Goal: Task Accomplishment & Management: Manage account settings

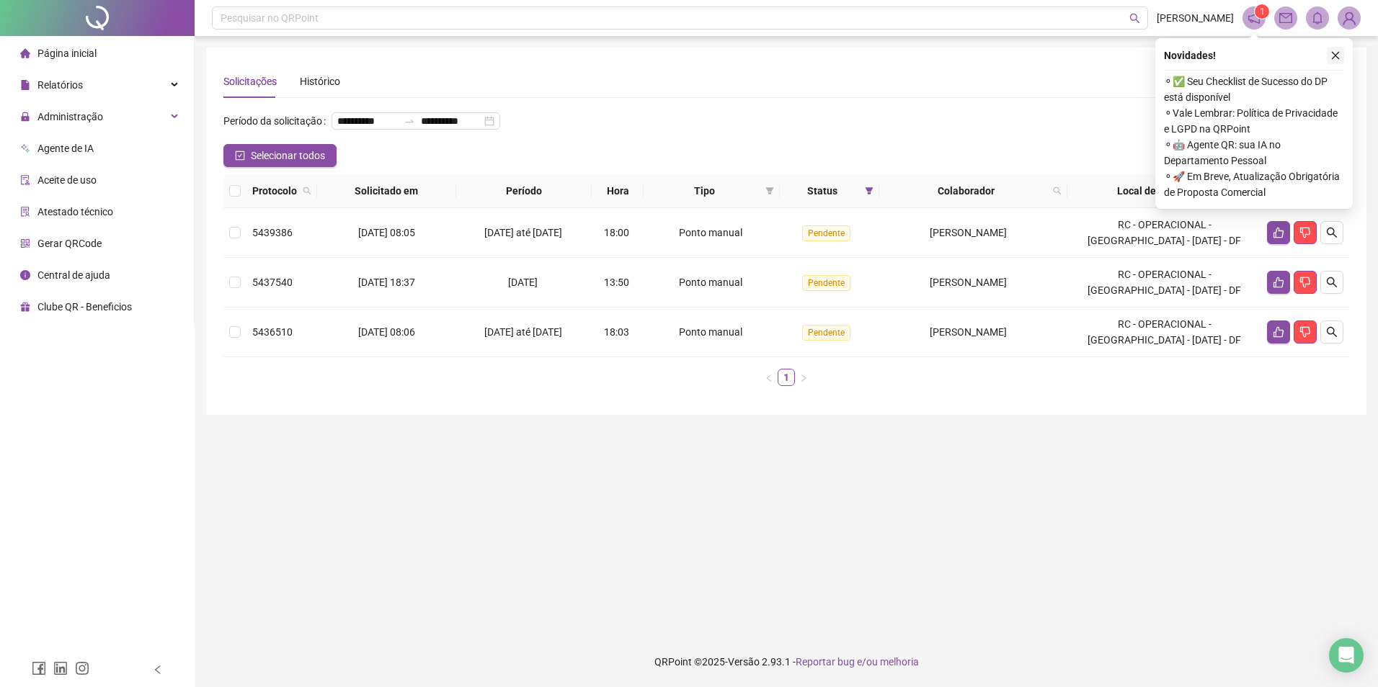
click at [1338, 54] on icon "close" at bounding box center [1335, 55] width 10 height 10
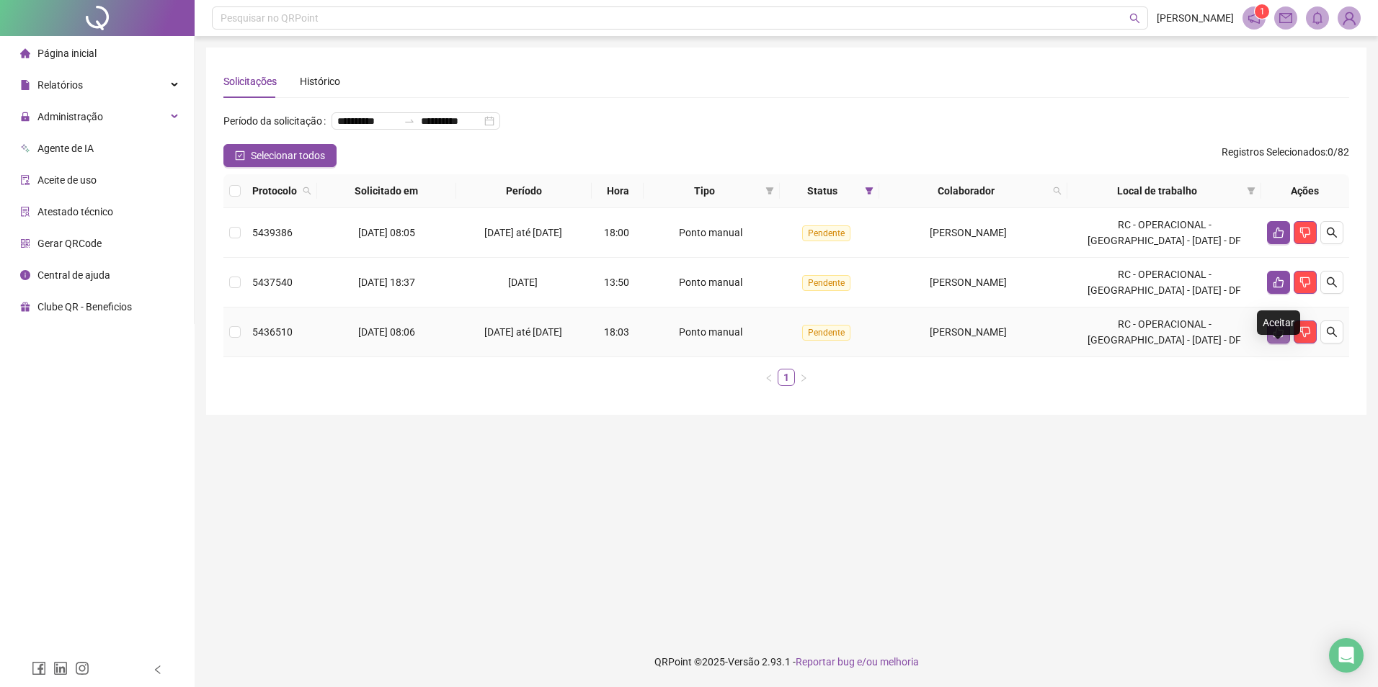
click at [1277, 338] on icon "like" at bounding box center [1279, 332] width 12 height 12
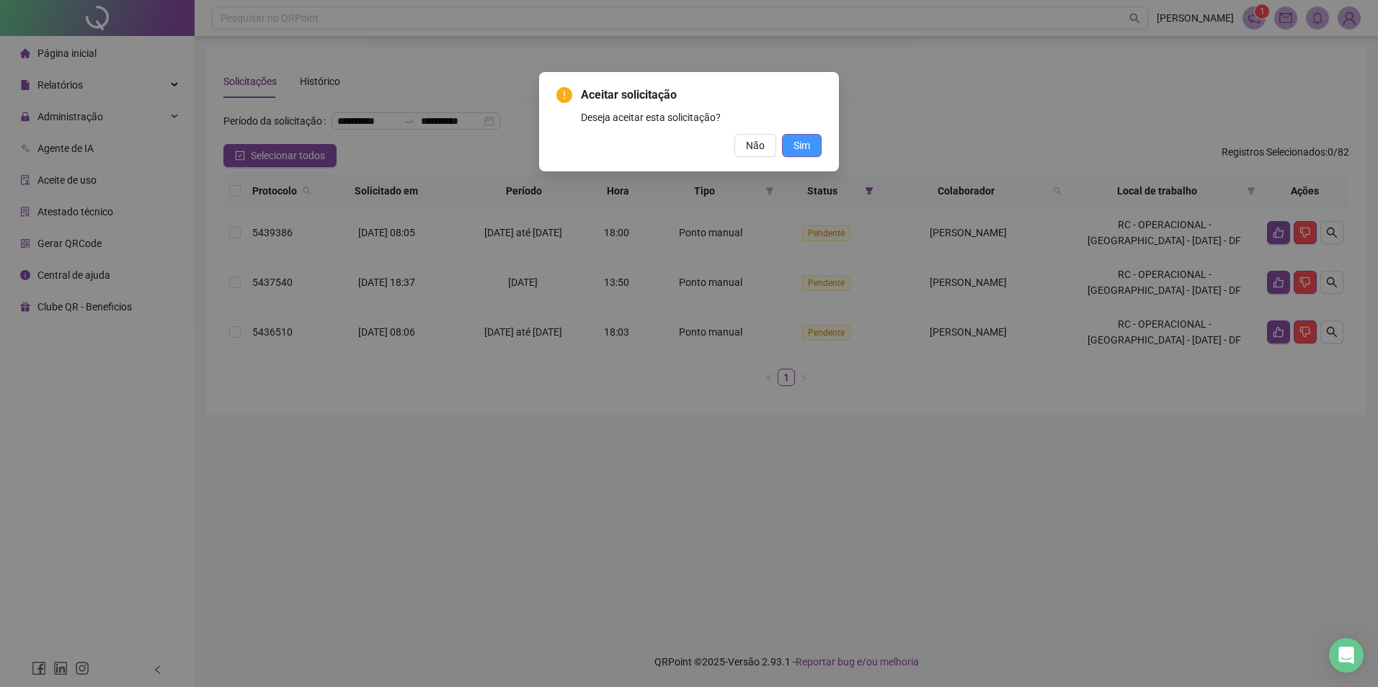
click at [812, 150] on button "Sim" at bounding box center [802, 145] width 40 height 23
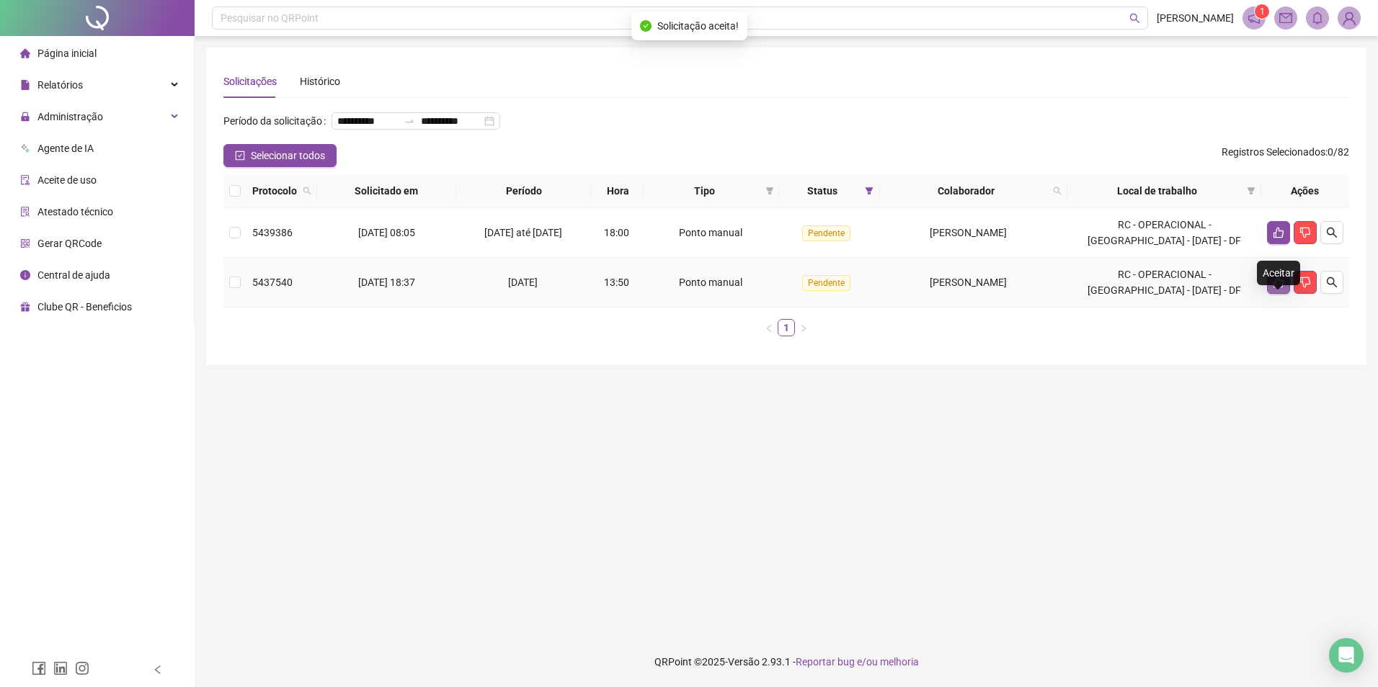
click at [1282, 288] on icon "like" at bounding box center [1278, 282] width 10 height 11
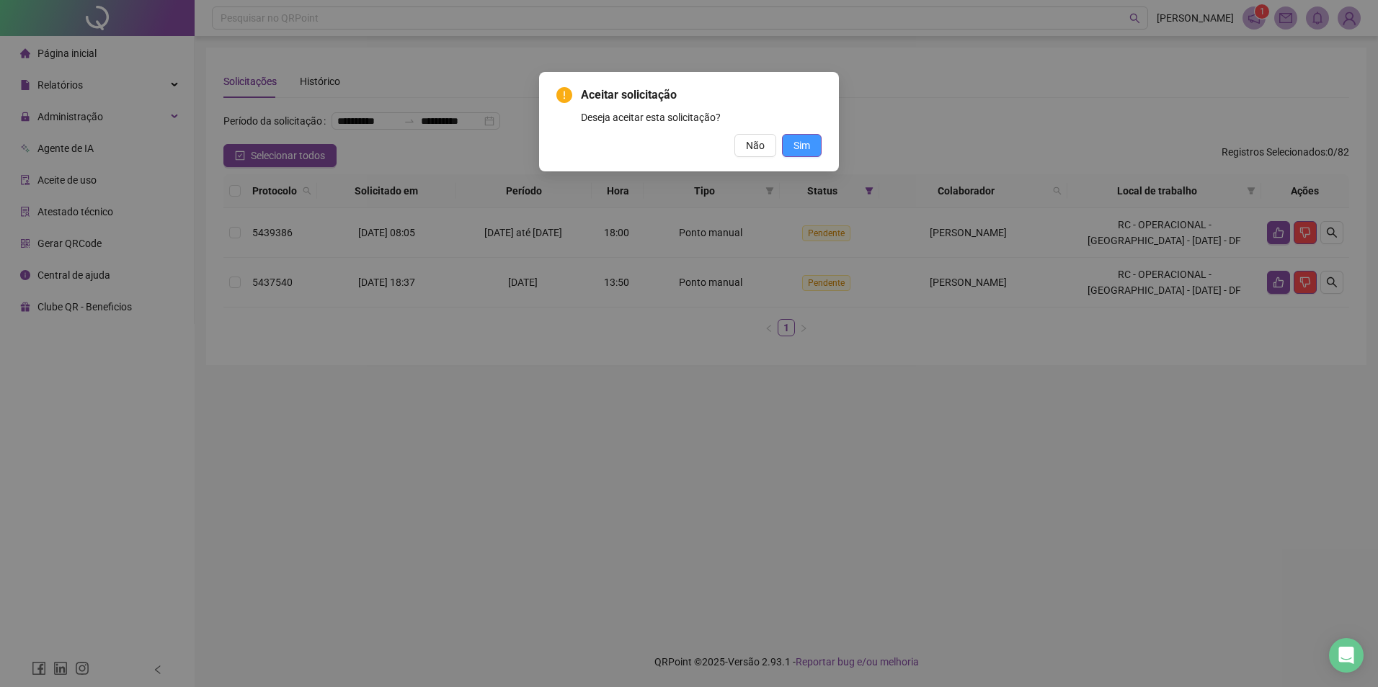
click at [808, 148] on span "Sim" at bounding box center [801, 146] width 17 height 16
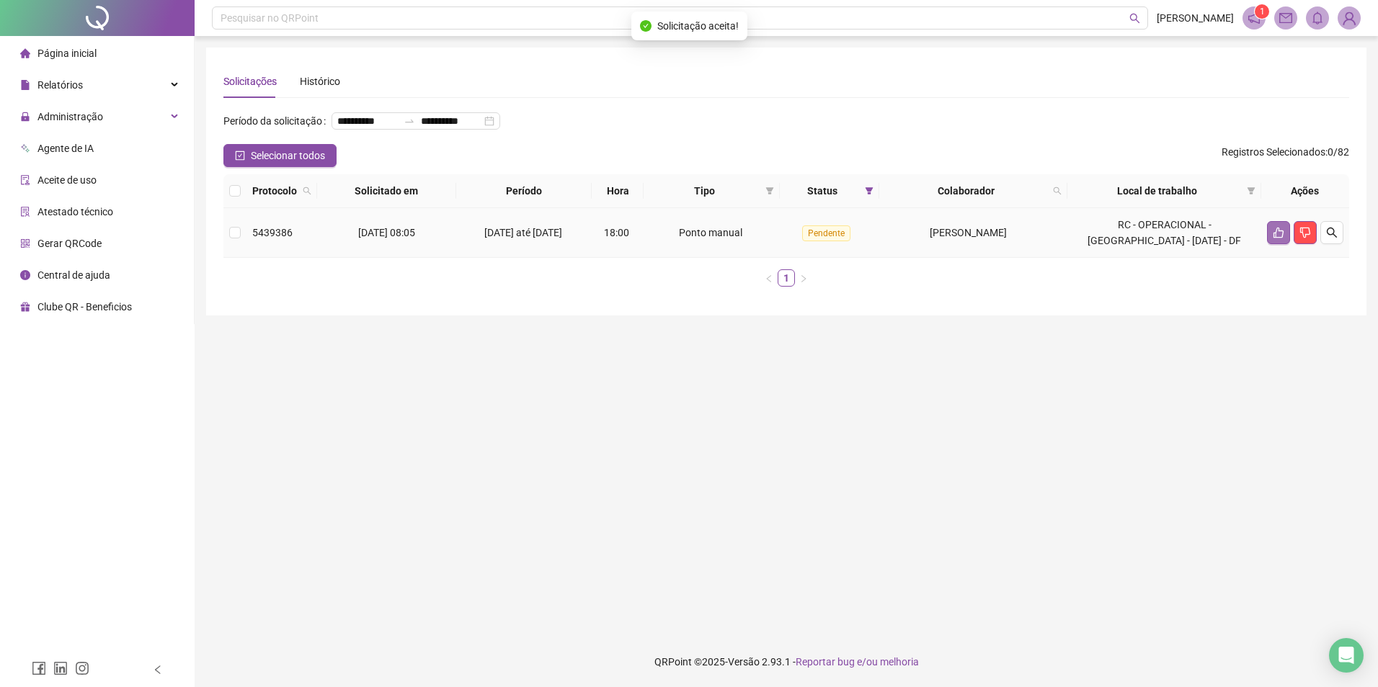
click at [1277, 239] on icon "like" at bounding box center [1279, 233] width 12 height 12
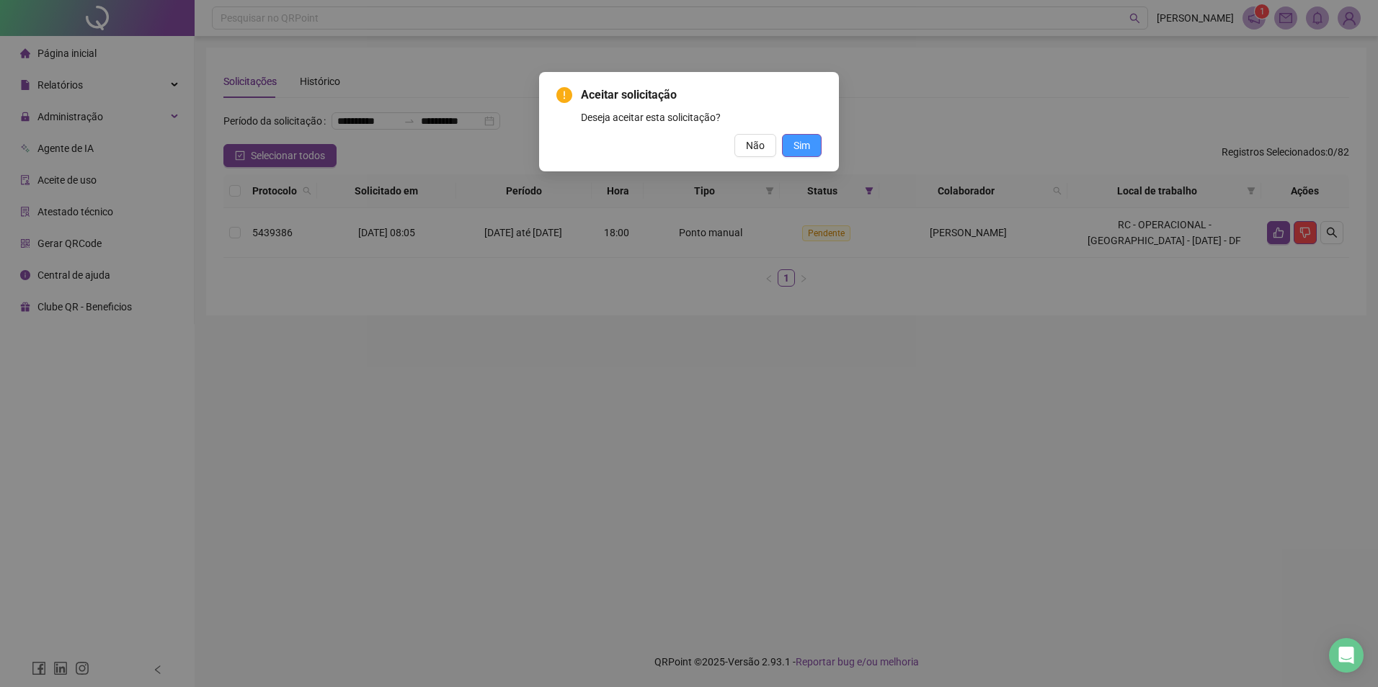
click at [801, 151] on span "Sim" at bounding box center [801, 146] width 17 height 16
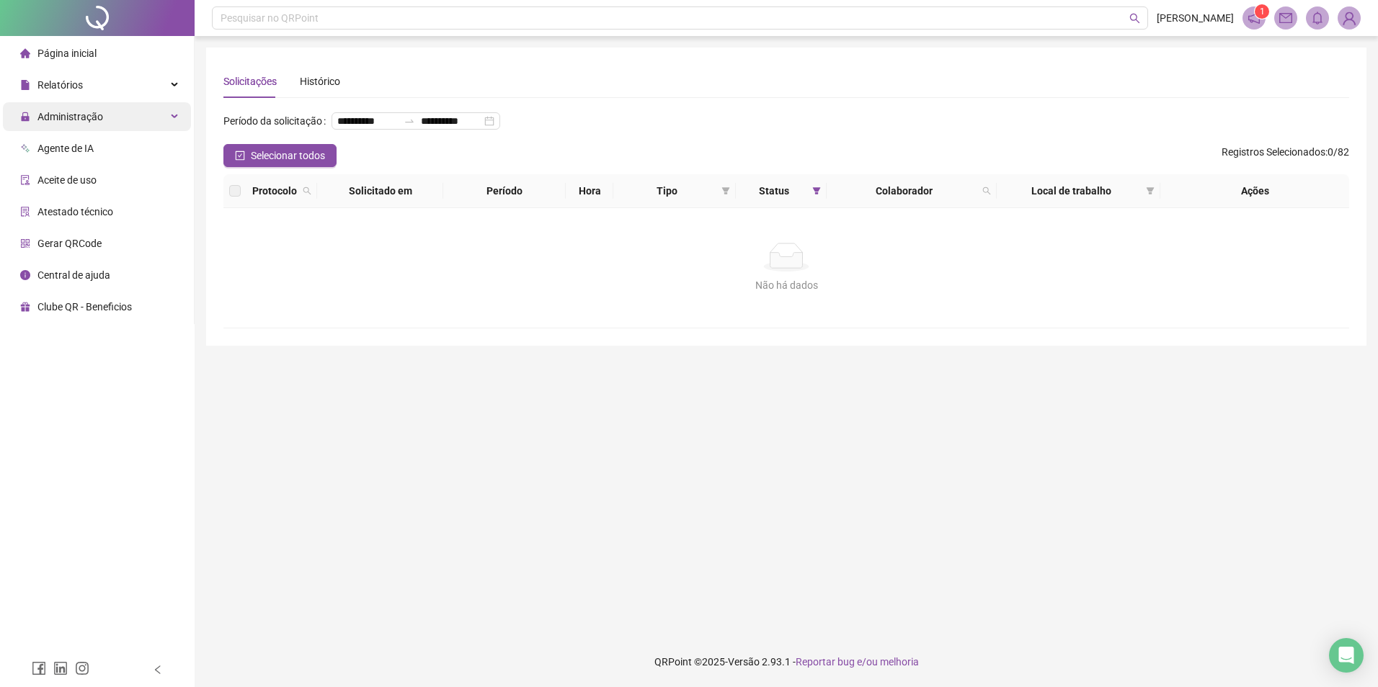
click at [86, 115] on span "Administração" at bounding box center [70, 117] width 66 height 12
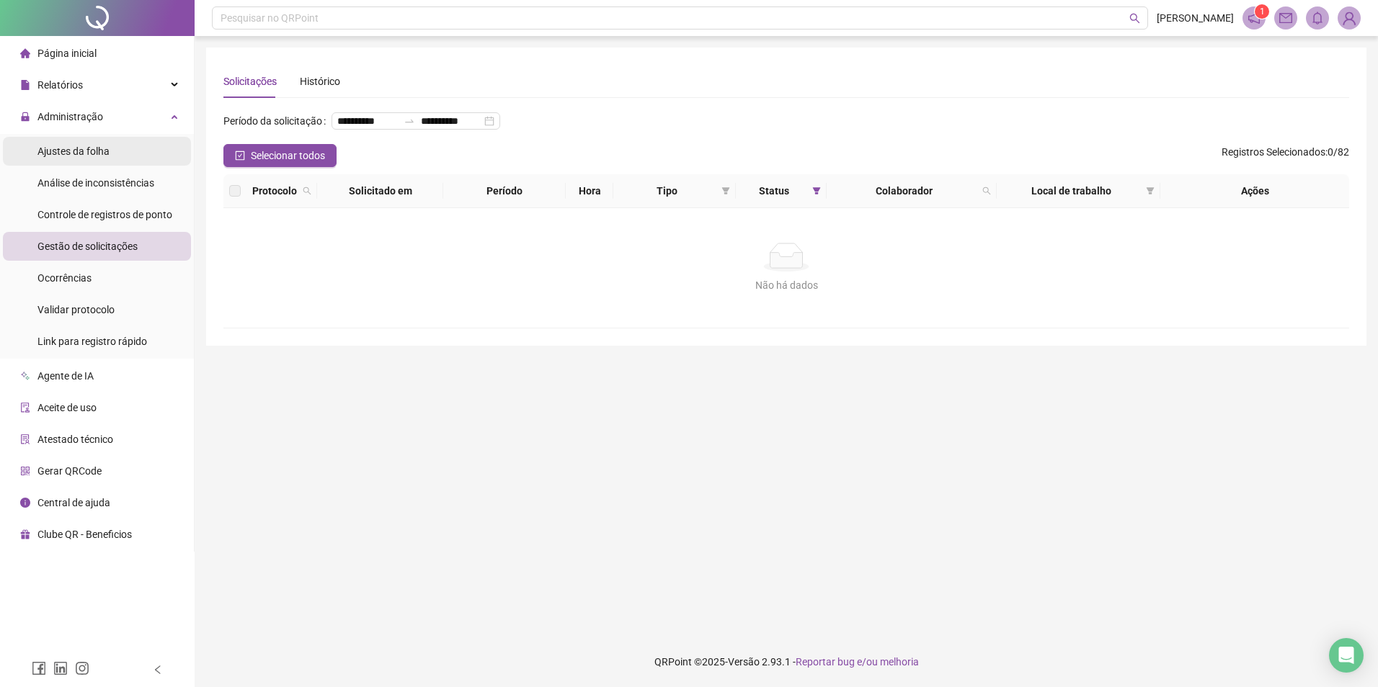
click at [100, 150] on span "Ajustes da folha" at bounding box center [73, 152] width 72 height 12
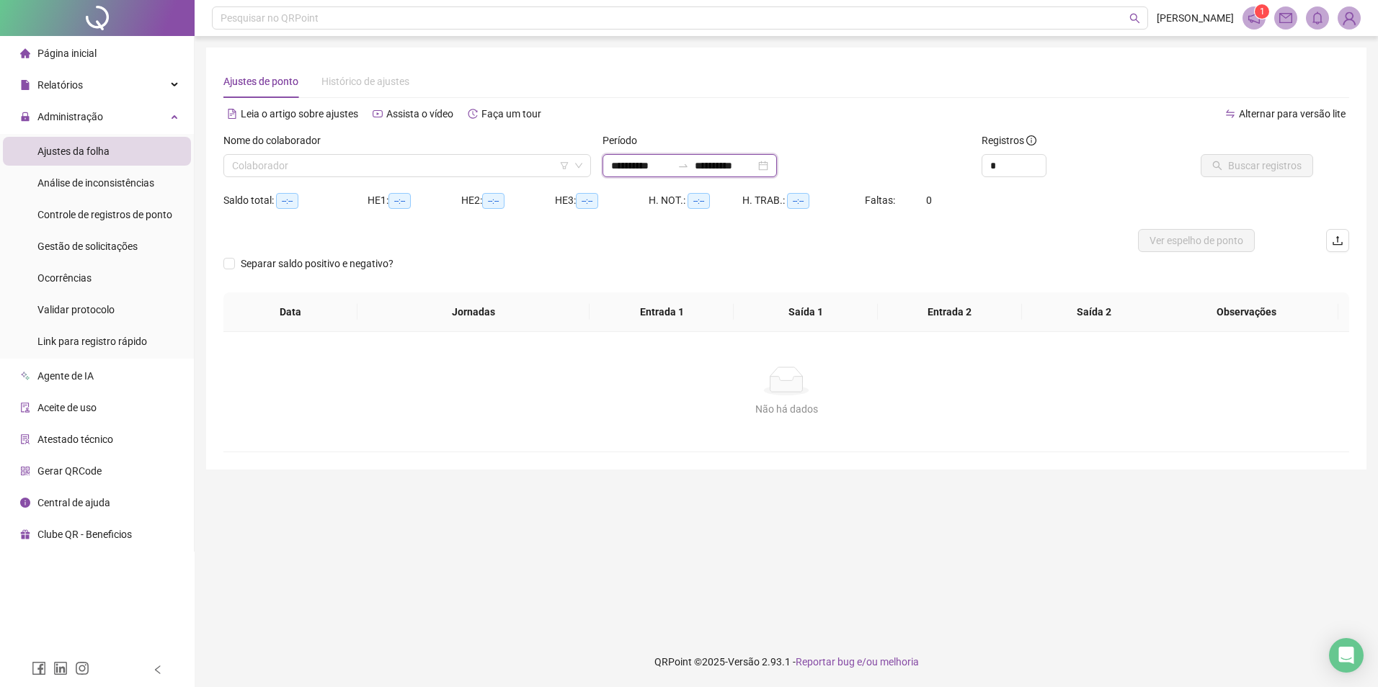
click at [657, 168] on input "**********" at bounding box center [641, 166] width 61 height 16
type input "**********"
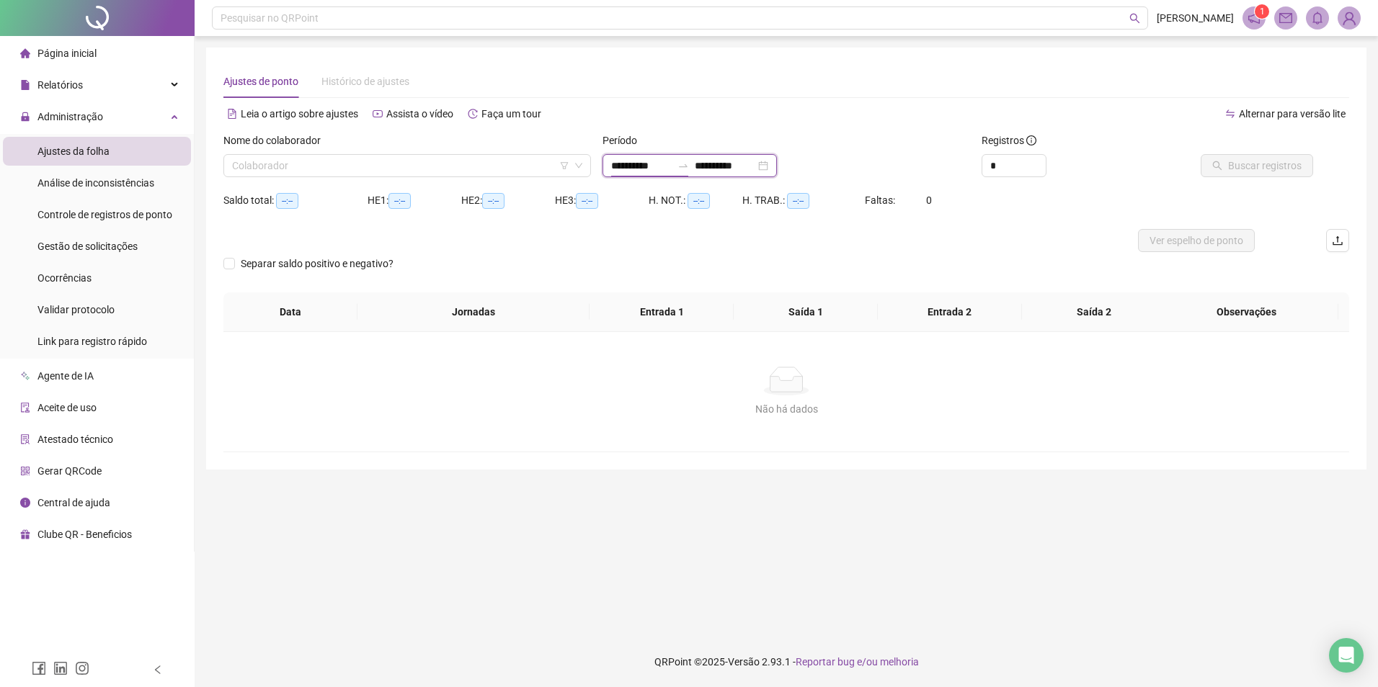
type input "**********"
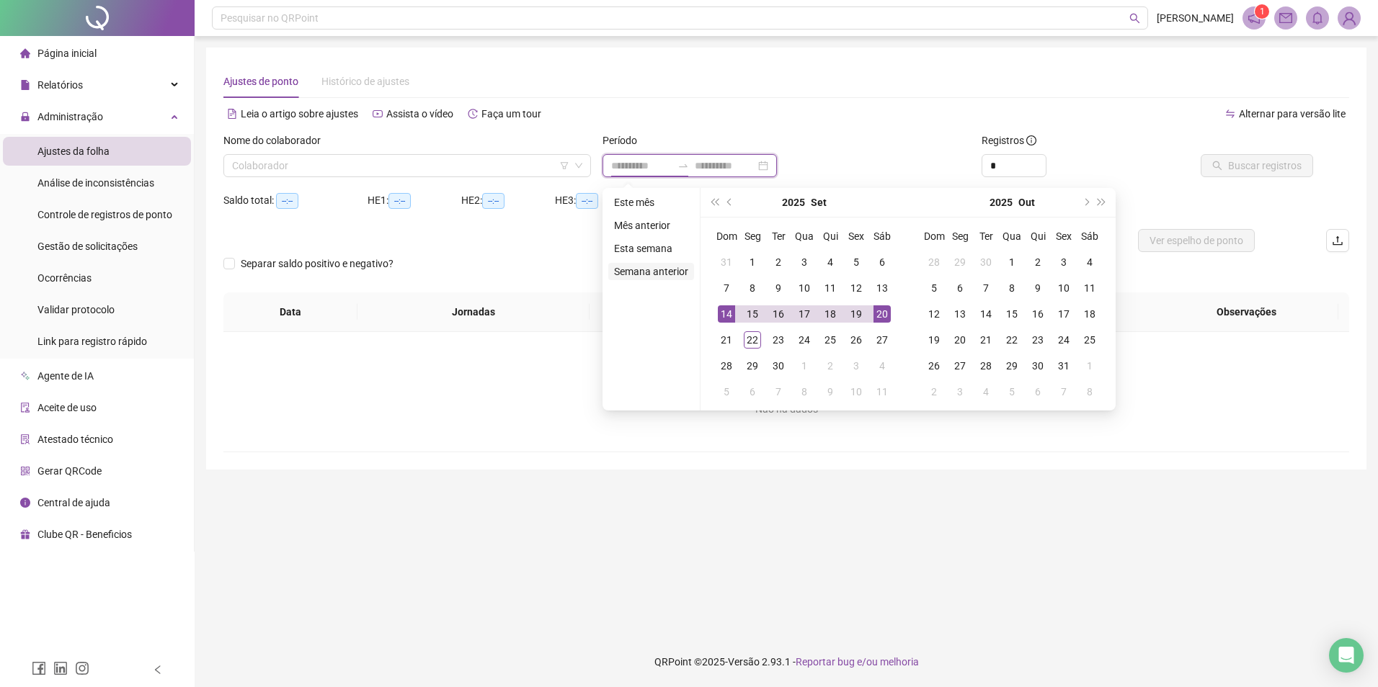
type input "**********"
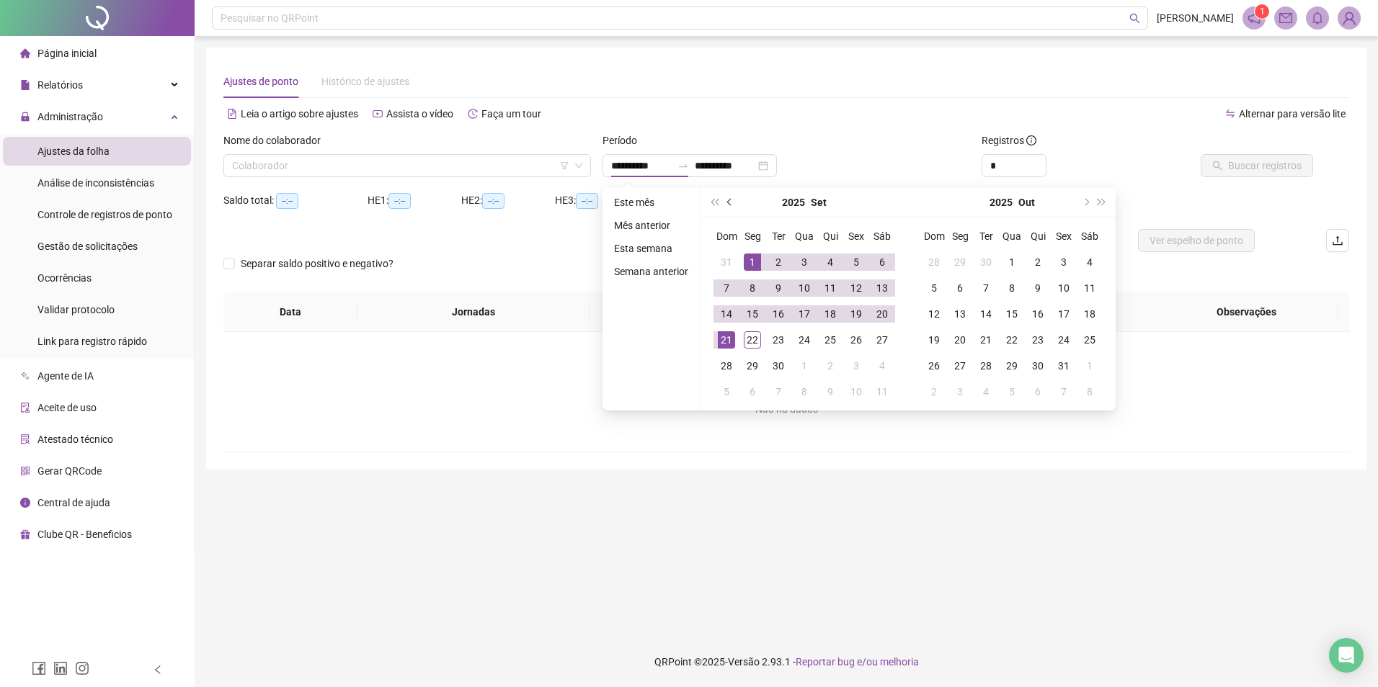
click at [729, 200] on span "prev-year" at bounding box center [730, 202] width 7 height 7
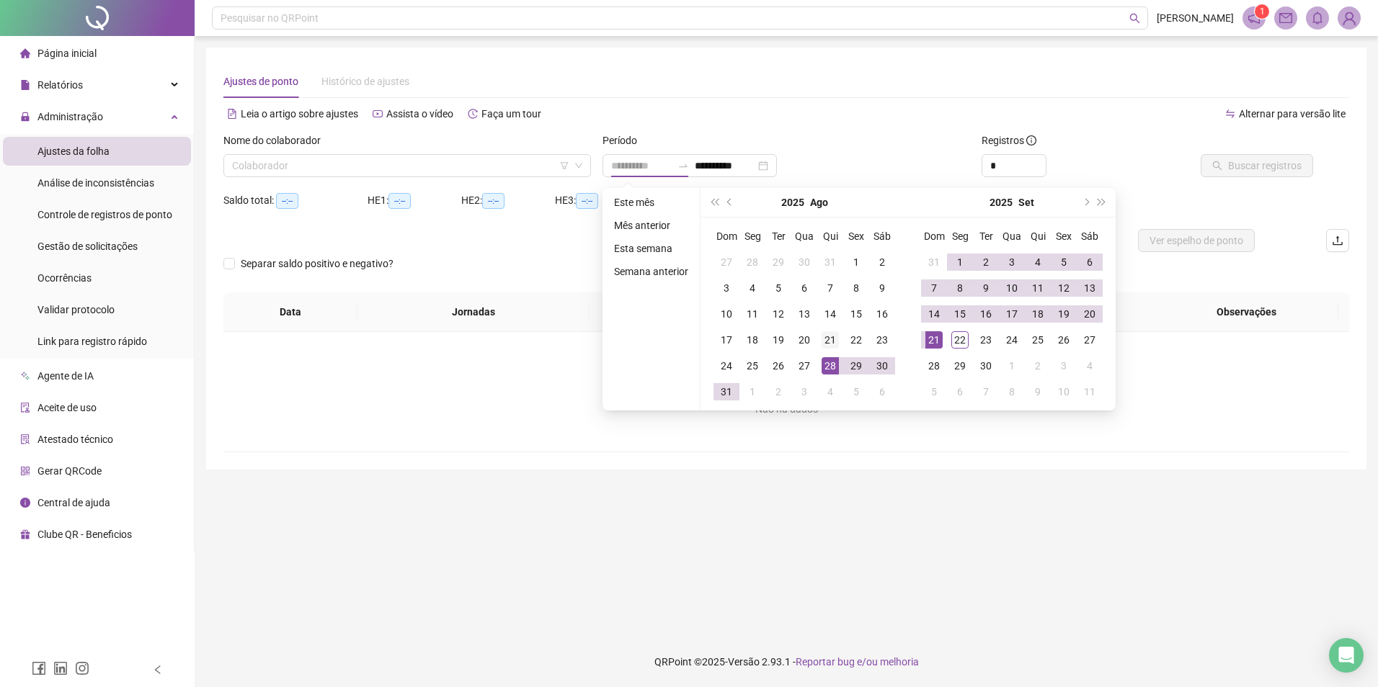
type input "**********"
click at [828, 338] on div "21" at bounding box center [830, 339] width 17 height 17
type input "**********"
click at [933, 339] on div "21" at bounding box center [933, 339] width 17 height 17
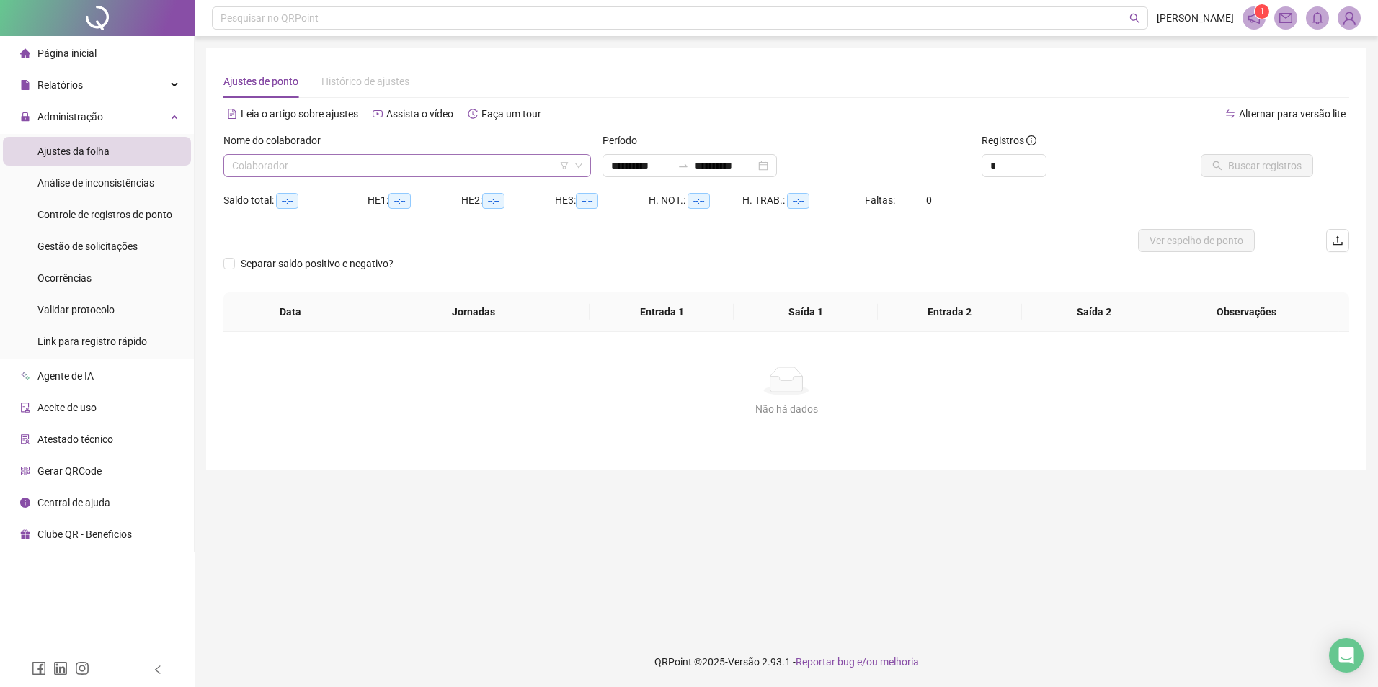
click at [337, 163] on input "search" at bounding box center [400, 166] width 337 height 22
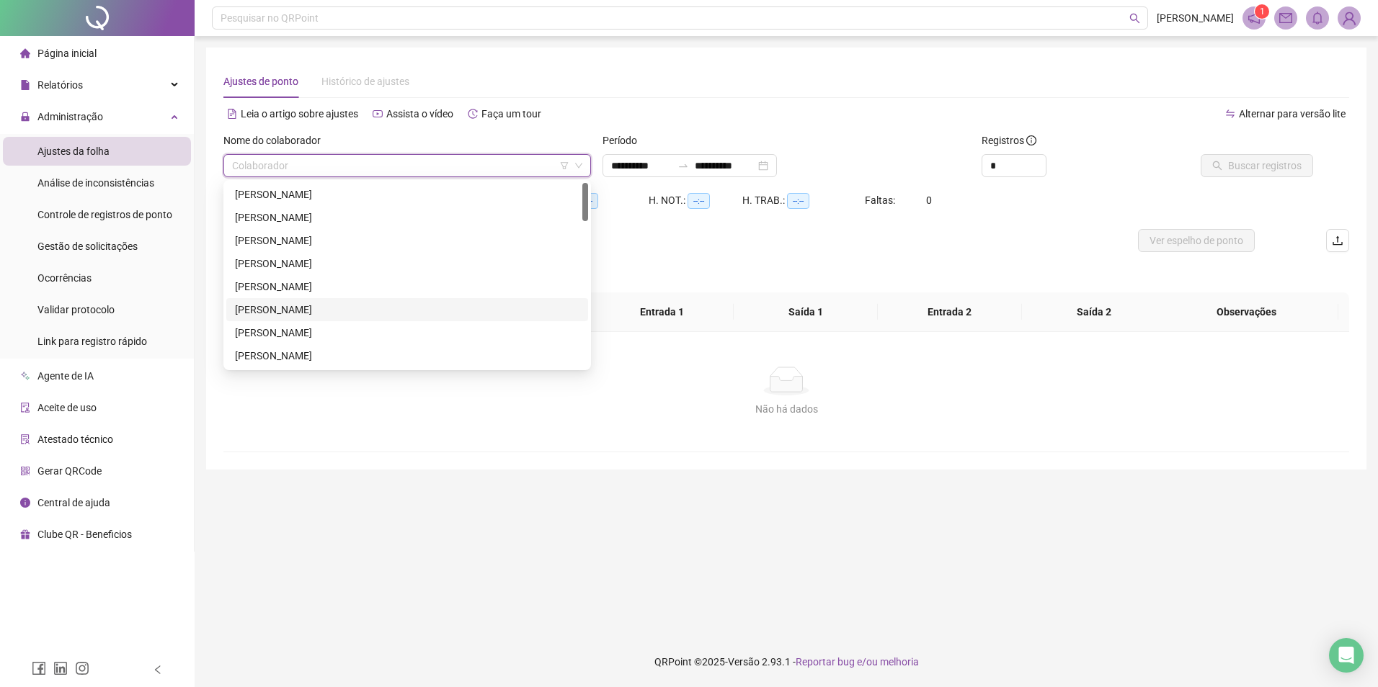
click at [295, 307] on div "[PERSON_NAME]" at bounding box center [407, 310] width 344 height 16
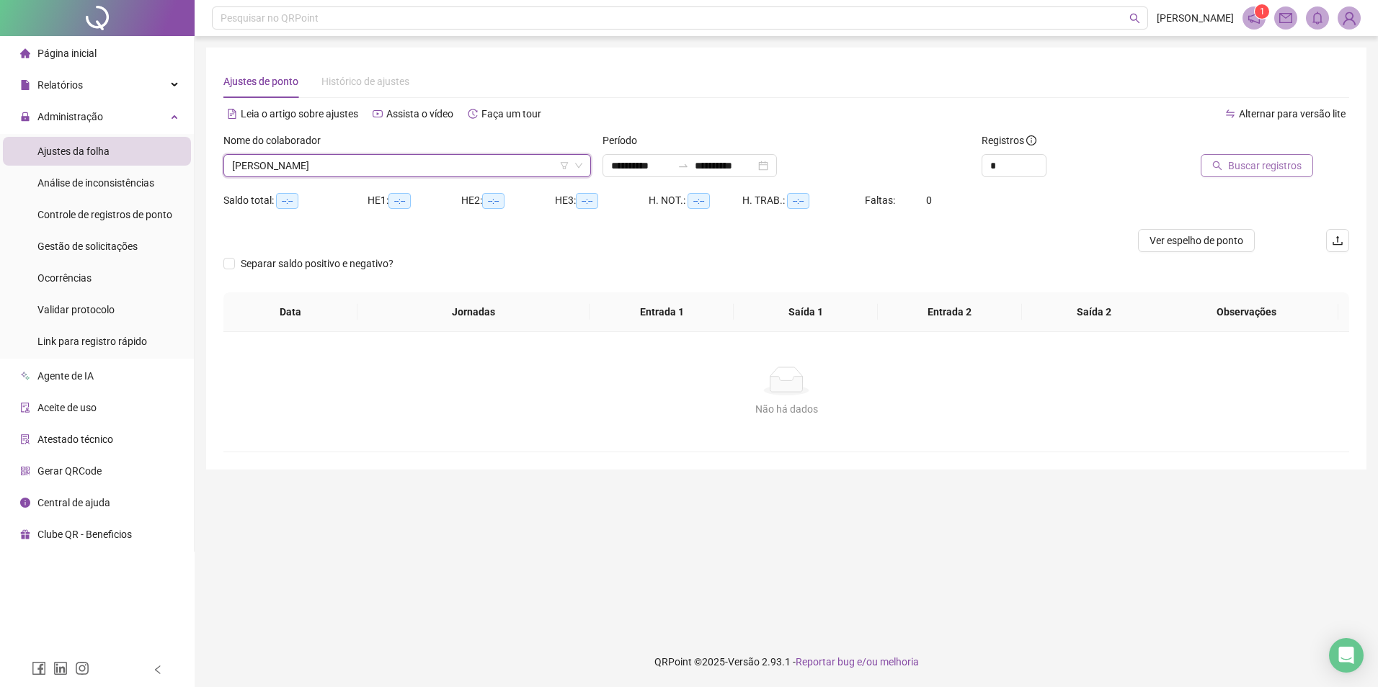
click at [1265, 168] on span "Buscar registros" at bounding box center [1265, 166] width 74 height 16
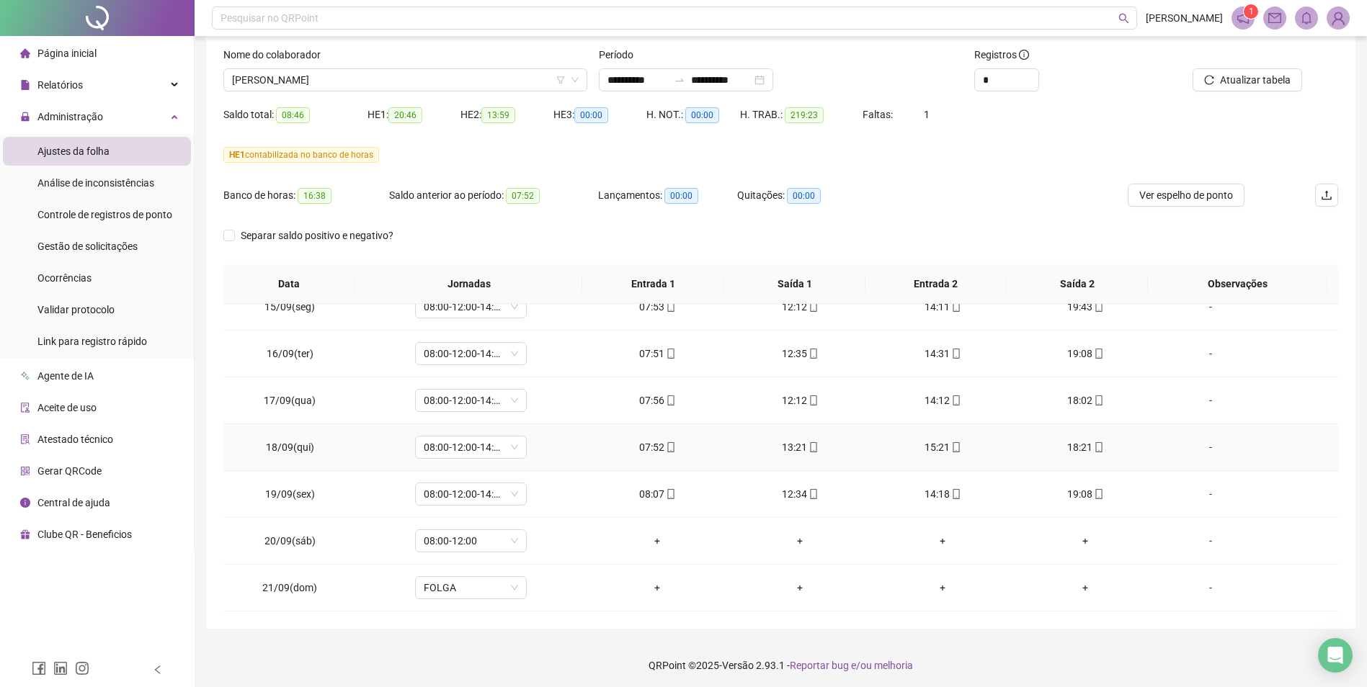
scroll to position [89, 0]
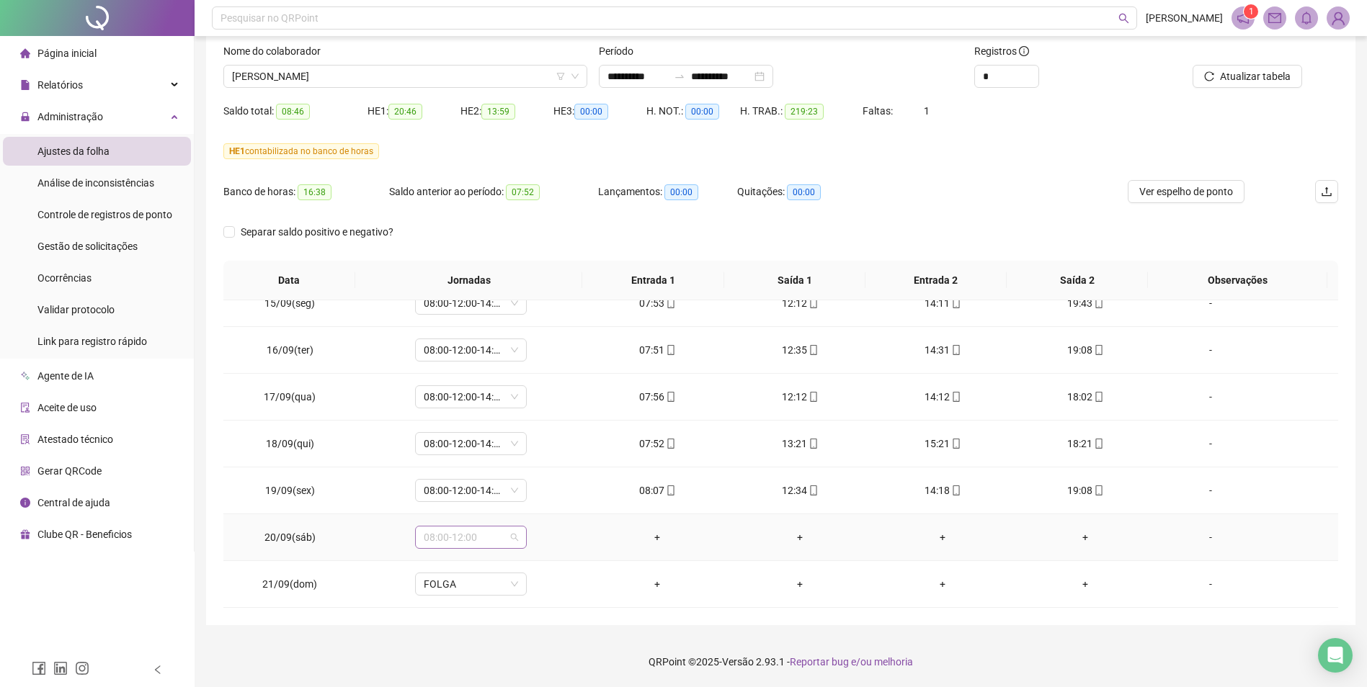
click at [510, 537] on span "08:00-12:00" at bounding box center [471, 538] width 94 height 22
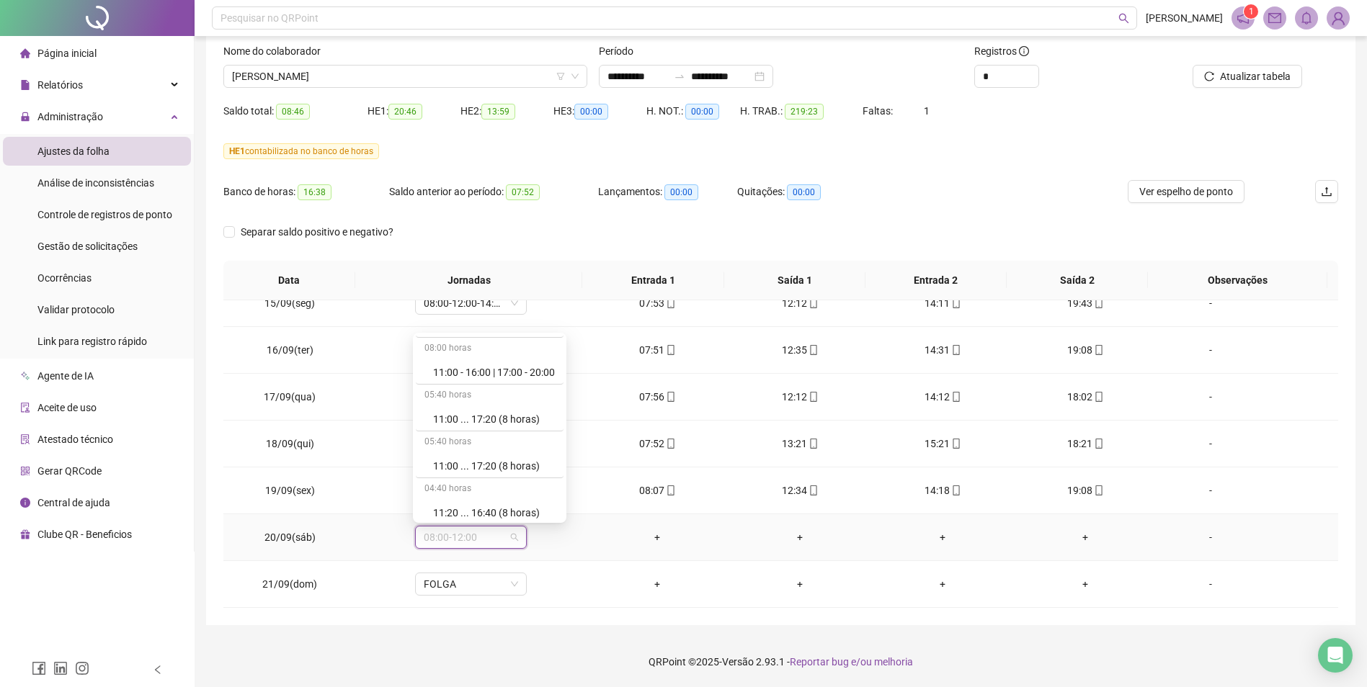
scroll to position [9184, 0]
click at [510, 462] on div "Folga compensatória" at bounding box center [494, 461] width 122 height 16
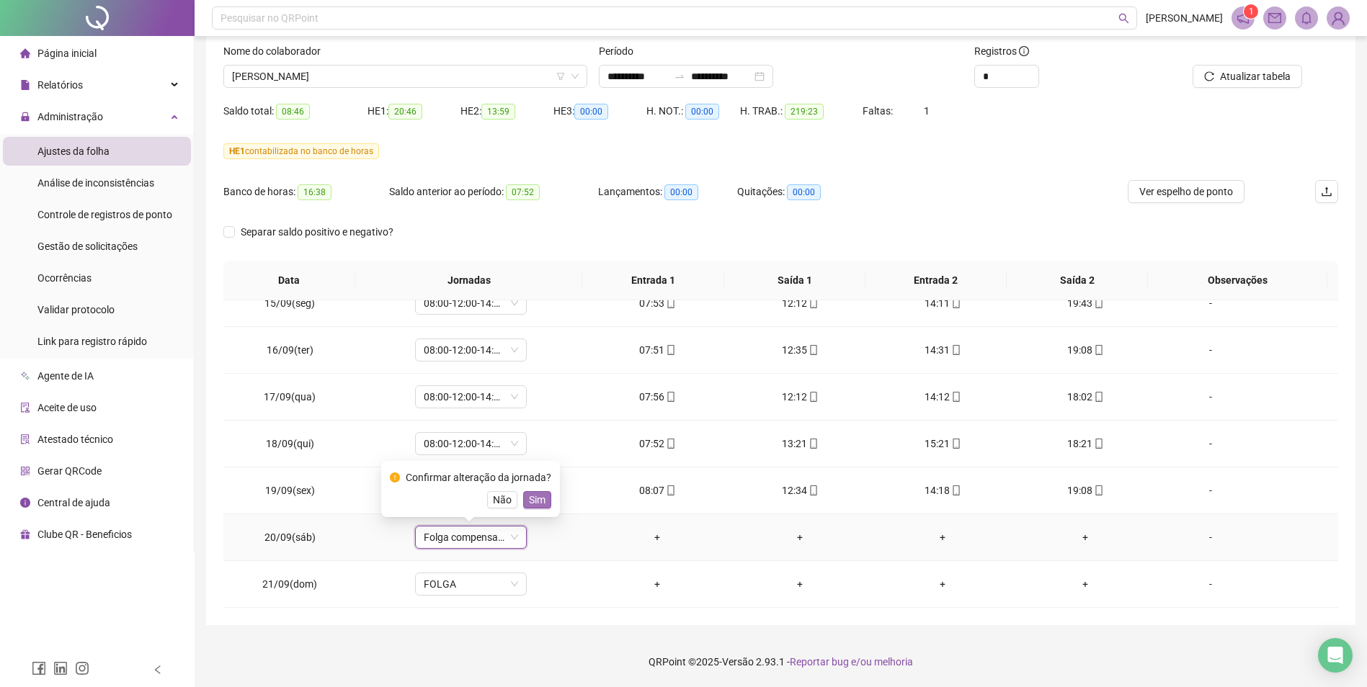
click at [535, 501] on span "Sim" at bounding box center [537, 500] width 17 height 16
click at [1260, 71] on span "Atualizar tabela" at bounding box center [1255, 76] width 71 height 16
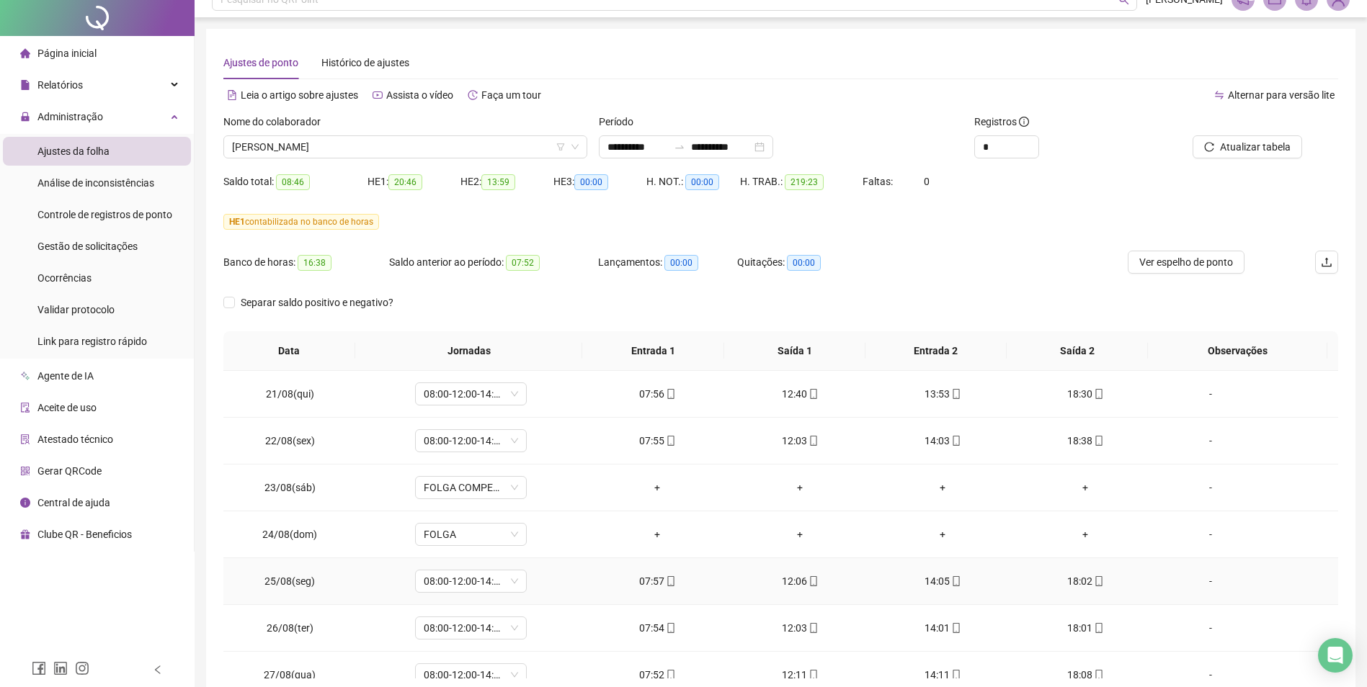
scroll to position [0, 0]
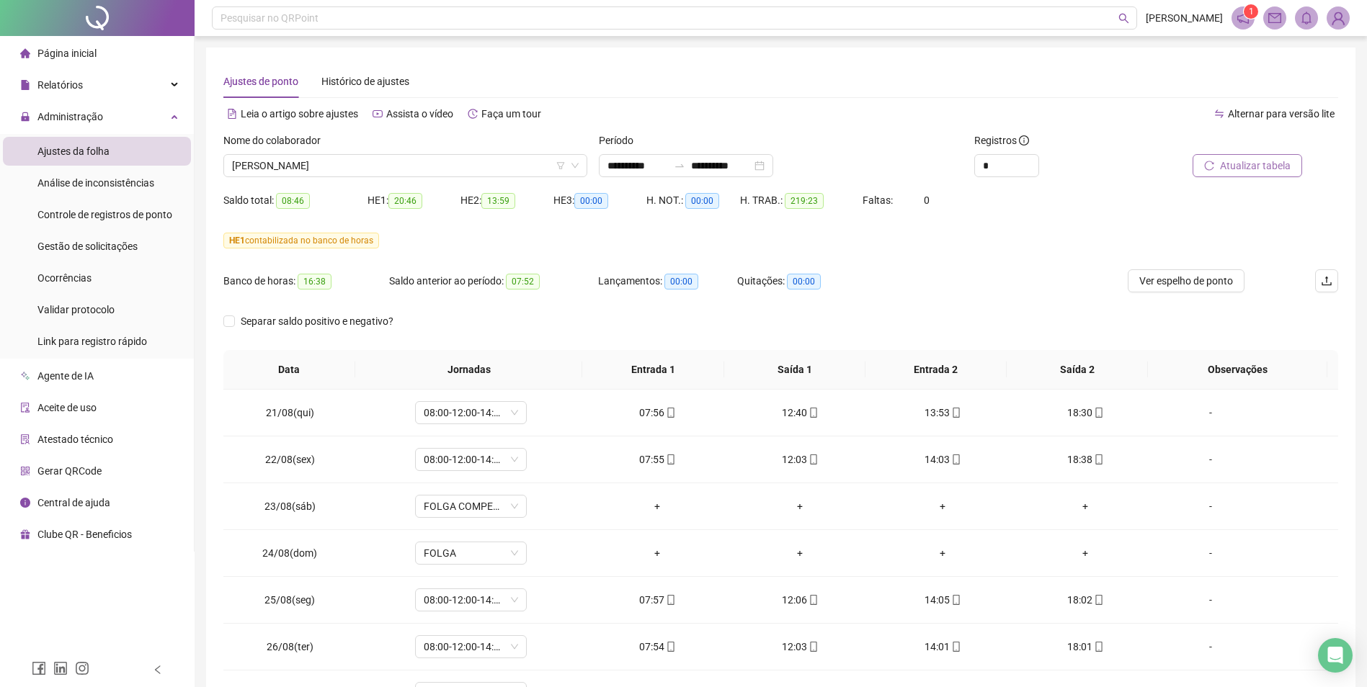
click at [1256, 168] on span "Atualizar tabela" at bounding box center [1255, 166] width 71 height 16
click at [388, 164] on span "[PERSON_NAME]" at bounding box center [405, 166] width 347 height 22
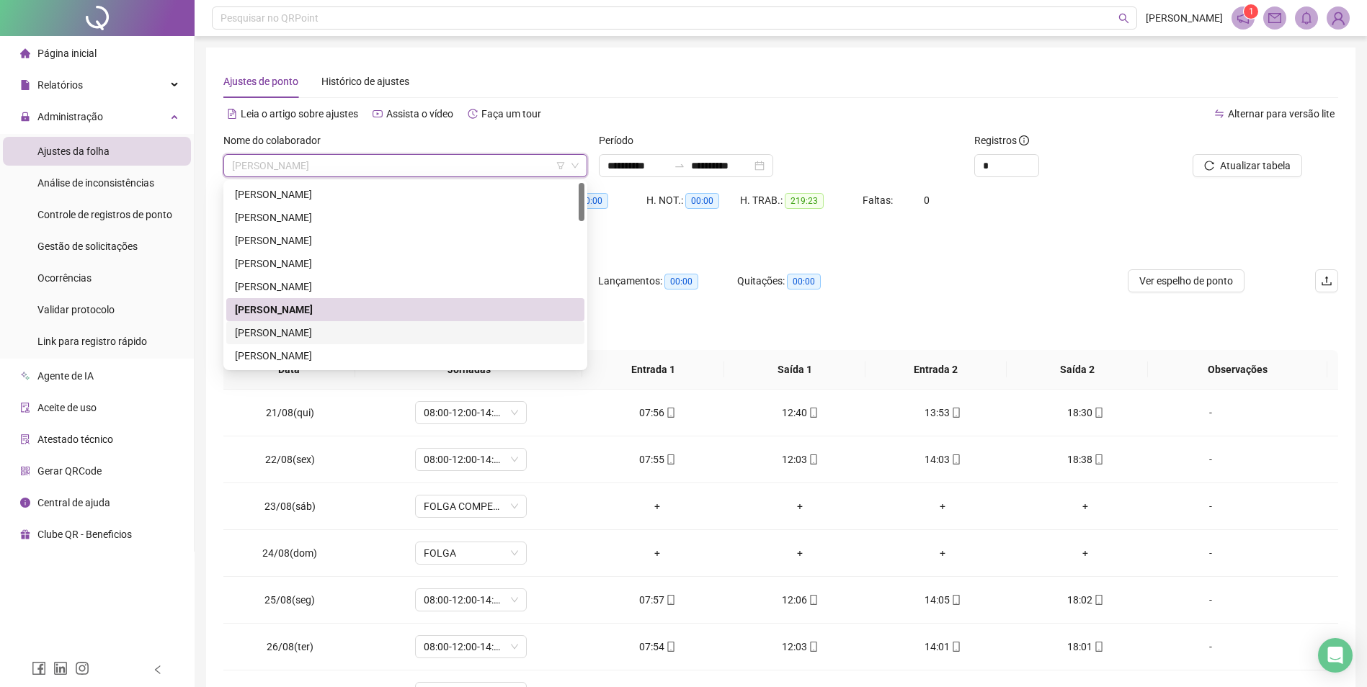
drag, startPoint x: 314, startPoint y: 330, endPoint x: 331, endPoint y: 330, distance: 16.6
click at [314, 331] on div "[PERSON_NAME]" at bounding box center [405, 333] width 341 height 16
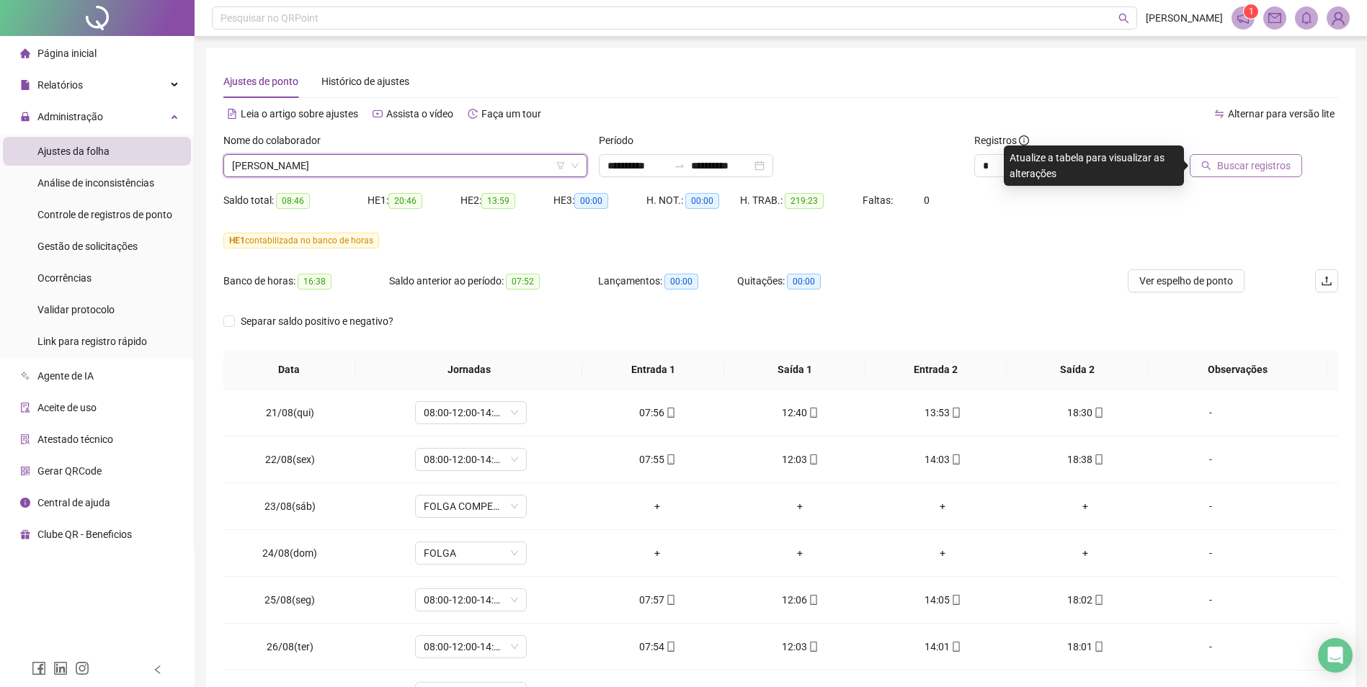
click at [1254, 171] on span "Buscar registros" at bounding box center [1254, 166] width 74 height 16
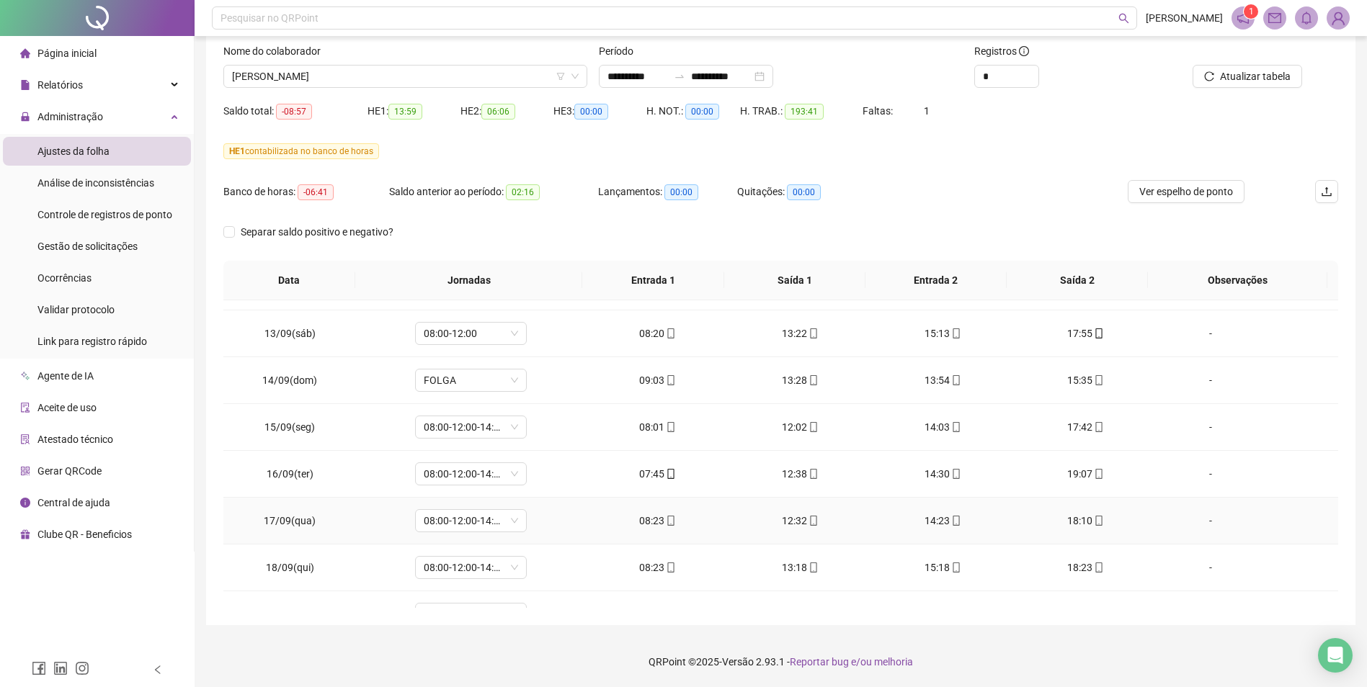
scroll to position [1191, 0]
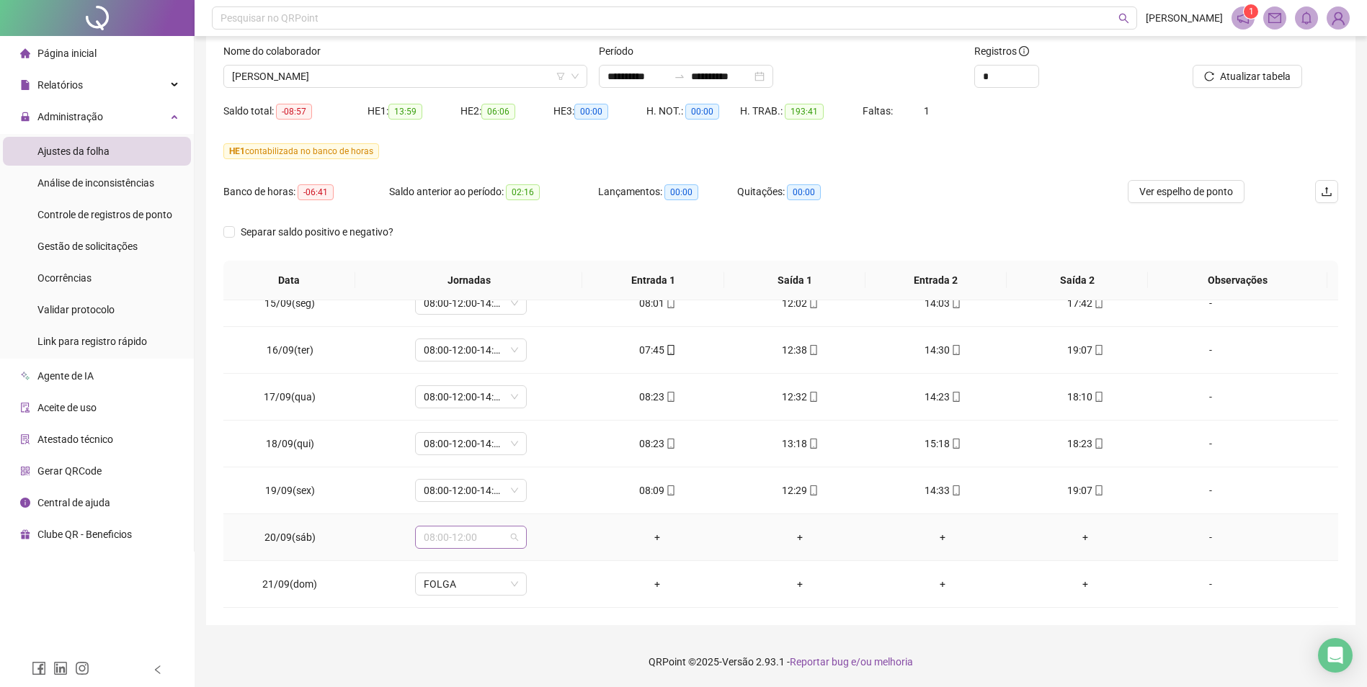
click at [515, 538] on span "08:00-12:00" at bounding box center [471, 538] width 94 height 22
click at [511, 459] on div "Folga compensatória" at bounding box center [494, 461] width 122 height 16
click at [546, 502] on button "Sim" at bounding box center [537, 499] width 28 height 17
click at [1259, 87] on button "Atualizar tabela" at bounding box center [1248, 76] width 110 height 23
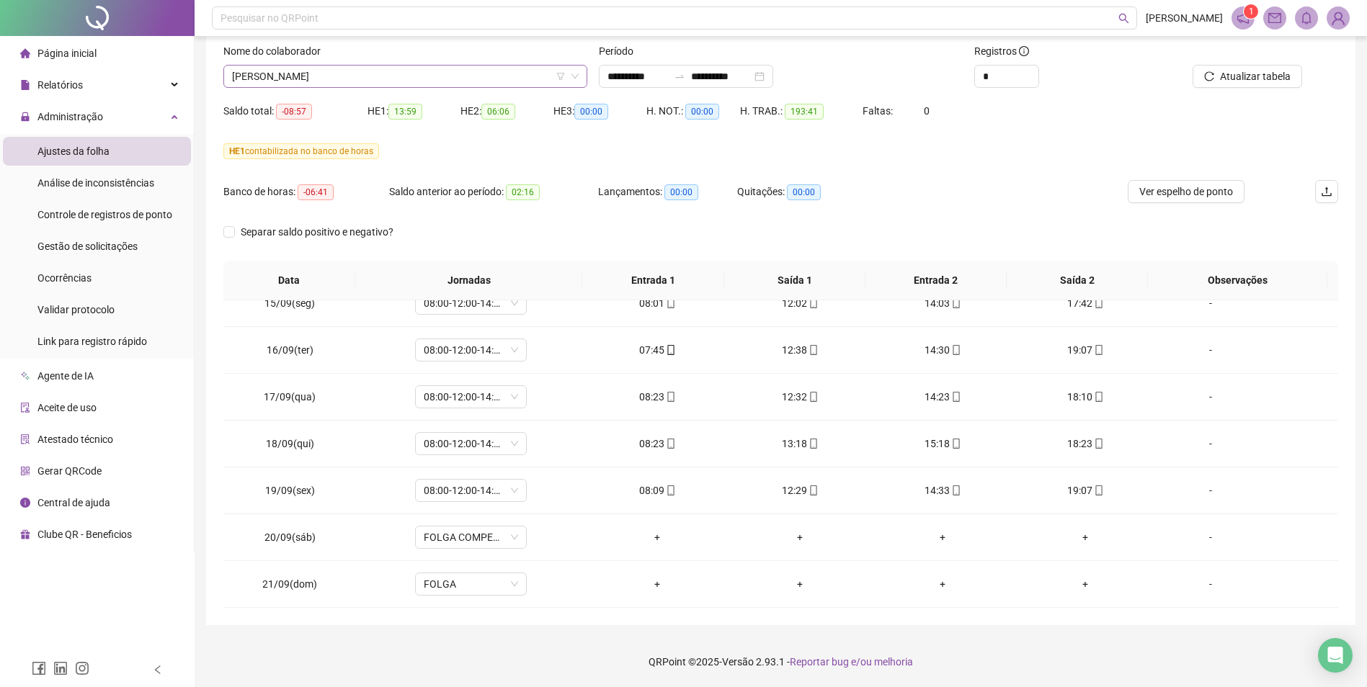
click at [525, 73] on span "[PERSON_NAME]" at bounding box center [405, 77] width 347 height 22
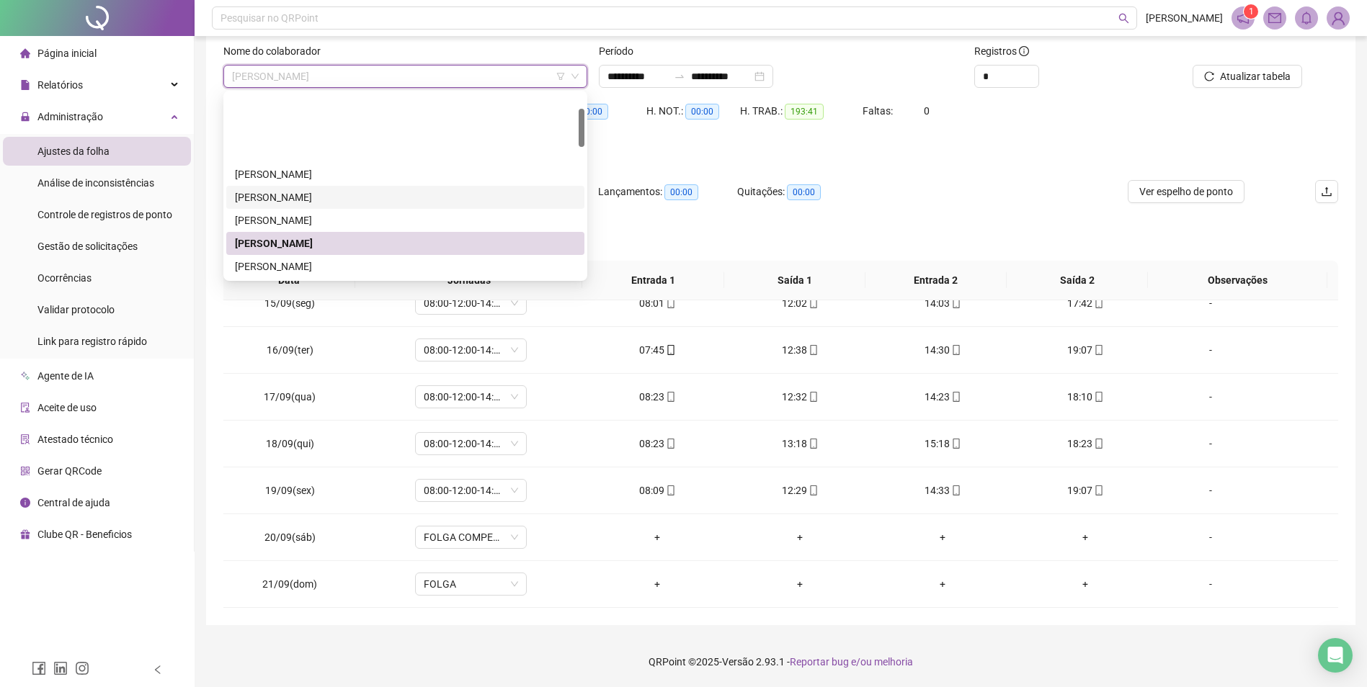
scroll to position [72, 0]
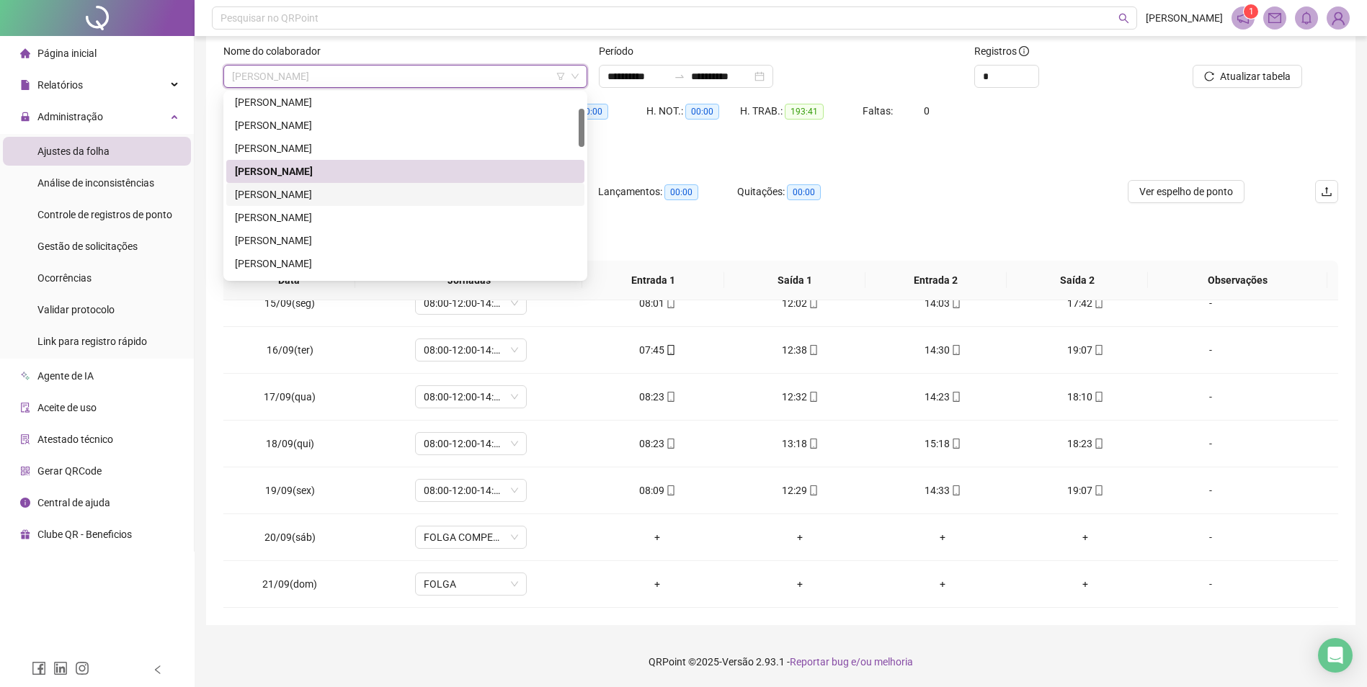
click at [361, 191] on div "[PERSON_NAME]" at bounding box center [405, 195] width 341 height 16
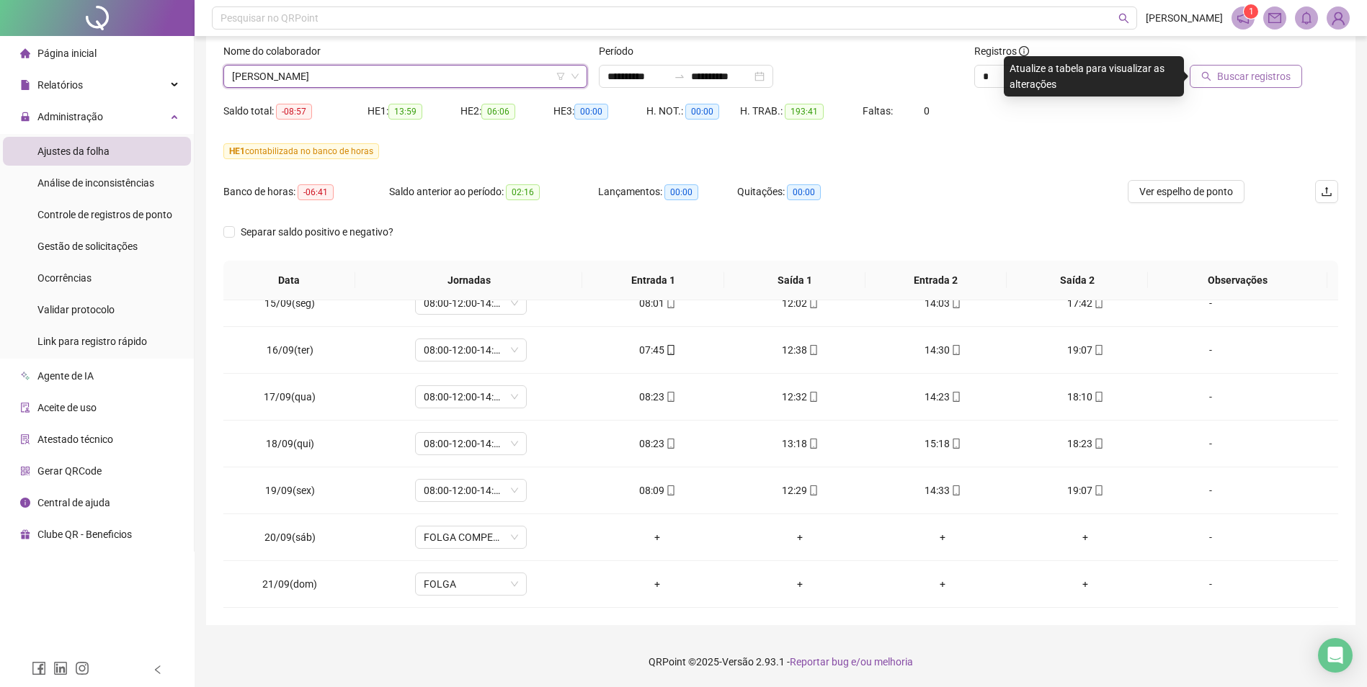
click at [1232, 74] on span "Buscar registros" at bounding box center [1254, 76] width 74 height 16
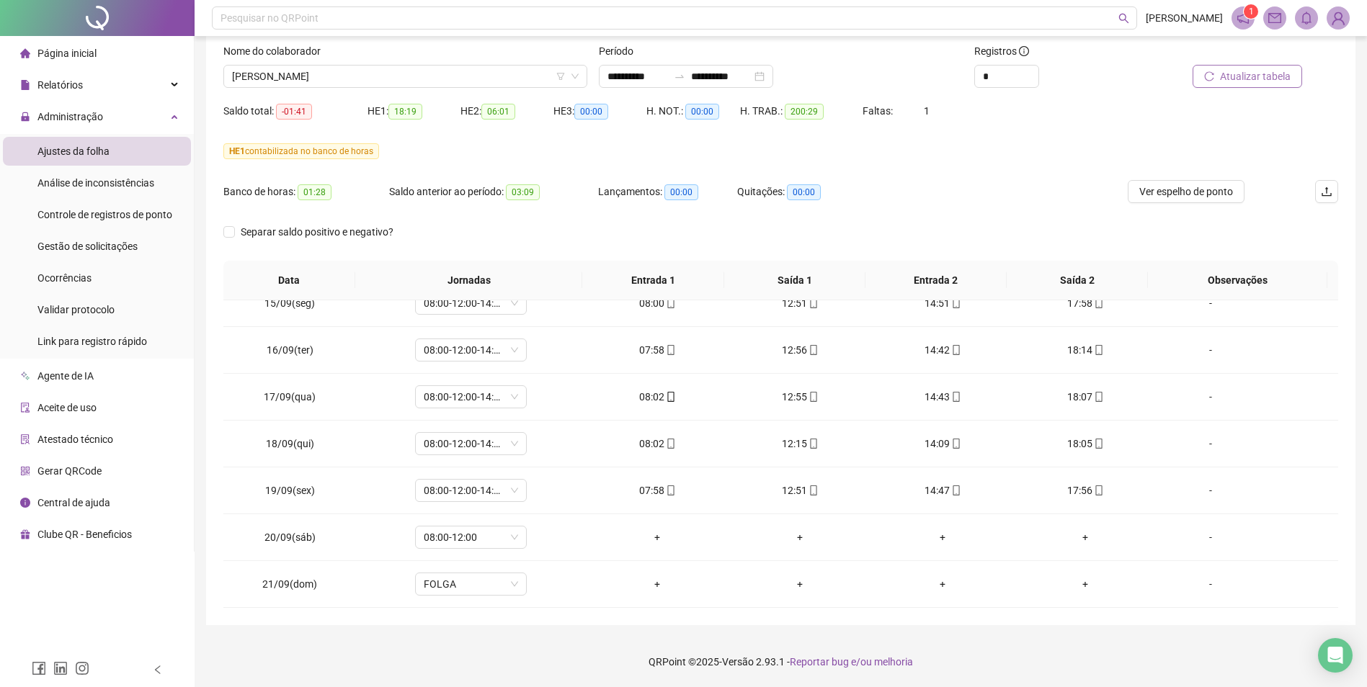
click at [1254, 77] on span "Atualizar tabela" at bounding box center [1255, 76] width 71 height 16
click at [1253, 77] on span "Atualizar tabela" at bounding box center [1255, 76] width 71 height 16
click at [517, 540] on div "08:00-12:00" at bounding box center [471, 537] width 112 height 23
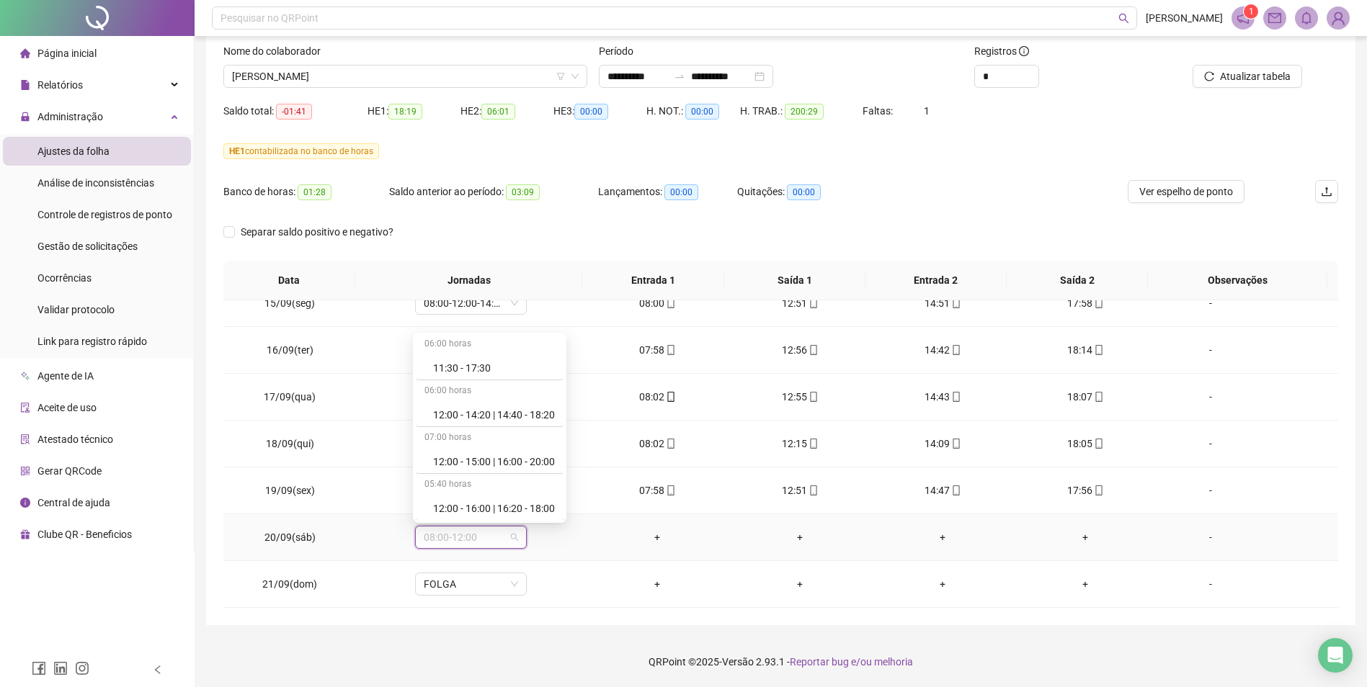
scroll to position [9184, 0]
click at [489, 458] on div "Folga compensatória" at bounding box center [494, 461] width 122 height 16
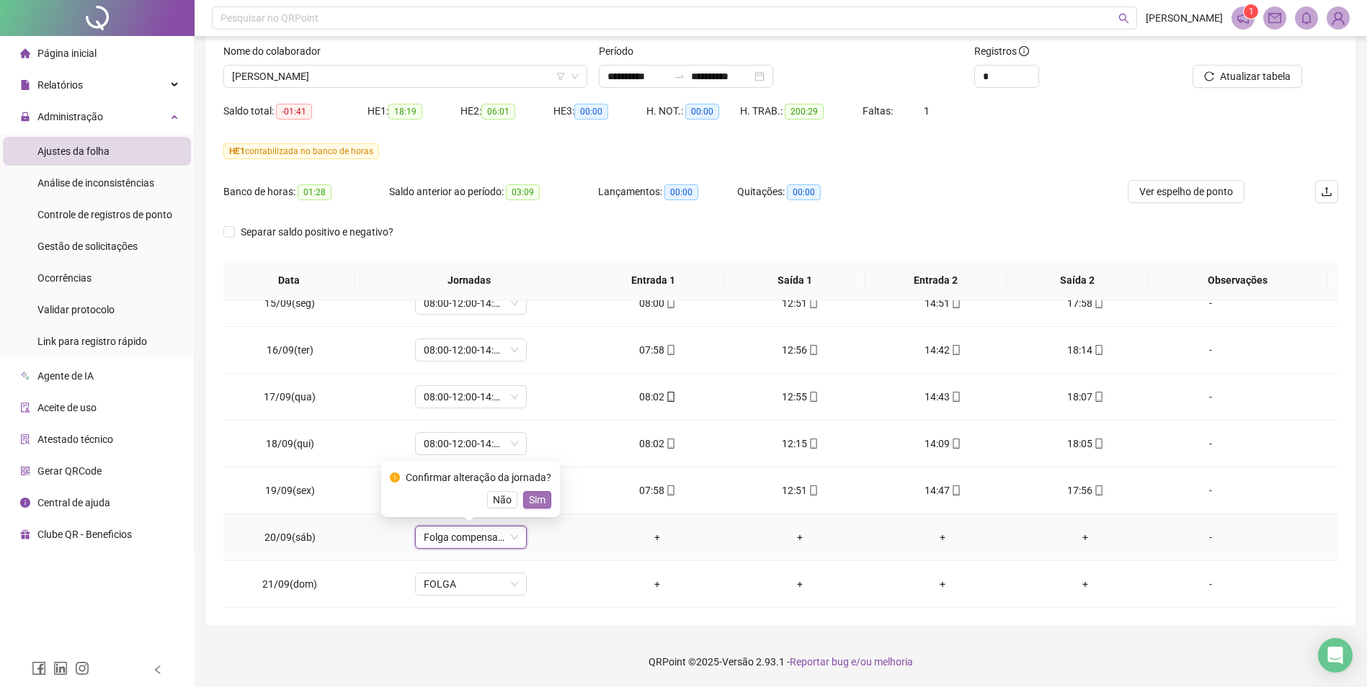
click at [539, 499] on span "Sim" at bounding box center [537, 500] width 17 height 16
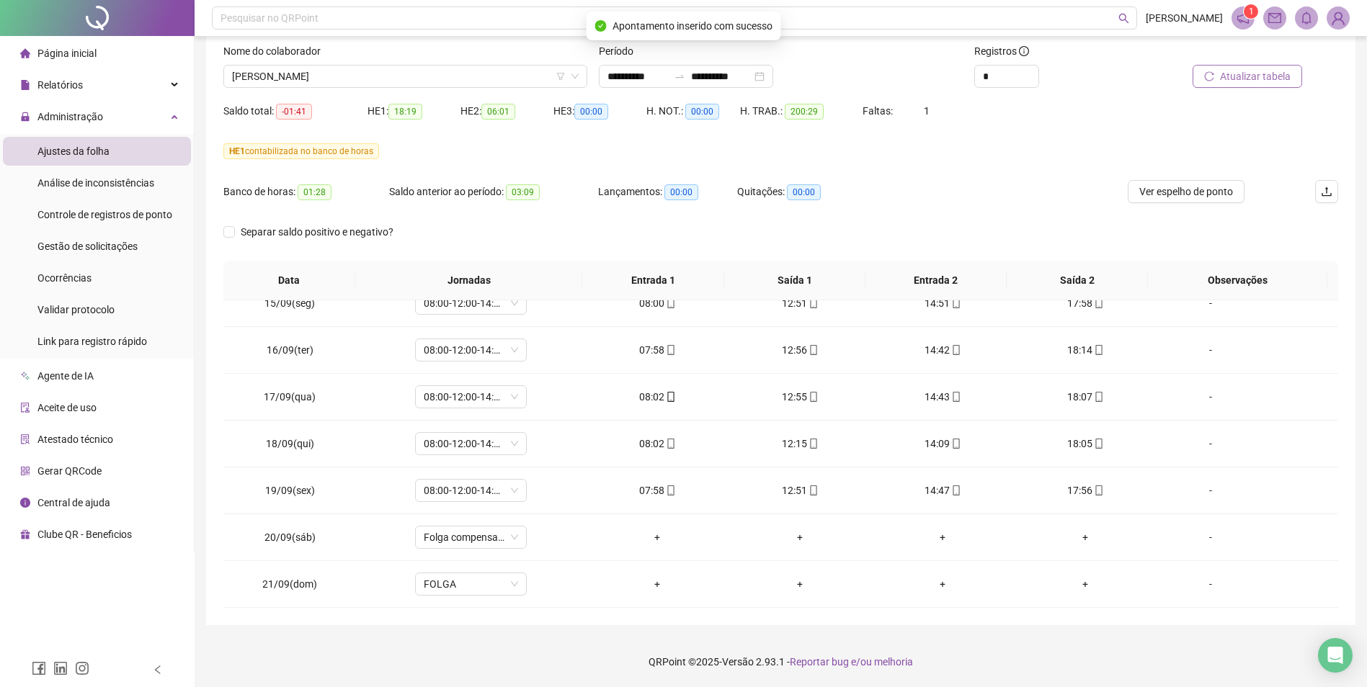
click at [1266, 81] on span "Atualizar tabela" at bounding box center [1255, 76] width 71 height 16
click at [1224, 79] on span "Atualizar tabela" at bounding box center [1255, 76] width 71 height 16
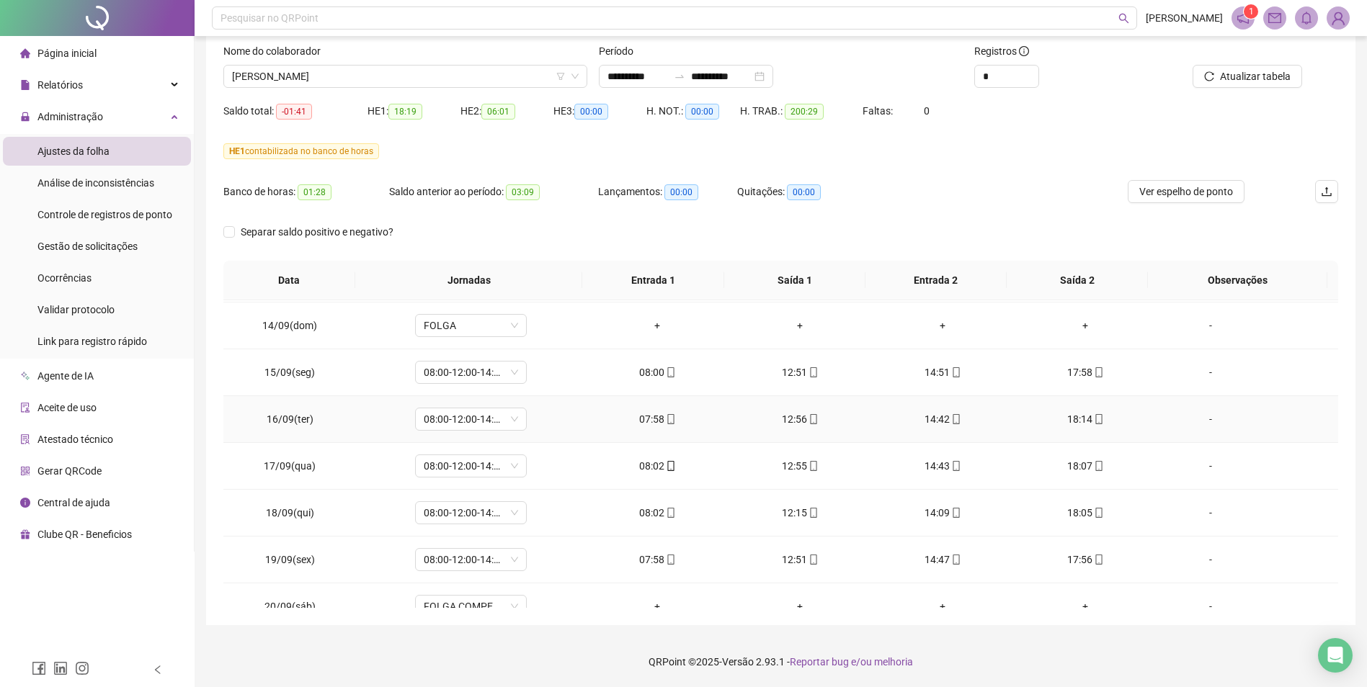
scroll to position [1191, 0]
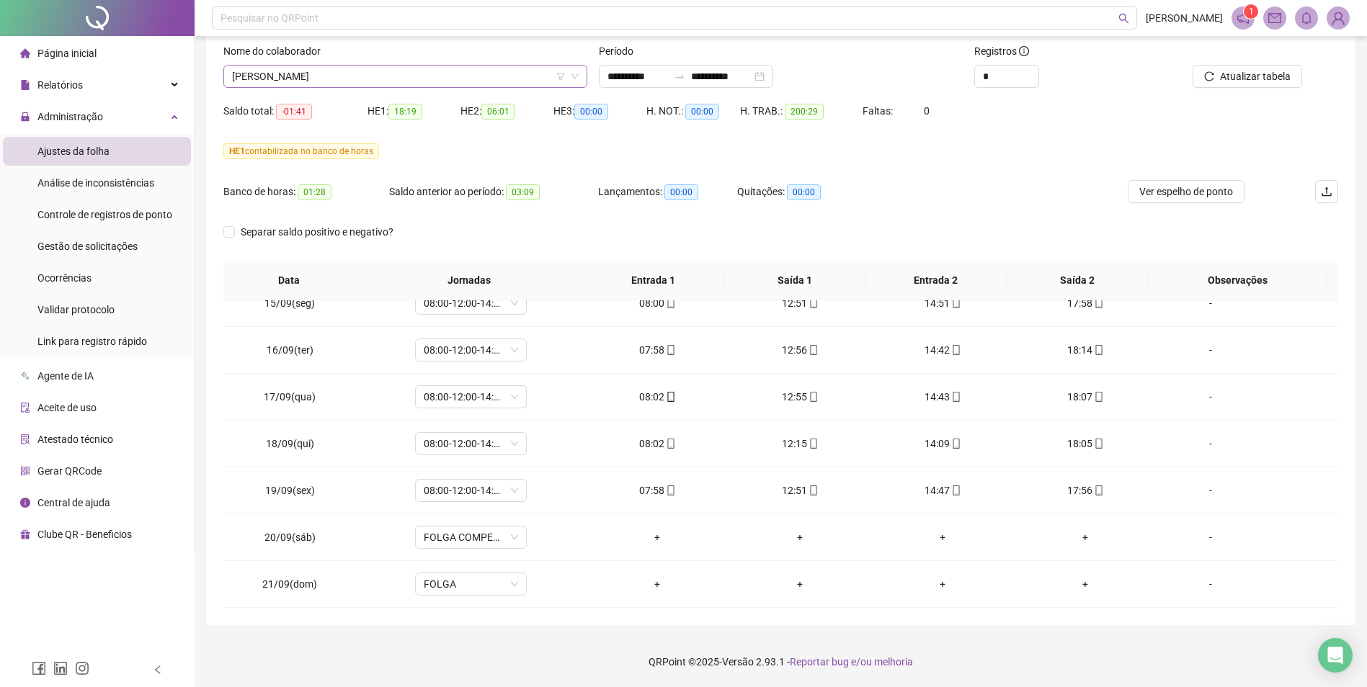
click at [574, 75] on icon "down" at bounding box center [575, 76] width 9 height 9
click at [461, 67] on span "[PERSON_NAME]" at bounding box center [405, 77] width 347 height 22
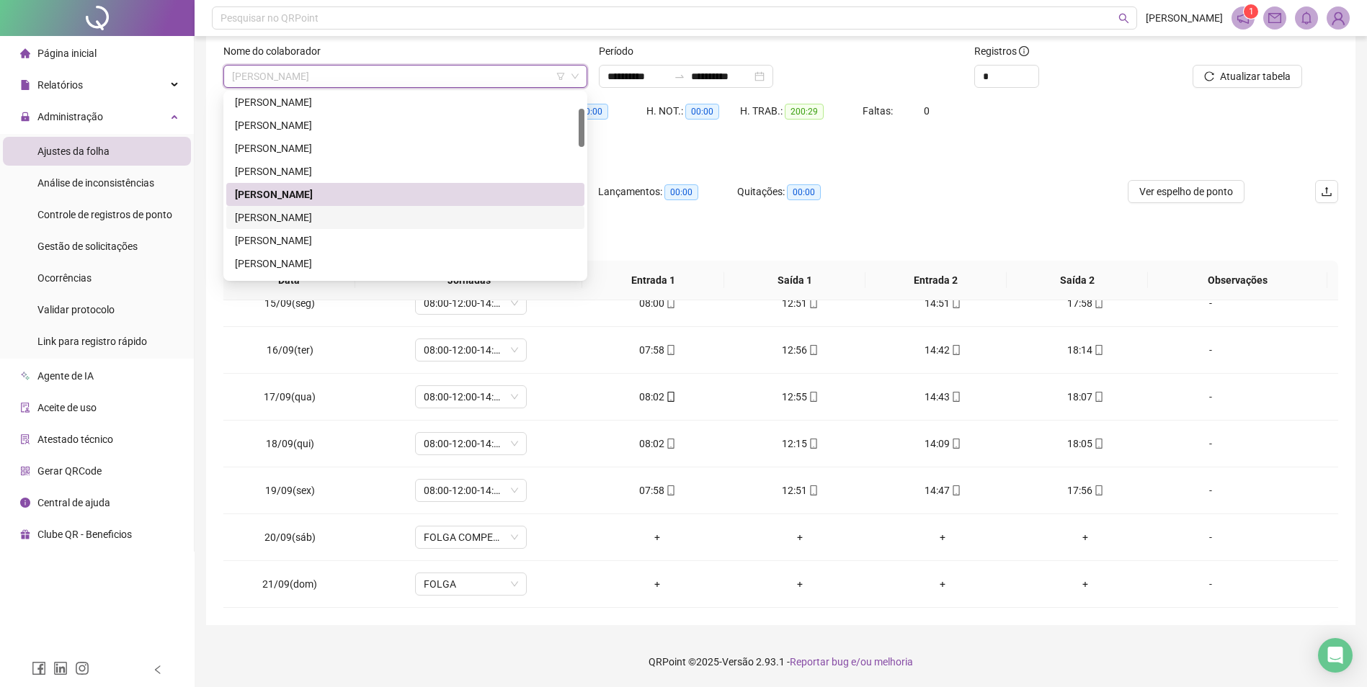
click at [300, 215] on div "[PERSON_NAME]" at bounding box center [405, 218] width 341 height 16
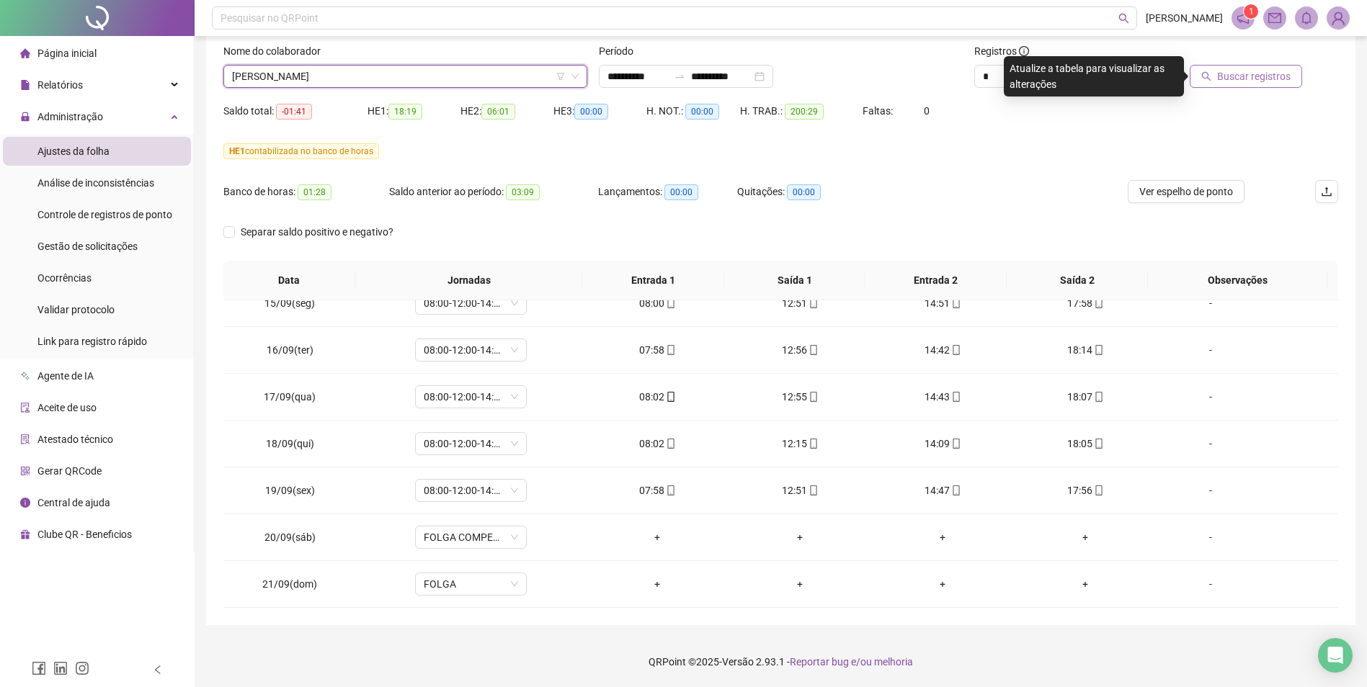
click at [1256, 74] on span "Buscar registros" at bounding box center [1254, 76] width 74 height 16
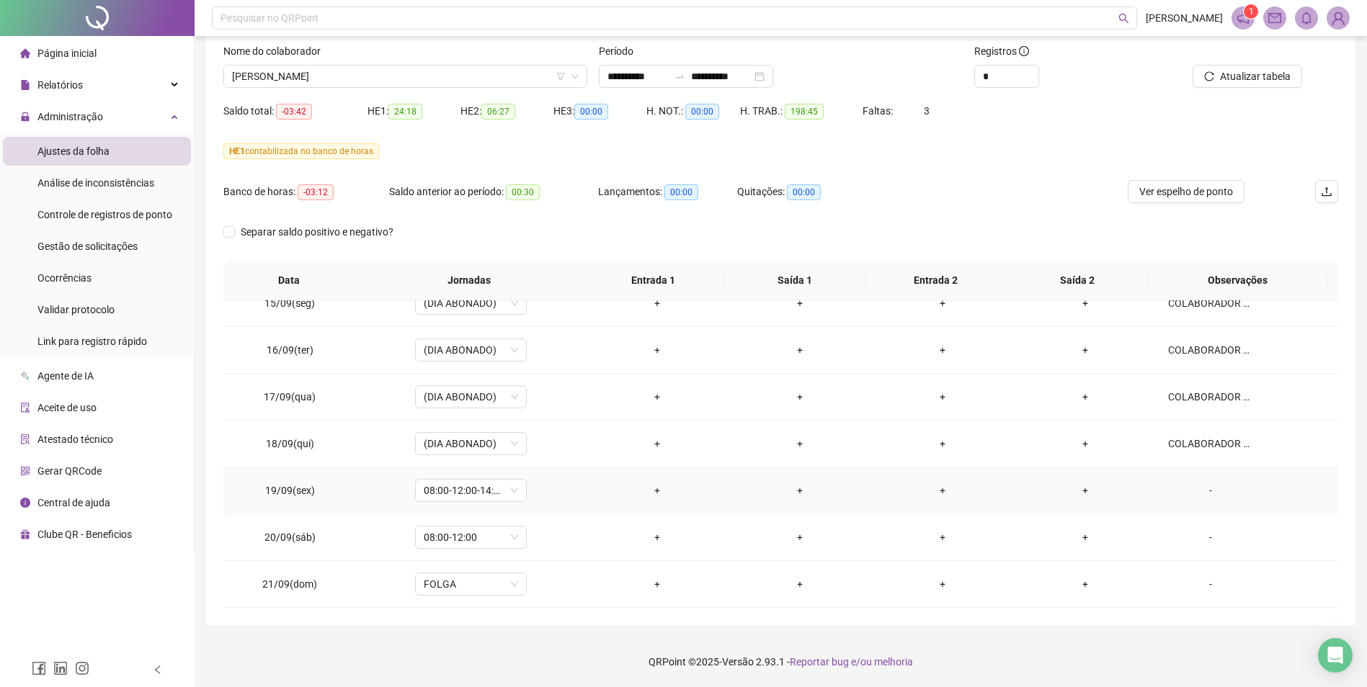
click at [1203, 490] on div "-" at bounding box center [1210, 491] width 85 height 16
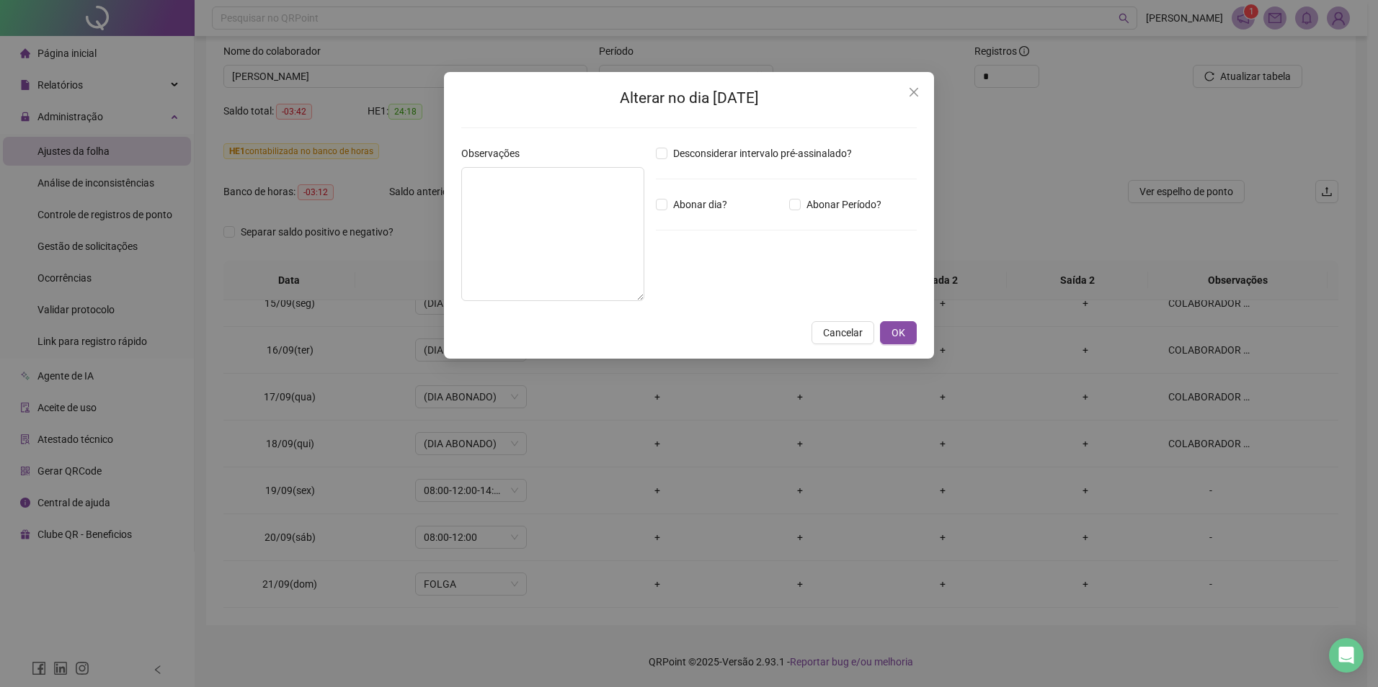
drag, startPoint x: 852, startPoint y: 334, endPoint x: 886, endPoint y: 351, distance: 38.4
click at [851, 334] on span "Cancelar" at bounding box center [843, 333] width 40 height 16
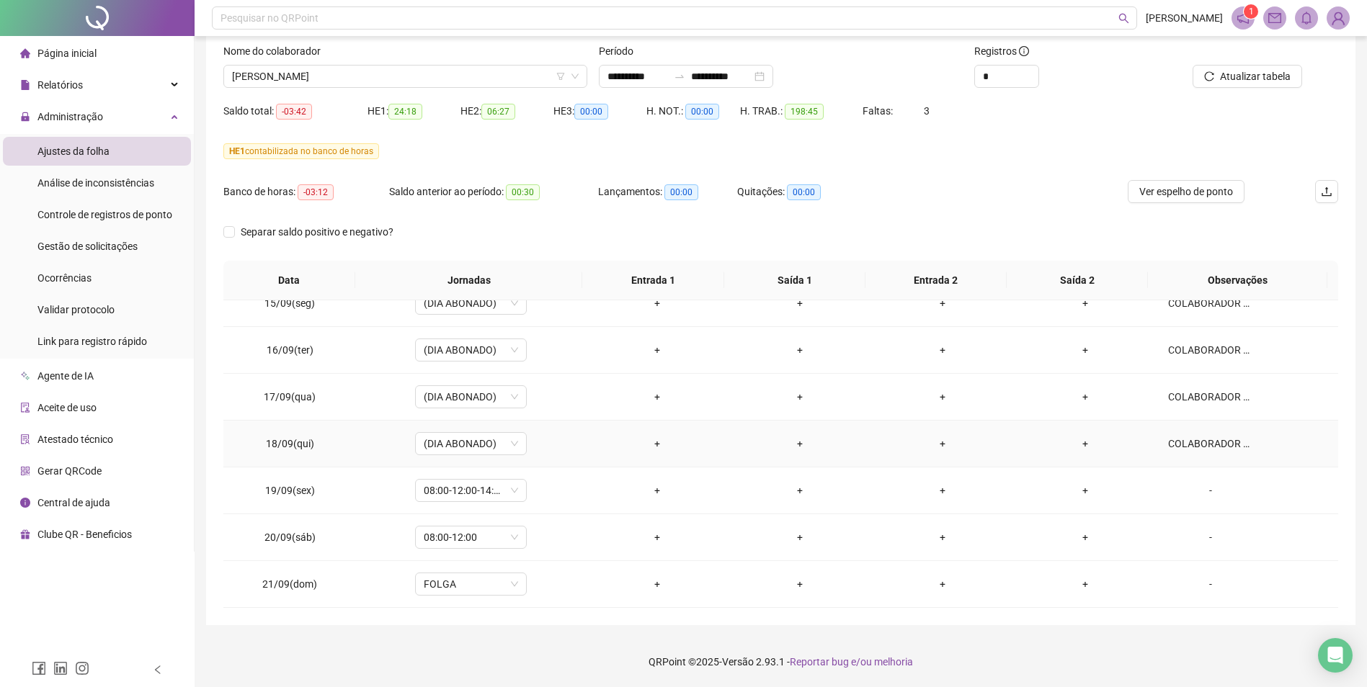
click at [1203, 441] on div "COLABORADOR PEGOU ATESTADO DE 5 DIAS" at bounding box center [1210, 444] width 85 height 16
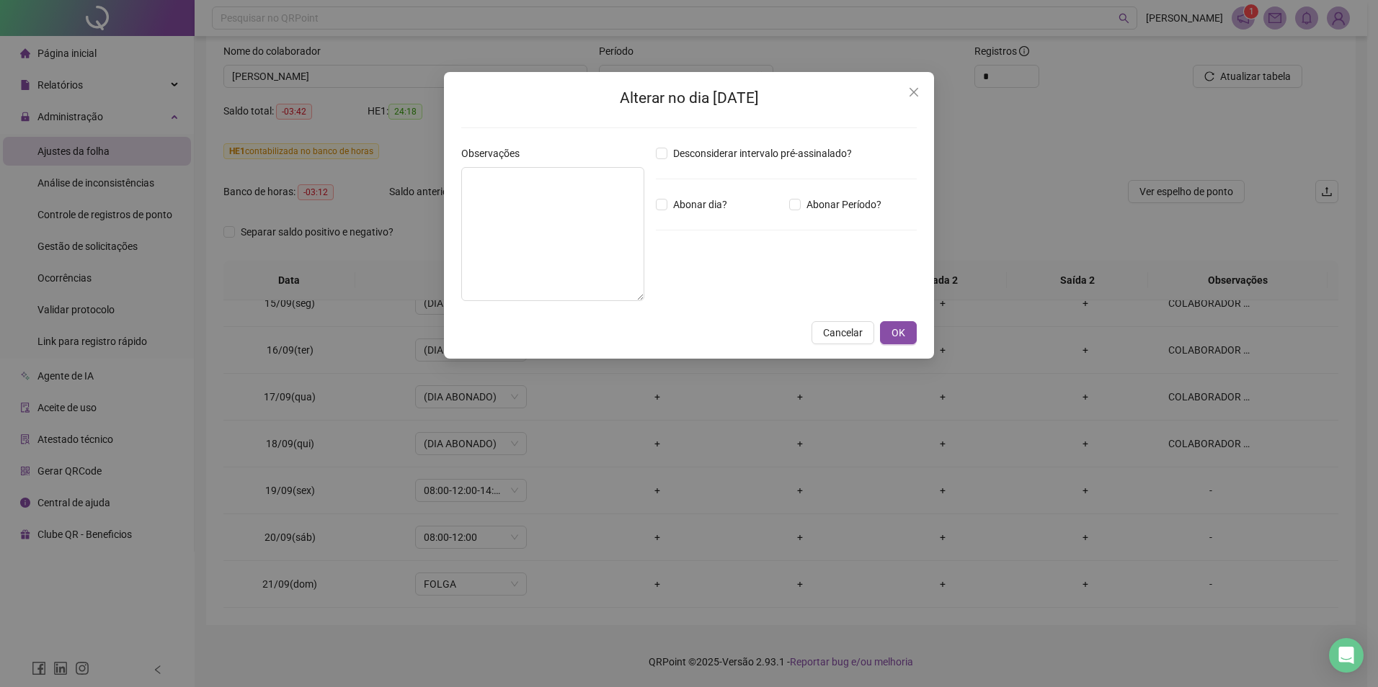
type textarea "**********"
click at [551, 176] on textarea "**********" at bounding box center [552, 234] width 183 height 134
click at [843, 334] on span "Cancelar" at bounding box center [843, 333] width 40 height 16
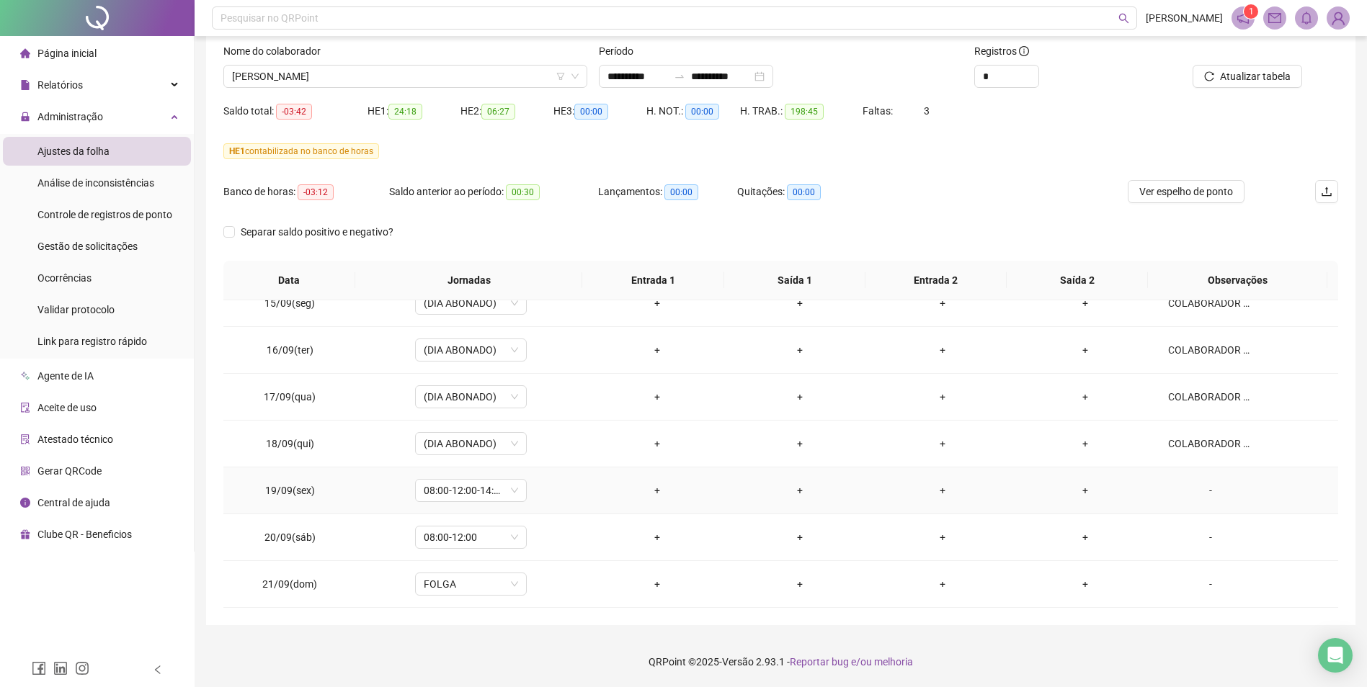
click at [1202, 489] on div "-" at bounding box center [1210, 491] width 85 height 16
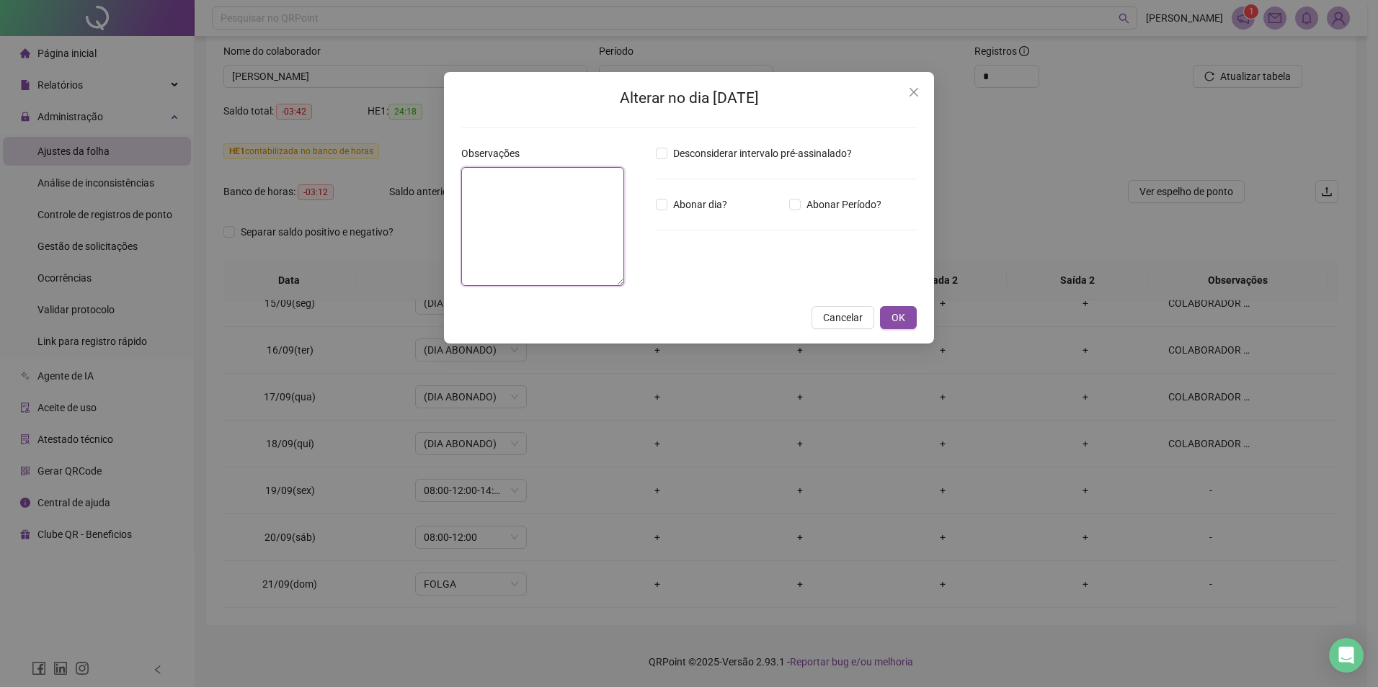
click at [552, 211] on textarea at bounding box center [542, 226] width 163 height 119
paste textarea "**********"
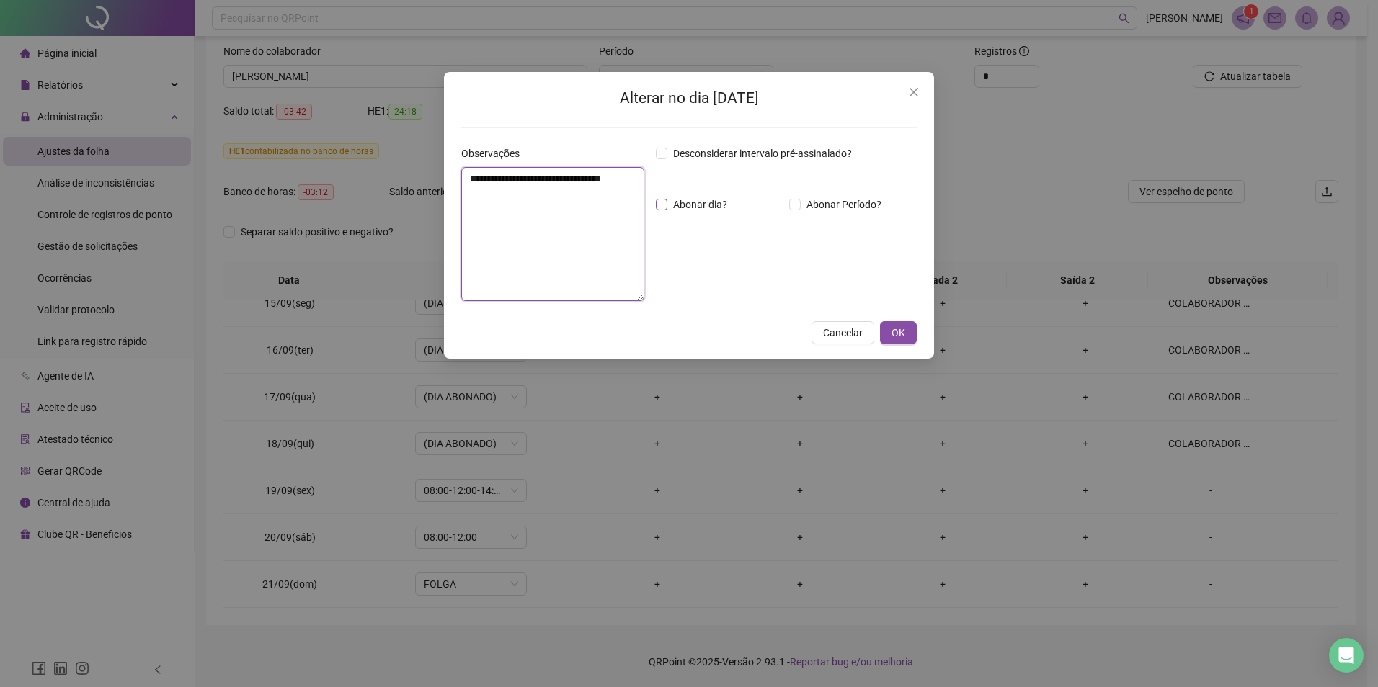
type textarea "**********"
click at [669, 202] on span "Abonar dia?" at bounding box center [700, 205] width 66 height 16
click at [894, 342] on button "OK" at bounding box center [898, 332] width 37 height 23
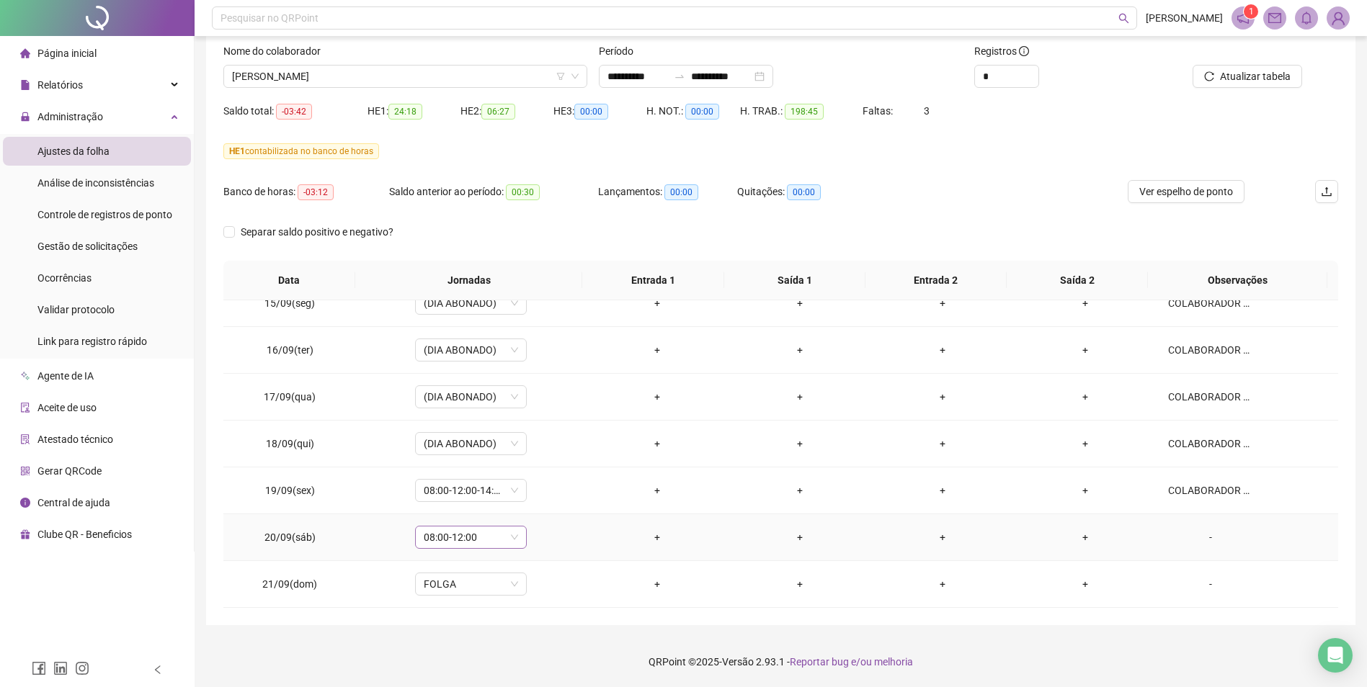
click at [514, 540] on span "08:00-12:00" at bounding box center [471, 538] width 94 height 22
click at [499, 456] on div "Folga compensatória" at bounding box center [494, 461] width 122 height 16
click at [540, 499] on span "Sim" at bounding box center [537, 500] width 17 height 16
click at [1265, 79] on span "Atualizar tabela" at bounding box center [1255, 76] width 71 height 16
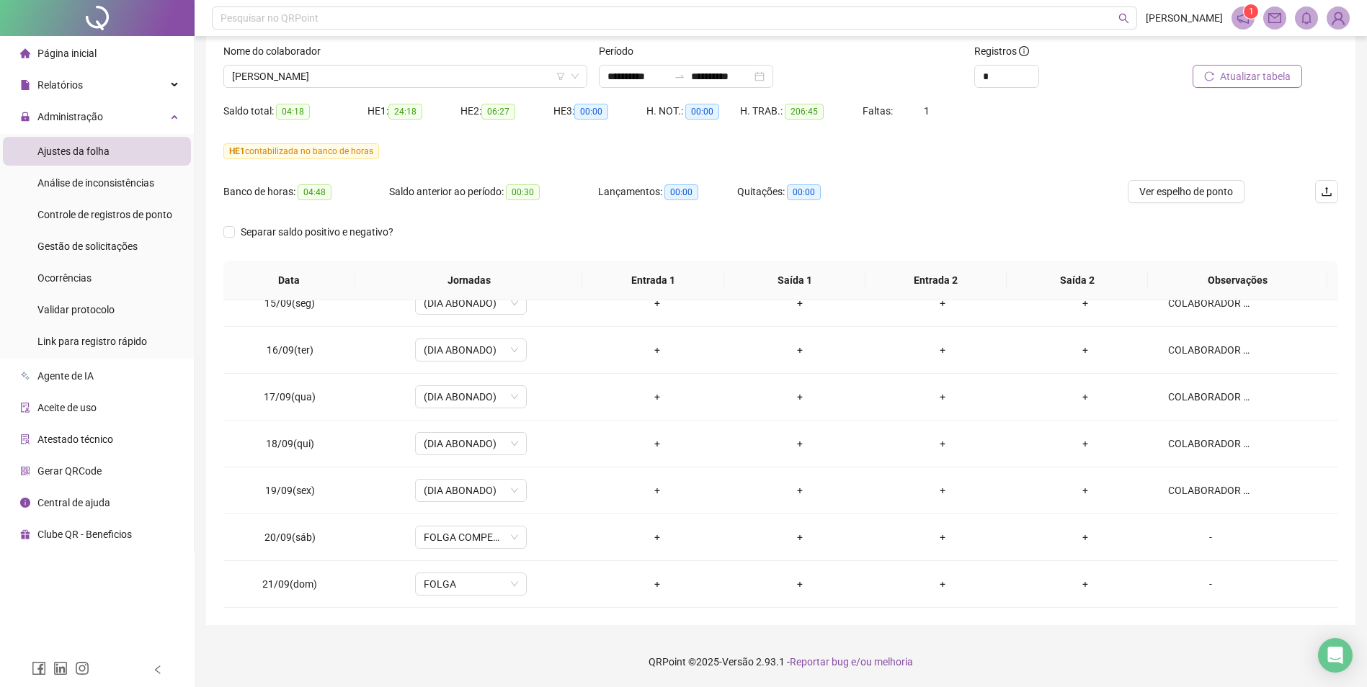
click at [1289, 75] on span "Atualizar tabela" at bounding box center [1255, 76] width 71 height 16
click at [528, 76] on span "[PERSON_NAME]" at bounding box center [405, 77] width 347 height 22
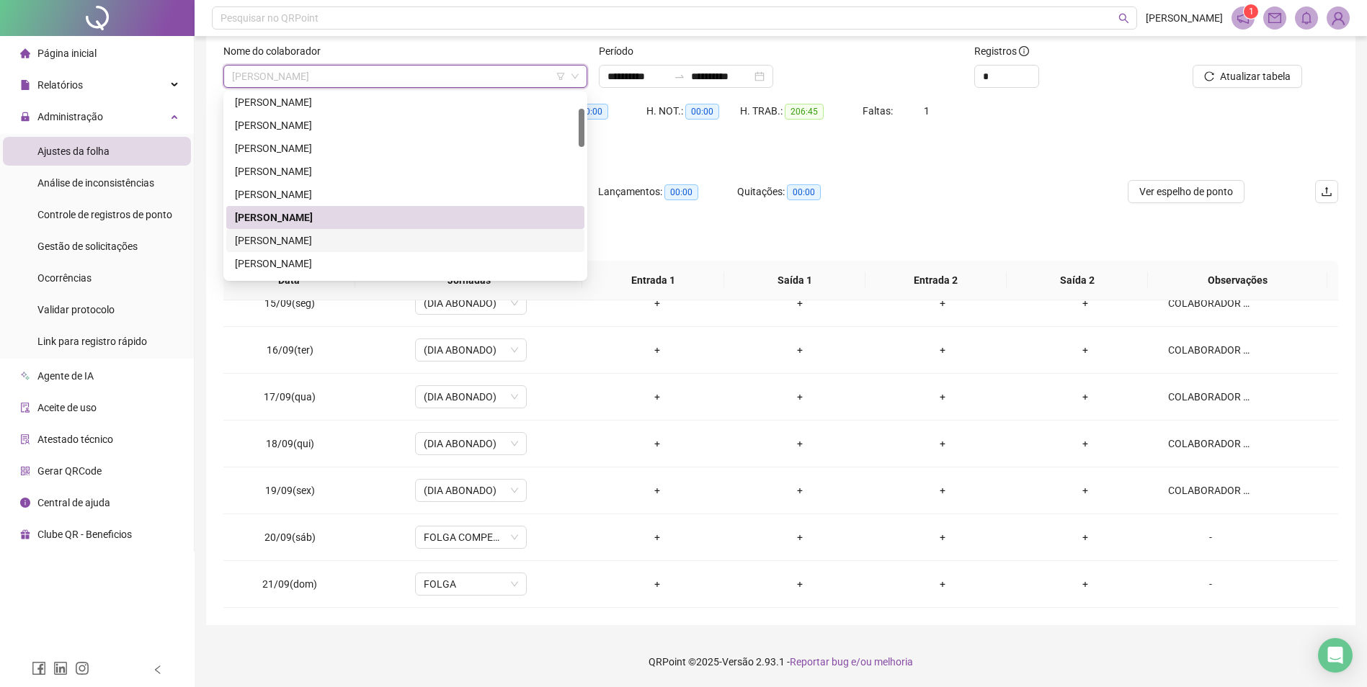
scroll to position [216, 0]
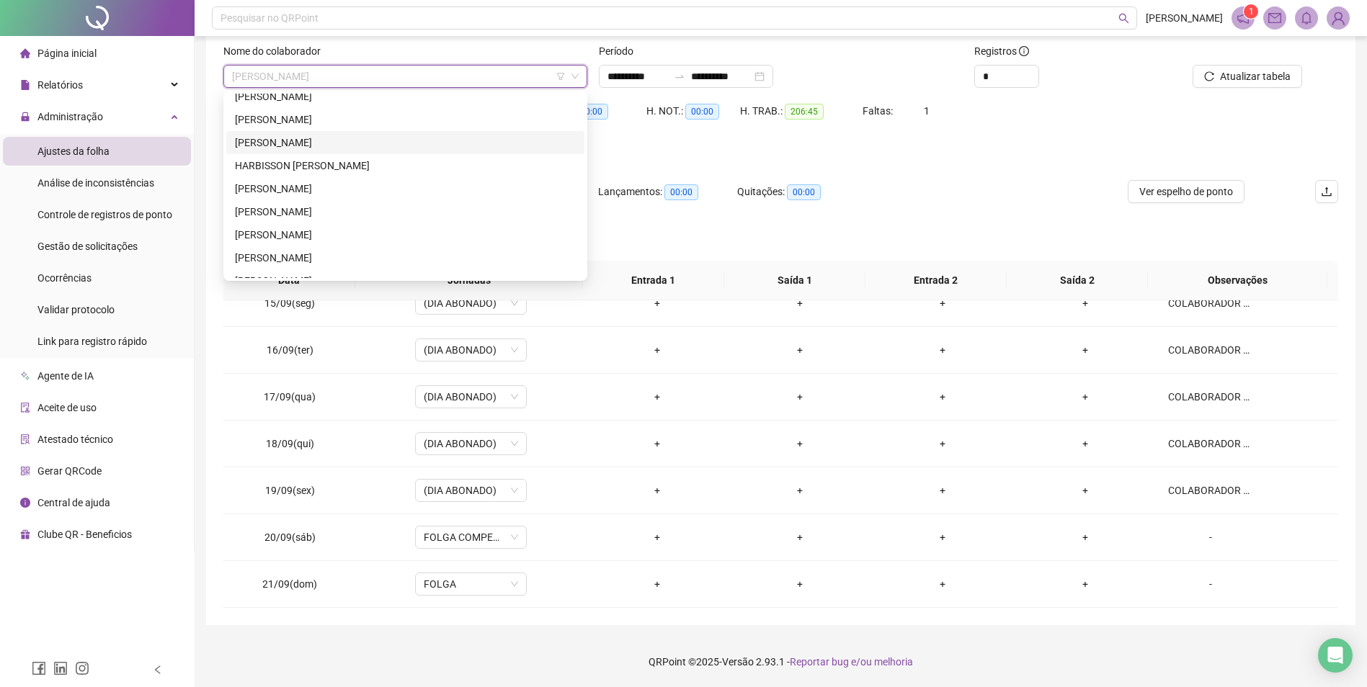
click at [322, 141] on div "[PERSON_NAME]" at bounding box center [405, 143] width 341 height 16
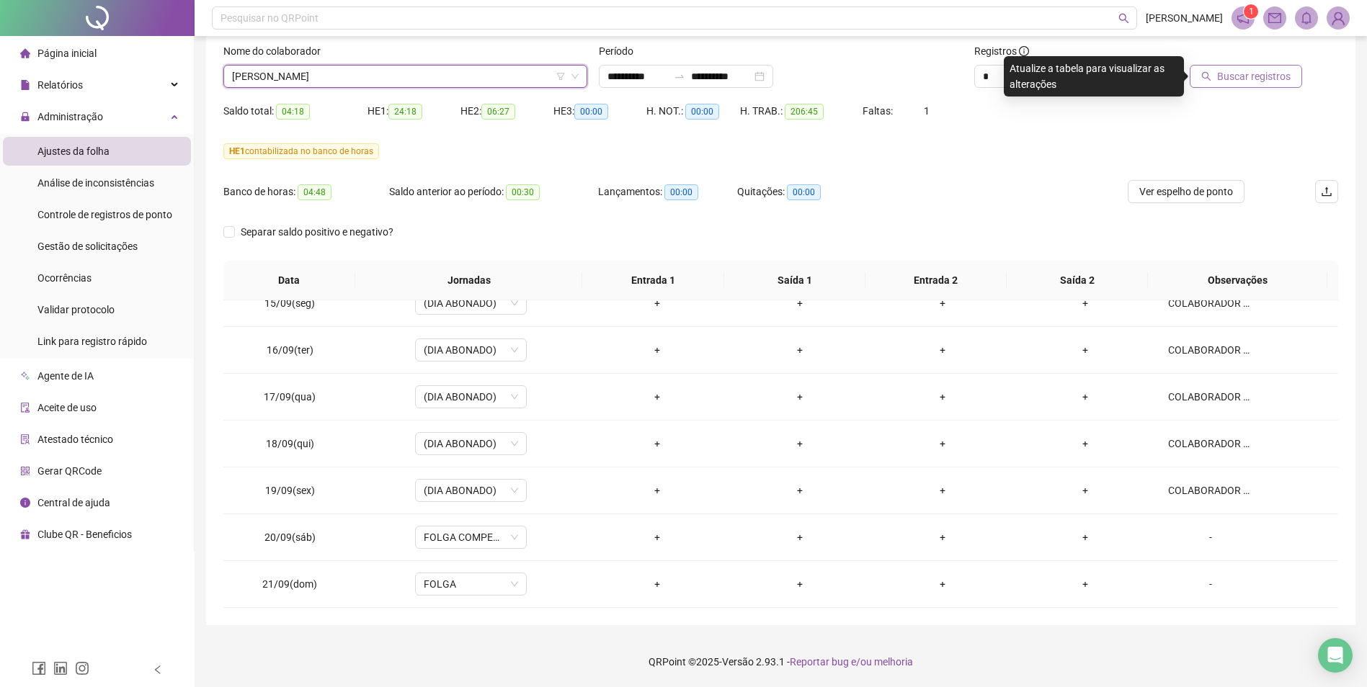
click at [1267, 82] on span "Buscar registros" at bounding box center [1254, 76] width 74 height 16
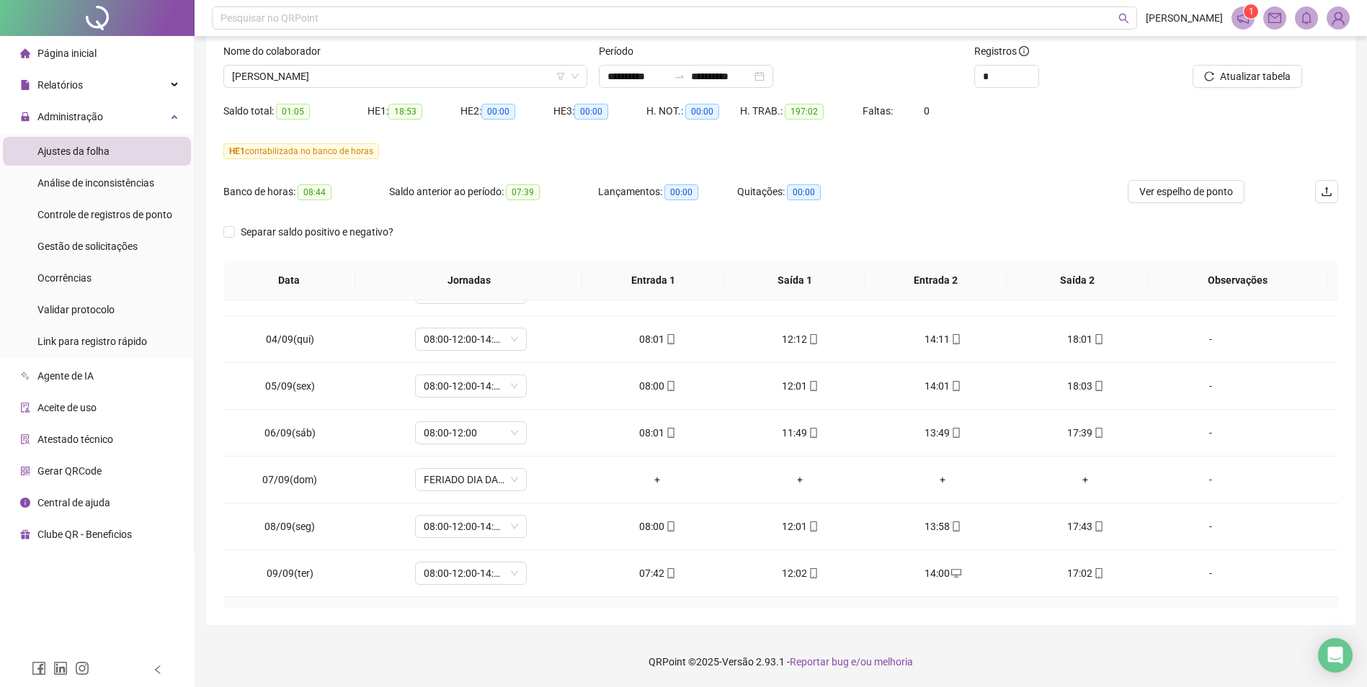
scroll to position [615, 0]
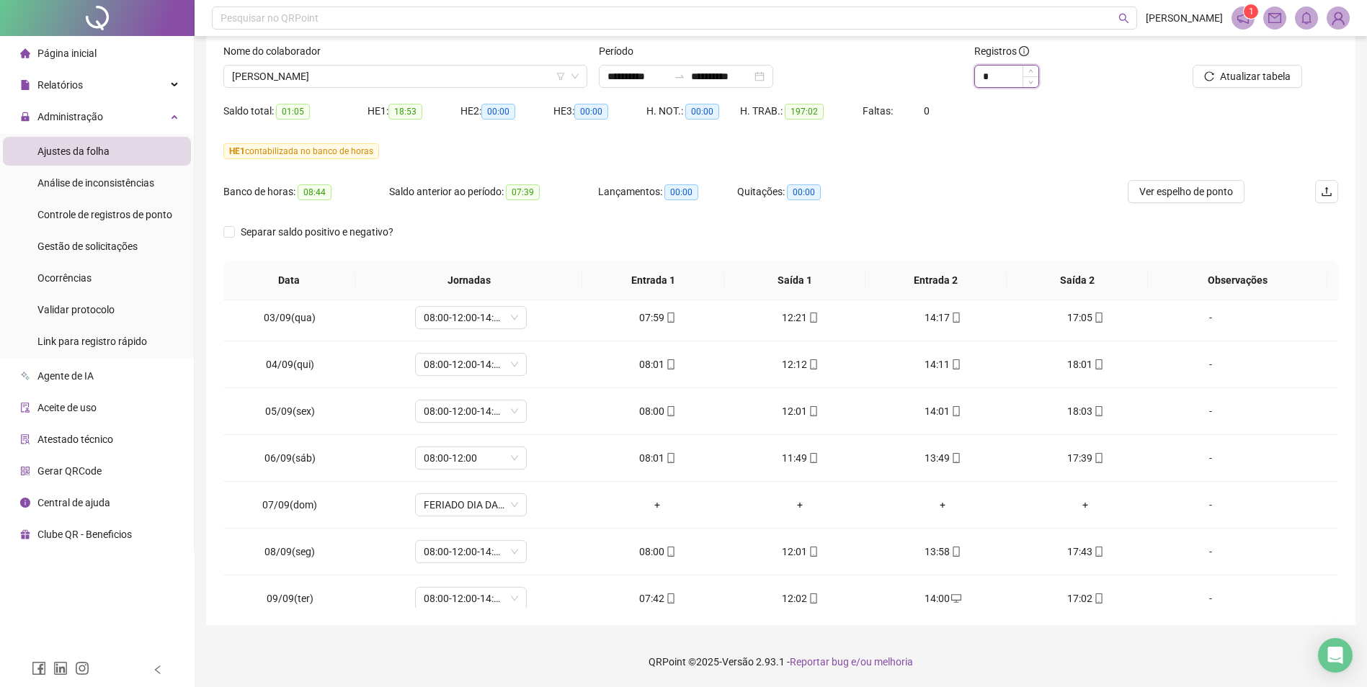
click at [1003, 75] on input "*" at bounding box center [1006, 77] width 63 height 22
click at [1000, 74] on input "*" at bounding box center [1006, 77] width 63 height 22
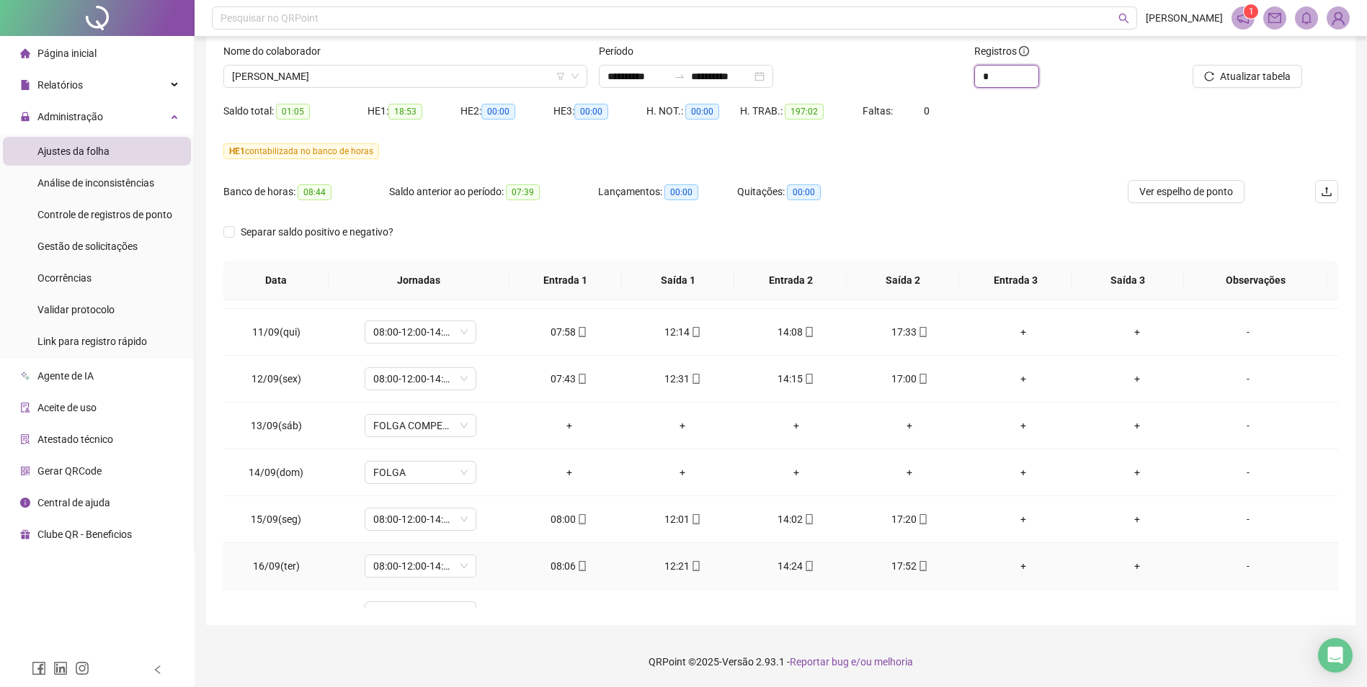
scroll to position [1191, 0]
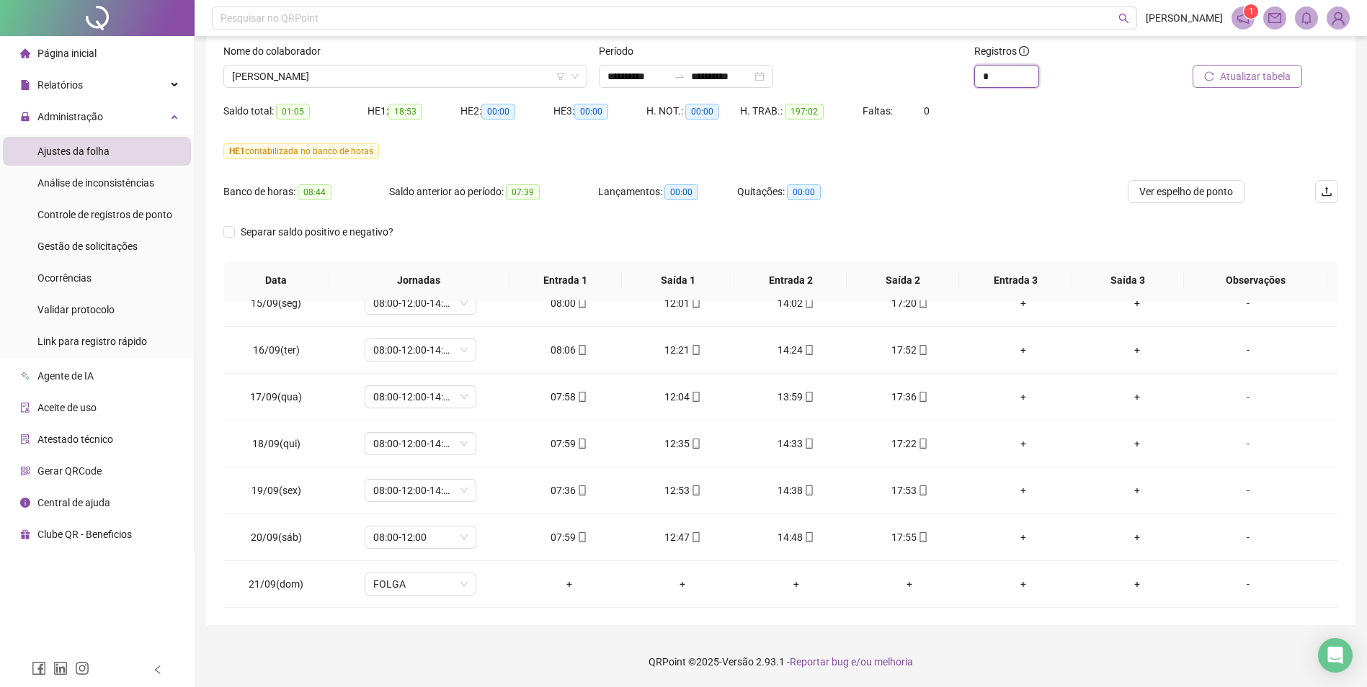
type input "*"
click at [1245, 79] on span "Atualizar tabela" at bounding box center [1255, 76] width 71 height 16
click at [411, 76] on span "[PERSON_NAME]" at bounding box center [405, 77] width 347 height 22
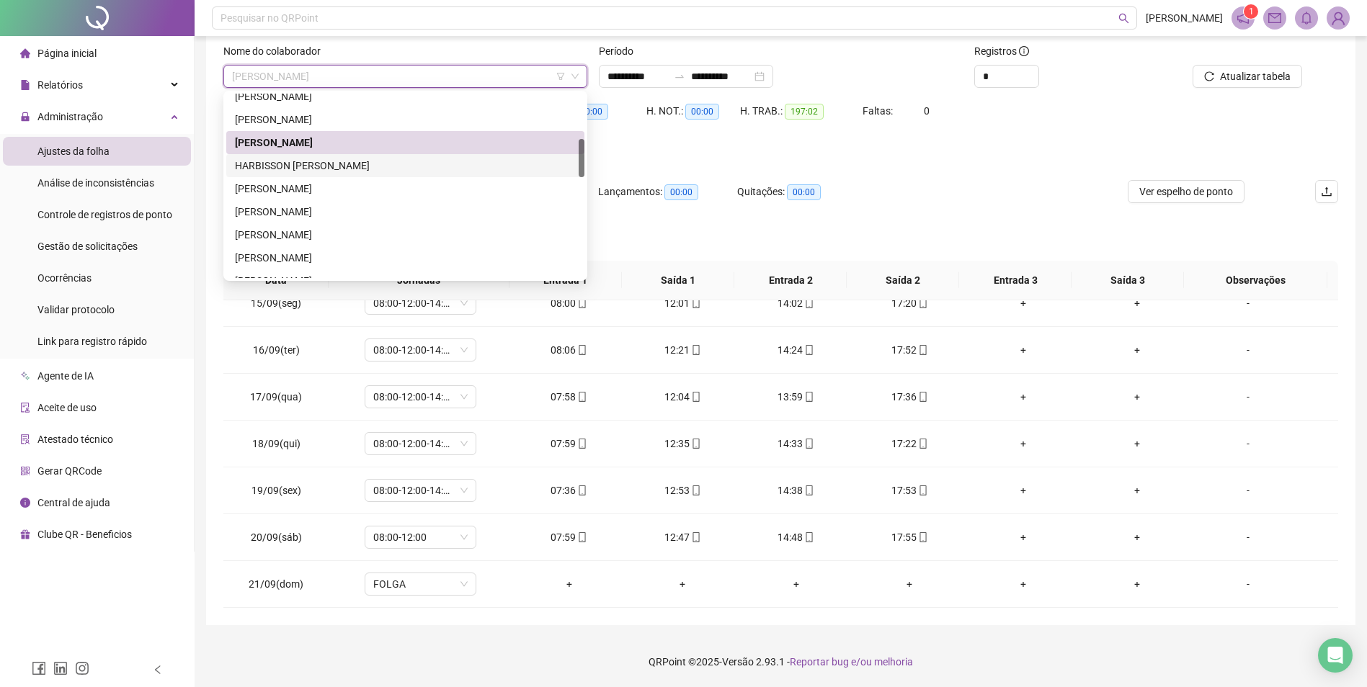
click at [325, 166] on div "HARBISSON [PERSON_NAME]" at bounding box center [405, 166] width 341 height 16
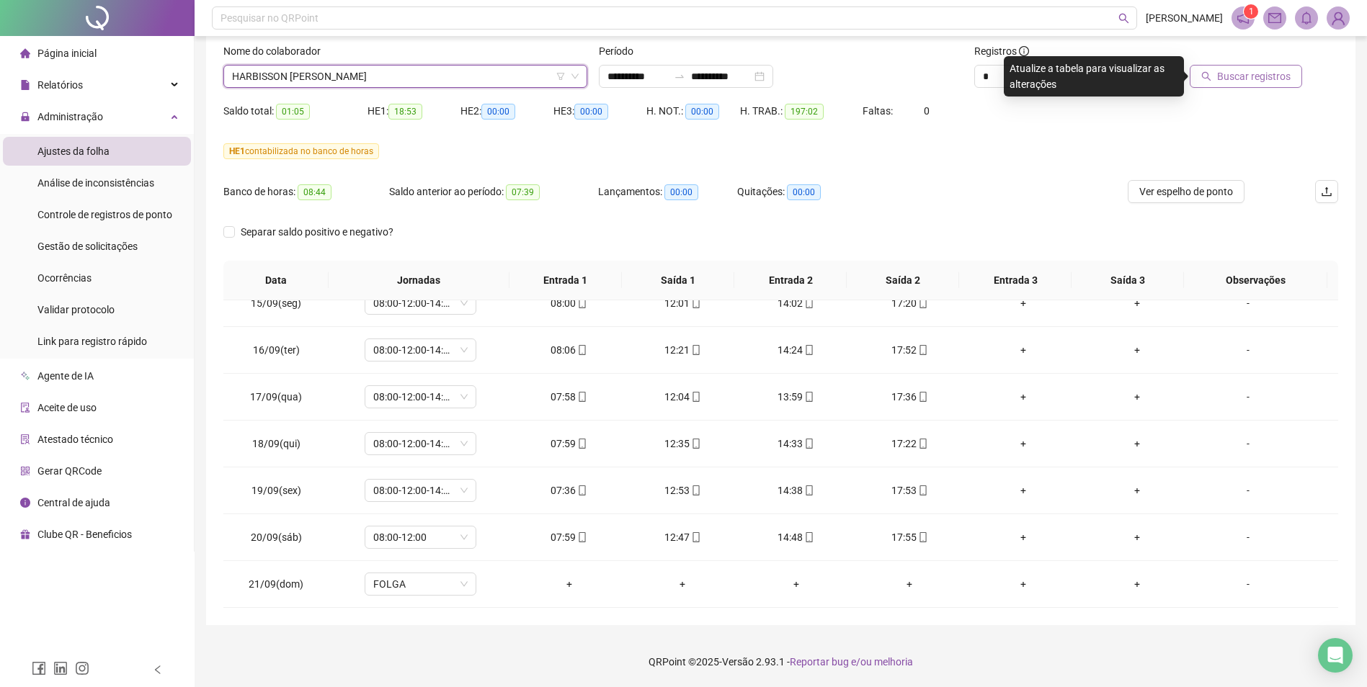
click at [1243, 72] on span "Buscar registros" at bounding box center [1254, 76] width 74 height 16
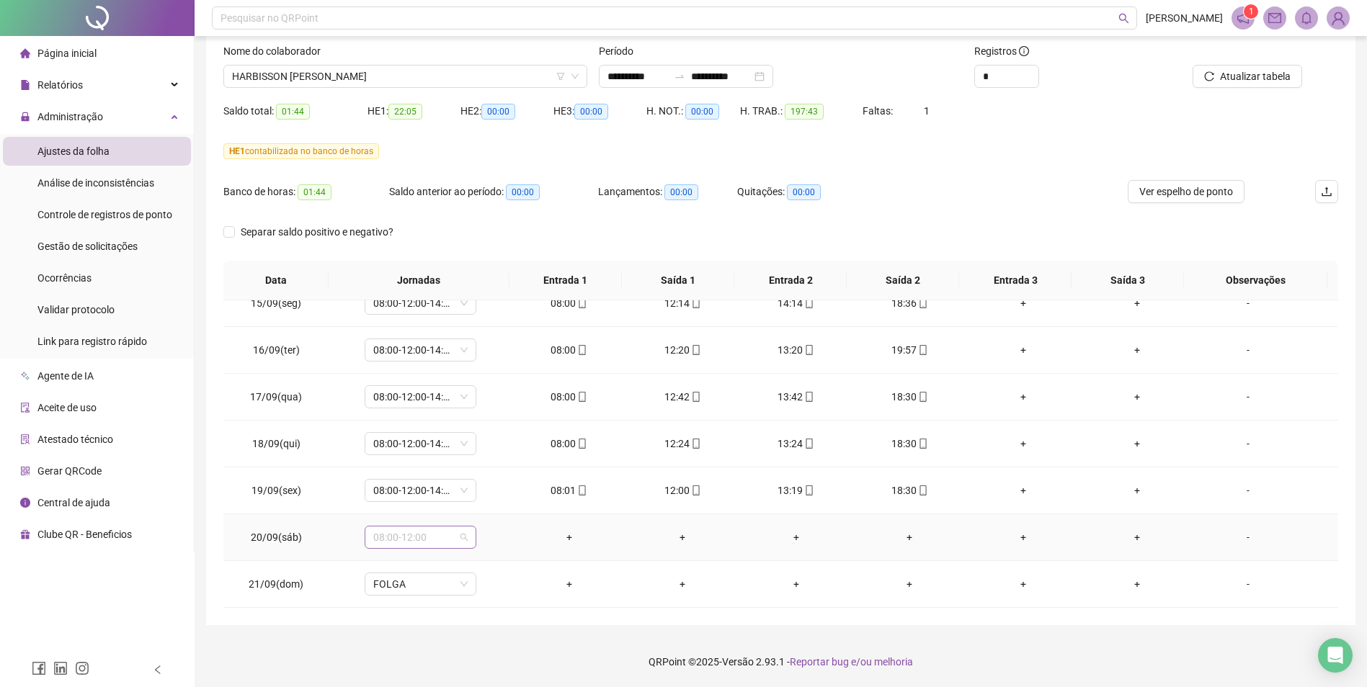
click at [463, 537] on span "08:00-12:00" at bounding box center [420, 538] width 94 height 22
click at [458, 458] on div "Folga compensatória" at bounding box center [444, 461] width 122 height 16
click at [486, 499] on span "Sim" at bounding box center [487, 500] width 17 height 16
click at [1246, 75] on span "Atualizar tabela" at bounding box center [1255, 76] width 71 height 16
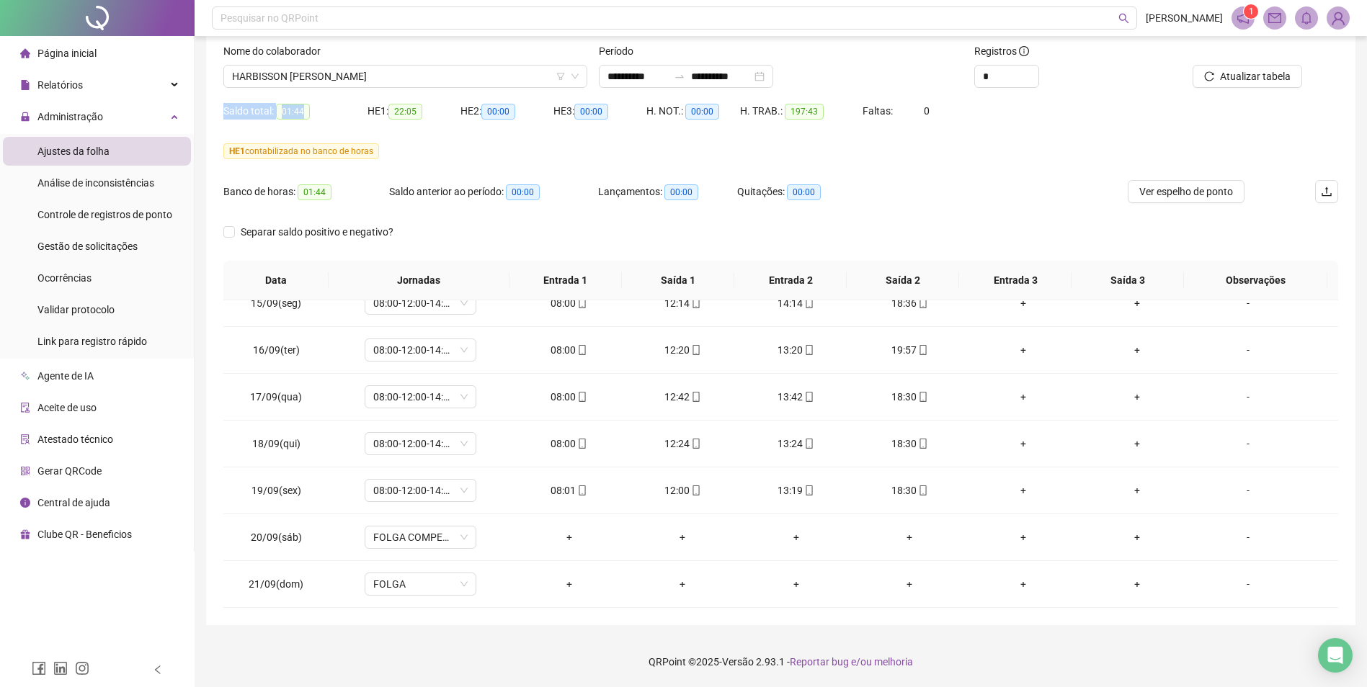
drag, startPoint x: 223, startPoint y: 112, endPoint x: 319, endPoint y: 121, distance: 97.0
click at [319, 121] on div "**********" at bounding box center [780, 291] width 1149 height 667
drag, startPoint x: 319, startPoint y: 121, endPoint x: 331, endPoint y: 128, distance: 13.2
click at [331, 128] on div "Saldo total: 01:44" at bounding box center [295, 119] width 144 height 40
drag, startPoint x: 223, startPoint y: 110, endPoint x: 325, endPoint y: 118, distance: 102.7
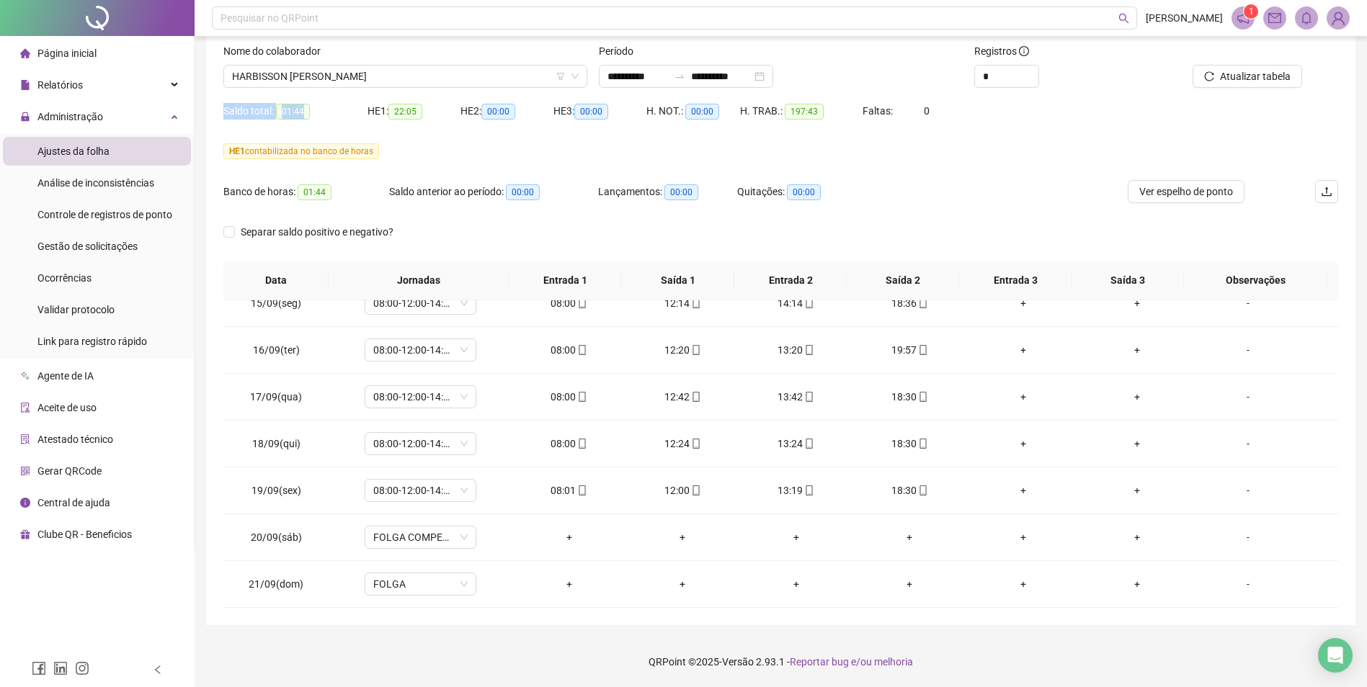
click at [325, 118] on div "**********" at bounding box center [780, 291] width 1149 height 667
click at [327, 123] on div "Saldo total: 01:44" at bounding box center [295, 119] width 144 height 40
click at [1236, 75] on span "Atualizar tabela" at bounding box center [1255, 76] width 71 height 16
click at [393, 74] on span "HARBISSON [PERSON_NAME]" at bounding box center [405, 77] width 347 height 22
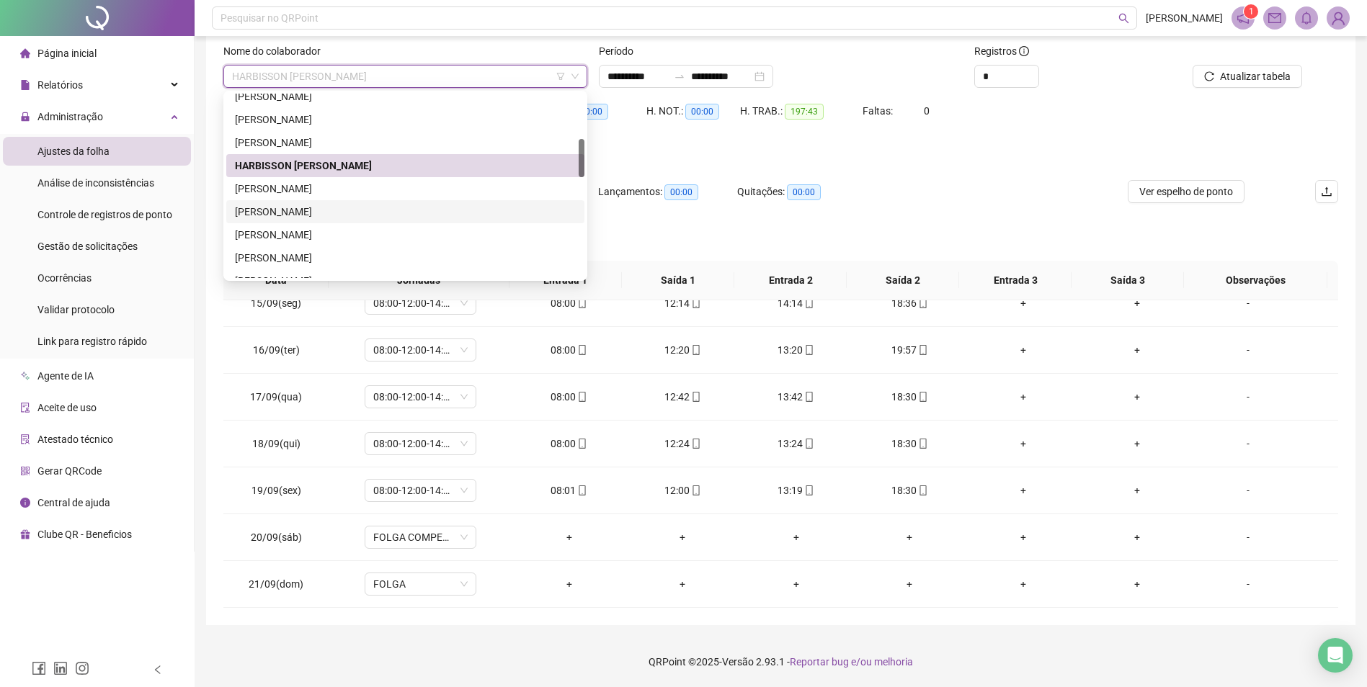
click at [302, 209] on div "[PERSON_NAME]" at bounding box center [405, 212] width 341 height 16
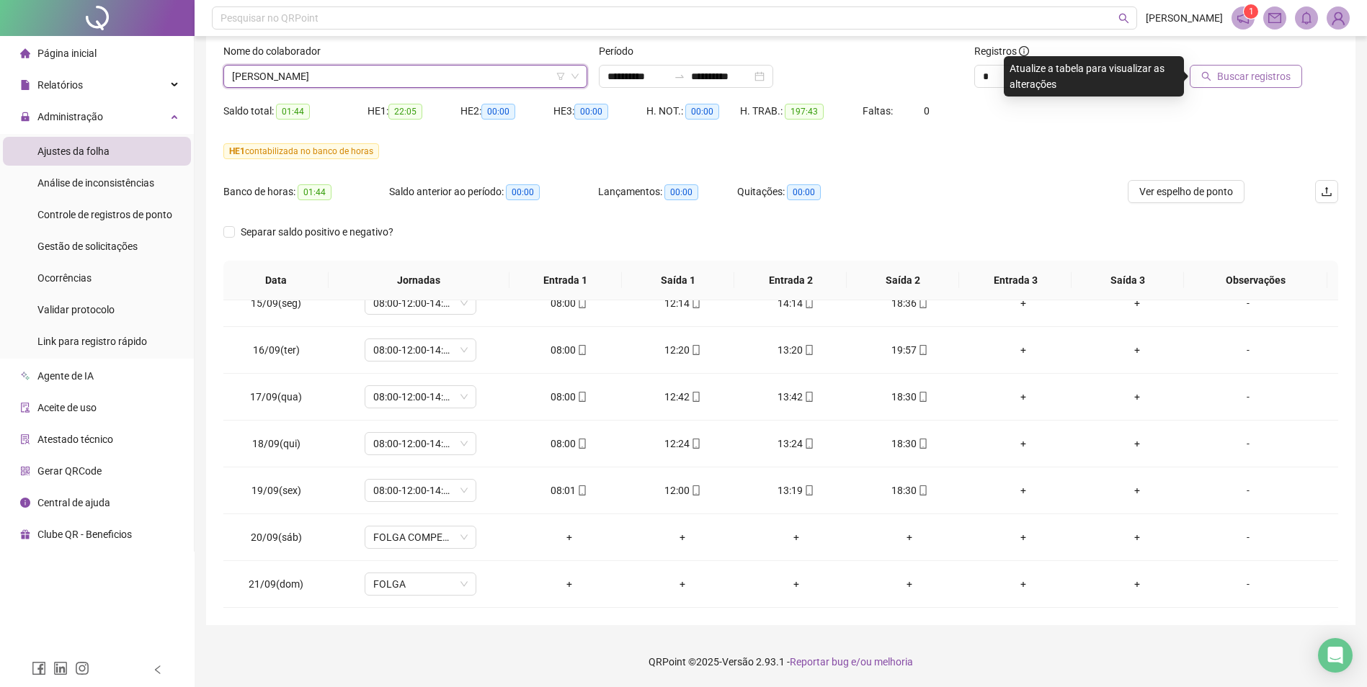
click at [1271, 79] on span "Buscar registros" at bounding box center [1254, 76] width 74 height 16
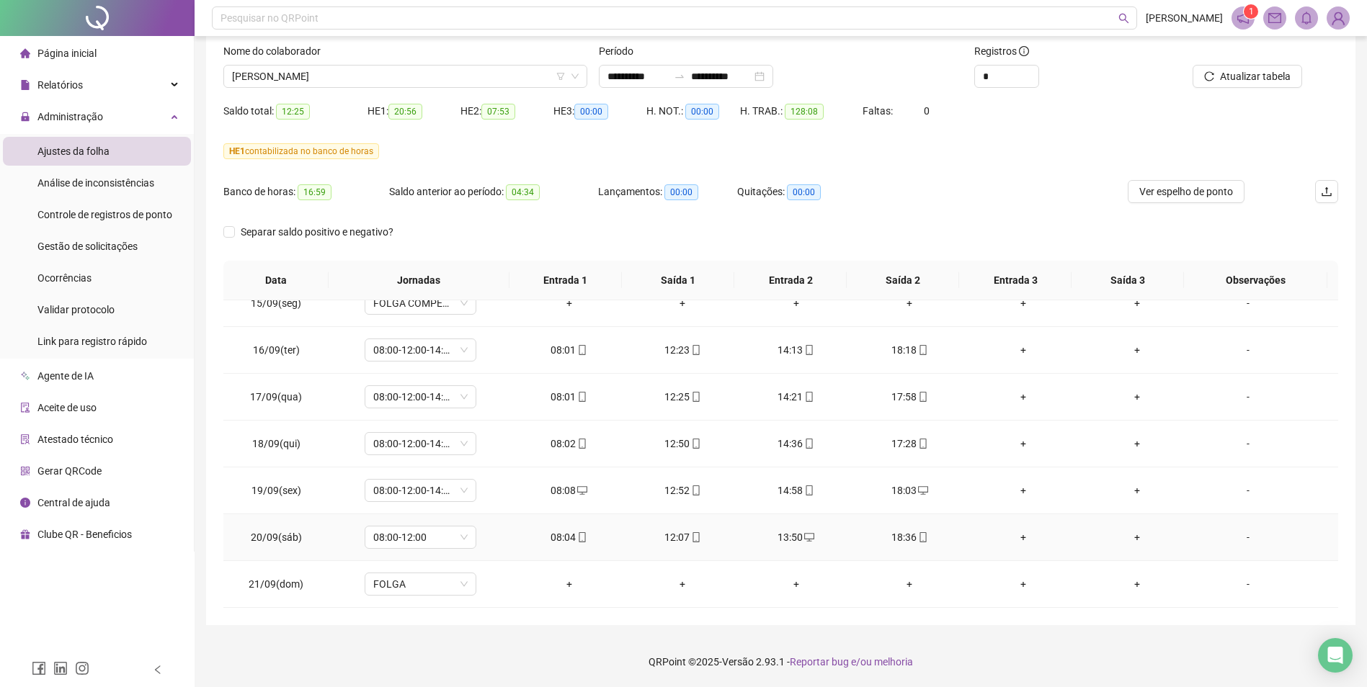
scroll to position [1047, 0]
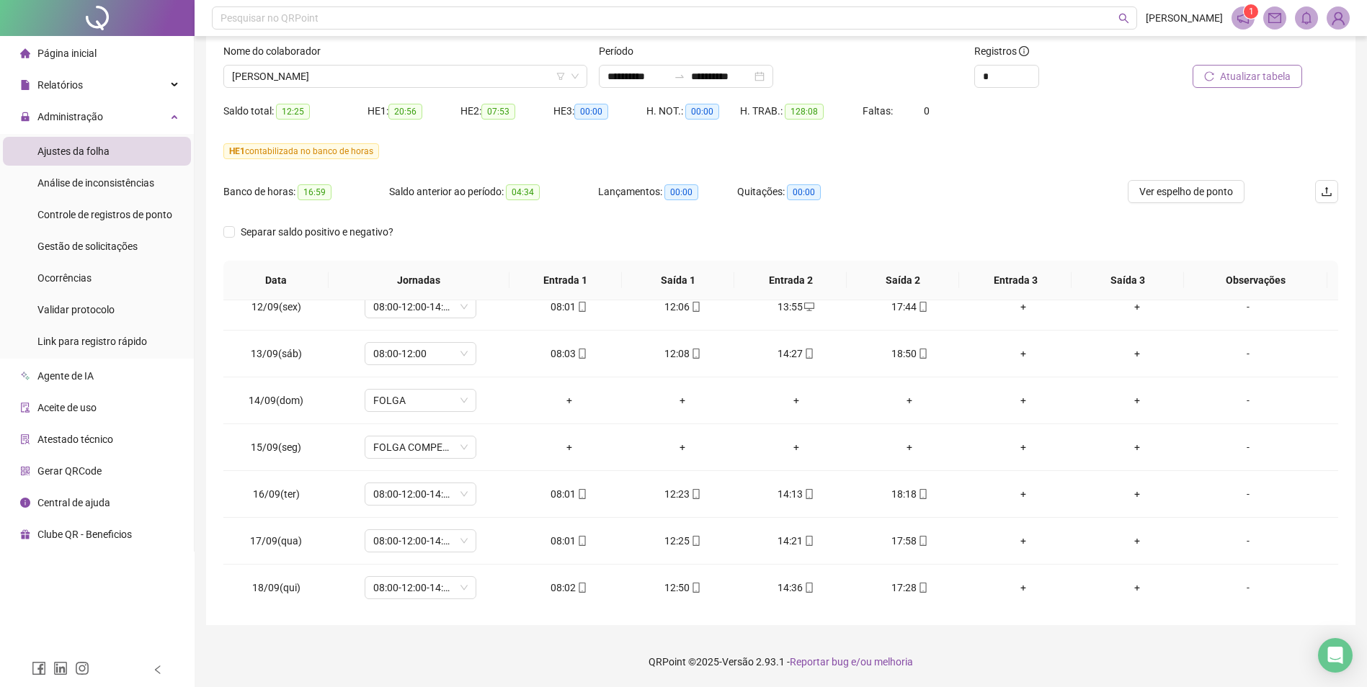
click at [1255, 74] on span "Atualizar tabela" at bounding box center [1255, 76] width 71 height 16
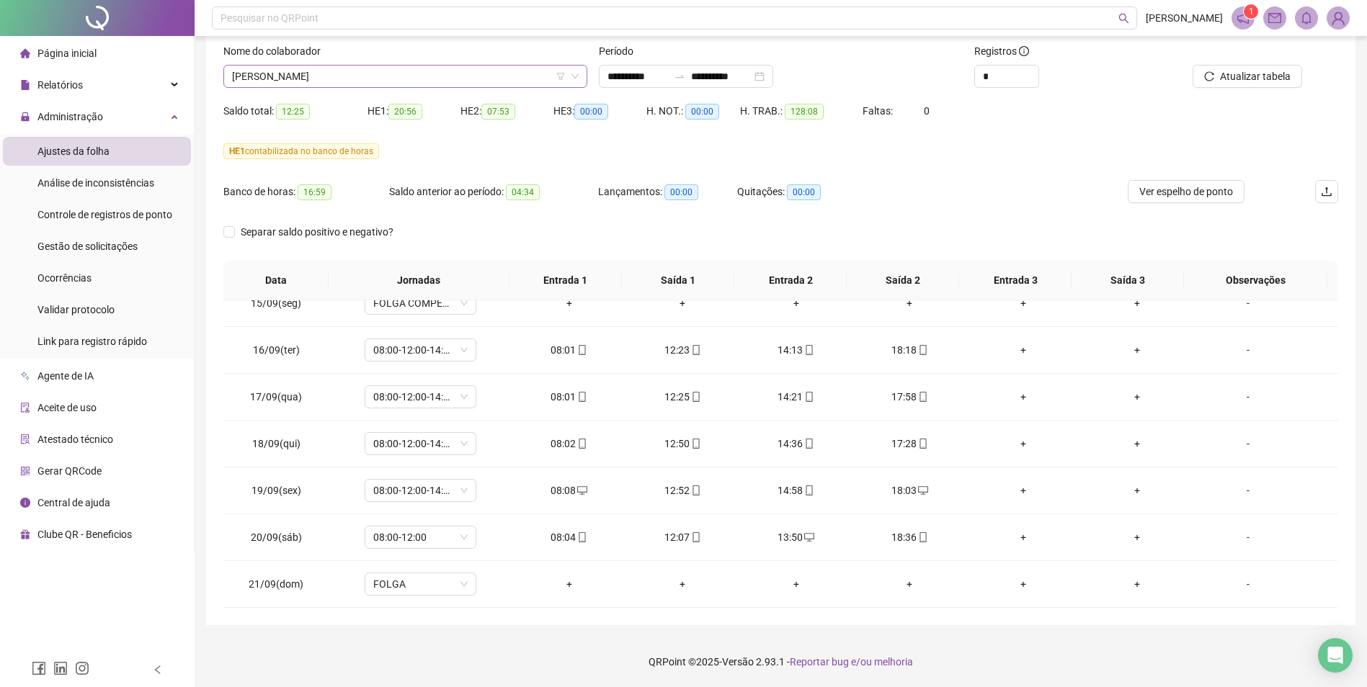
click at [539, 76] on span "[PERSON_NAME]" at bounding box center [405, 77] width 347 height 22
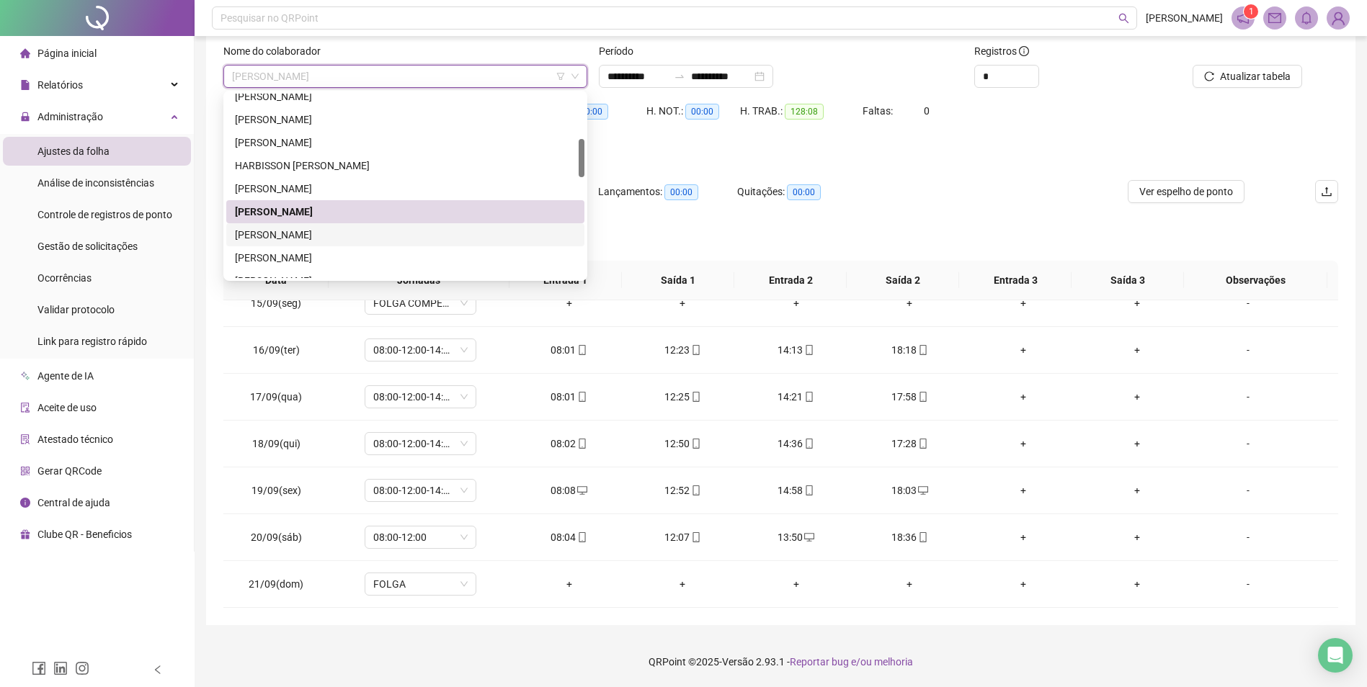
click at [333, 233] on div "[PERSON_NAME]" at bounding box center [405, 235] width 341 height 16
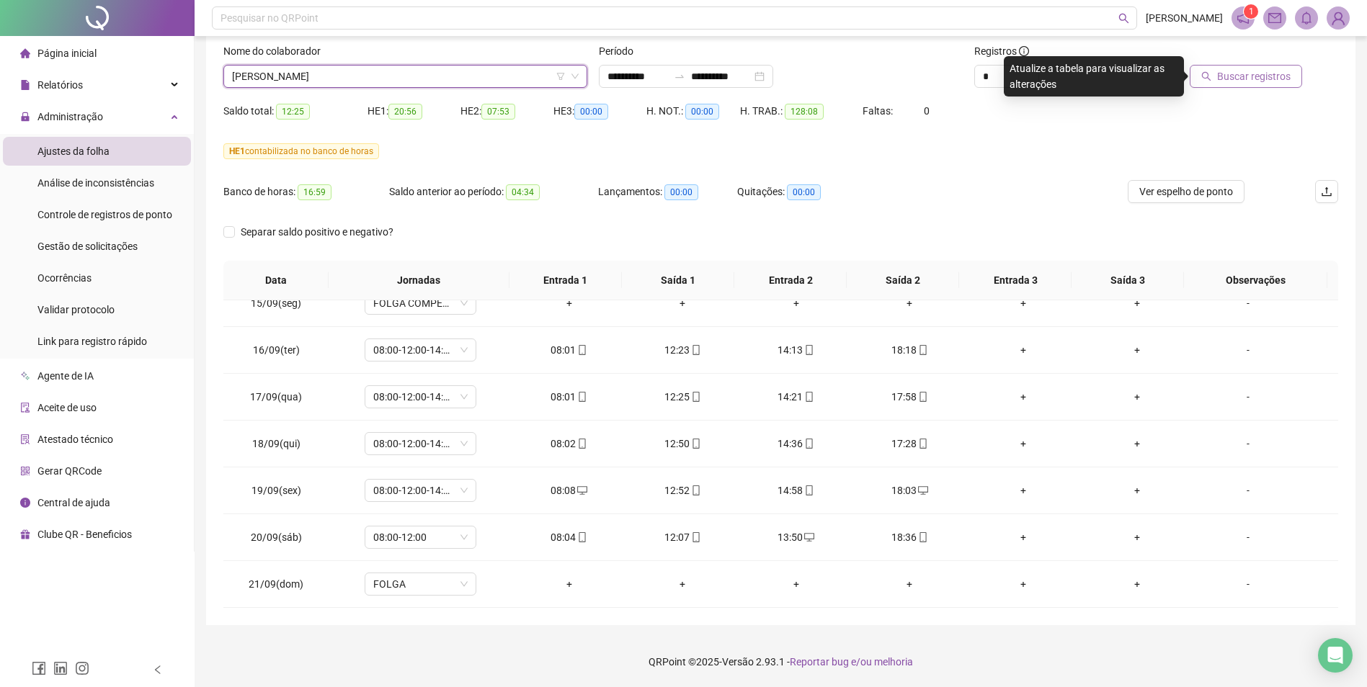
click at [1268, 76] on span "Buscar registros" at bounding box center [1254, 76] width 74 height 16
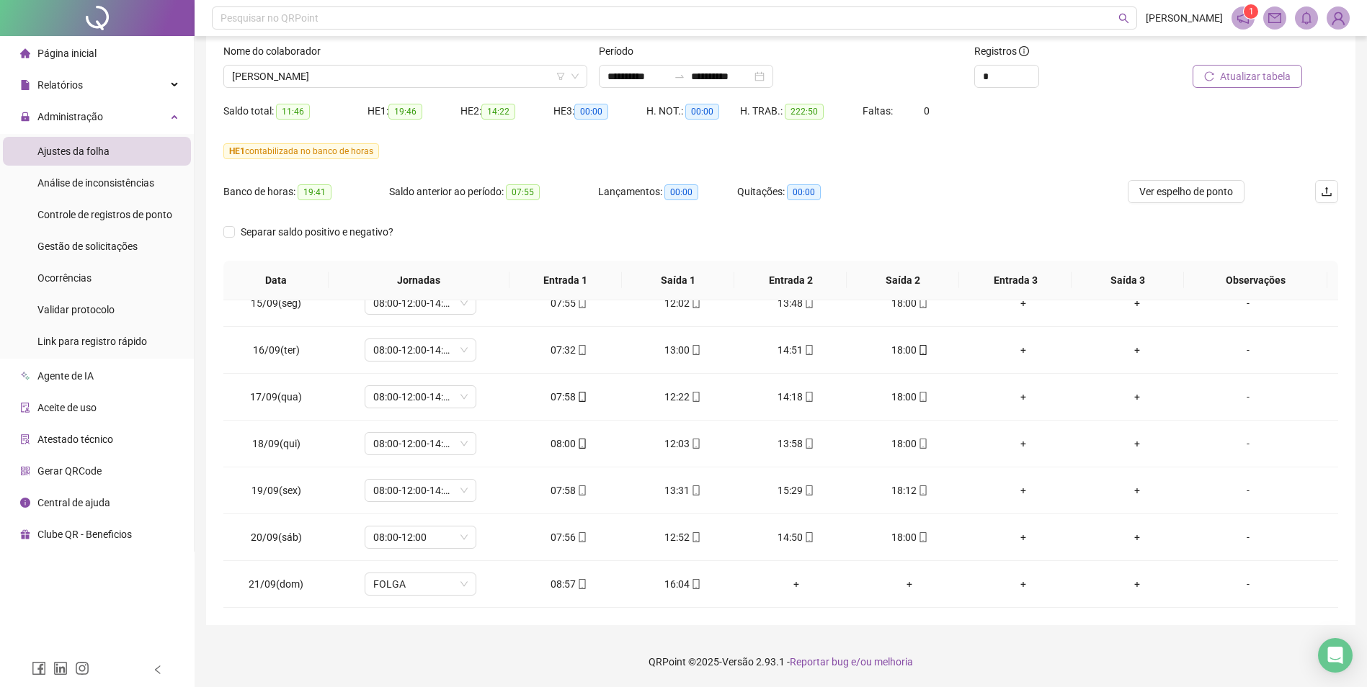
click at [1274, 73] on span "Atualizar tabela" at bounding box center [1255, 76] width 71 height 16
click at [423, 76] on span "[PERSON_NAME]" at bounding box center [405, 77] width 347 height 22
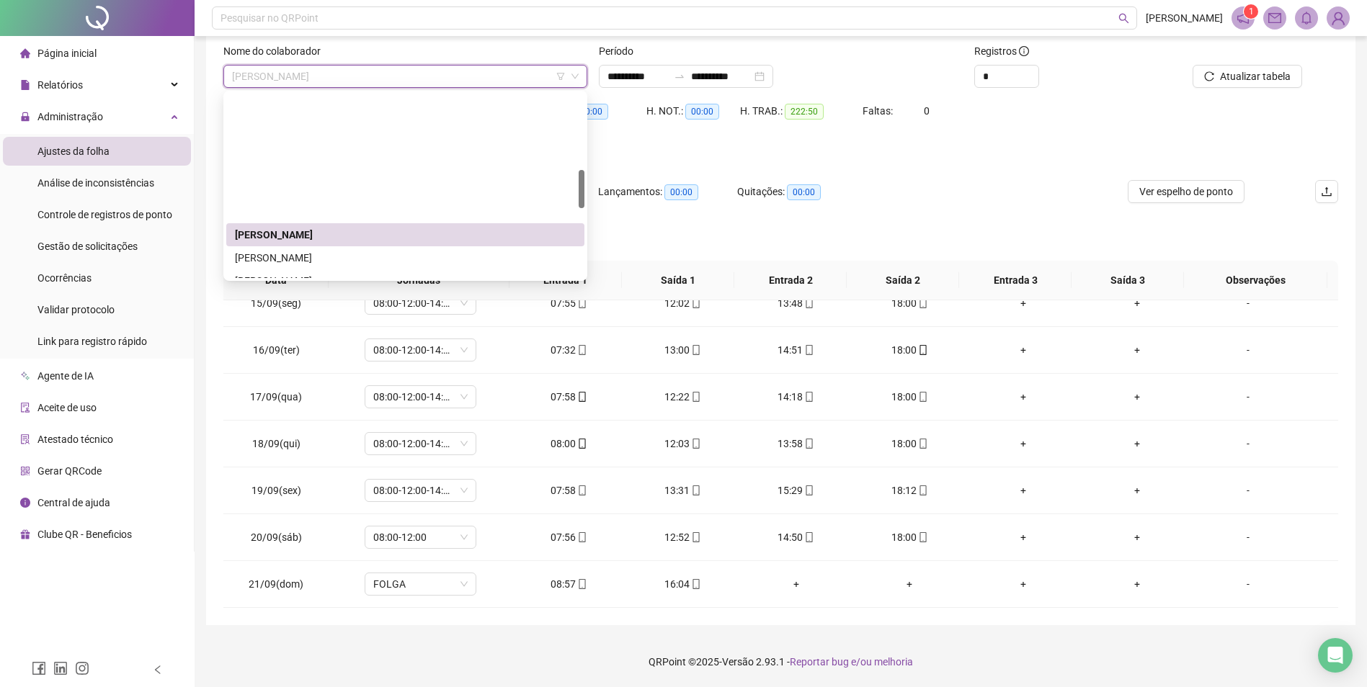
scroll to position [360, 0]
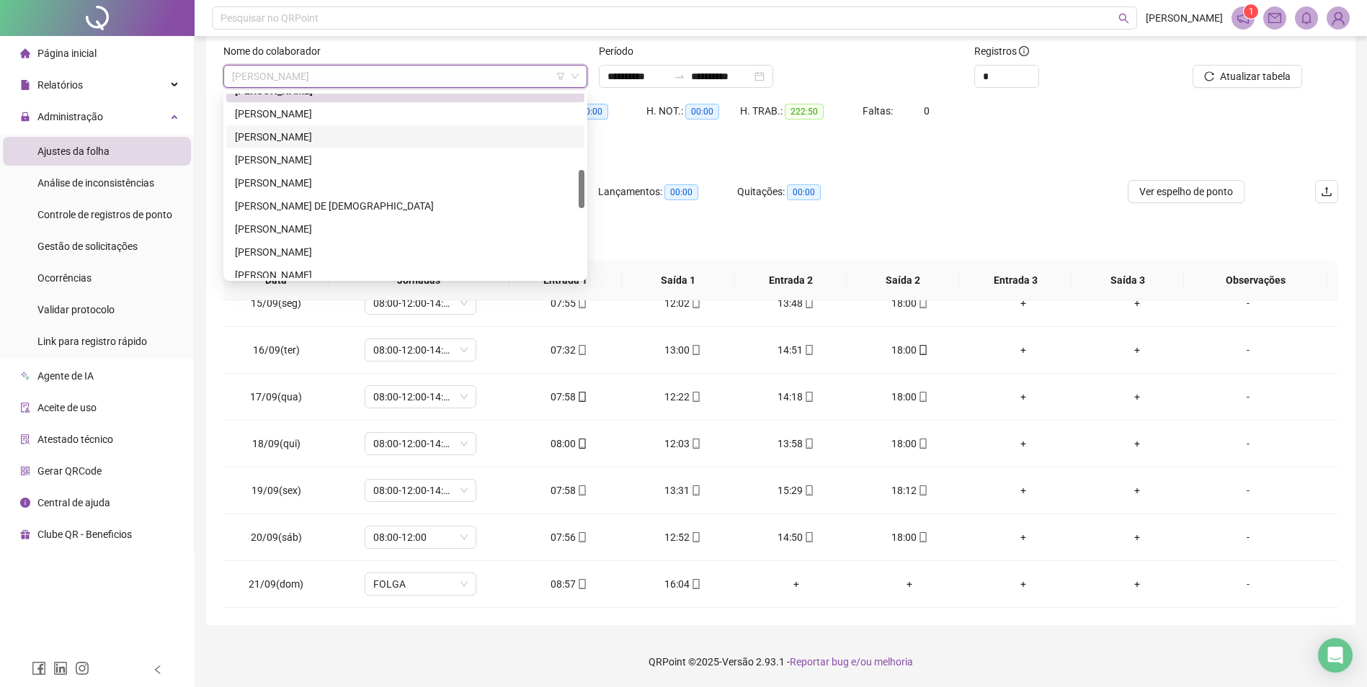
click at [323, 135] on div "[PERSON_NAME]" at bounding box center [405, 137] width 341 height 16
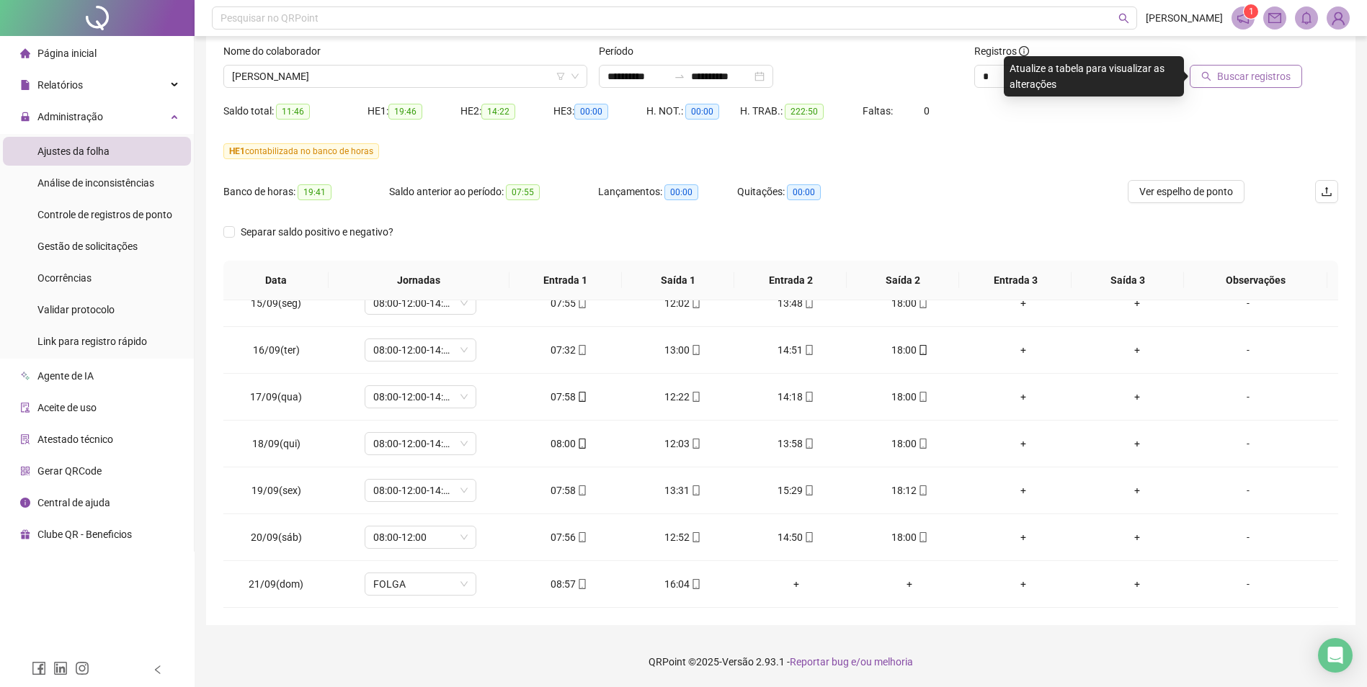
click at [1273, 79] on span "Buscar registros" at bounding box center [1254, 76] width 74 height 16
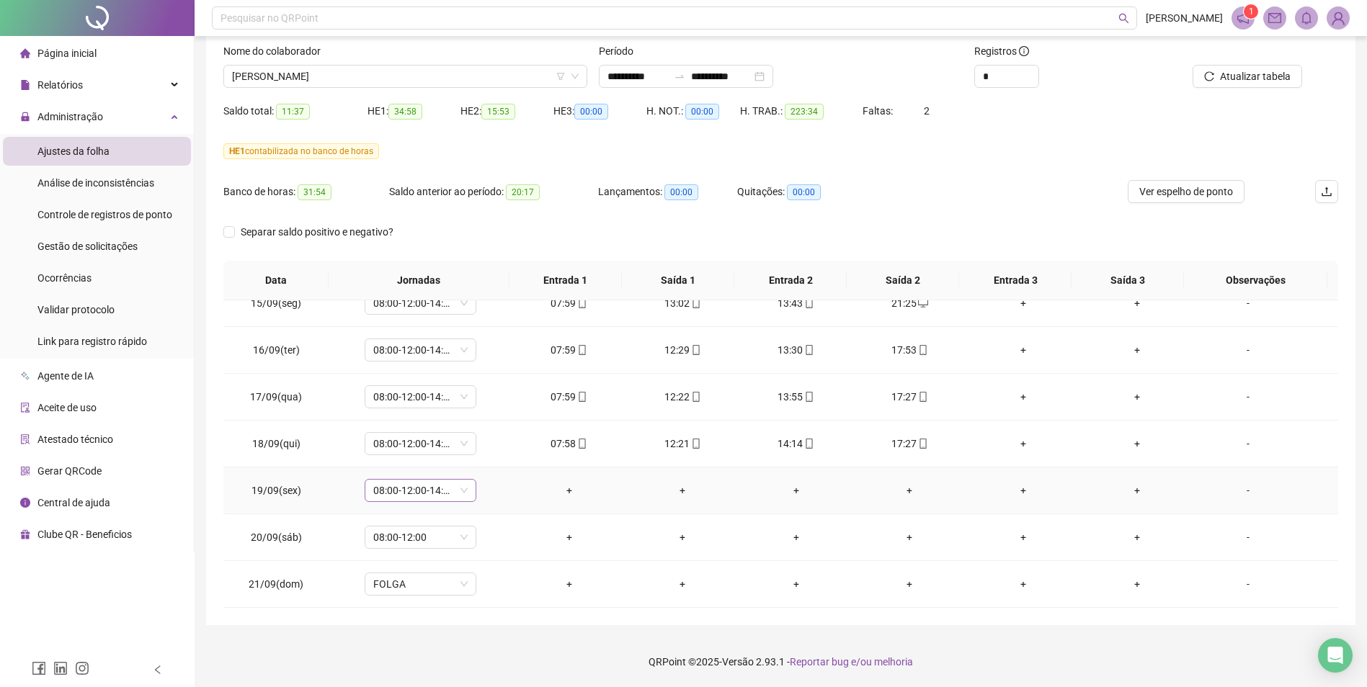
click at [467, 488] on div "08:00-12:00-14:00-18:00" at bounding box center [421, 490] width 112 height 23
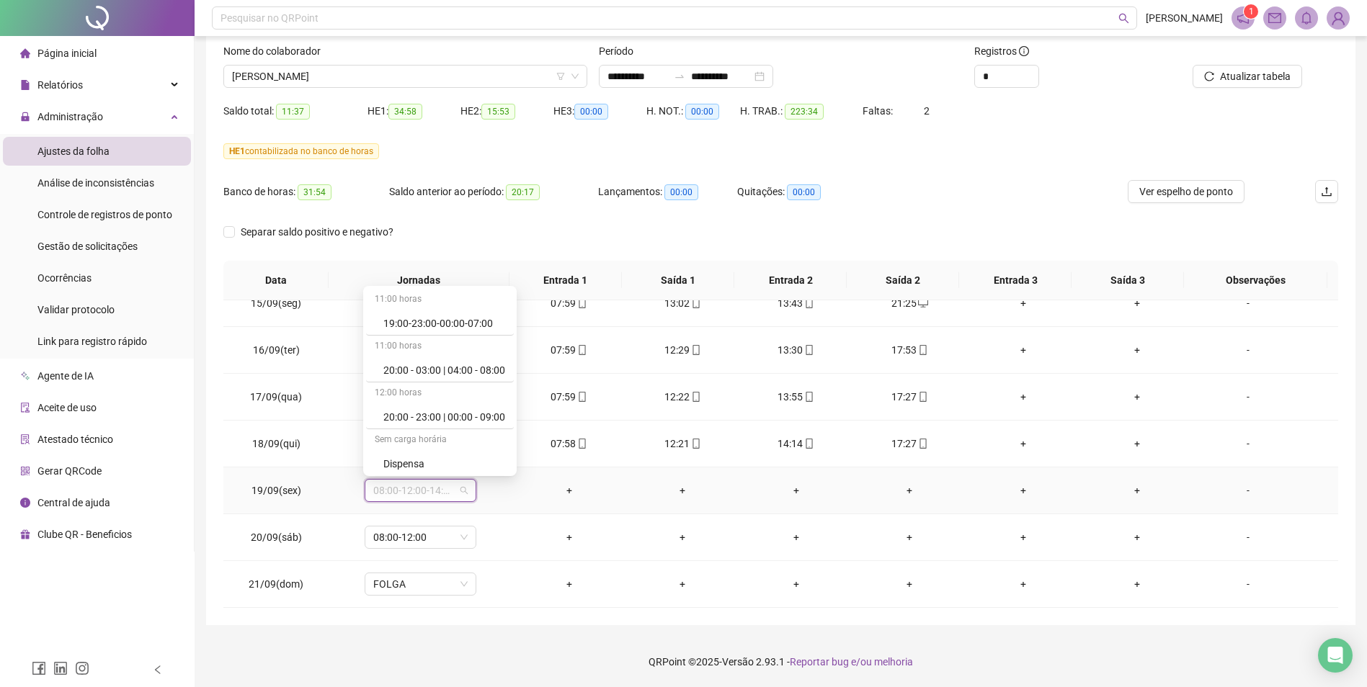
scroll to position [9184, 0]
click at [471, 412] on div "Folga compensatória" at bounding box center [444, 414] width 122 height 16
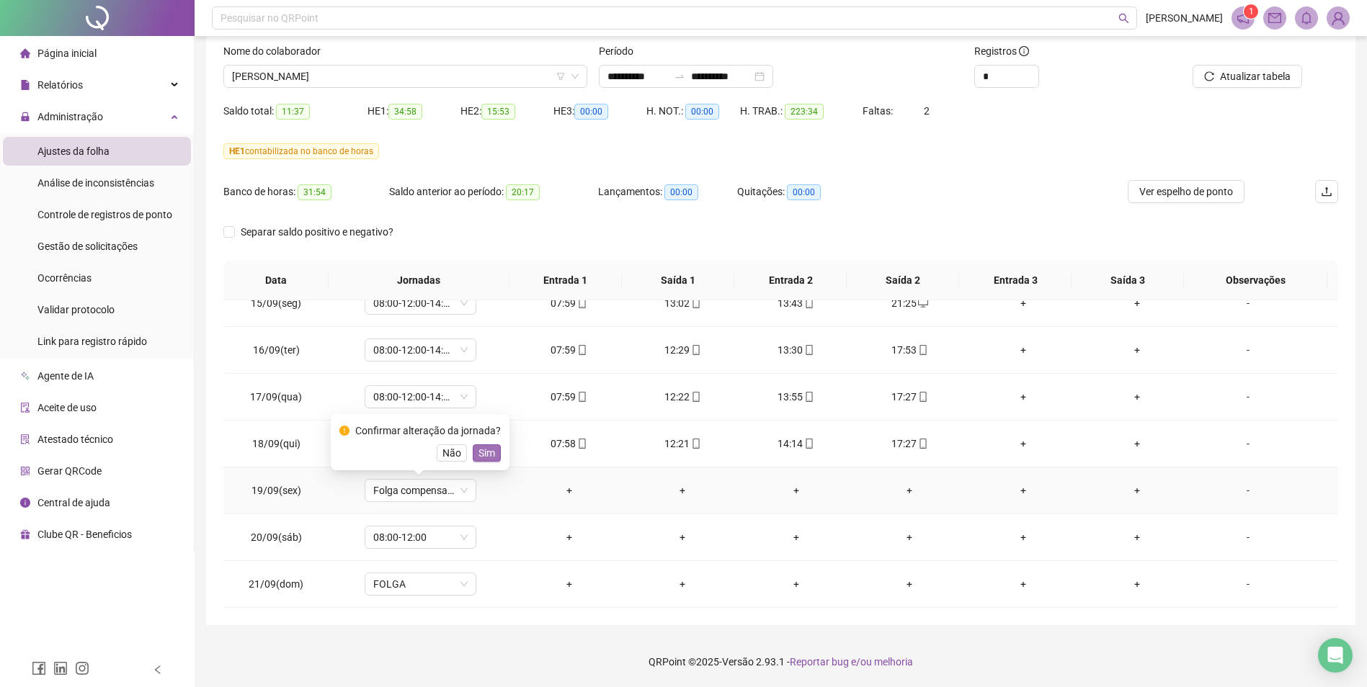
click at [486, 453] on span "Sim" at bounding box center [487, 453] width 17 height 16
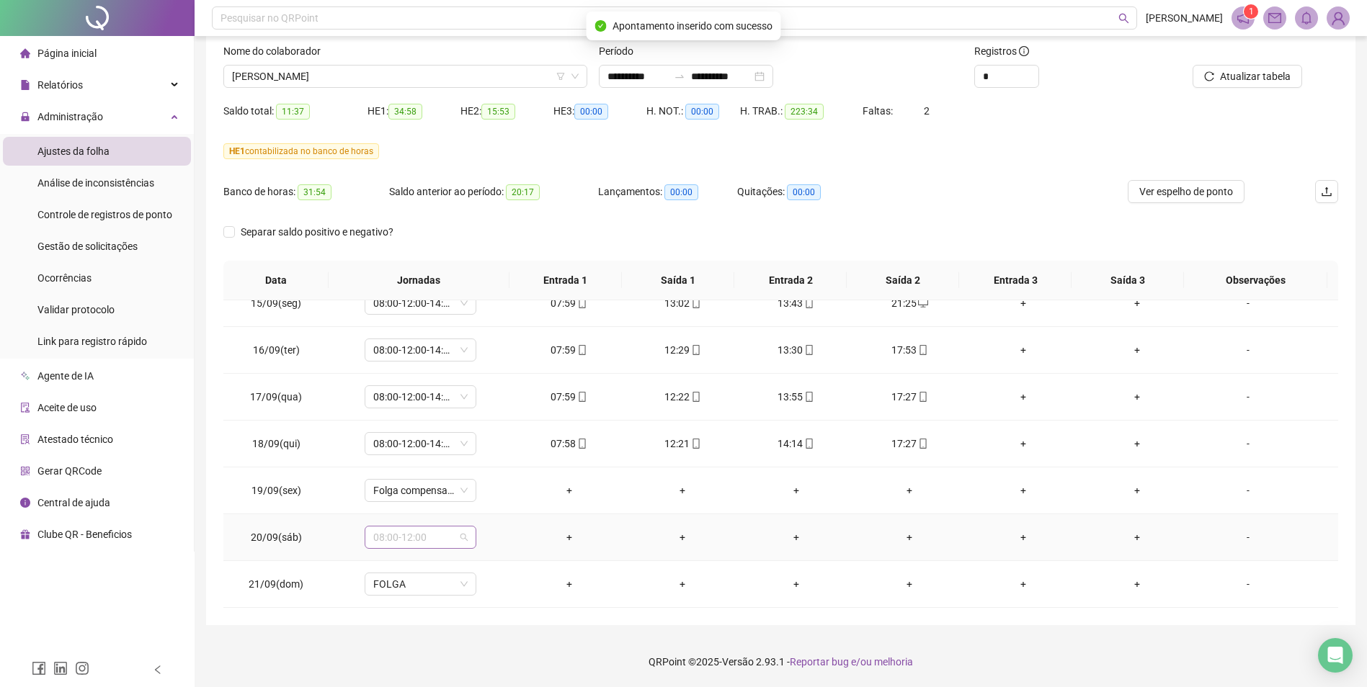
click at [463, 538] on span "08:00-12:00" at bounding box center [420, 538] width 94 height 22
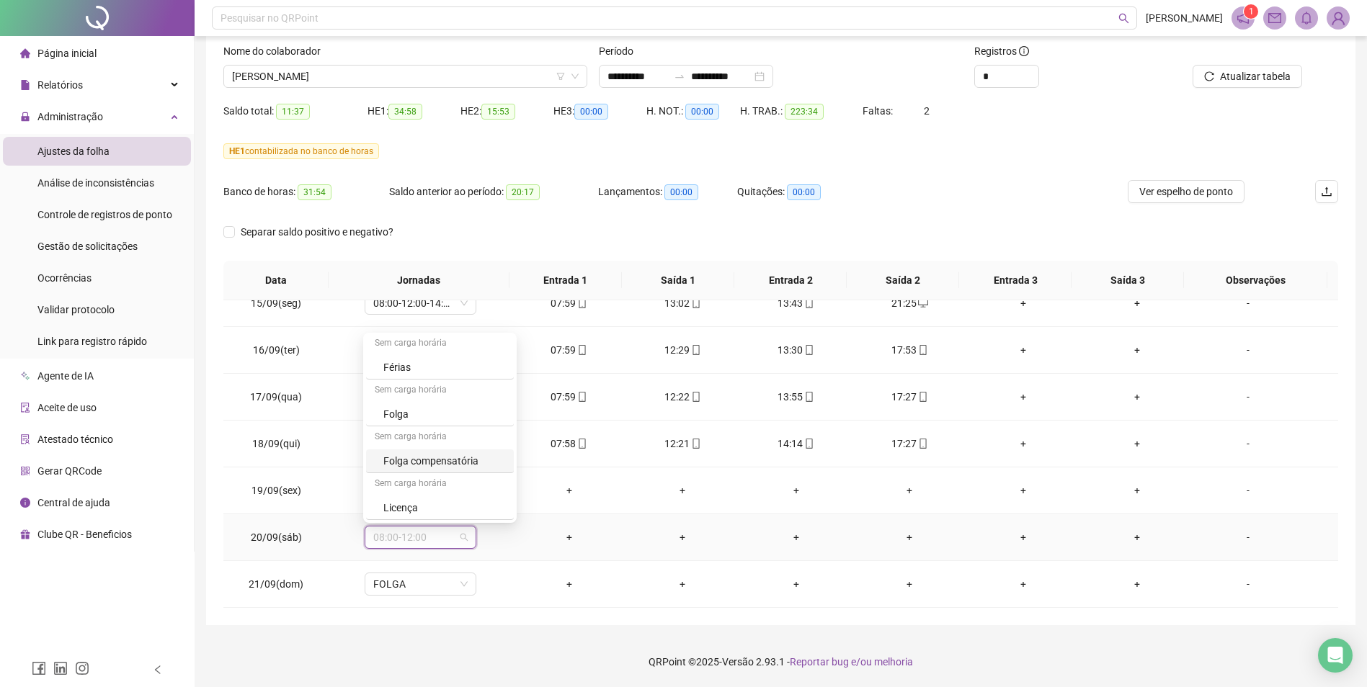
click at [467, 454] on div "Folga compensatória" at bounding box center [444, 461] width 122 height 16
click at [491, 499] on span "Sim" at bounding box center [487, 500] width 17 height 16
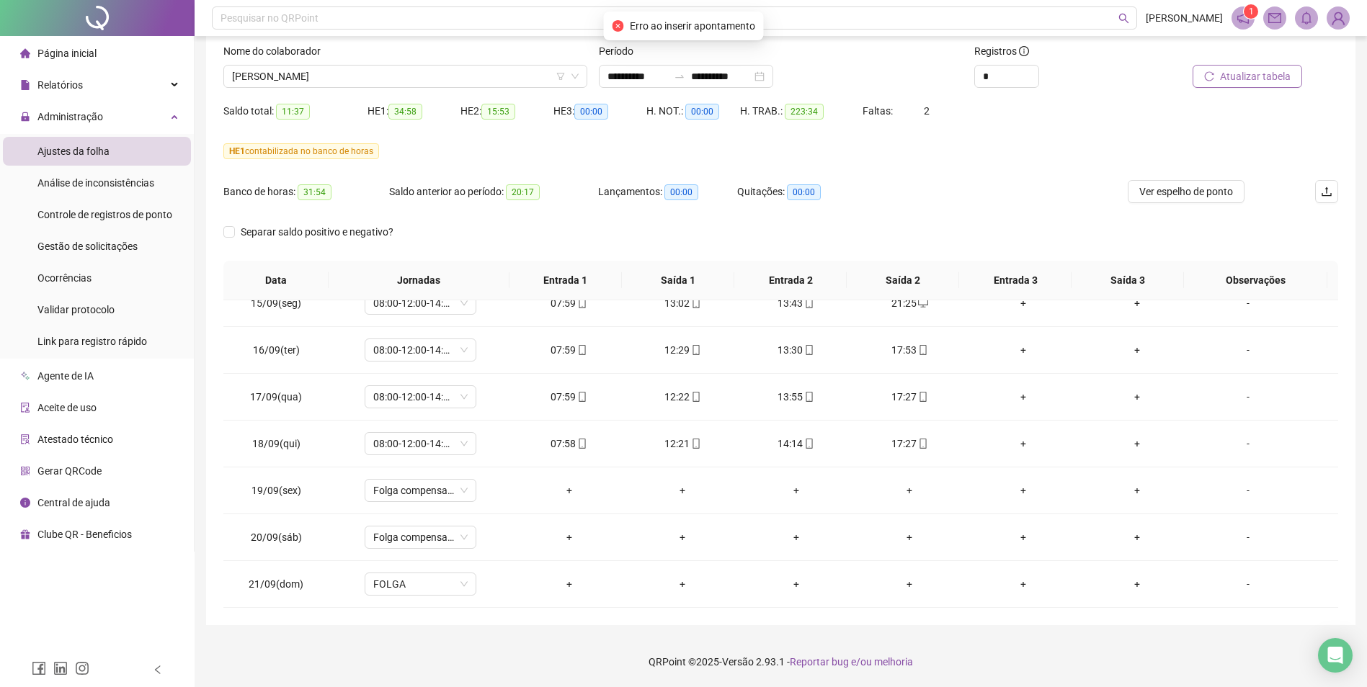
click at [1263, 74] on span "Atualizar tabela" at bounding box center [1255, 76] width 71 height 16
click at [466, 536] on div "08:00-12:00" at bounding box center [421, 537] width 112 height 23
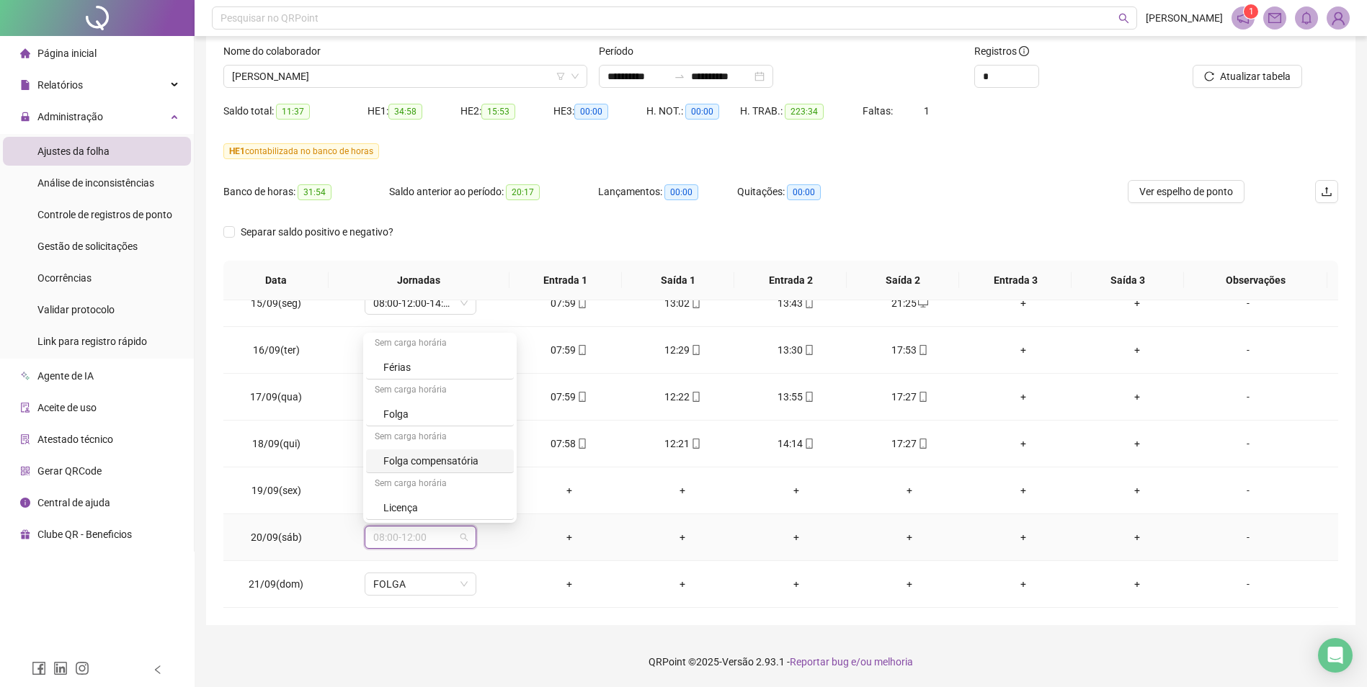
click at [435, 451] on div "Folga compensatória" at bounding box center [440, 462] width 148 height 24
click at [490, 503] on span "Sim" at bounding box center [487, 500] width 17 height 16
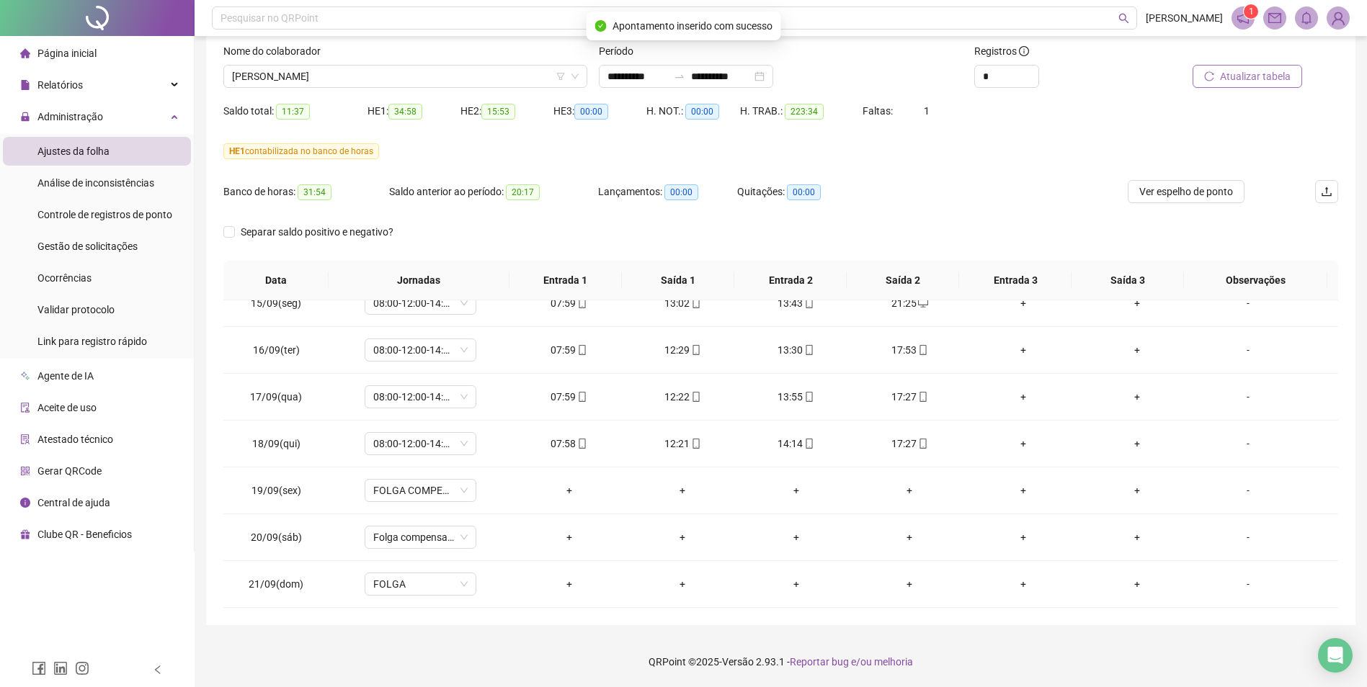
click at [1257, 81] on span "Atualizar tabela" at bounding box center [1255, 76] width 71 height 16
click at [1254, 78] on span "Atualizar tabela" at bounding box center [1255, 76] width 71 height 16
click at [485, 77] on span "[PERSON_NAME]" at bounding box center [405, 77] width 347 height 22
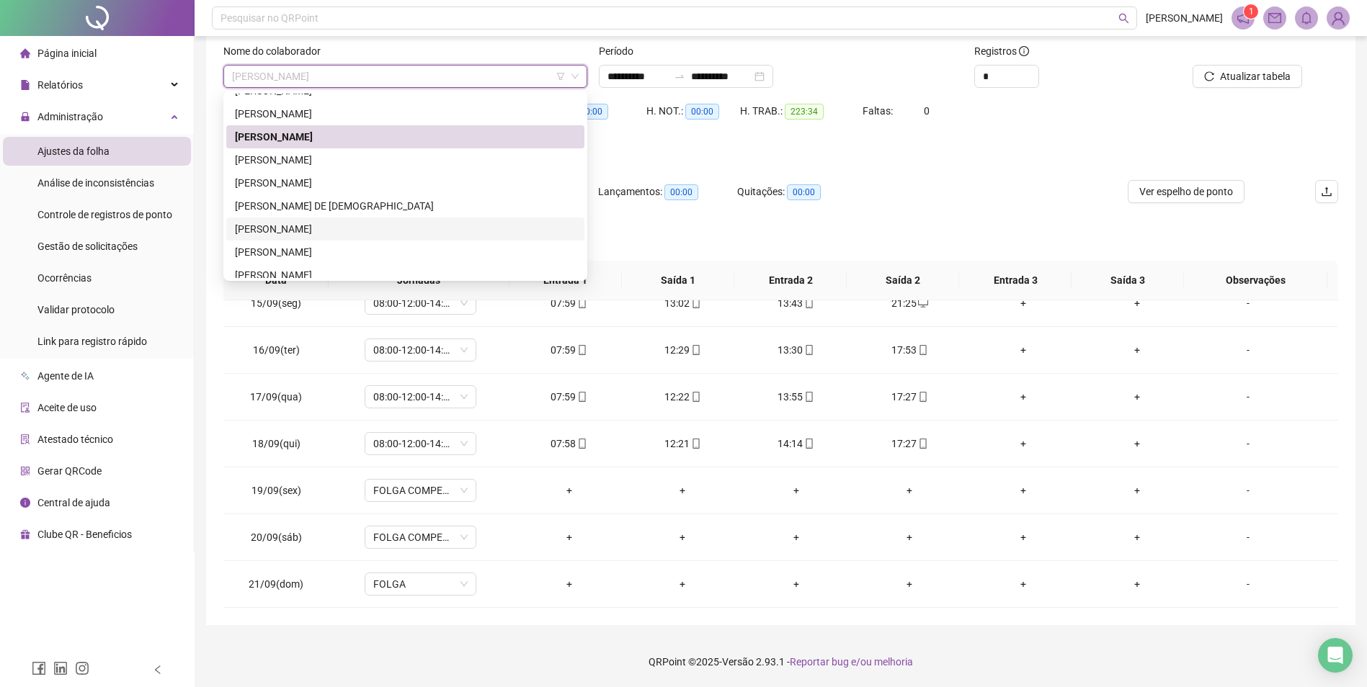
click at [308, 228] on div "[PERSON_NAME]" at bounding box center [405, 229] width 341 height 16
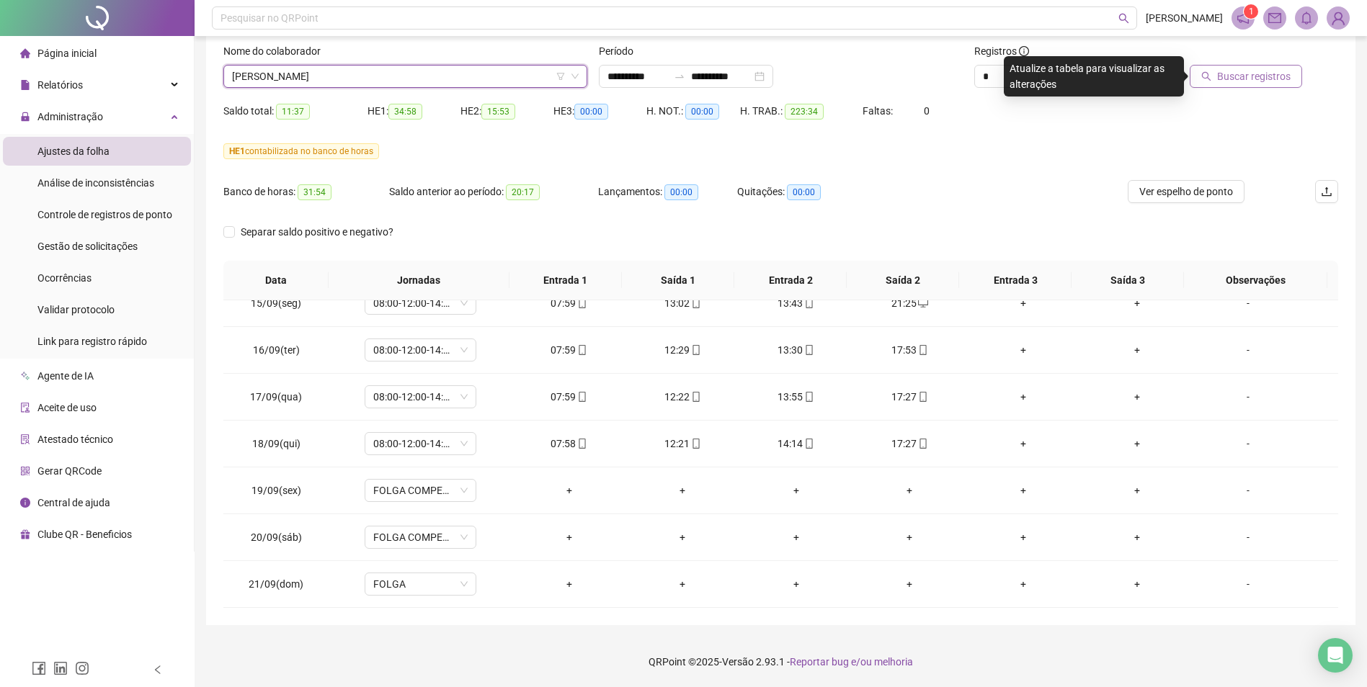
click at [1239, 81] on span "Buscar registros" at bounding box center [1254, 76] width 74 height 16
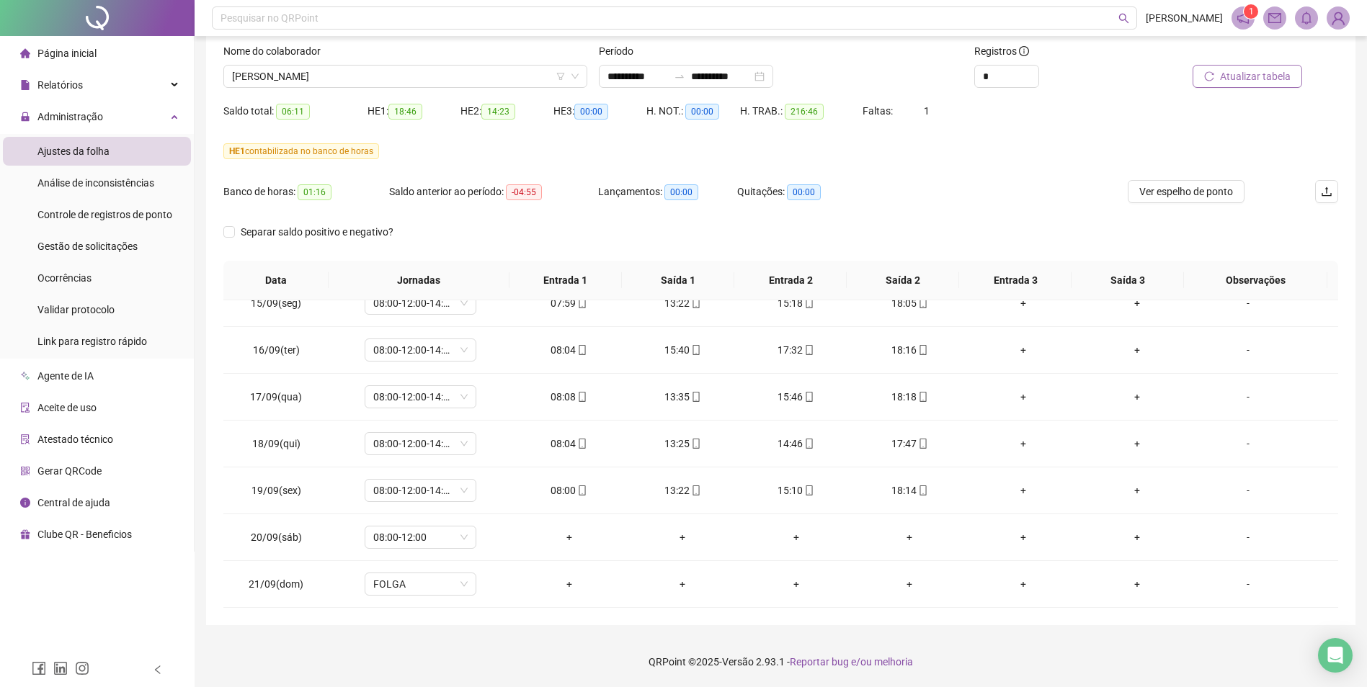
click at [1260, 83] on span "Atualizar tabela" at bounding box center [1255, 76] width 71 height 16
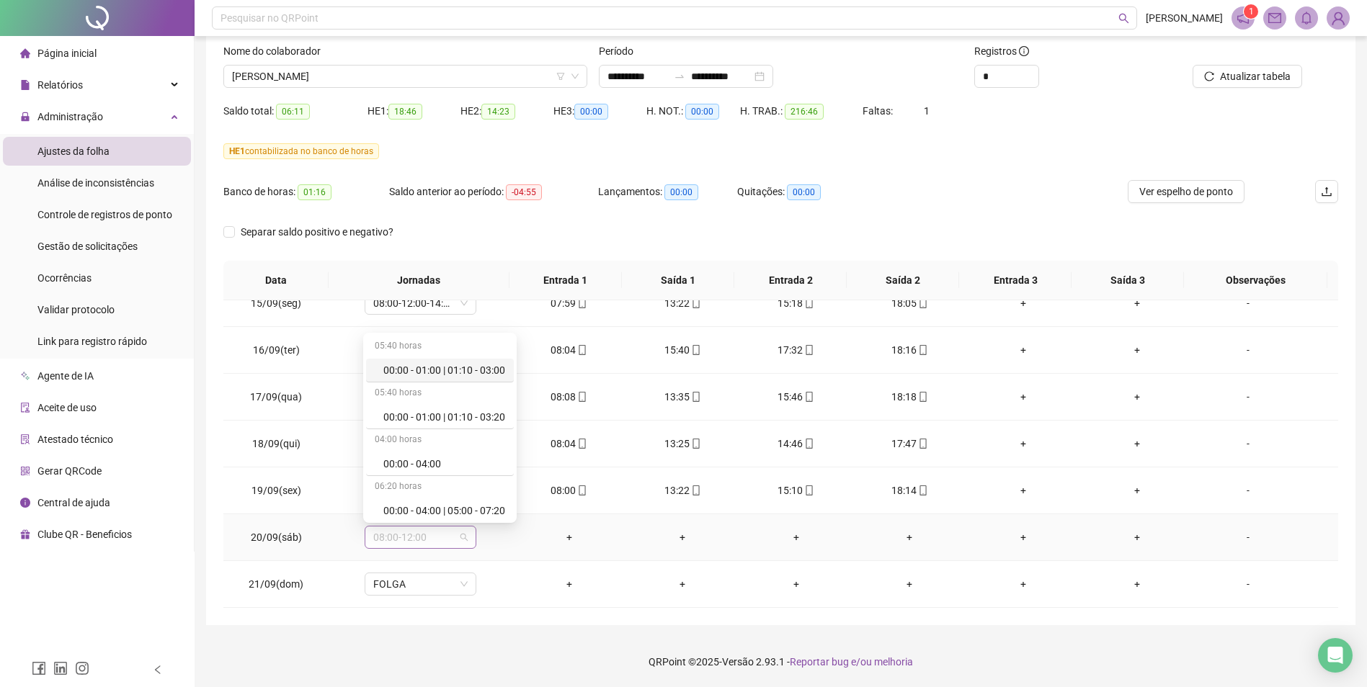
click at [466, 536] on div "08:00-12:00" at bounding box center [421, 537] width 112 height 23
click at [459, 460] on div "Folga compensatória" at bounding box center [444, 461] width 122 height 16
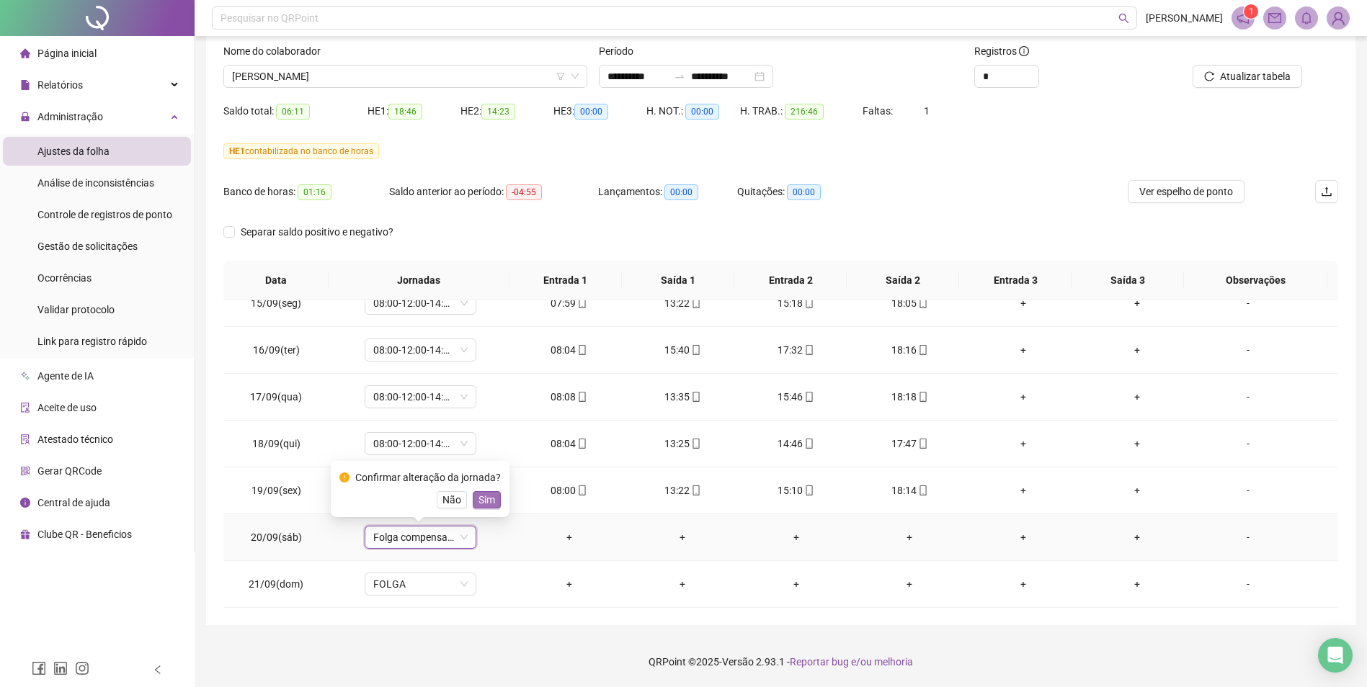
click at [487, 500] on span "Sim" at bounding box center [487, 500] width 17 height 16
click at [1260, 78] on span "Atualizar tabela" at bounding box center [1255, 76] width 71 height 16
click at [1251, 73] on span "Atualizar tabela" at bounding box center [1255, 76] width 71 height 16
click at [576, 73] on icon "down" at bounding box center [575, 76] width 9 height 9
click at [352, 76] on span "[PERSON_NAME]" at bounding box center [405, 77] width 347 height 22
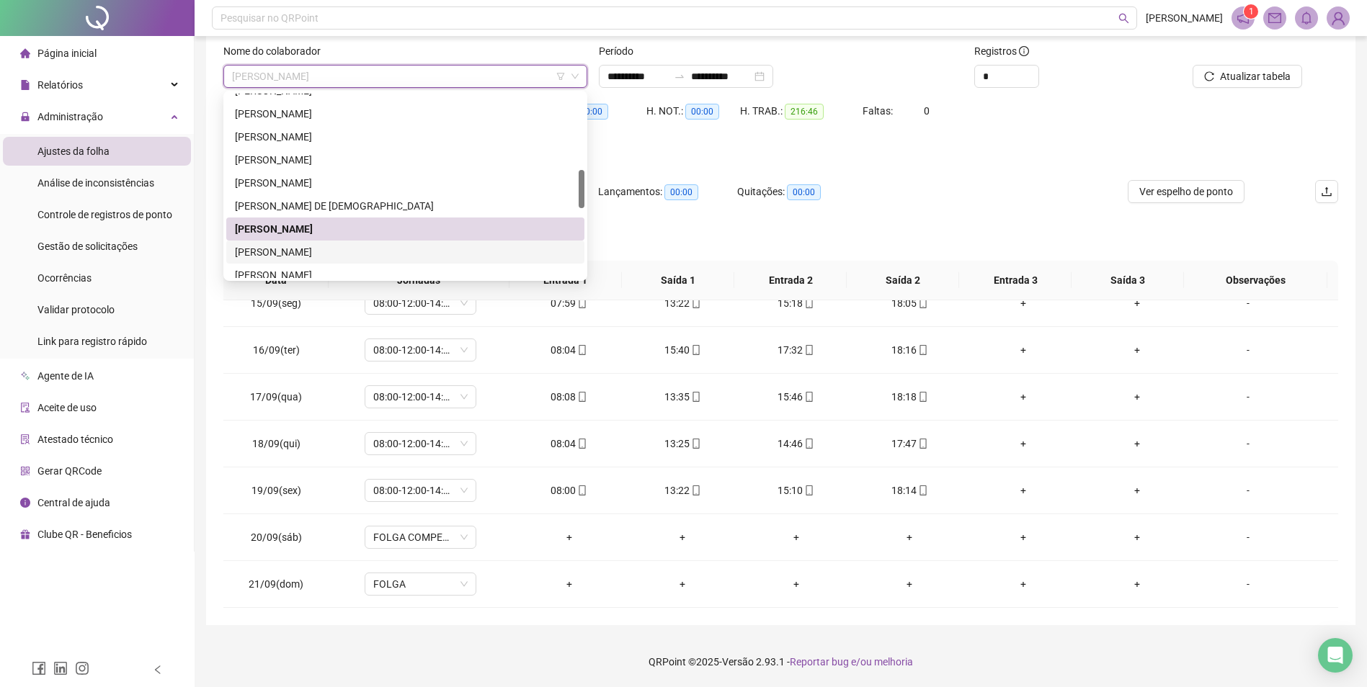
click at [350, 250] on div "[PERSON_NAME]" at bounding box center [405, 252] width 341 height 16
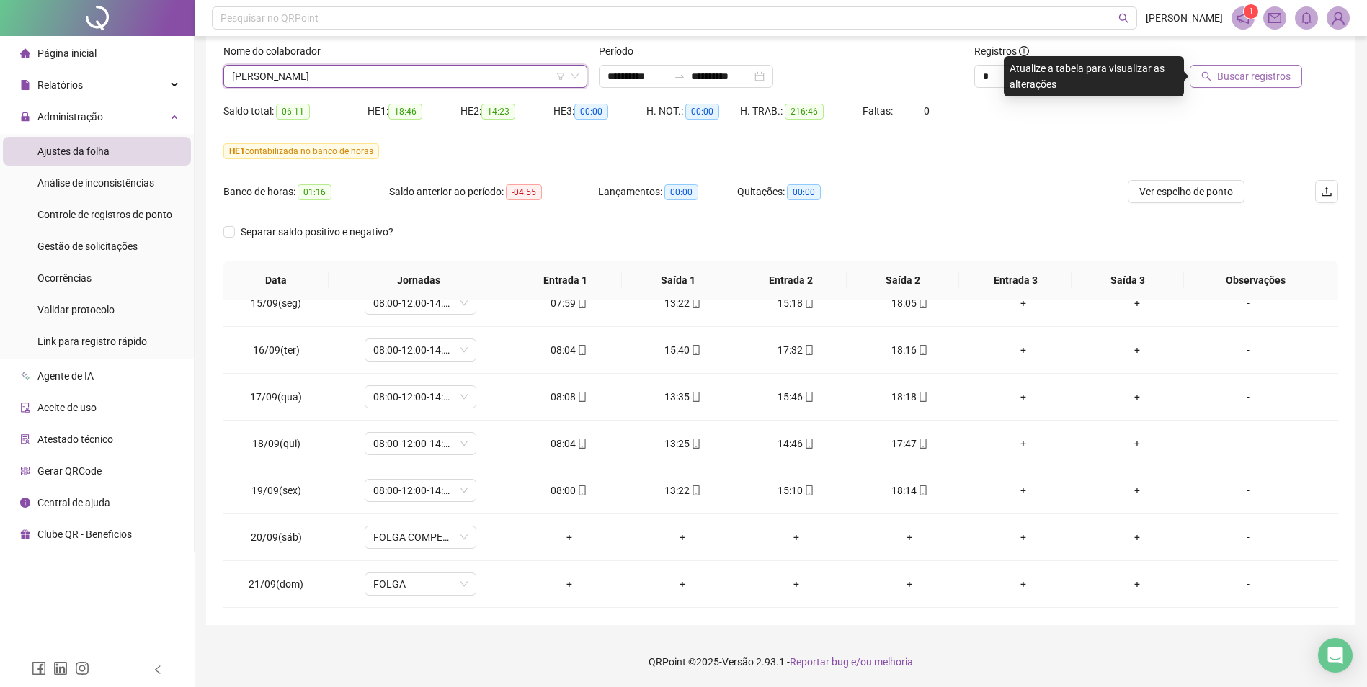
click at [1248, 81] on span "Buscar registros" at bounding box center [1254, 76] width 74 height 16
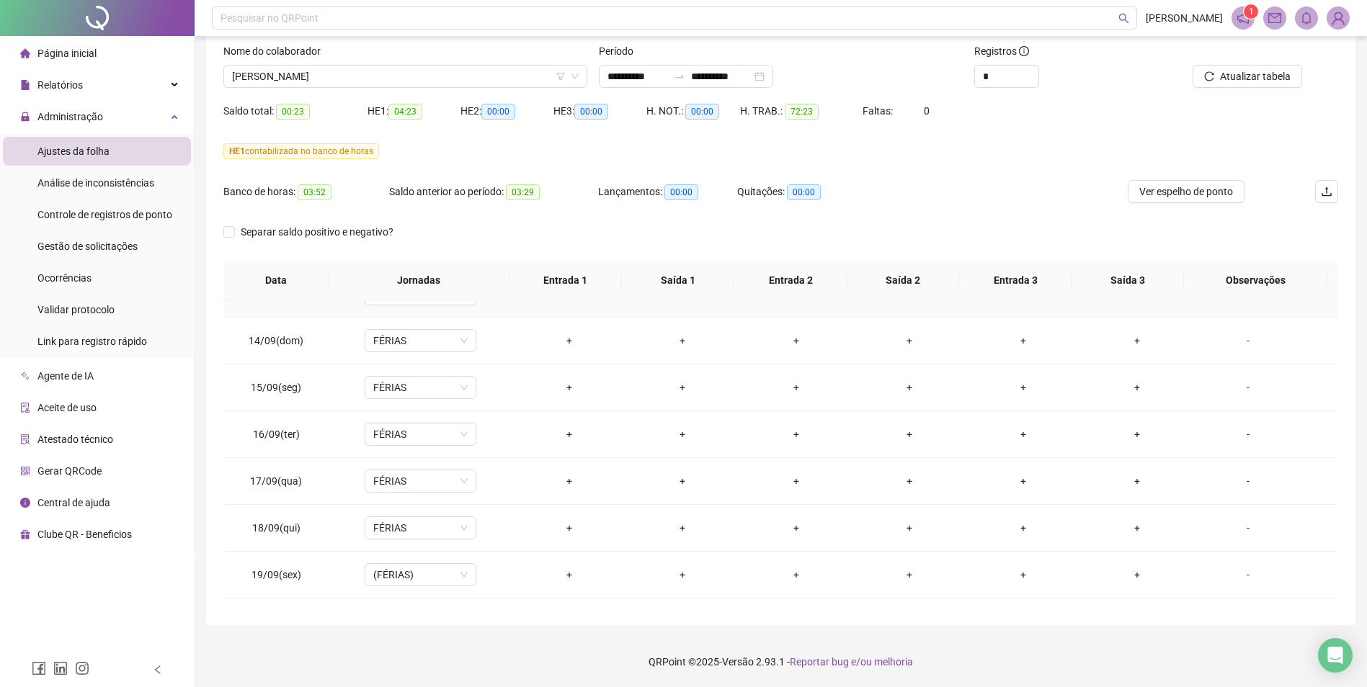
scroll to position [1191, 0]
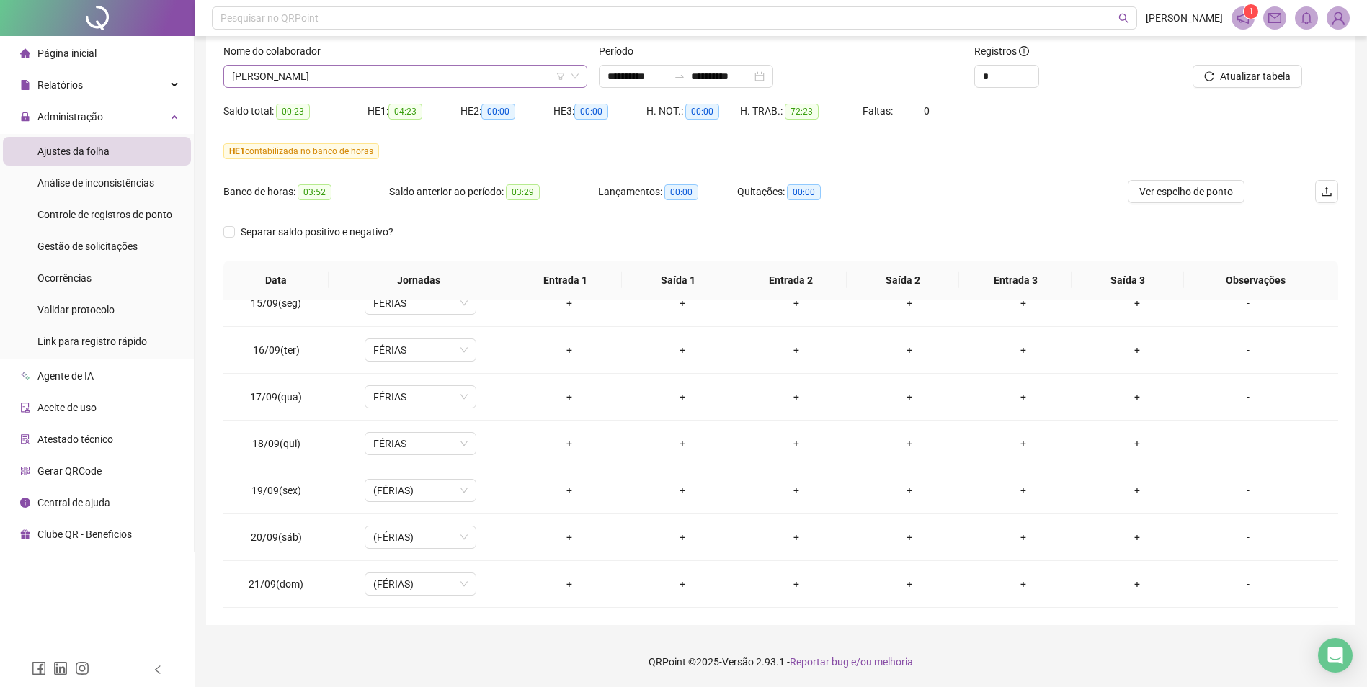
click at [463, 77] on span "[PERSON_NAME]" at bounding box center [405, 77] width 347 height 22
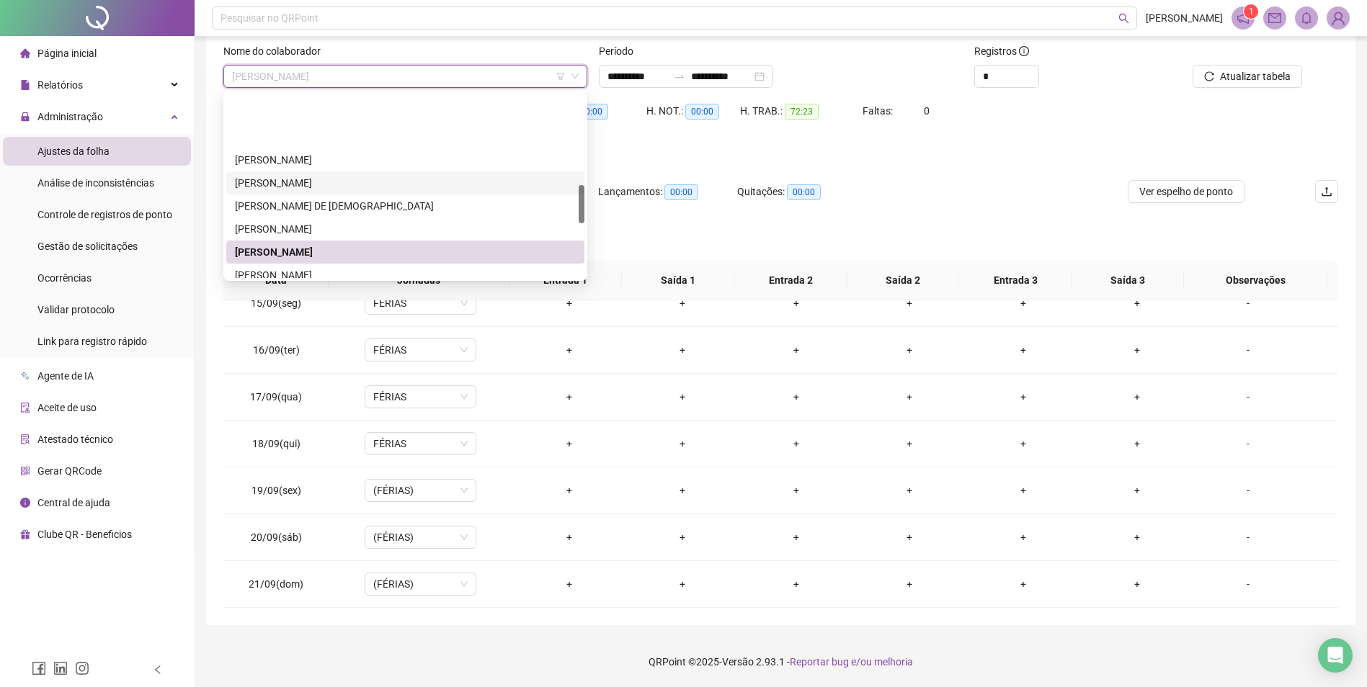
scroll to position [504, 0]
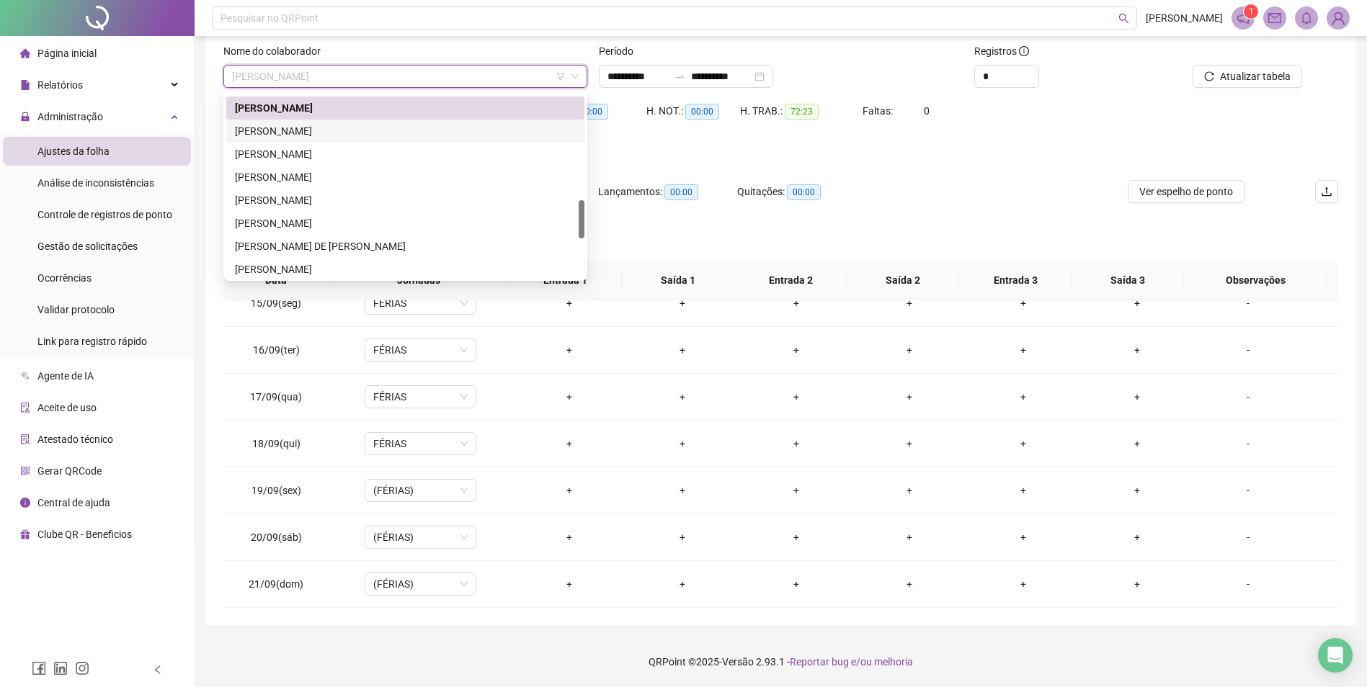
click at [337, 128] on div "[PERSON_NAME]" at bounding box center [405, 131] width 341 height 16
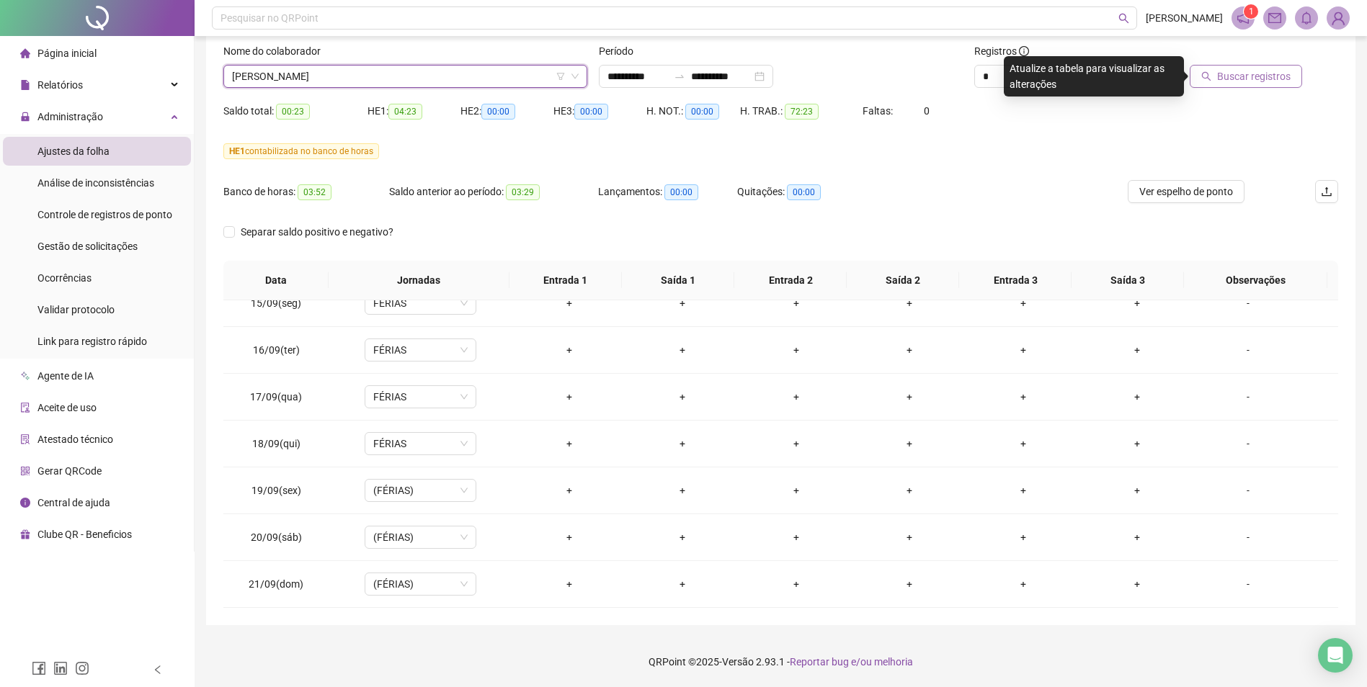
click at [1268, 79] on span "Buscar registros" at bounding box center [1254, 76] width 74 height 16
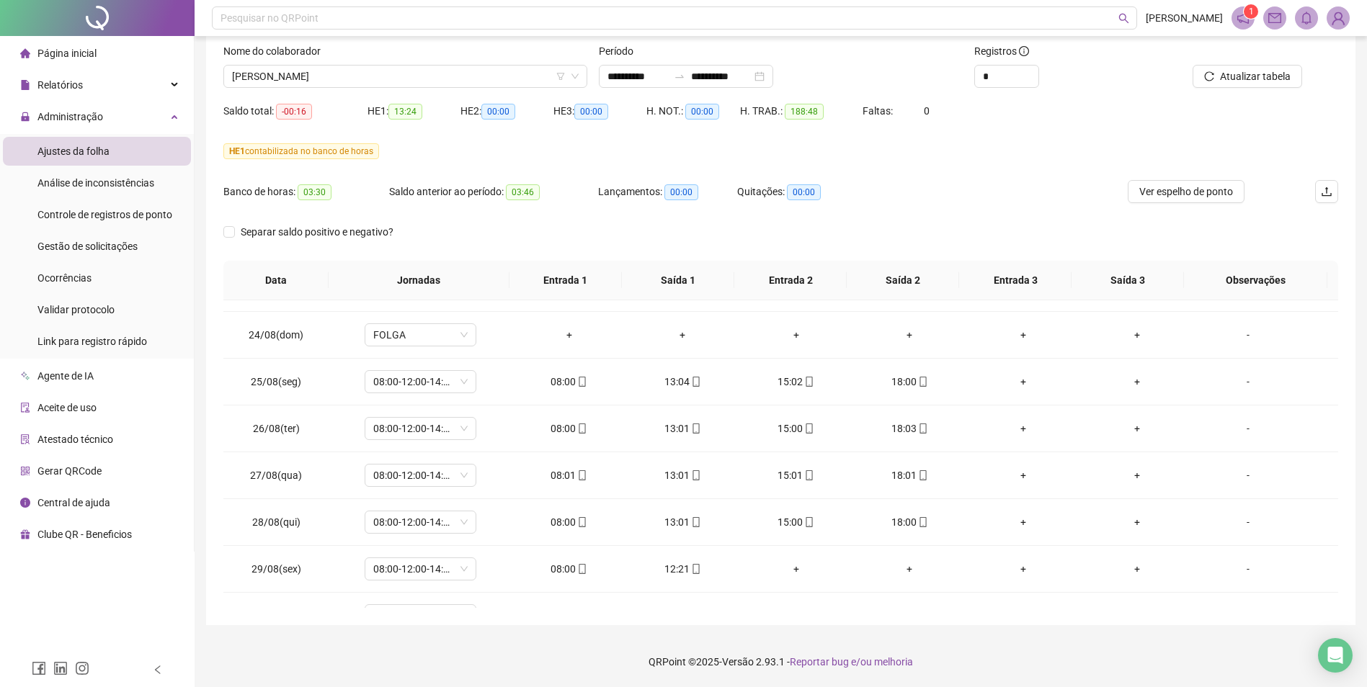
scroll to position [0, 0]
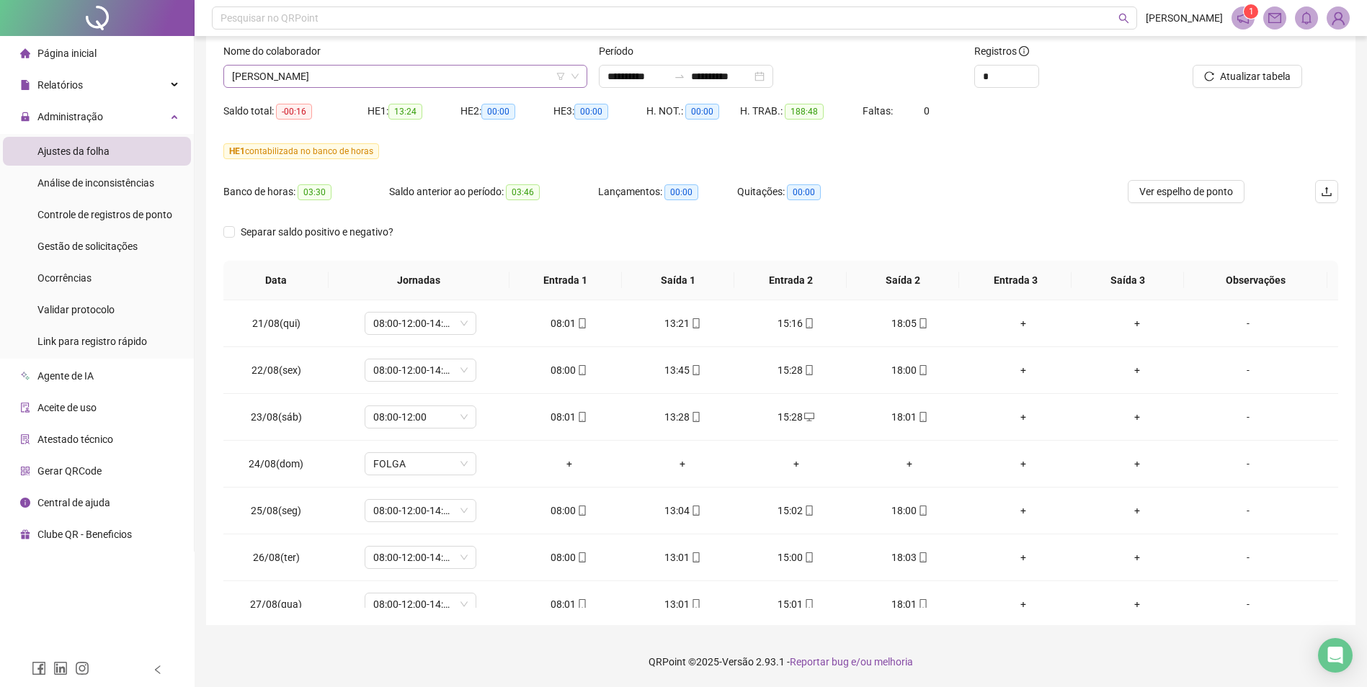
click at [543, 75] on span "[PERSON_NAME]" at bounding box center [405, 77] width 347 height 22
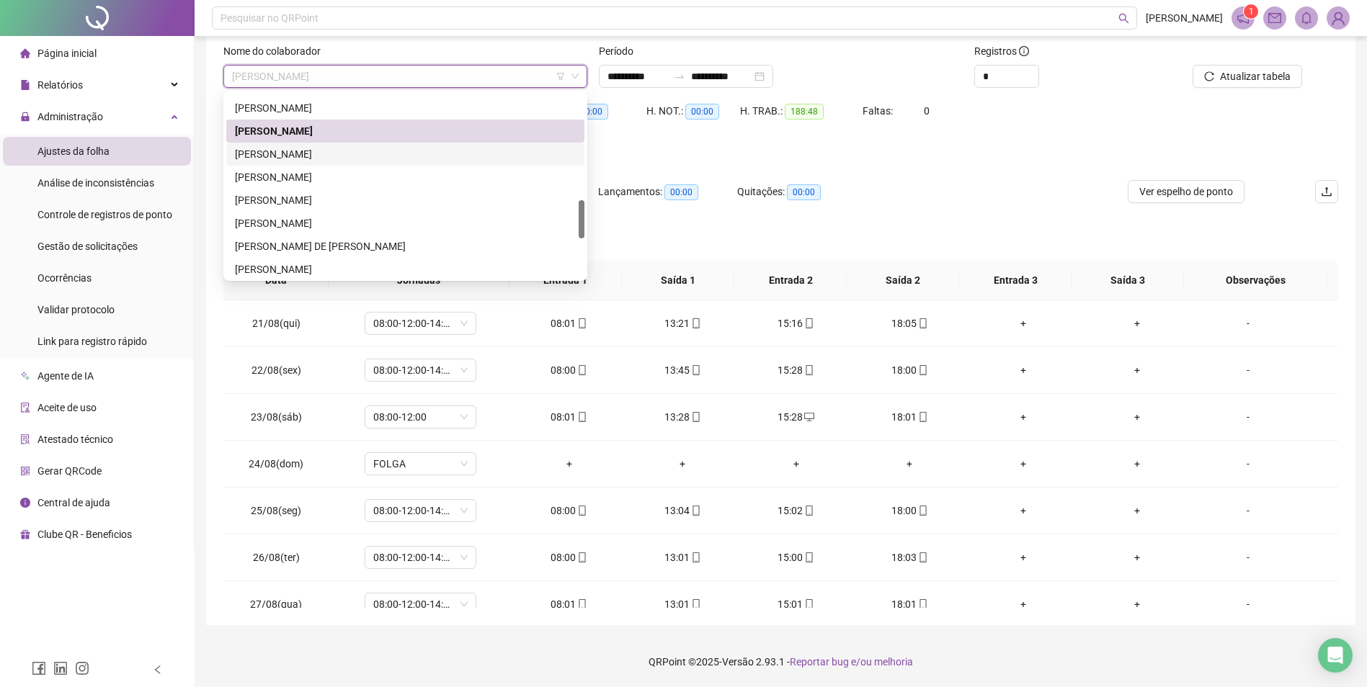
click at [317, 152] on div "[PERSON_NAME]" at bounding box center [405, 154] width 341 height 16
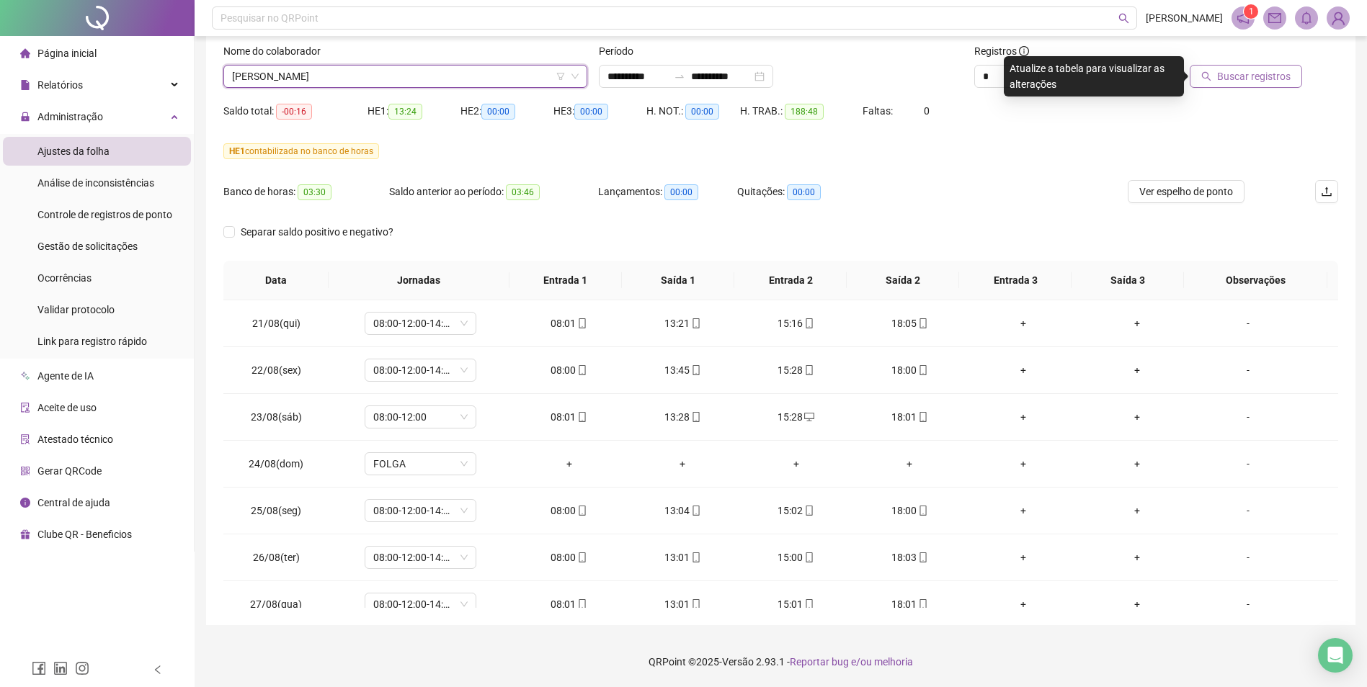
click at [1260, 80] on span "Buscar registros" at bounding box center [1254, 76] width 74 height 16
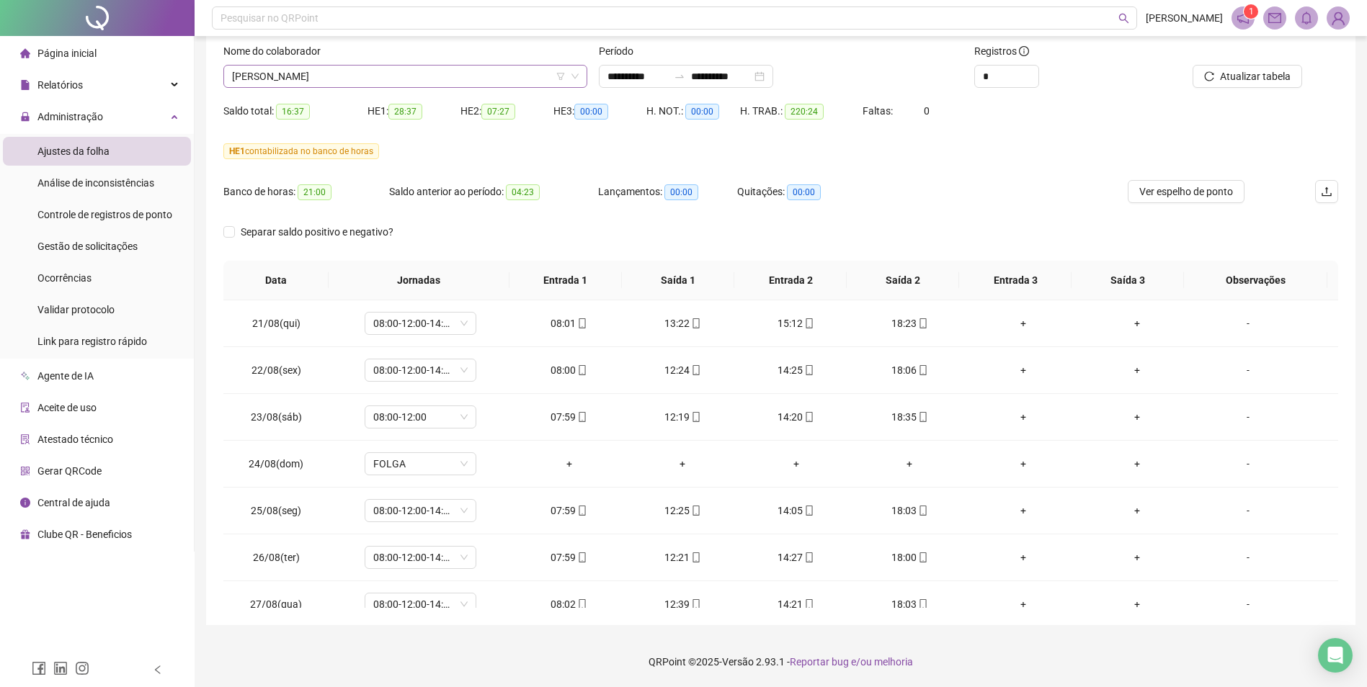
click at [479, 69] on span "[PERSON_NAME]" at bounding box center [405, 77] width 347 height 22
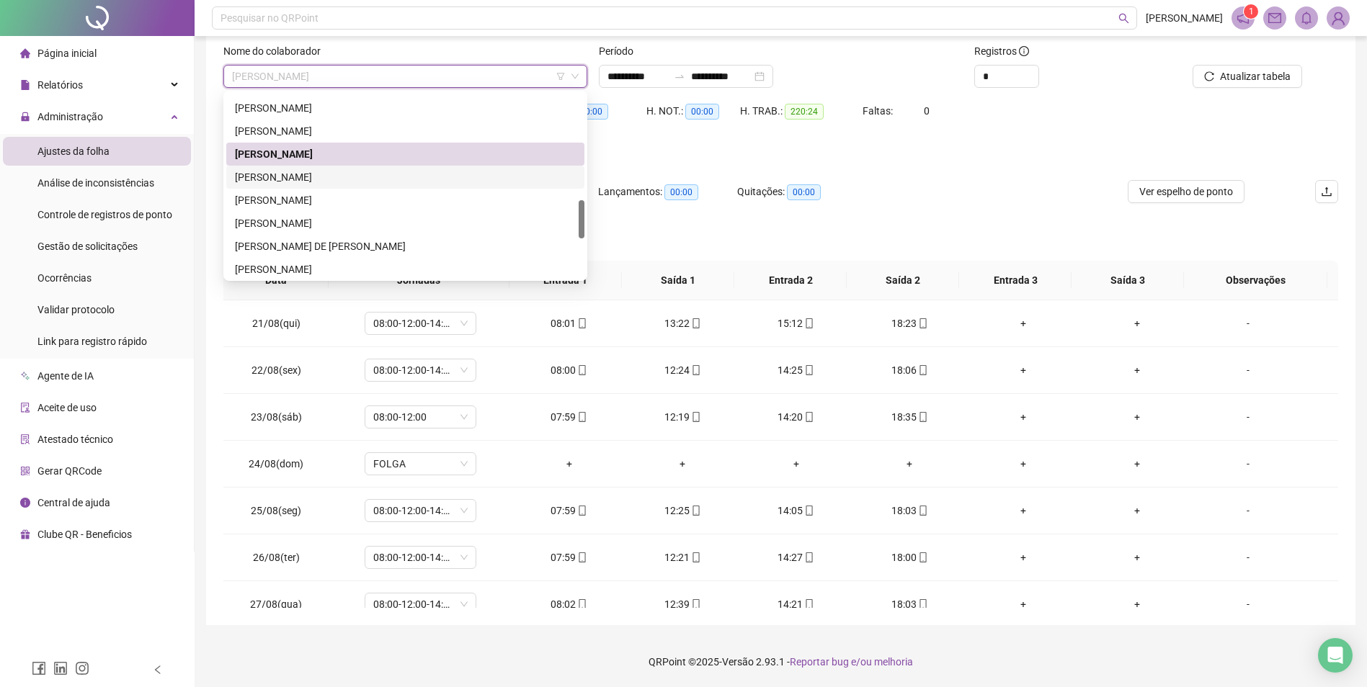
click at [313, 178] on div "[PERSON_NAME]" at bounding box center [405, 177] width 341 height 16
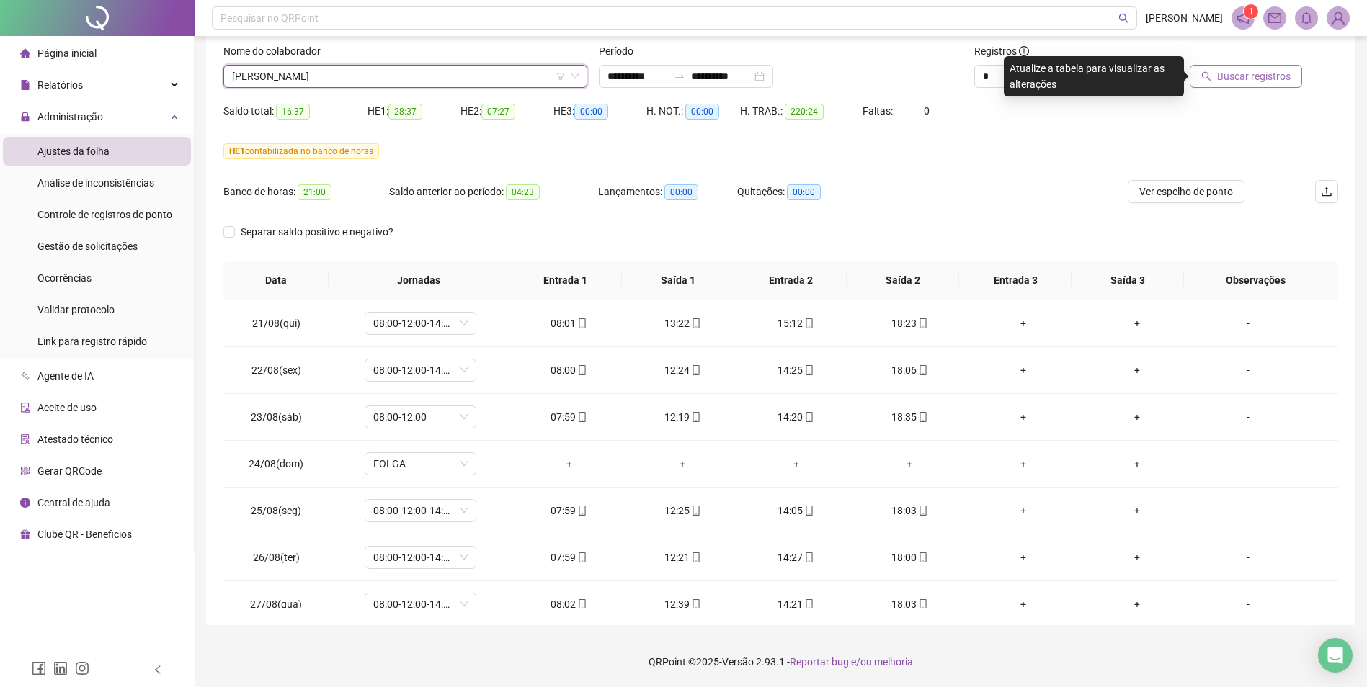
click at [1272, 75] on span "Buscar registros" at bounding box center [1254, 76] width 74 height 16
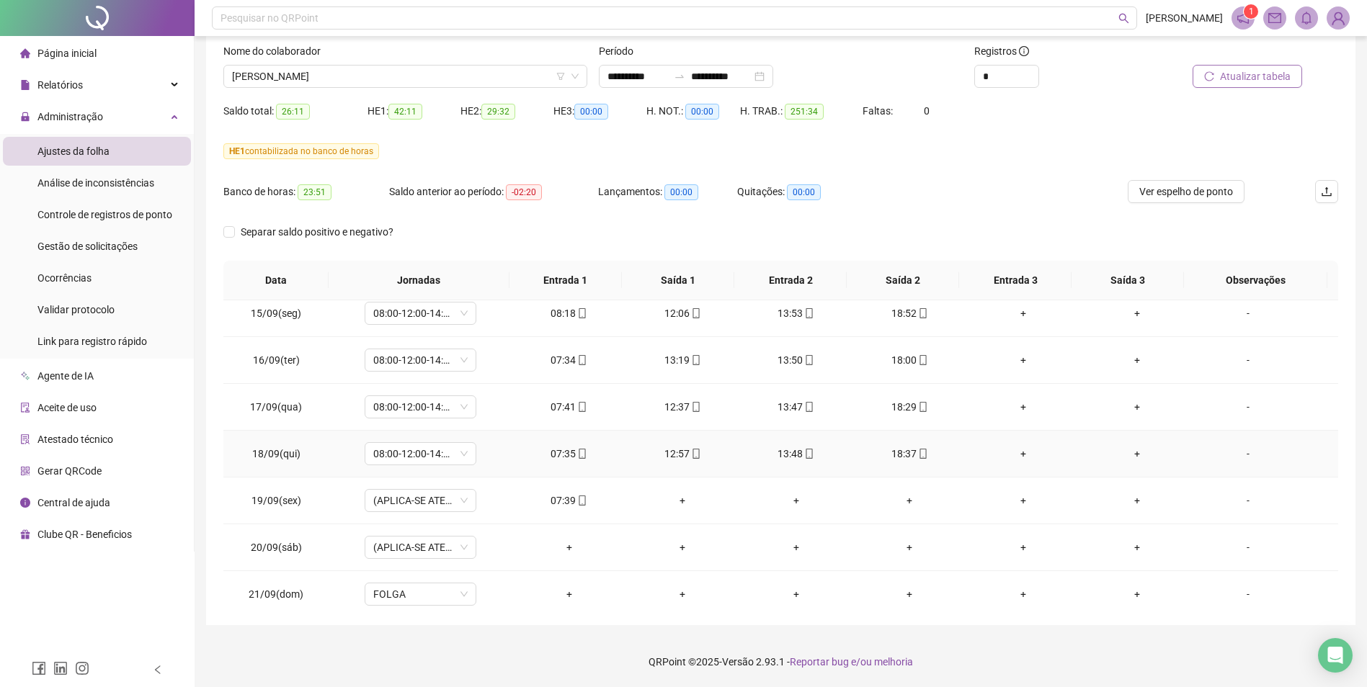
scroll to position [1191, 0]
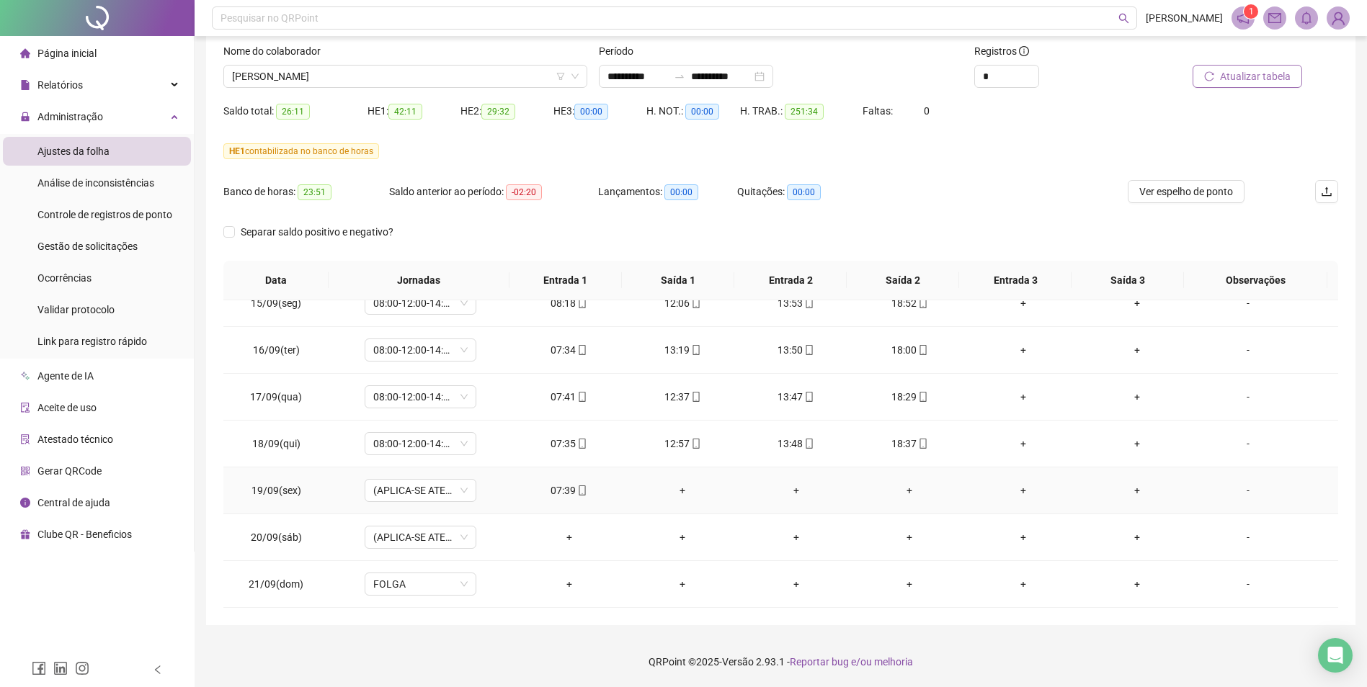
drag, startPoint x: 1239, startPoint y: 488, endPoint x: 1234, endPoint y: 499, distance: 11.6
click at [1239, 488] on div "-" at bounding box center [1248, 491] width 85 height 16
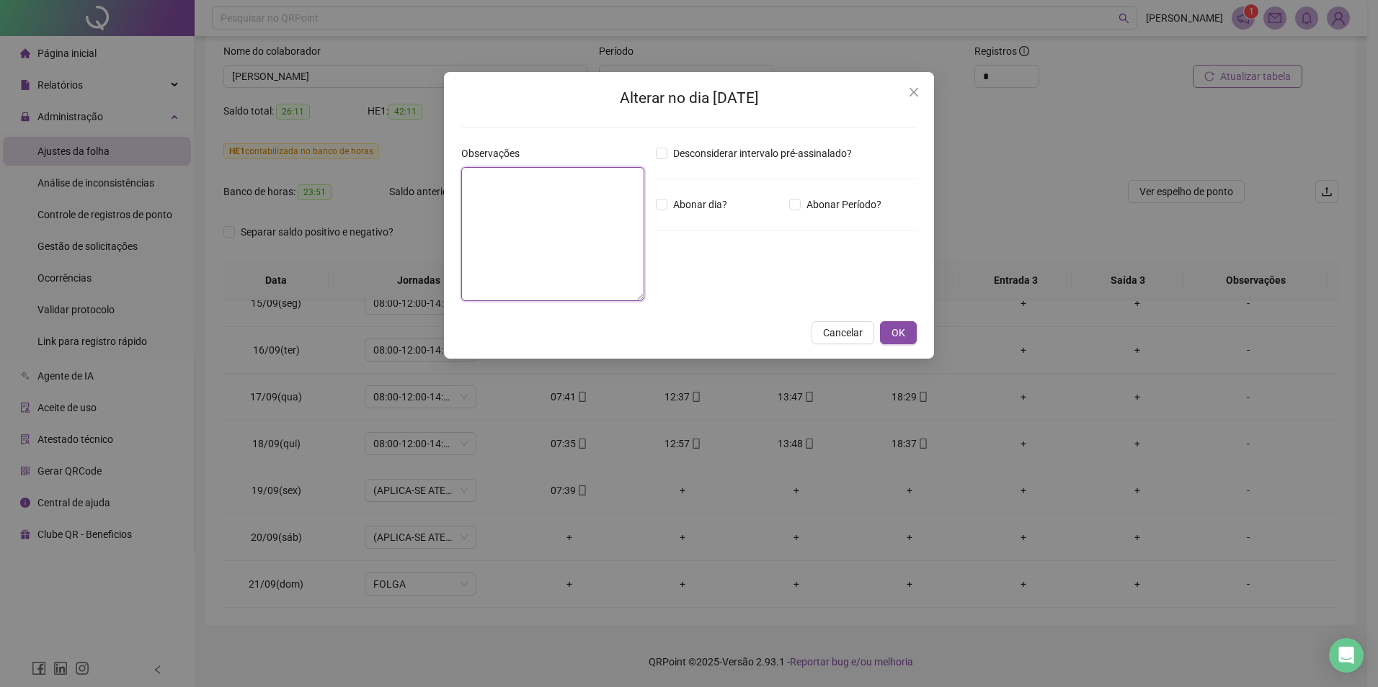
click at [598, 199] on textarea at bounding box center [552, 234] width 183 height 134
type textarea "*"
type textarea "**********"
click at [895, 334] on span "OK" at bounding box center [898, 333] width 14 height 16
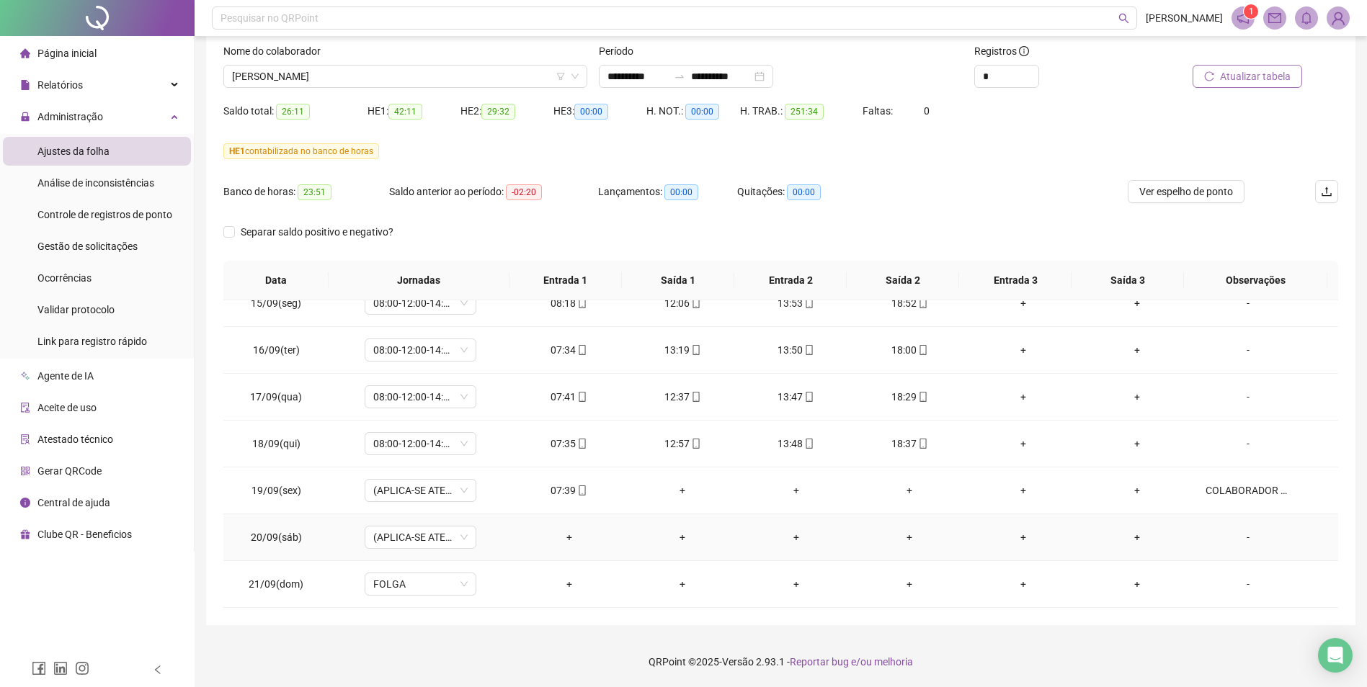
click at [1239, 538] on div "-" at bounding box center [1248, 538] width 85 height 16
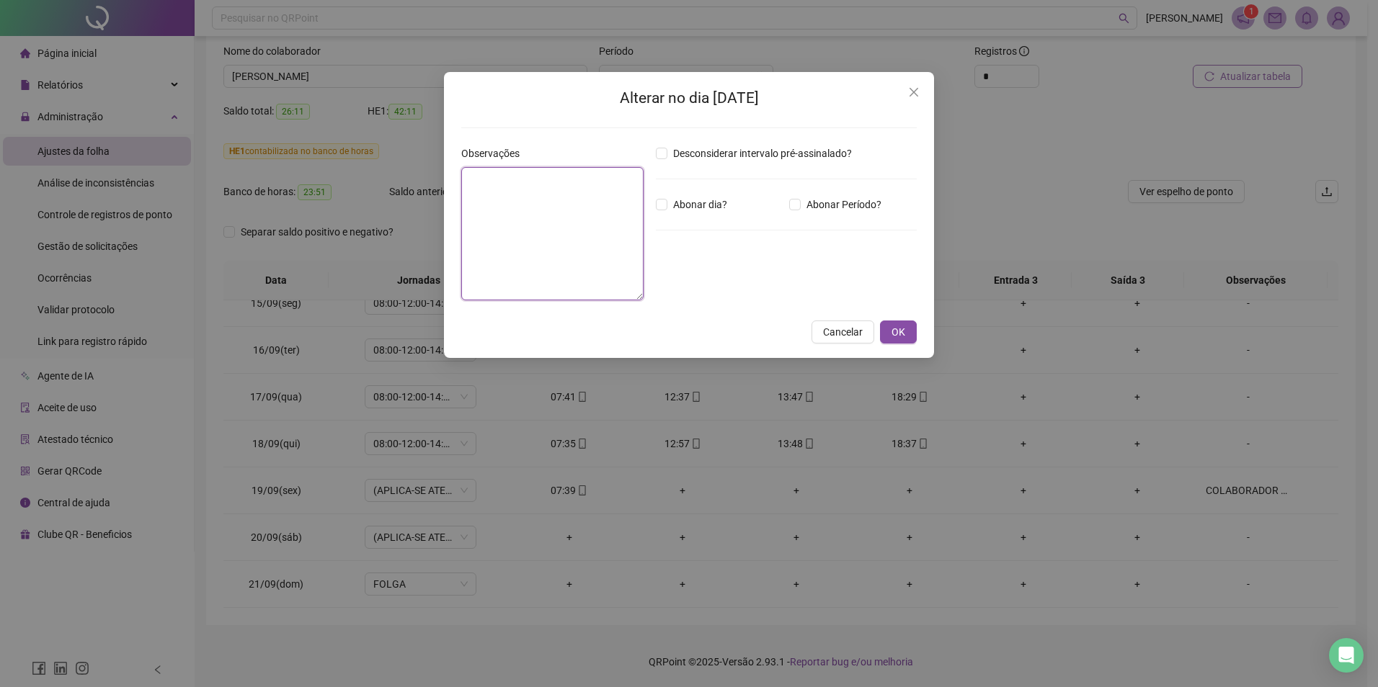
click at [590, 210] on textarea at bounding box center [552, 233] width 182 height 133
drag, startPoint x: 917, startPoint y: 89, endPoint x: 948, endPoint y: 190, distance: 104.6
click at [918, 89] on icon "close" at bounding box center [914, 92] width 12 height 12
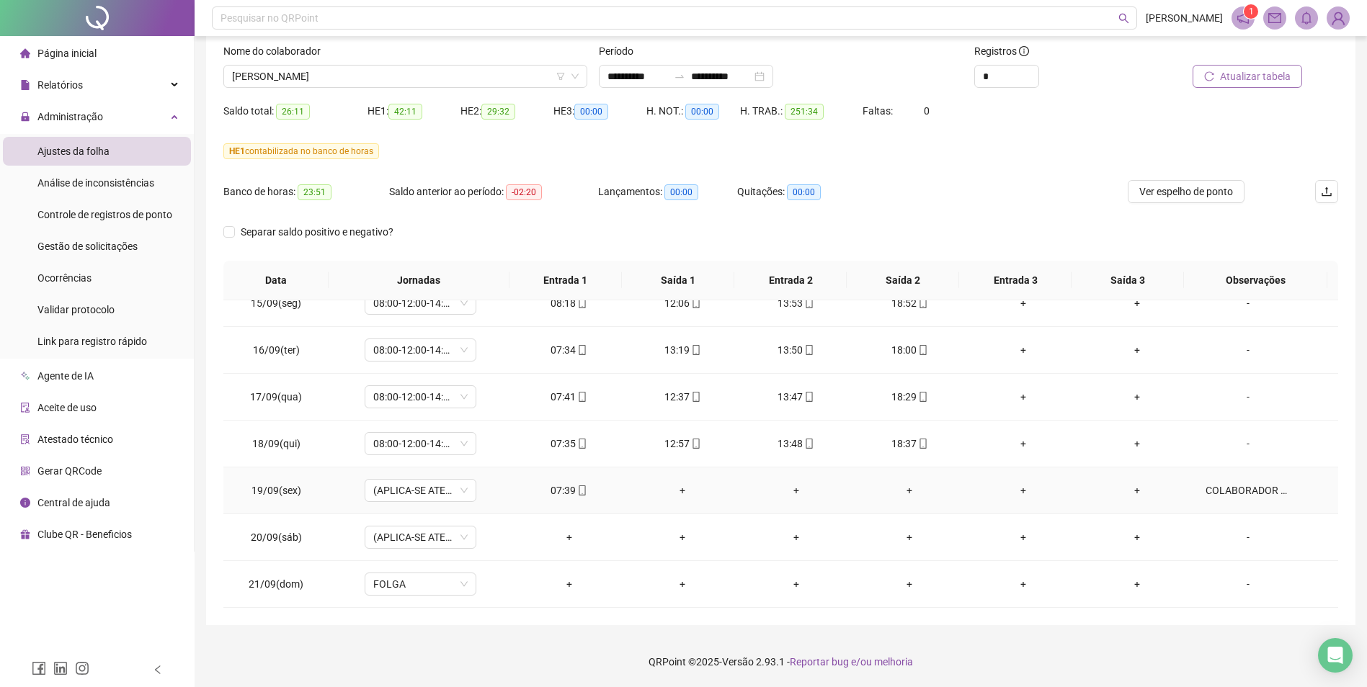
click at [1224, 494] on div "COLABORADOR APRESENTOU ATESTADO DE 3 DIAS" at bounding box center [1248, 491] width 85 height 16
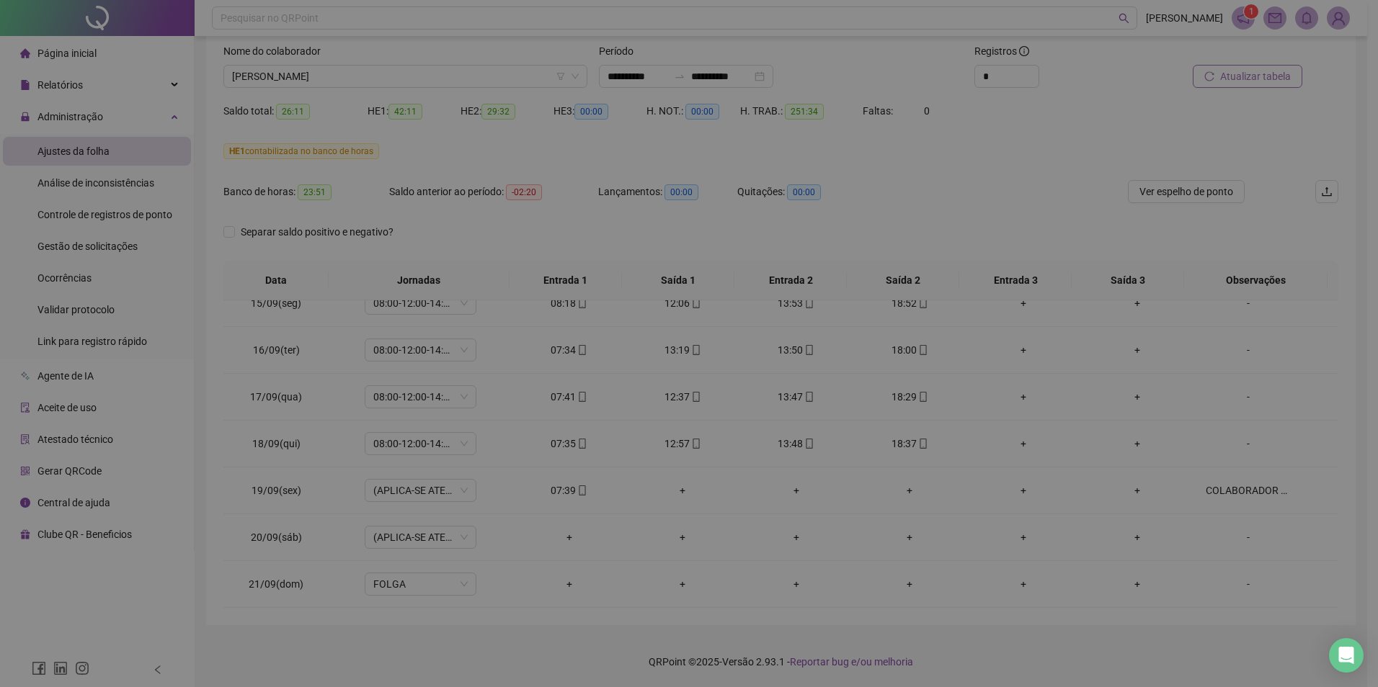
type textarea "**********"
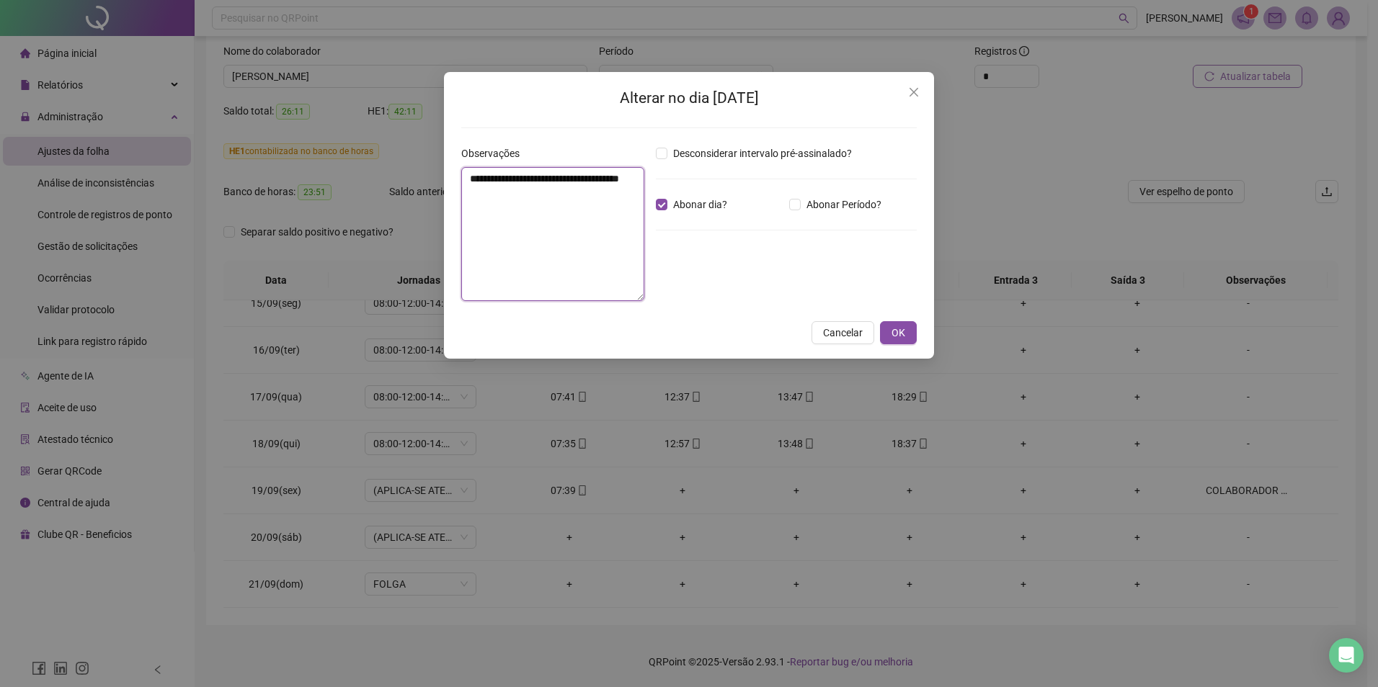
click at [570, 179] on textarea "**********" at bounding box center [552, 234] width 183 height 134
click at [902, 331] on span "OK" at bounding box center [898, 333] width 14 height 16
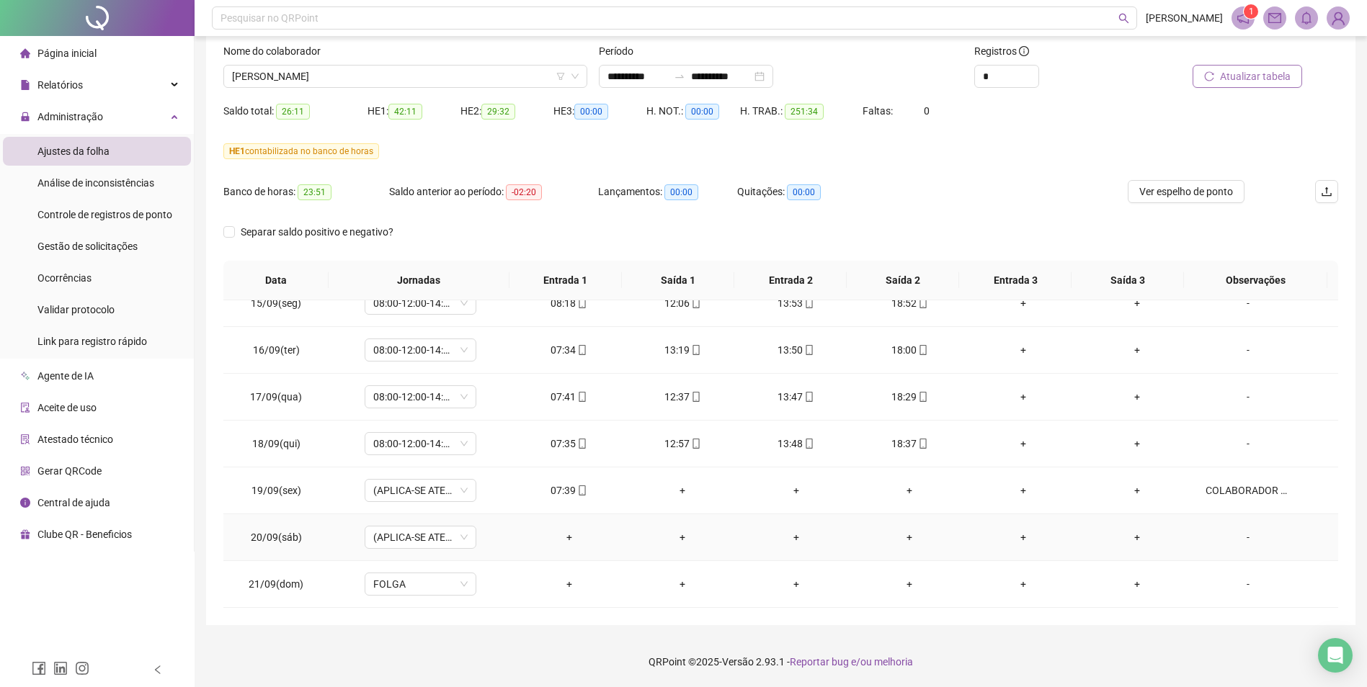
click at [1240, 535] on div "-" at bounding box center [1248, 538] width 85 height 16
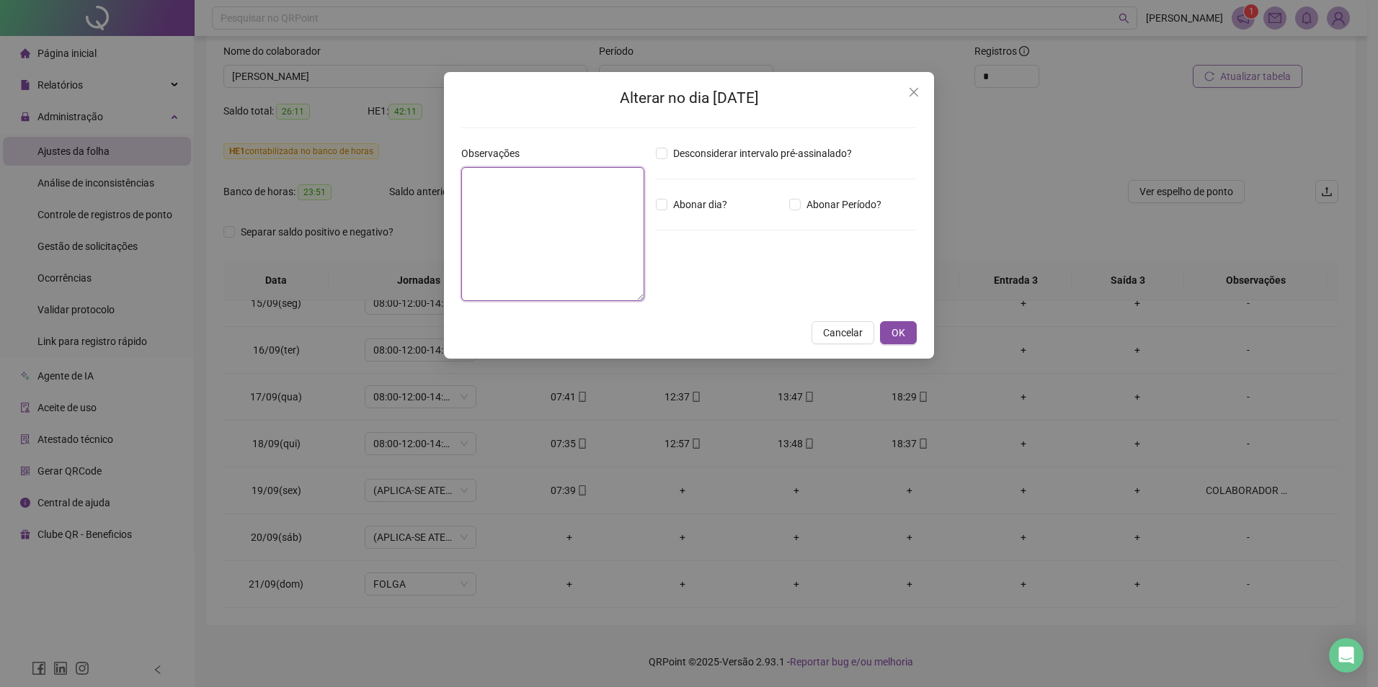
click at [560, 206] on textarea at bounding box center [552, 234] width 183 height 134
paste textarea "**********"
type textarea "**********"
click at [902, 333] on span "OK" at bounding box center [898, 333] width 14 height 16
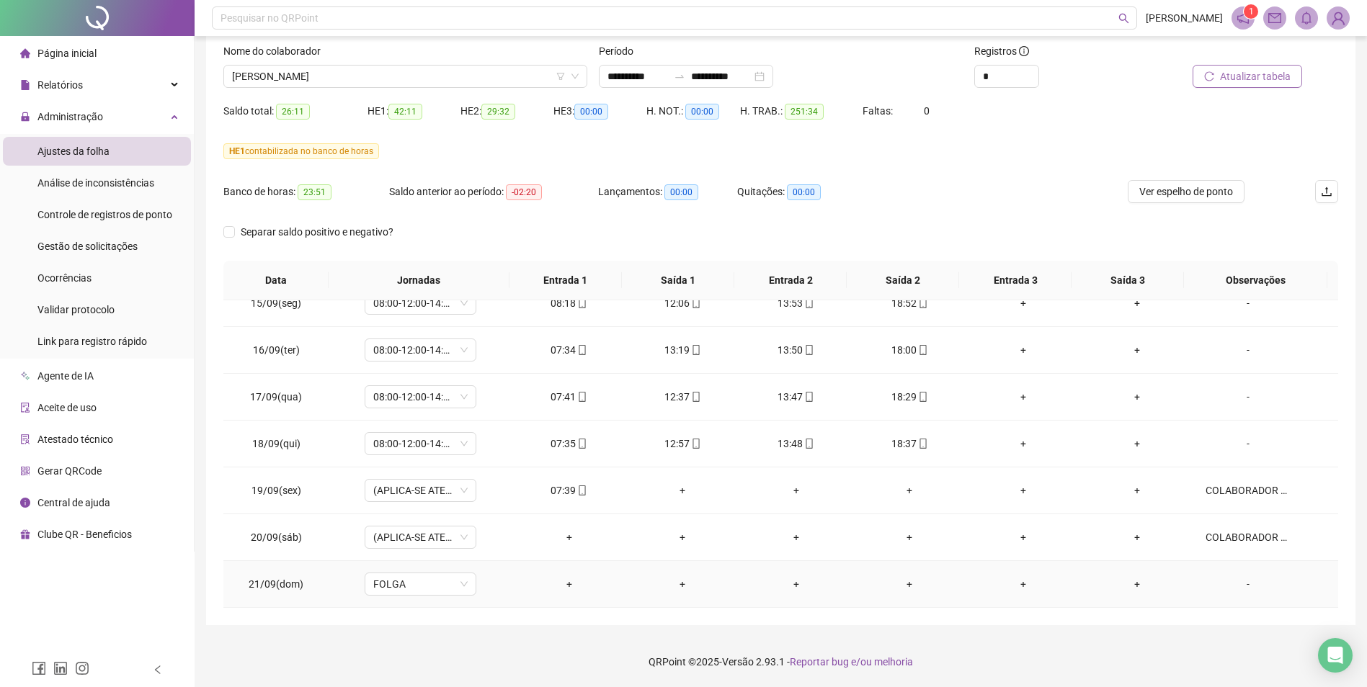
click at [1240, 582] on div "-" at bounding box center [1248, 585] width 85 height 16
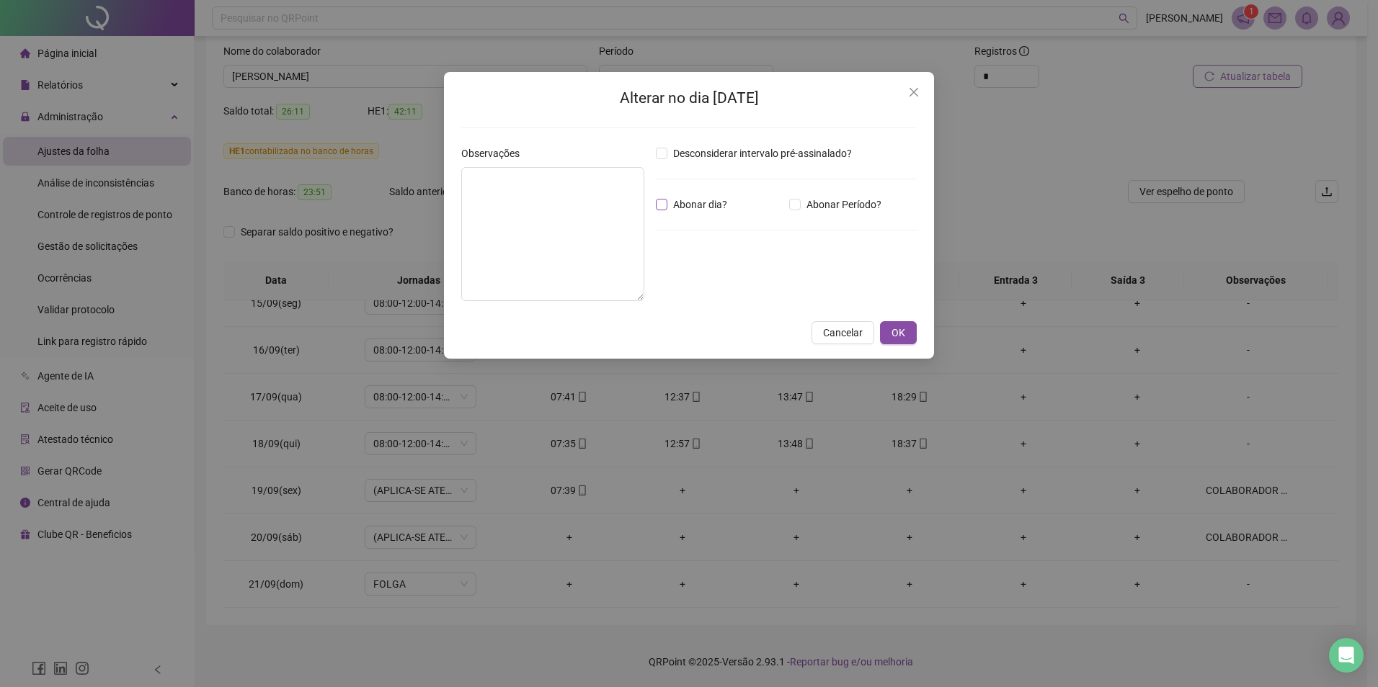
click at [667, 202] on span "Abonar dia?" at bounding box center [700, 205] width 66 height 16
click at [579, 193] on textarea at bounding box center [552, 234] width 183 height 134
paste textarea "**********"
type textarea "**********"
click at [906, 326] on button "OK" at bounding box center [898, 332] width 37 height 23
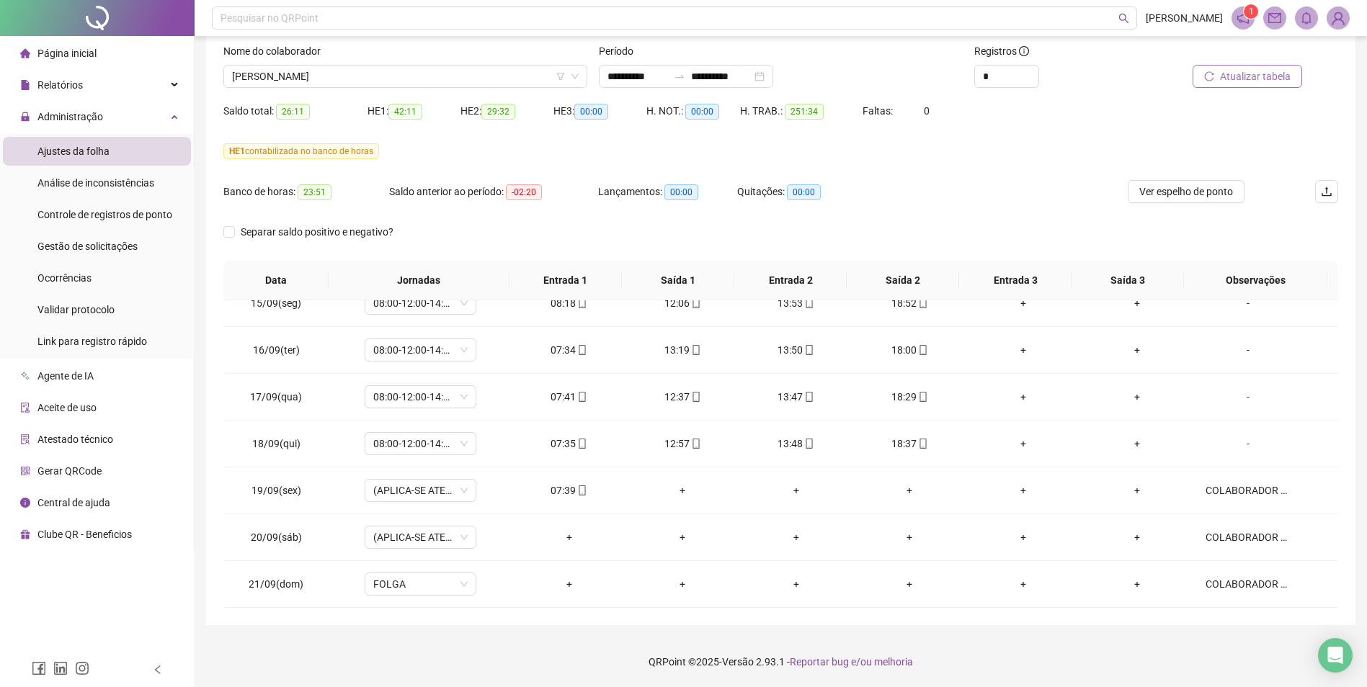
click at [1255, 79] on span "Atualizar tabela" at bounding box center [1255, 76] width 71 height 16
drag, startPoint x: 1263, startPoint y: 74, endPoint x: 1255, endPoint y: 114, distance: 41.0
click at [1263, 74] on span "Atualizar tabela" at bounding box center [1255, 76] width 71 height 16
click at [452, 76] on span "[PERSON_NAME]" at bounding box center [405, 77] width 347 height 22
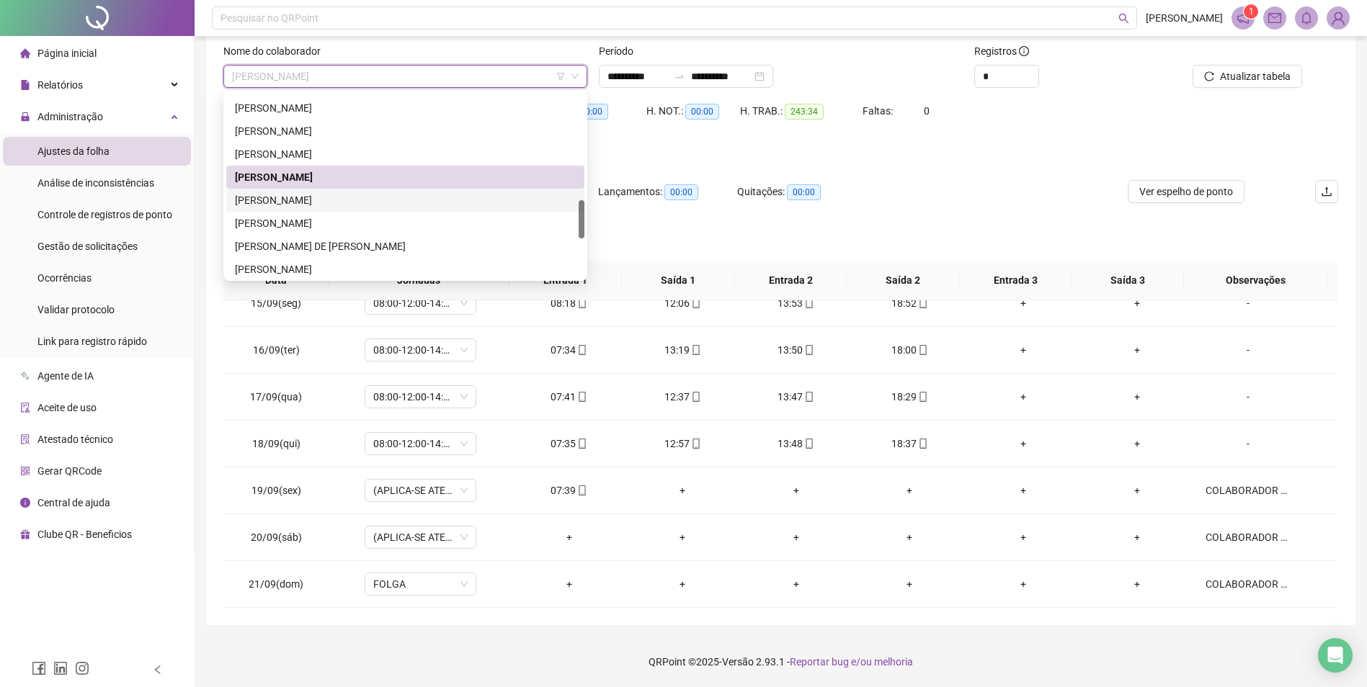
drag, startPoint x: 319, startPoint y: 199, endPoint x: 346, endPoint y: 200, distance: 26.7
click at [320, 199] on div "[PERSON_NAME]" at bounding box center [405, 200] width 341 height 16
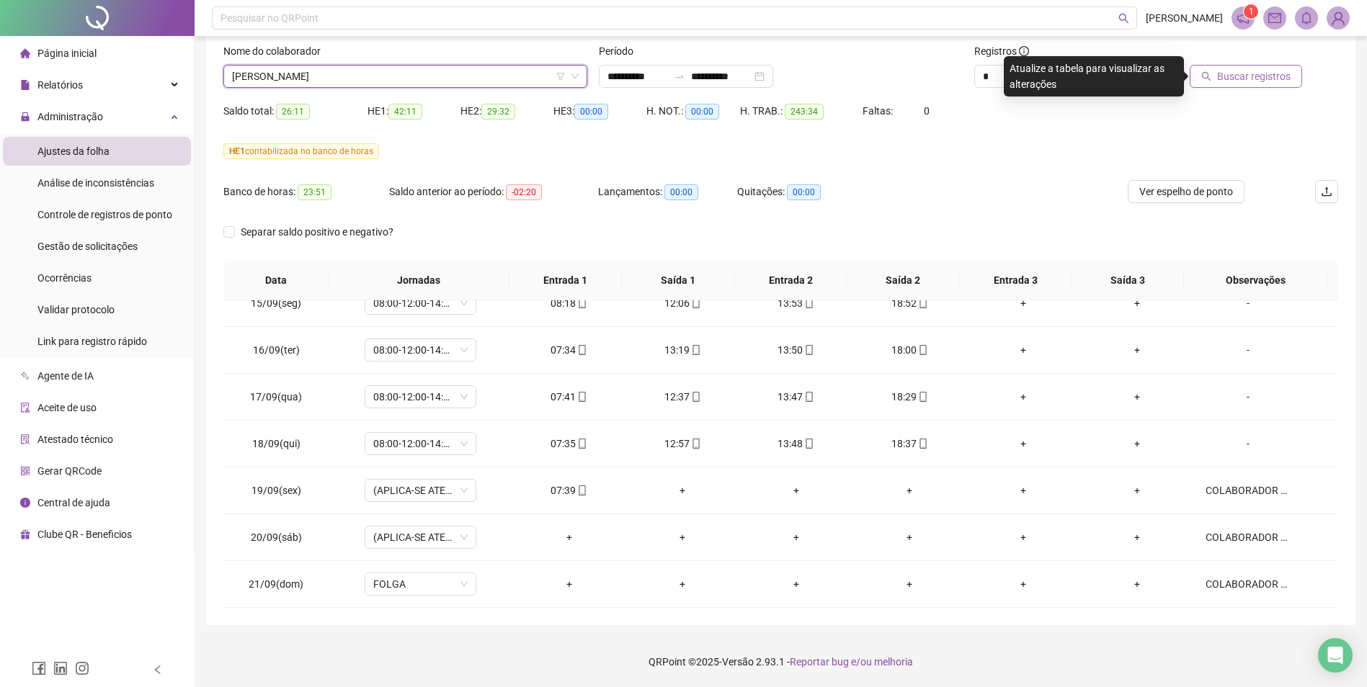
click at [1274, 81] on span "Buscar registros" at bounding box center [1254, 76] width 74 height 16
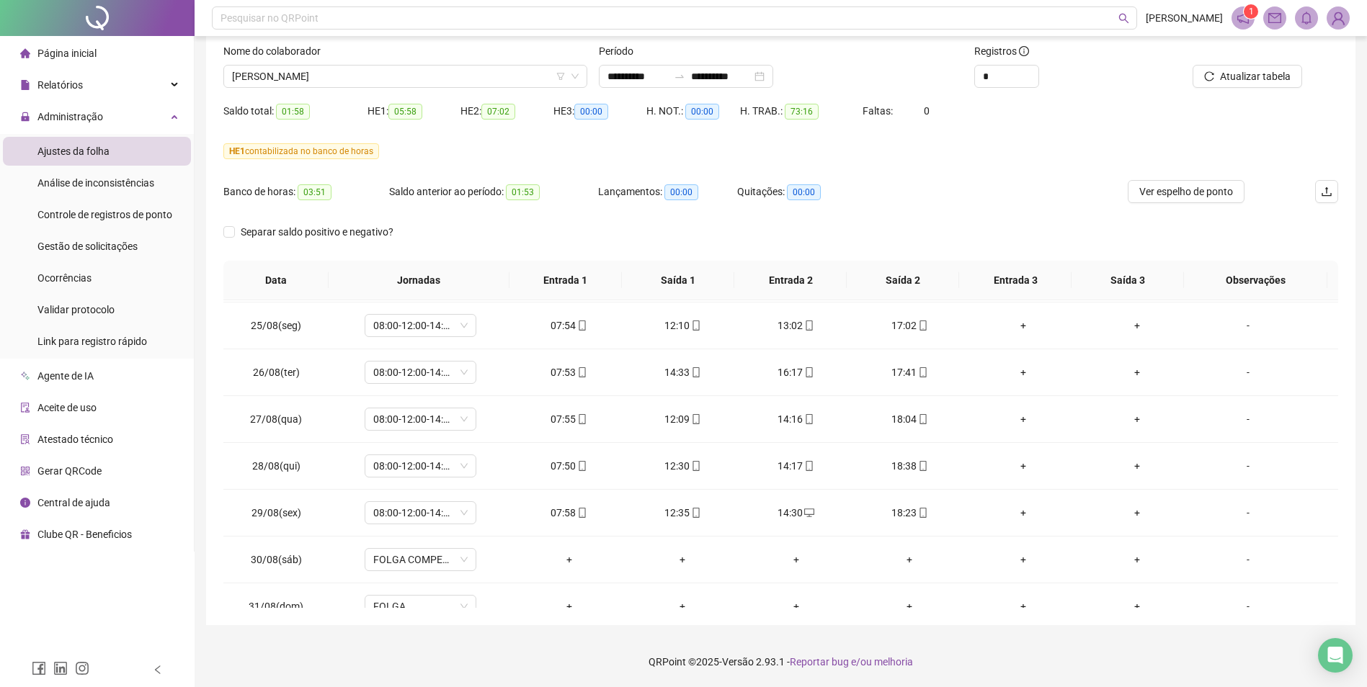
scroll to position [182, 0]
click at [530, 77] on span "[PERSON_NAME]" at bounding box center [405, 77] width 347 height 22
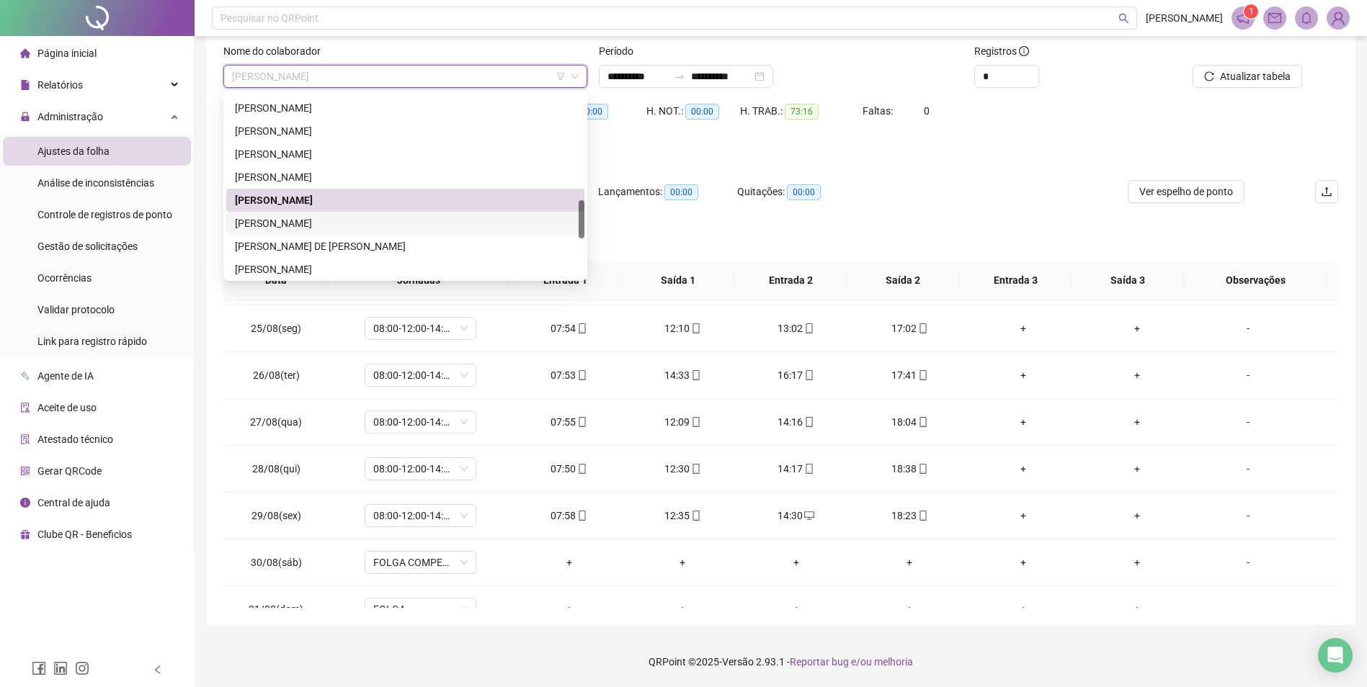
click at [302, 225] on div "[PERSON_NAME]" at bounding box center [405, 223] width 341 height 16
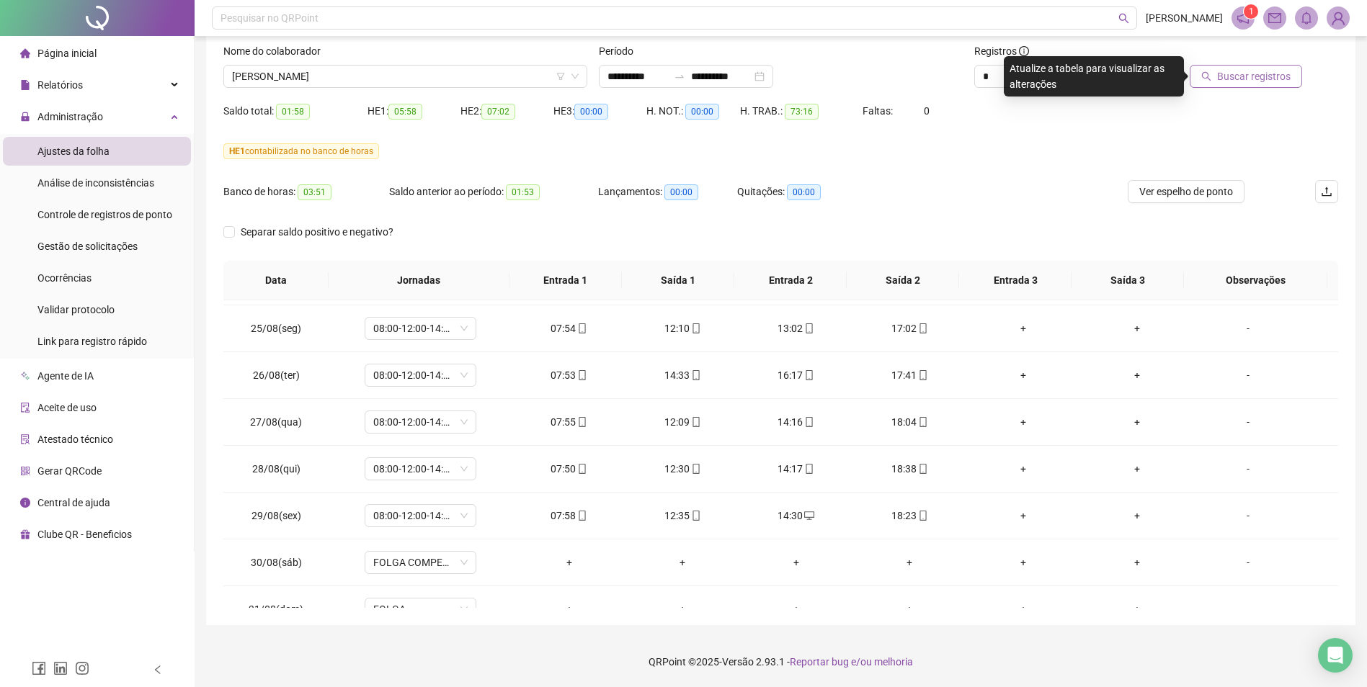
click at [1238, 83] on span "Buscar registros" at bounding box center [1254, 76] width 74 height 16
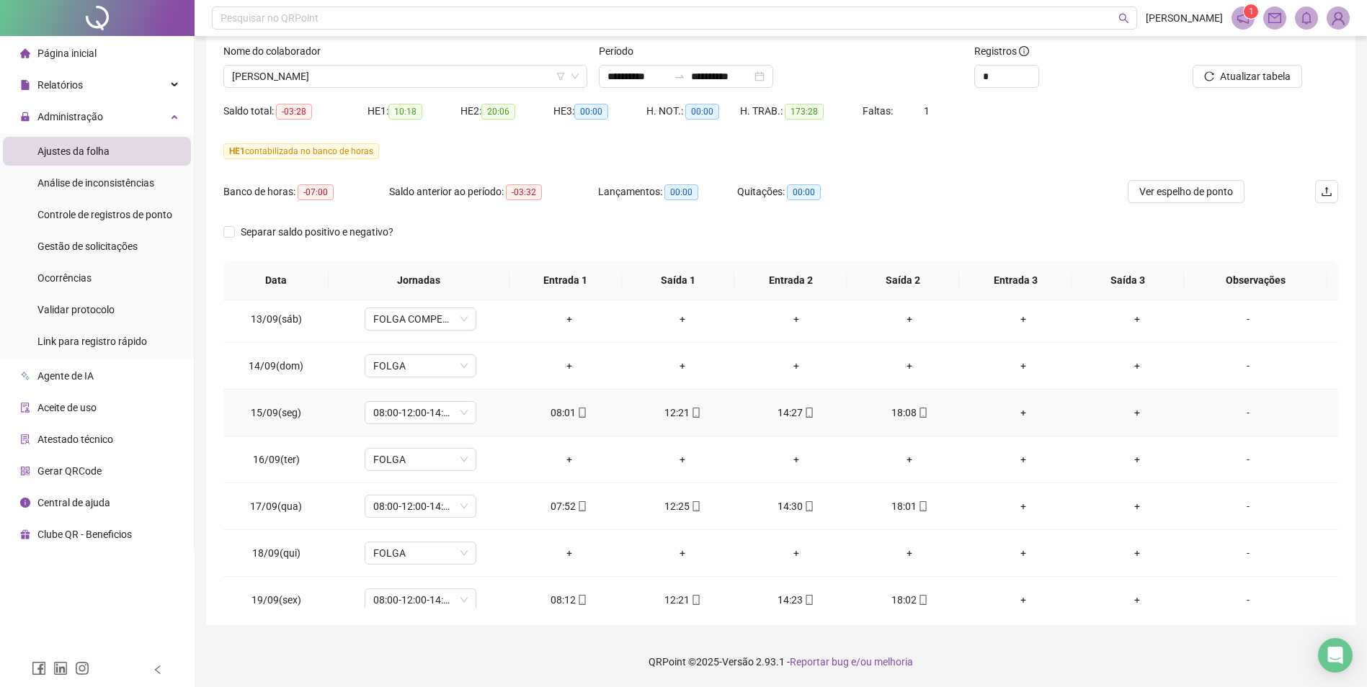
scroll to position [1191, 0]
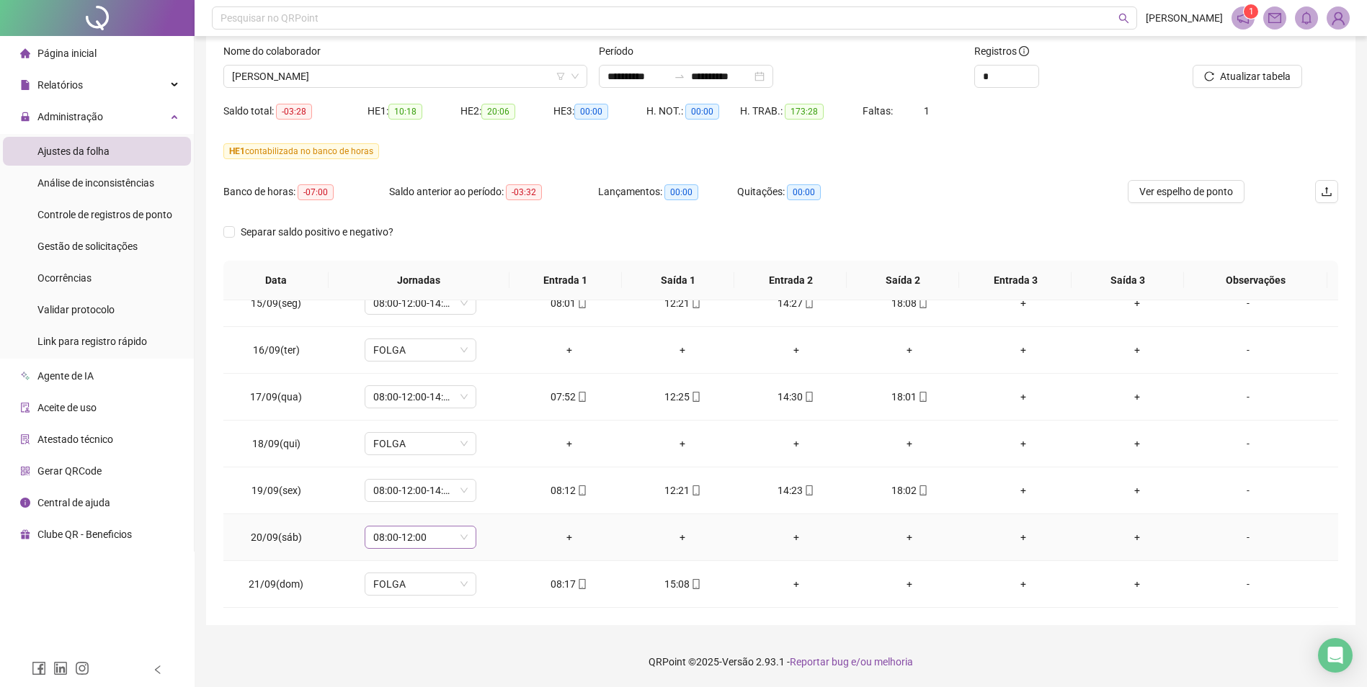
click at [466, 540] on div "08:00-12:00" at bounding box center [421, 537] width 112 height 23
click at [453, 454] on div "Folga compensatória" at bounding box center [444, 461] width 122 height 16
click at [488, 502] on span "Sim" at bounding box center [487, 500] width 17 height 16
click at [1249, 84] on button "Atualizar tabela" at bounding box center [1248, 76] width 110 height 23
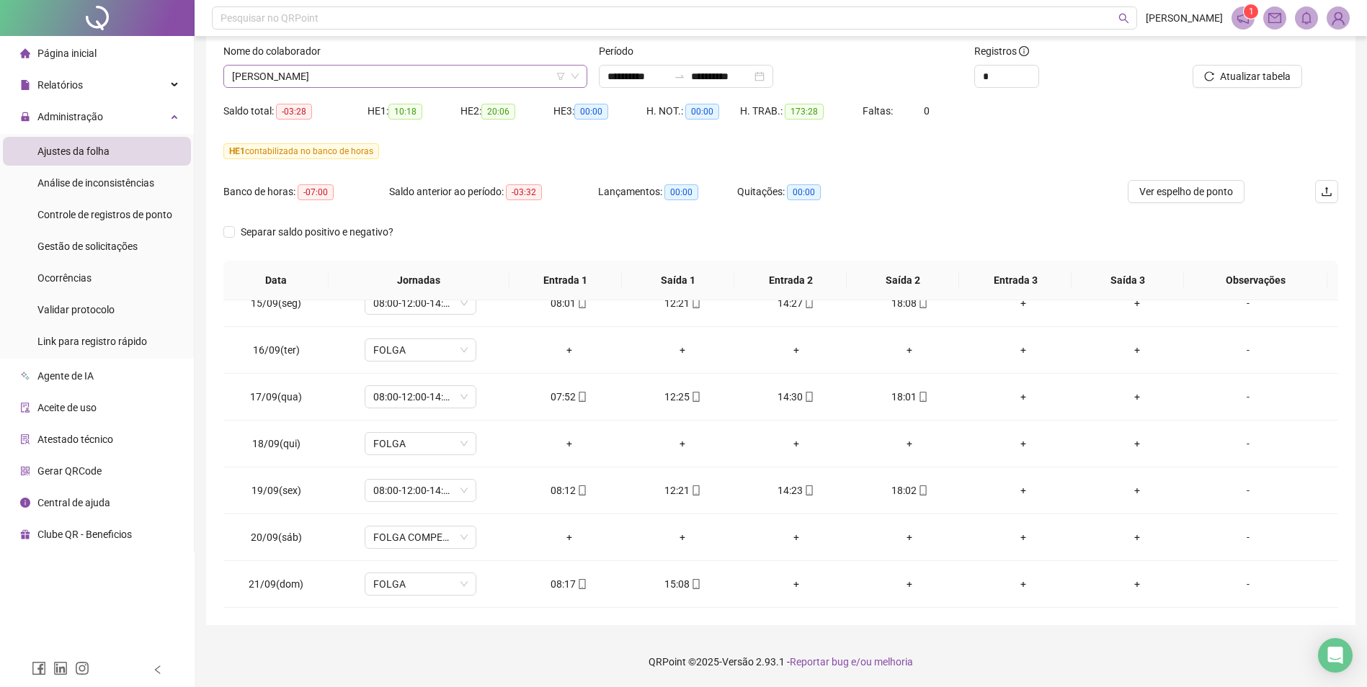
click at [508, 80] on span "[PERSON_NAME]" at bounding box center [405, 77] width 347 height 22
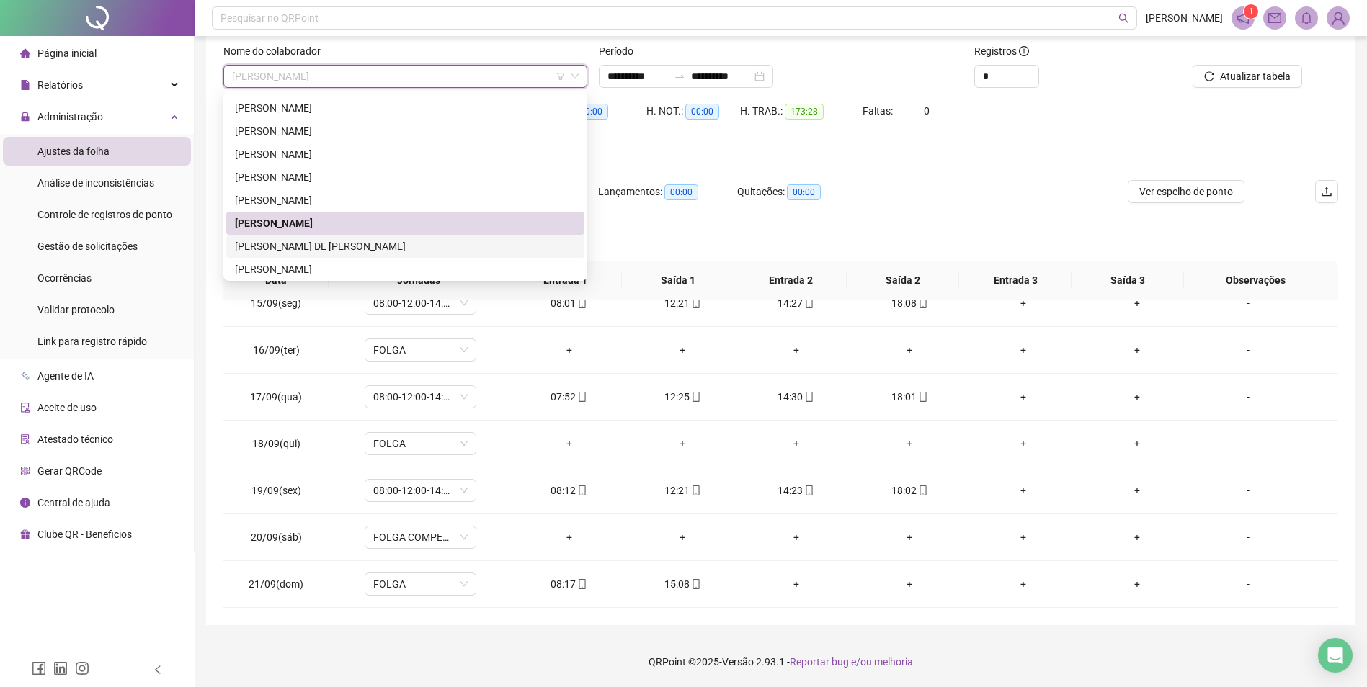
click at [349, 246] on div "[PERSON_NAME] DE [PERSON_NAME]" at bounding box center [405, 247] width 341 height 16
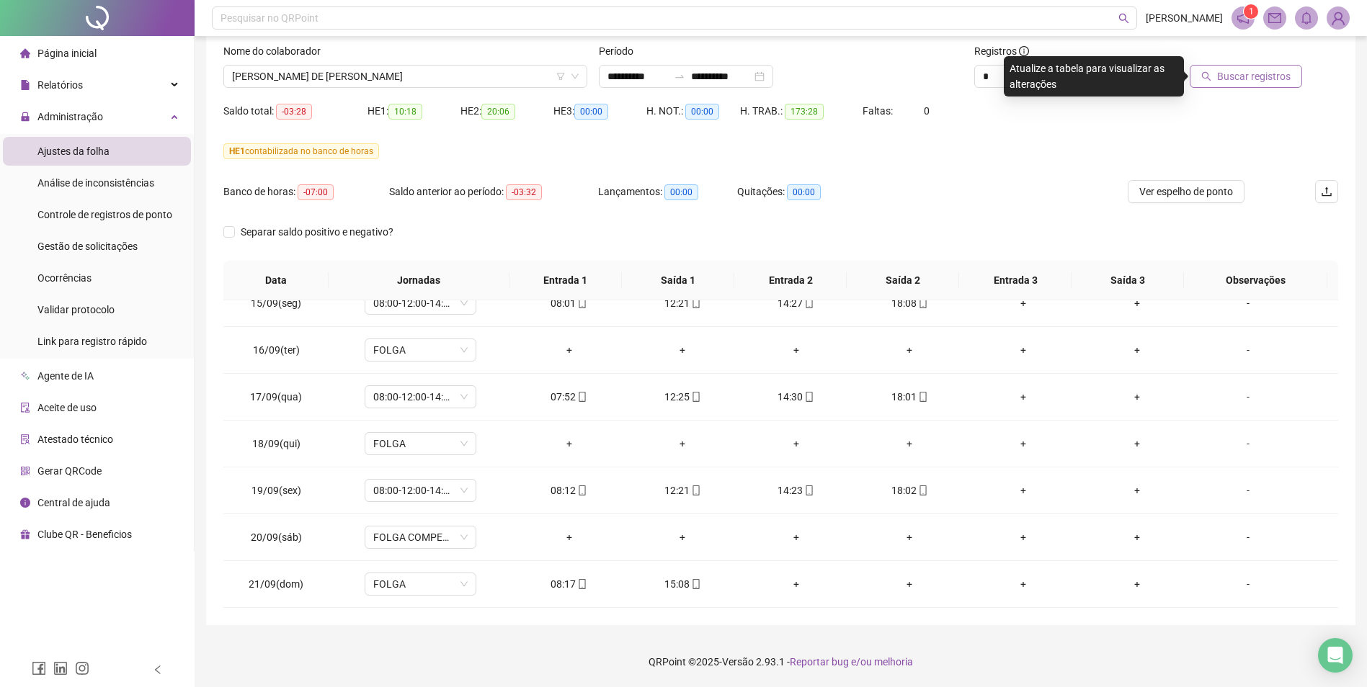
click at [1274, 74] on span "Buscar registros" at bounding box center [1254, 76] width 74 height 16
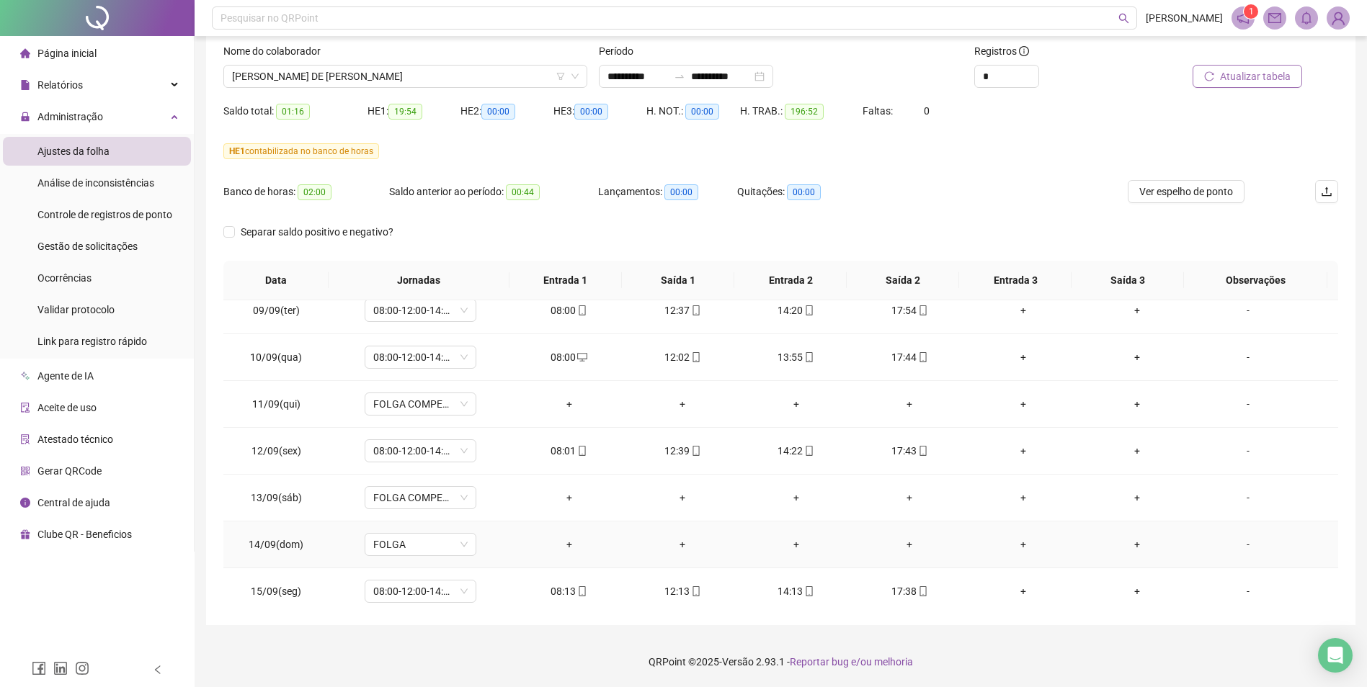
scroll to position [1047, 0]
click at [459, 75] on span "[PERSON_NAME] DE [PERSON_NAME]" at bounding box center [405, 77] width 347 height 22
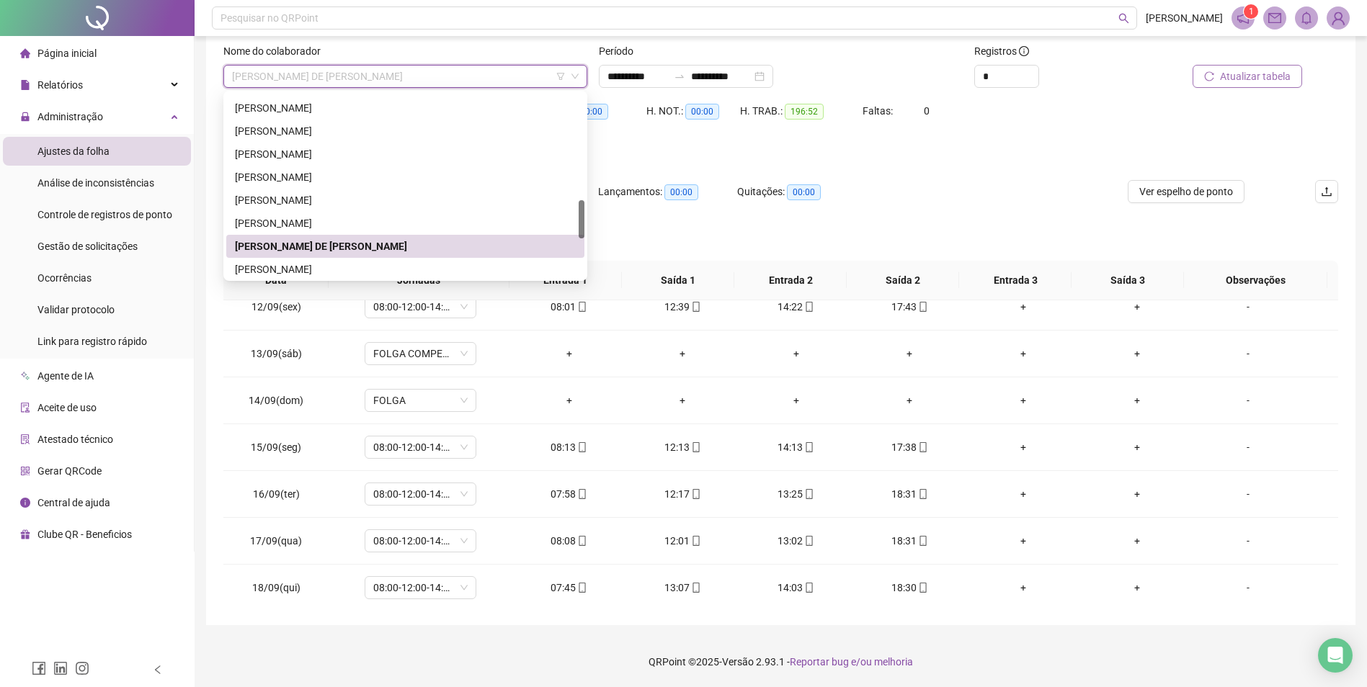
scroll to position [360, 0]
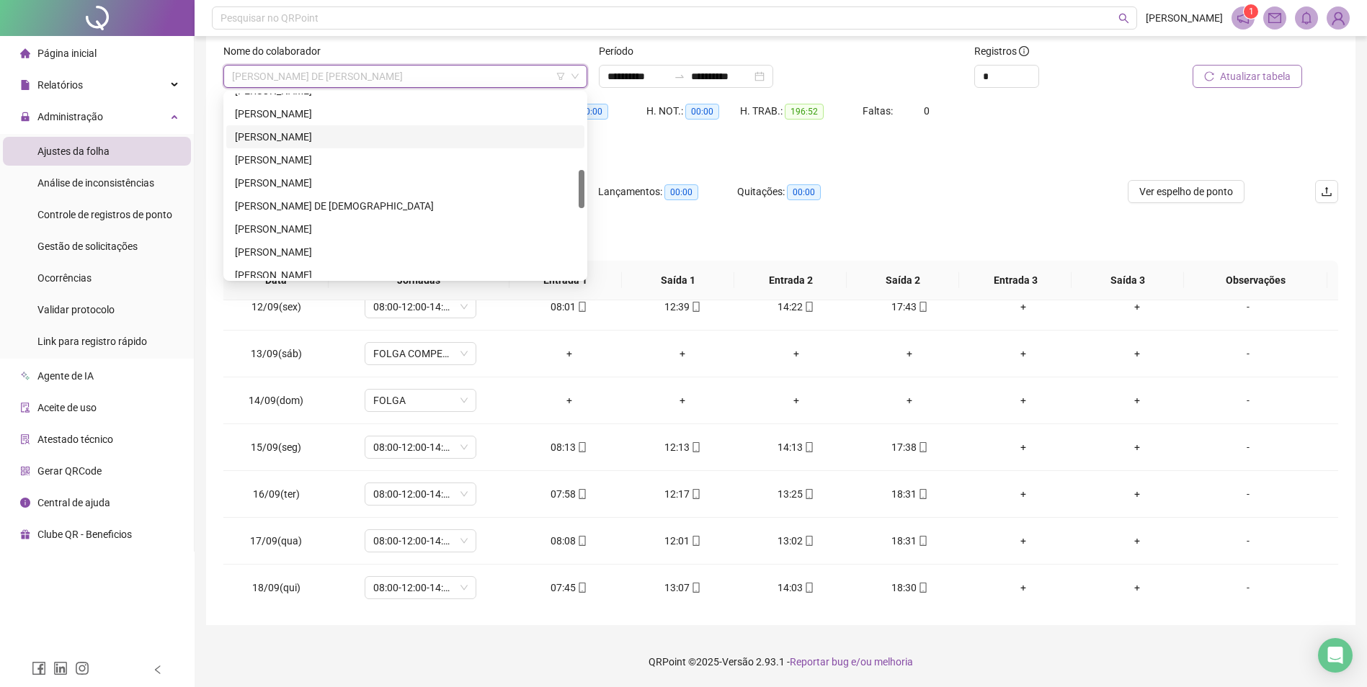
click at [333, 134] on div "[PERSON_NAME]" at bounding box center [405, 137] width 341 height 16
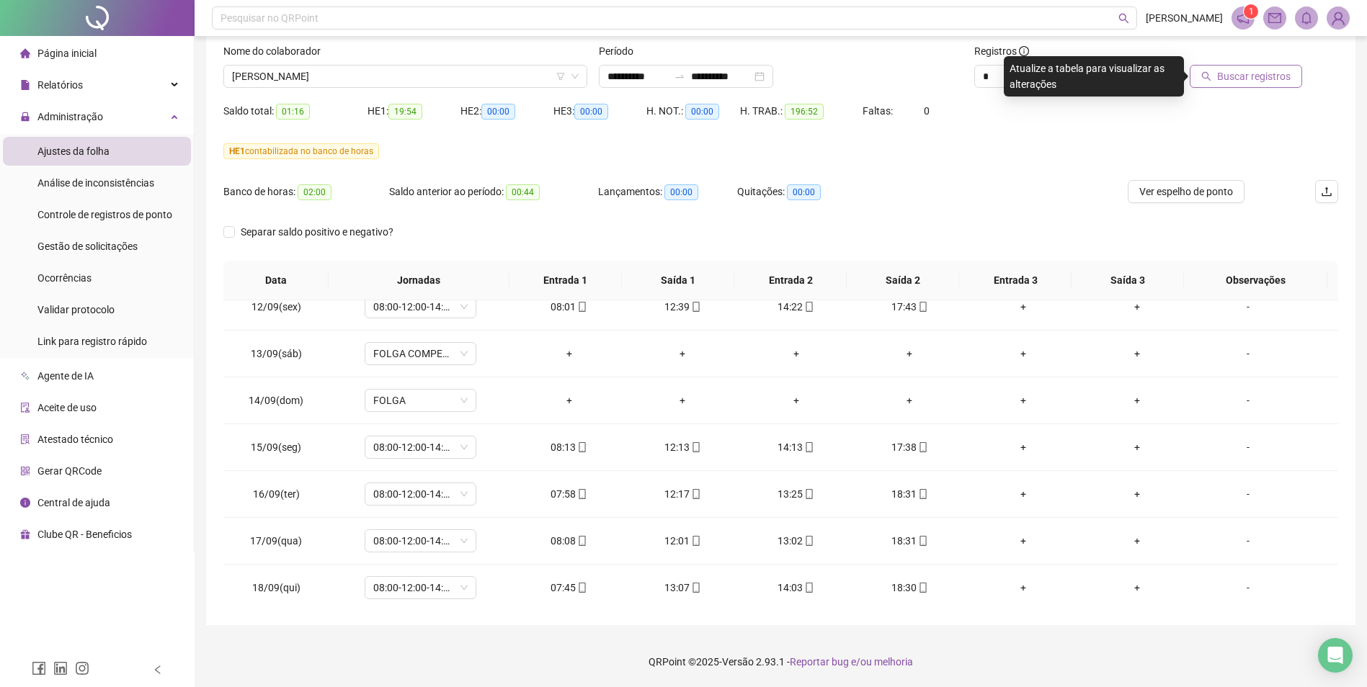
click at [1254, 76] on span "Buscar registros" at bounding box center [1254, 76] width 74 height 16
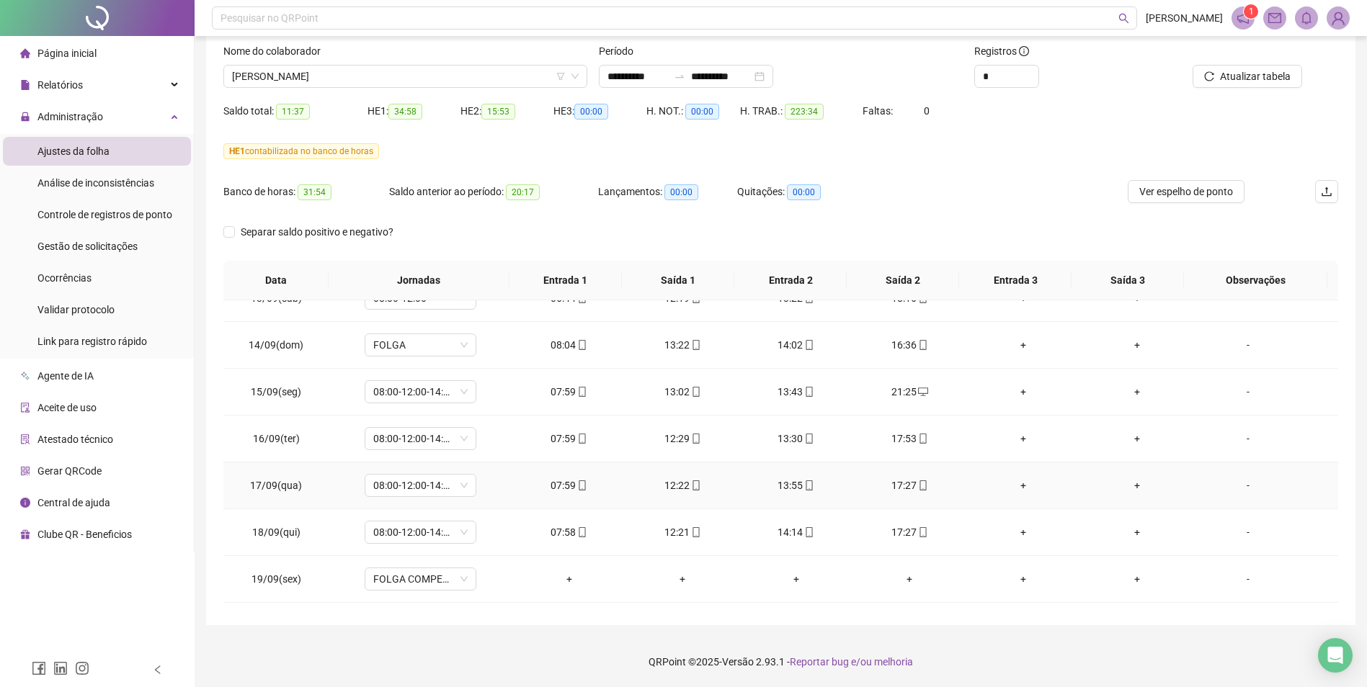
scroll to position [1191, 0]
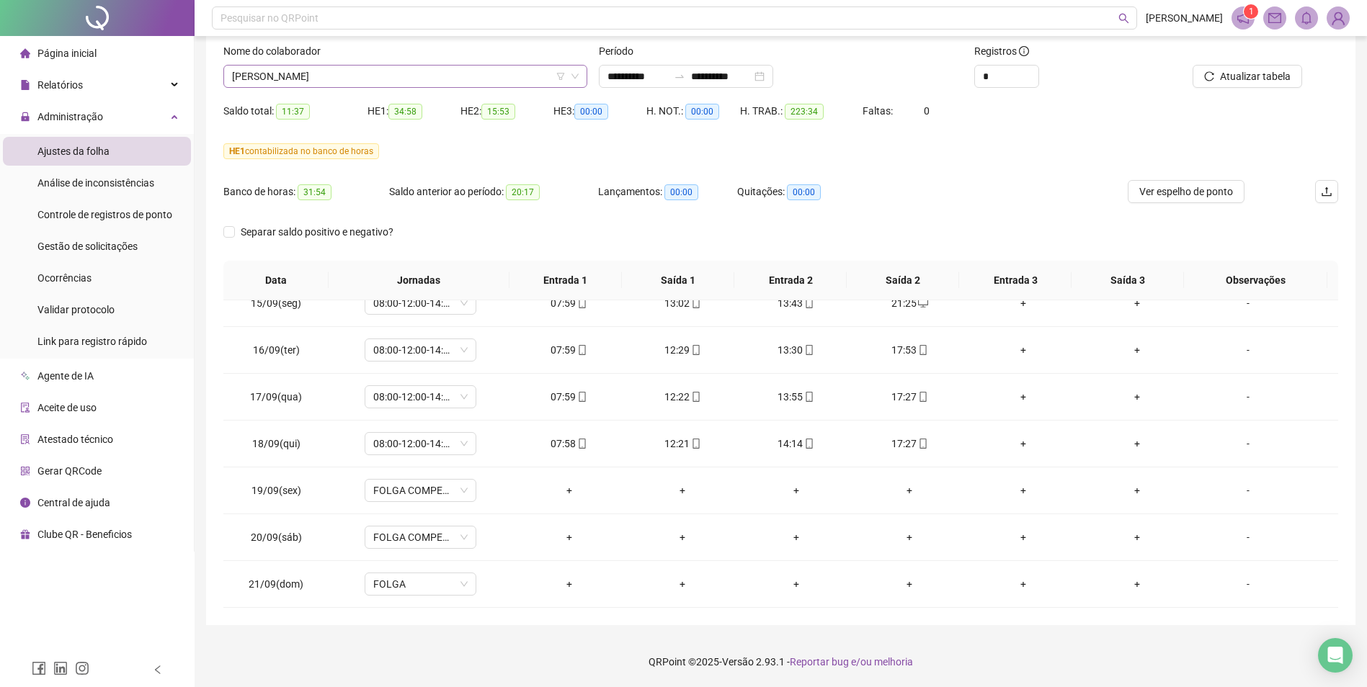
click at [430, 83] on span "[PERSON_NAME]" at bounding box center [405, 77] width 347 height 22
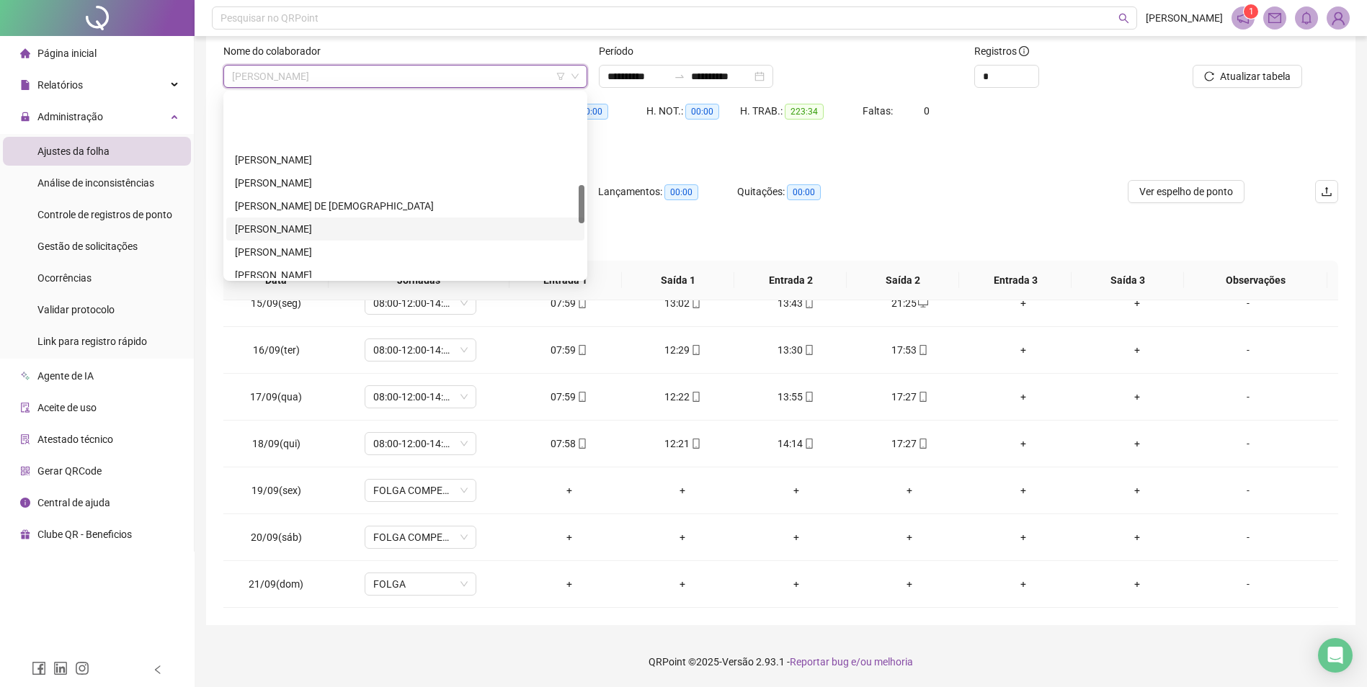
scroll to position [504, 0]
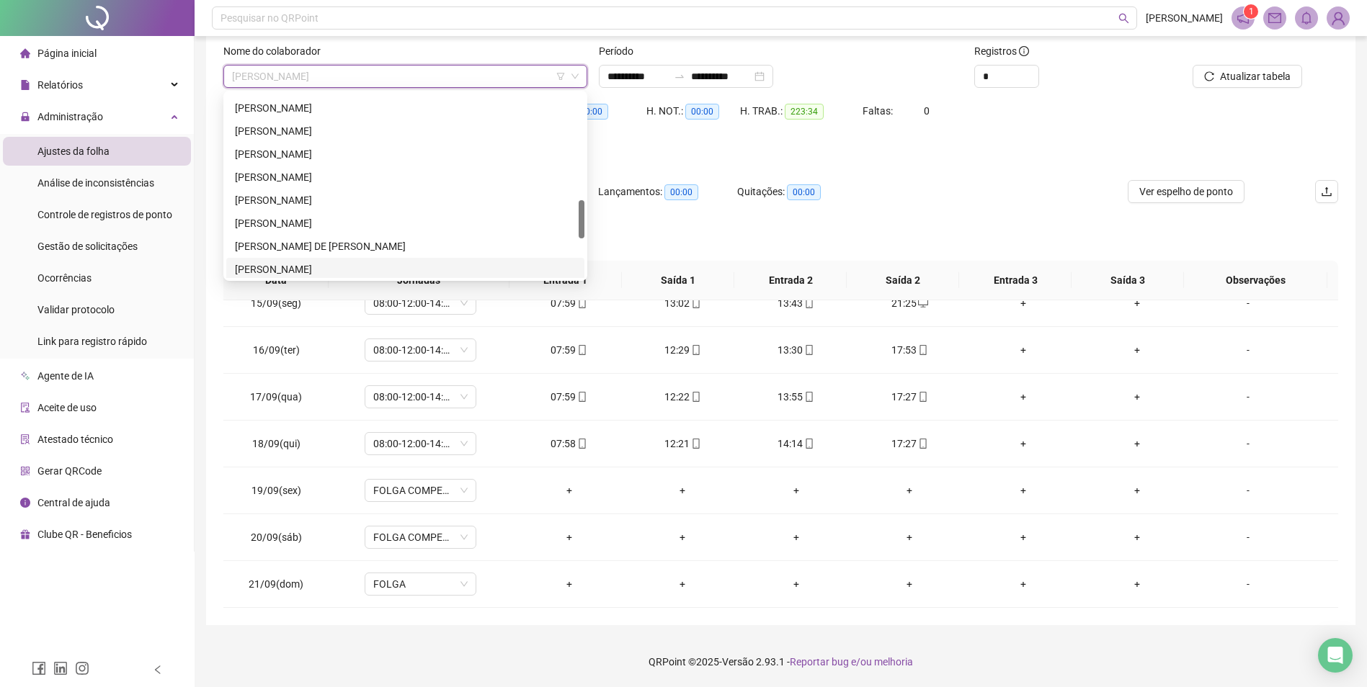
click at [337, 266] on div "[PERSON_NAME]" at bounding box center [405, 270] width 341 height 16
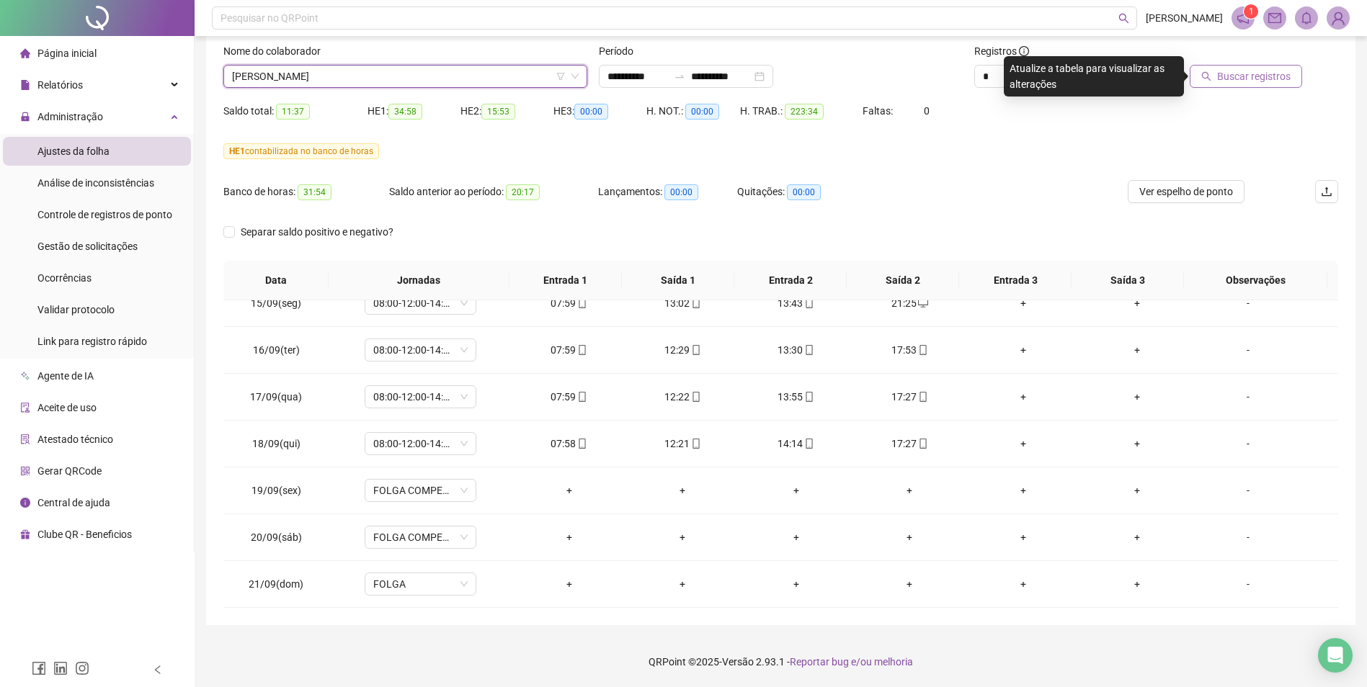
click at [1269, 70] on span "Buscar registros" at bounding box center [1254, 76] width 74 height 16
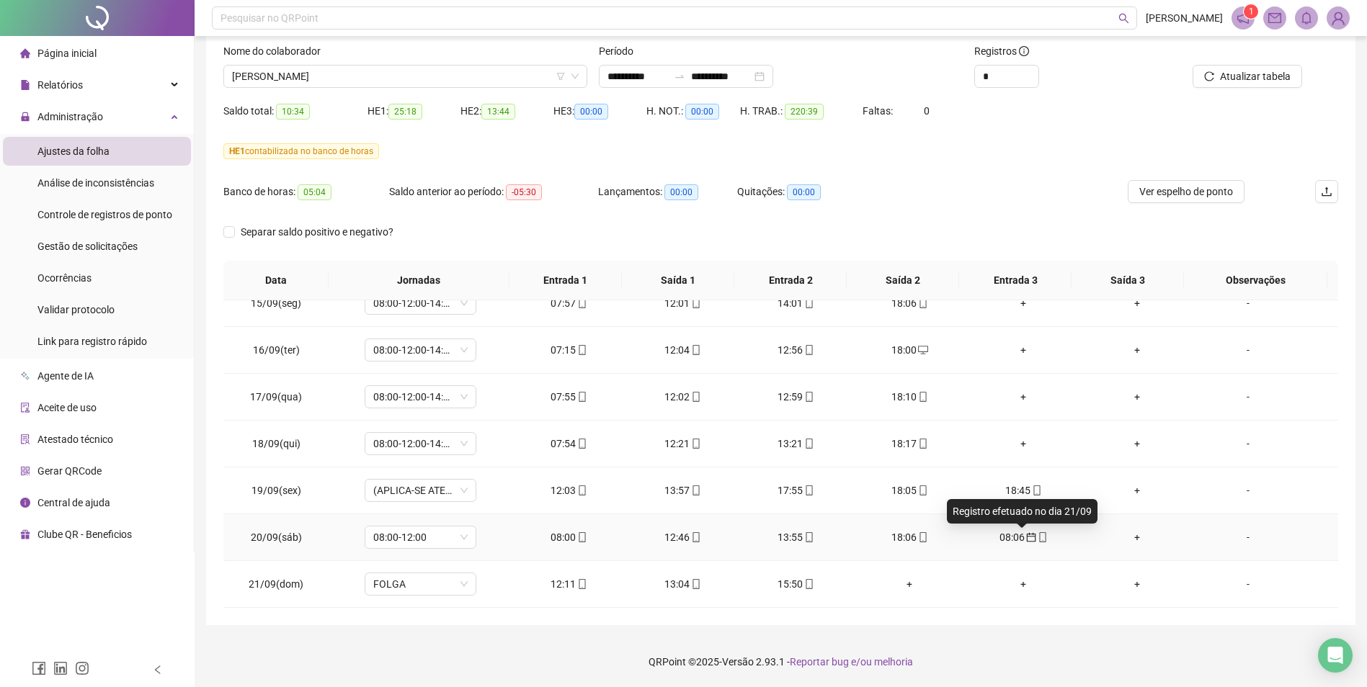
click at [1025, 535] on span "calendar" at bounding box center [1031, 538] width 12 height 10
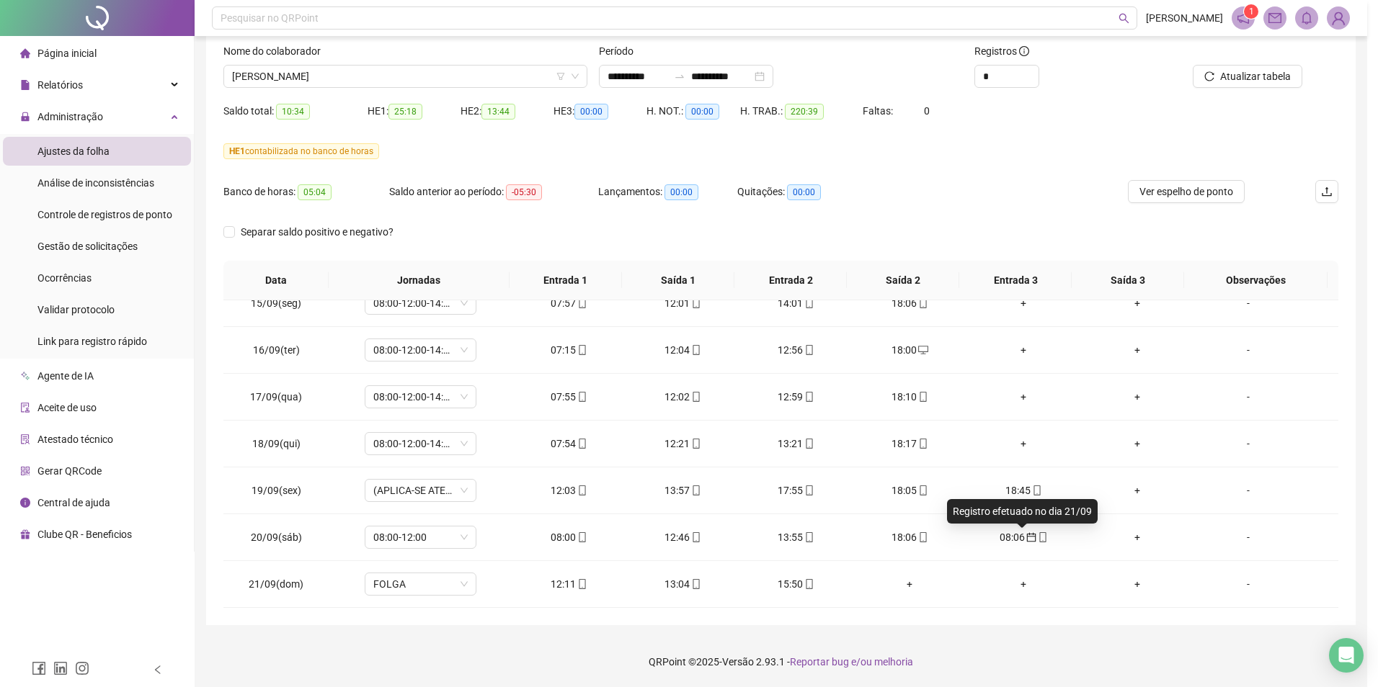
type input "**********"
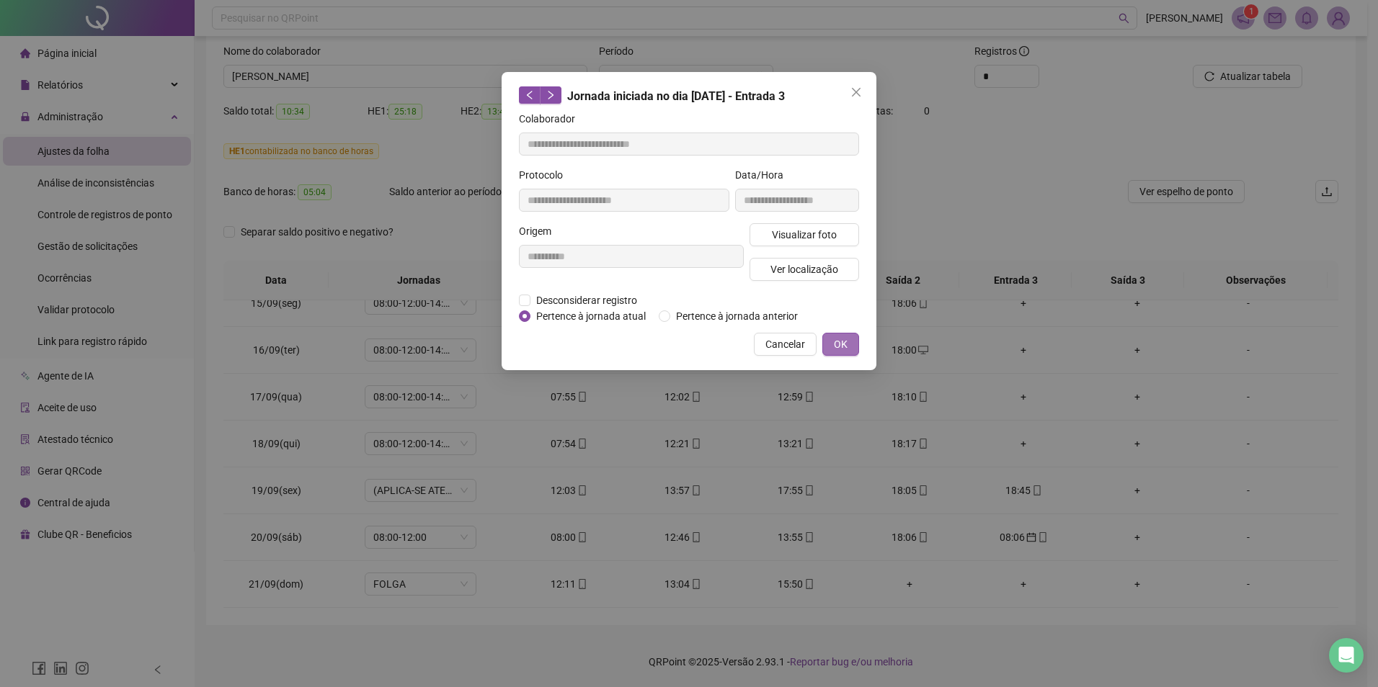
click at [849, 345] on button "OK" at bounding box center [840, 344] width 37 height 23
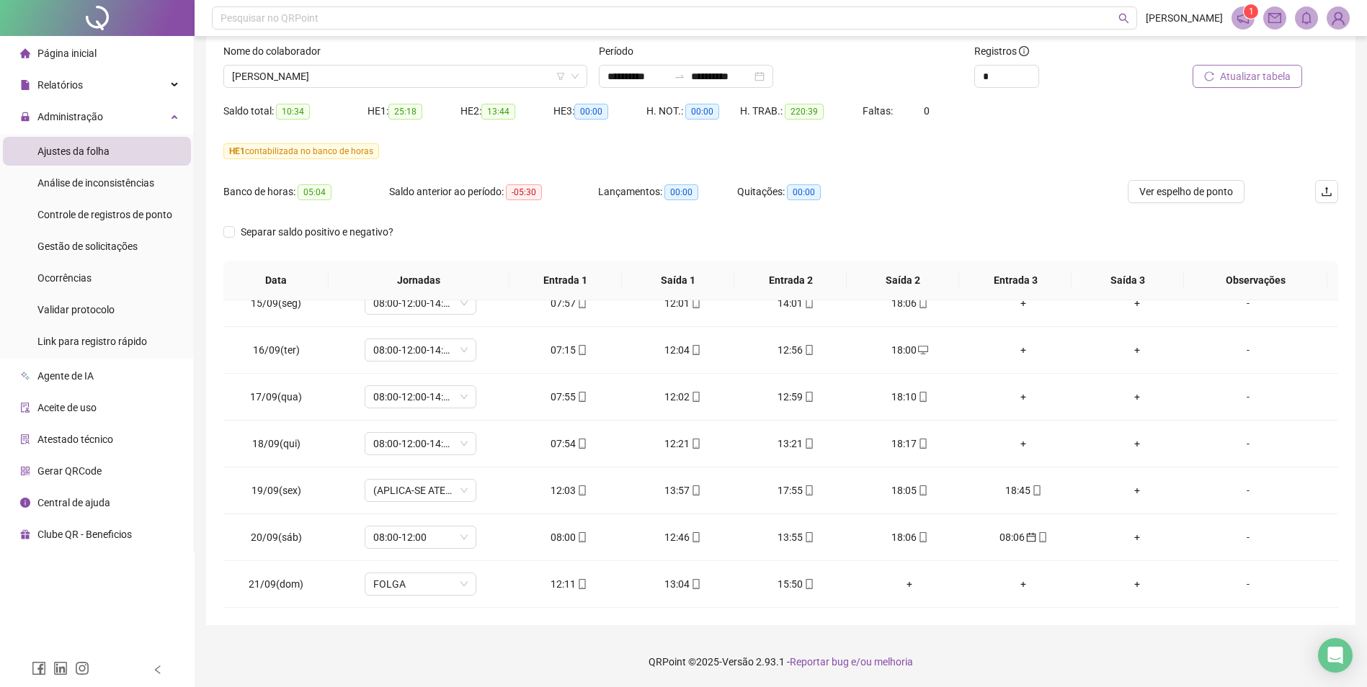
click at [1252, 77] on span "Atualizar tabela" at bounding box center [1255, 76] width 71 height 16
click at [1015, 489] on div "18:45" at bounding box center [1023, 491] width 91 height 16
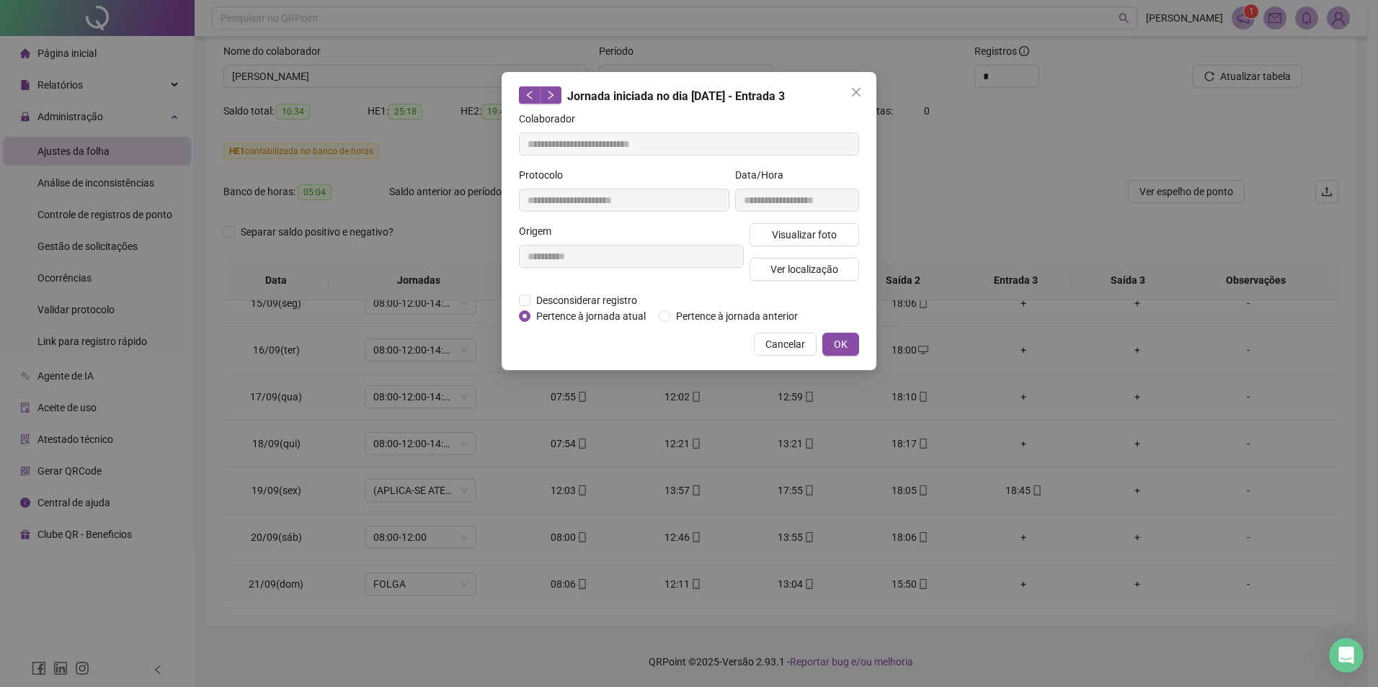
type input "**********"
click at [845, 345] on span "OK" at bounding box center [841, 345] width 14 height 16
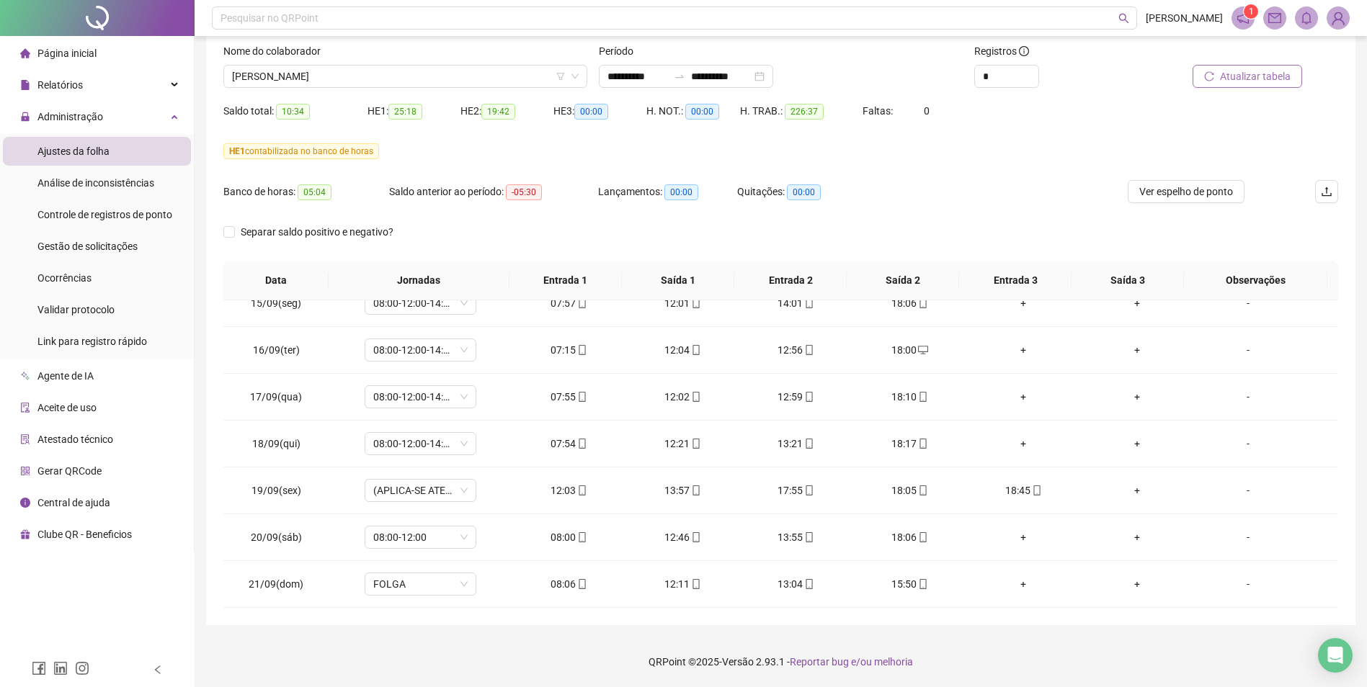
click at [1271, 80] on span "Atualizar tabela" at bounding box center [1255, 76] width 71 height 16
click at [1018, 490] on div "18:45" at bounding box center [1023, 491] width 91 height 16
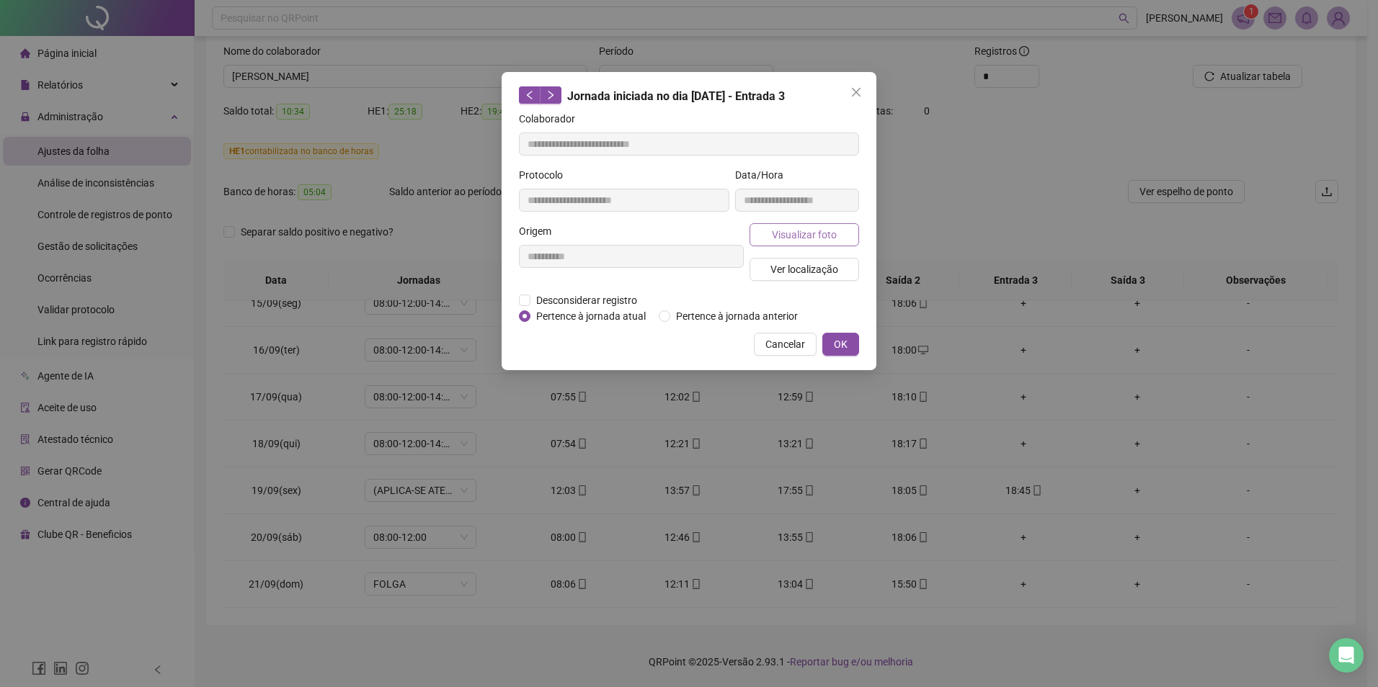
click at [811, 236] on span "Visualizar foto" at bounding box center [804, 235] width 65 height 16
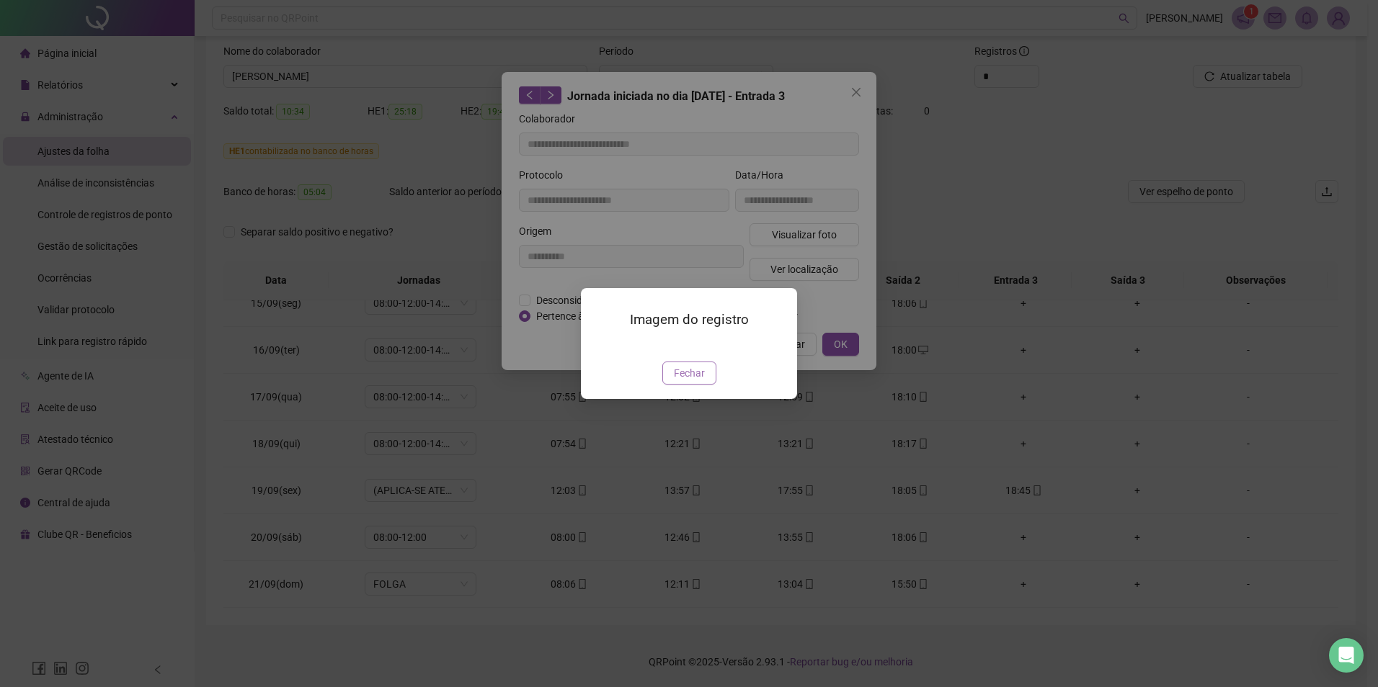
click at [698, 381] on span "Fechar" at bounding box center [689, 373] width 31 height 16
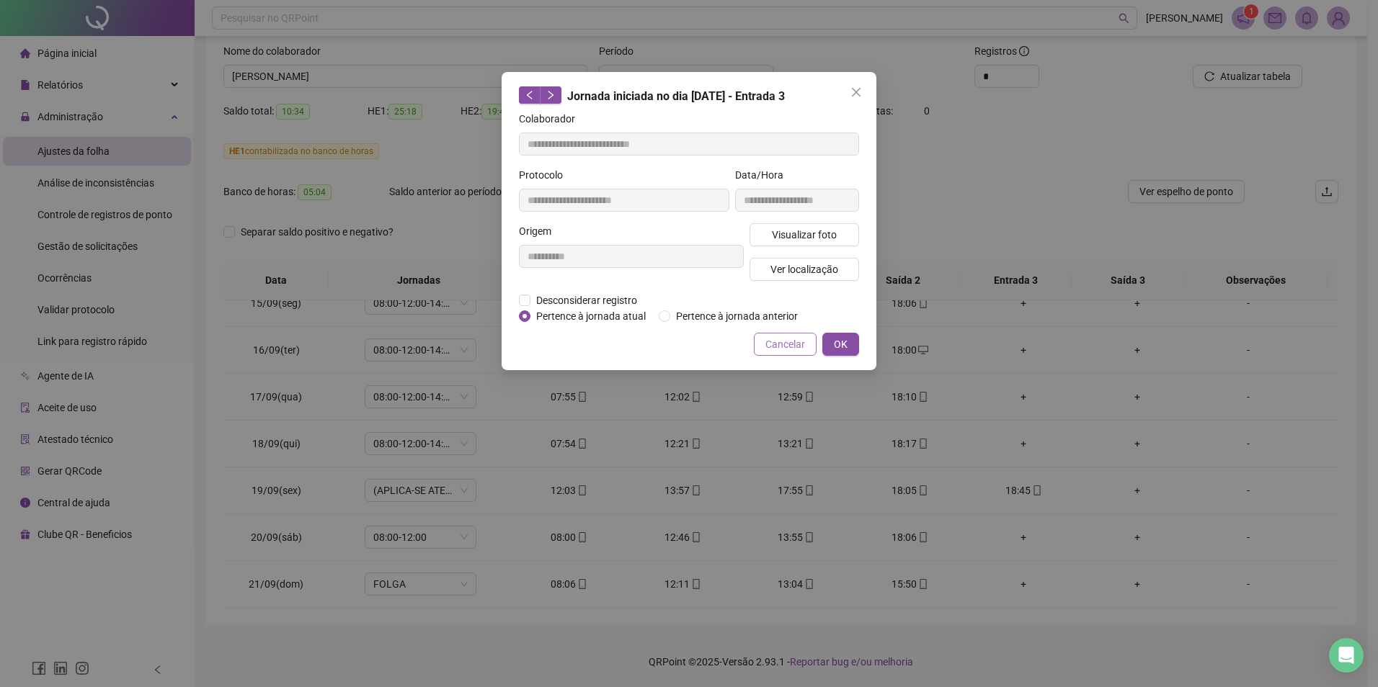
click at [784, 345] on span "Cancelar" at bounding box center [785, 345] width 40 height 16
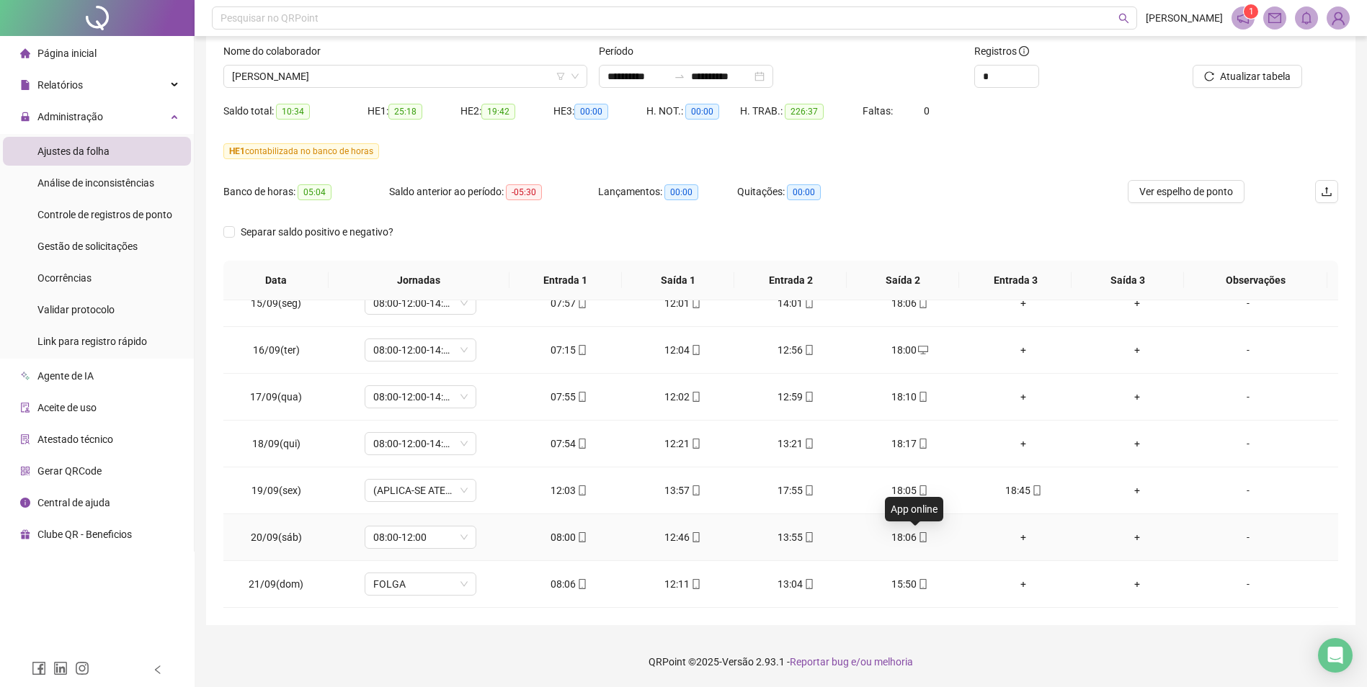
click at [907, 535] on div "18:06" at bounding box center [910, 538] width 91 height 16
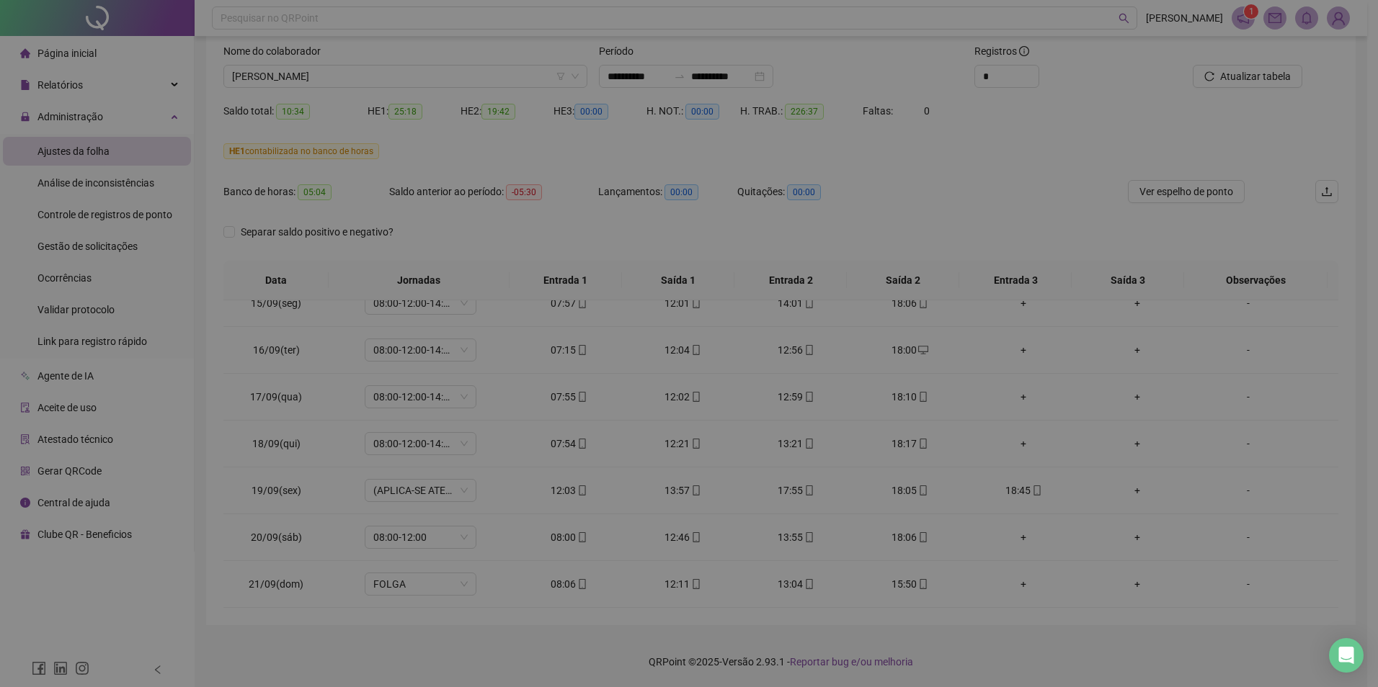
type input "**********"
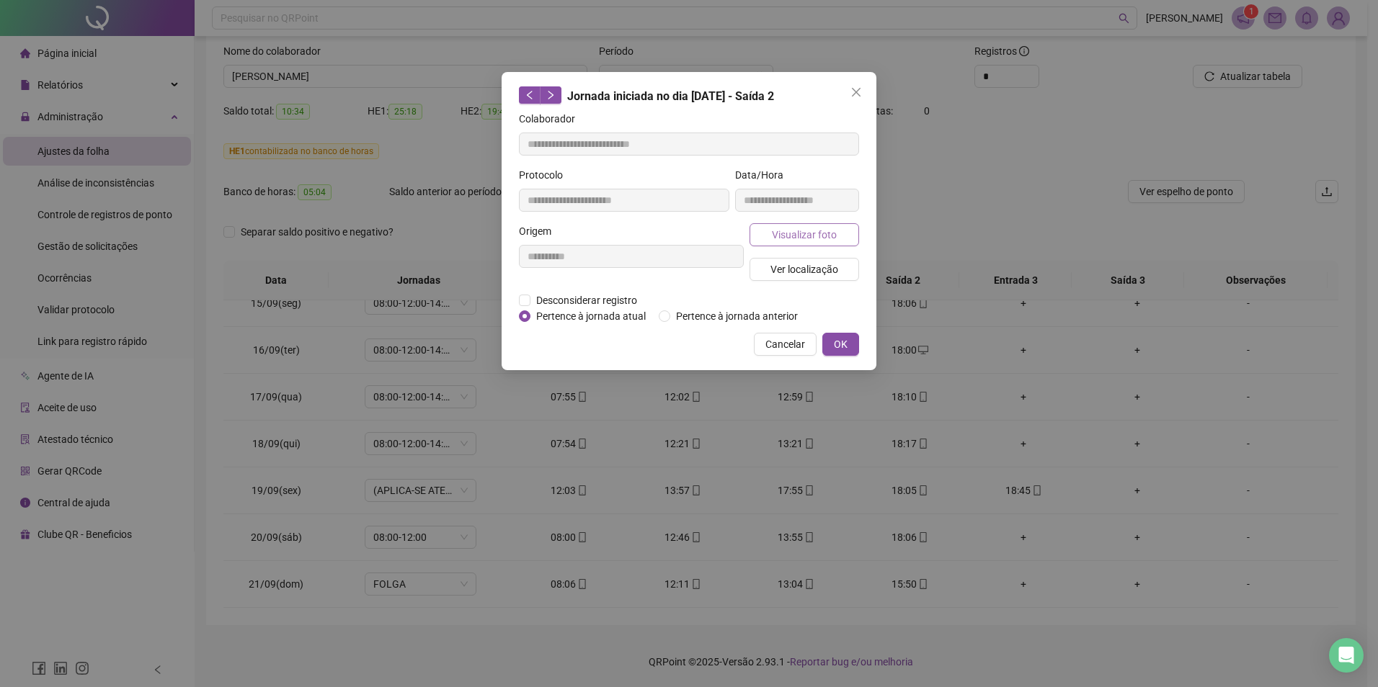
click at [786, 231] on span "Visualizar foto" at bounding box center [804, 235] width 65 height 16
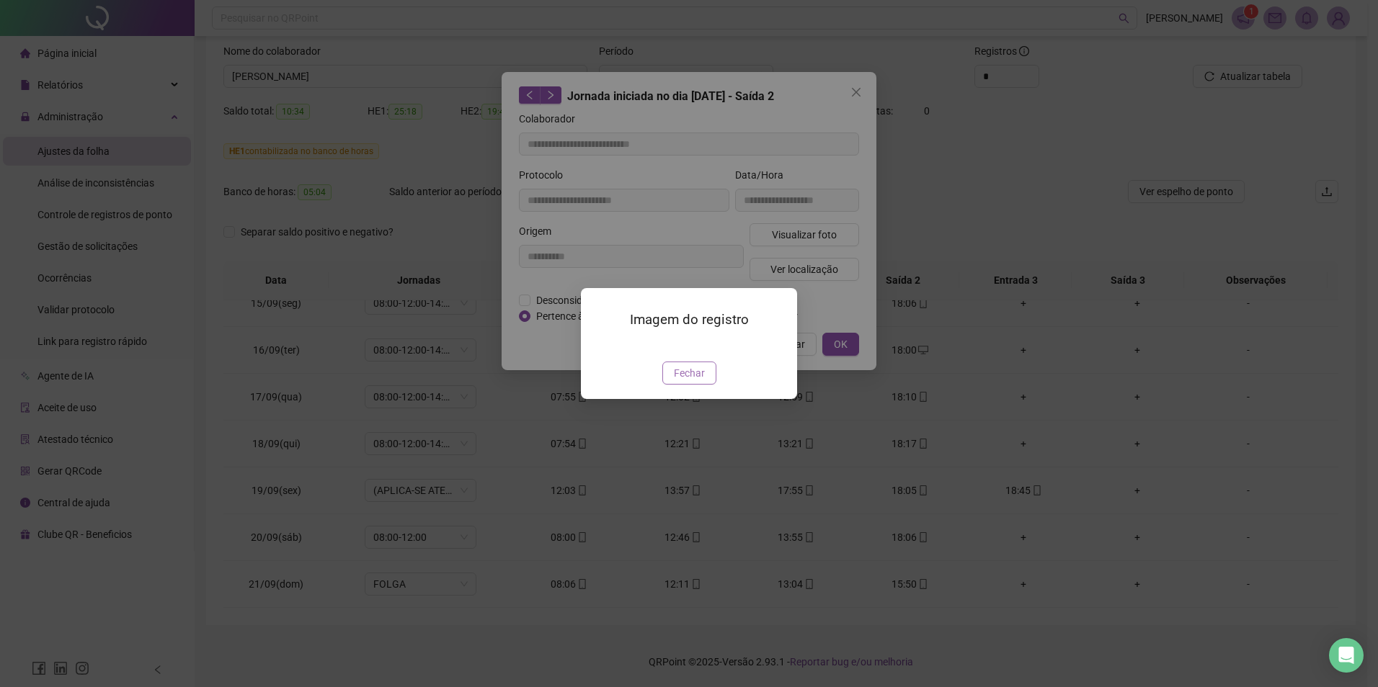
click at [702, 381] on span "Fechar" at bounding box center [689, 373] width 31 height 16
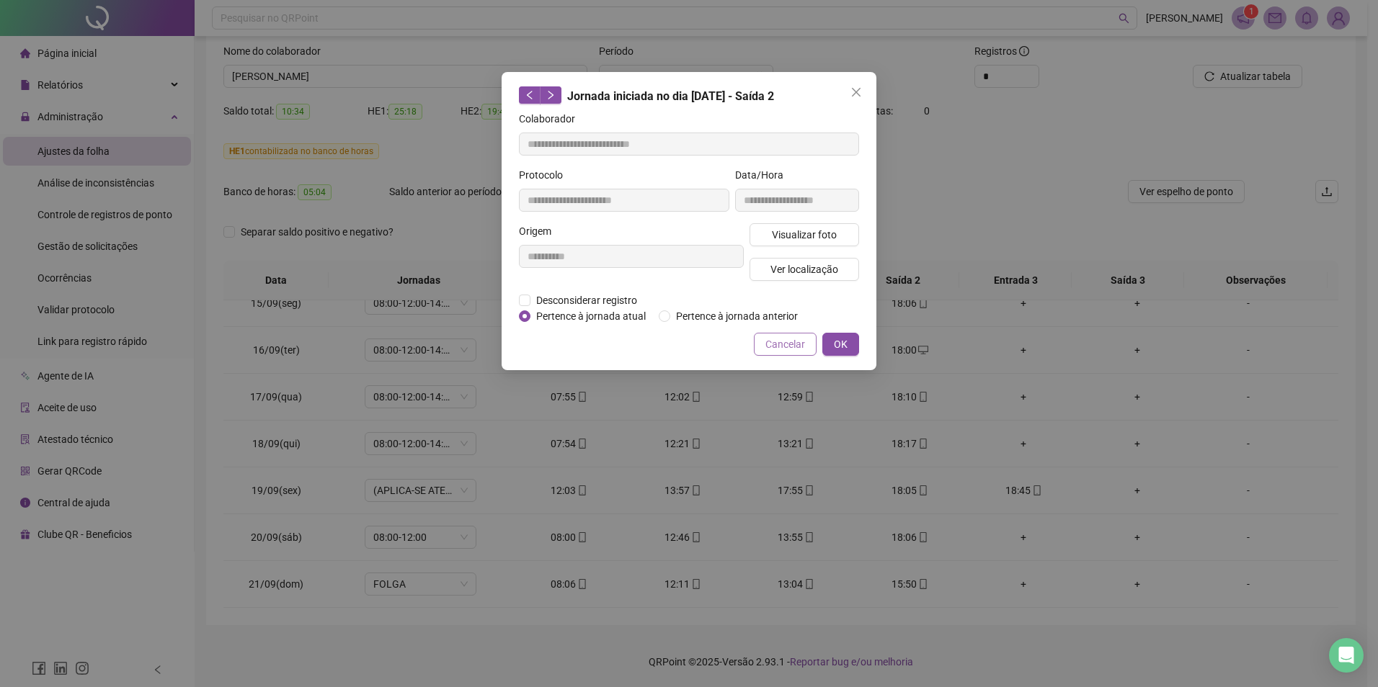
click at [786, 344] on span "Cancelar" at bounding box center [785, 345] width 40 height 16
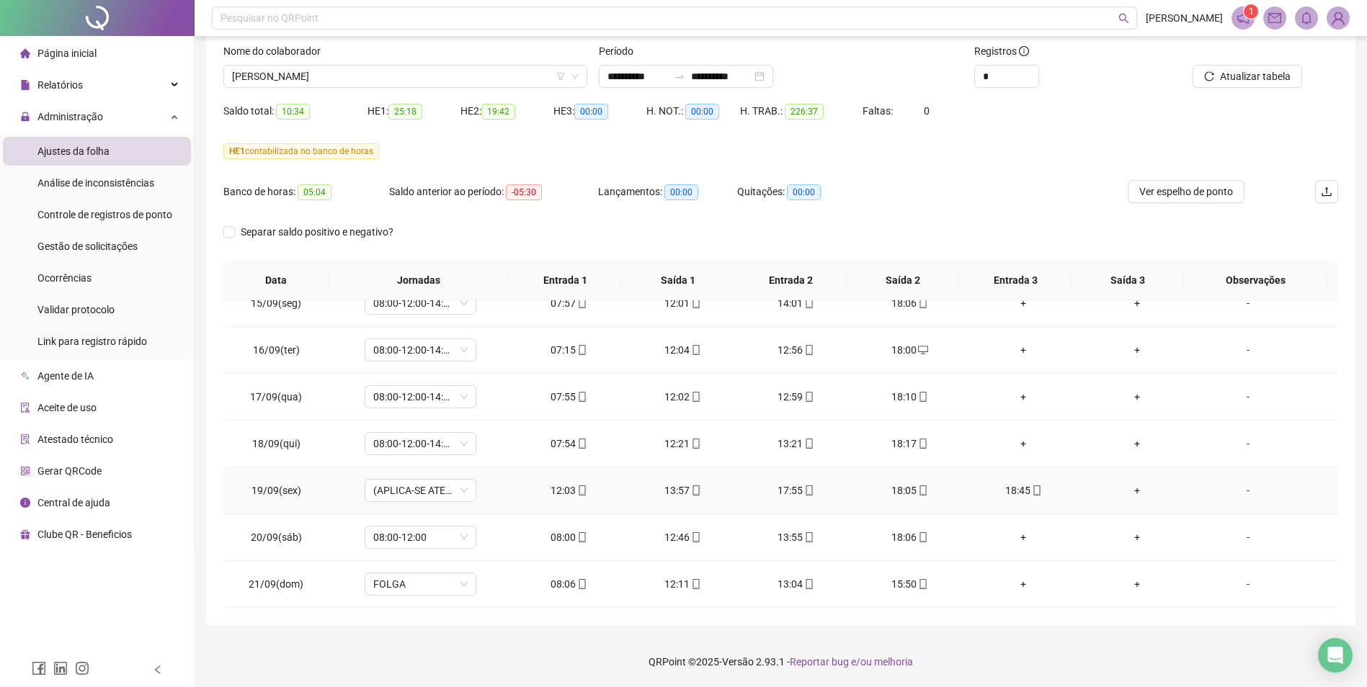
click at [903, 490] on div "18:05" at bounding box center [910, 491] width 91 height 16
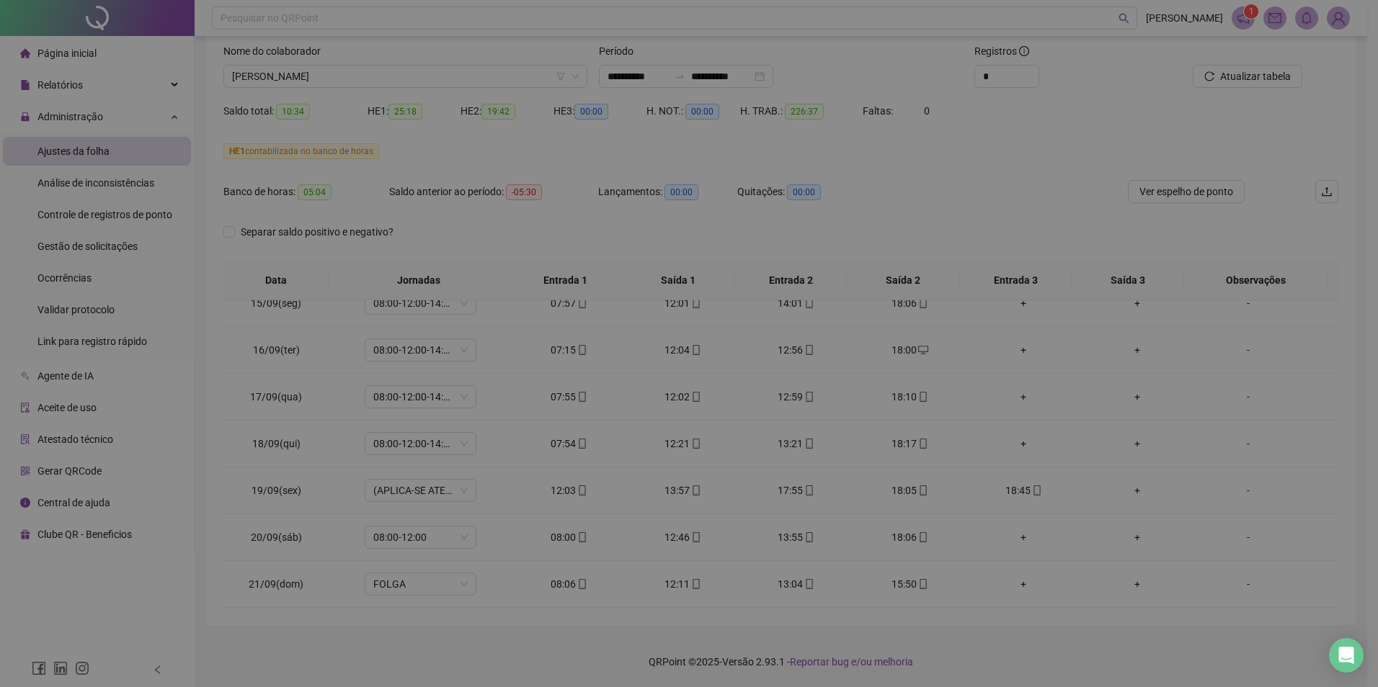
type input "**********"
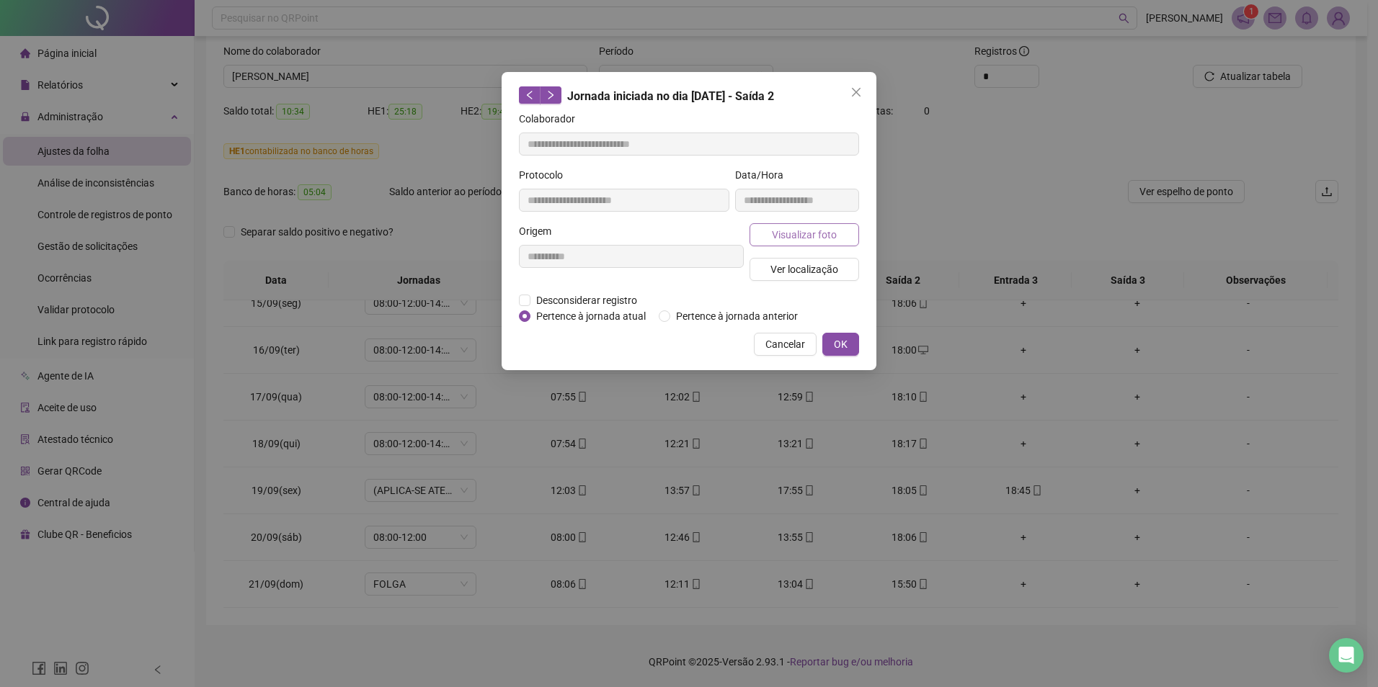
click at [815, 233] on span "Visualizar foto" at bounding box center [804, 235] width 65 height 16
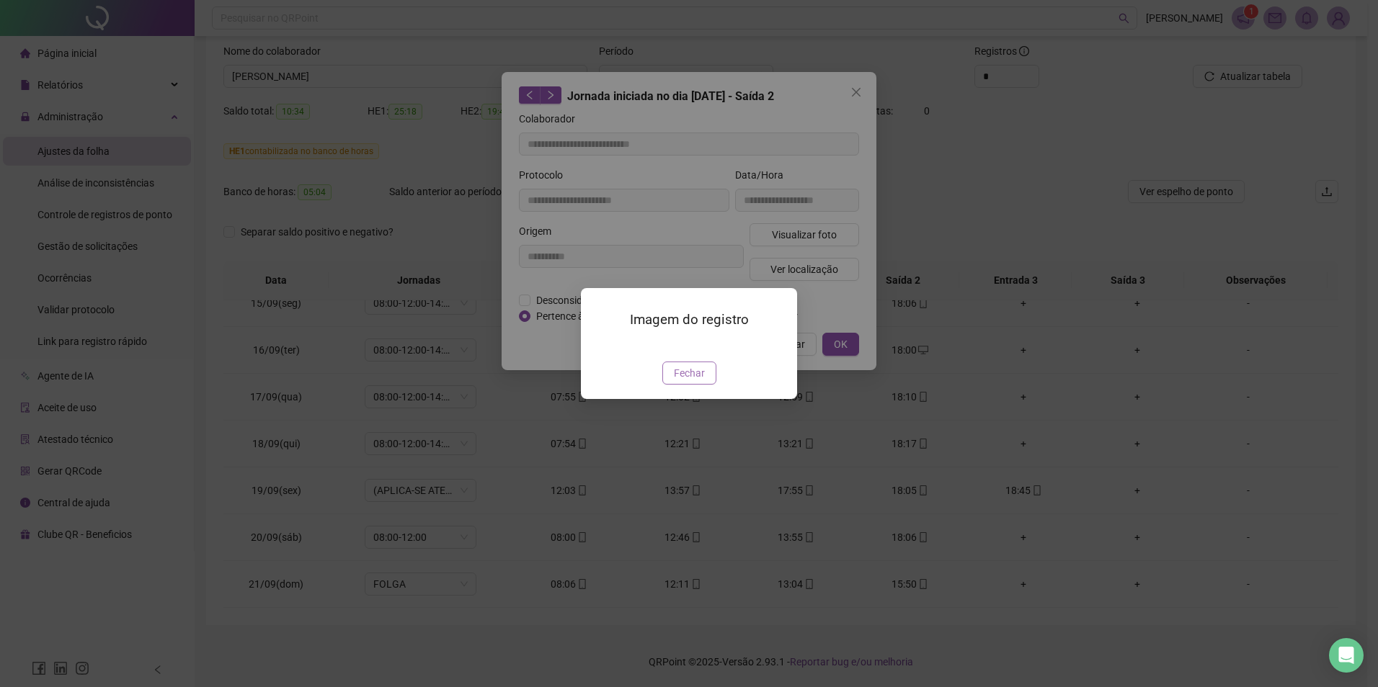
click at [700, 378] on span "Fechar" at bounding box center [689, 373] width 31 height 16
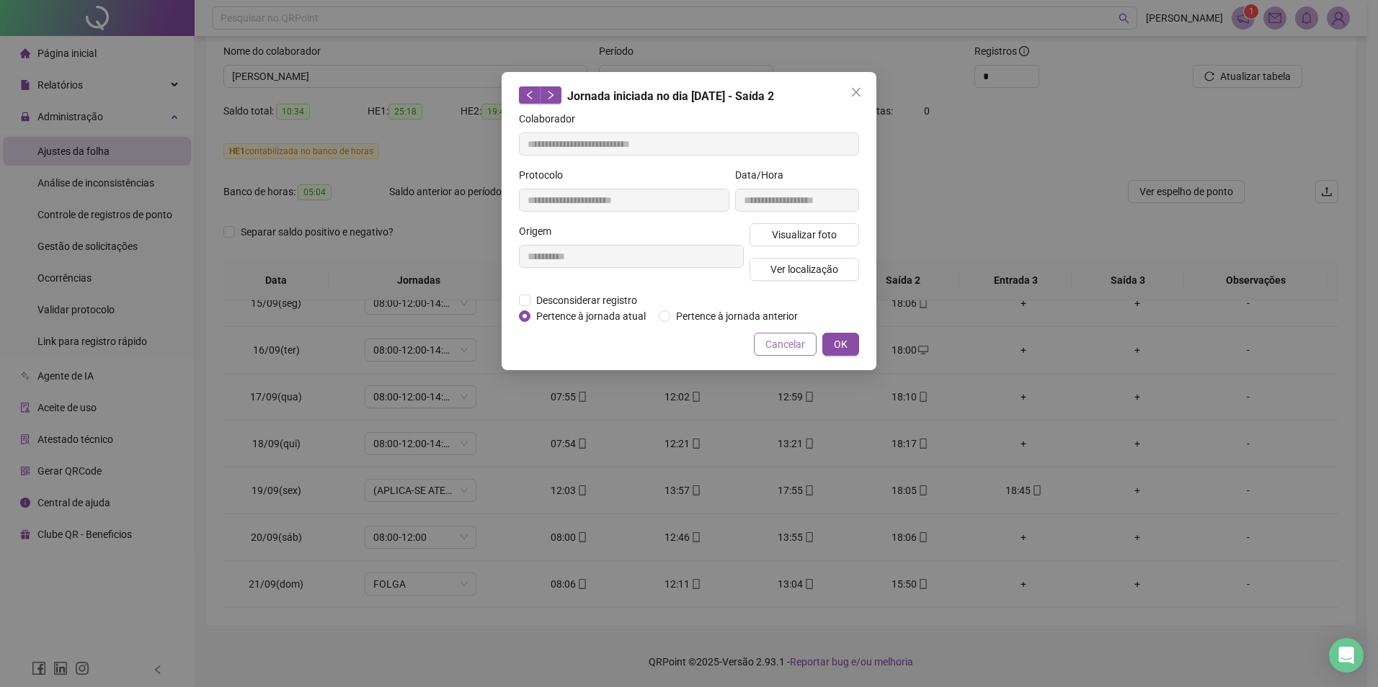
click at [796, 348] on span "Cancelar" at bounding box center [785, 345] width 40 height 16
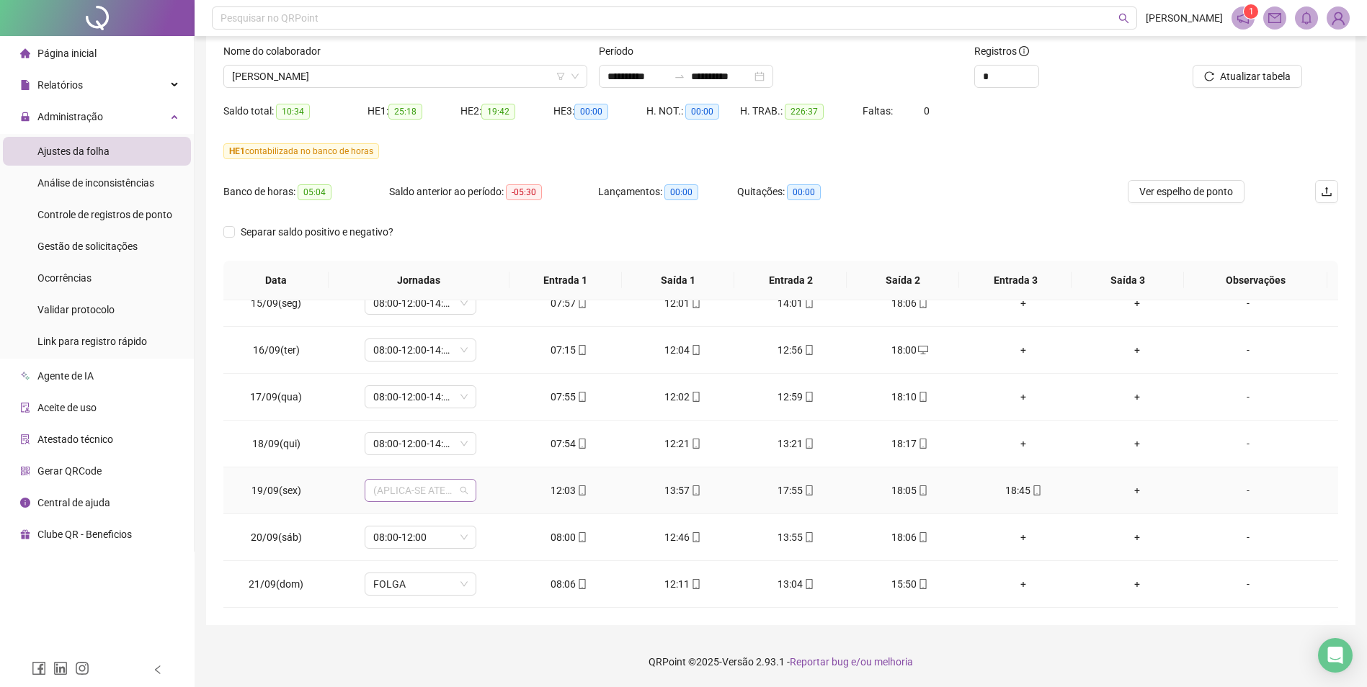
click at [466, 489] on div "(APLICA-SE ATESTADO)" at bounding box center [421, 490] width 112 height 23
click at [515, 511] on td "12:03" at bounding box center [569, 491] width 114 height 47
drag, startPoint x: 1017, startPoint y: 491, endPoint x: 1016, endPoint y: 511, distance: 19.5
click at [1017, 491] on div "18:45" at bounding box center [1023, 491] width 91 height 16
type input "**********"
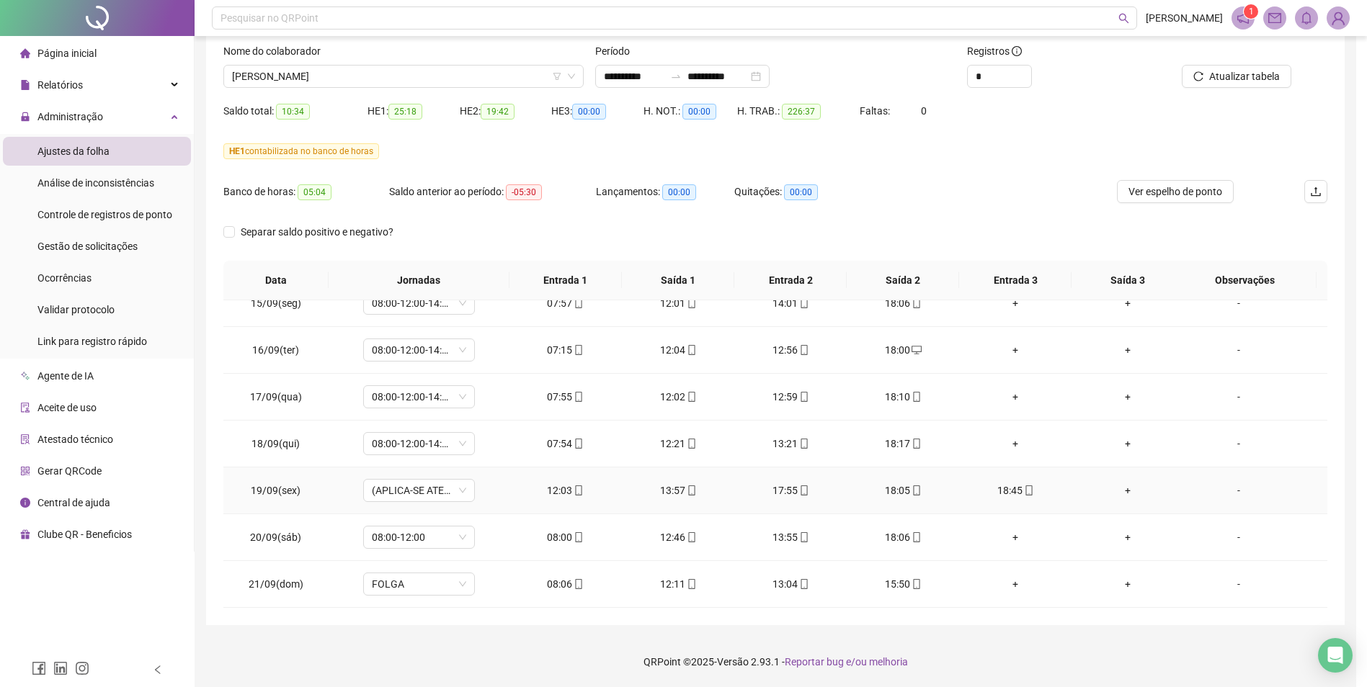
type input "**********"
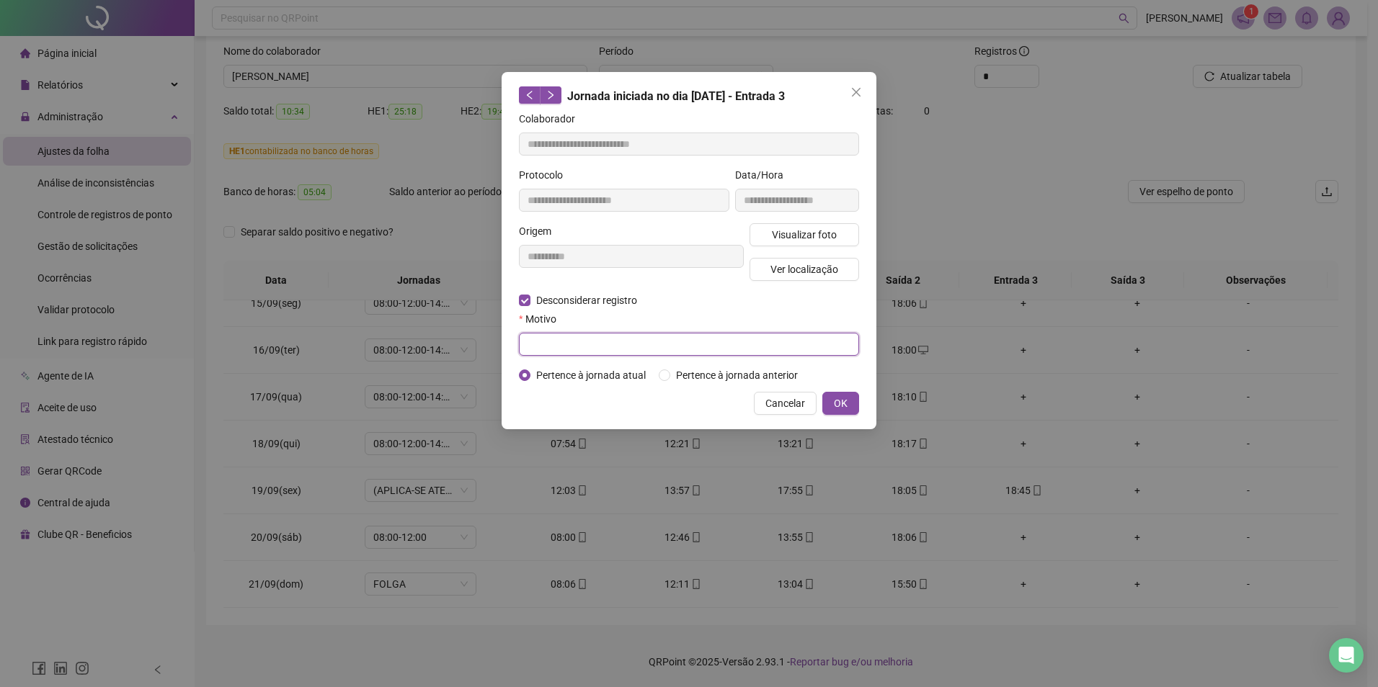
click at [563, 349] on input "text" at bounding box center [689, 344] width 340 height 23
type input "**********"
click at [847, 406] on button "OK" at bounding box center [840, 403] width 37 height 23
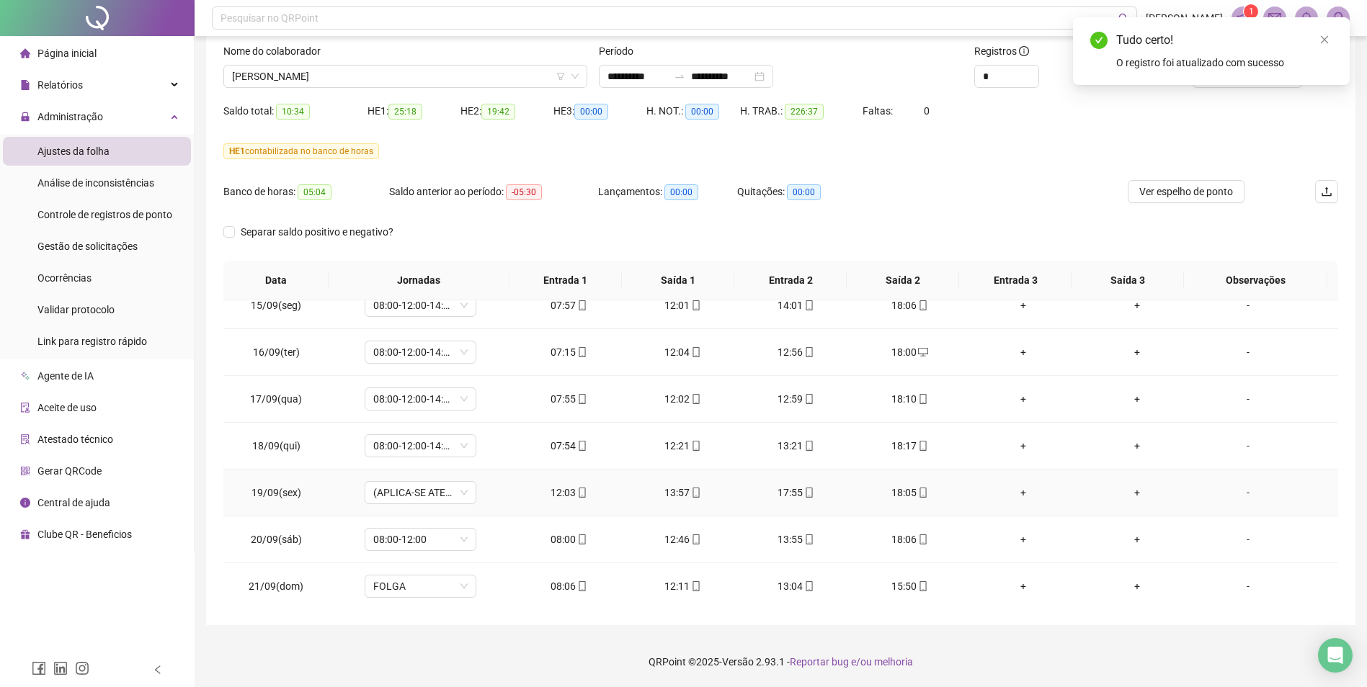
scroll to position [1191, 0]
click at [1259, 77] on span "Atualizar tabela" at bounding box center [1255, 76] width 71 height 16
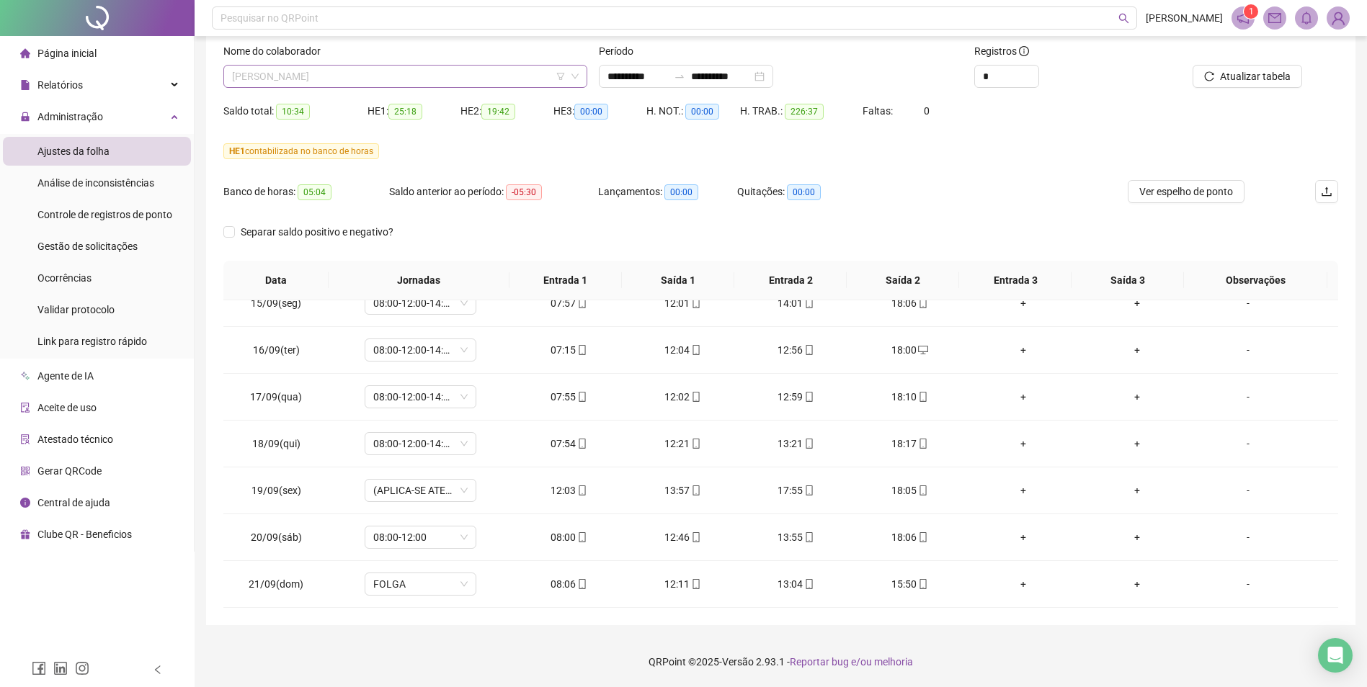
scroll to position [507, 0]
click at [411, 74] on span "[PERSON_NAME]" at bounding box center [405, 77] width 347 height 22
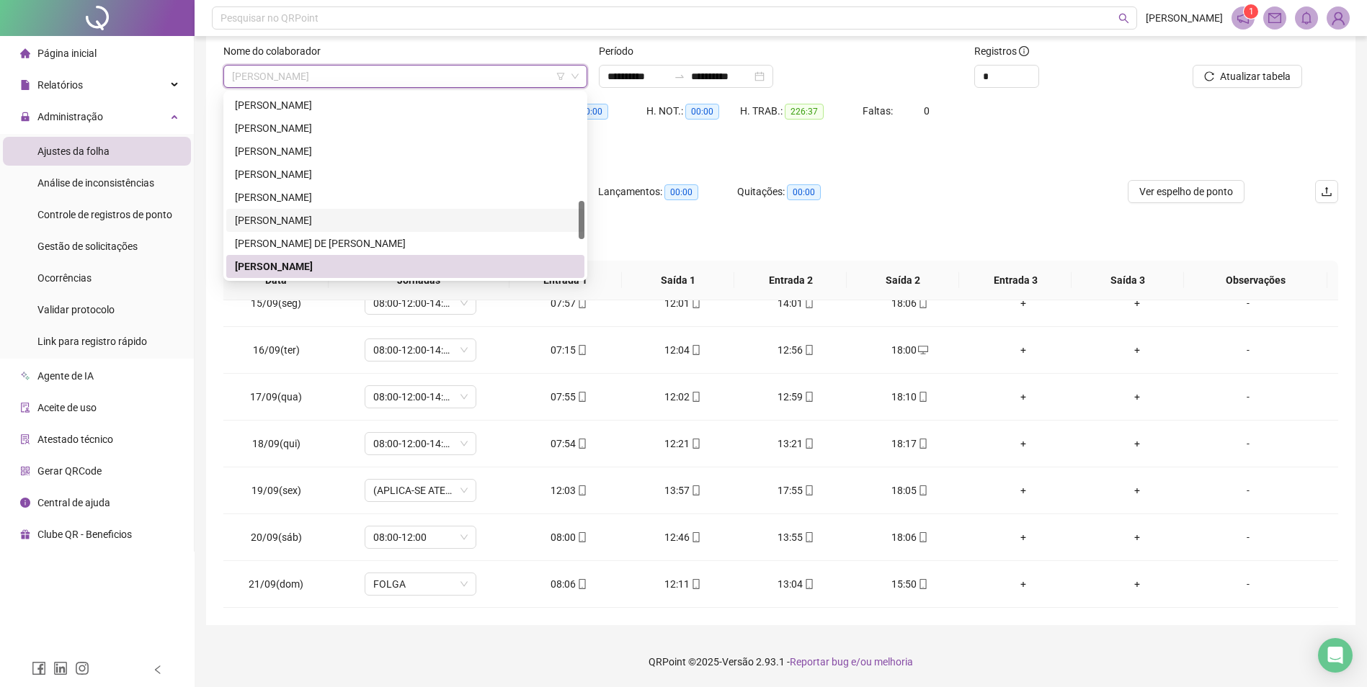
scroll to position [579, 0]
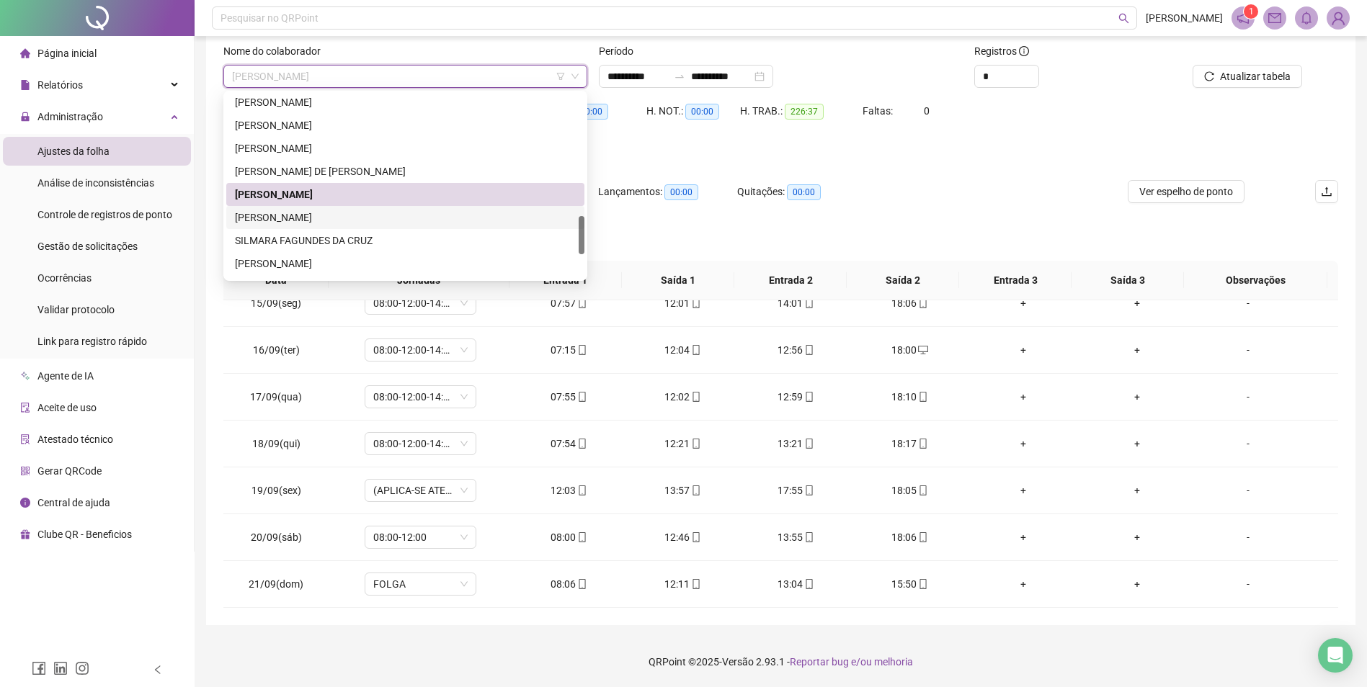
click at [319, 216] on div "[PERSON_NAME]" at bounding box center [405, 218] width 341 height 16
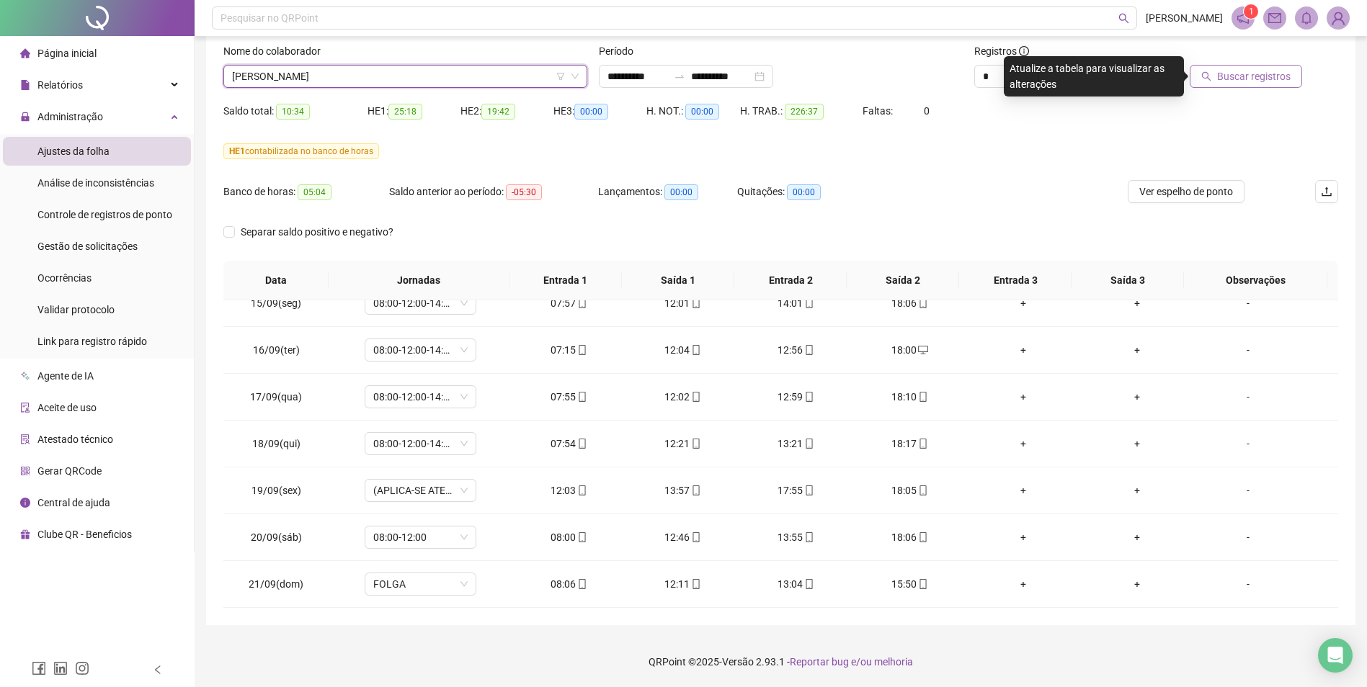
click at [1271, 82] on span "Buscar registros" at bounding box center [1254, 76] width 74 height 16
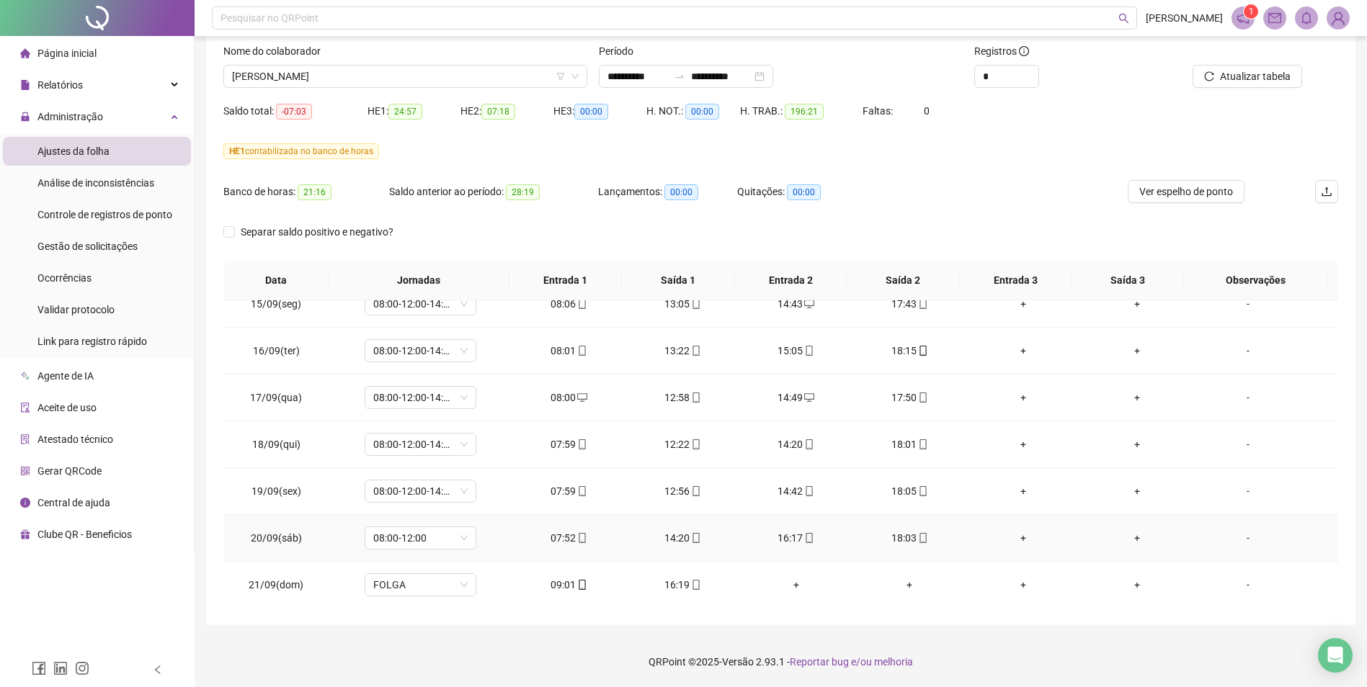
scroll to position [1191, 0]
click at [543, 79] on span "[PERSON_NAME]" at bounding box center [405, 77] width 347 height 22
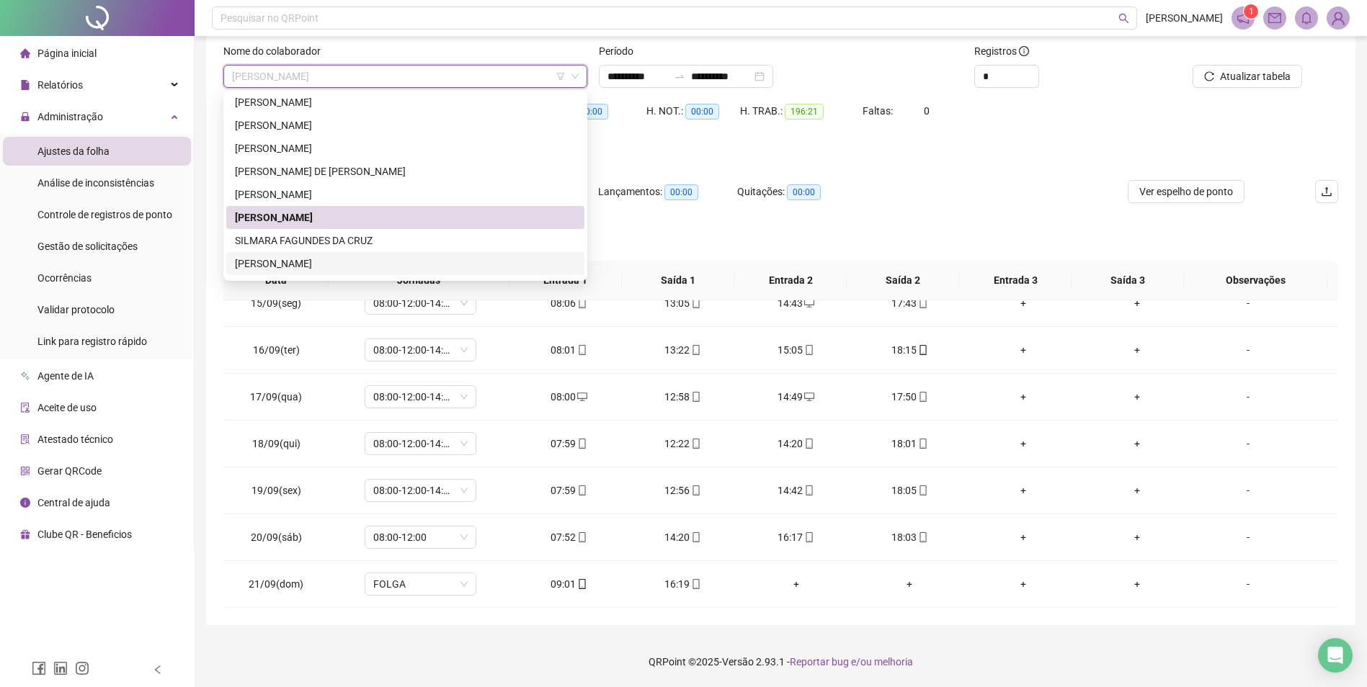
click at [324, 262] on div "[PERSON_NAME]" at bounding box center [405, 264] width 341 height 16
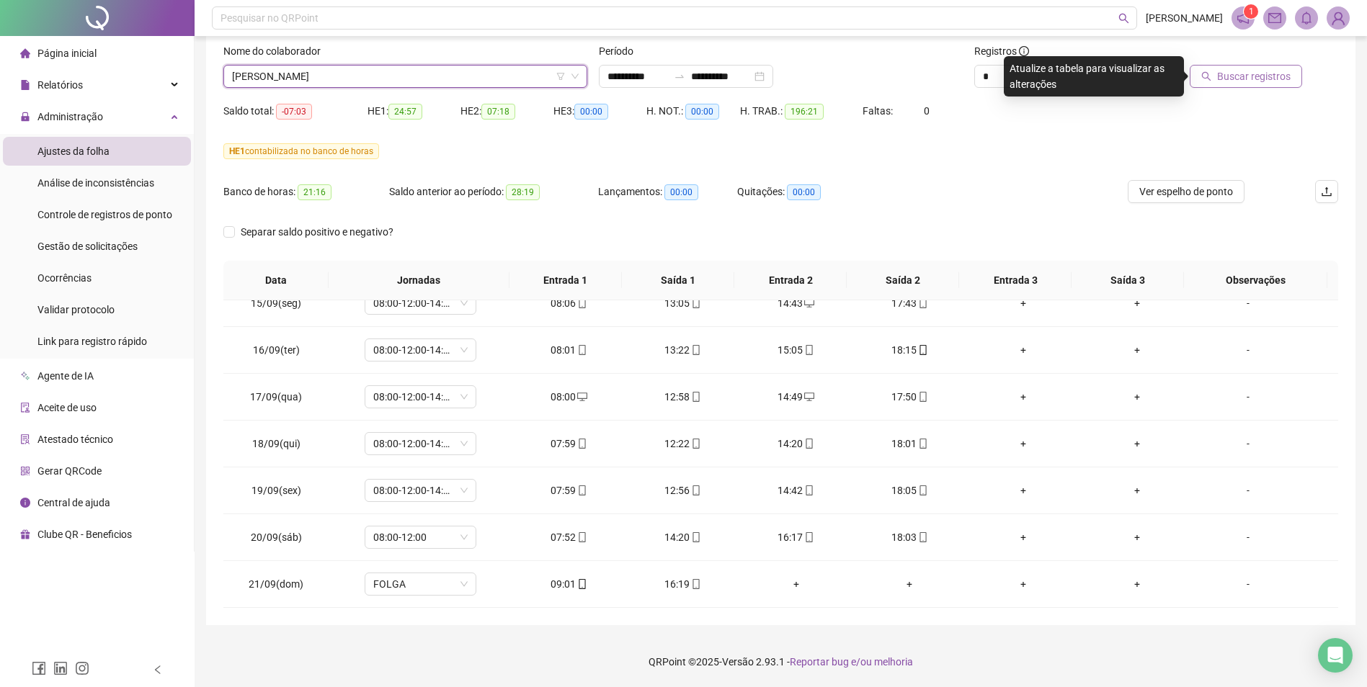
click at [1249, 75] on span "Buscar registros" at bounding box center [1254, 76] width 74 height 16
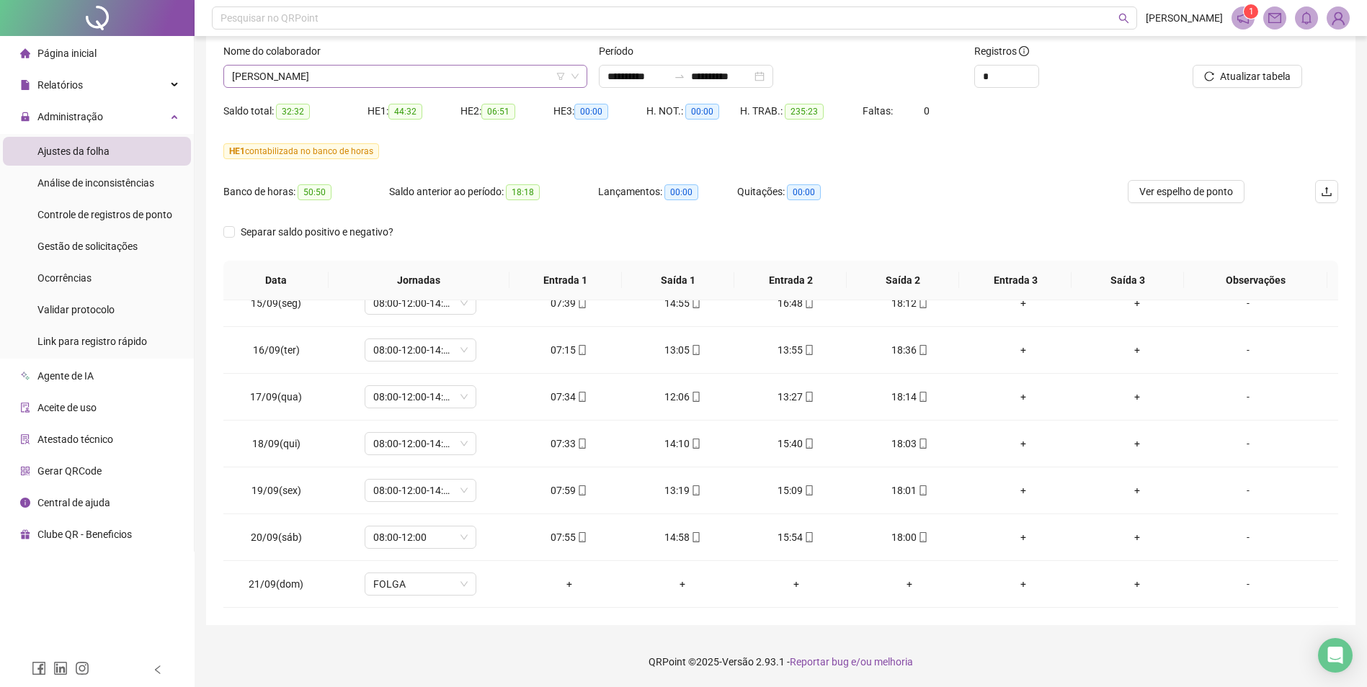
click at [365, 74] on span "[PERSON_NAME]" at bounding box center [405, 77] width 347 height 22
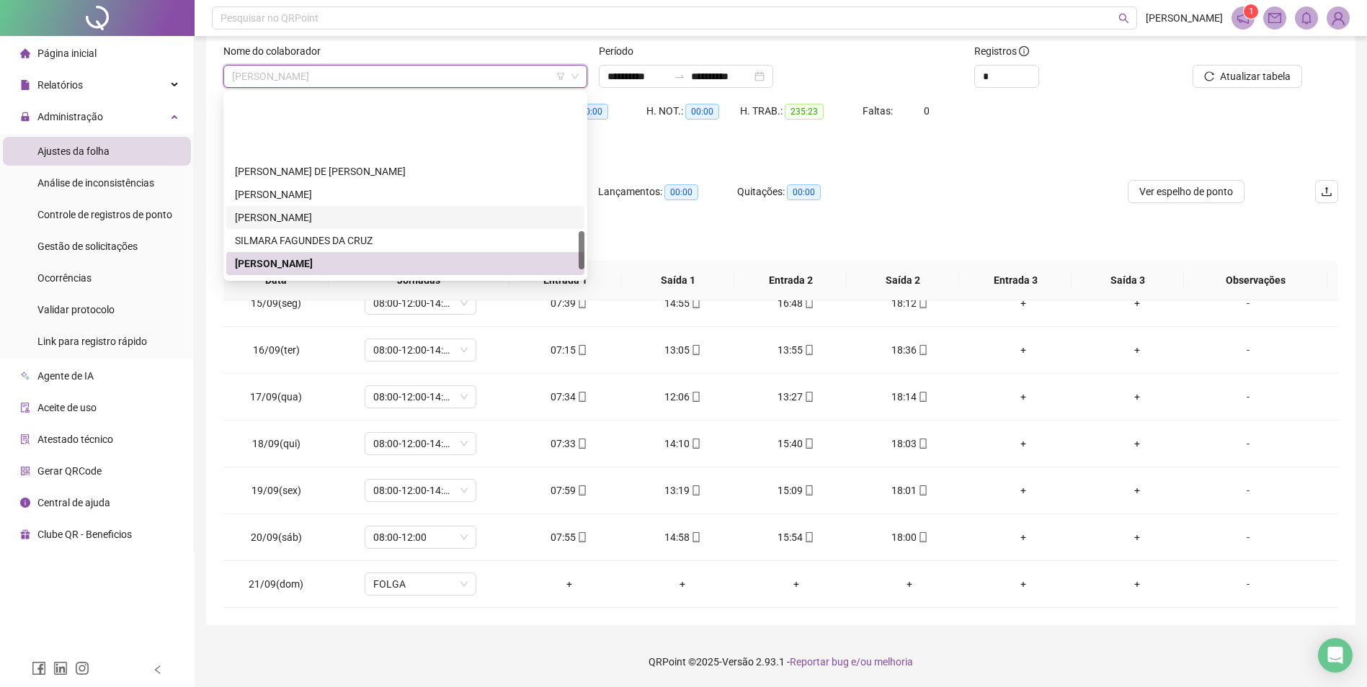
scroll to position [651, 0]
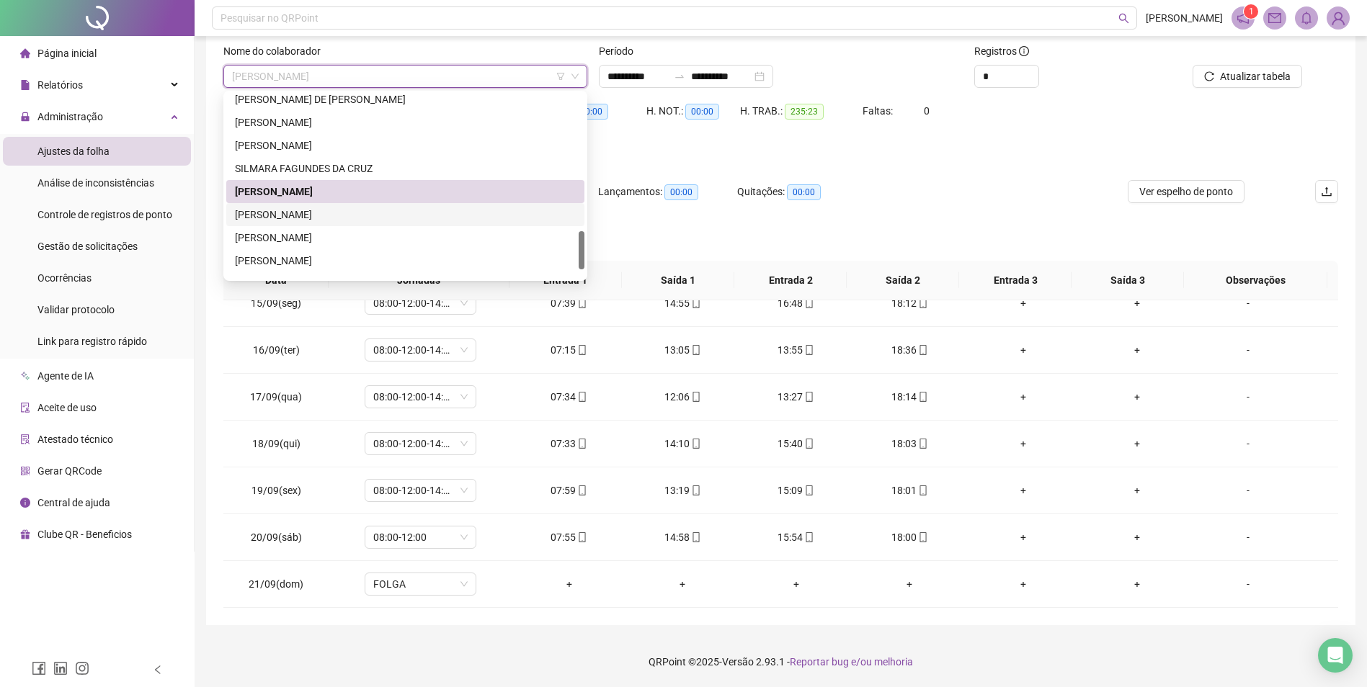
click at [311, 210] on div "[PERSON_NAME]" at bounding box center [405, 215] width 341 height 16
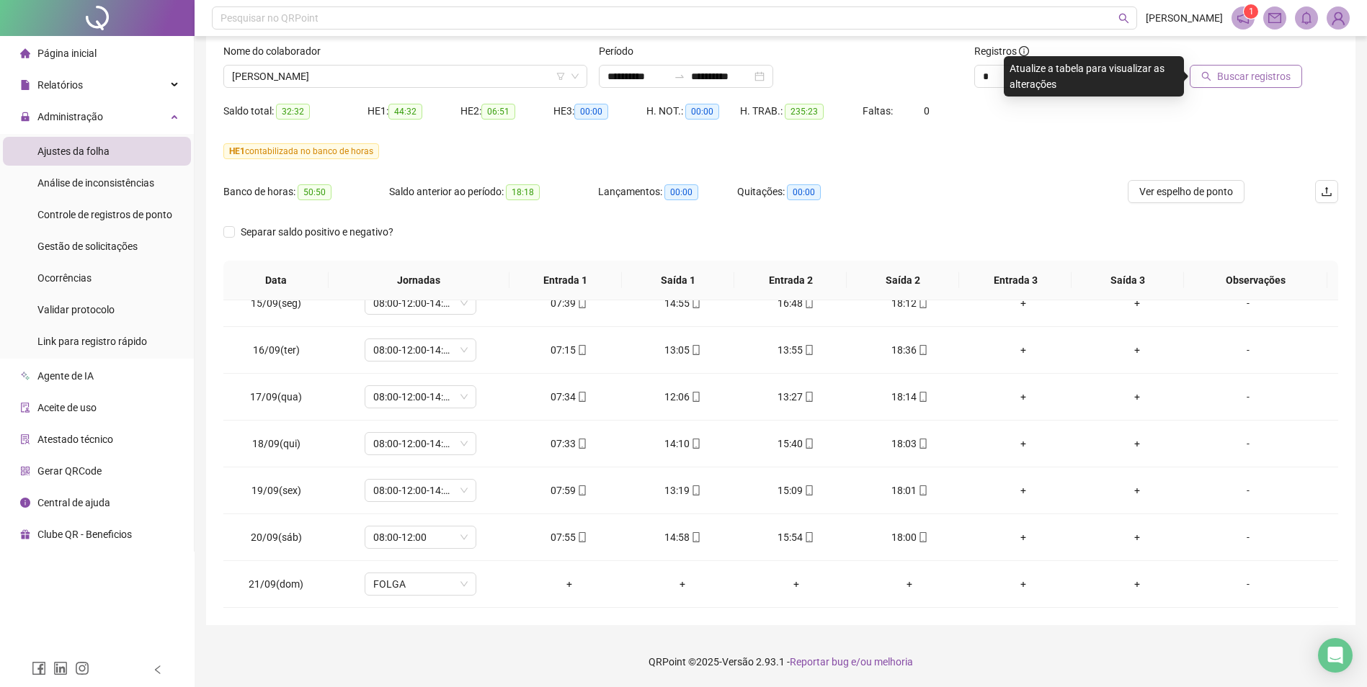
click at [1246, 76] on span "Buscar registros" at bounding box center [1254, 76] width 74 height 16
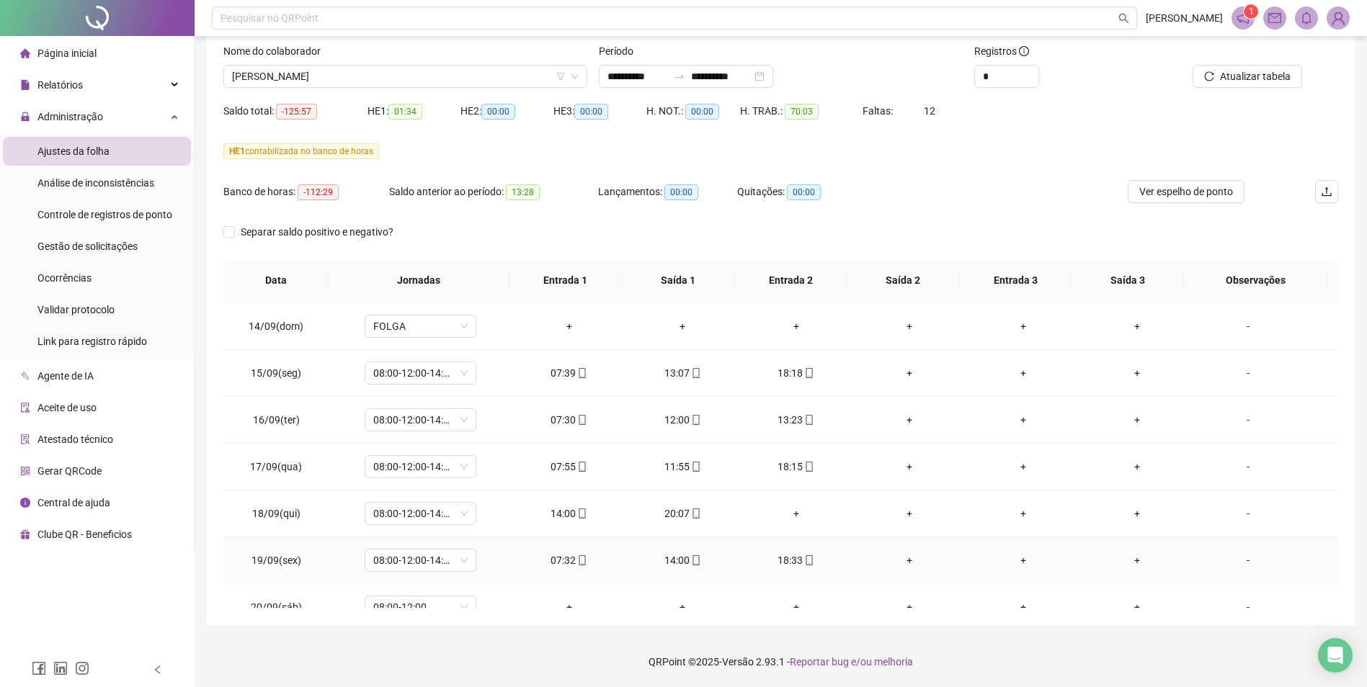
scroll to position [1191, 0]
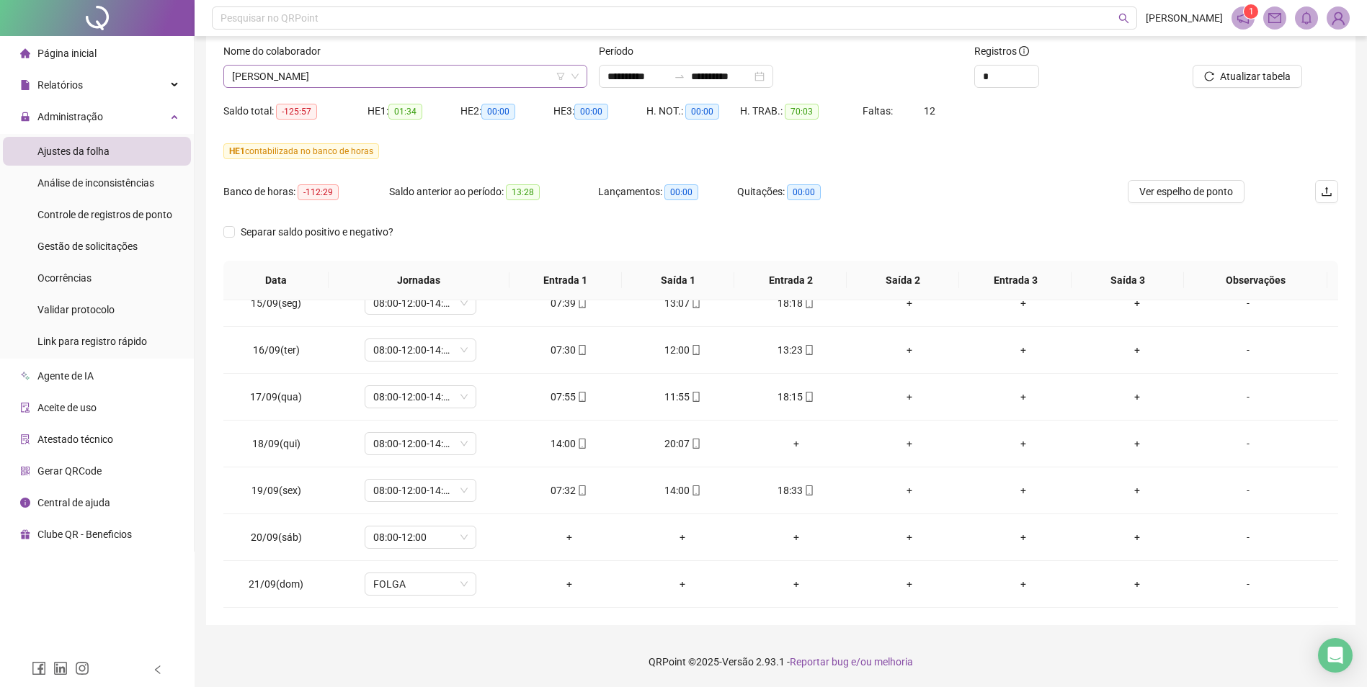
click at [379, 73] on span "[PERSON_NAME]" at bounding box center [405, 77] width 347 height 22
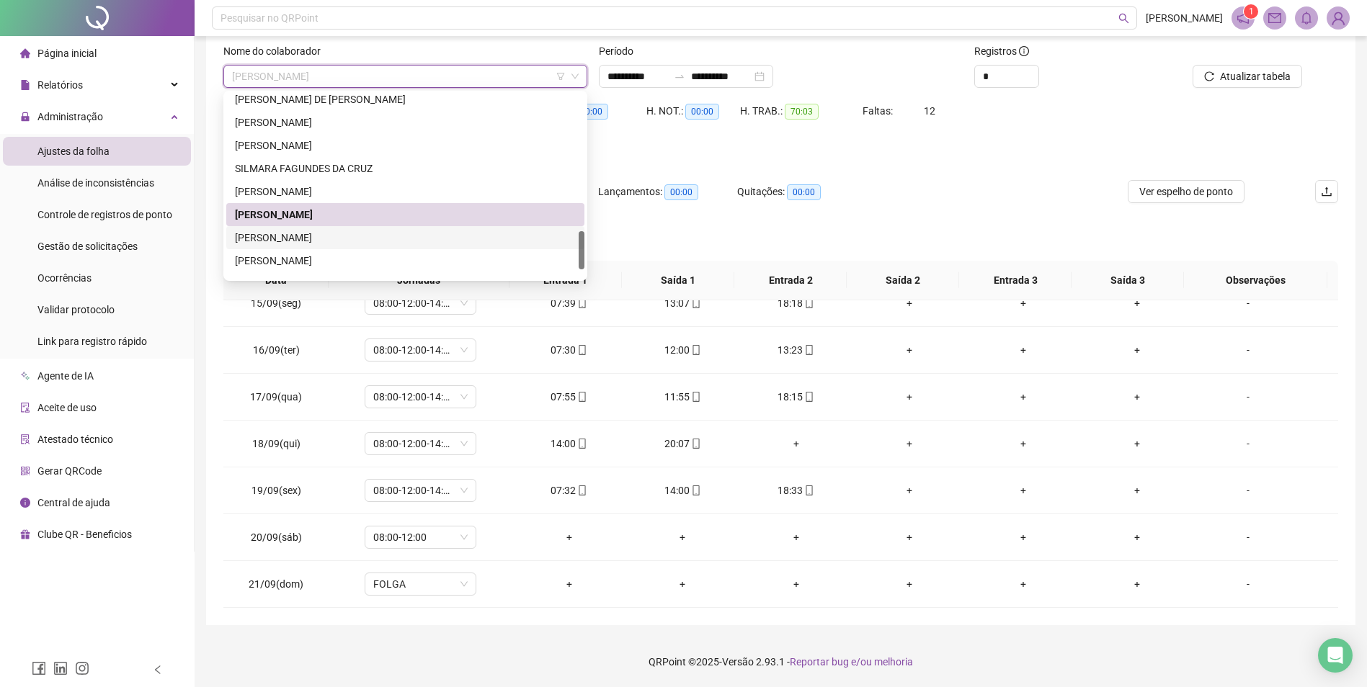
click at [315, 235] on div "[PERSON_NAME]" at bounding box center [405, 238] width 341 height 16
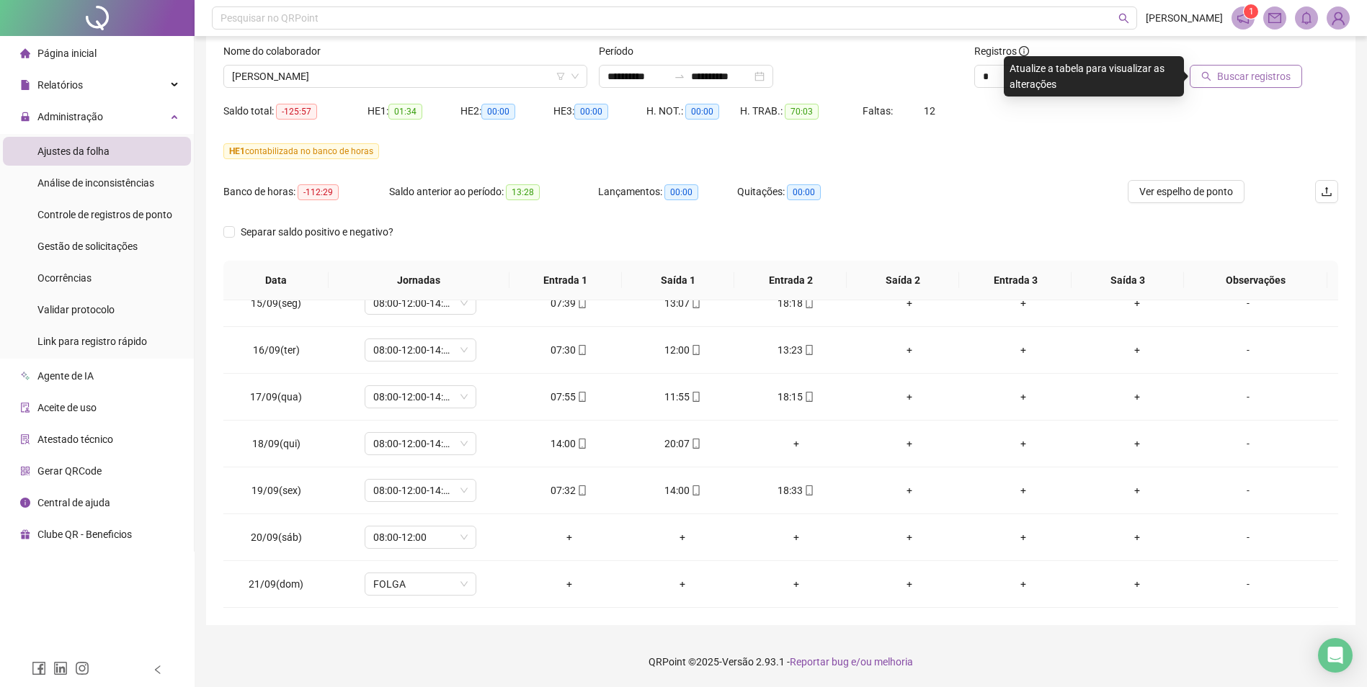
click at [1254, 75] on span "Buscar registros" at bounding box center [1254, 76] width 74 height 16
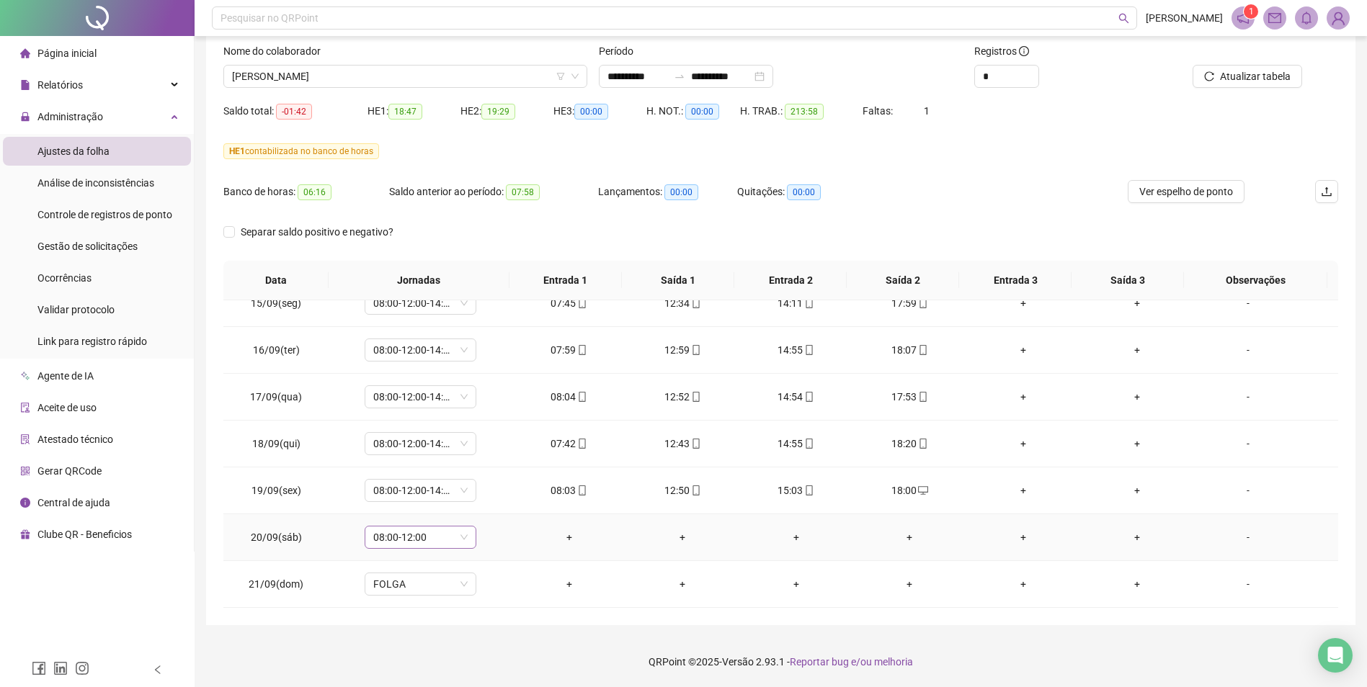
click at [462, 539] on span "08:00-12:00" at bounding box center [420, 538] width 94 height 22
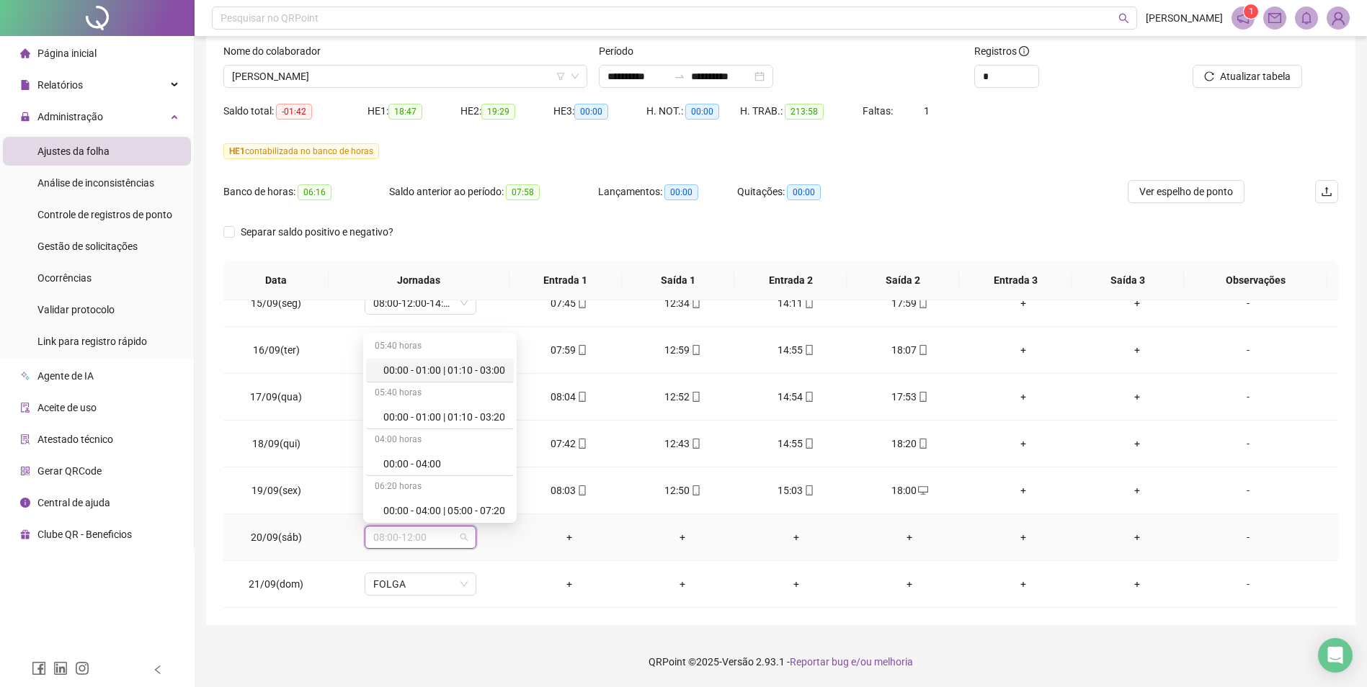
scroll to position [9184, 0]
click at [432, 457] on div "Folga compensatória" at bounding box center [444, 461] width 122 height 16
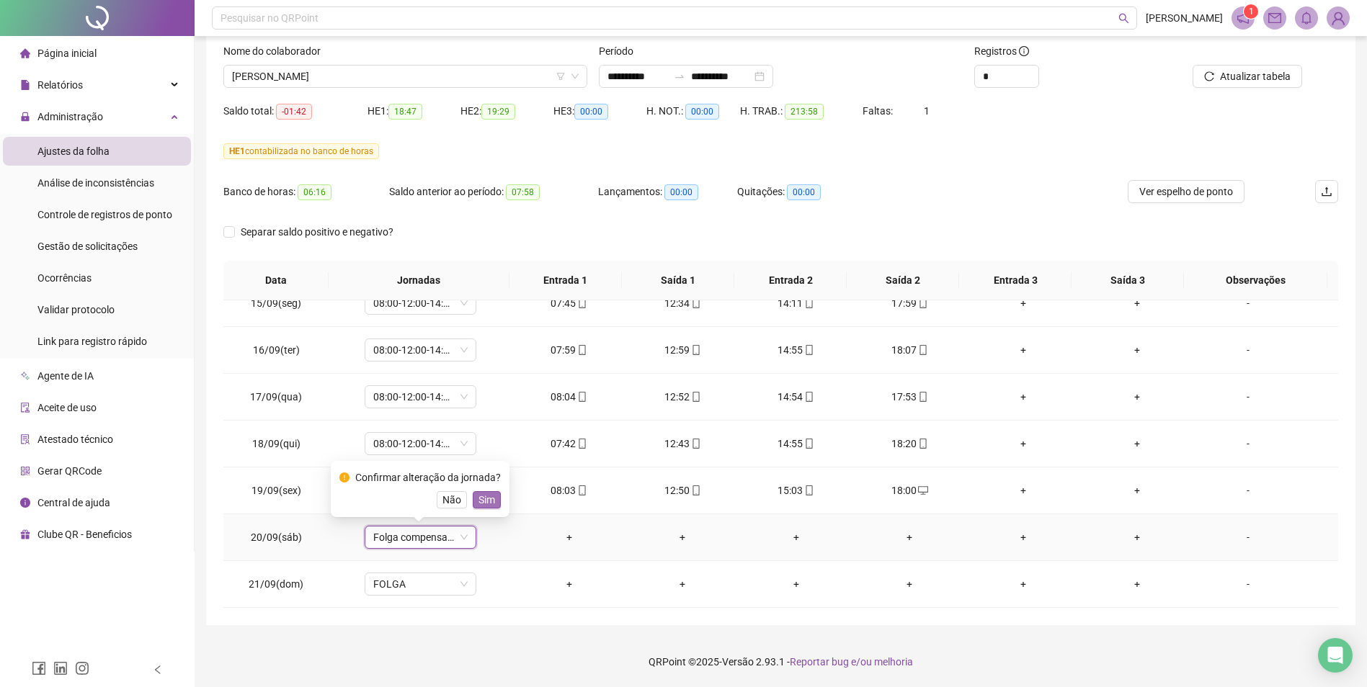
click at [484, 498] on span "Sim" at bounding box center [487, 500] width 17 height 16
click at [1271, 78] on span "Atualizar tabela" at bounding box center [1255, 76] width 71 height 16
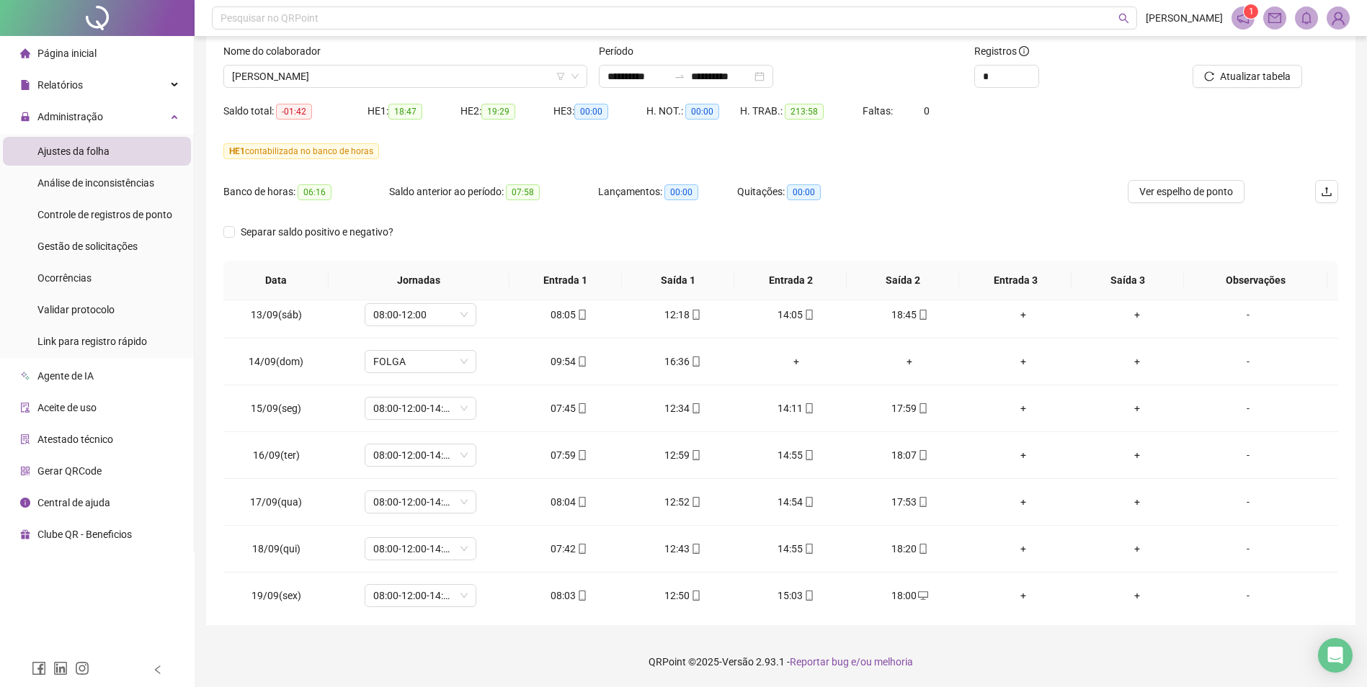
scroll to position [1191, 0]
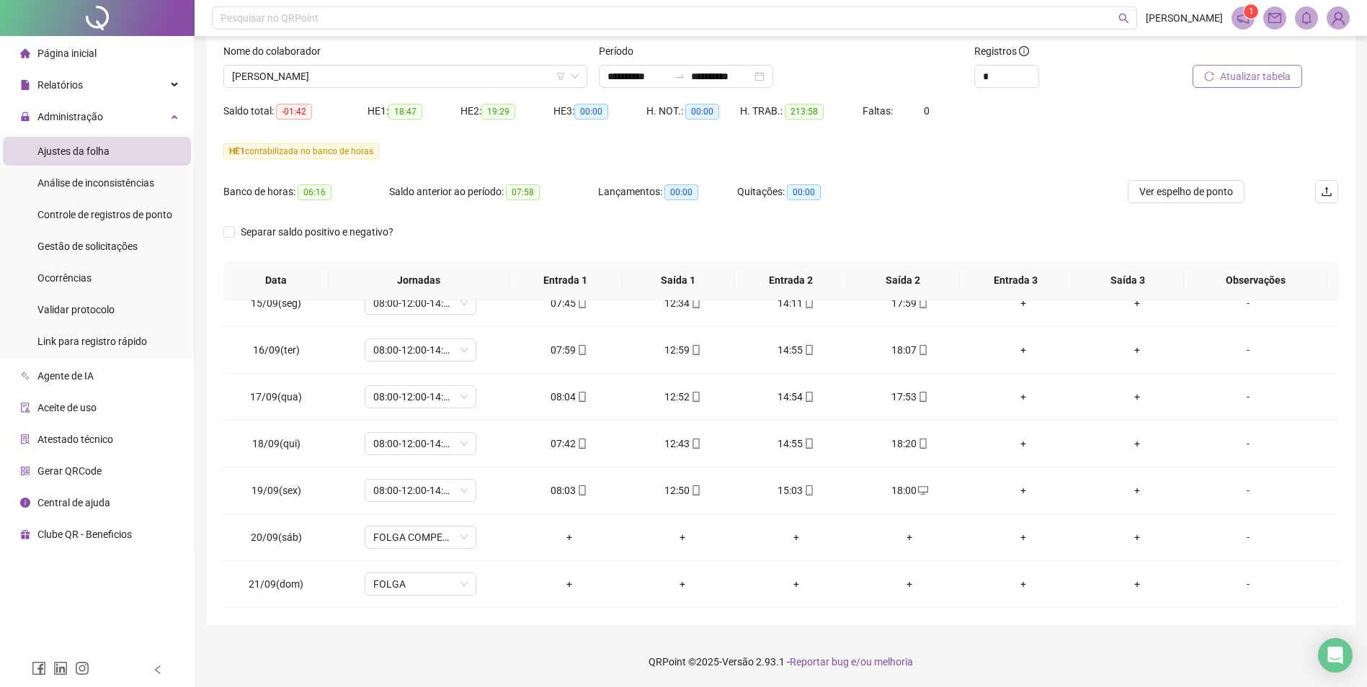
click at [1268, 77] on span "Atualizar tabela" at bounding box center [1255, 76] width 71 height 16
click at [1275, 81] on span "Atualizar tabela" at bounding box center [1255, 76] width 71 height 16
click at [537, 71] on span "[PERSON_NAME]" at bounding box center [405, 77] width 347 height 22
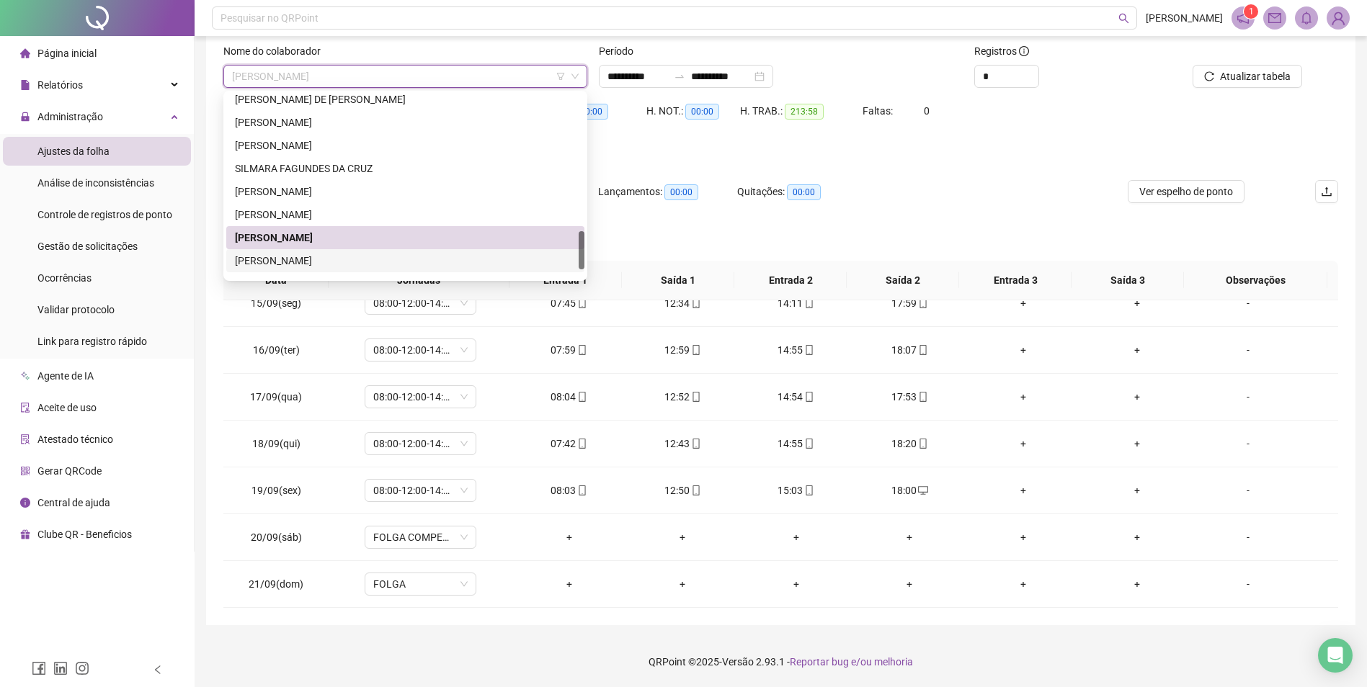
click at [344, 257] on div "[PERSON_NAME]" at bounding box center [405, 261] width 341 height 16
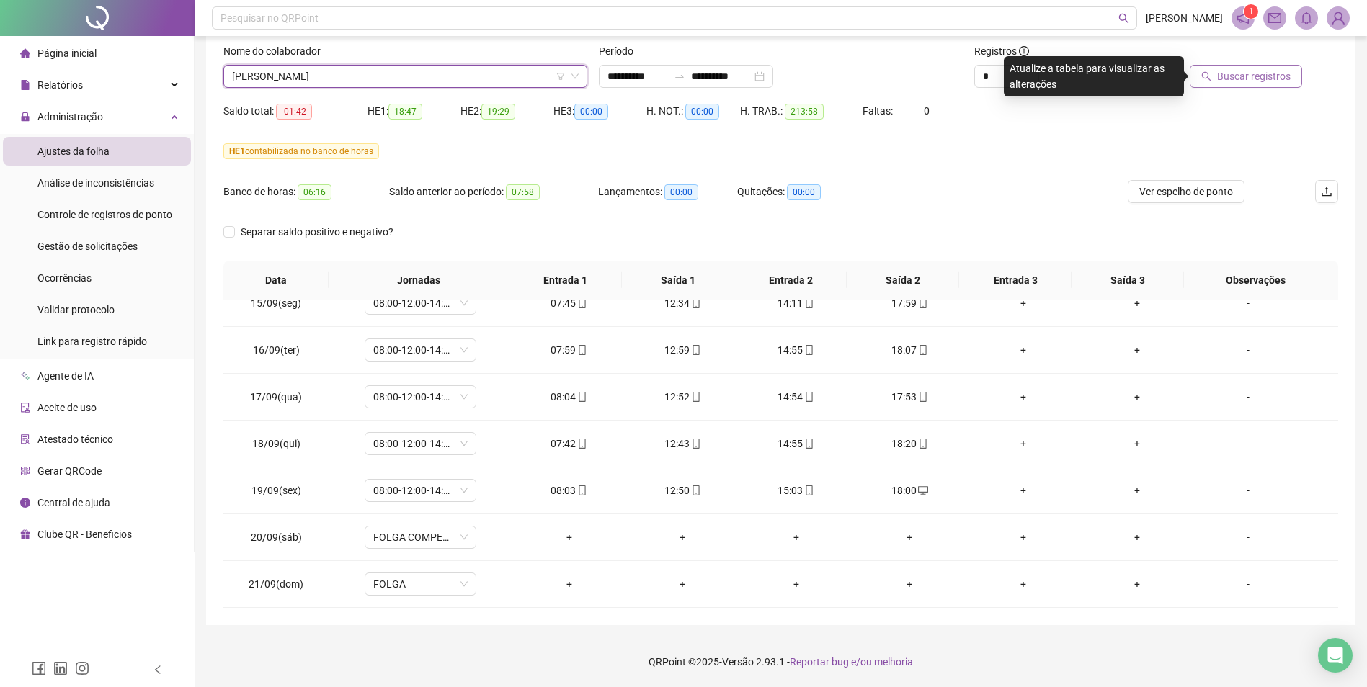
click at [1251, 74] on span "Buscar registros" at bounding box center [1254, 76] width 74 height 16
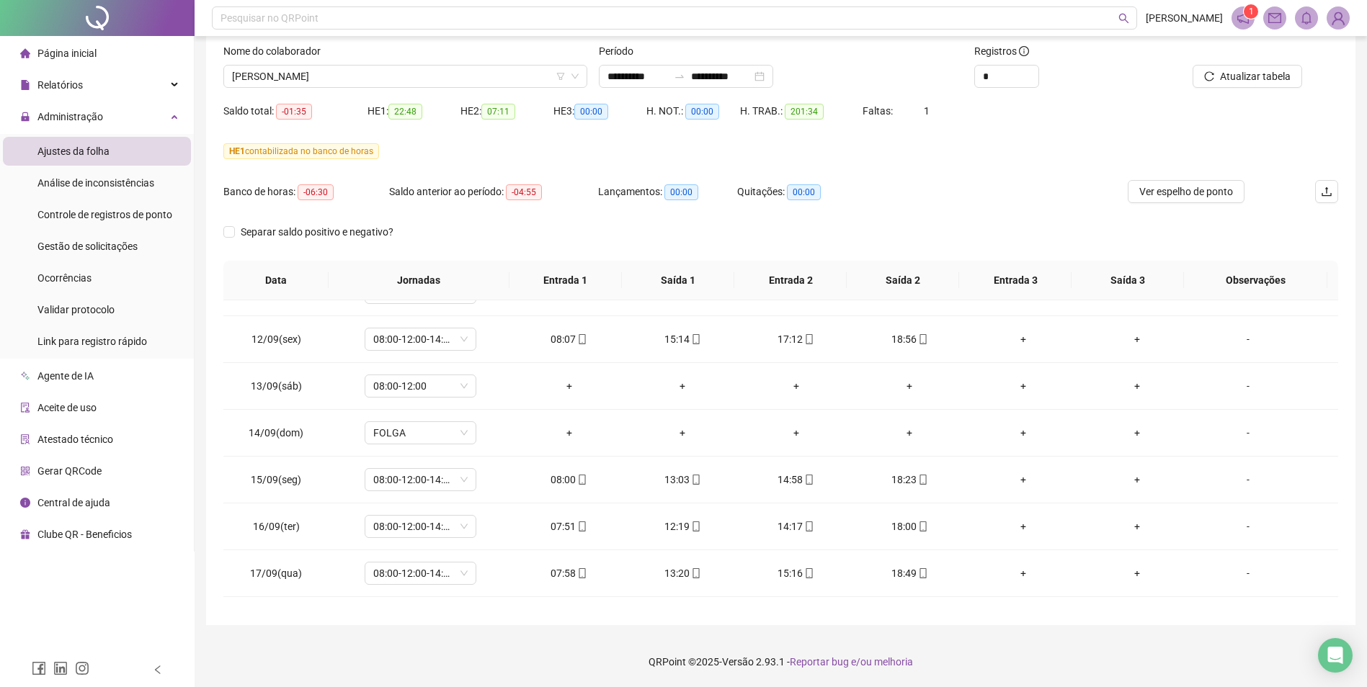
scroll to position [975, 0]
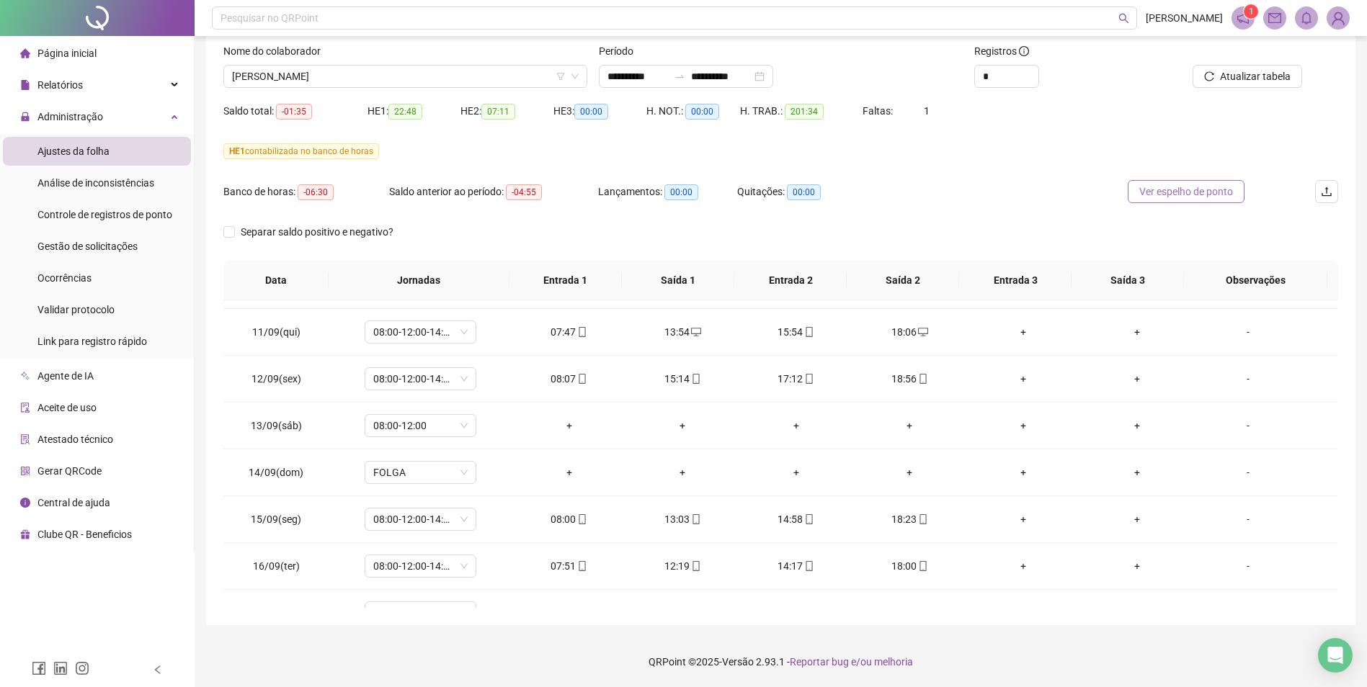
click at [1196, 190] on span "Ver espelho de ponto" at bounding box center [1186, 192] width 94 height 16
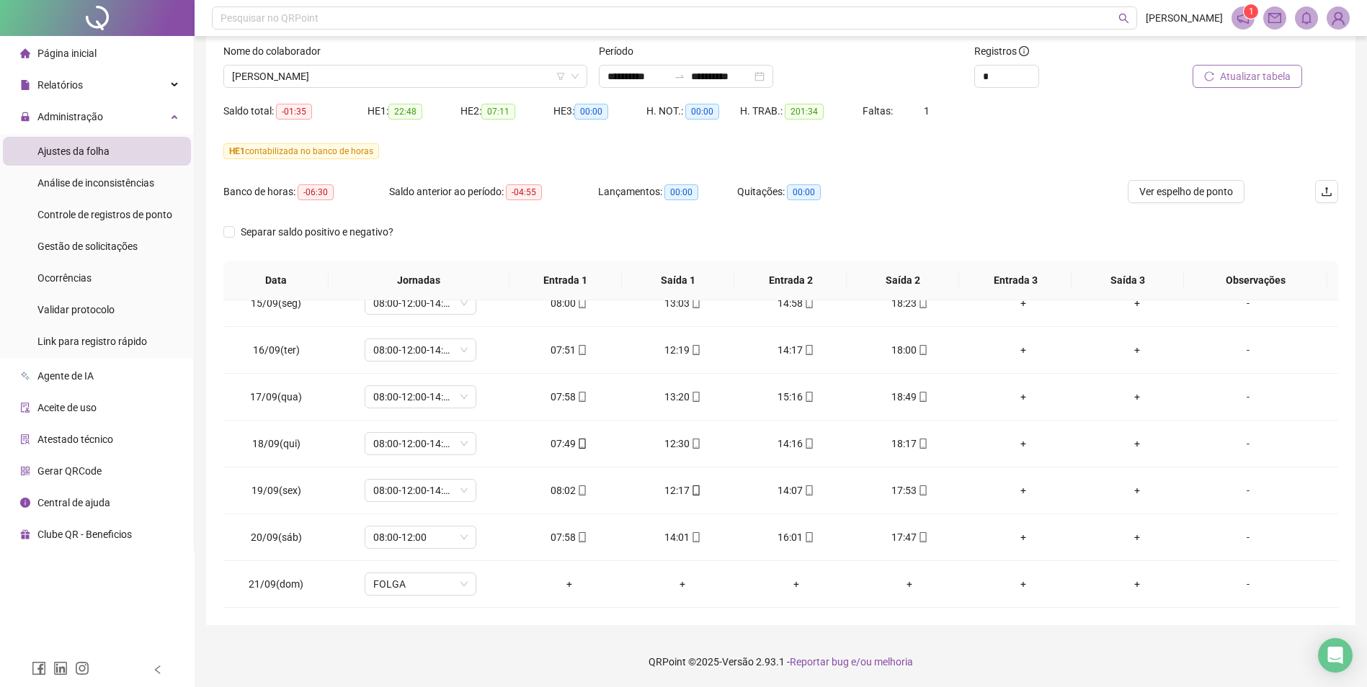
click at [1276, 80] on span "Atualizar tabela" at bounding box center [1255, 76] width 71 height 16
click at [485, 75] on span "[PERSON_NAME]" at bounding box center [405, 77] width 347 height 22
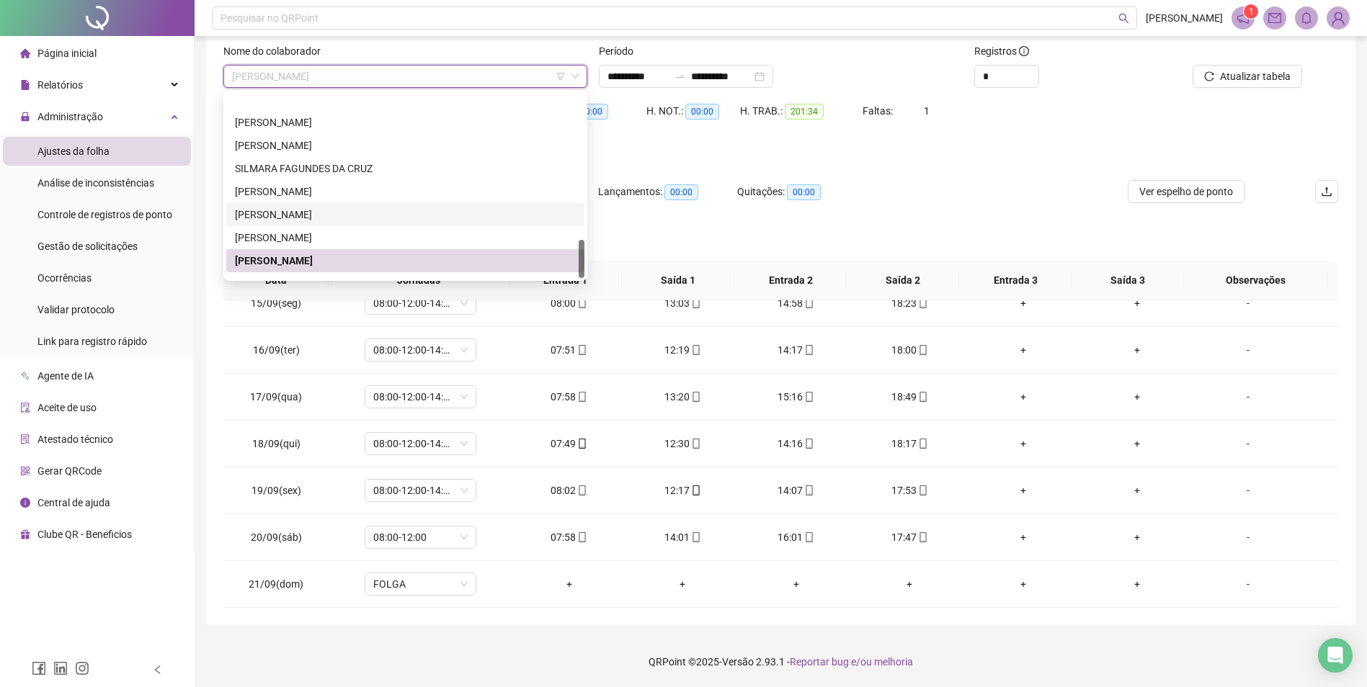
scroll to position [692, 0]
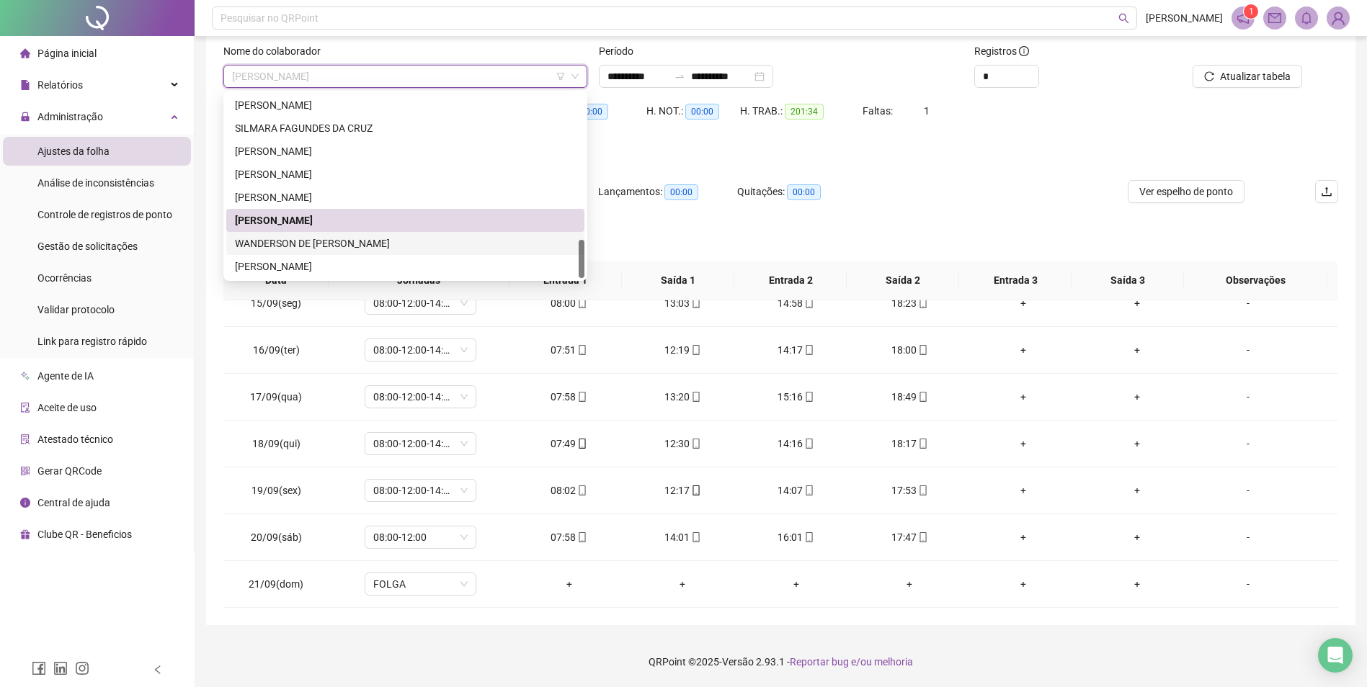
click at [380, 241] on div "WANDERSON DE [PERSON_NAME]" at bounding box center [405, 244] width 341 height 16
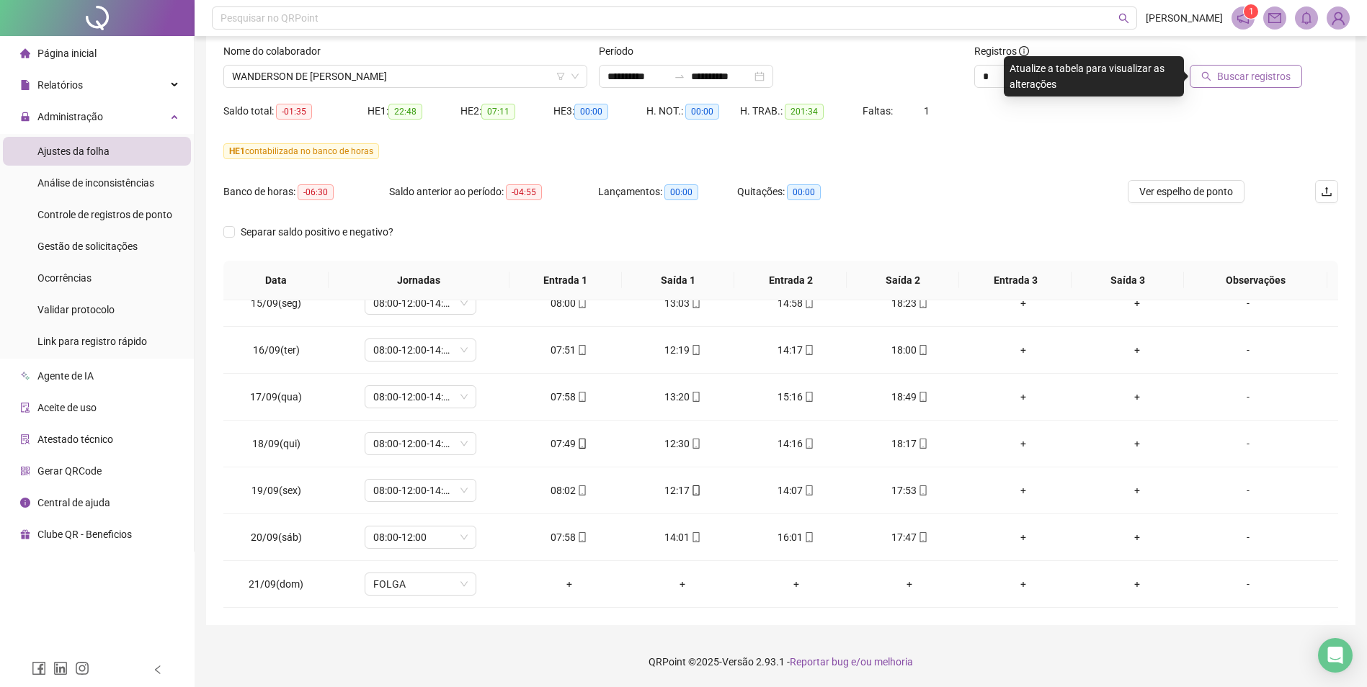
click at [1271, 79] on span "Buscar registros" at bounding box center [1254, 76] width 74 height 16
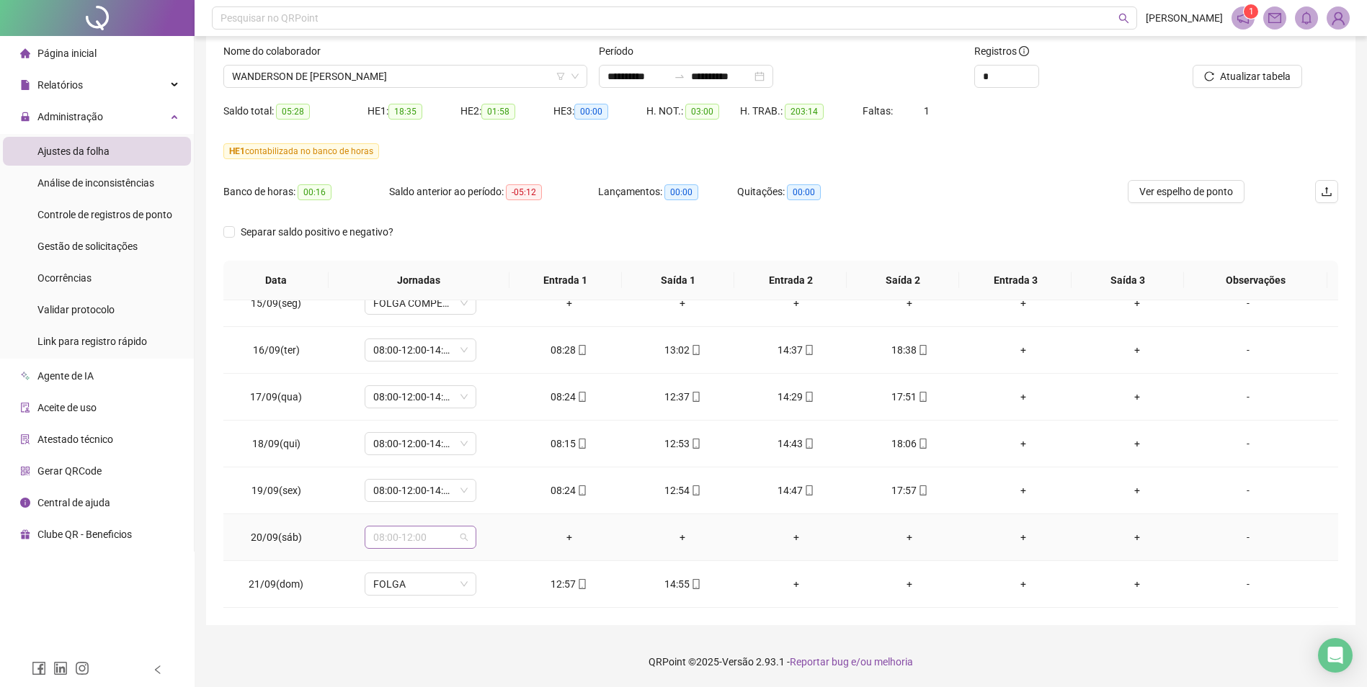
click at [464, 539] on span "08:00-12:00" at bounding box center [420, 538] width 94 height 22
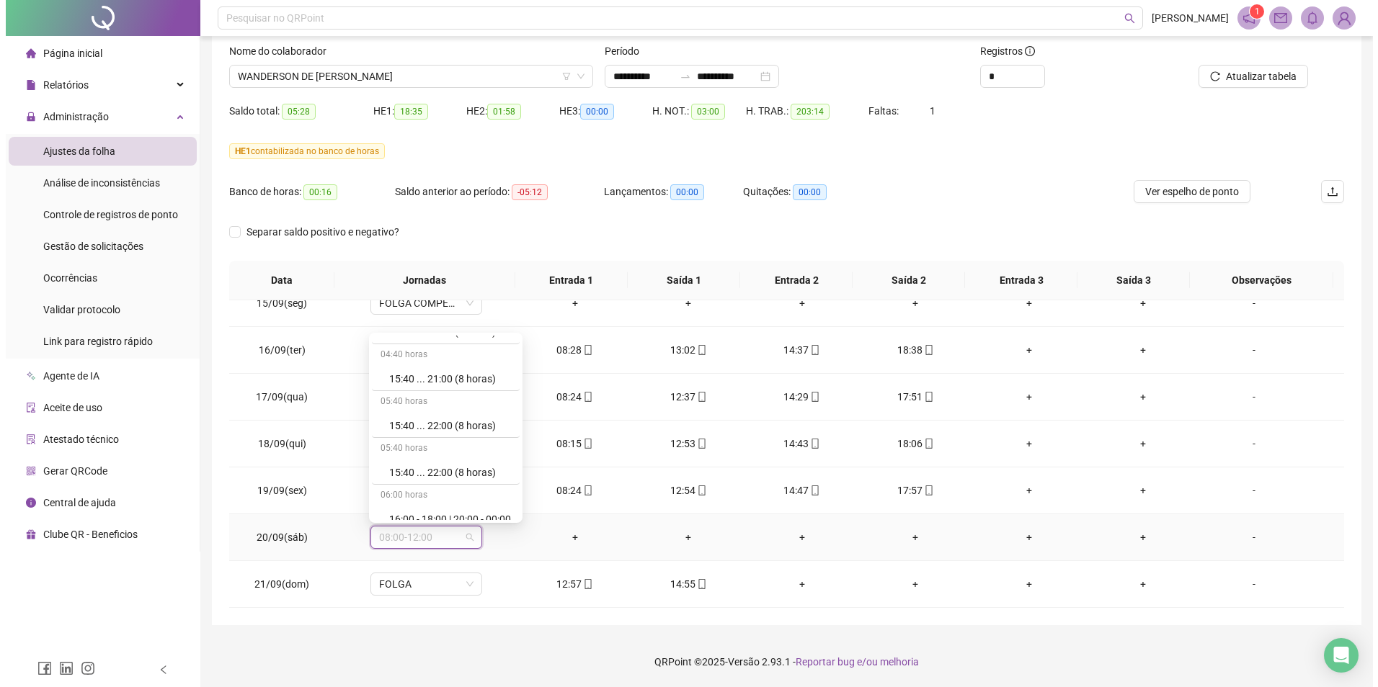
scroll to position [9184, 0]
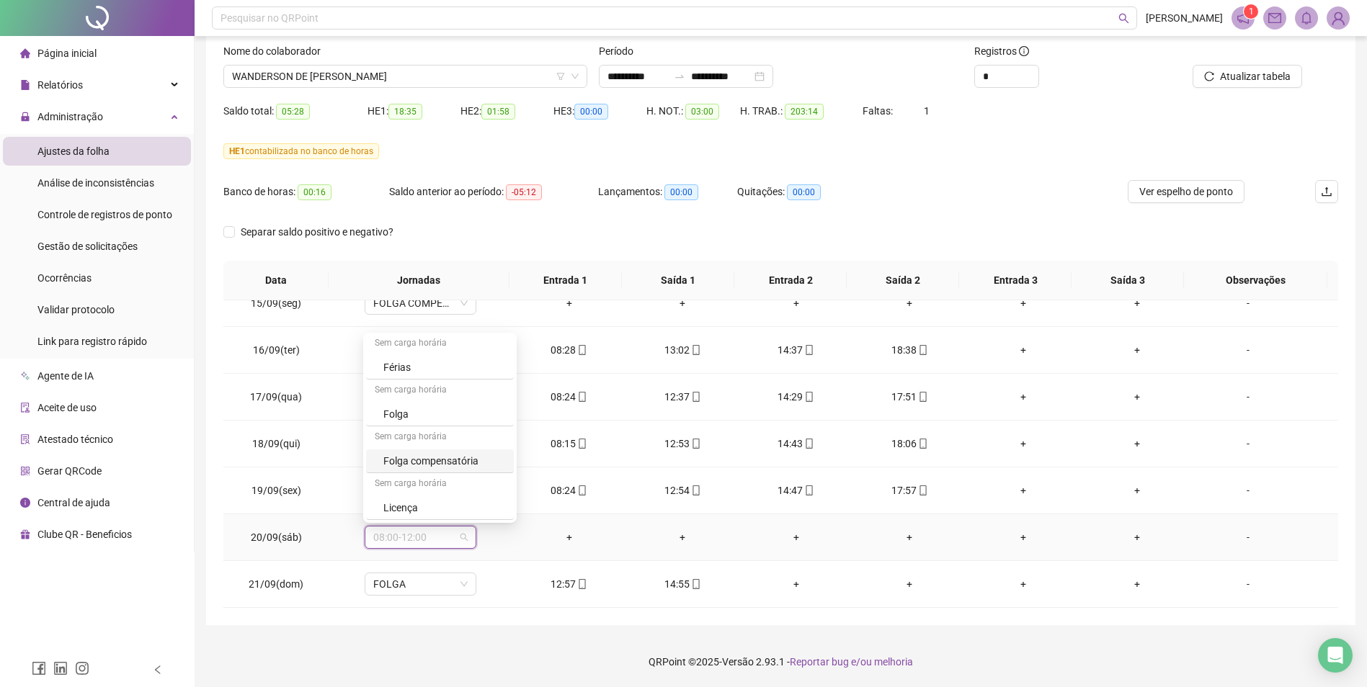
click at [430, 457] on div "Folga compensatória" at bounding box center [444, 461] width 122 height 16
click at [491, 500] on span "Sim" at bounding box center [487, 500] width 17 height 16
click at [1260, 76] on span "Atualizar tabela" at bounding box center [1255, 76] width 71 height 16
click at [458, 81] on span "WANDERSON DE [PERSON_NAME]" at bounding box center [405, 77] width 347 height 22
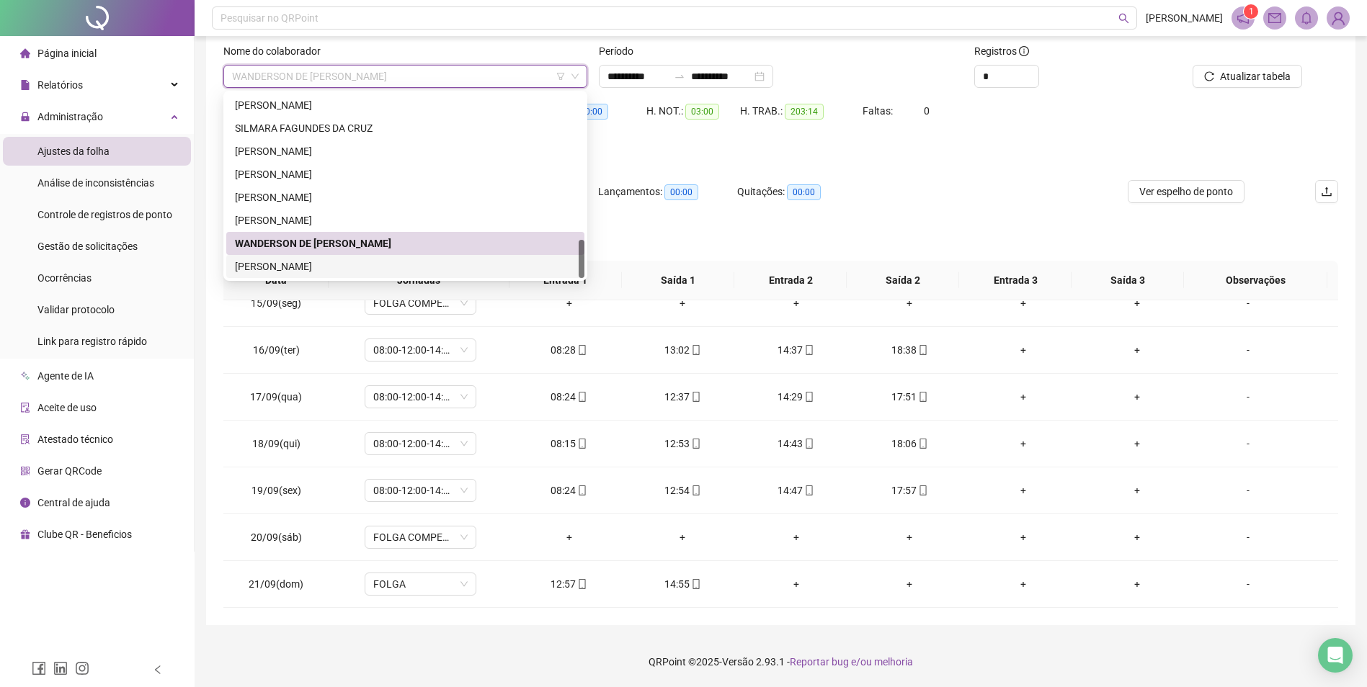
click at [379, 267] on div "[PERSON_NAME]" at bounding box center [405, 267] width 341 height 16
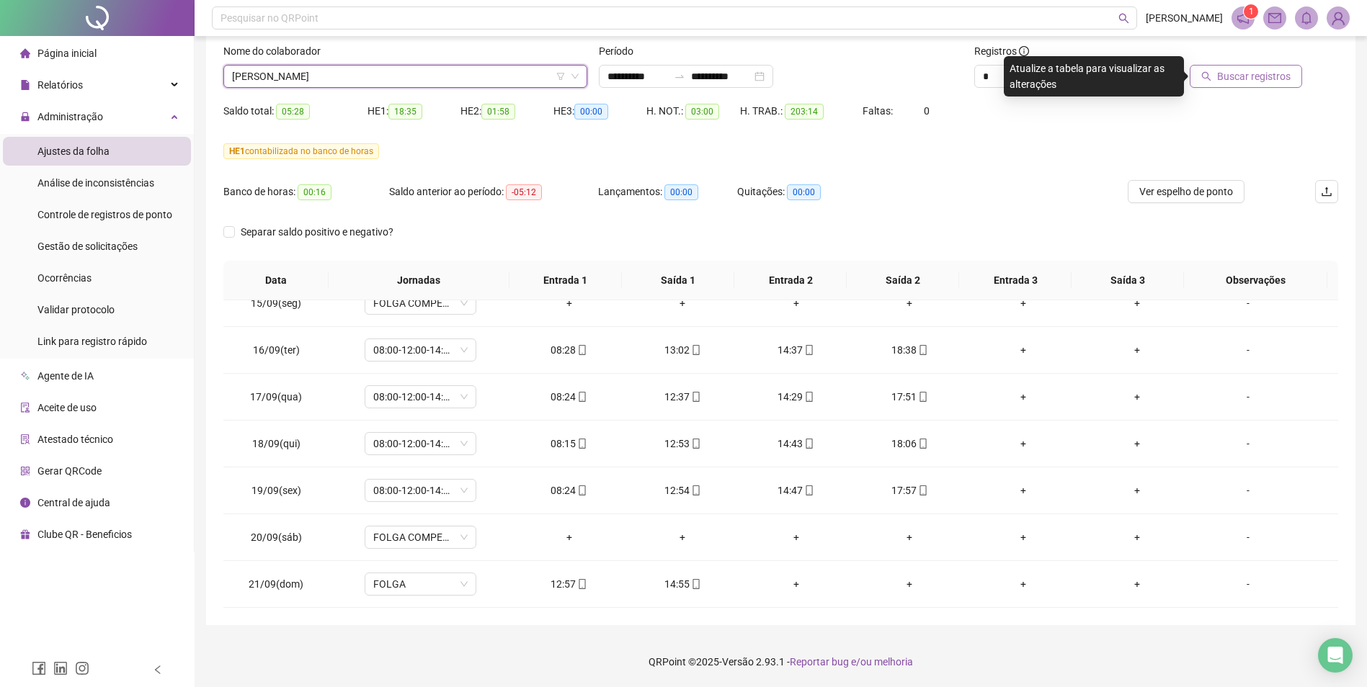
click at [1240, 84] on span "Buscar registros" at bounding box center [1254, 76] width 74 height 16
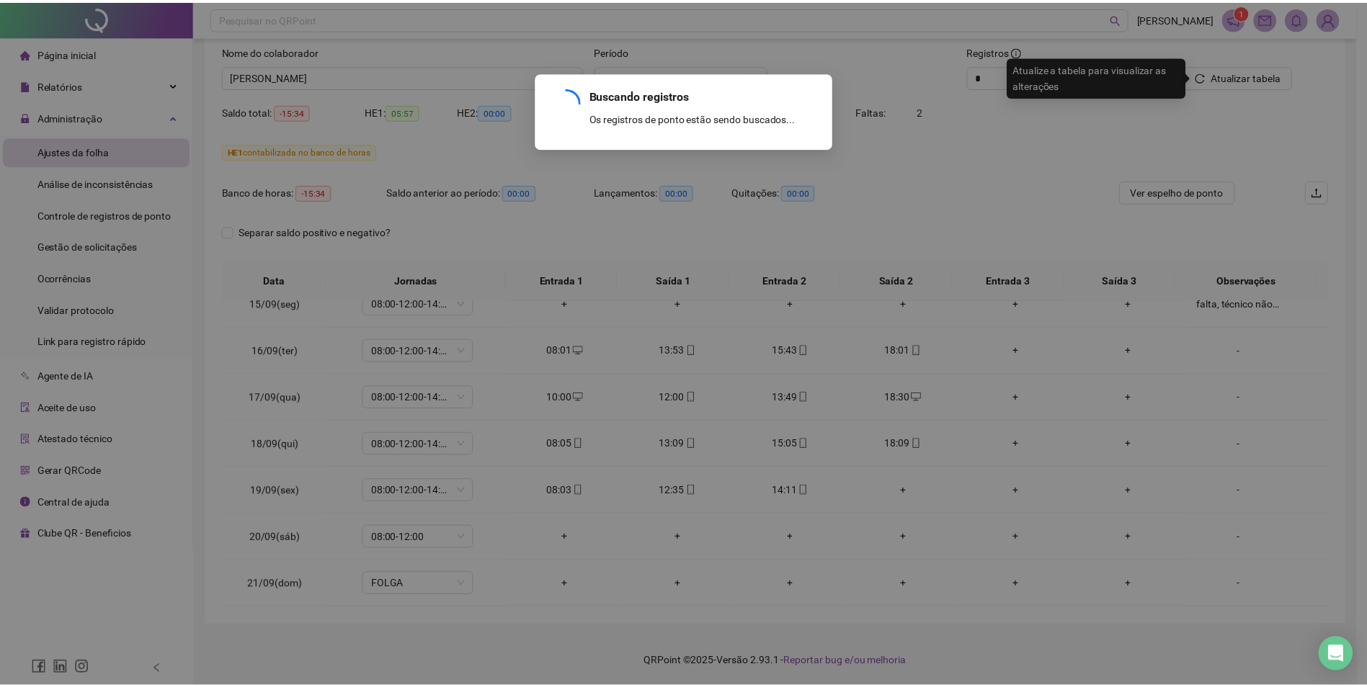
scroll to position [629, 0]
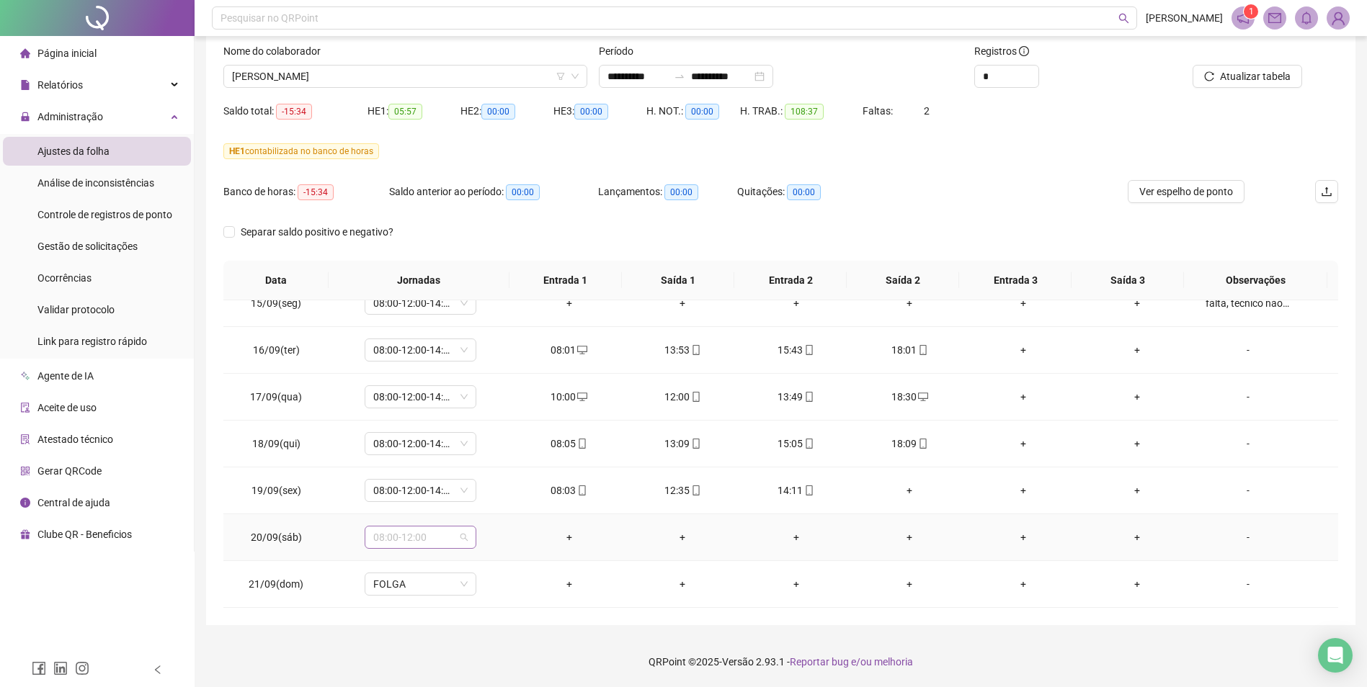
click at [466, 536] on span "08:00-12:00" at bounding box center [420, 538] width 94 height 22
click at [463, 463] on div "Folga compensatória" at bounding box center [444, 461] width 122 height 16
click at [489, 501] on span "Sim" at bounding box center [487, 500] width 17 height 16
click at [1267, 80] on span "Atualizar tabela" at bounding box center [1255, 76] width 71 height 16
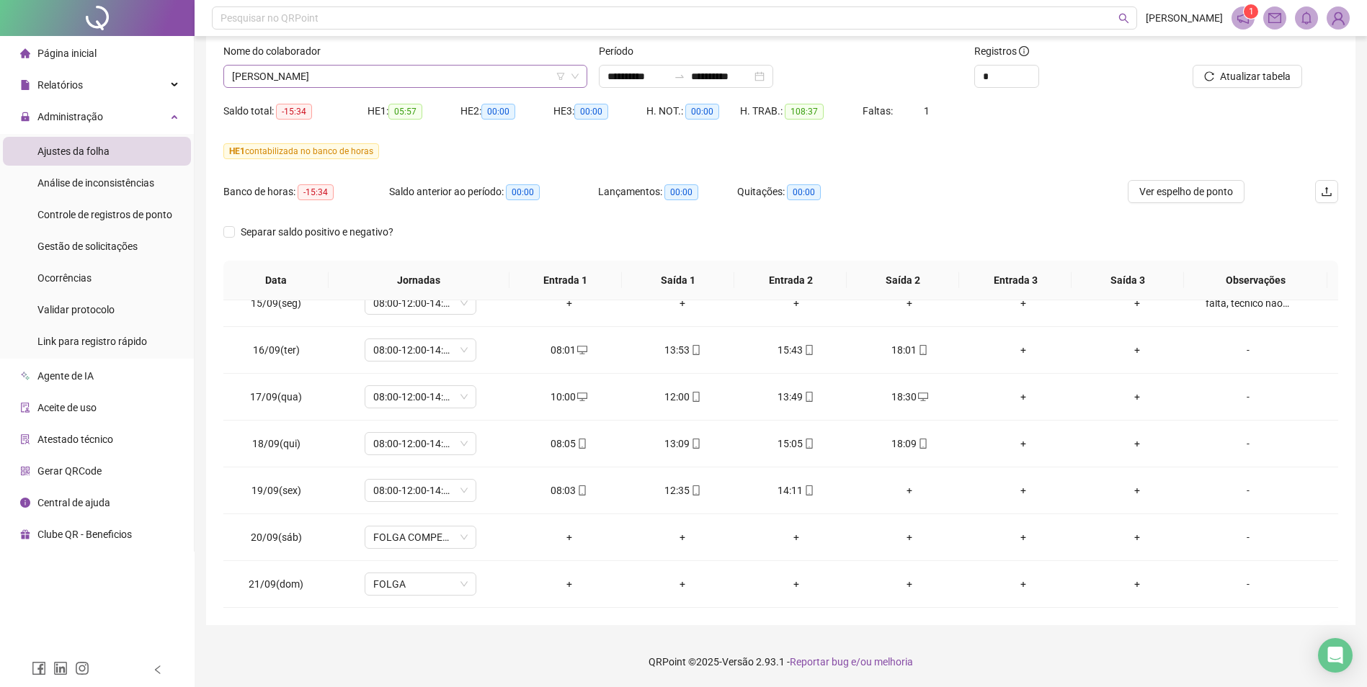
click at [576, 74] on icon "down" at bounding box center [575, 76] width 9 height 9
click at [489, 76] on span "[PERSON_NAME]" at bounding box center [405, 77] width 347 height 22
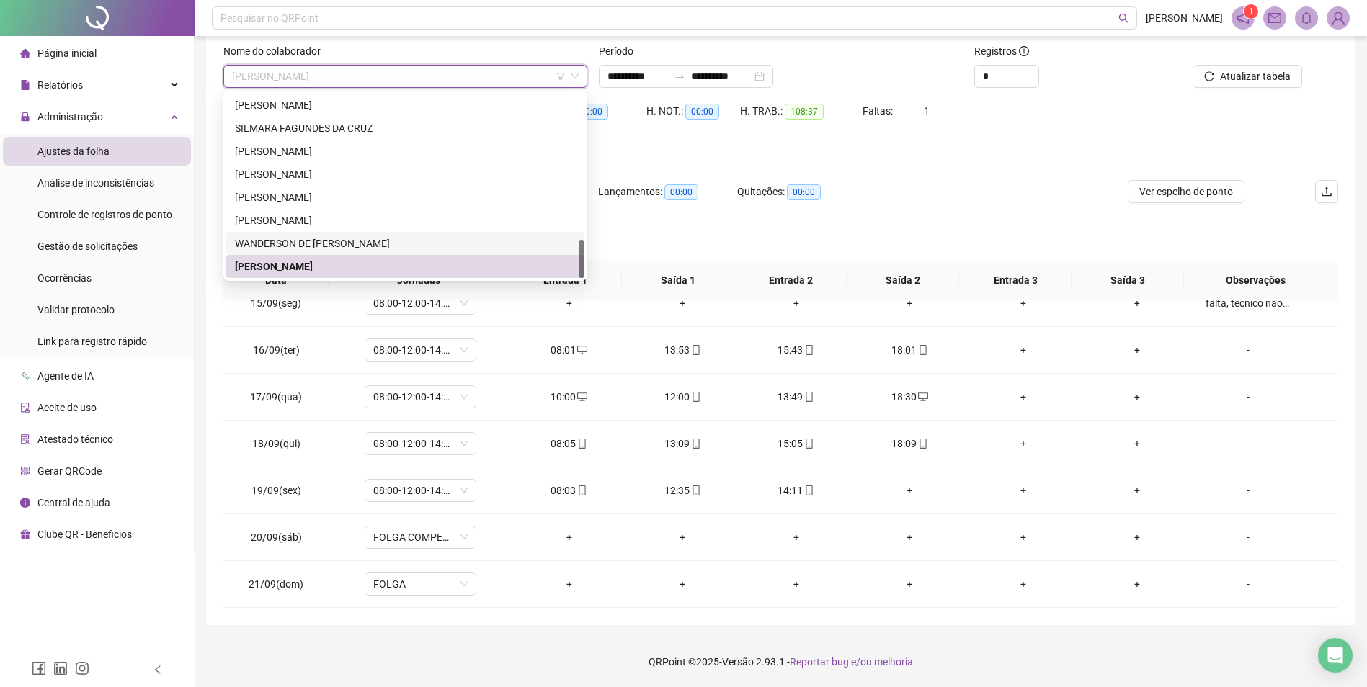
click at [371, 243] on div "WANDERSON DE [PERSON_NAME]" at bounding box center [405, 244] width 341 height 16
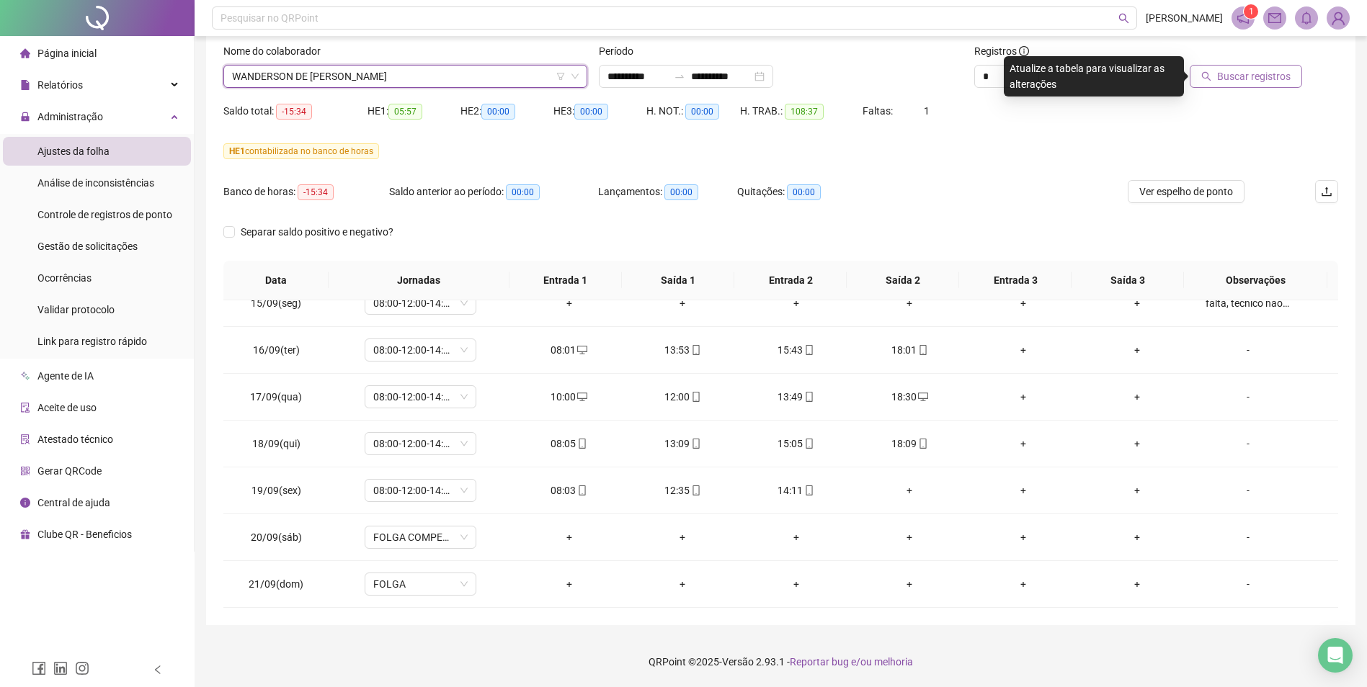
click at [1255, 81] on span "Buscar registros" at bounding box center [1254, 76] width 74 height 16
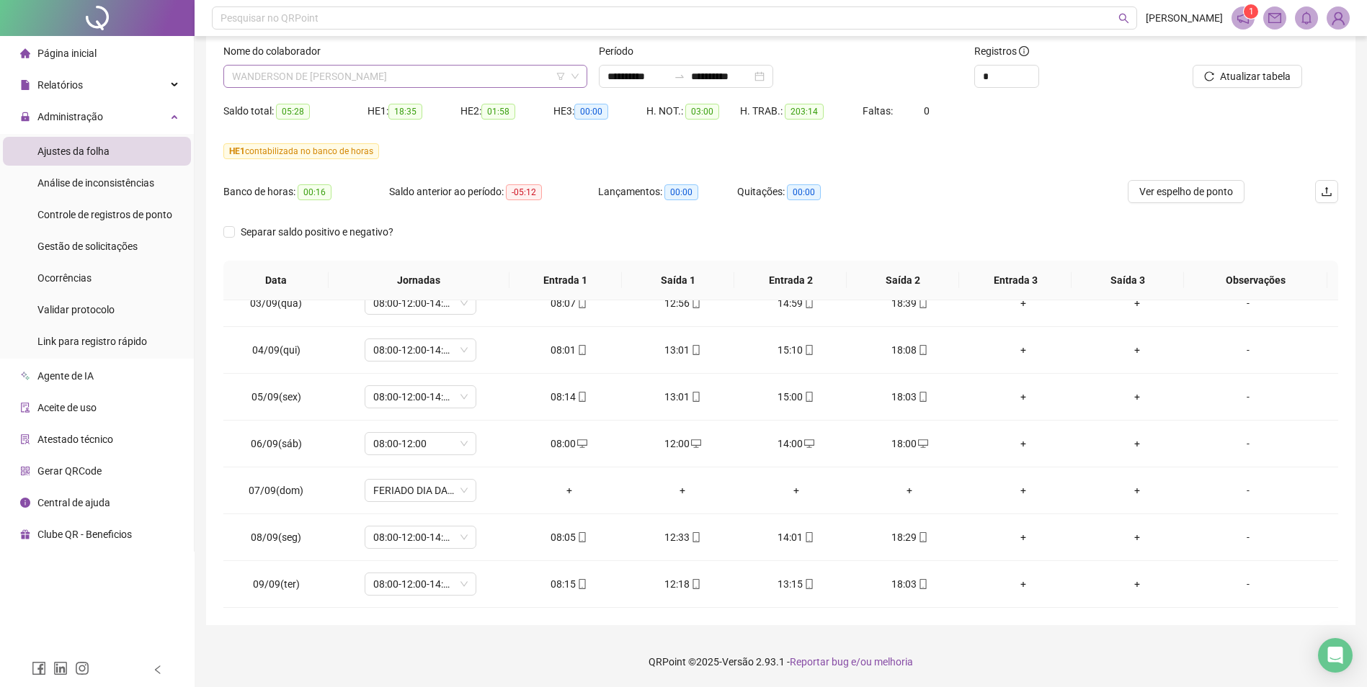
click at [473, 76] on span "WANDERSON DE [PERSON_NAME]" at bounding box center [405, 77] width 347 height 22
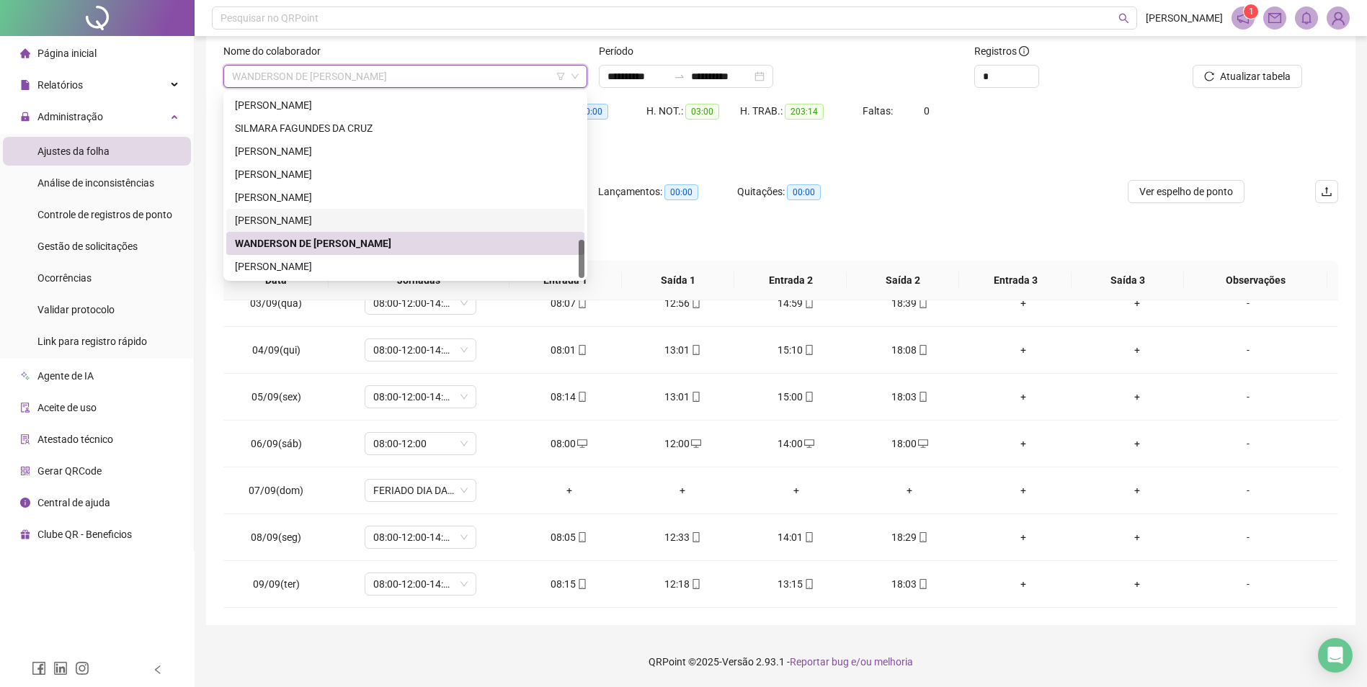
click at [316, 219] on div "[PERSON_NAME]" at bounding box center [405, 221] width 341 height 16
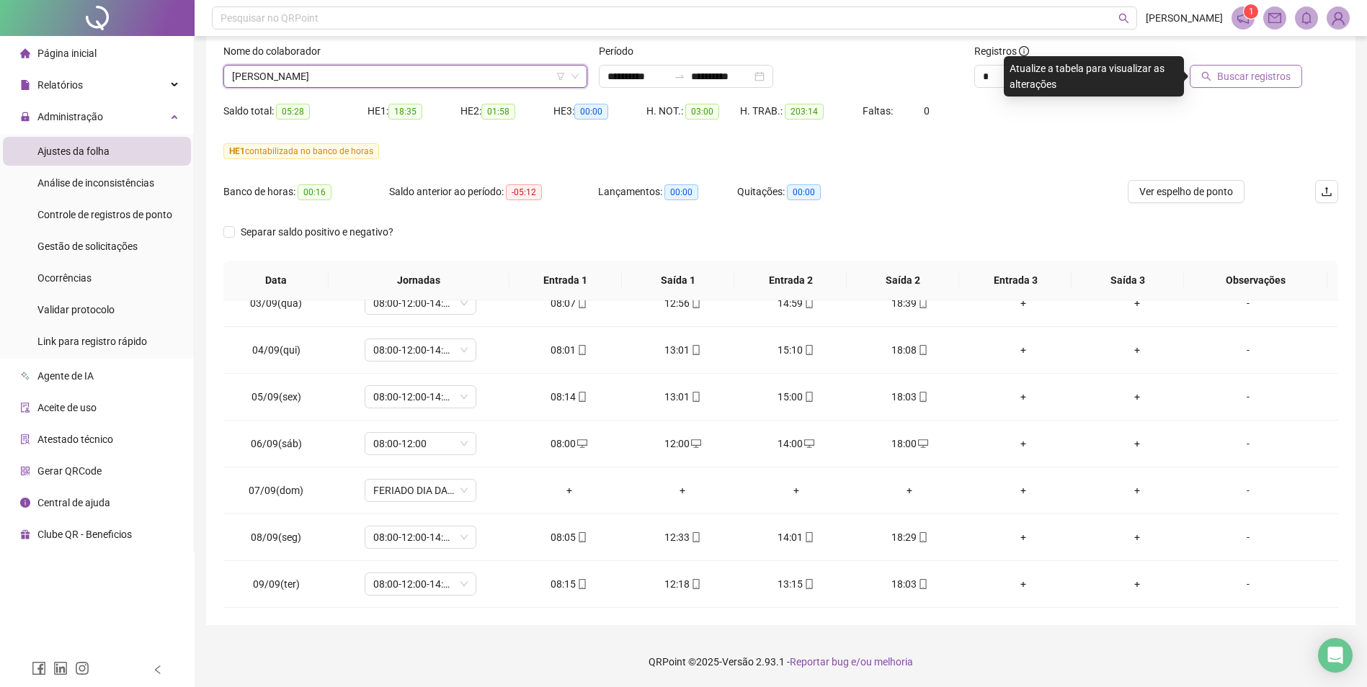
click at [1236, 74] on span "Buscar registros" at bounding box center [1254, 76] width 74 height 16
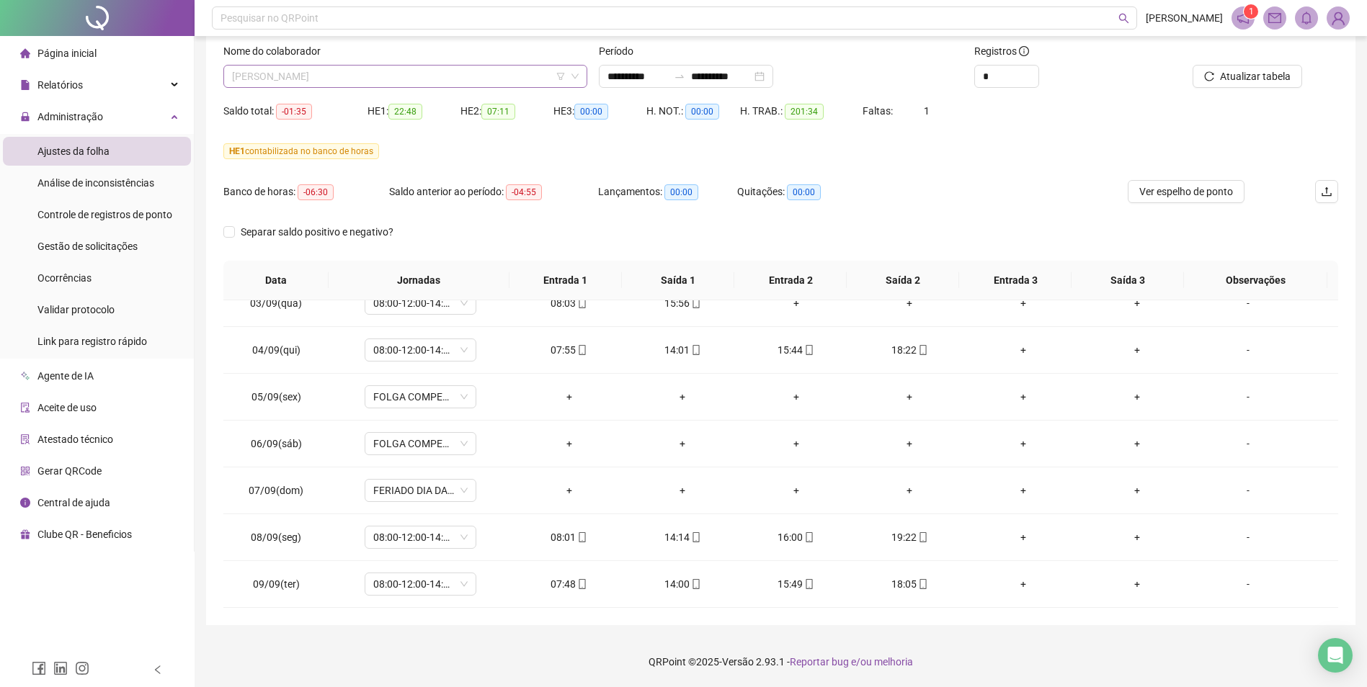
click at [392, 70] on span "[PERSON_NAME]" at bounding box center [405, 77] width 347 height 22
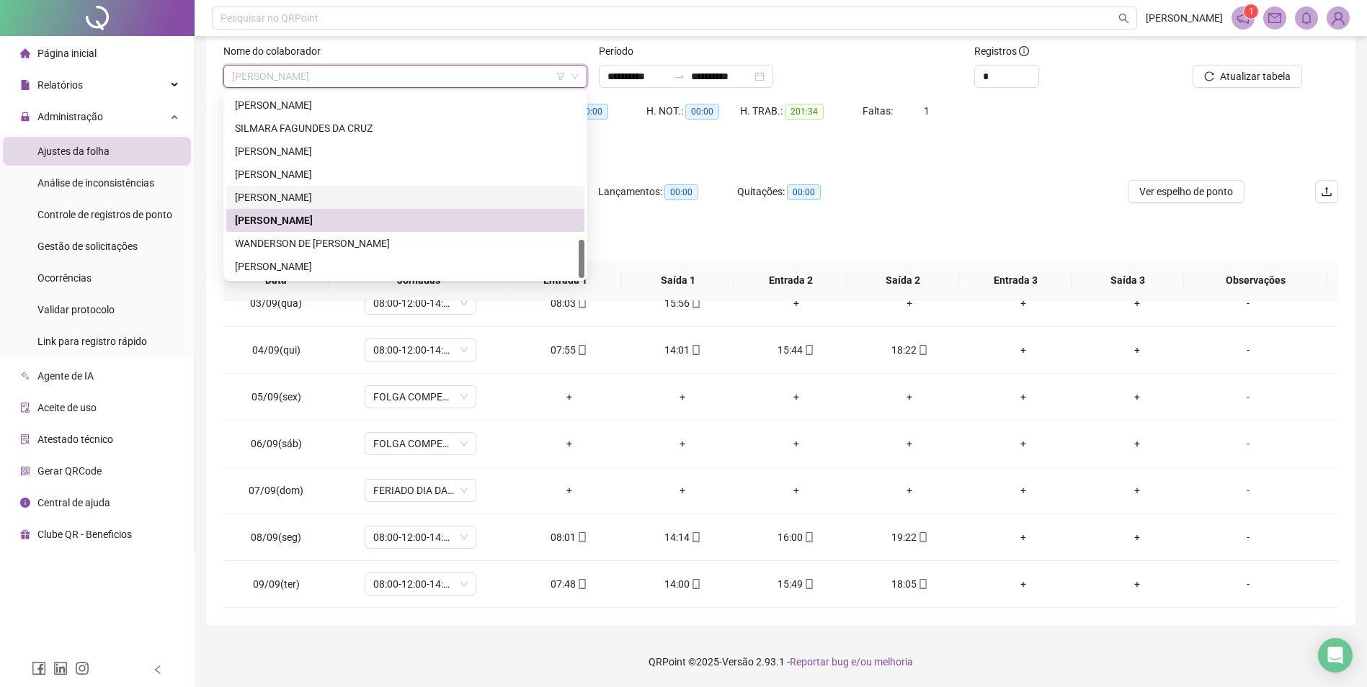
click at [319, 197] on div "[PERSON_NAME]" at bounding box center [405, 198] width 341 height 16
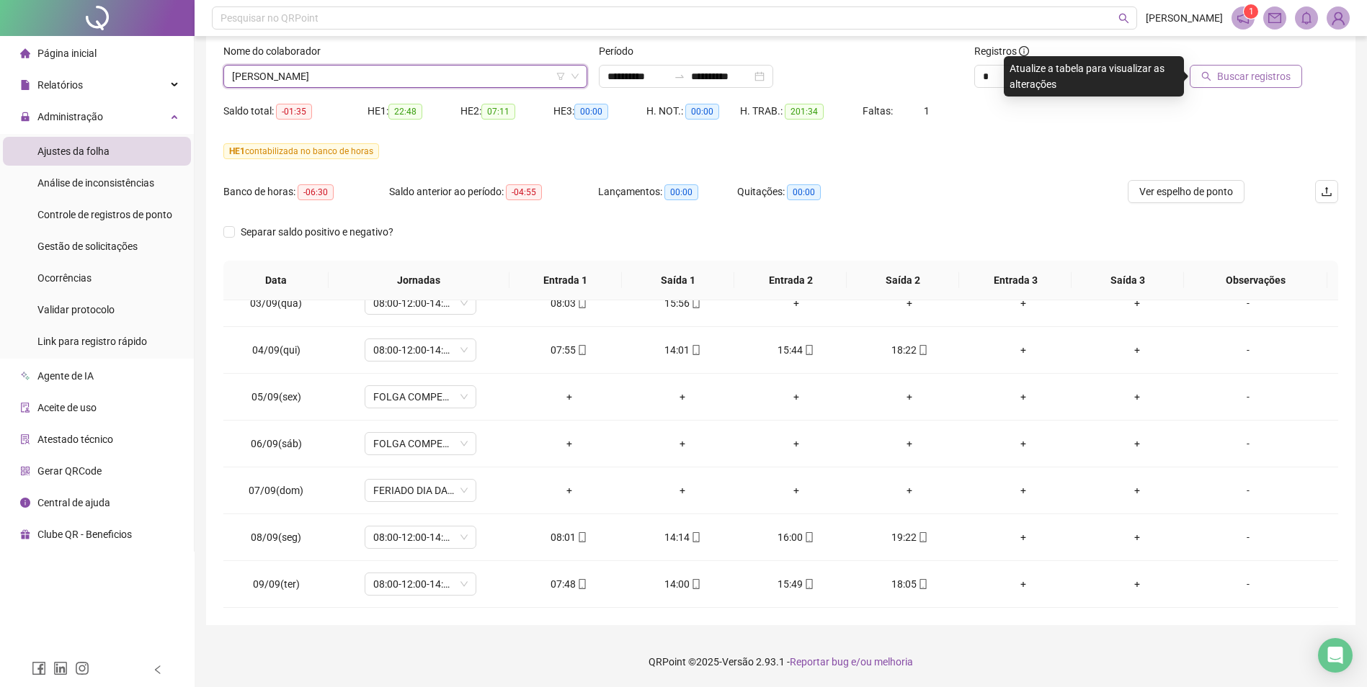
click at [1251, 84] on button "Buscar registros" at bounding box center [1246, 76] width 112 height 23
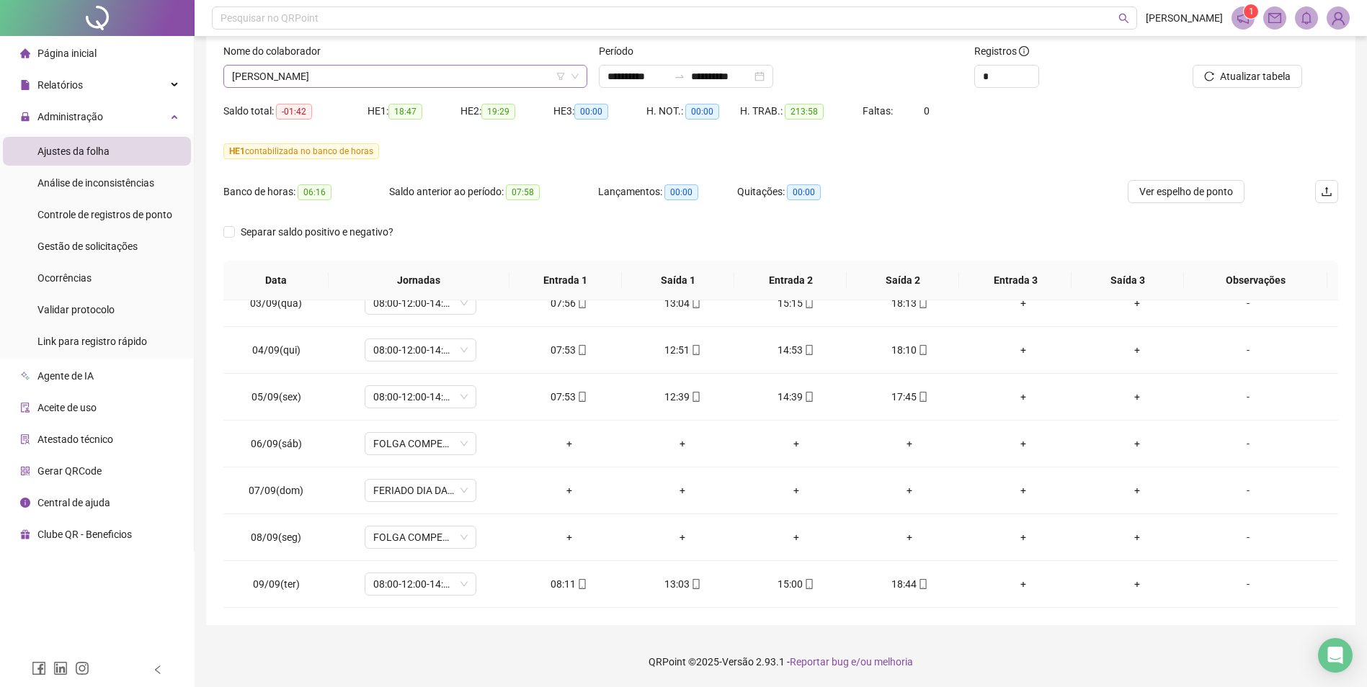
click at [373, 80] on span "[PERSON_NAME]" at bounding box center [405, 77] width 347 height 22
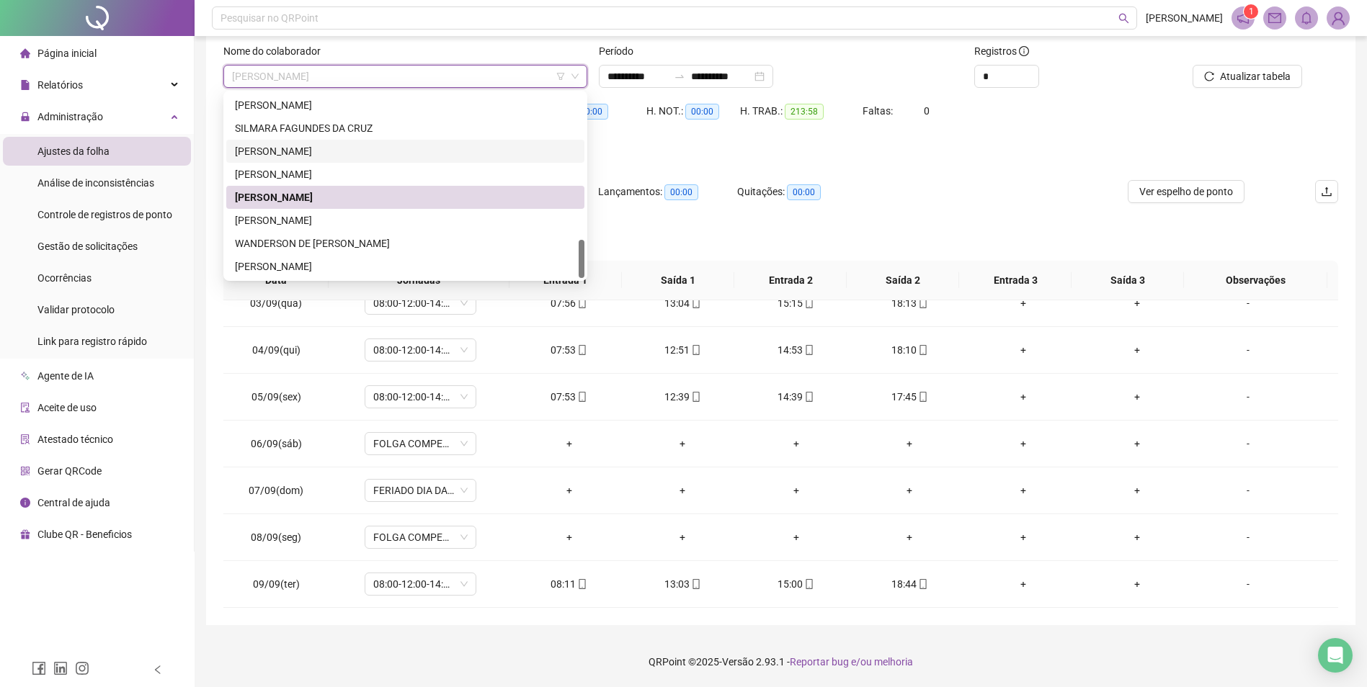
click at [302, 149] on div "[PERSON_NAME]" at bounding box center [405, 151] width 341 height 16
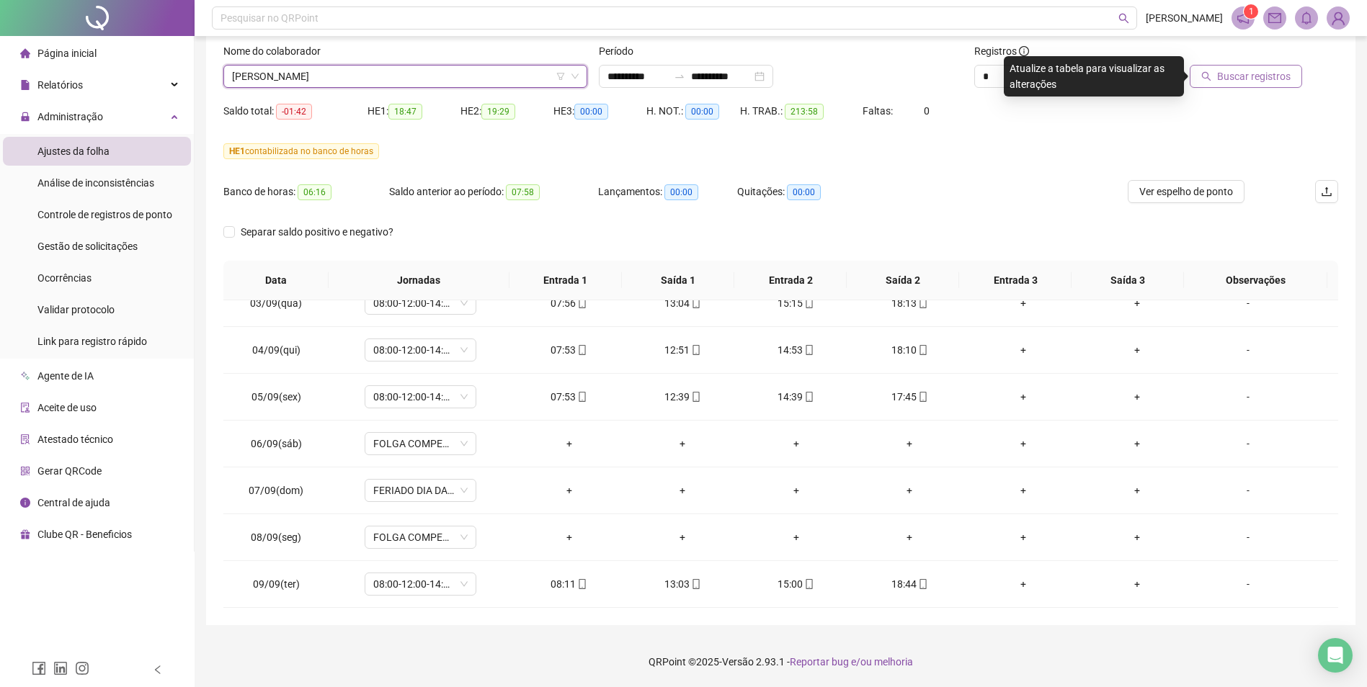
click at [1250, 76] on span "Buscar registros" at bounding box center [1254, 76] width 74 height 16
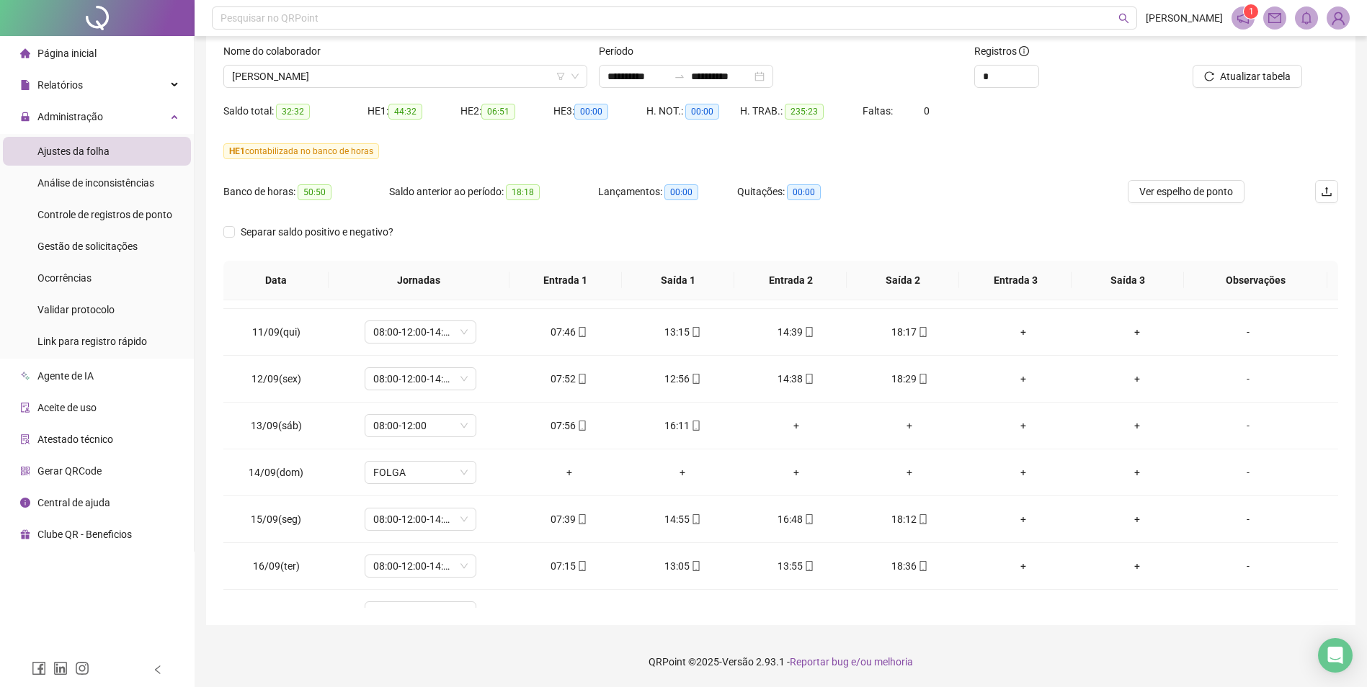
scroll to position [1191, 0]
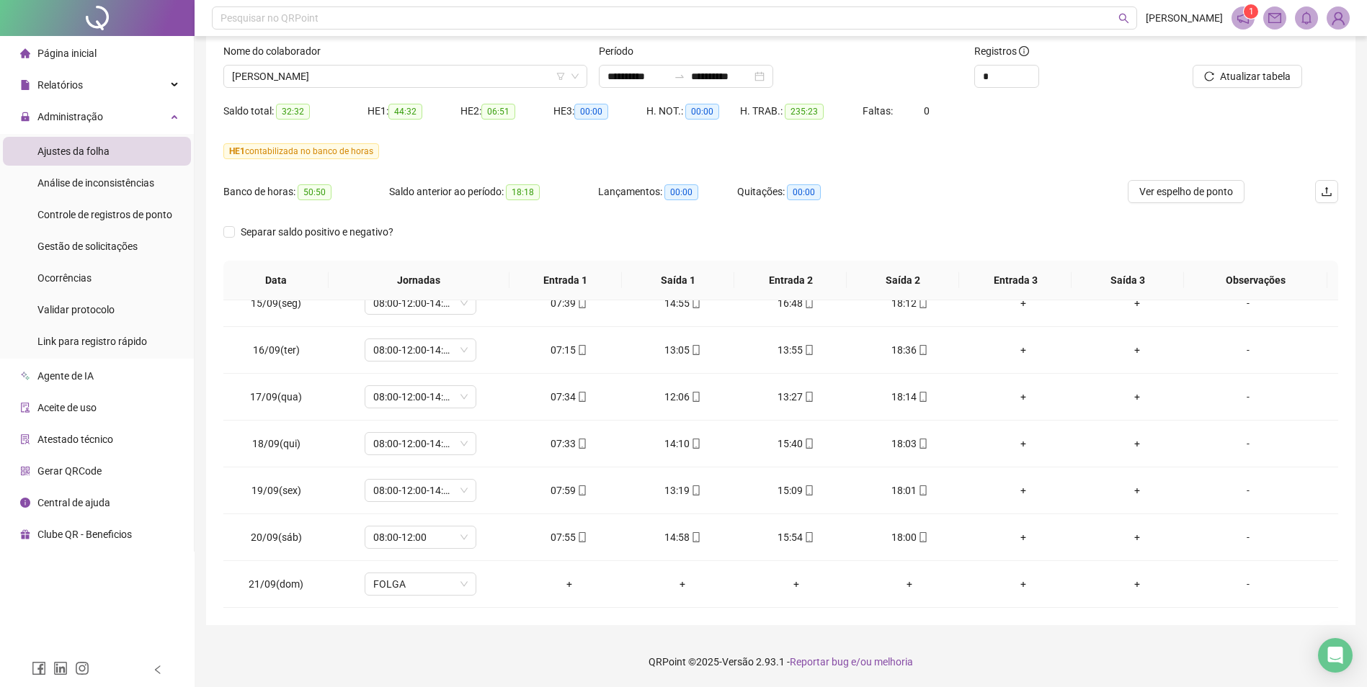
drag, startPoint x: 1180, startPoint y: 190, endPoint x: 1157, endPoint y: 226, distance: 43.2
click at [1180, 190] on span "Ver espelho de ponto" at bounding box center [1186, 192] width 94 height 16
click at [494, 75] on span "[PERSON_NAME]" at bounding box center [405, 77] width 347 height 22
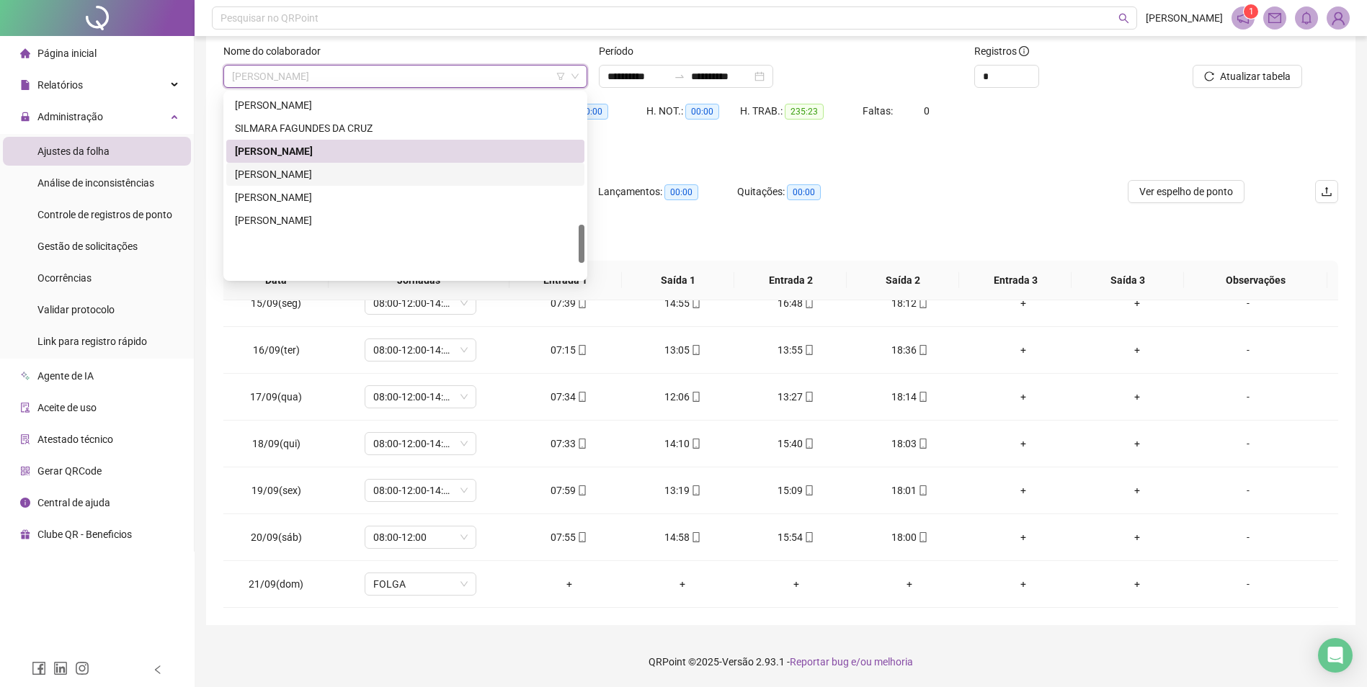
scroll to position [620, 0]
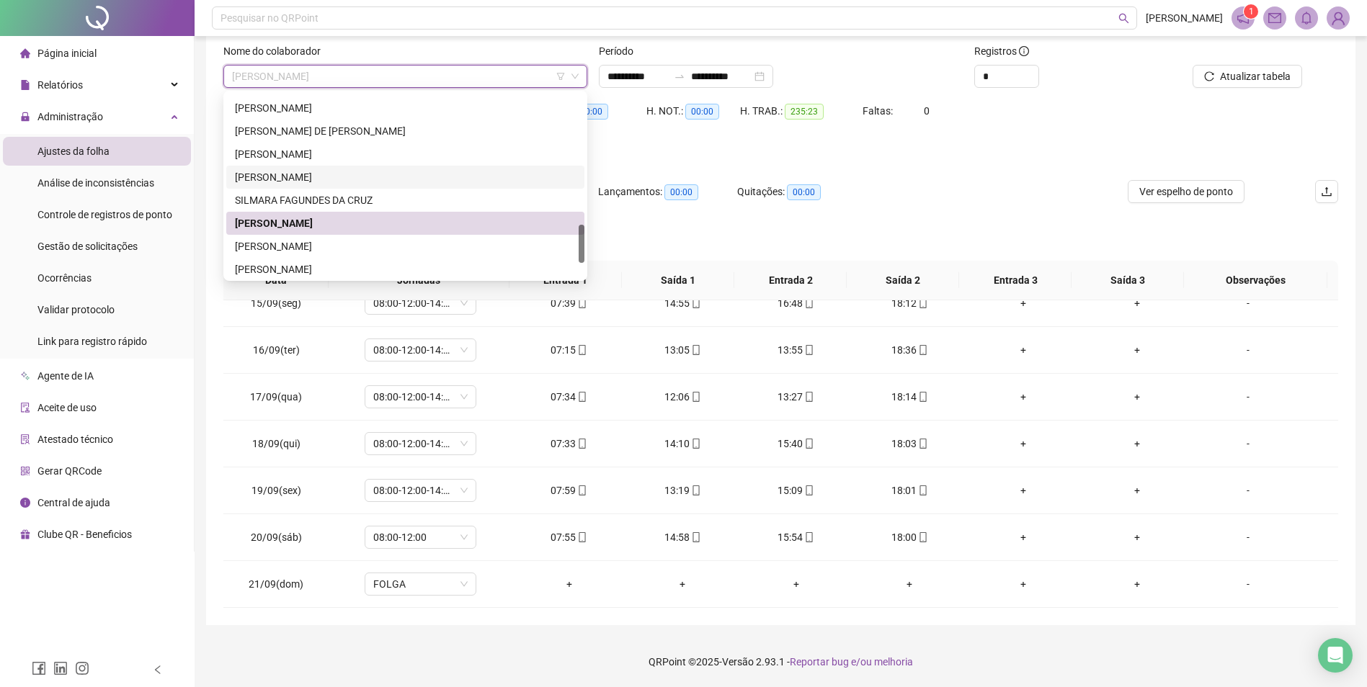
click at [316, 172] on div "[PERSON_NAME]" at bounding box center [405, 177] width 341 height 16
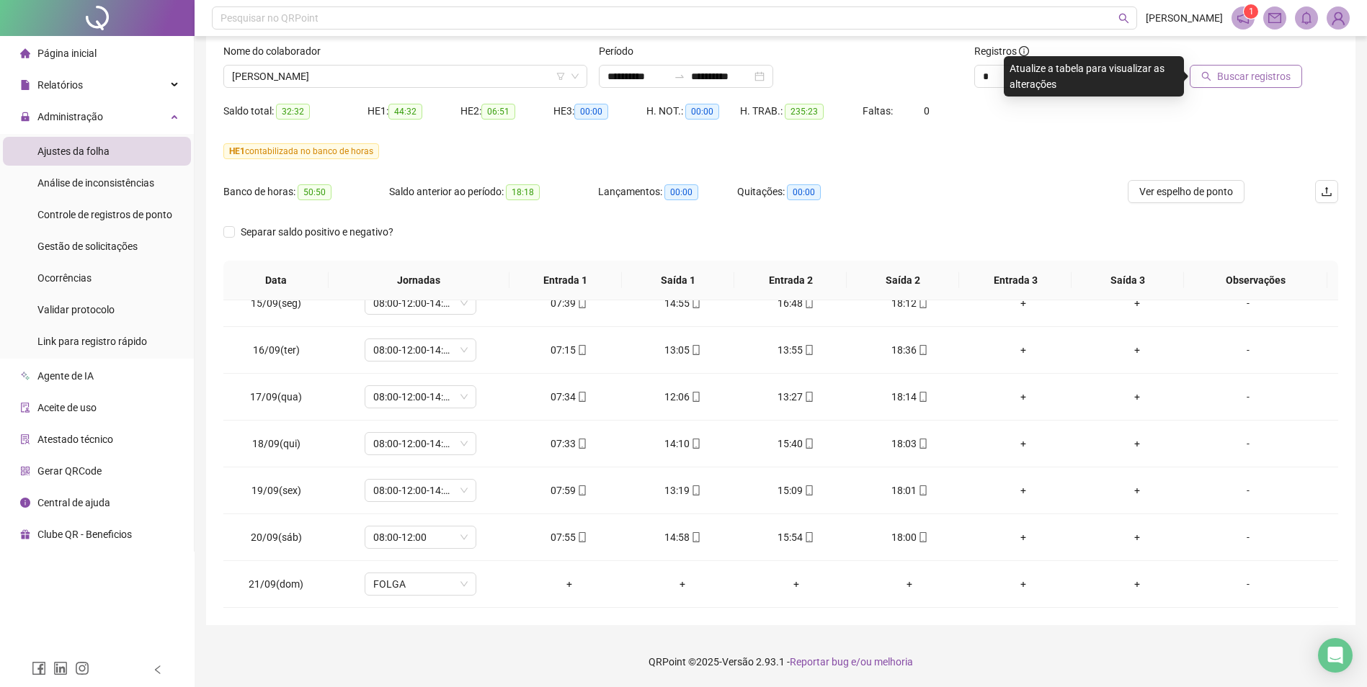
click at [1240, 77] on span "Buscar registros" at bounding box center [1254, 76] width 74 height 16
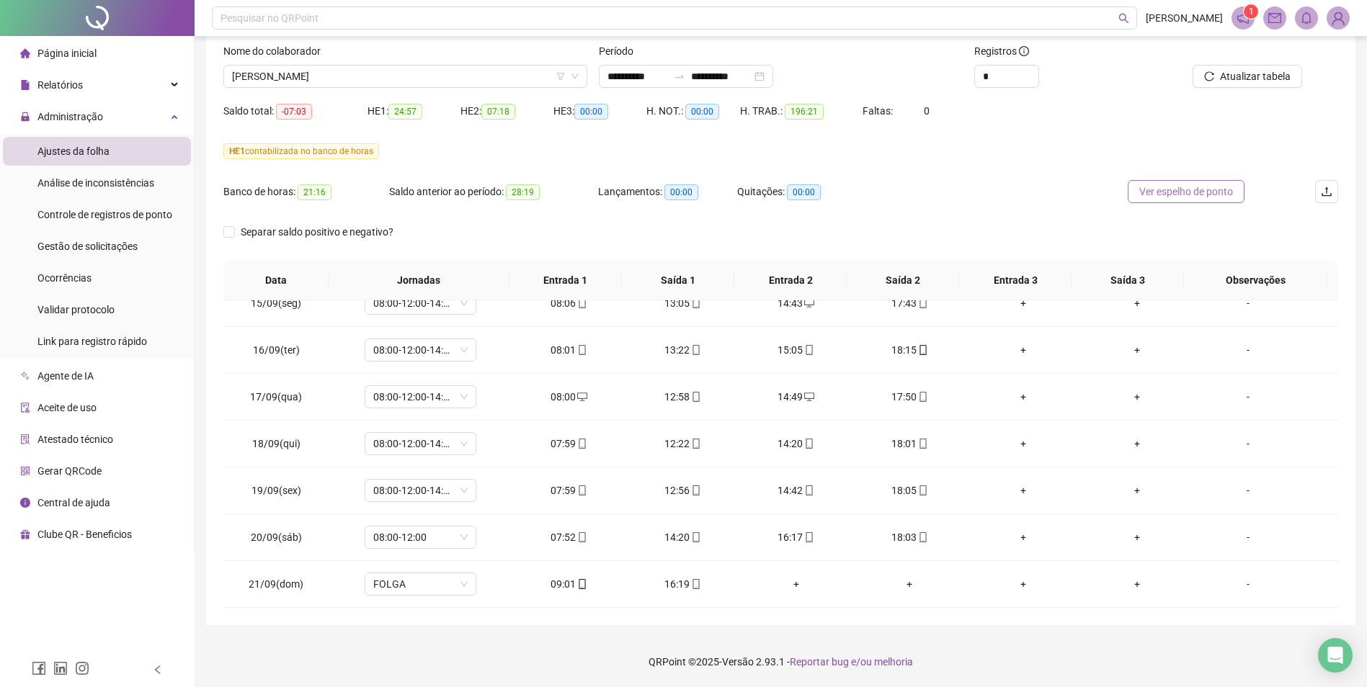
click at [1179, 196] on span "Ver espelho de ponto" at bounding box center [1186, 192] width 94 height 16
click at [435, 74] on span "[PERSON_NAME]" at bounding box center [405, 77] width 347 height 22
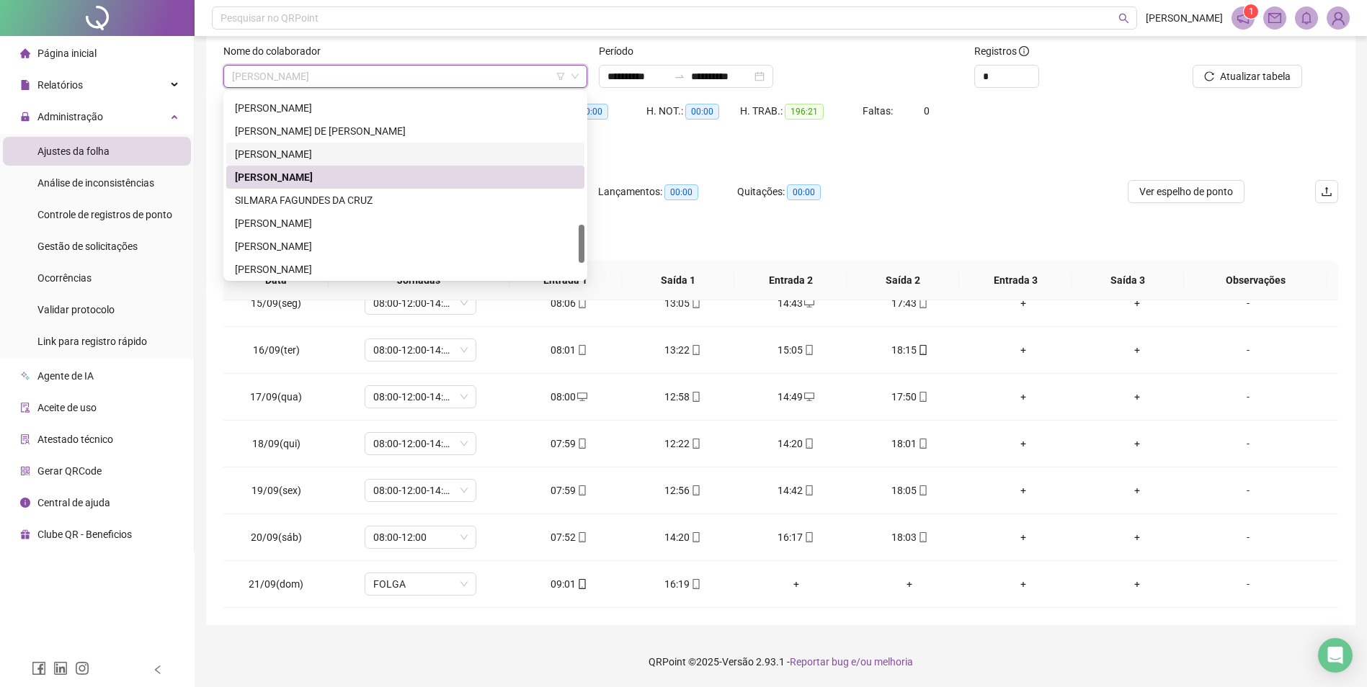
click at [340, 153] on div "[PERSON_NAME]" at bounding box center [405, 154] width 341 height 16
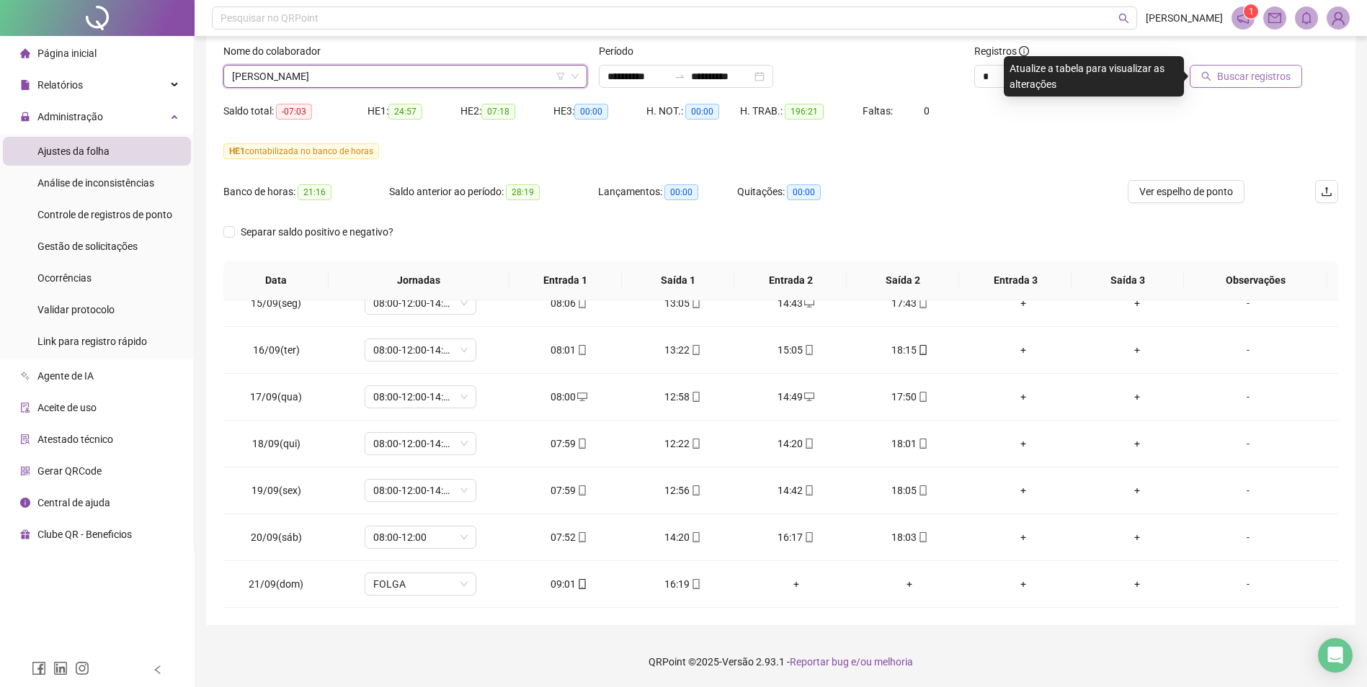
click at [1263, 78] on span "Buscar registros" at bounding box center [1254, 76] width 74 height 16
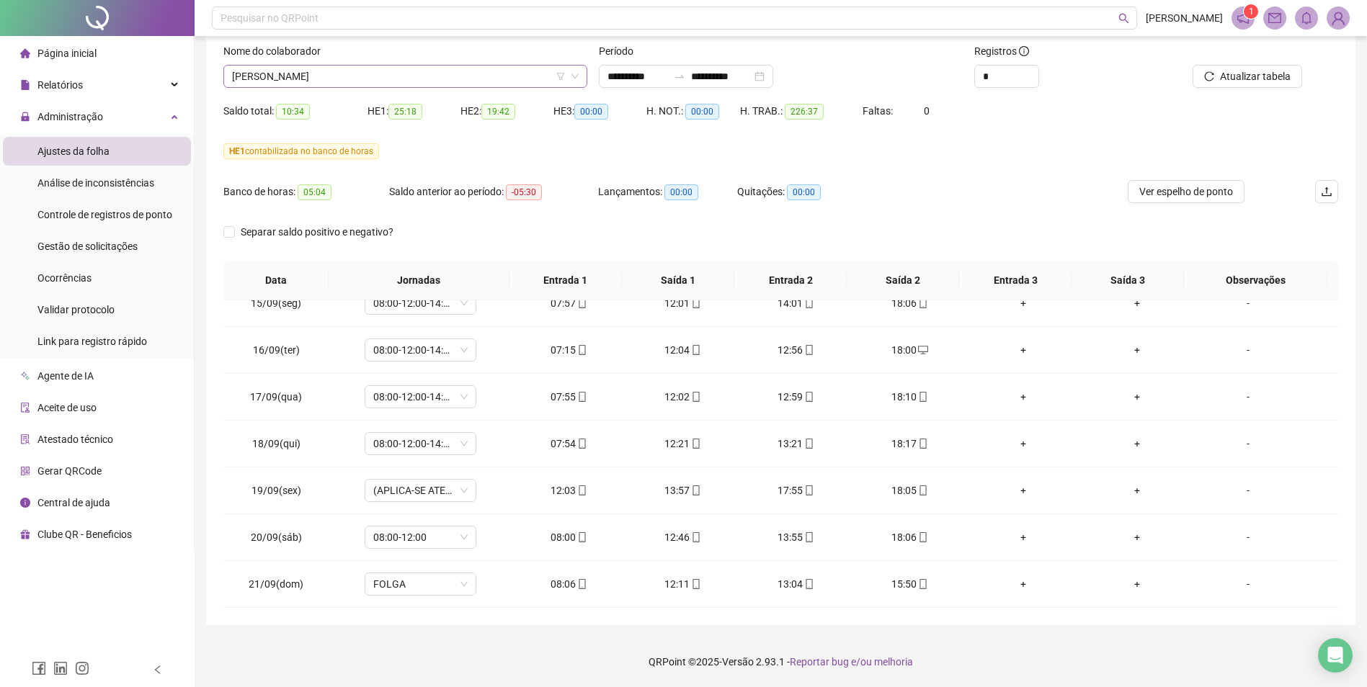
click at [435, 79] on span "[PERSON_NAME]" at bounding box center [405, 77] width 347 height 22
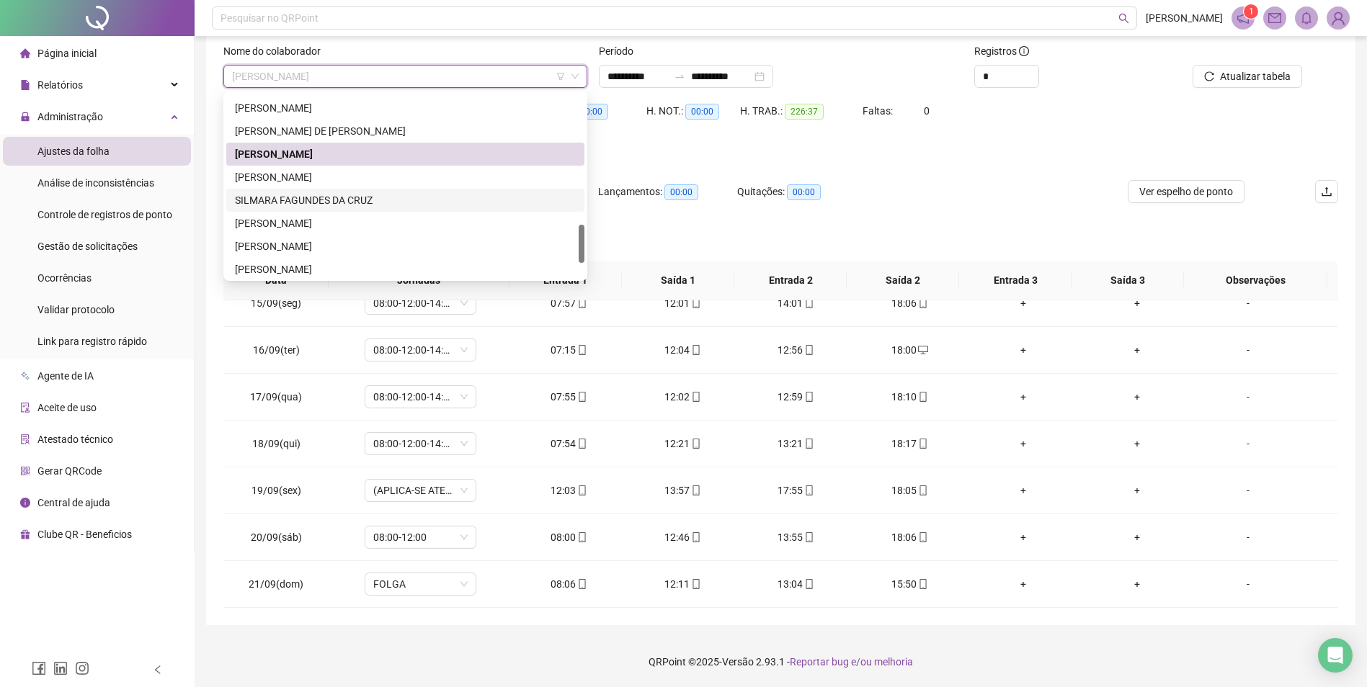
scroll to position [548, 0]
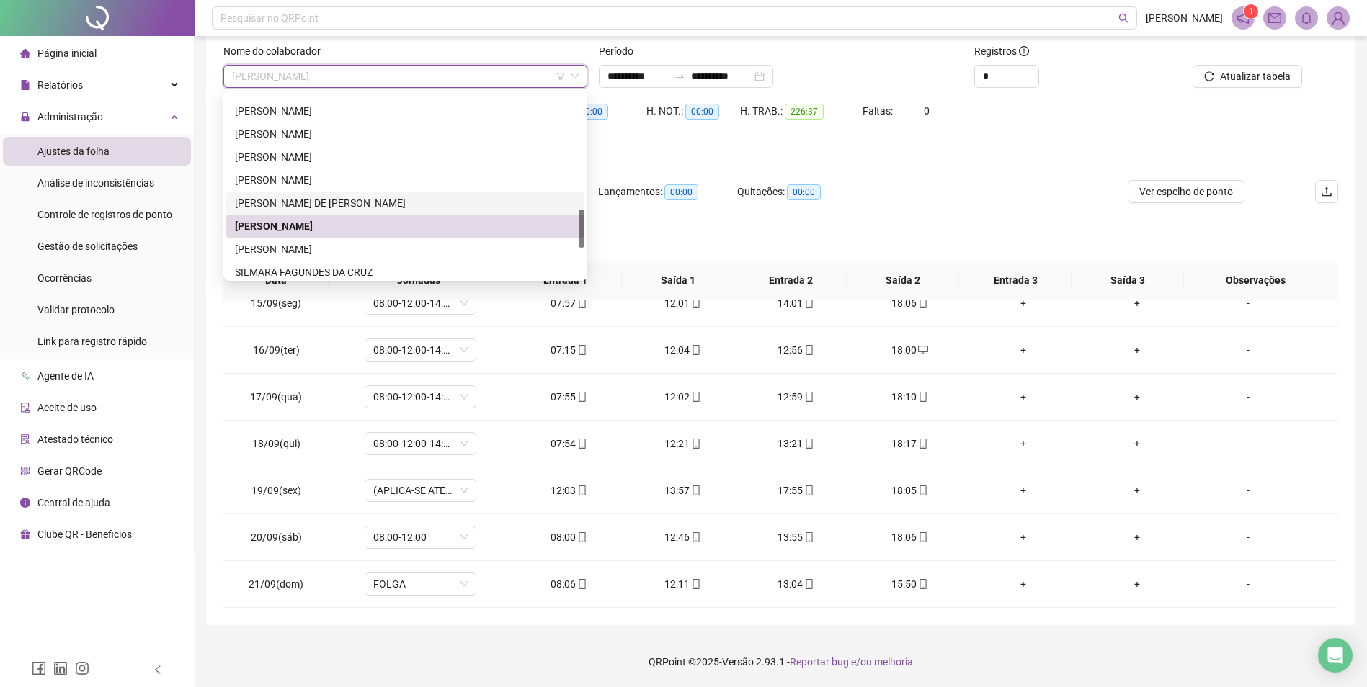
click at [341, 202] on div "[PERSON_NAME] DE [PERSON_NAME]" at bounding box center [405, 203] width 341 height 16
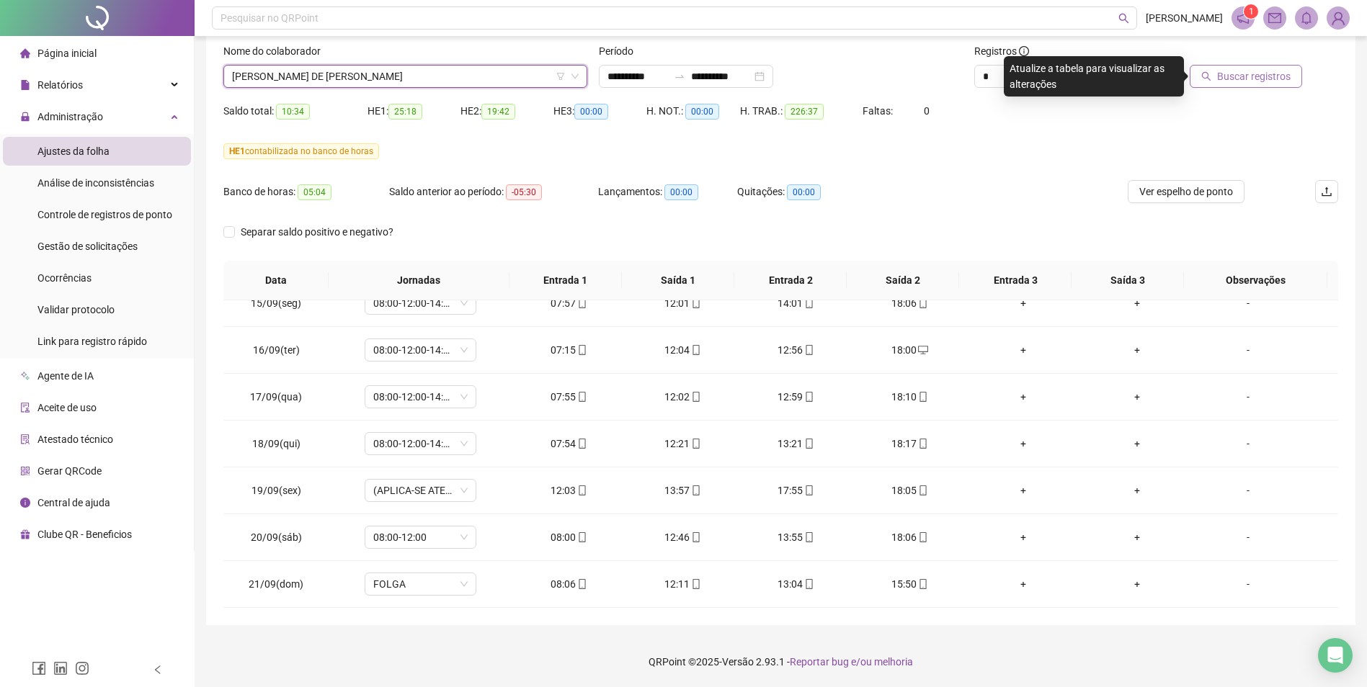
click at [1236, 74] on span "Buscar registros" at bounding box center [1254, 76] width 74 height 16
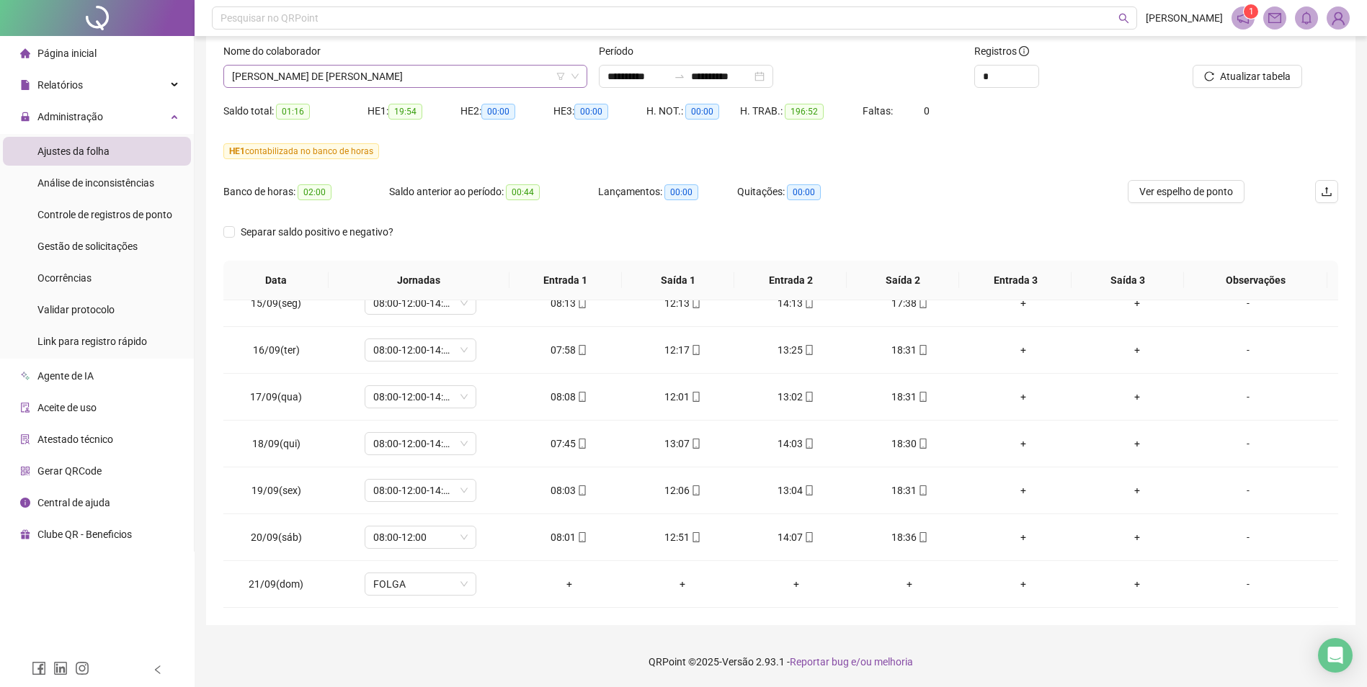
drag, startPoint x: 387, startPoint y: 76, endPoint x: 373, endPoint y: 79, distance: 14.6
click at [386, 76] on span "[PERSON_NAME] DE [PERSON_NAME]" at bounding box center [405, 77] width 347 height 22
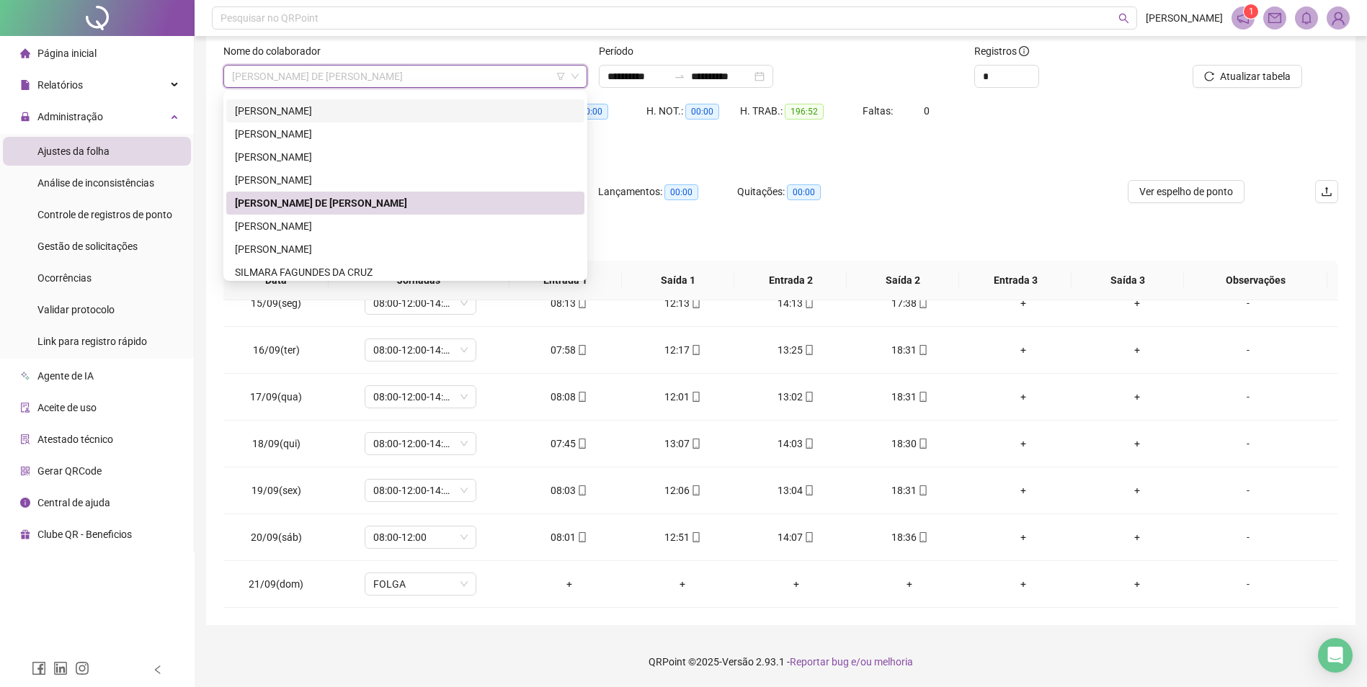
drag, startPoint x: 312, startPoint y: 112, endPoint x: 350, endPoint y: 130, distance: 42.5
click at [312, 112] on div "[PERSON_NAME]" at bounding box center [405, 111] width 341 height 16
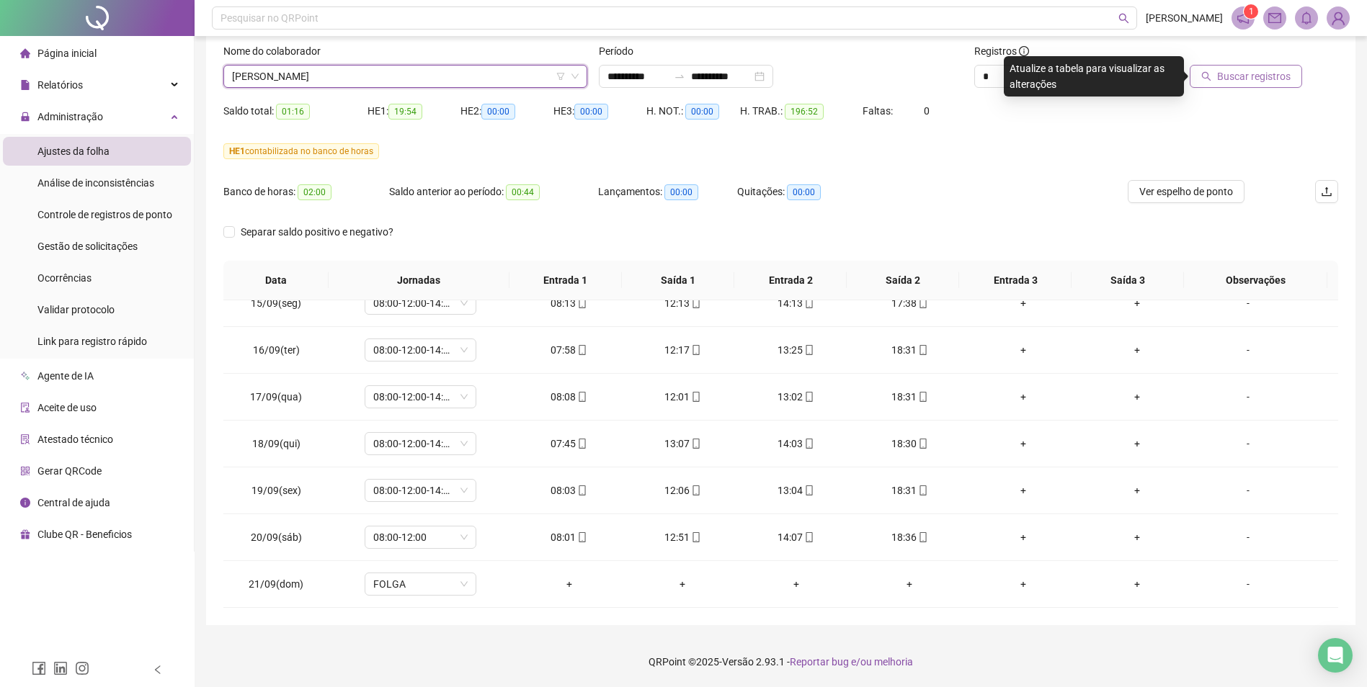
click at [1261, 81] on span "Buscar registros" at bounding box center [1254, 76] width 74 height 16
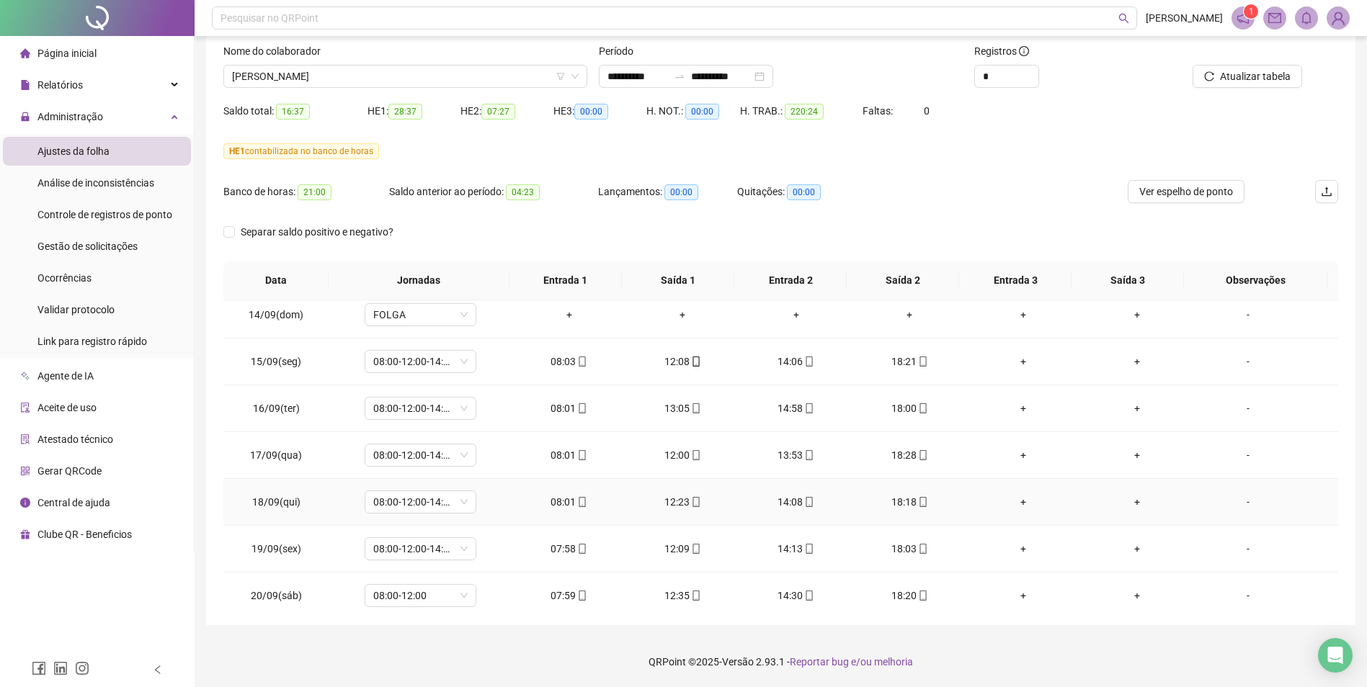
scroll to position [1191, 0]
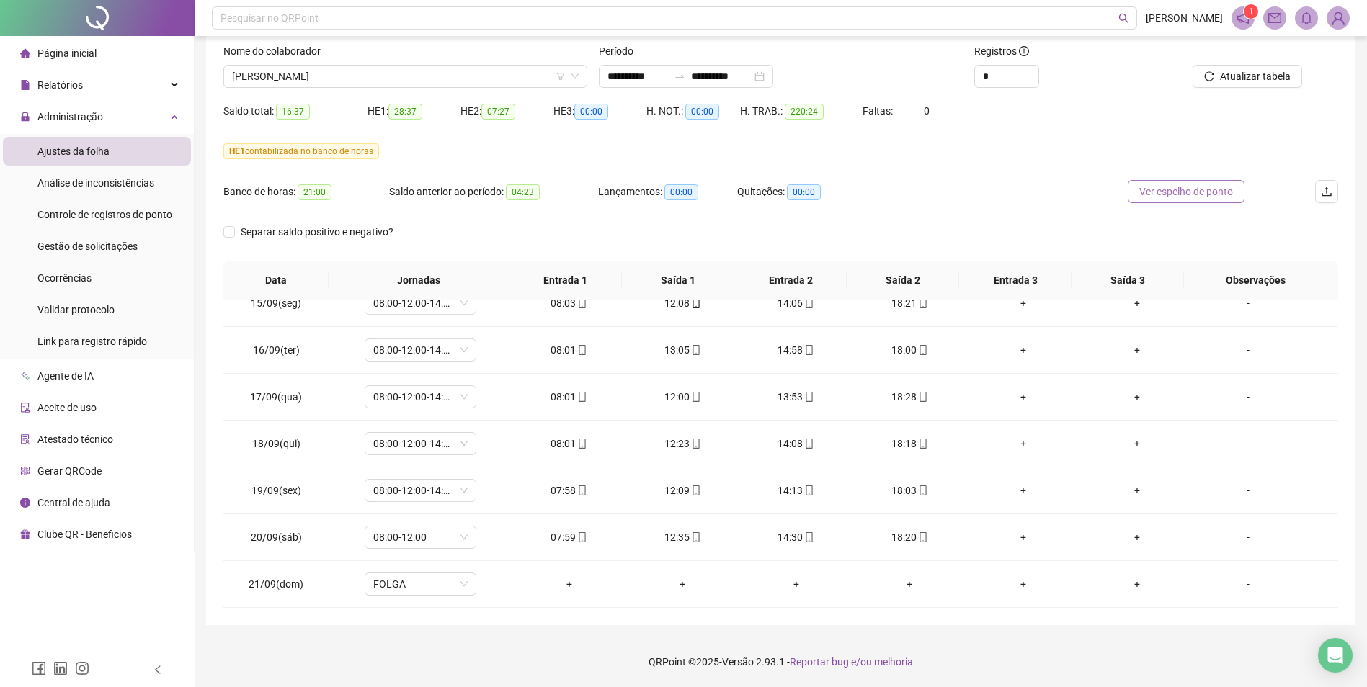
click at [1189, 197] on span "Ver espelho de ponto" at bounding box center [1186, 192] width 94 height 16
click at [446, 71] on span "[PERSON_NAME]" at bounding box center [405, 77] width 347 height 22
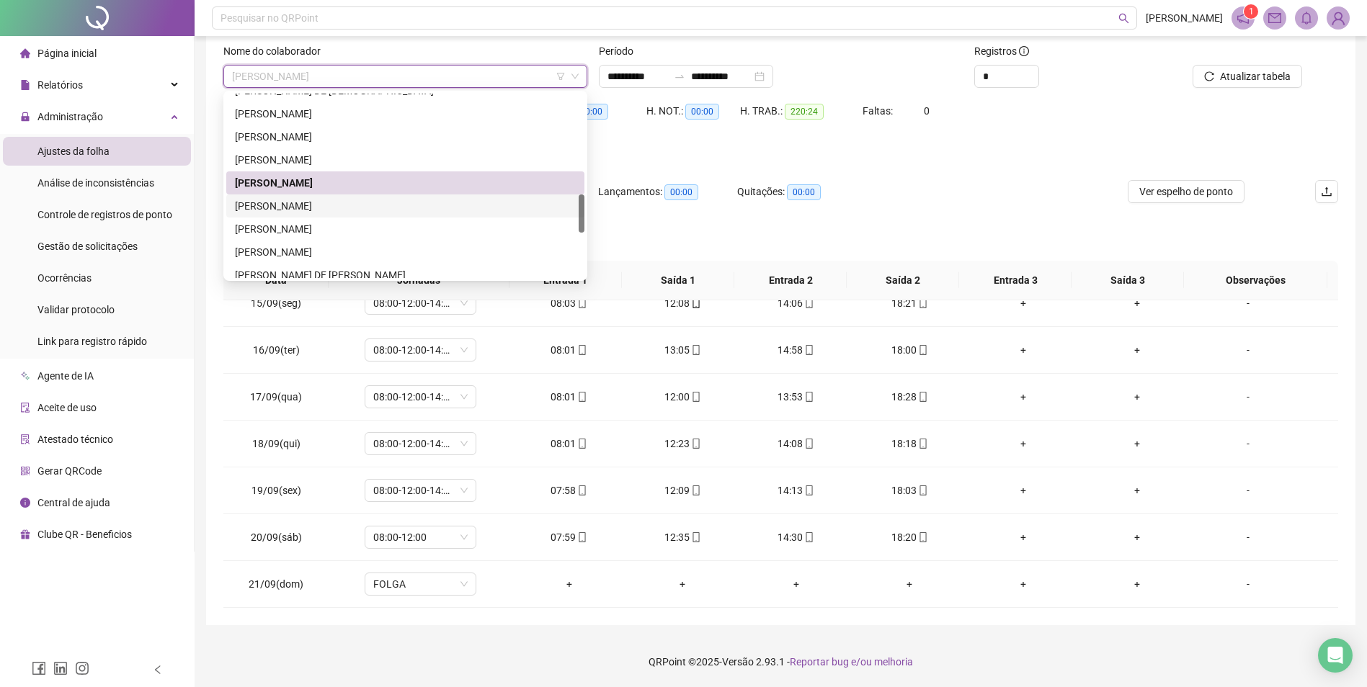
scroll to position [404, 0]
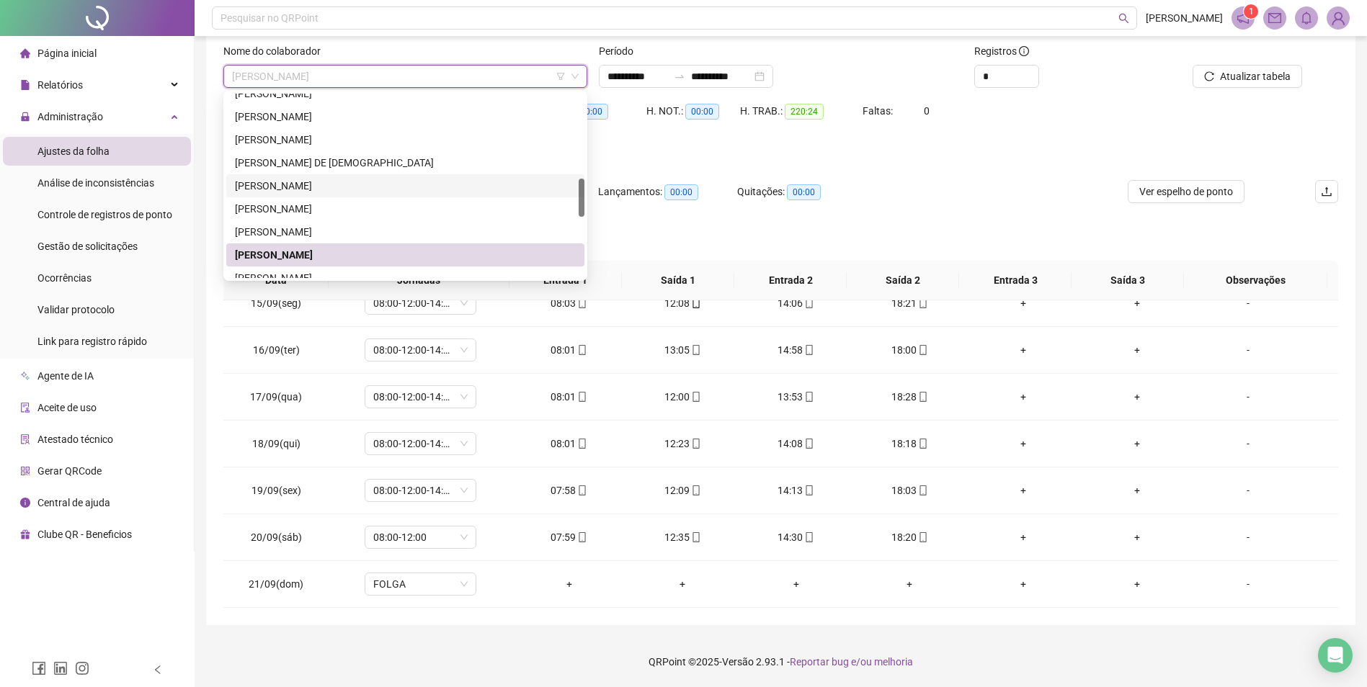
click at [325, 184] on div "[PERSON_NAME]" at bounding box center [405, 186] width 341 height 16
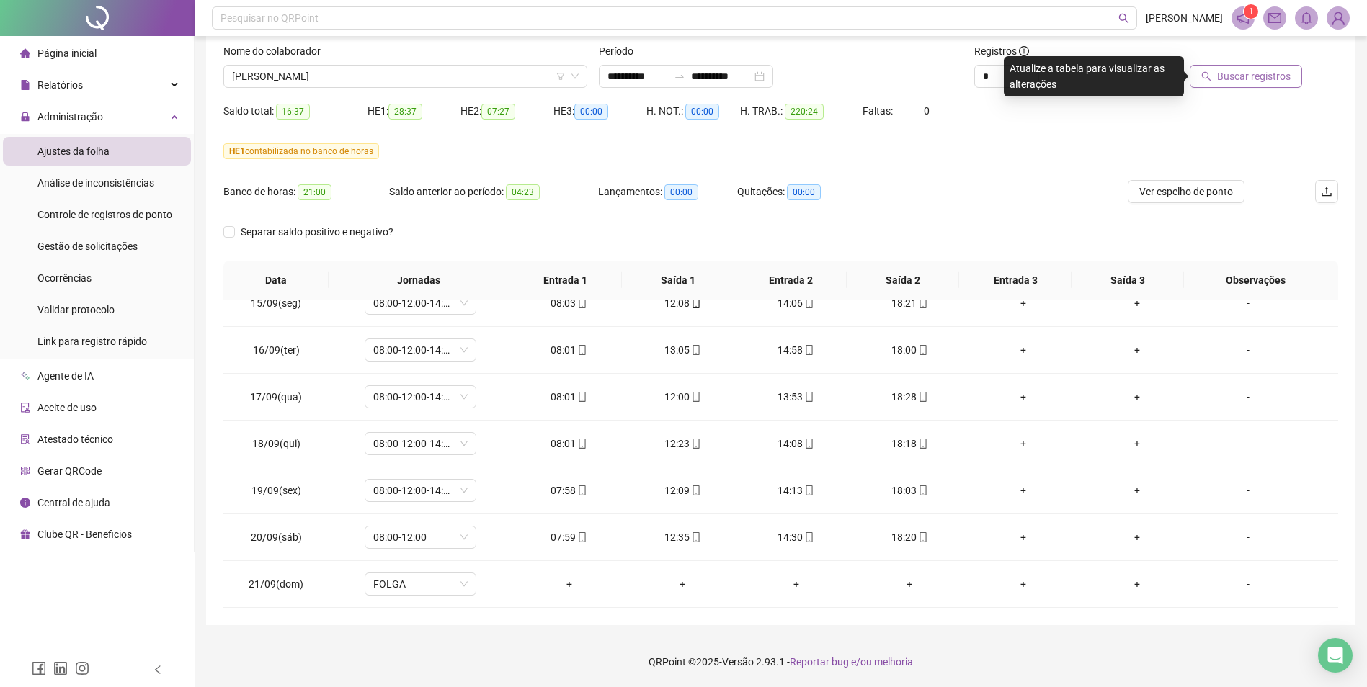
click at [1232, 79] on span "Buscar registros" at bounding box center [1254, 76] width 74 height 16
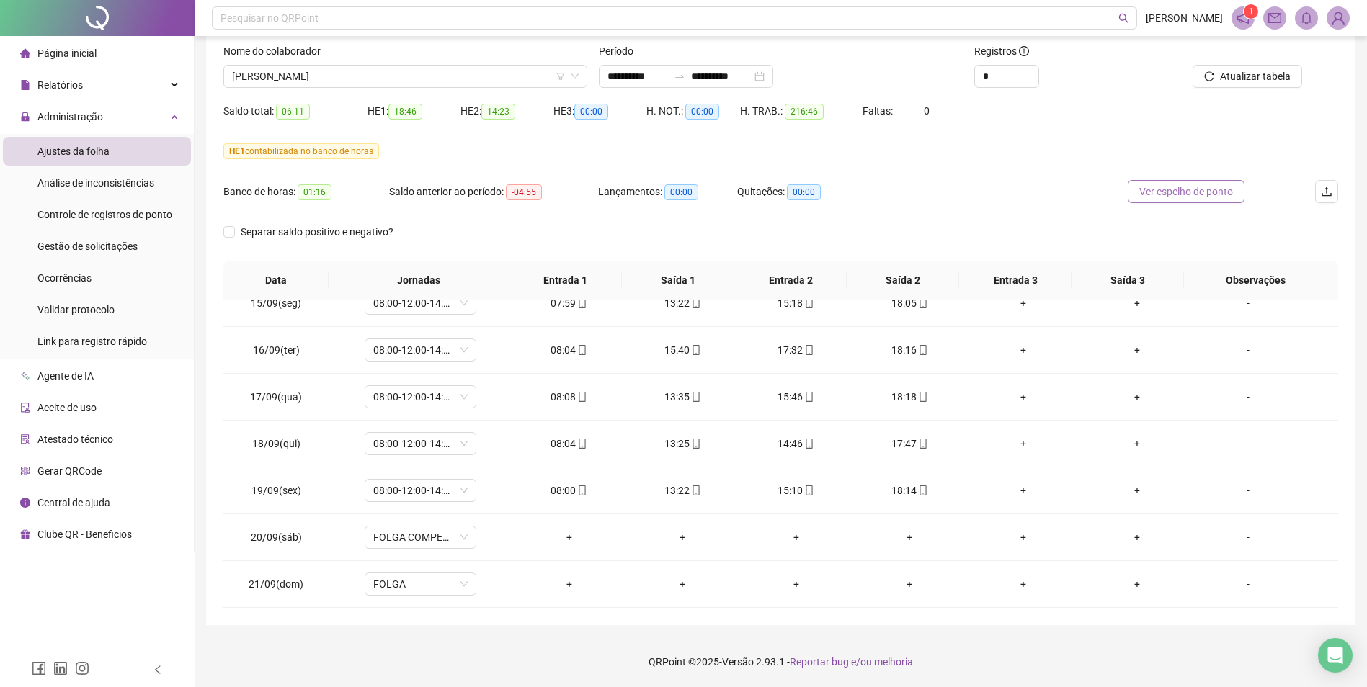
click at [1188, 191] on span "Ver espelho de ponto" at bounding box center [1186, 192] width 94 height 16
click at [413, 77] on span "[PERSON_NAME]" at bounding box center [405, 77] width 347 height 22
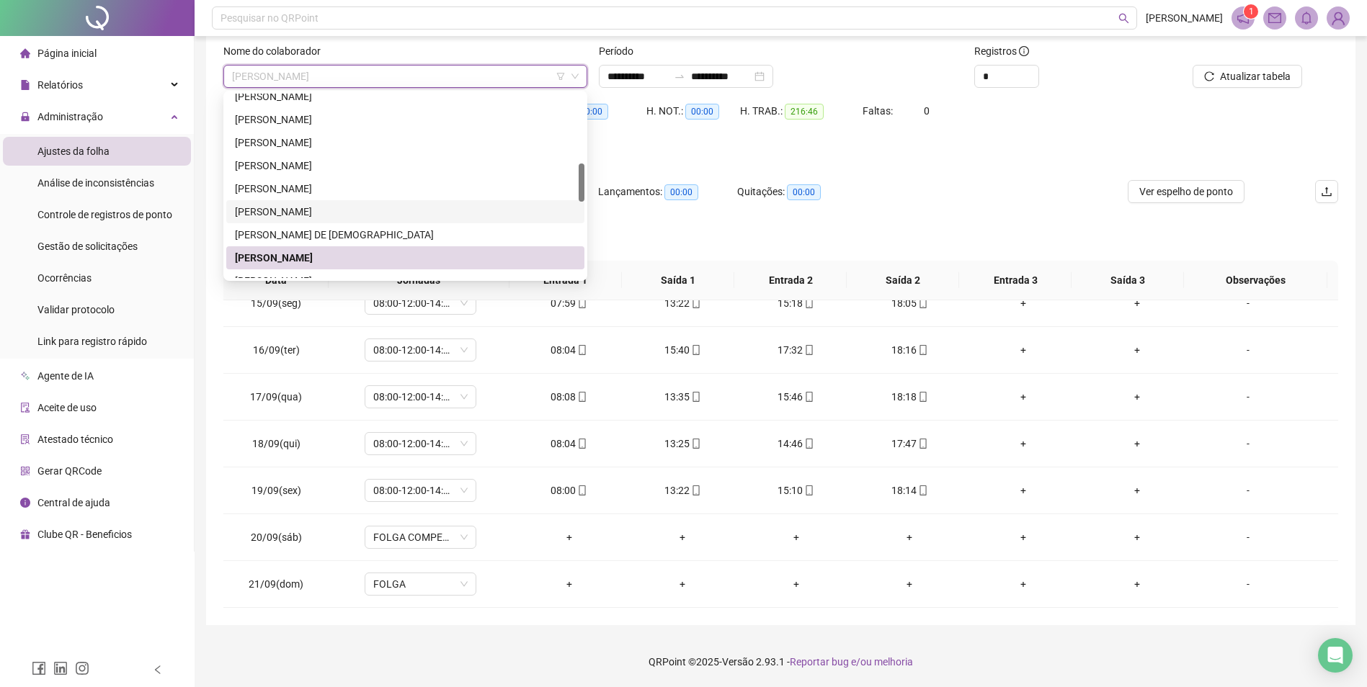
scroll to position [259, 0]
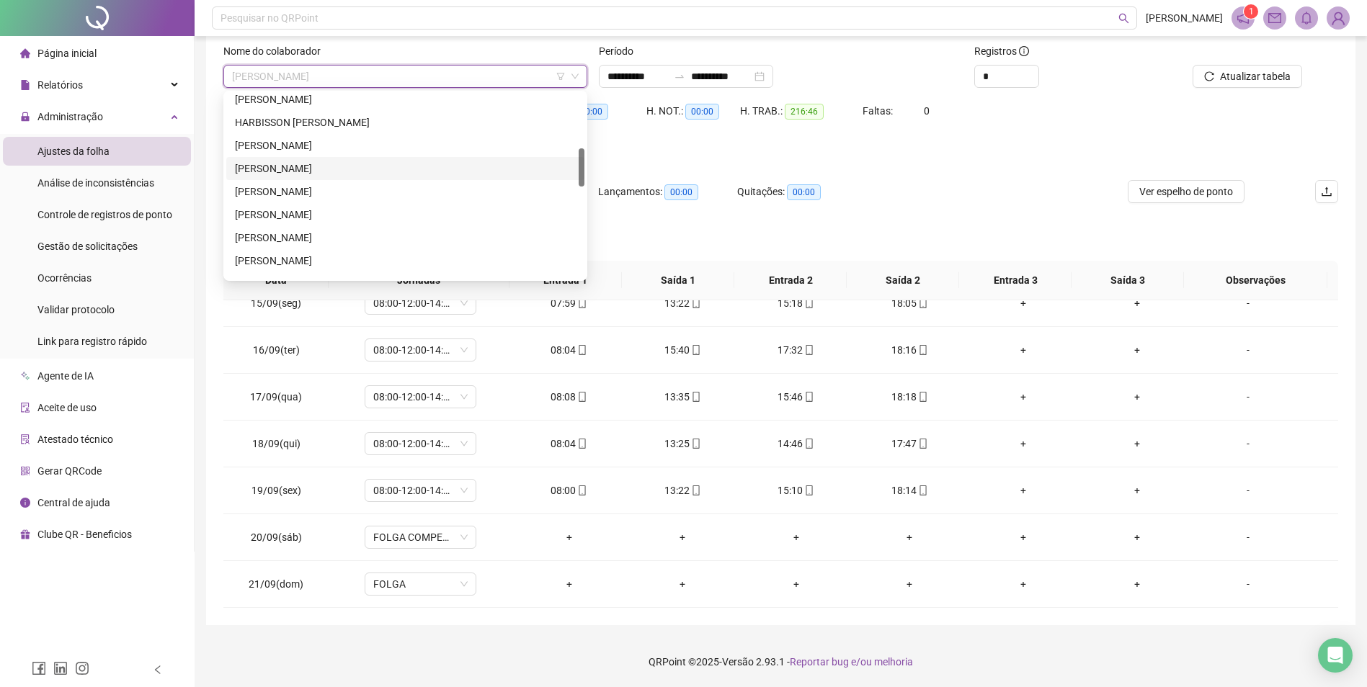
click at [311, 167] on div "[PERSON_NAME]" at bounding box center [405, 169] width 341 height 16
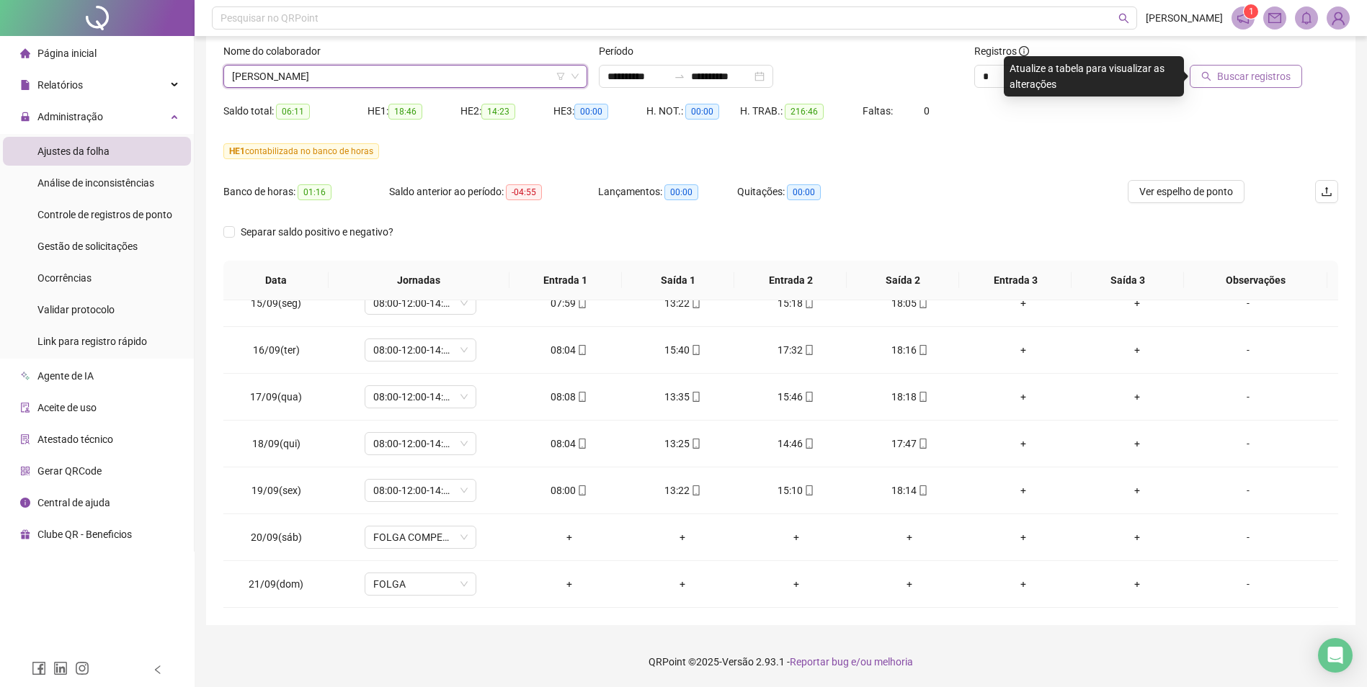
click at [1259, 78] on span "Buscar registros" at bounding box center [1254, 76] width 74 height 16
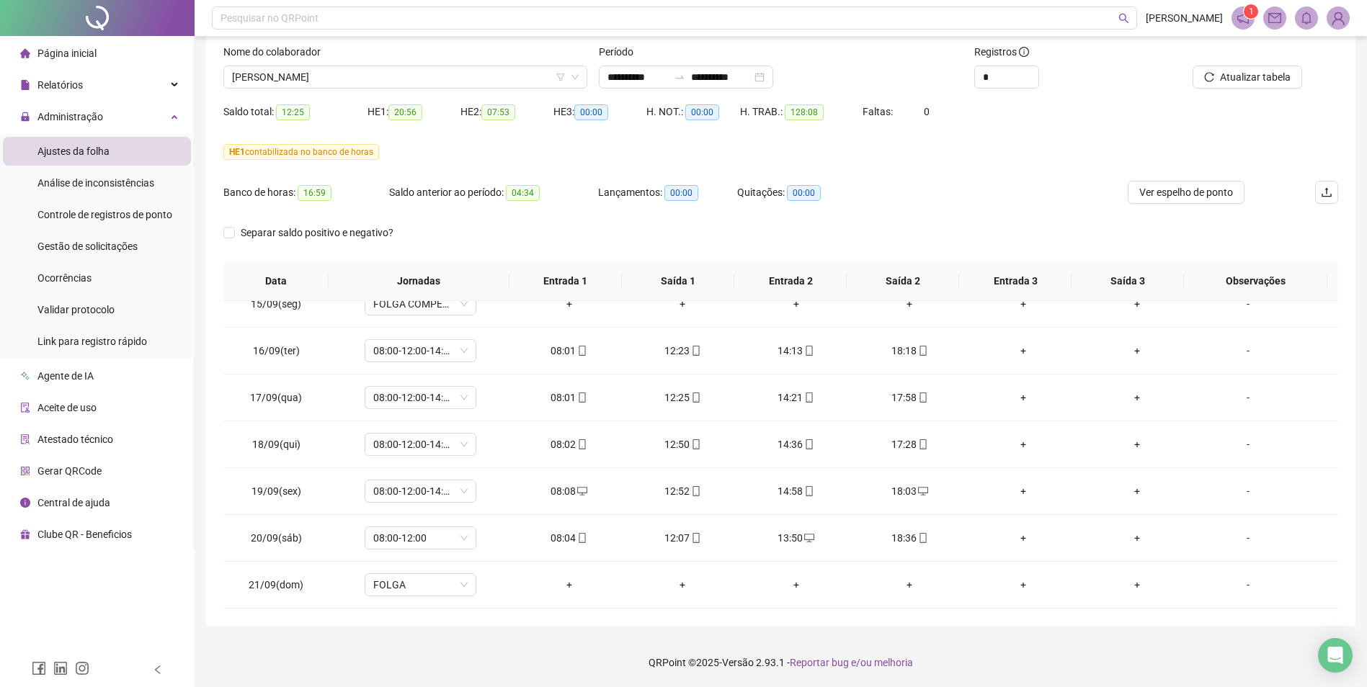
scroll to position [1186, 0]
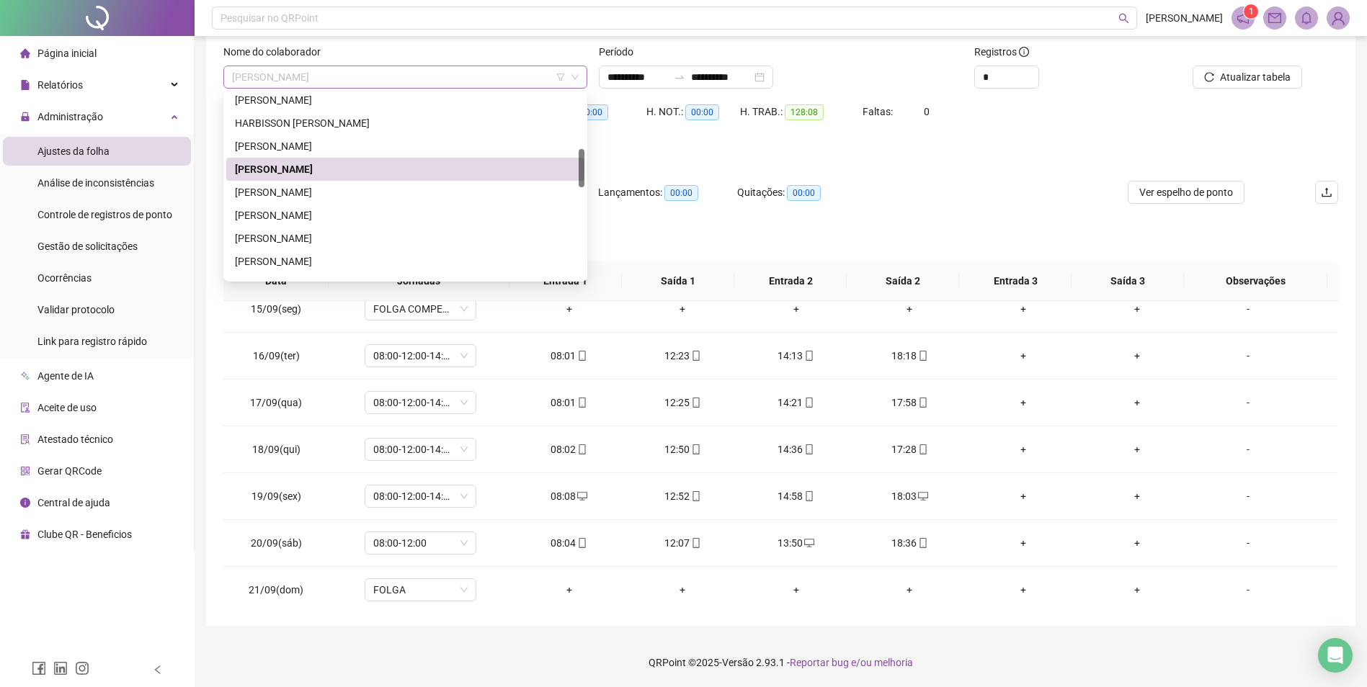
click at [513, 70] on span "[PERSON_NAME]" at bounding box center [405, 77] width 347 height 22
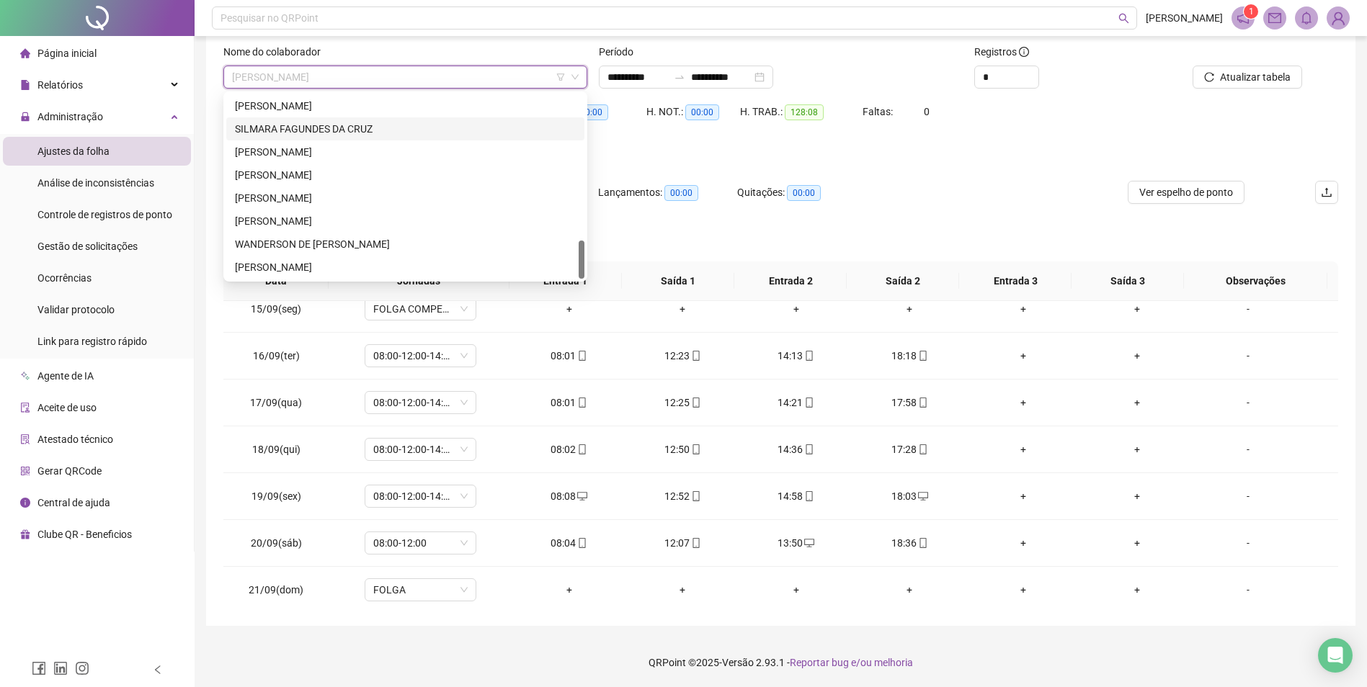
scroll to position [89, 0]
click at [344, 218] on div "[PERSON_NAME]" at bounding box center [405, 221] width 341 height 16
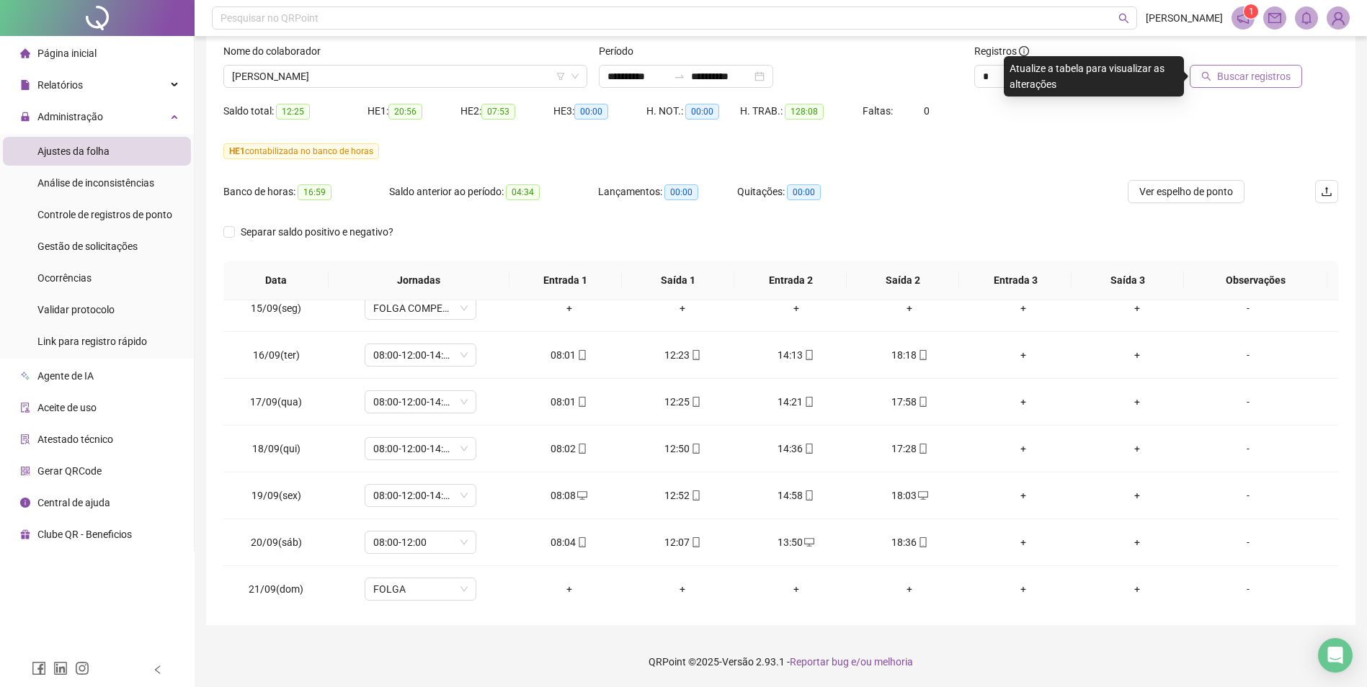
click at [1254, 74] on span "Buscar registros" at bounding box center [1254, 76] width 74 height 16
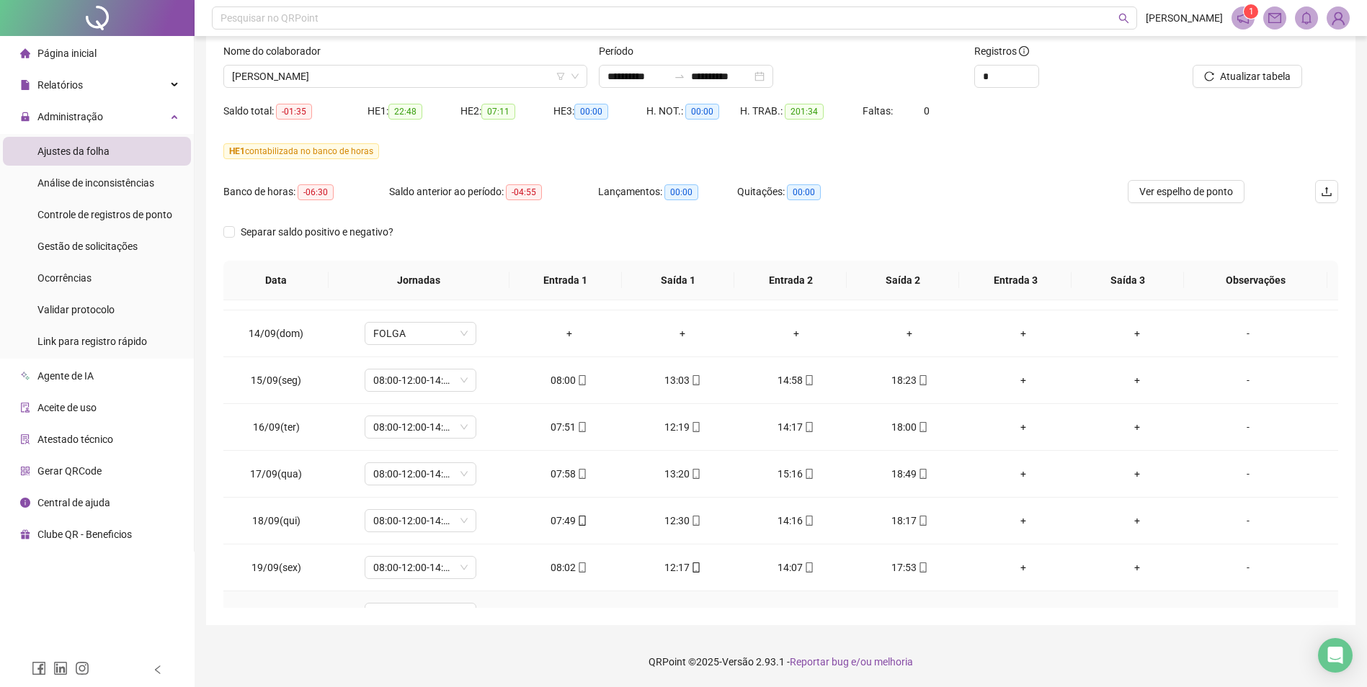
scroll to position [970, 0]
click at [1257, 77] on span "Atualizar tabela" at bounding box center [1255, 76] width 71 height 16
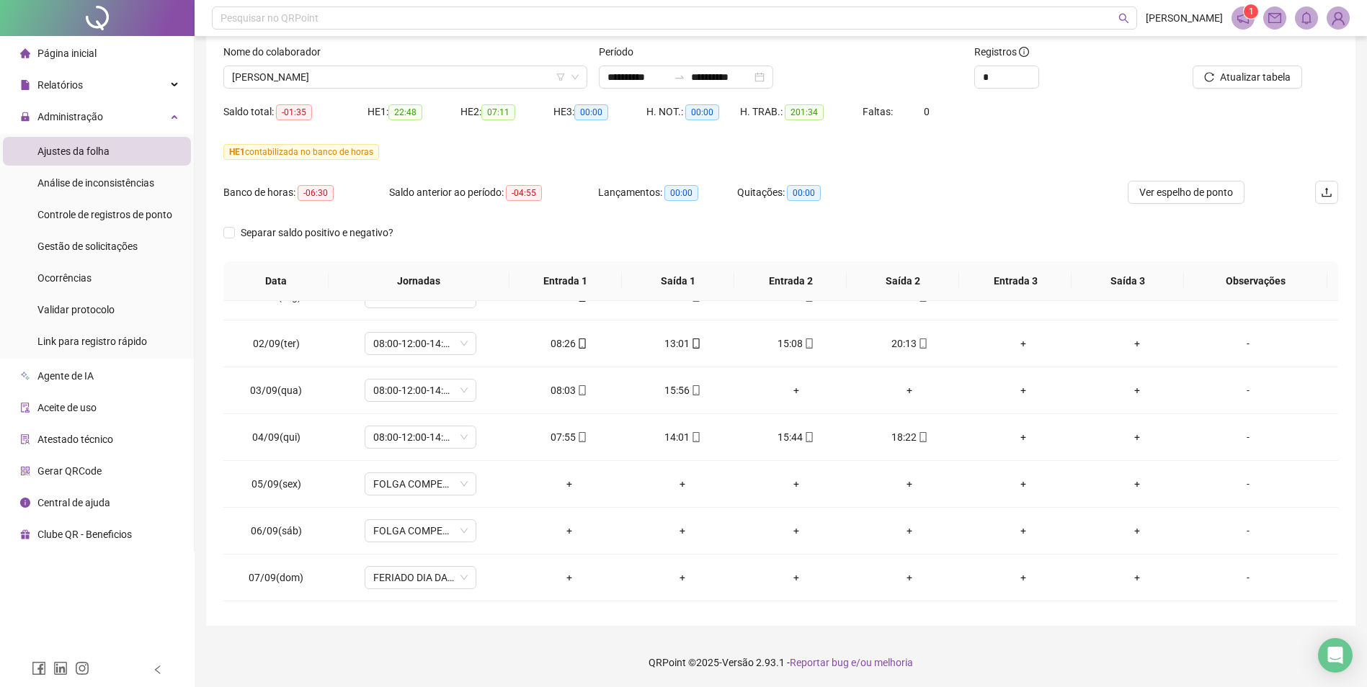
scroll to position [543, 0]
click at [506, 76] on span "[PERSON_NAME]" at bounding box center [405, 77] width 347 height 22
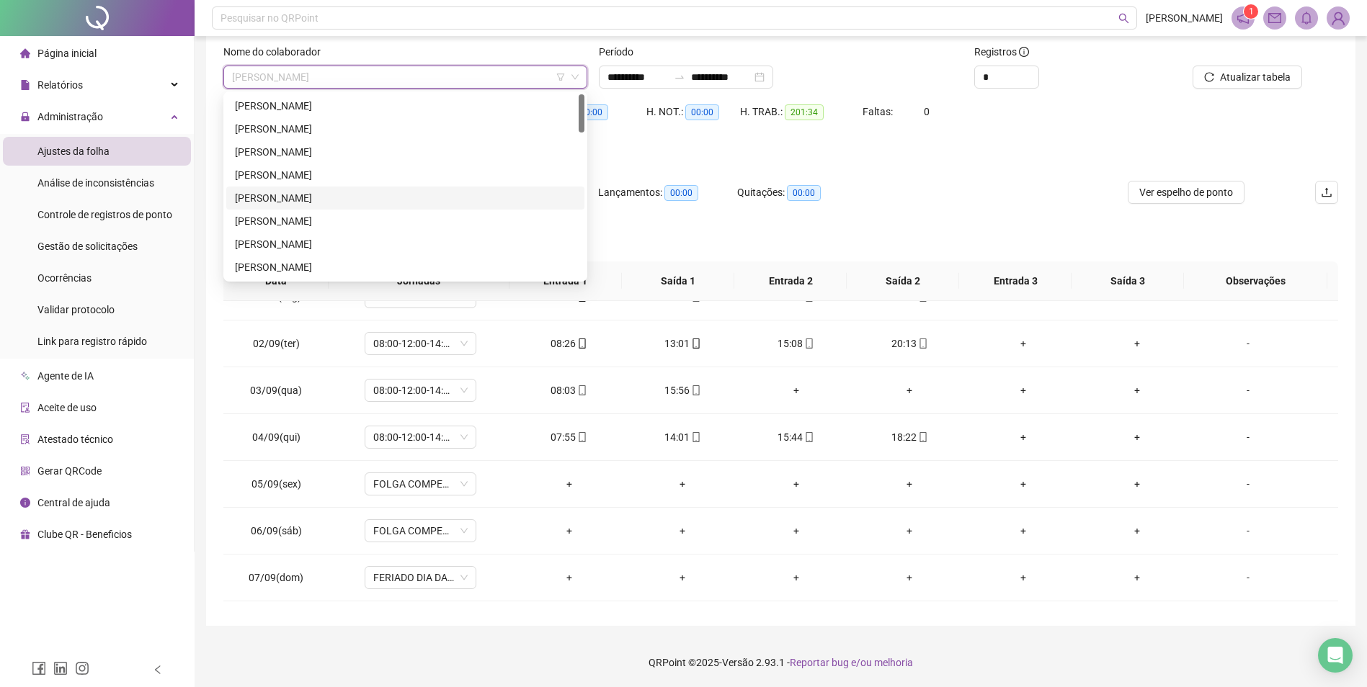
scroll to position [0, 0]
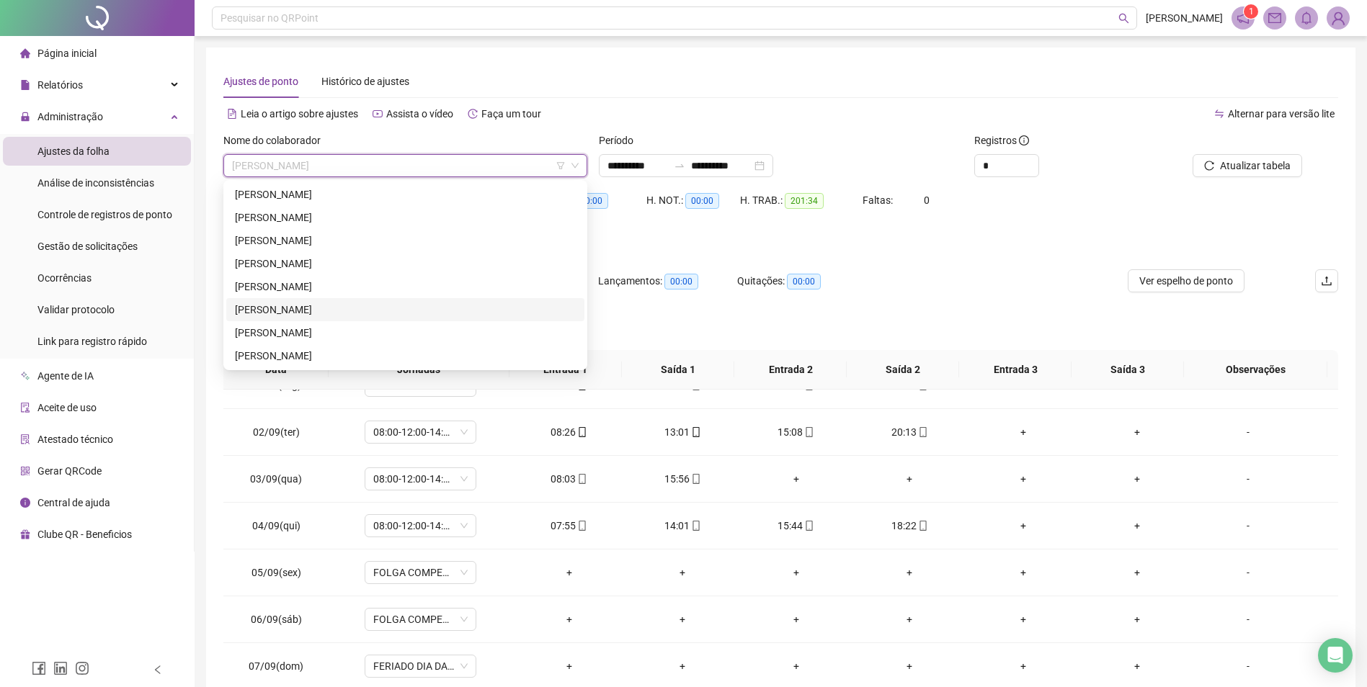
click at [321, 308] on div "[PERSON_NAME]" at bounding box center [405, 310] width 341 height 16
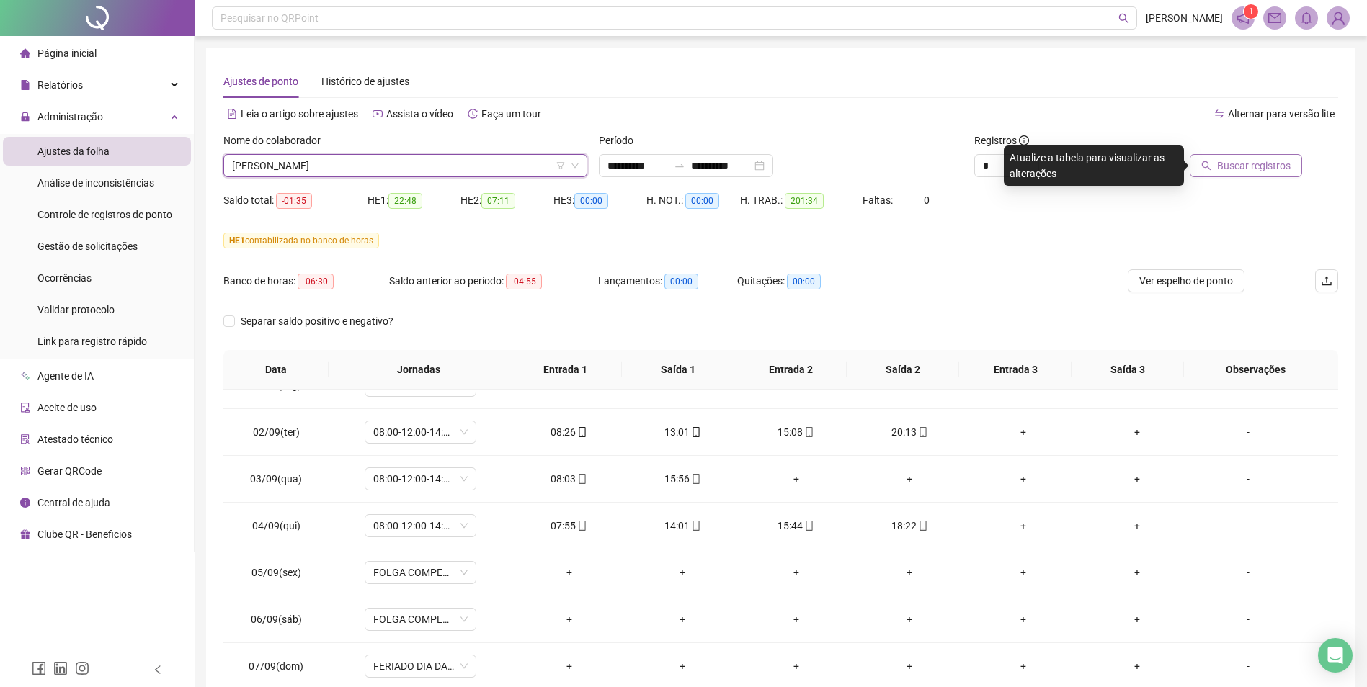
click at [1267, 160] on span "Buscar registros" at bounding box center [1254, 166] width 74 height 16
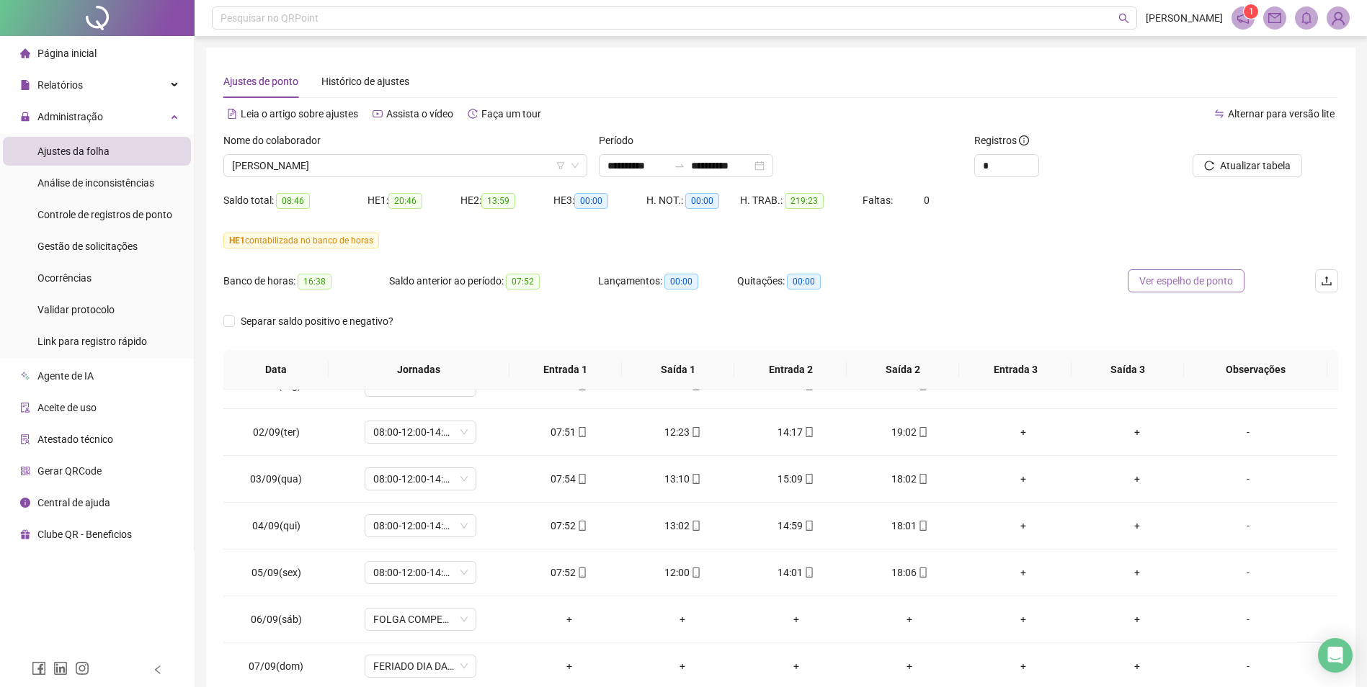
click at [1201, 280] on span "Ver espelho de ponto" at bounding box center [1186, 281] width 94 height 16
click at [473, 169] on span "[PERSON_NAME]" at bounding box center [405, 166] width 347 height 22
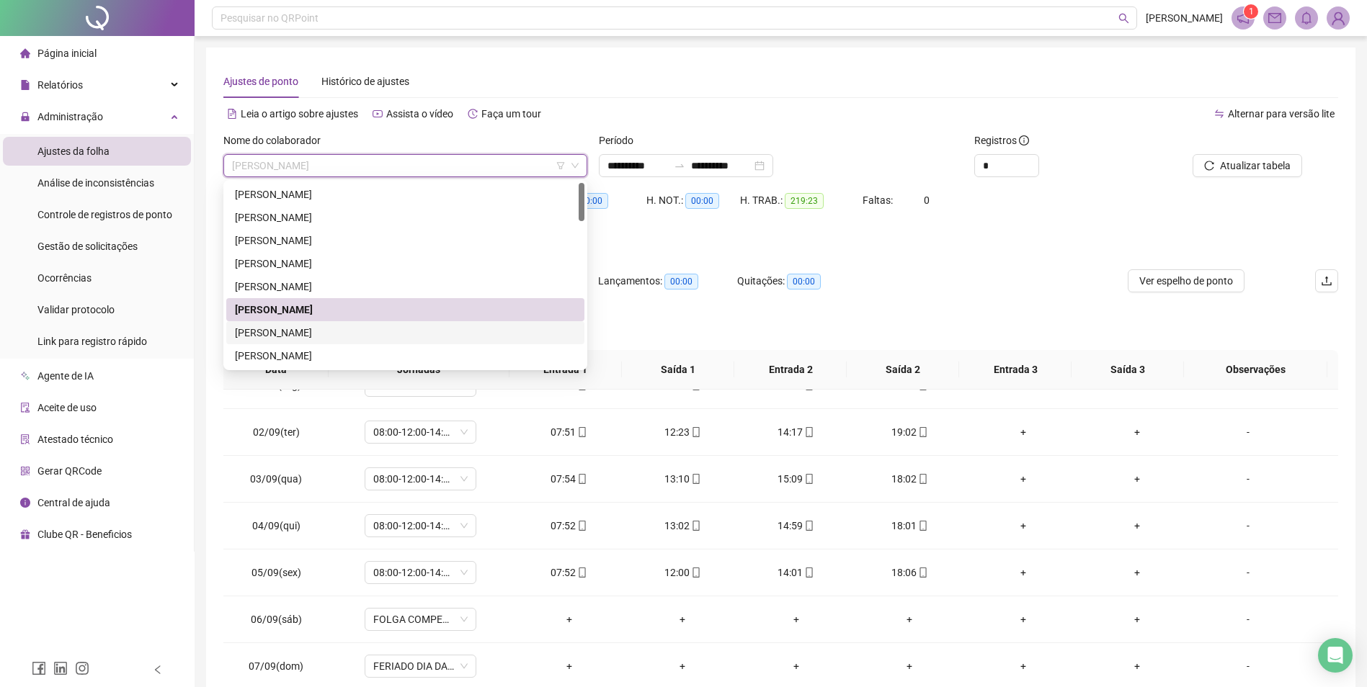
drag, startPoint x: 298, startPoint y: 331, endPoint x: 352, endPoint y: 333, distance: 54.1
click at [298, 331] on div "[PERSON_NAME]" at bounding box center [405, 333] width 341 height 16
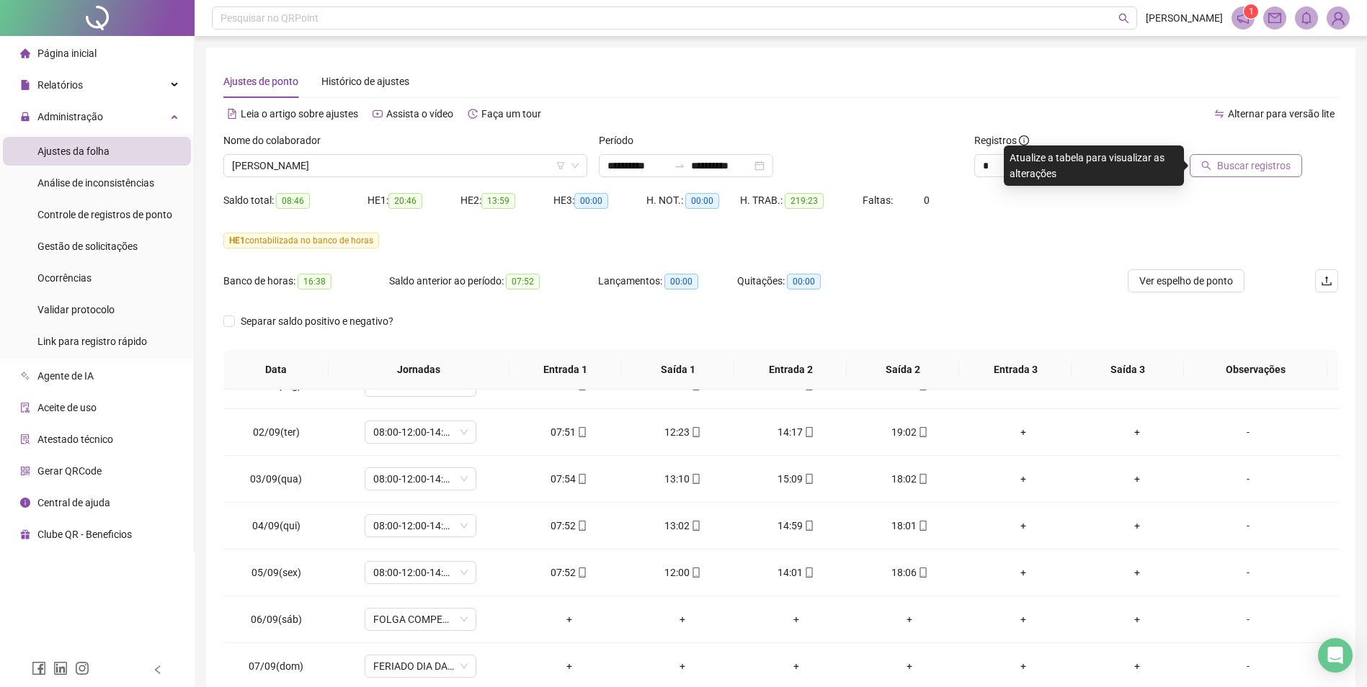
click at [1264, 158] on span "Buscar registros" at bounding box center [1254, 166] width 74 height 16
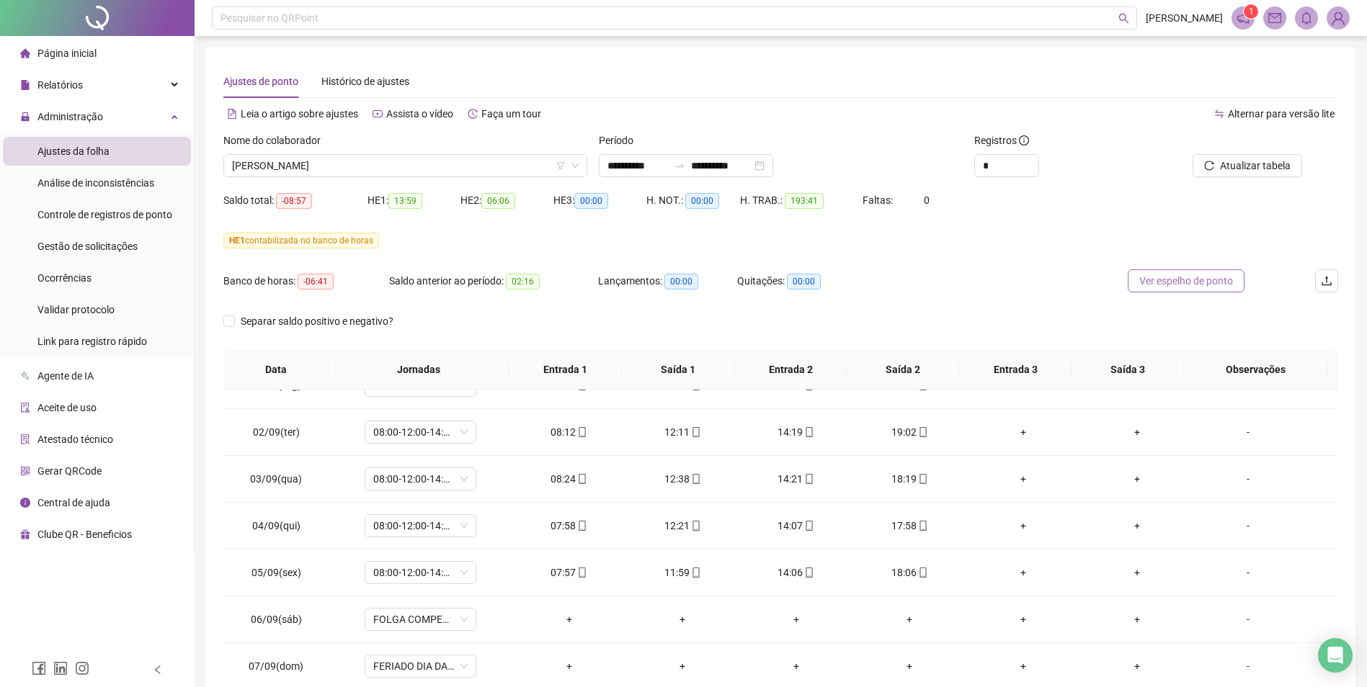
click at [1175, 283] on span "Ver espelho de ponto" at bounding box center [1186, 281] width 94 height 16
click at [491, 163] on span "[PERSON_NAME]" at bounding box center [405, 166] width 347 height 22
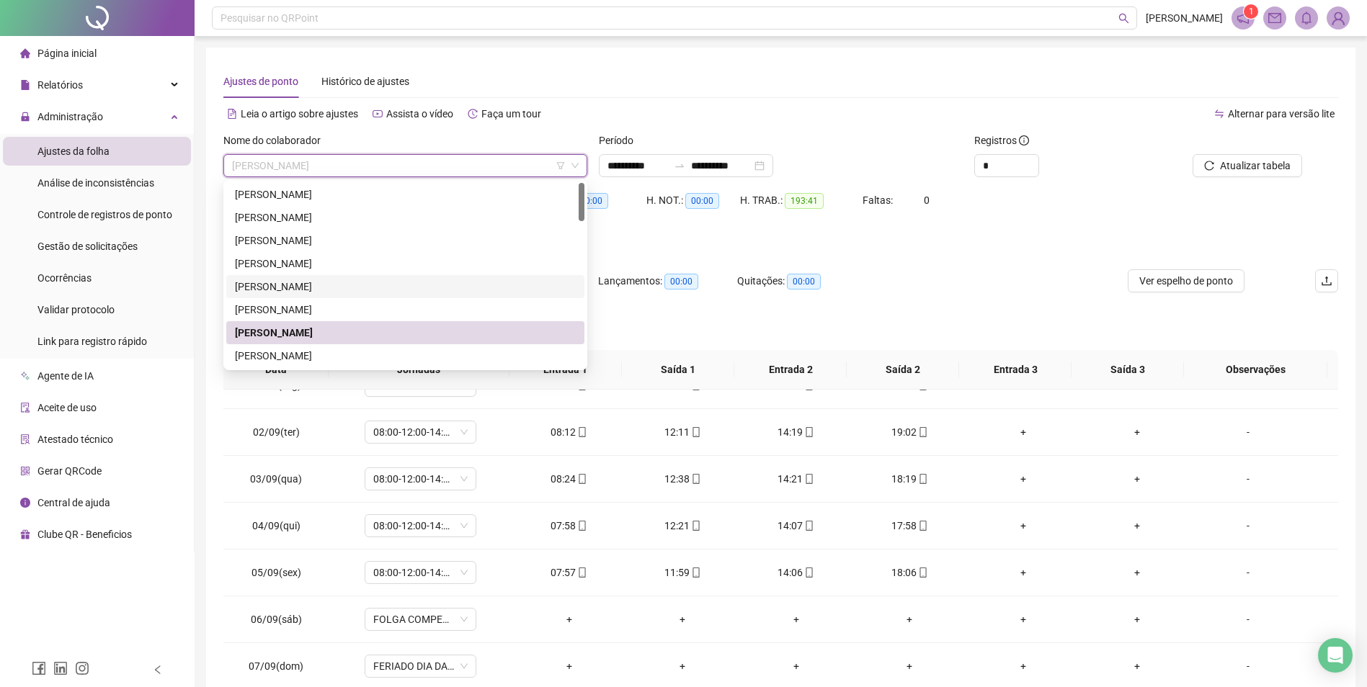
scroll to position [144, 0]
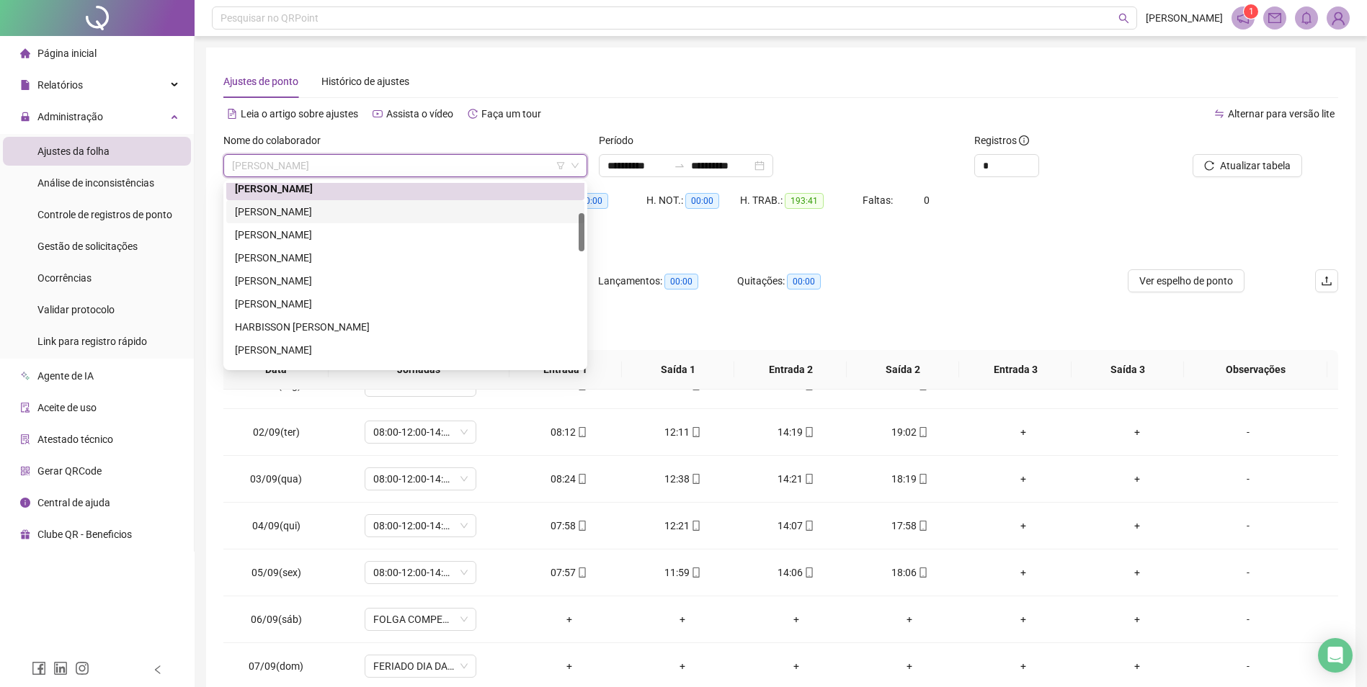
click at [334, 205] on div "[PERSON_NAME]" at bounding box center [405, 212] width 341 height 16
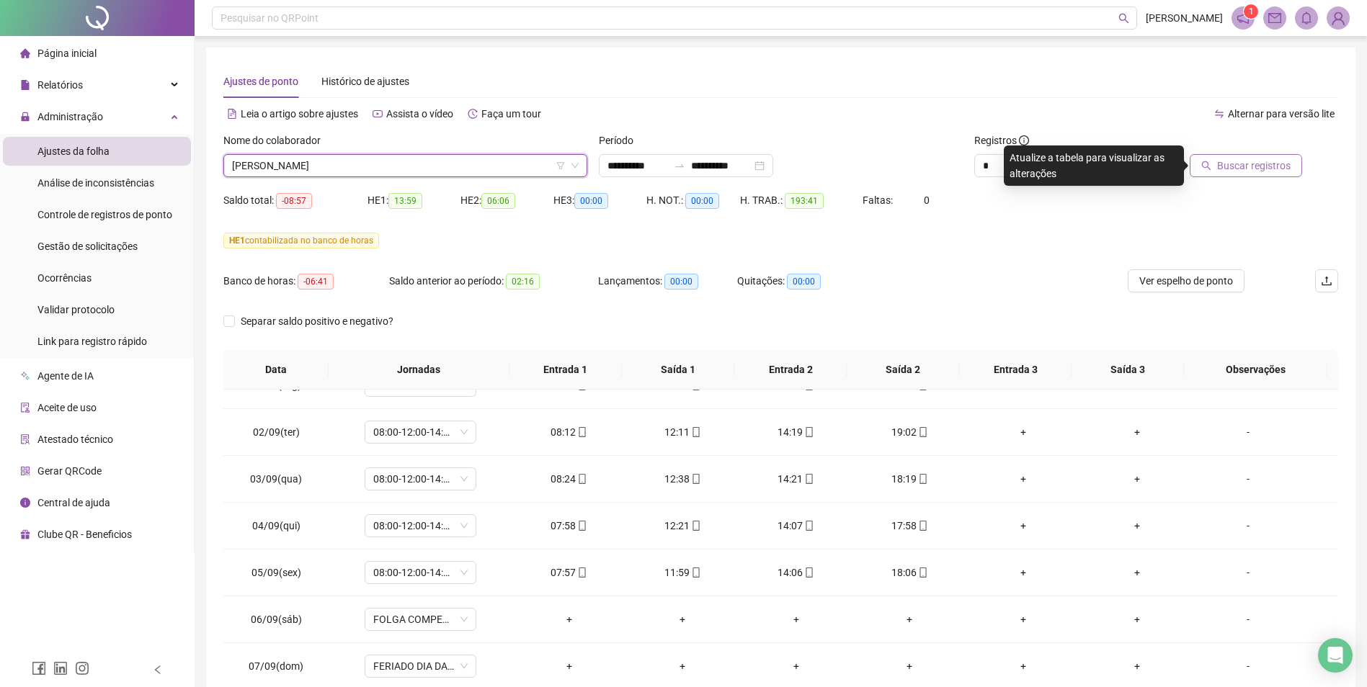
click at [1276, 166] on span "Buscar registros" at bounding box center [1254, 166] width 74 height 16
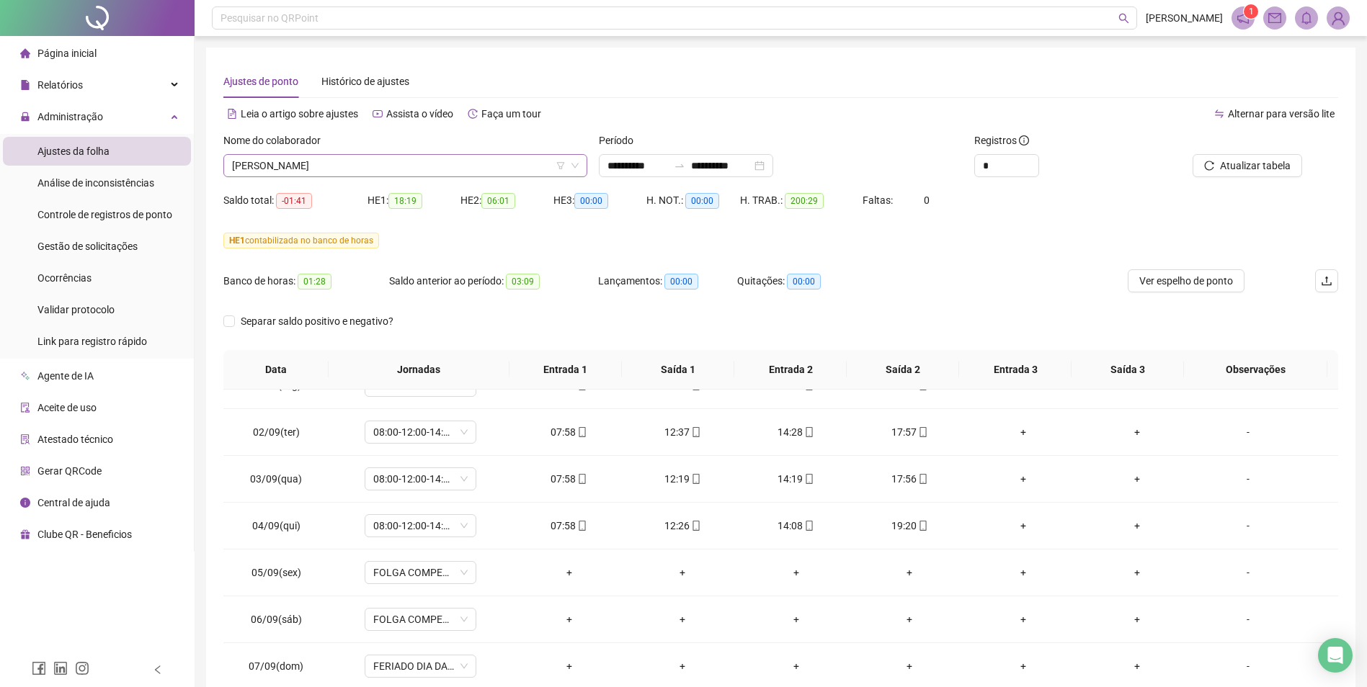
click at [492, 169] on span "[PERSON_NAME]" at bounding box center [405, 166] width 347 height 22
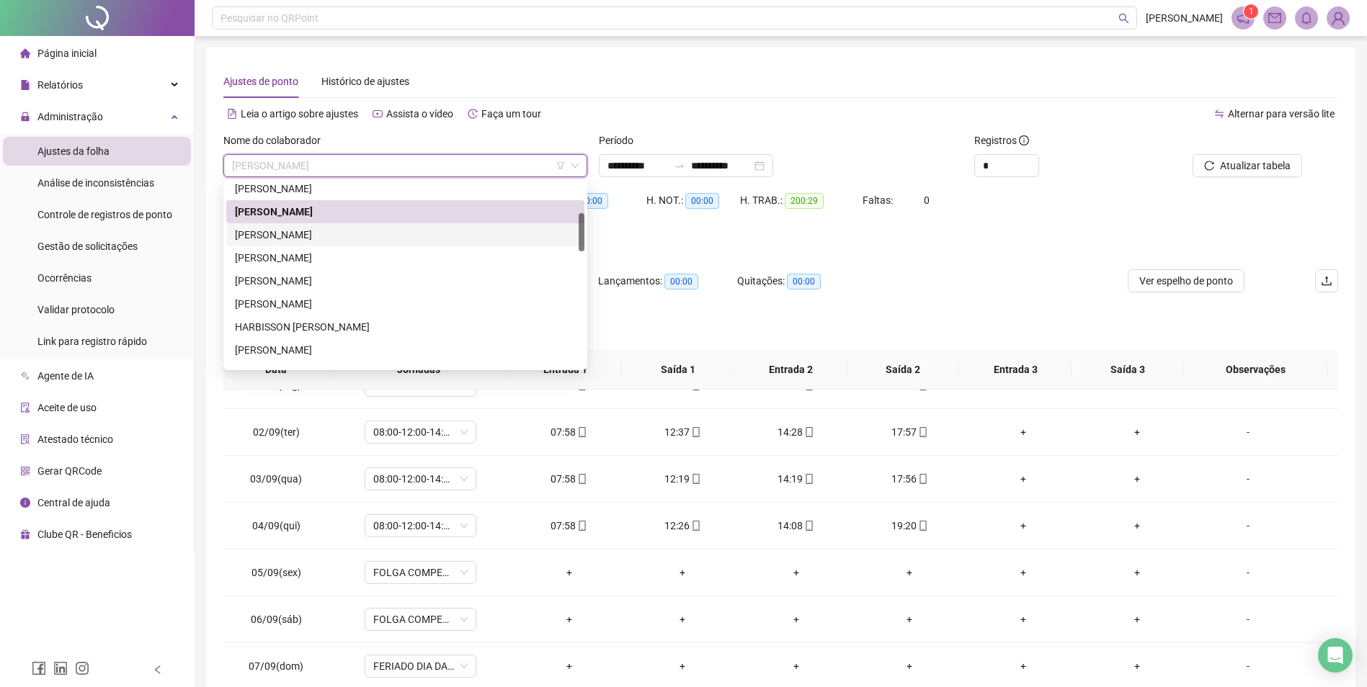
drag, startPoint x: 313, startPoint y: 233, endPoint x: 347, endPoint y: 241, distance: 35.5
click at [313, 233] on div "[PERSON_NAME]" at bounding box center [405, 235] width 341 height 16
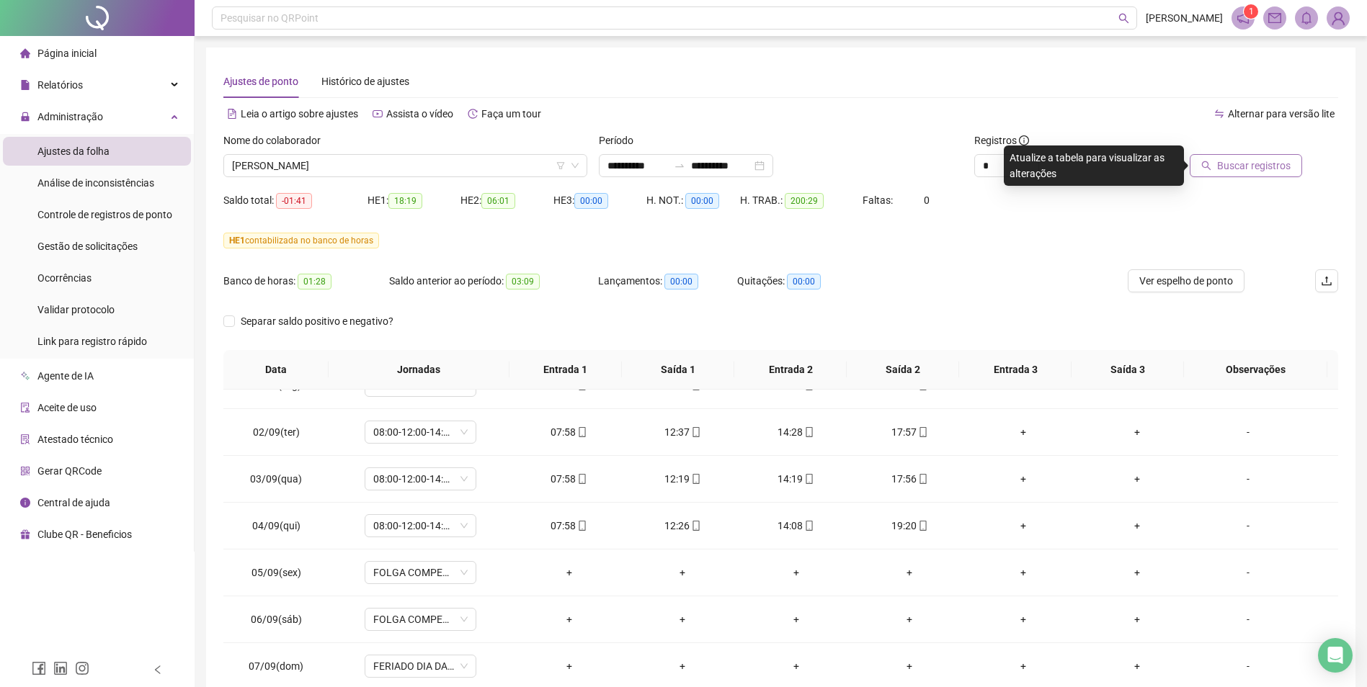
click at [1244, 166] on span "Buscar registros" at bounding box center [1254, 166] width 74 height 16
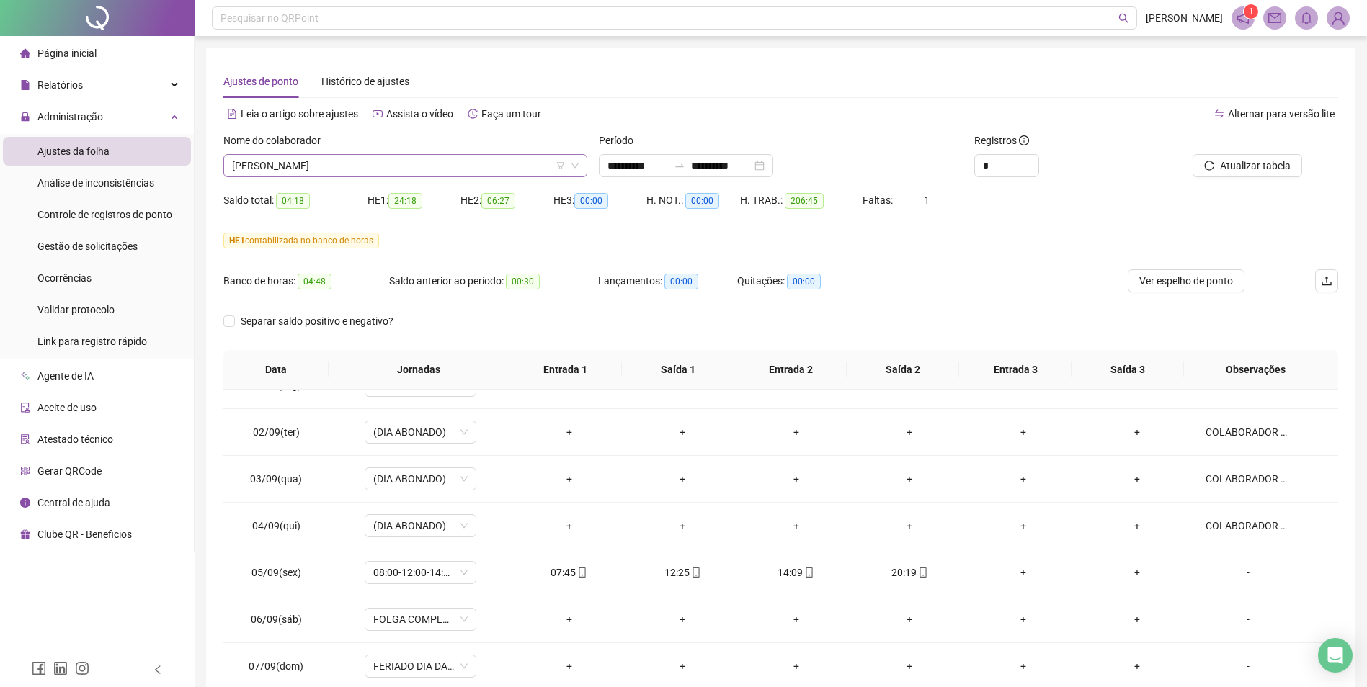
click at [393, 165] on span "[PERSON_NAME]" at bounding box center [405, 166] width 347 height 22
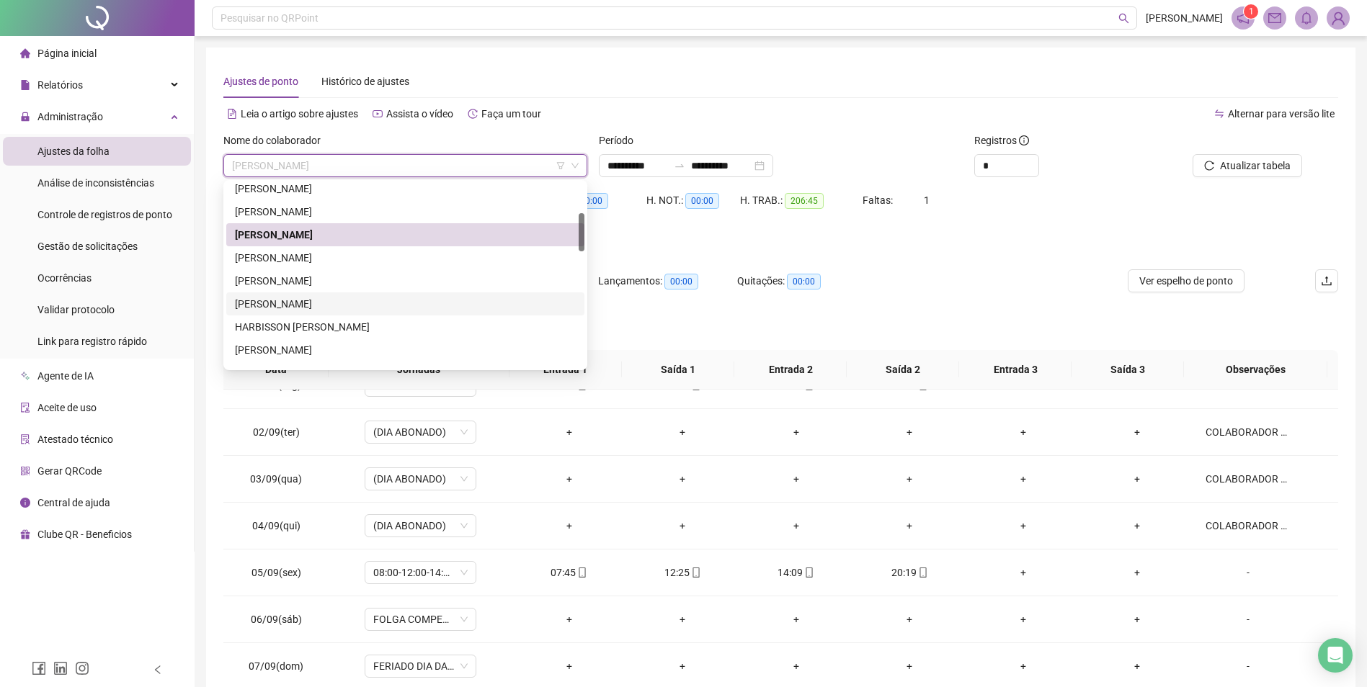
drag, startPoint x: 316, startPoint y: 303, endPoint x: 486, endPoint y: 307, distance: 169.4
click at [316, 304] on div "[PERSON_NAME]" at bounding box center [405, 304] width 341 height 16
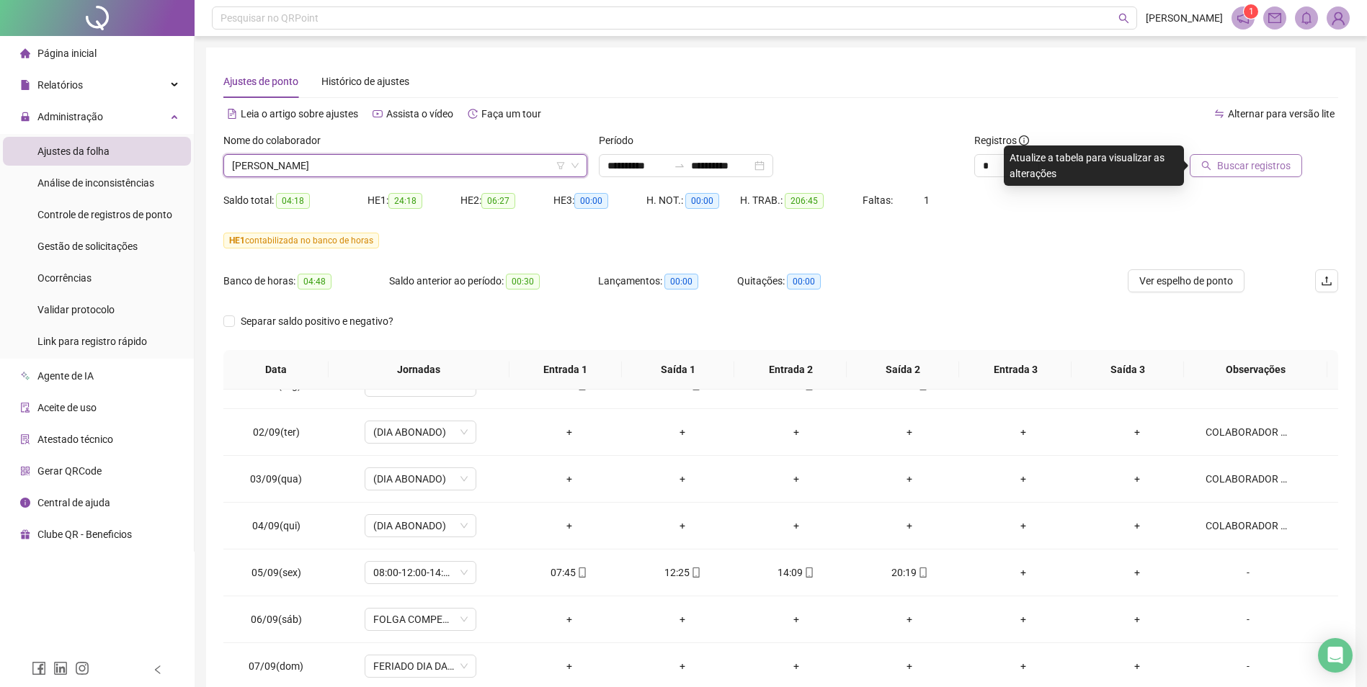
click at [1234, 173] on span "Buscar registros" at bounding box center [1254, 166] width 74 height 16
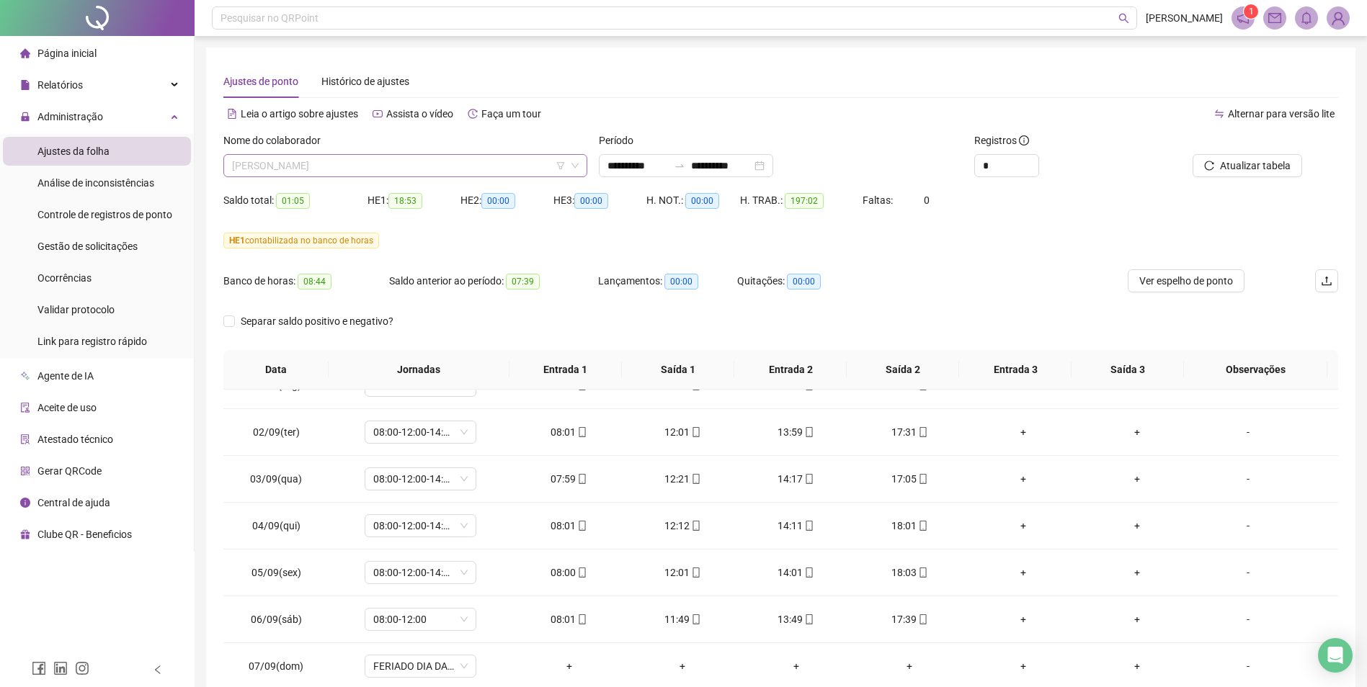
click at [412, 173] on span "[PERSON_NAME]" at bounding box center [405, 166] width 347 height 22
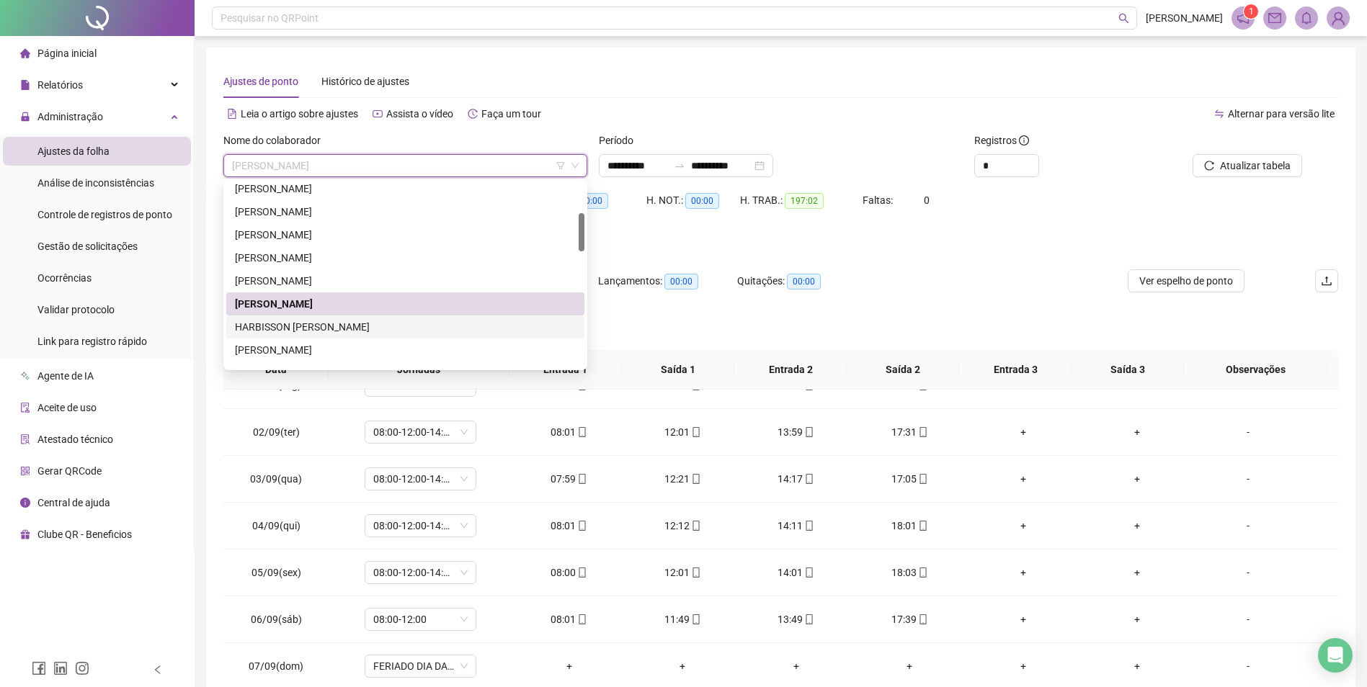
click at [325, 324] on div "HARBISSON [PERSON_NAME]" at bounding box center [405, 327] width 341 height 16
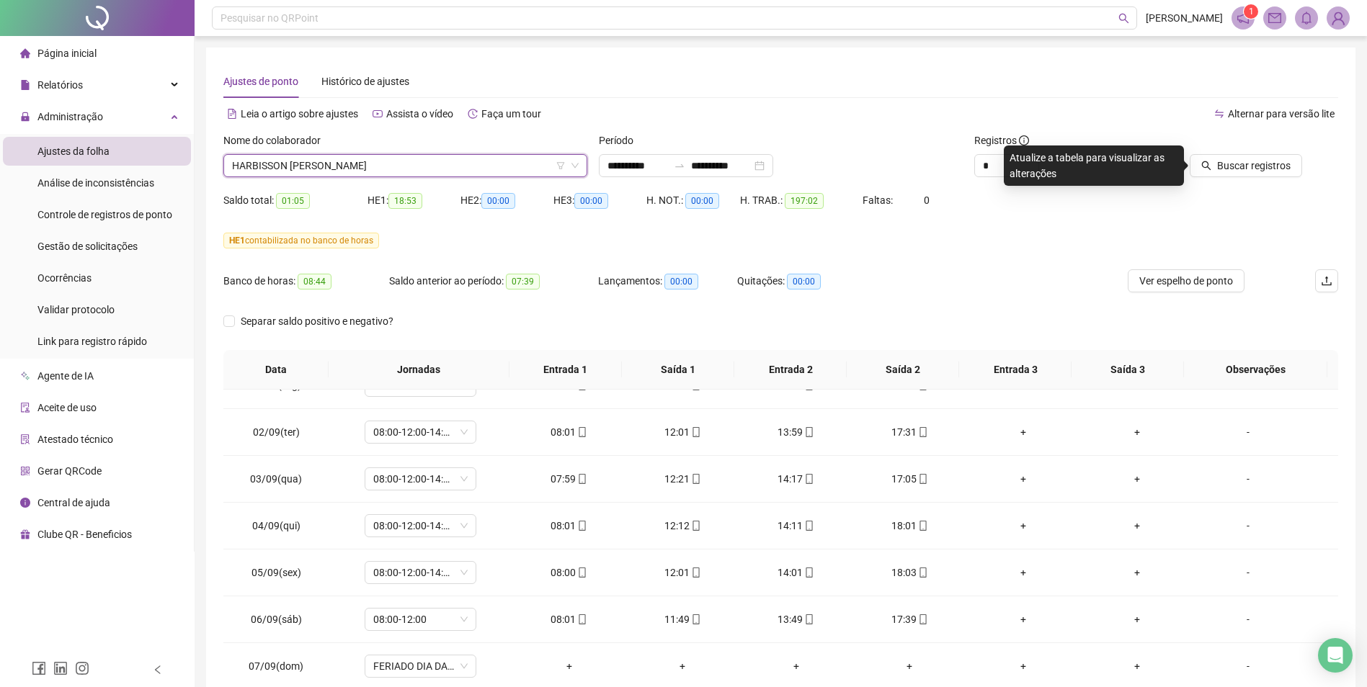
click at [1240, 151] on div at bounding box center [1232, 144] width 141 height 22
click at [1239, 169] on span "Buscar registros" at bounding box center [1254, 166] width 74 height 16
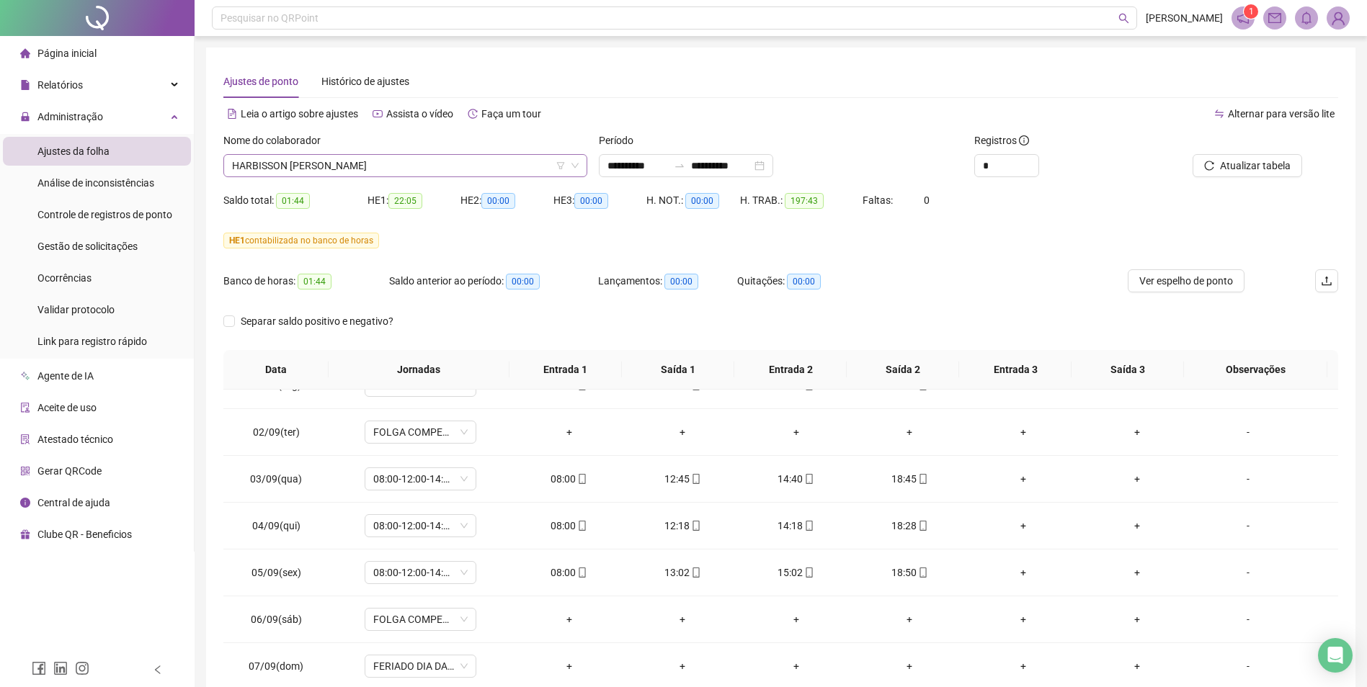
click at [406, 166] on span "HARBISSON [PERSON_NAME]" at bounding box center [405, 166] width 347 height 22
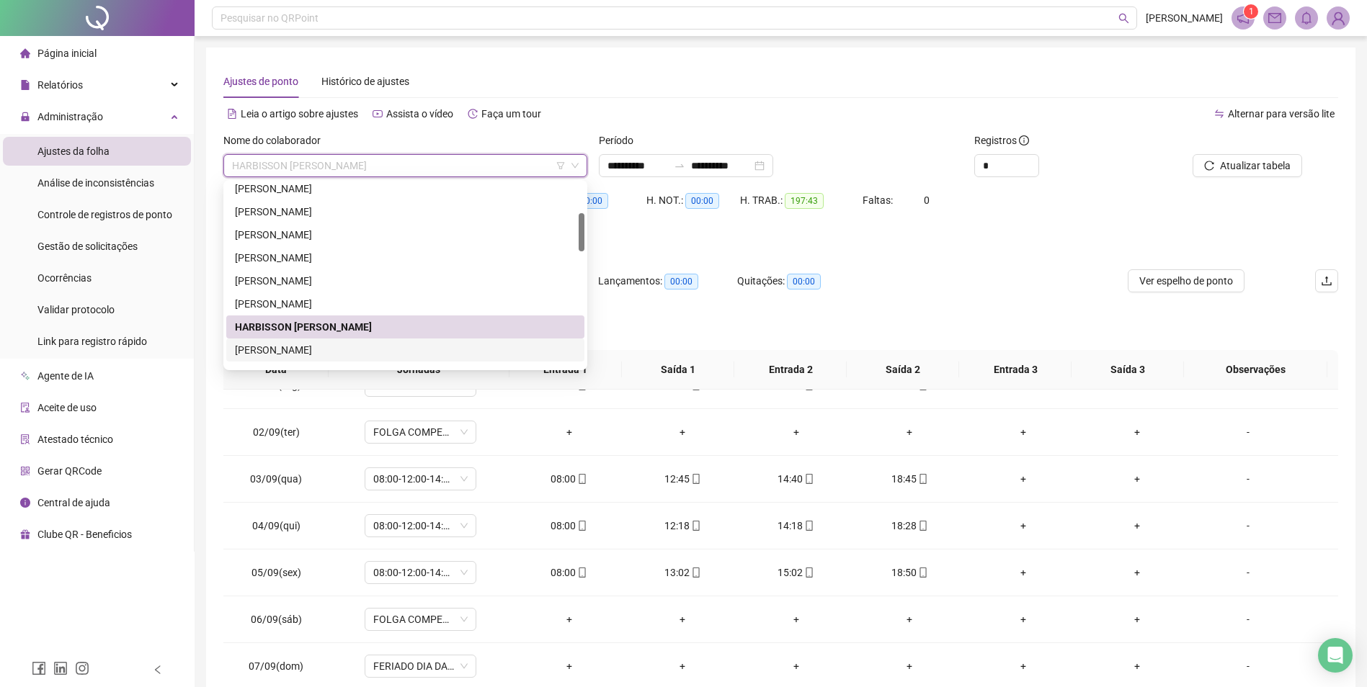
scroll to position [216, 0]
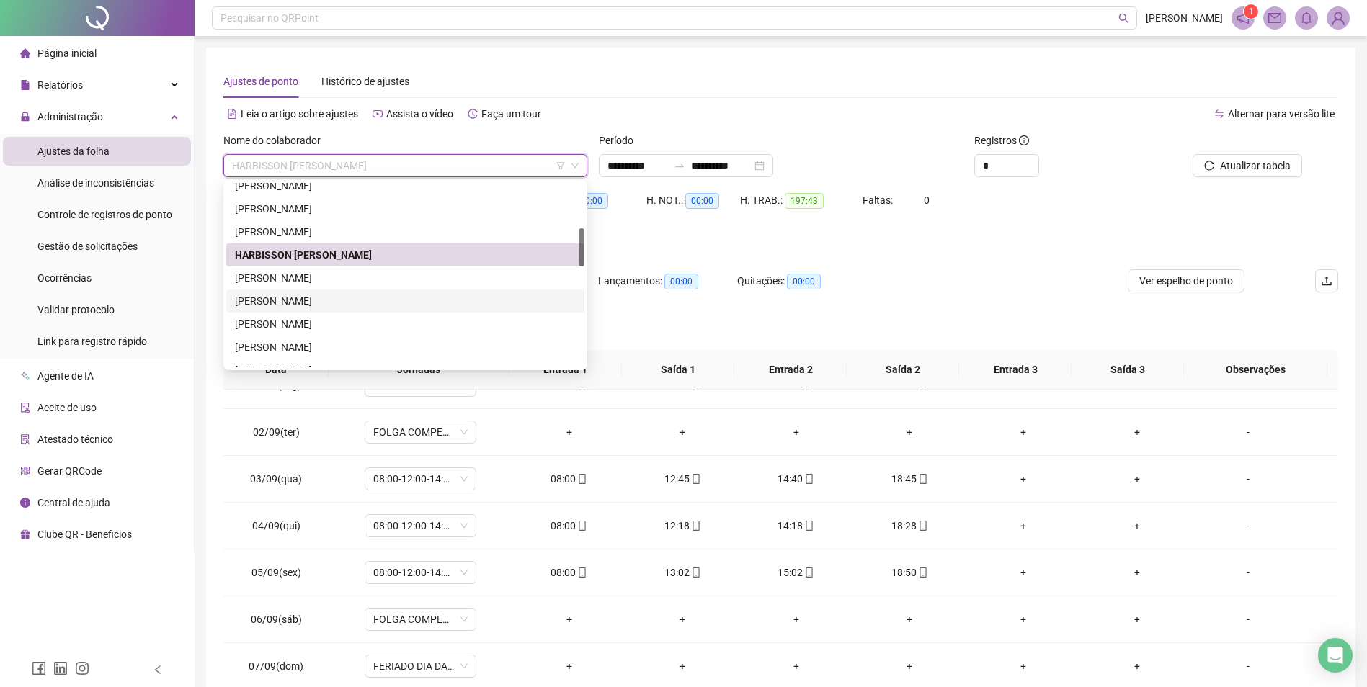
click at [319, 302] on div "[PERSON_NAME]" at bounding box center [405, 301] width 341 height 16
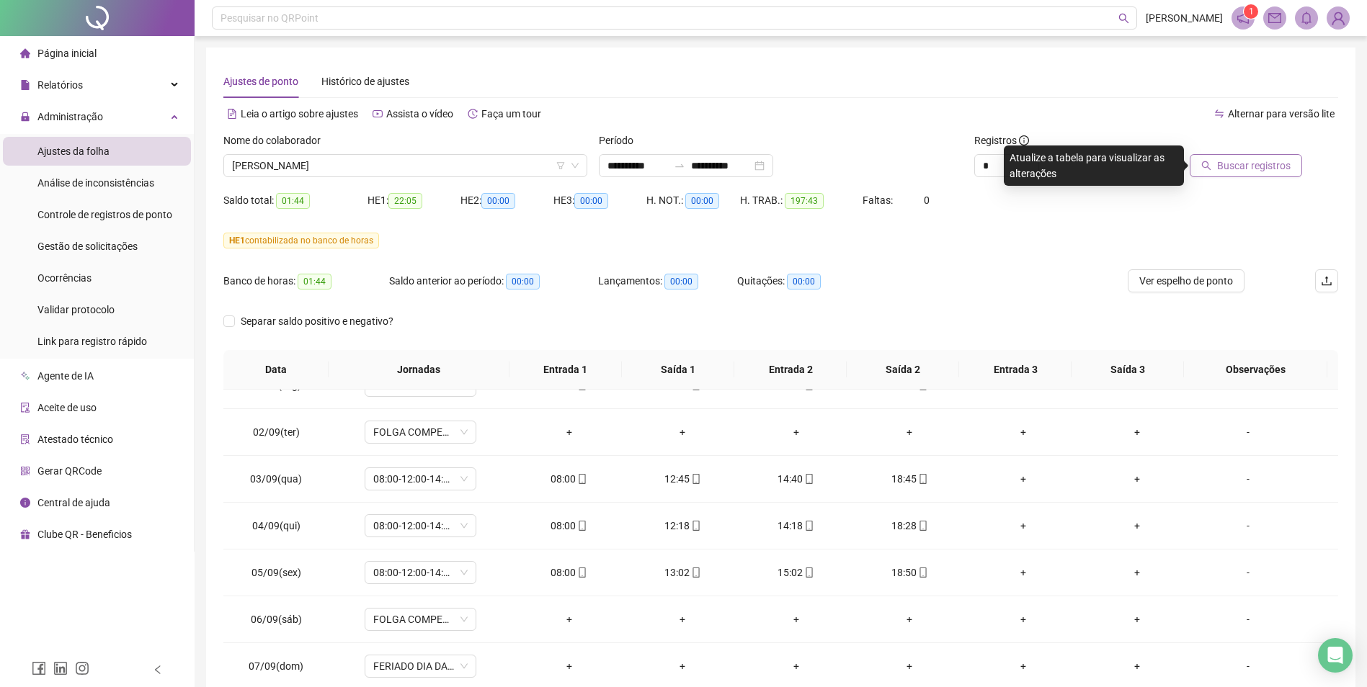
click at [1237, 170] on span "Buscar registros" at bounding box center [1254, 166] width 74 height 16
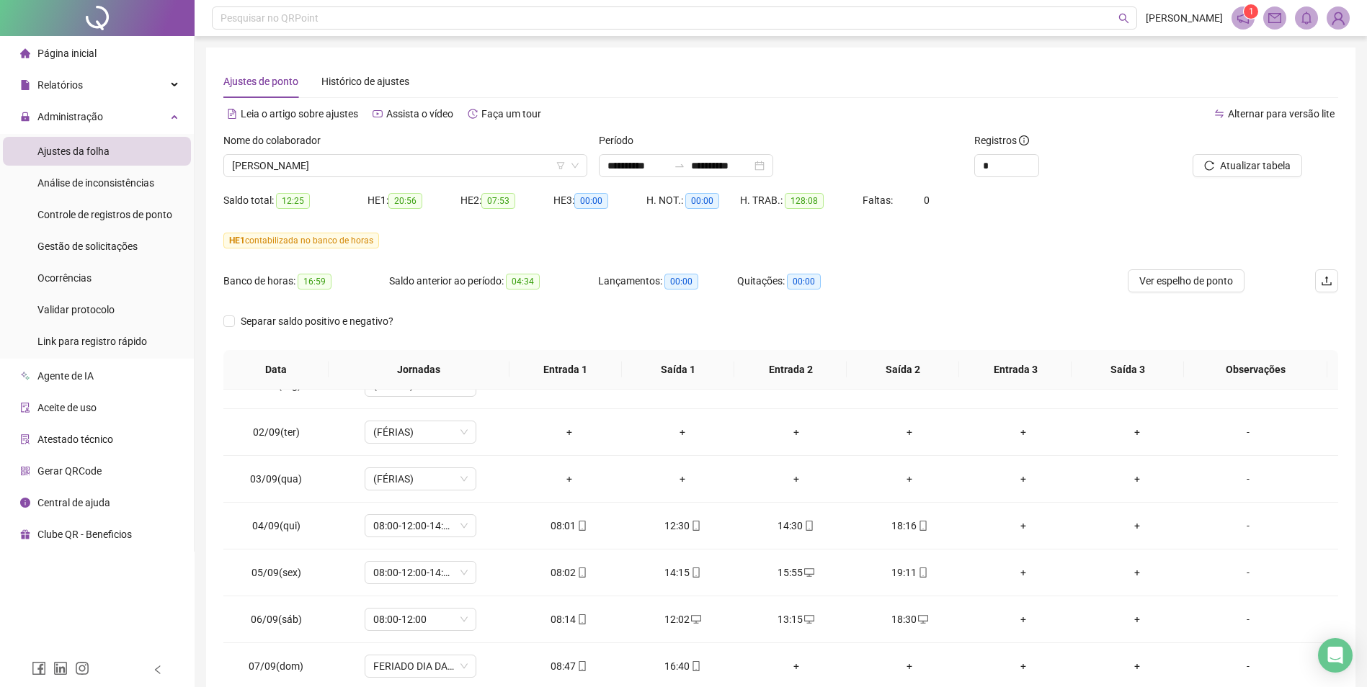
drag, startPoint x: 1185, startPoint y: 282, endPoint x: 1177, endPoint y: 296, distance: 16.2
click at [1185, 282] on span "Ver espelho de ponto" at bounding box center [1186, 281] width 94 height 16
click at [1250, 173] on span "Atualizar tabela" at bounding box center [1255, 166] width 71 height 16
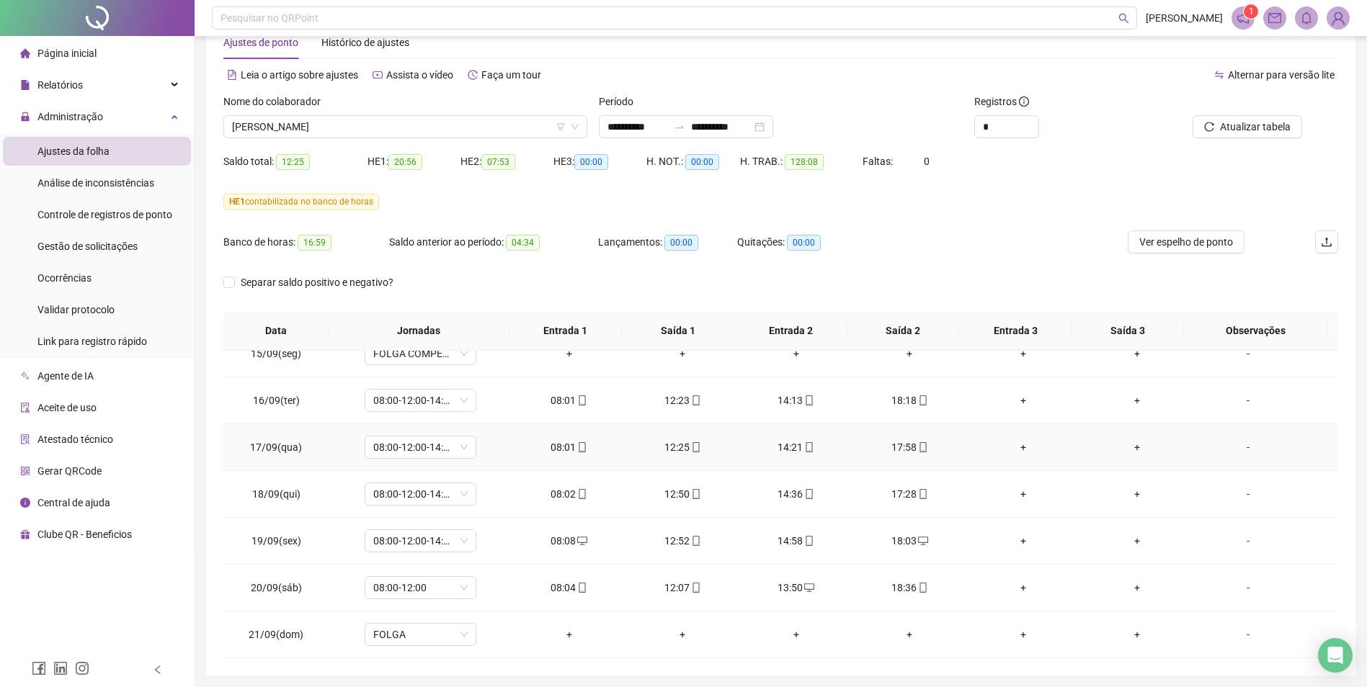
scroll to position [89, 0]
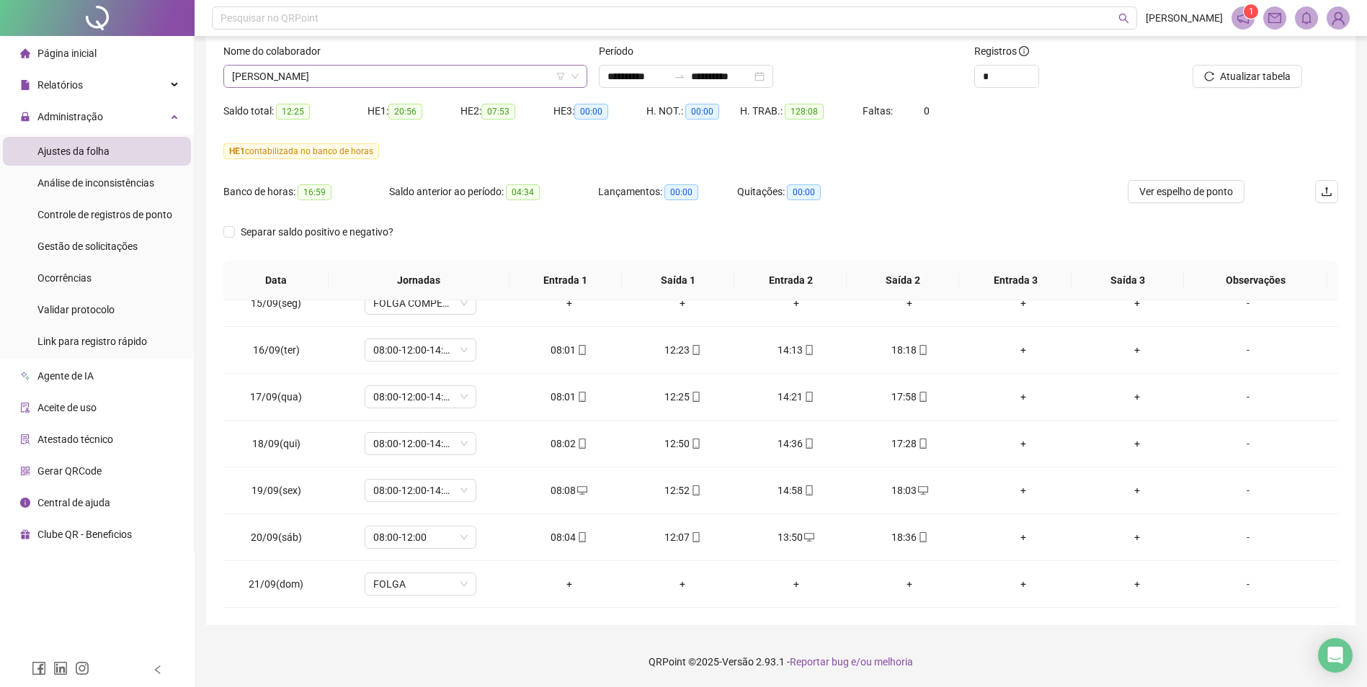
click at [386, 79] on span "[PERSON_NAME]" at bounding box center [405, 77] width 347 height 22
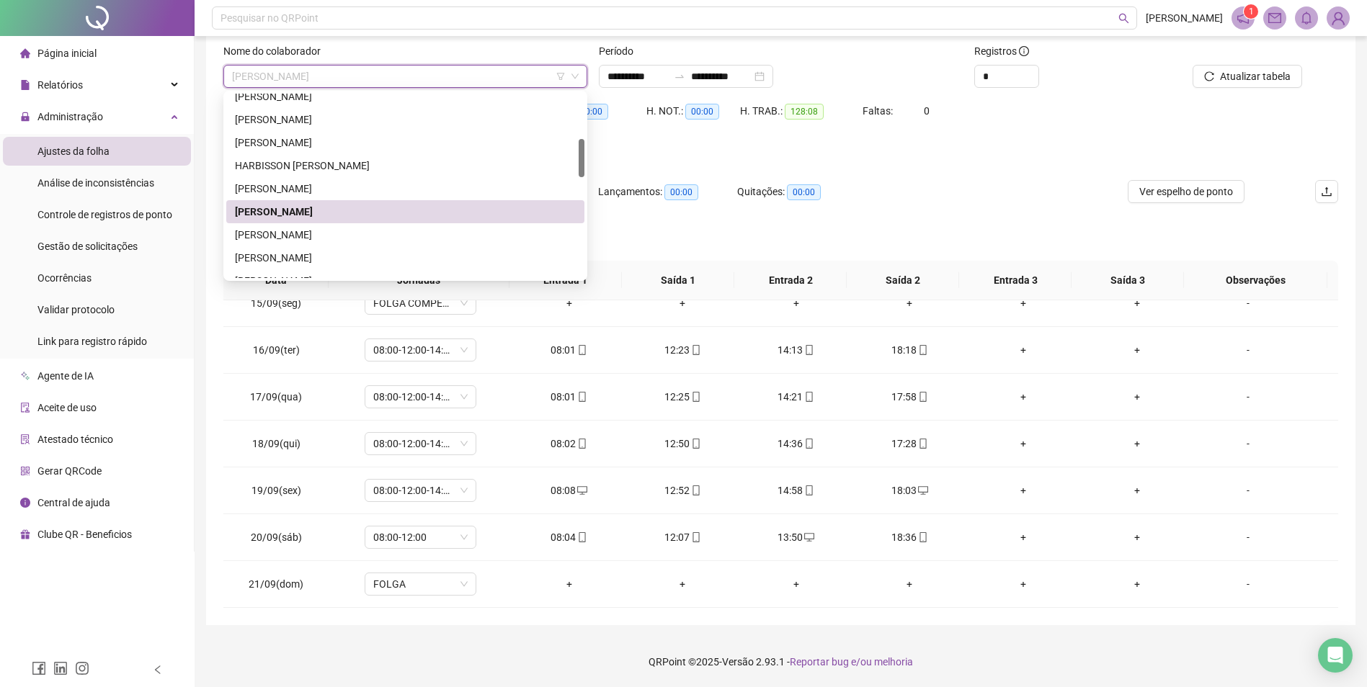
click at [400, 207] on div "[PERSON_NAME]" at bounding box center [405, 212] width 341 height 16
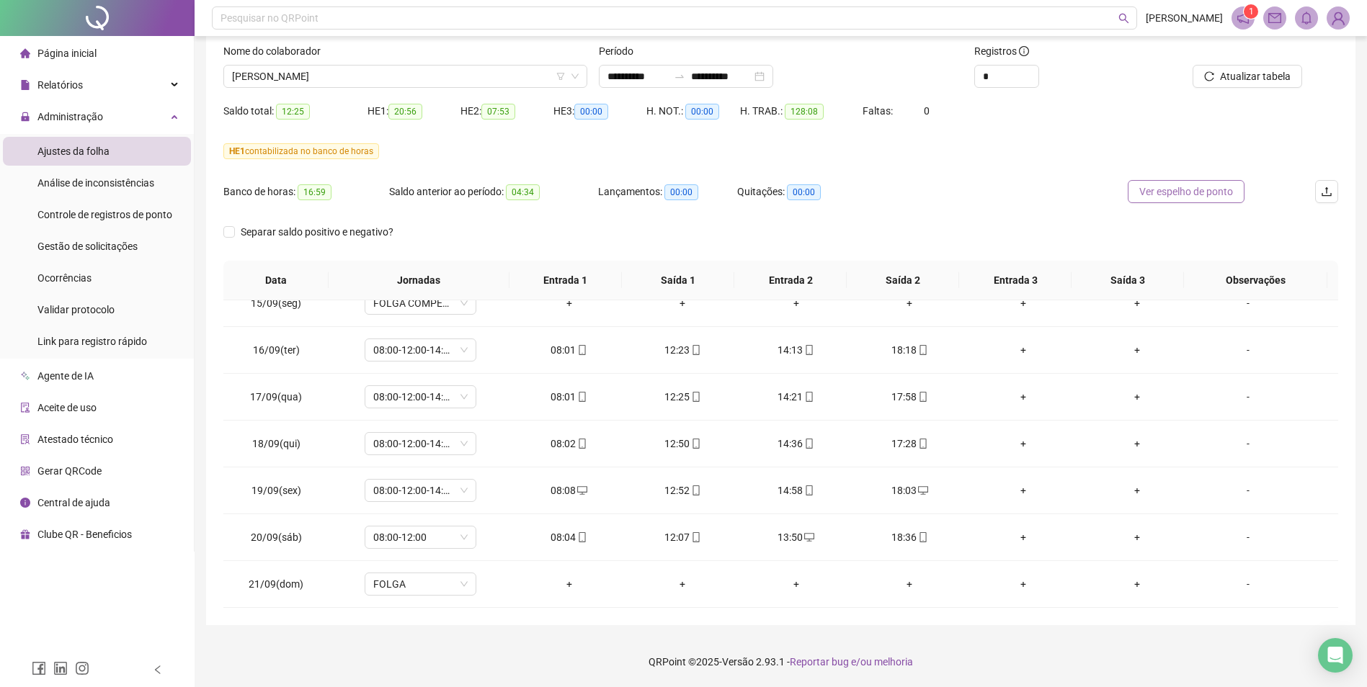
click at [1185, 187] on span "Ver espelho de ponto" at bounding box center [1186, 192] width 94 height 16
click at [428, 79] on span "[PERSON_NAME]" at bounding box center [405, 77] width 347 height 22
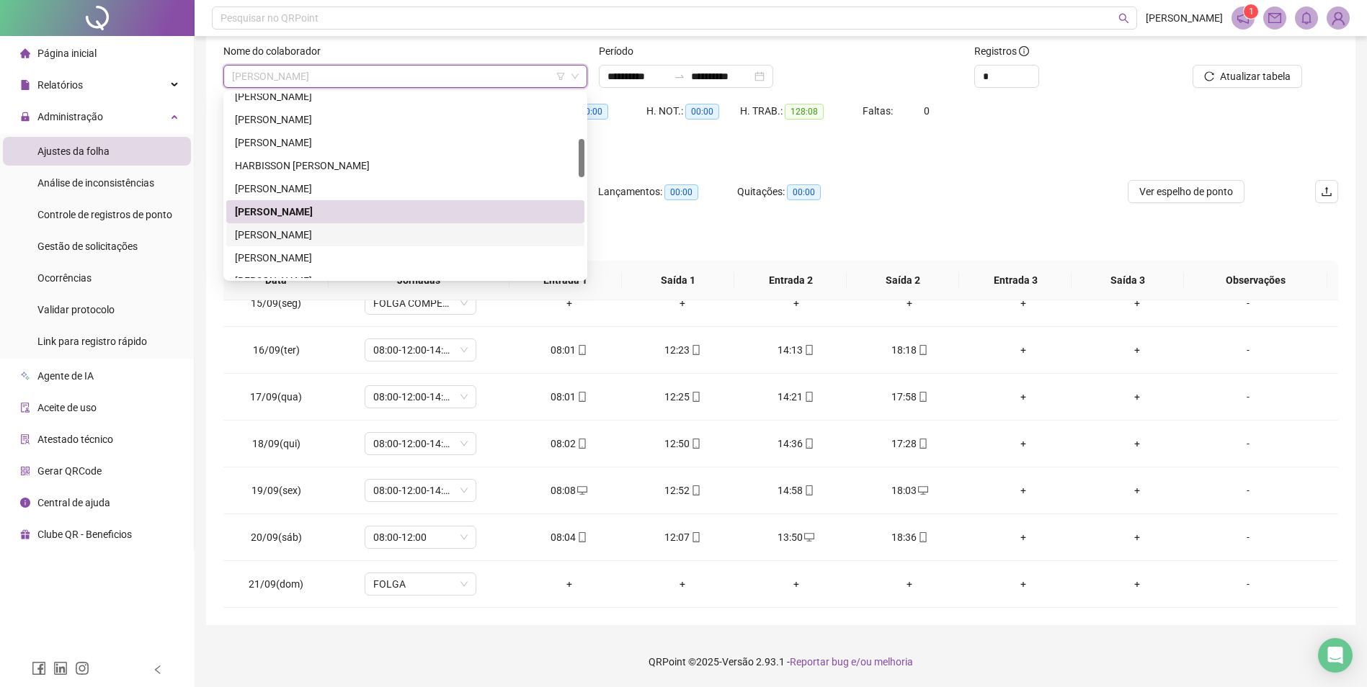
click at [326, 233] on div "[PERSON_NAME]" at bounding box center [405, 235] width 341 height 16
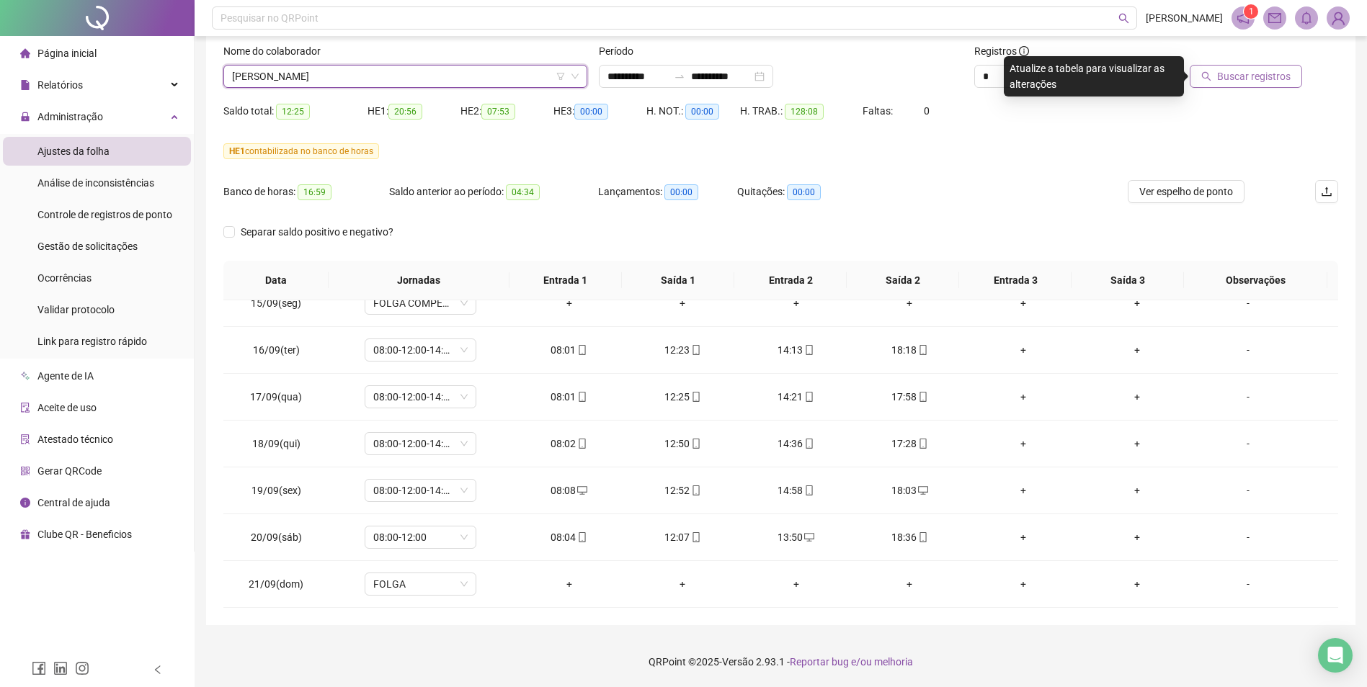
click at [1245, 75] on span "Buscar registros" at bounding box center [1254, 76] width 74 height 16
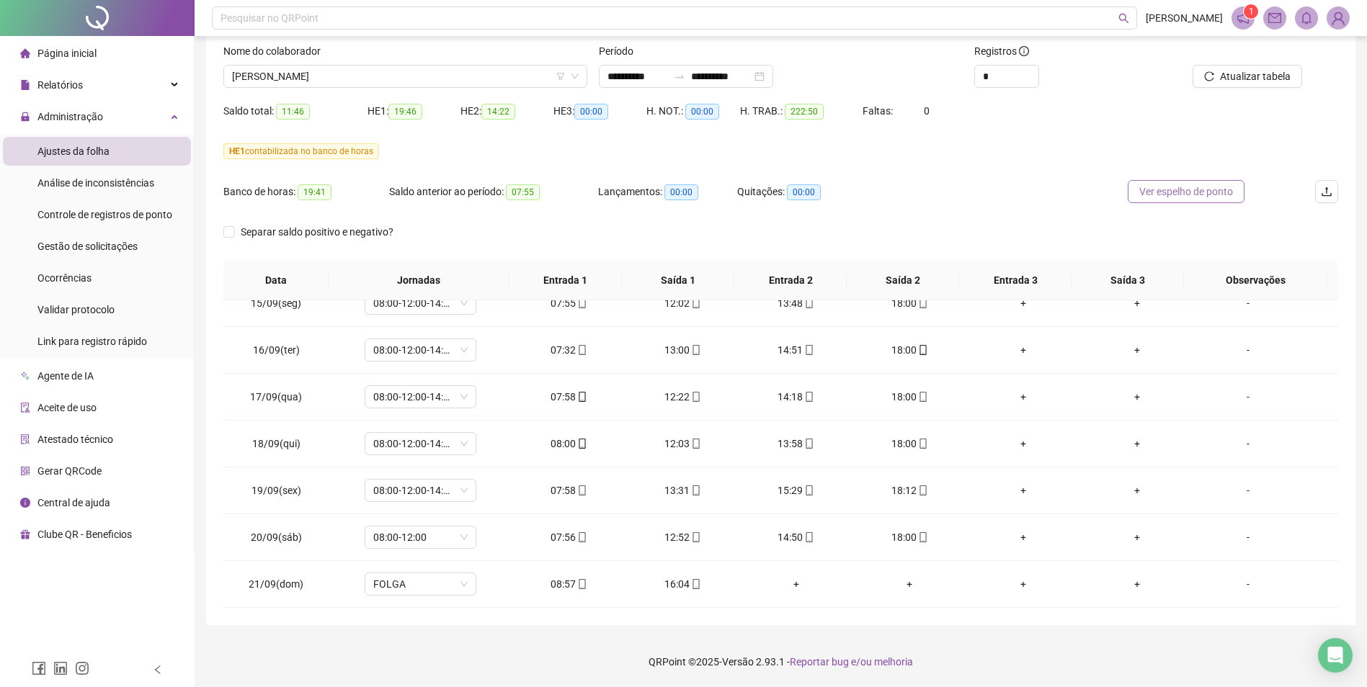
click at [1187, 196] on span "Ver espelho de ponto" at bounding box center [1186, 192] width 94 height 16
click at [519, 74] on span "[PERSON_NAME]" at bounding box center [405, 77] width 347 height 22
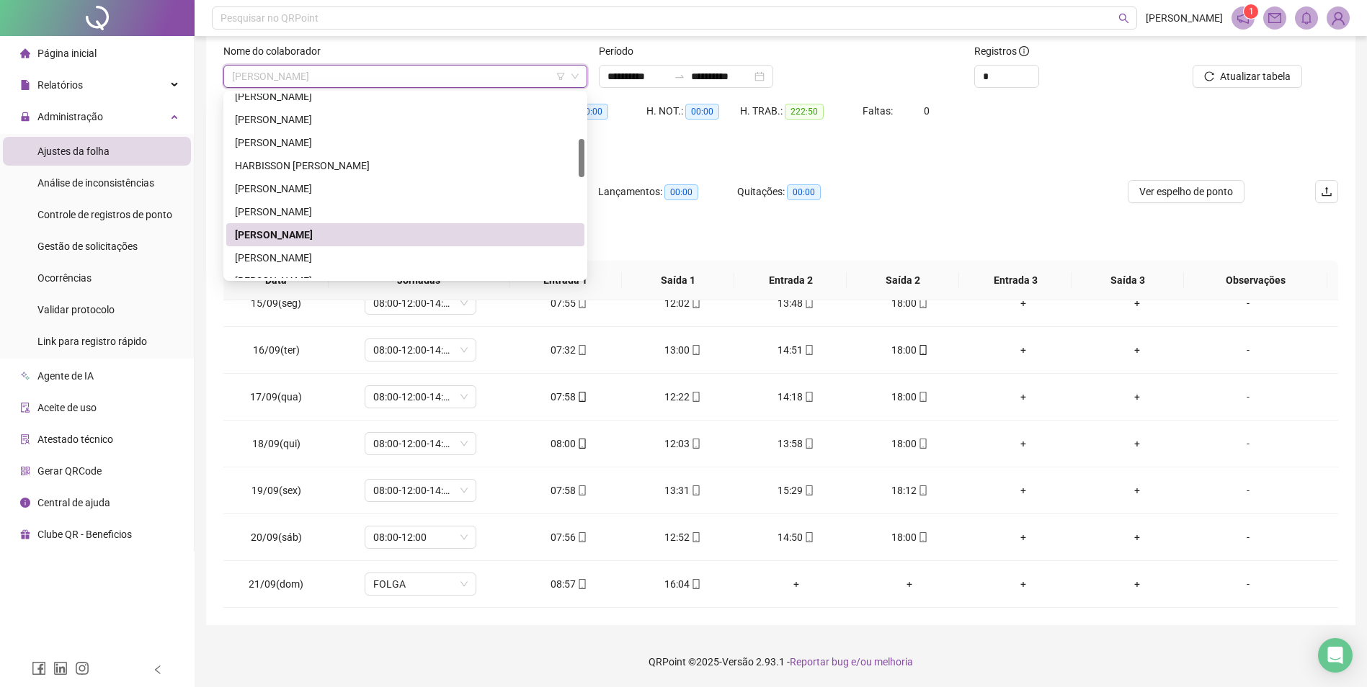
scroll to position [288, 0]
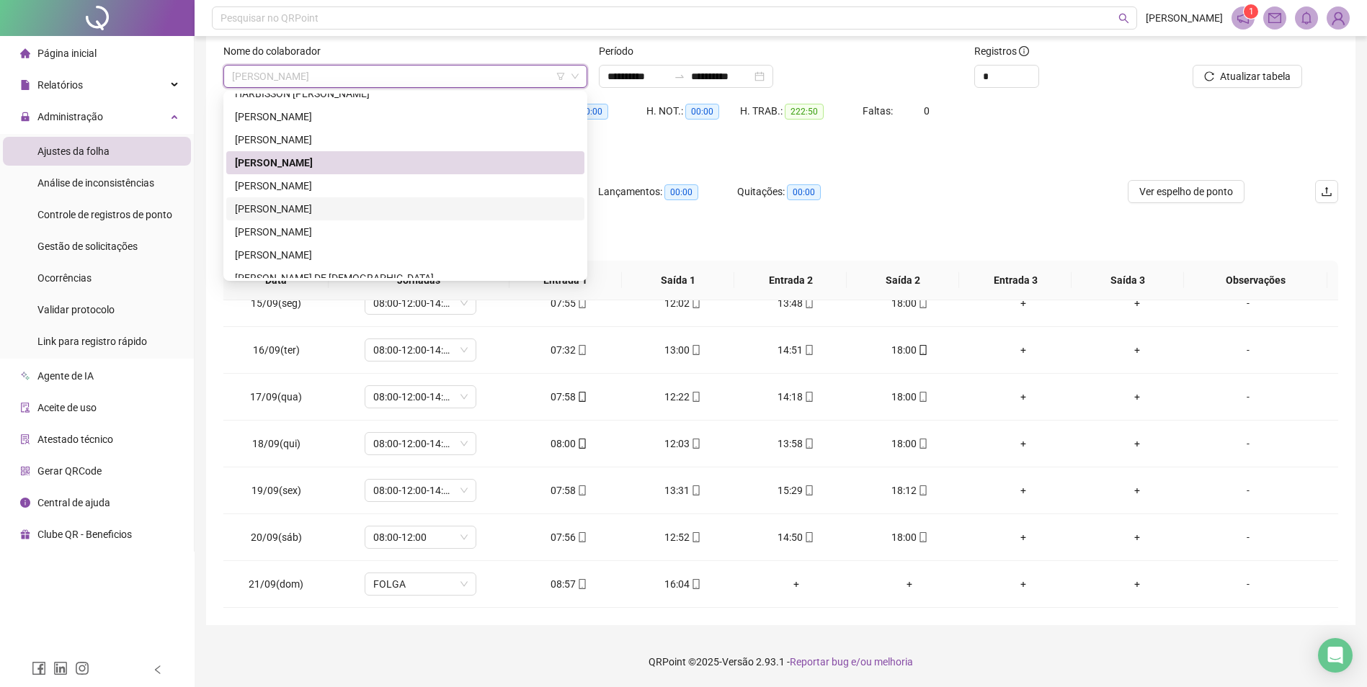
click at [328, 208] on div "[PERSON_NAME]" at bounding box center [405, 209] width 341 height 16
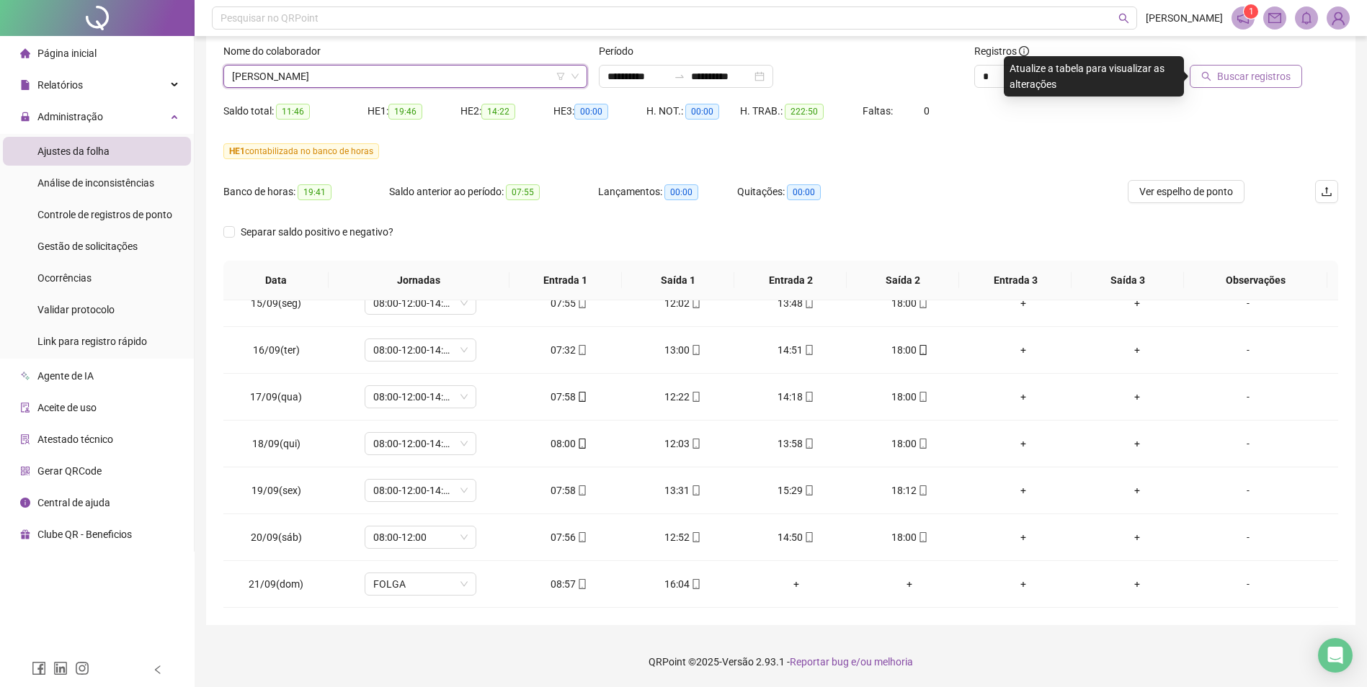
click at [1265, 76] on span "Buscar registros" at bounding box center [1254, 76] width 74 height 16
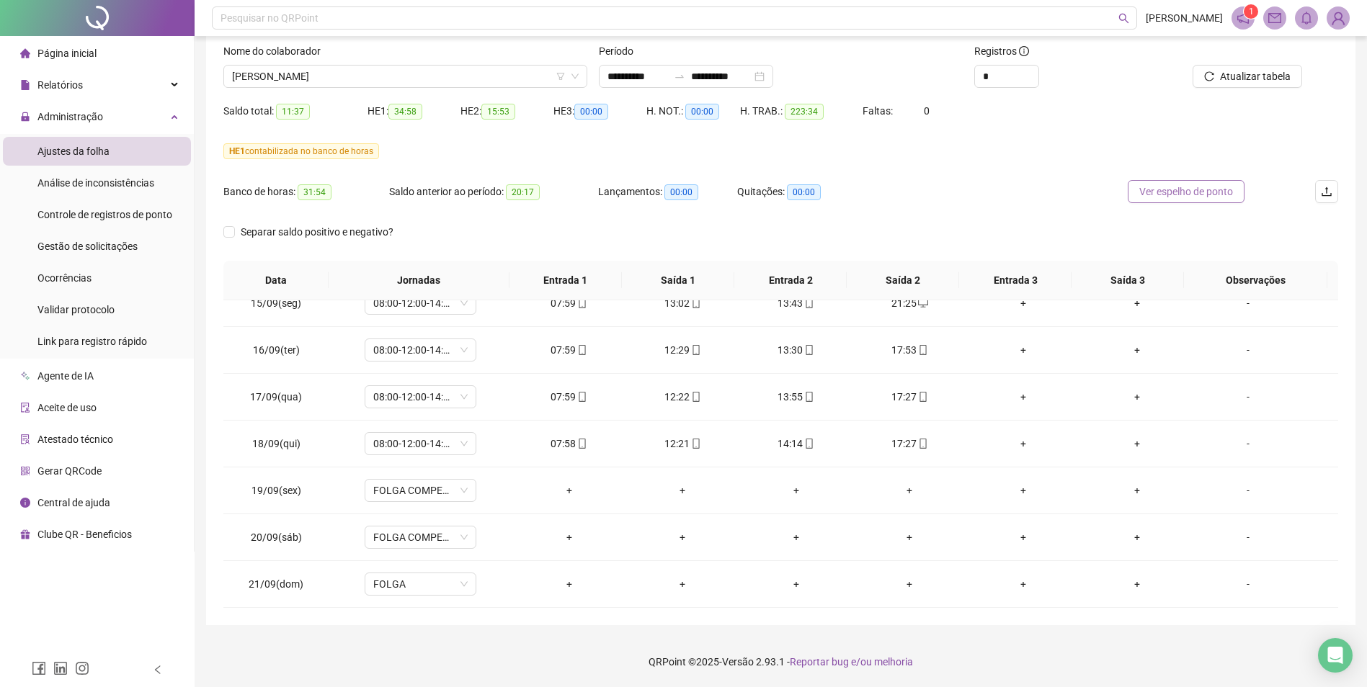
click at [1183, 193] on span "Ver espelho de ponto" at bounding box center [1186, 192] width 94 height 16
click at [395, 78] on span "[PERSON_NAME]" at bounding box center [405, 77] width 347 height 22
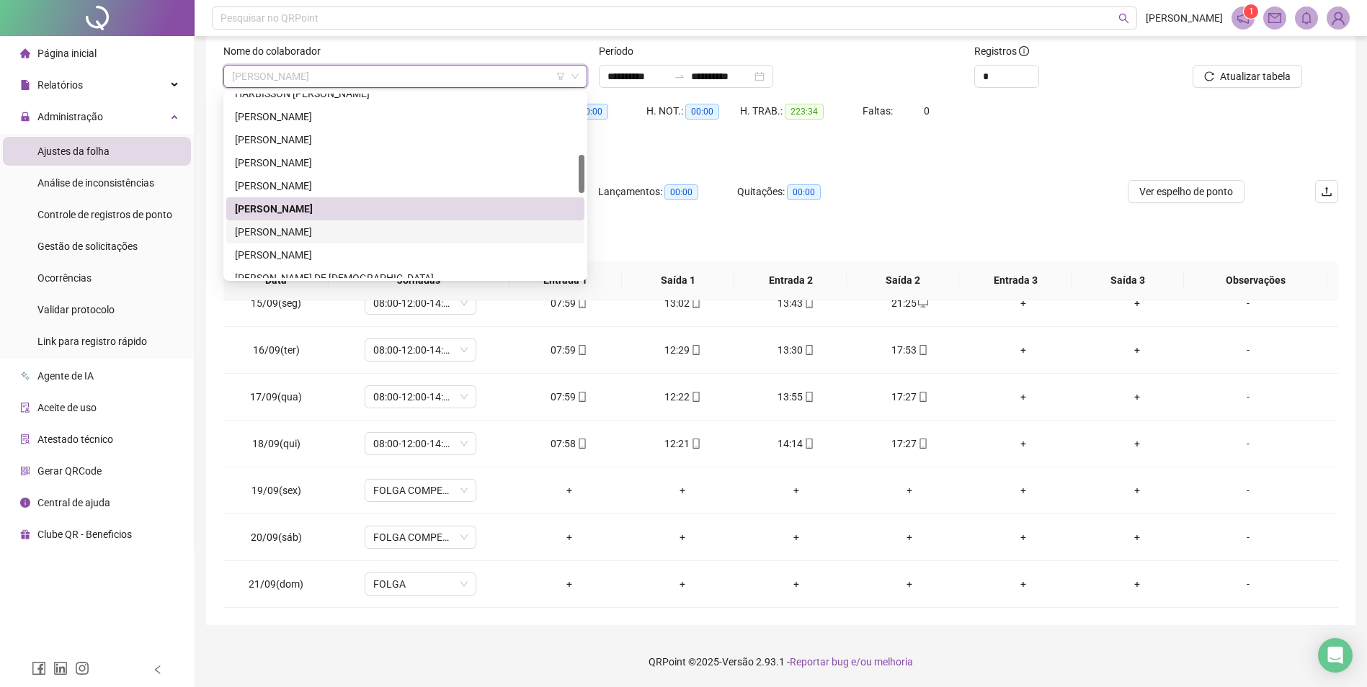
scroll to position [360, 0]
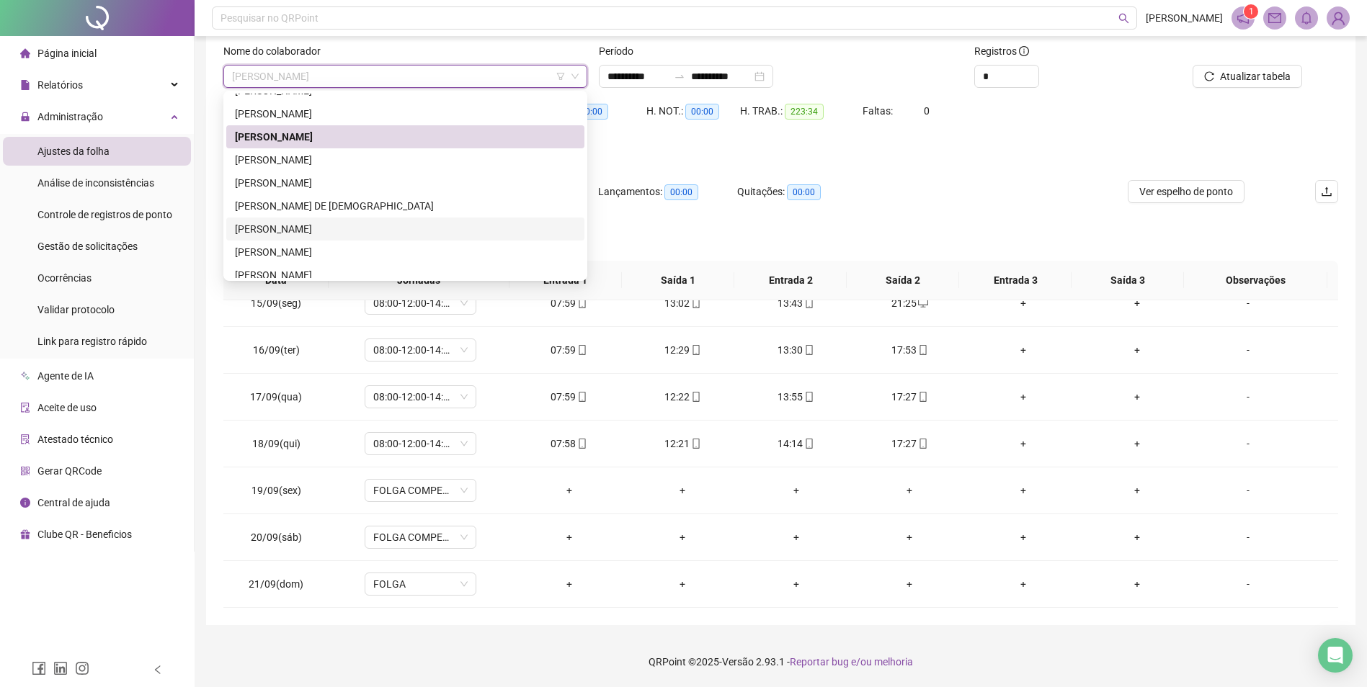
click at [314, 227] on div "[PERSON_NAME]" at bounding box center [405, 229] width 341 height 16
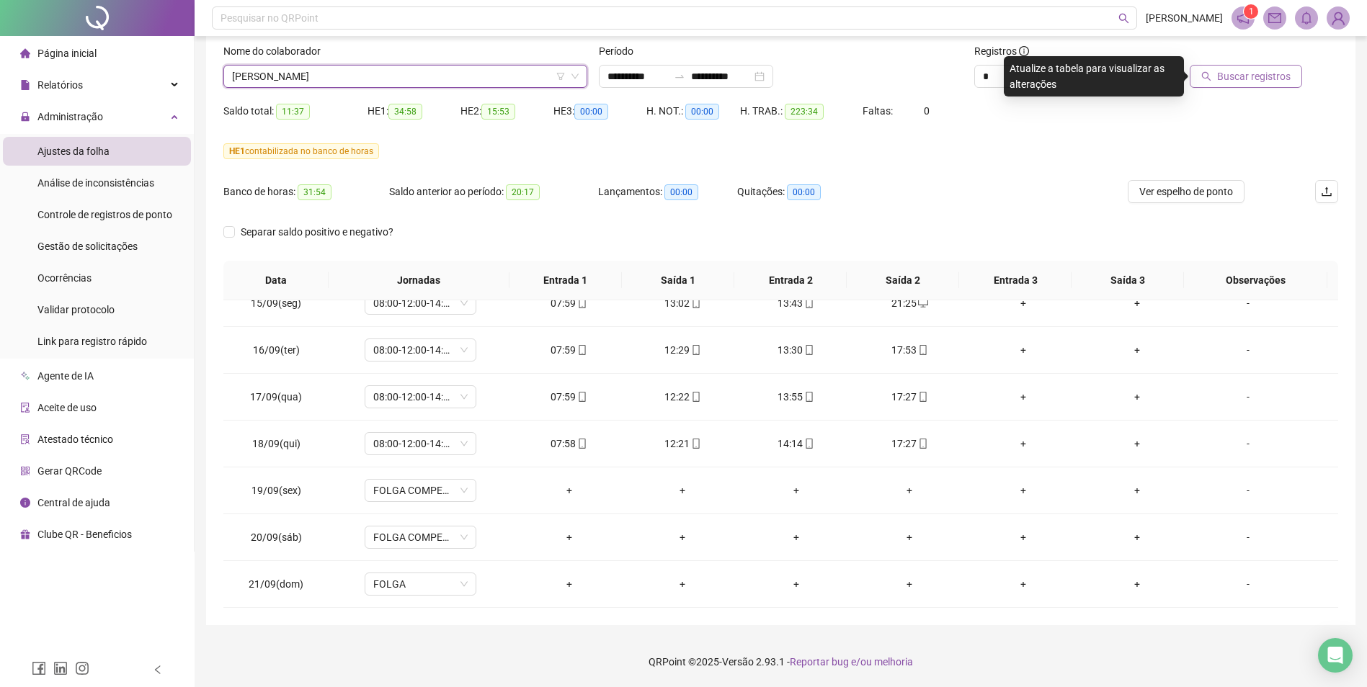
click at [1265, 80] on span "Buscar registros" at bounding box center [1254, 76] width 74 height 16
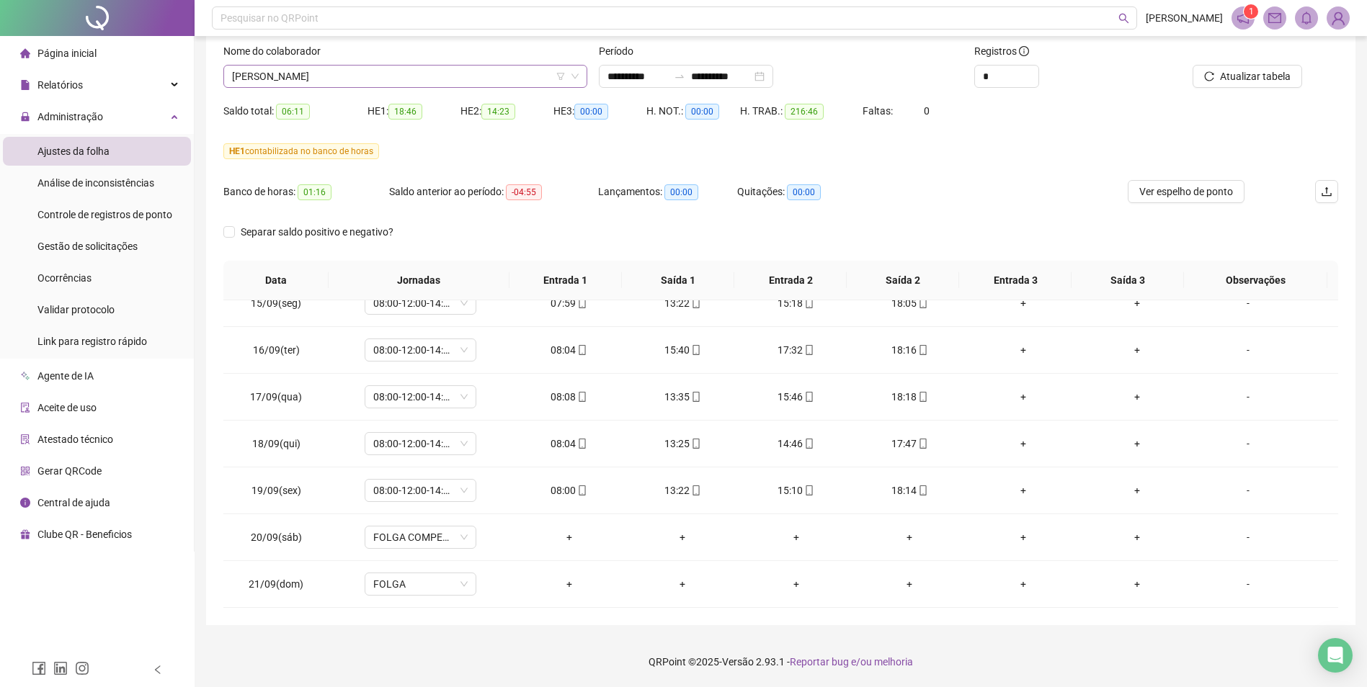
click at [460, 76] on span "[PERSON_NAME]" at bounding box center [405, 77] width 347 height 22
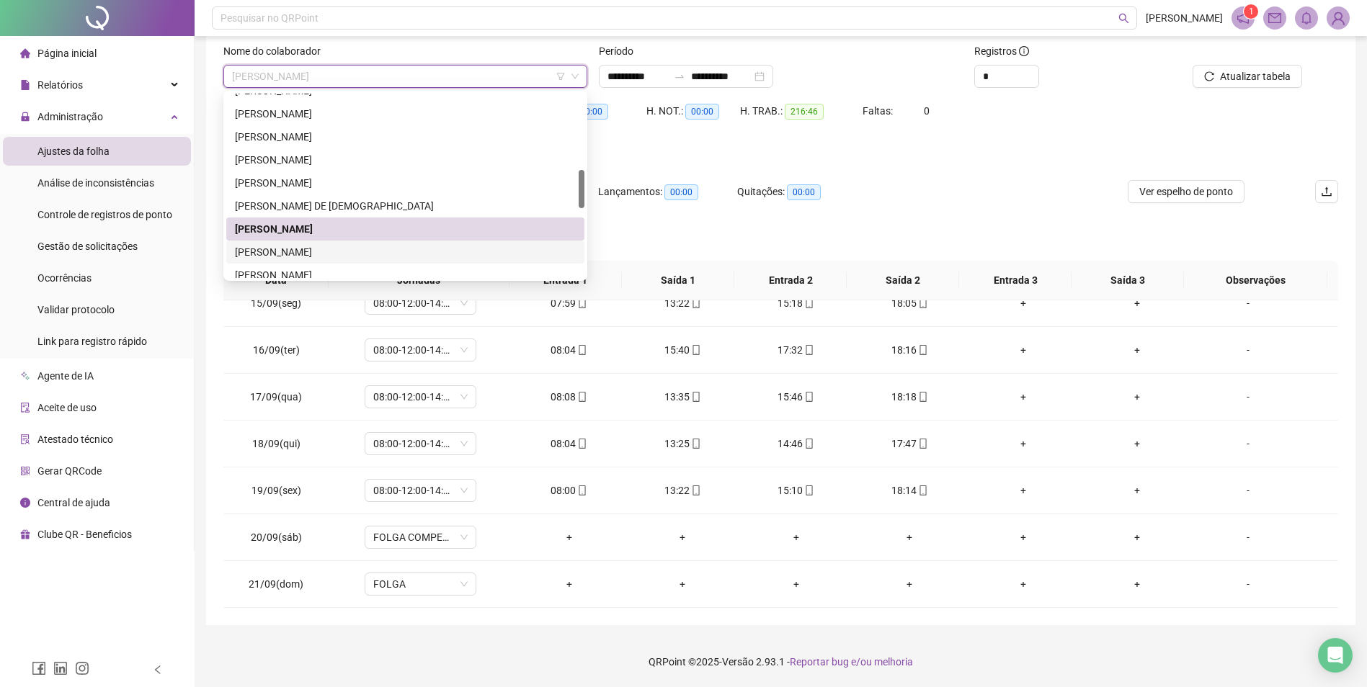
scroll to position [504, 0]
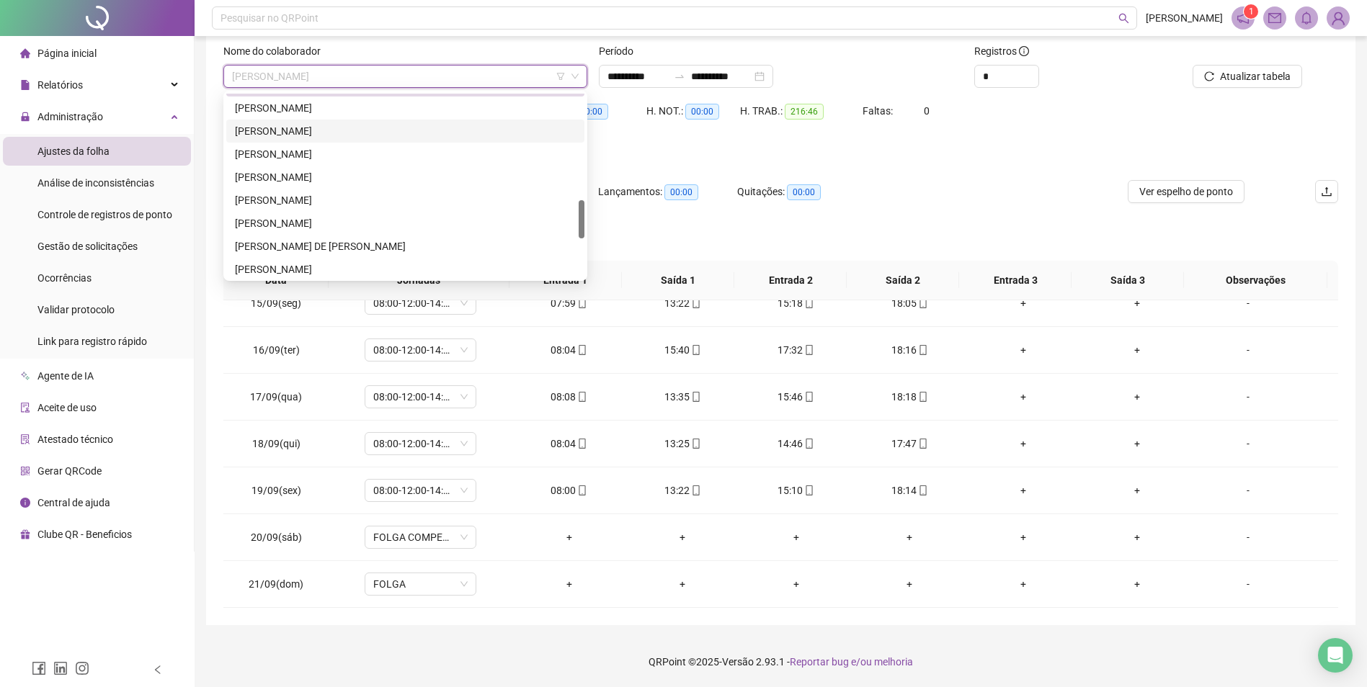
click at [322, 126] on div "[PERSON_NAME]" at bounding box center [405, 131] width 341 height 16
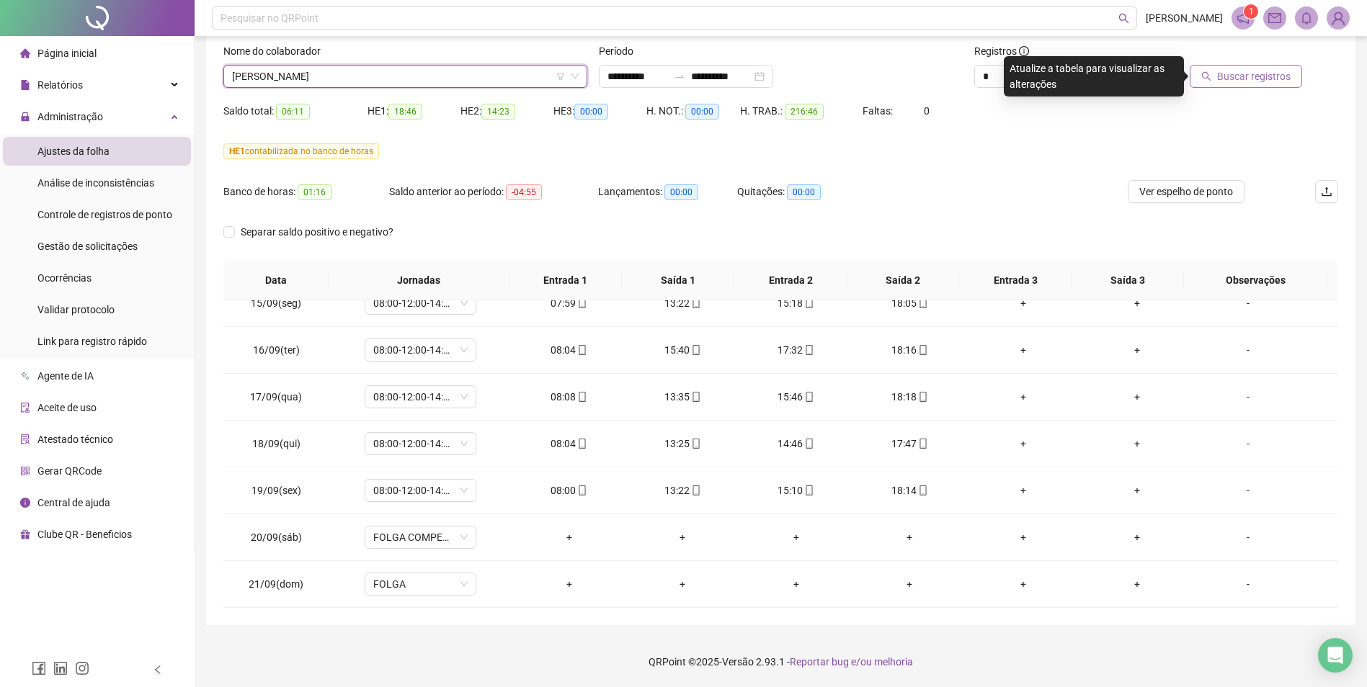
click at [1244, 72] on span "Buscar registros" at bounding box center [1254, 76] width 74 height 16
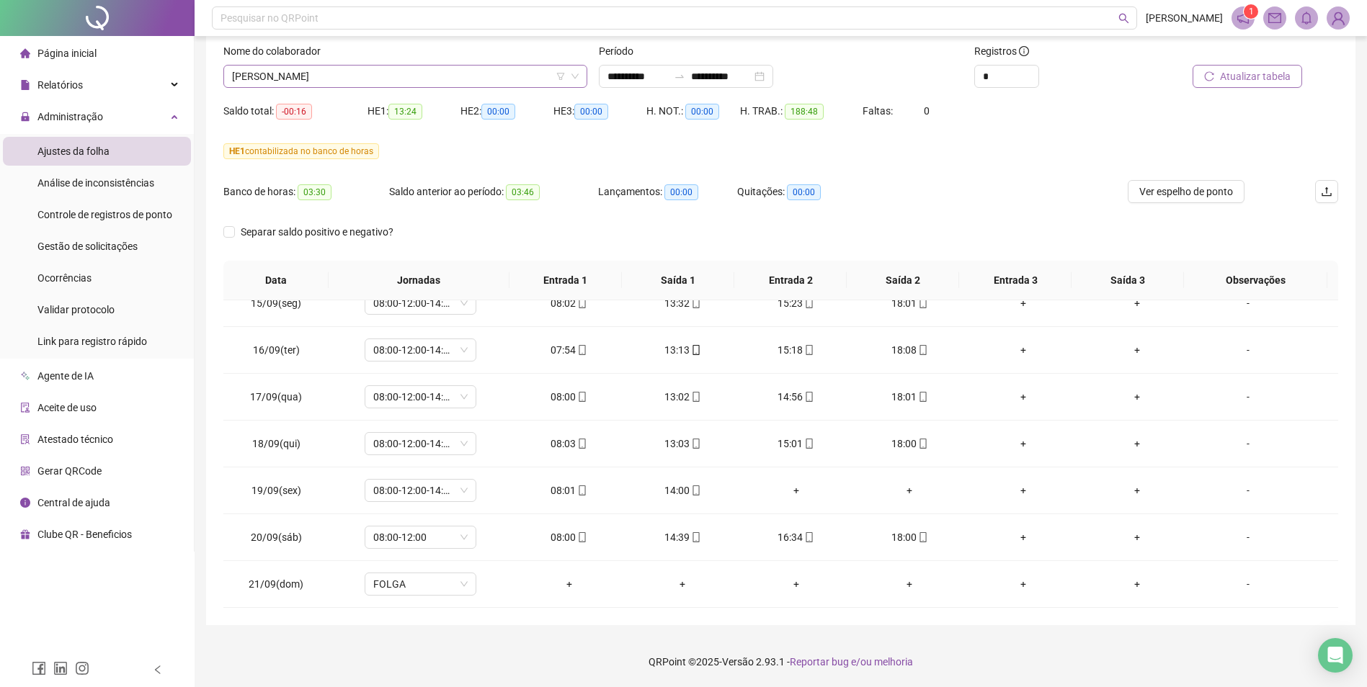
click at [389, 72] on span "[PERSON_NAME]" at bounding box center [405, 77] width 347 height 22
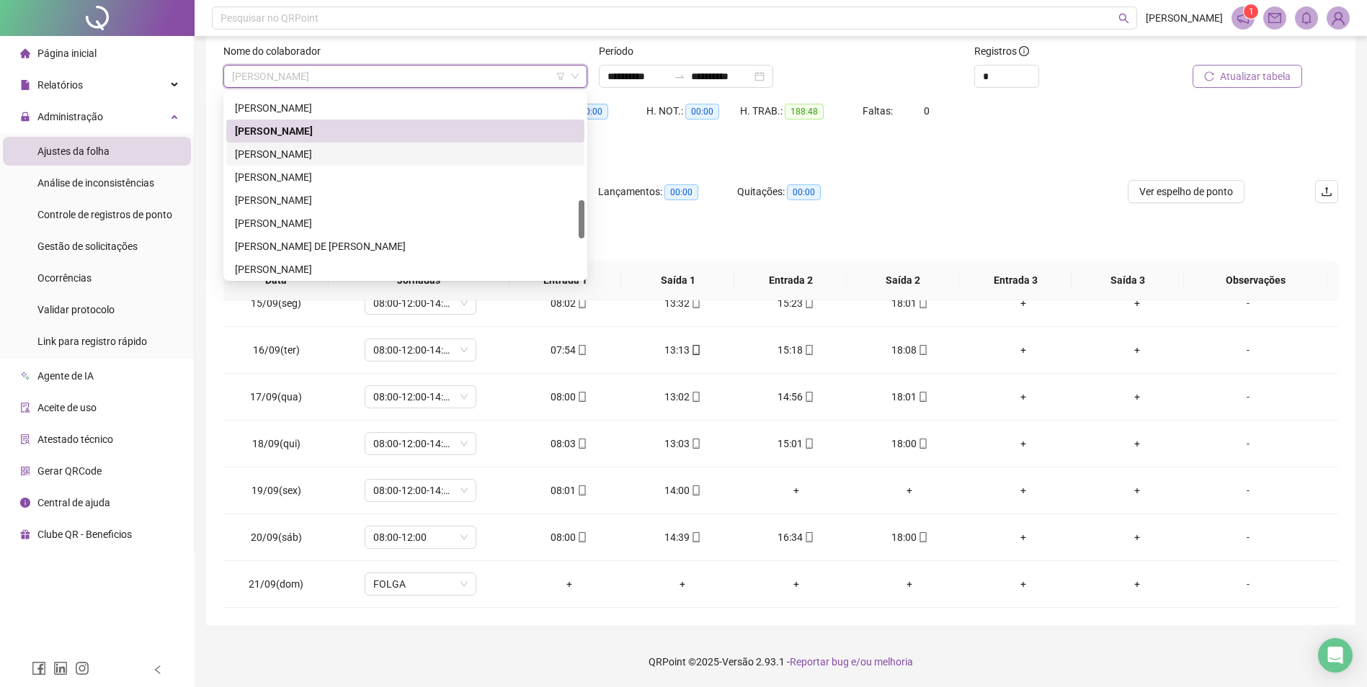
click at [329, 153] on div "[PERSON_NAME]" at bounding box center [405, 154] width 341 height 16
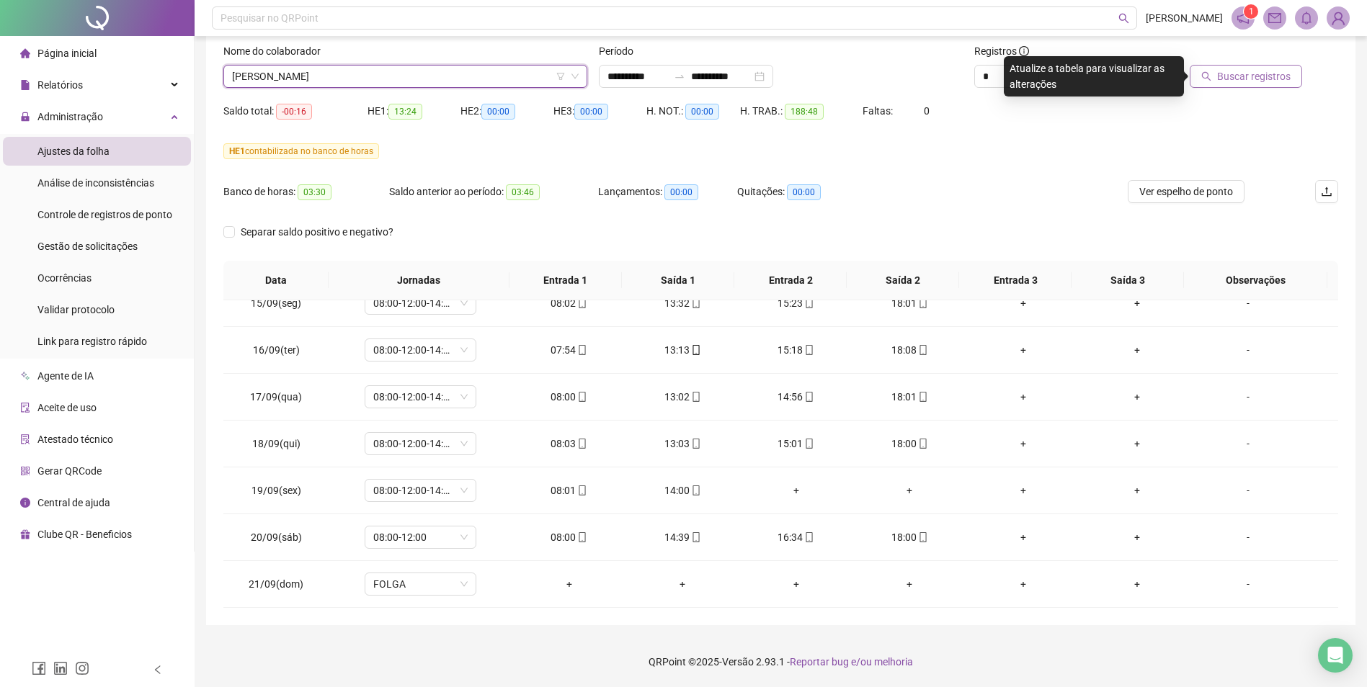
click at [1247, 66] on button "Buscar registros" at bounding box center [1246, 76] width 112 height 23
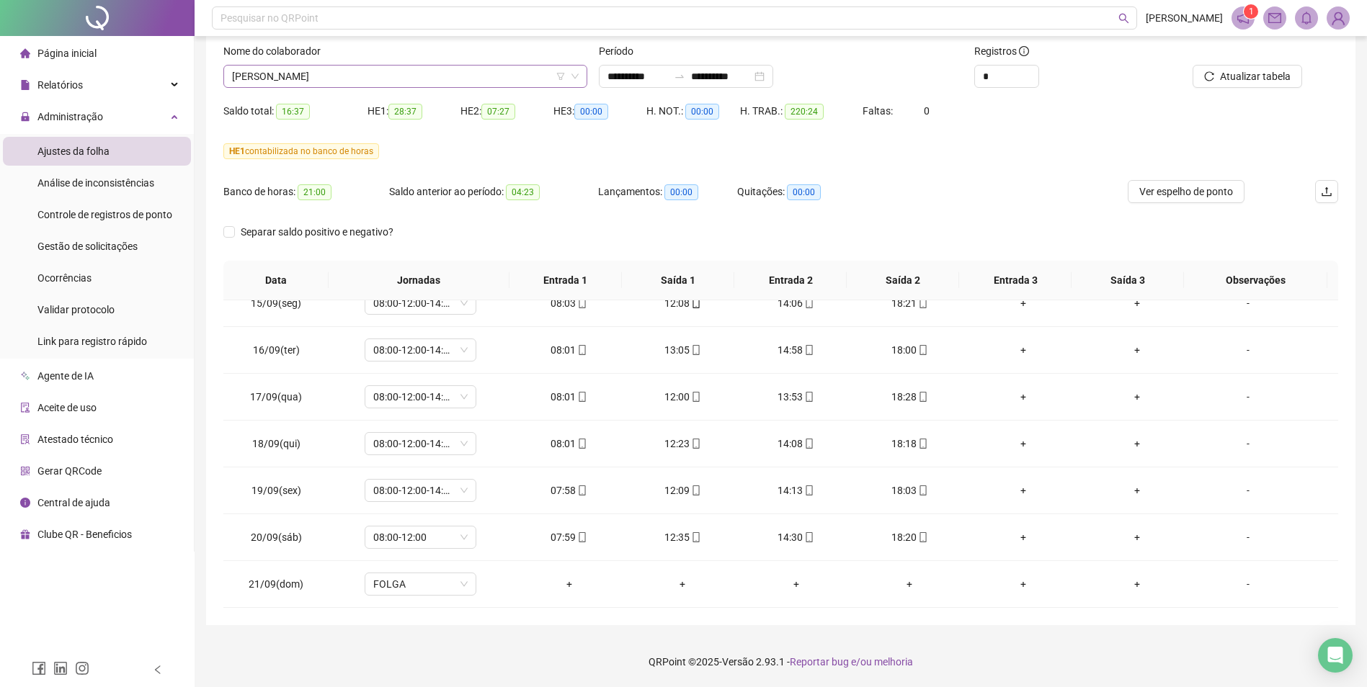
click at [355, 74] on span "[PERSON_NAME]" at bounding box center [405, 77] width 347 height 22
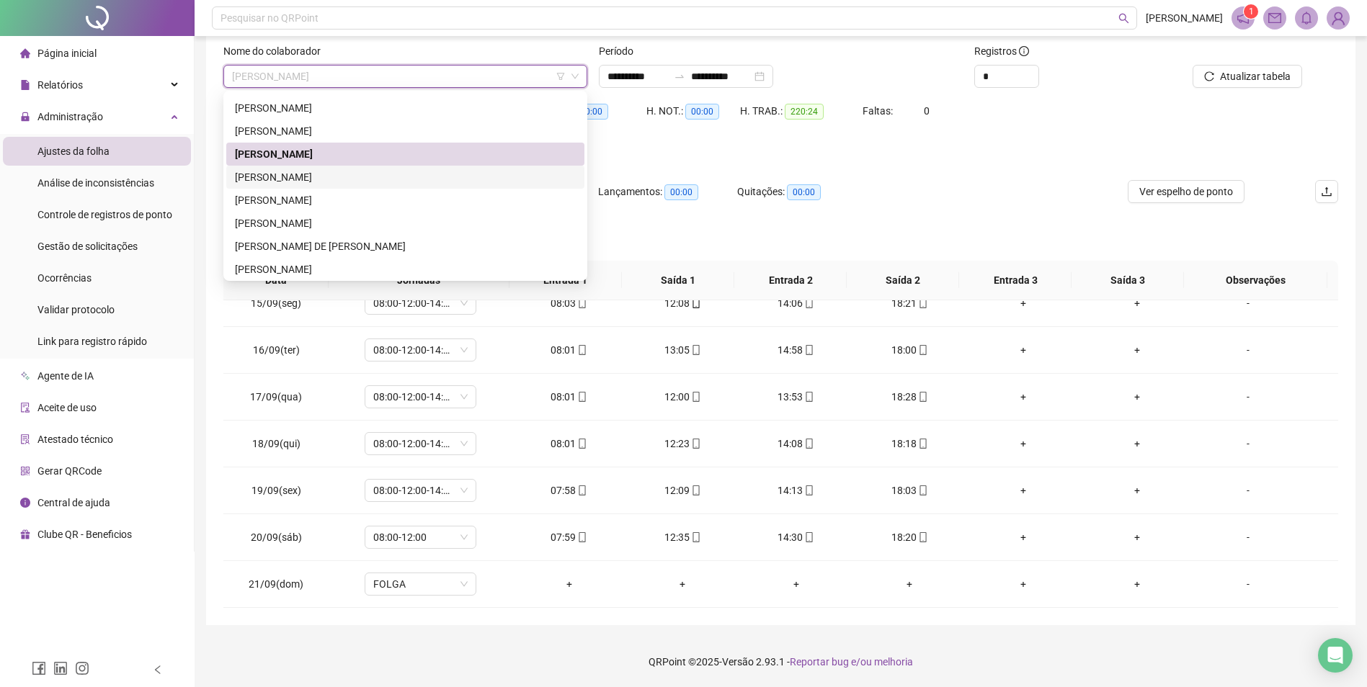
drag, startPoint x: 324, startPoint y: 178, endPoint x: 350, endPoint y: 180, distance: 26.0
click at [324, 178] on div "[PERSON_NAME]" at bounding box center [405, 177] width 341 height 16
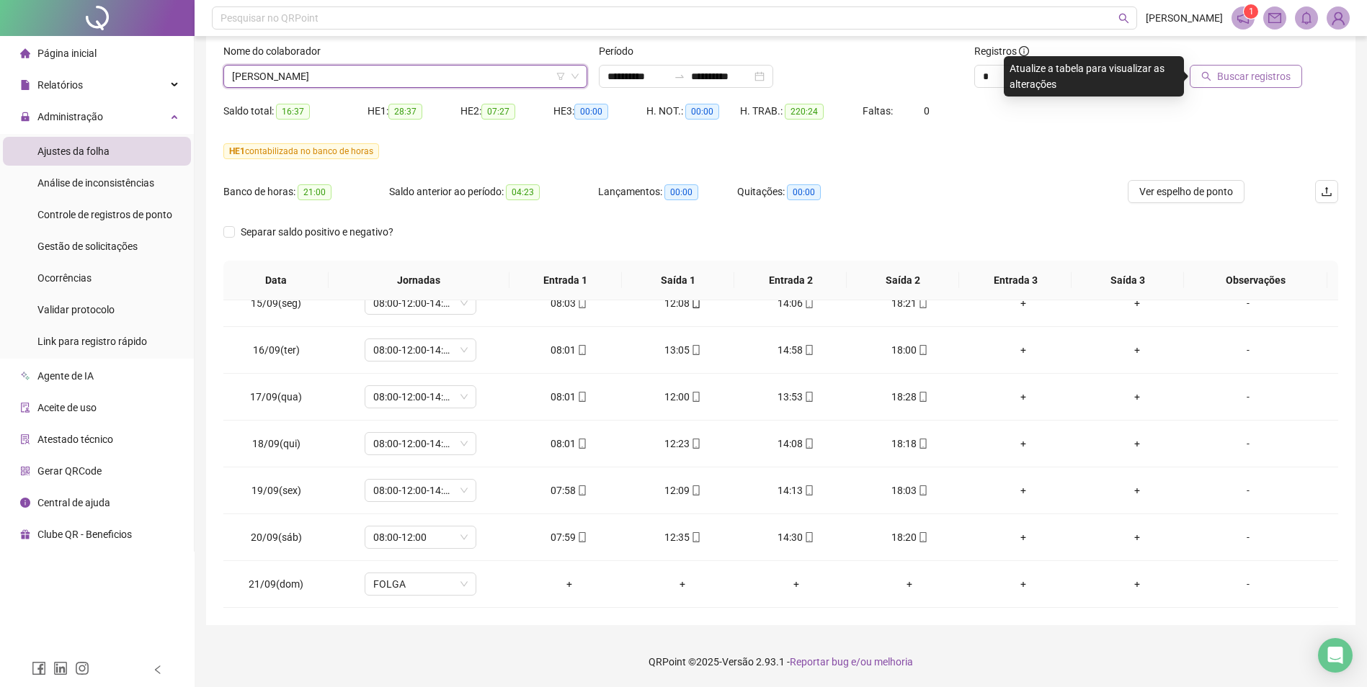
click at [1271, 85] on button "Buscar registros" at bounding box center [1246, 76] width 112 height 23
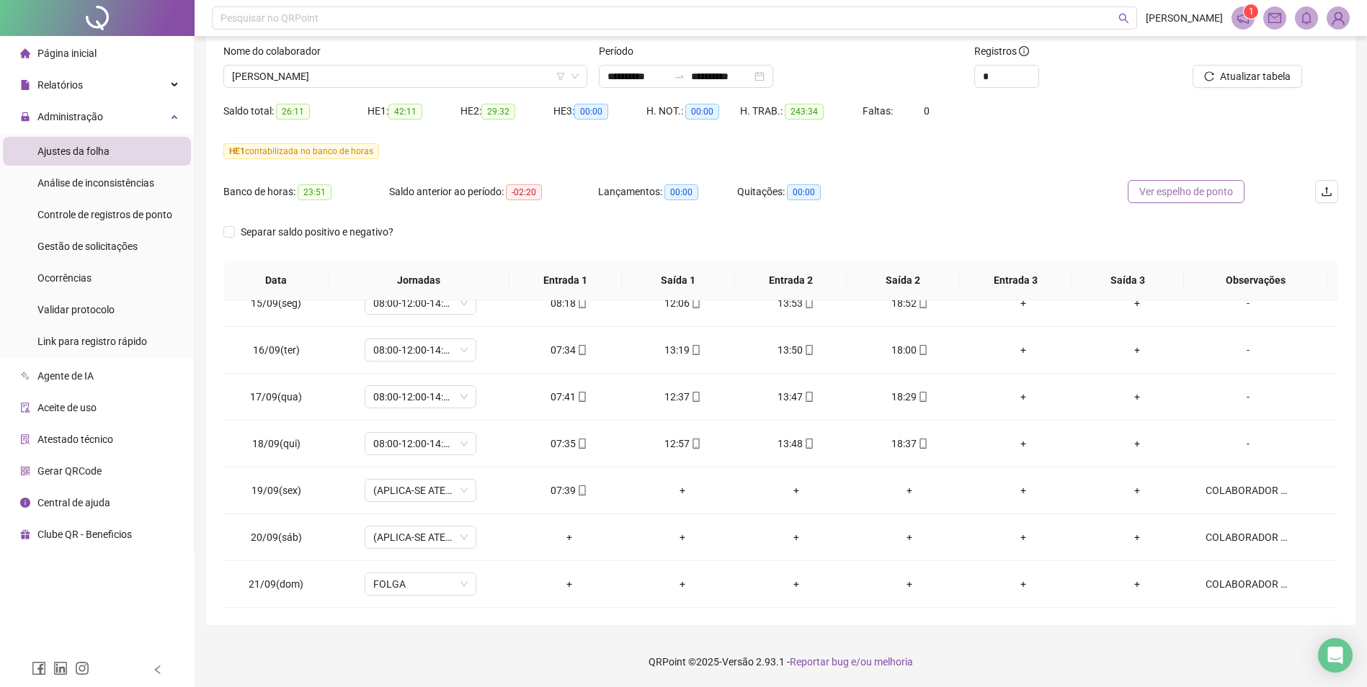
click at [1193, 195] on span "Ver espelho de ponto" at bounding box center [1186, 192] width 94 height 16
click at [1287, 72] on span "Atualizar tabela" at bounding box center [1255, 76] width 71 height 16
click at [417, 76] on span "[PERSON_NAME]" at bounding box center [405, 77] width 347 height 22
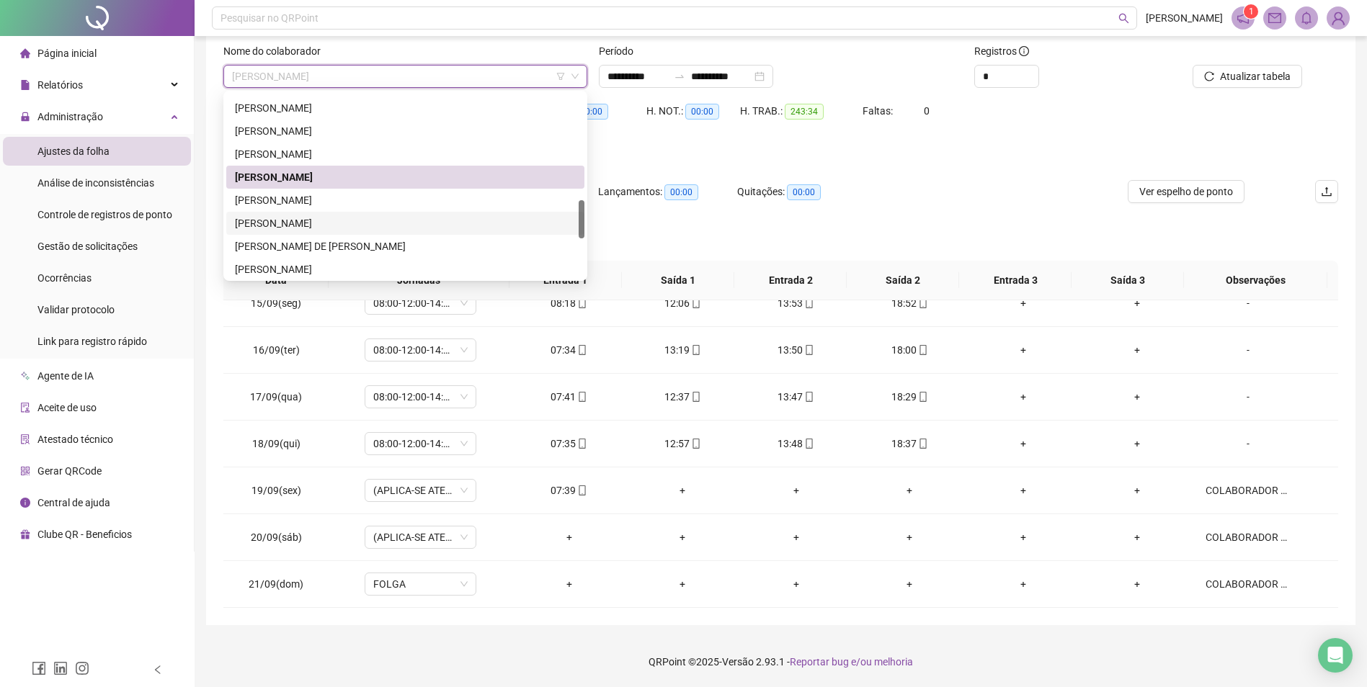
click at [313, 220] on div "[PERSON_NAME]" at bounding box center [405, 223] width 341 height 16
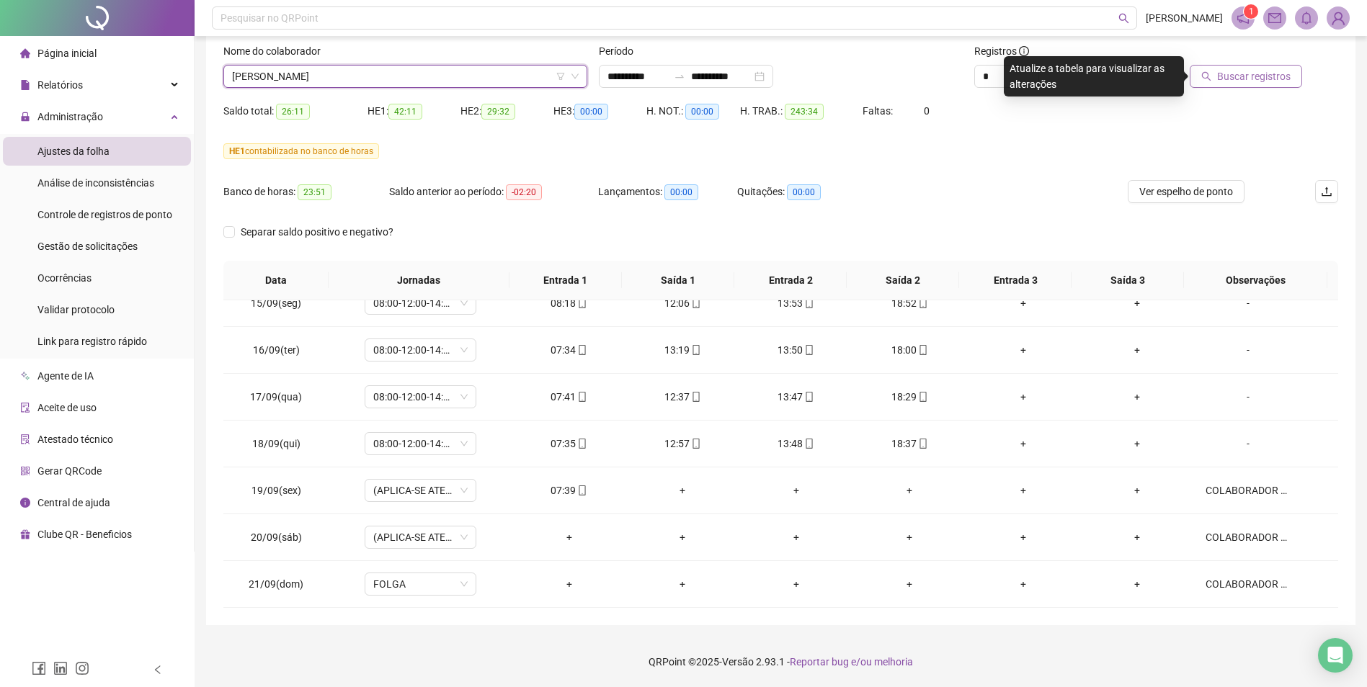
click at [1234, 76] on span "Buscar registros" at bounding box center [1254, 76] width 74 height 16
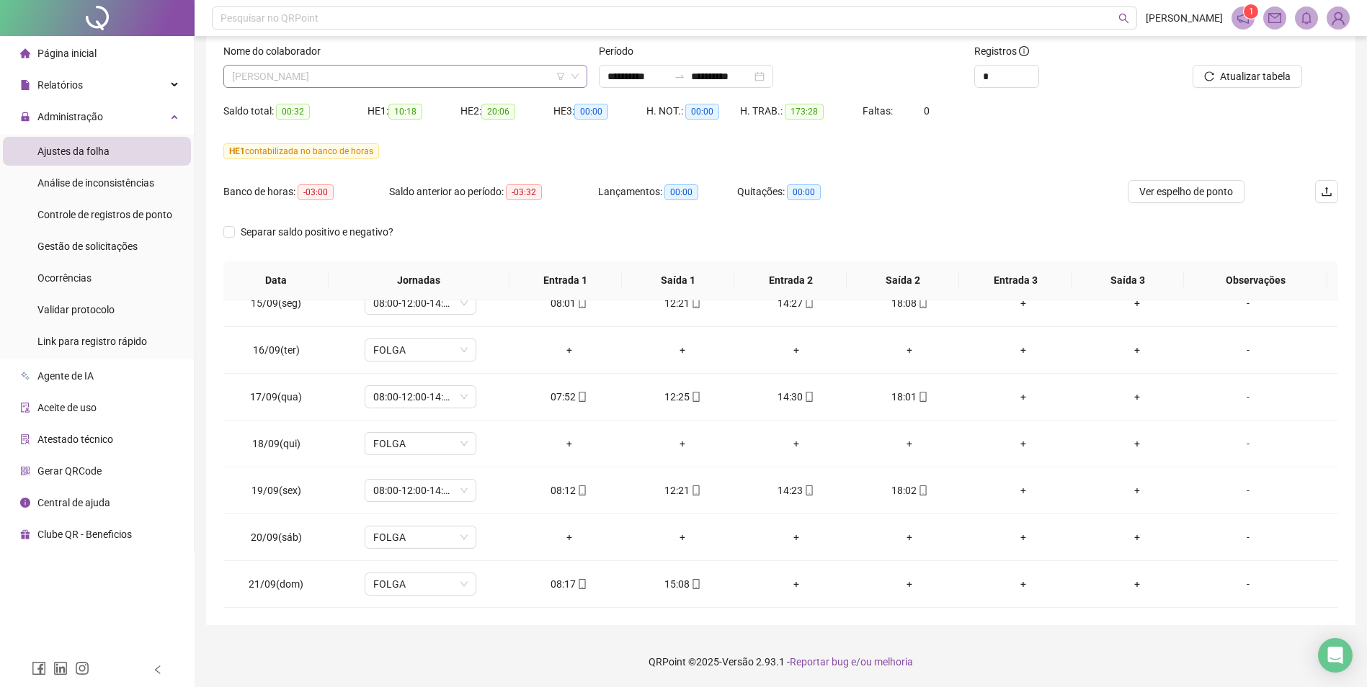
click at [388, 75] on span "[PERSON_NAME]" at bounding box center [405, 77] width 347 height 22
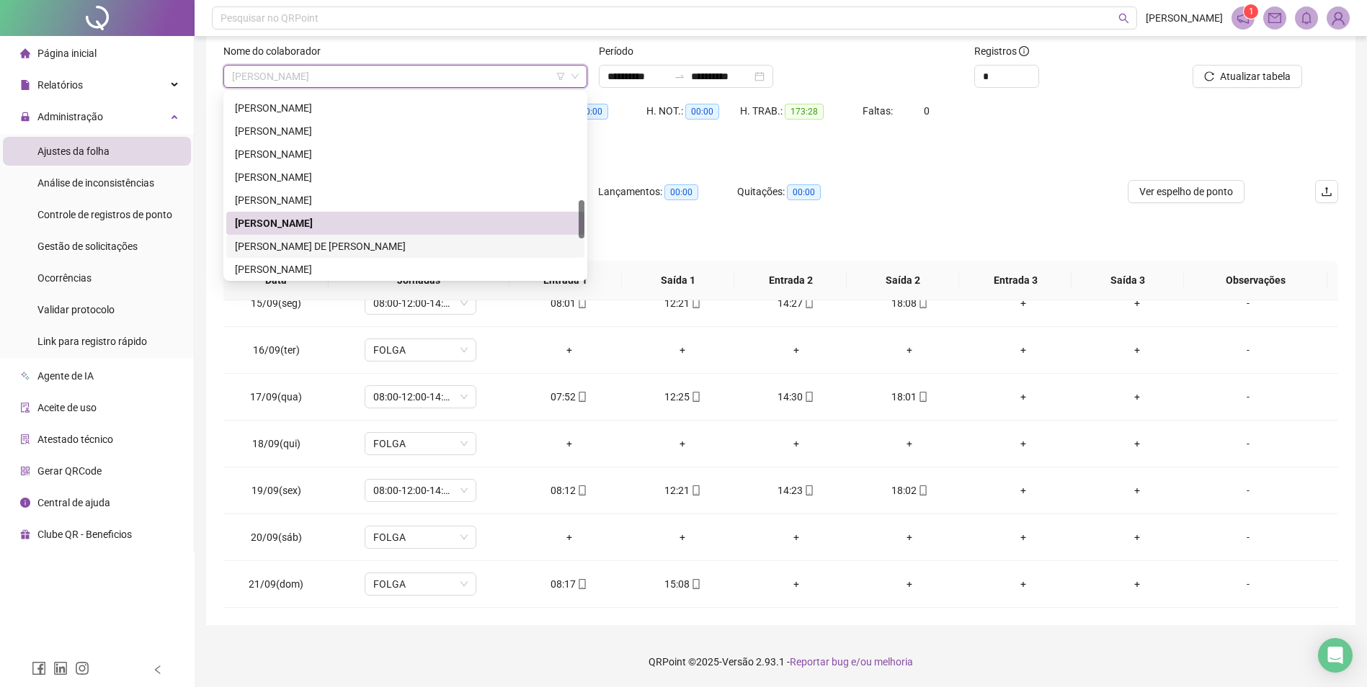
drag, startPoint x: 317, startPoint y: 244, endPoint x: 386, endPoint y: 252, distance: 68.9
click at [324, 244] on div "[PERSON_NAME] DE [PERSON_NAME]" at bounding box center [405, 247] width 341 height 16
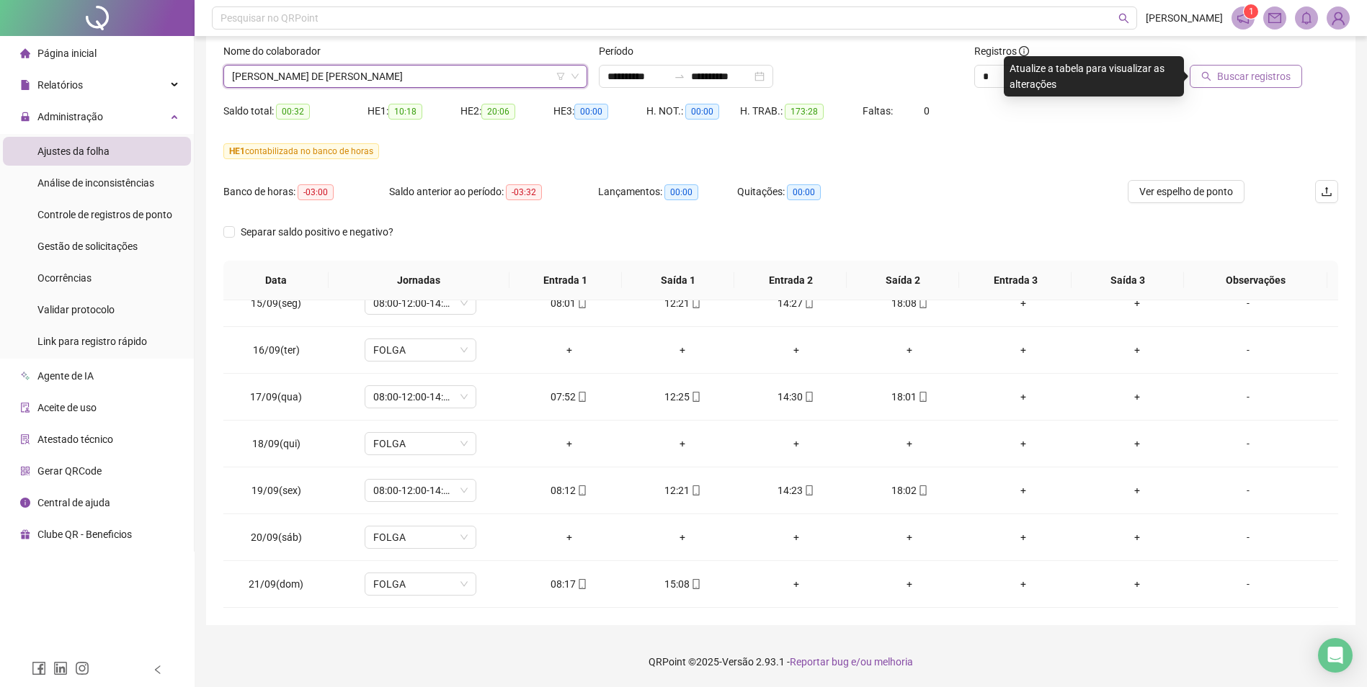
click at [1237, 76] on span "Buscar registros" at bounding box center [1254, 76] width 74 height 16
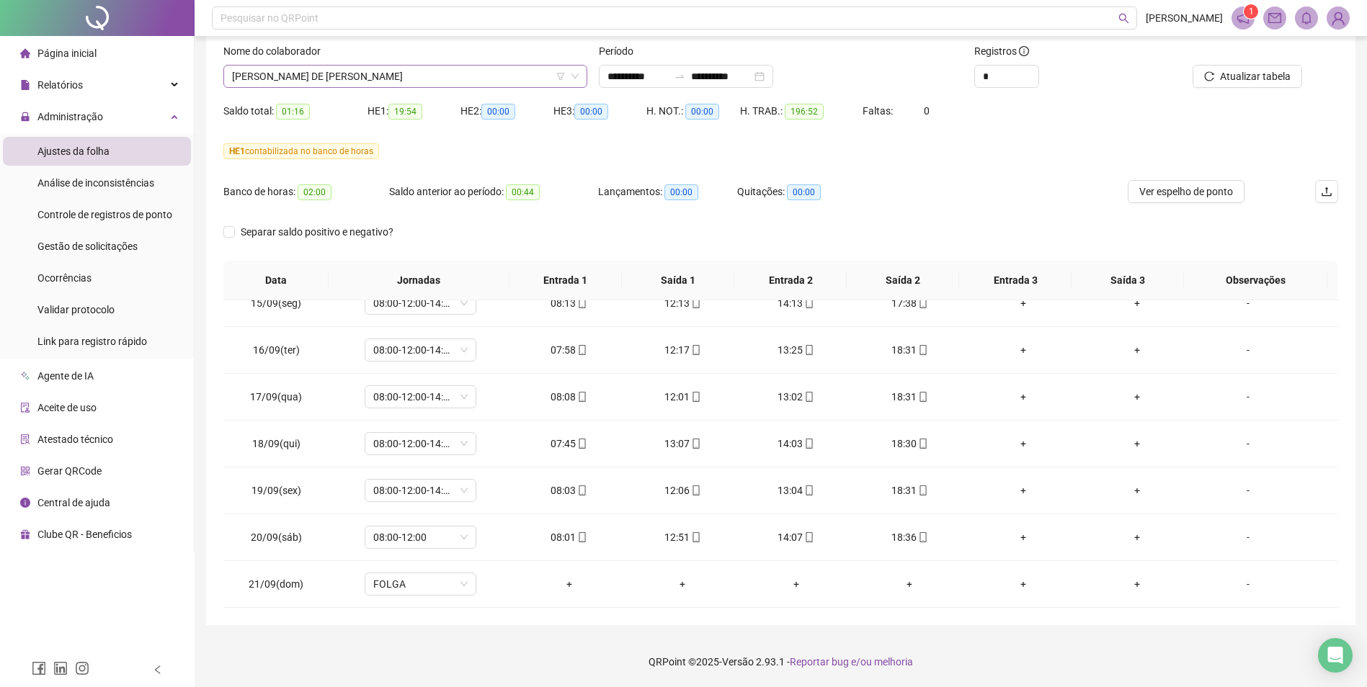
click at [409, 74] on span "[PERSON_NAME] DE [PERSON_NAME]" at bounding box center [405, 77] width 347 height 22
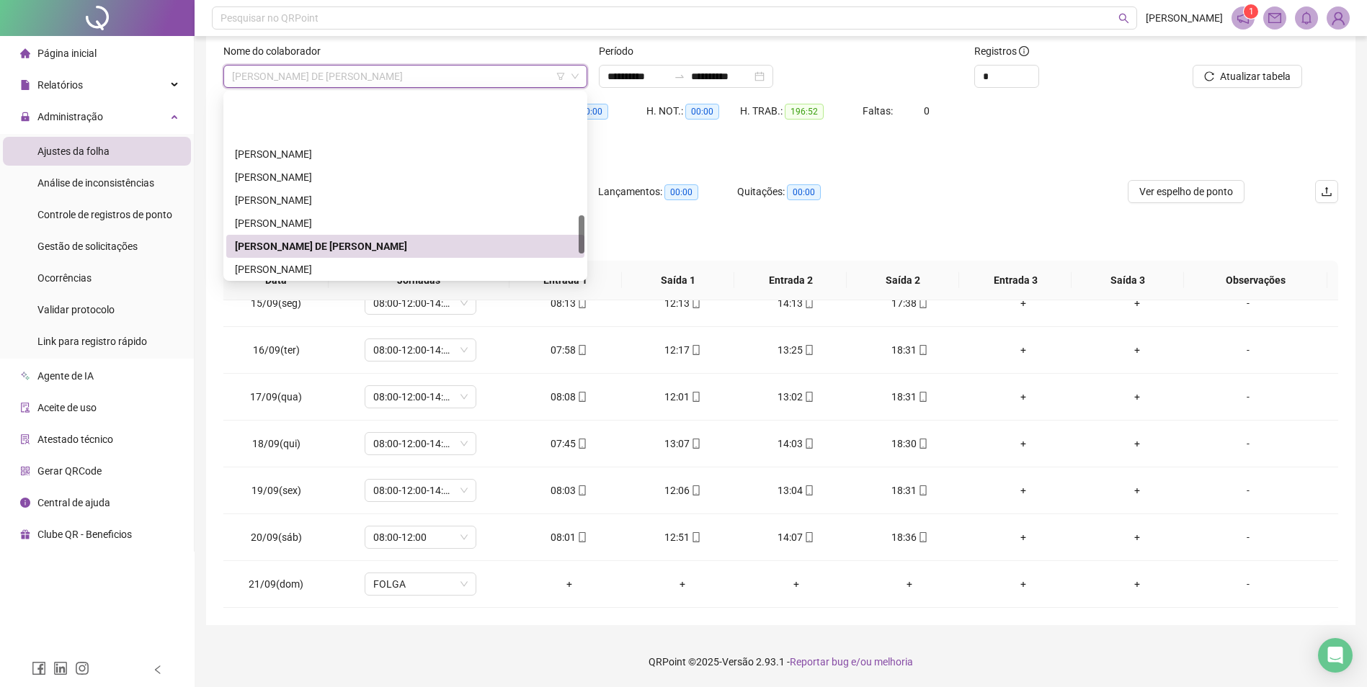
scroll to position [577, 0]
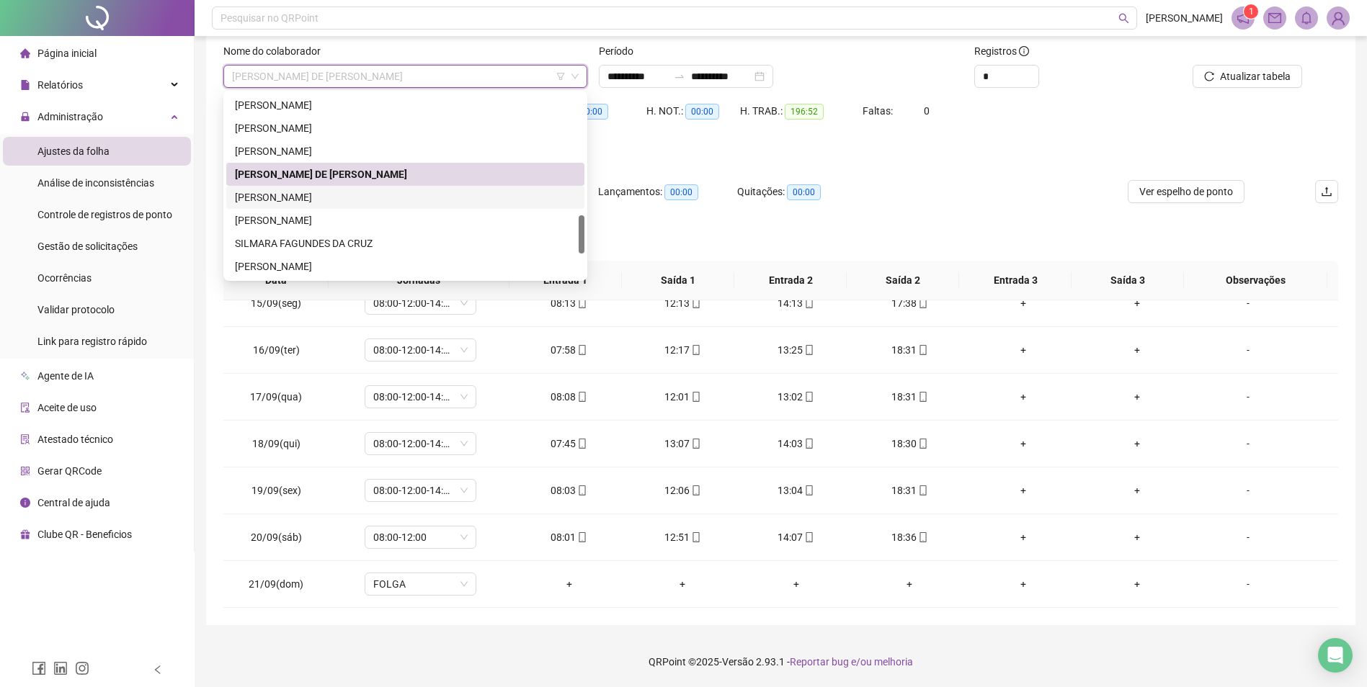
click at [331, 194] on div "[PERSON_NAME]" at bounding box center [405, 198] width 341 height 16
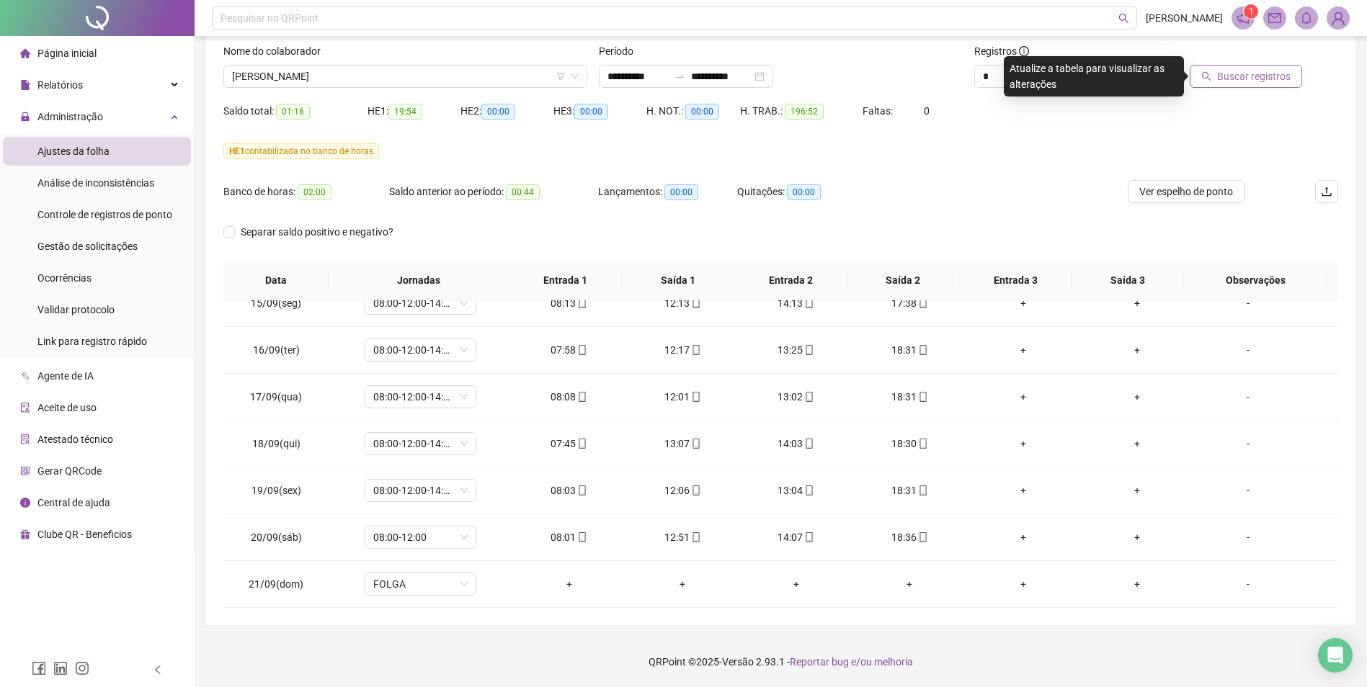
click at [1258, 82] on span "Buscar registros" at bounding box center [1254, 76] width 74 height 16
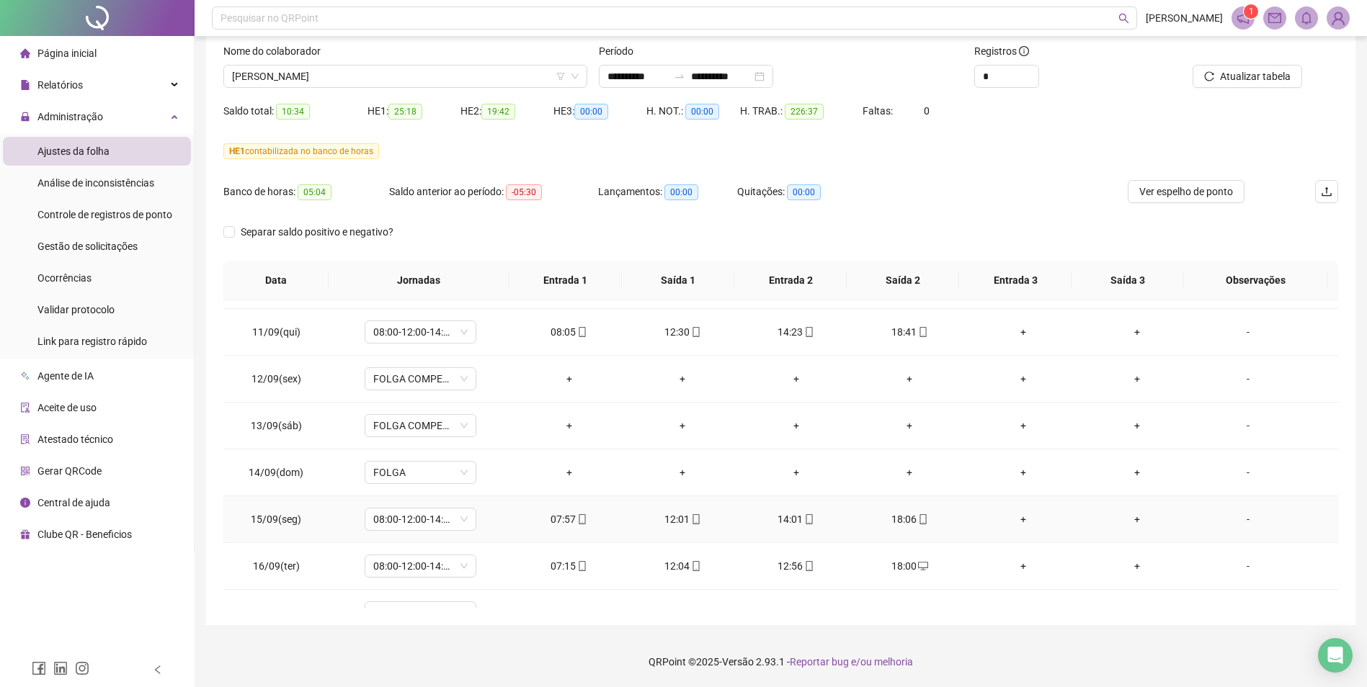
scroll to position [1191, 0]
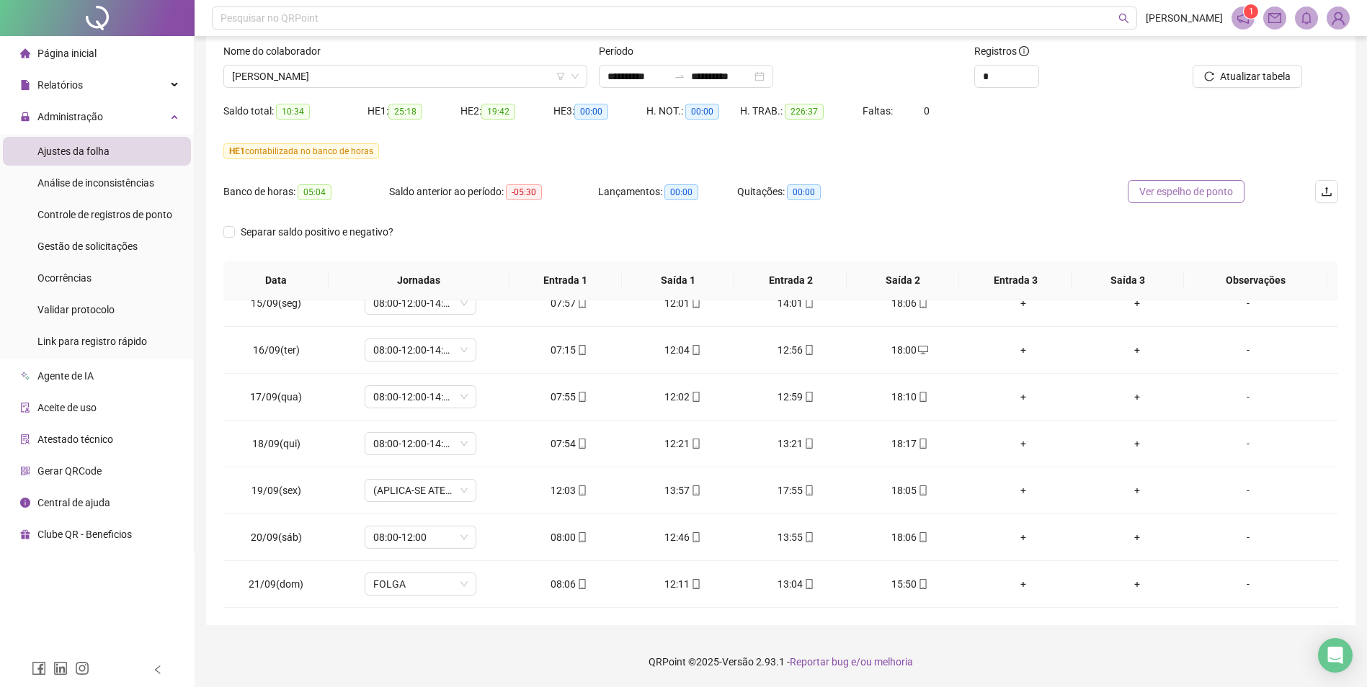
click at [1195, 195] on span "Ver espelho de ponto" at bounding box center [1186, 192] width 94 height 16
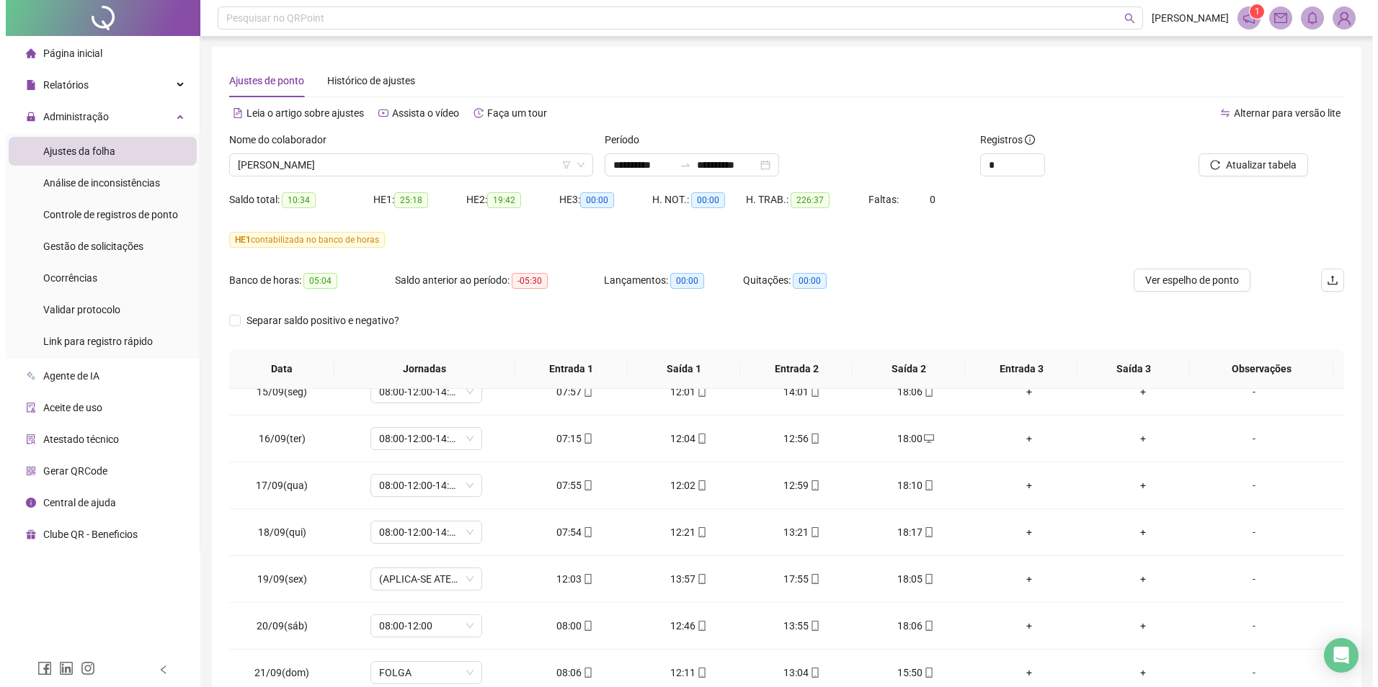
scroll to position [0, 0]
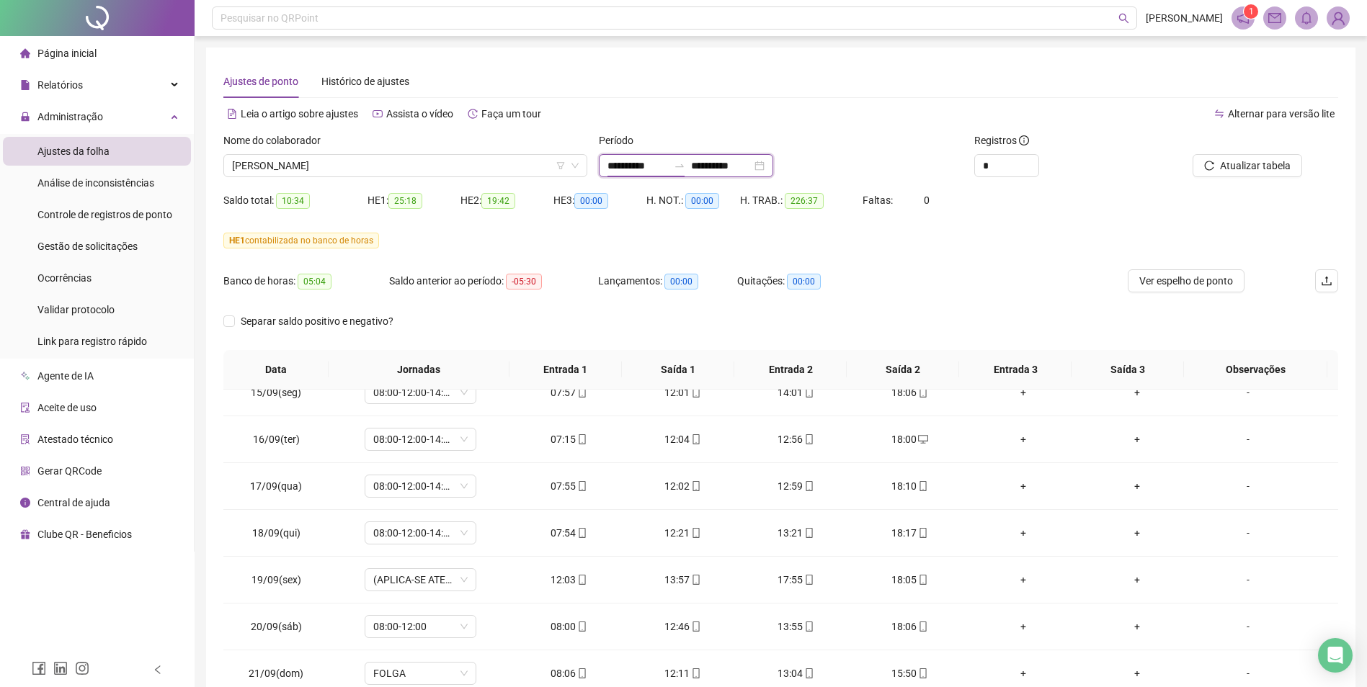
click at [661, 163] on input "**********" at bounding box center [638, 166] width 61 height 16
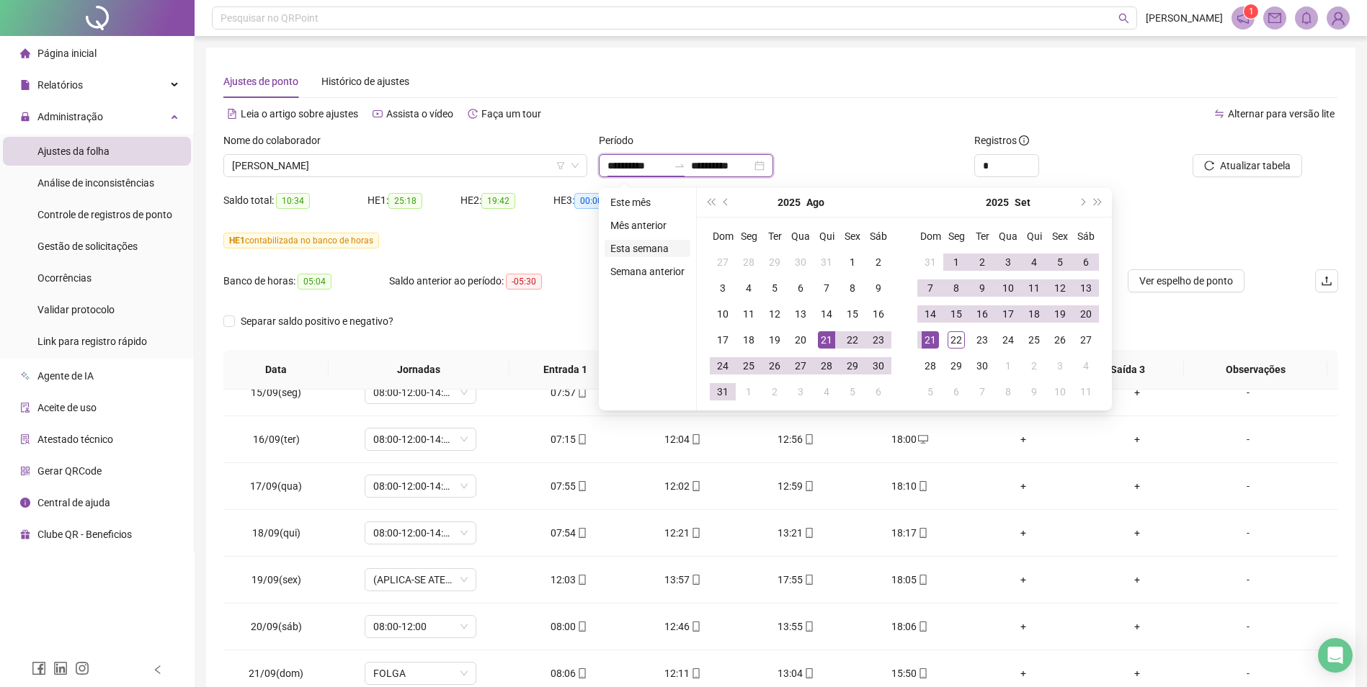
type input "**********"
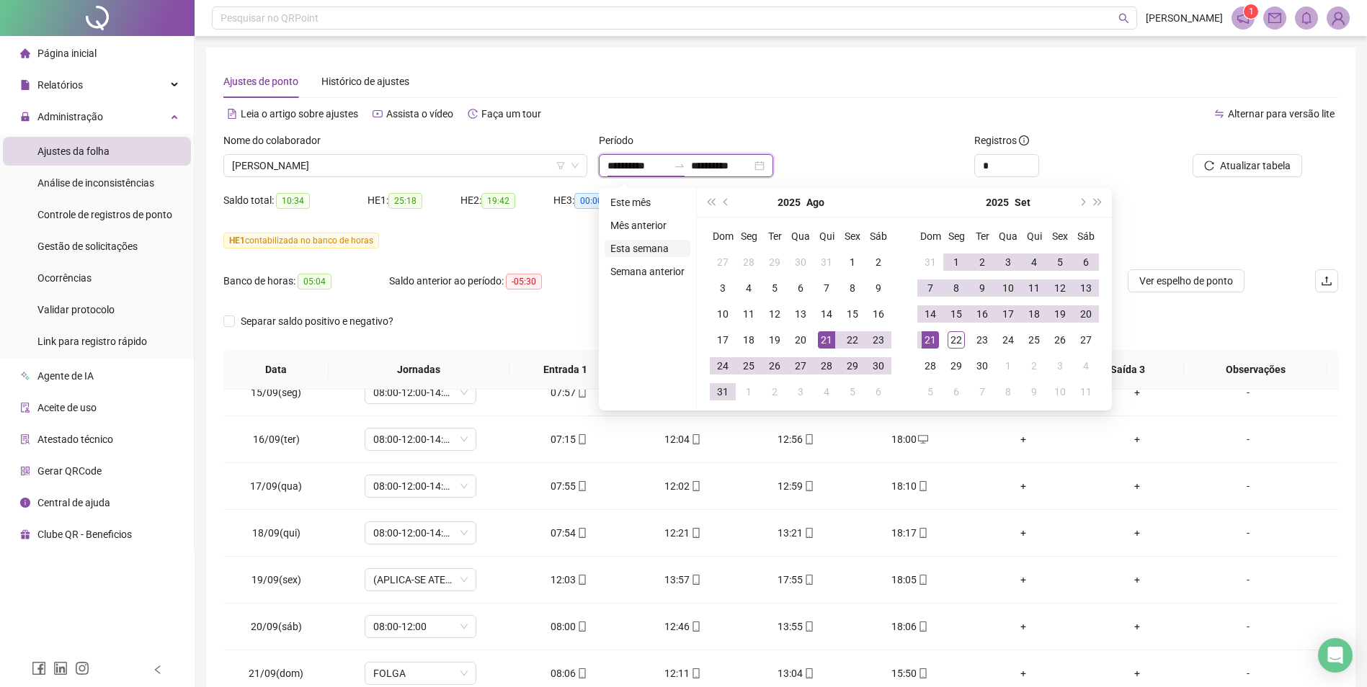
type input "**********"
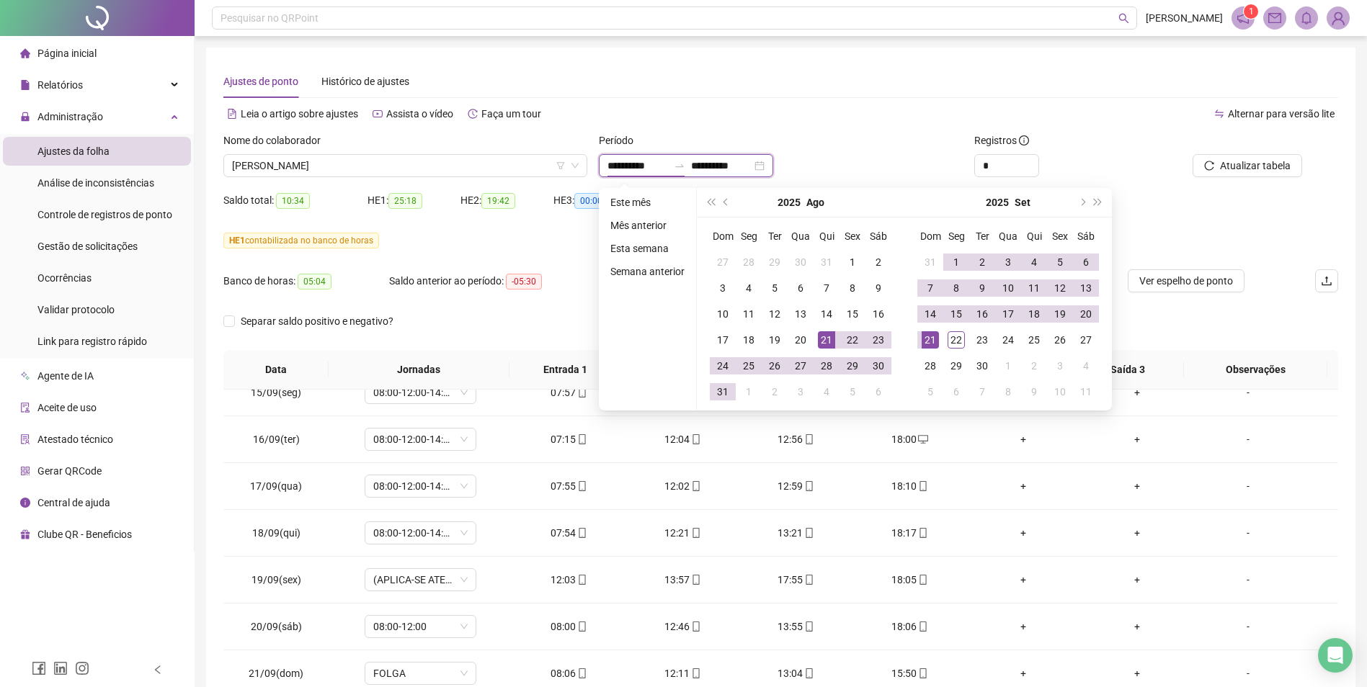
type input "**********"
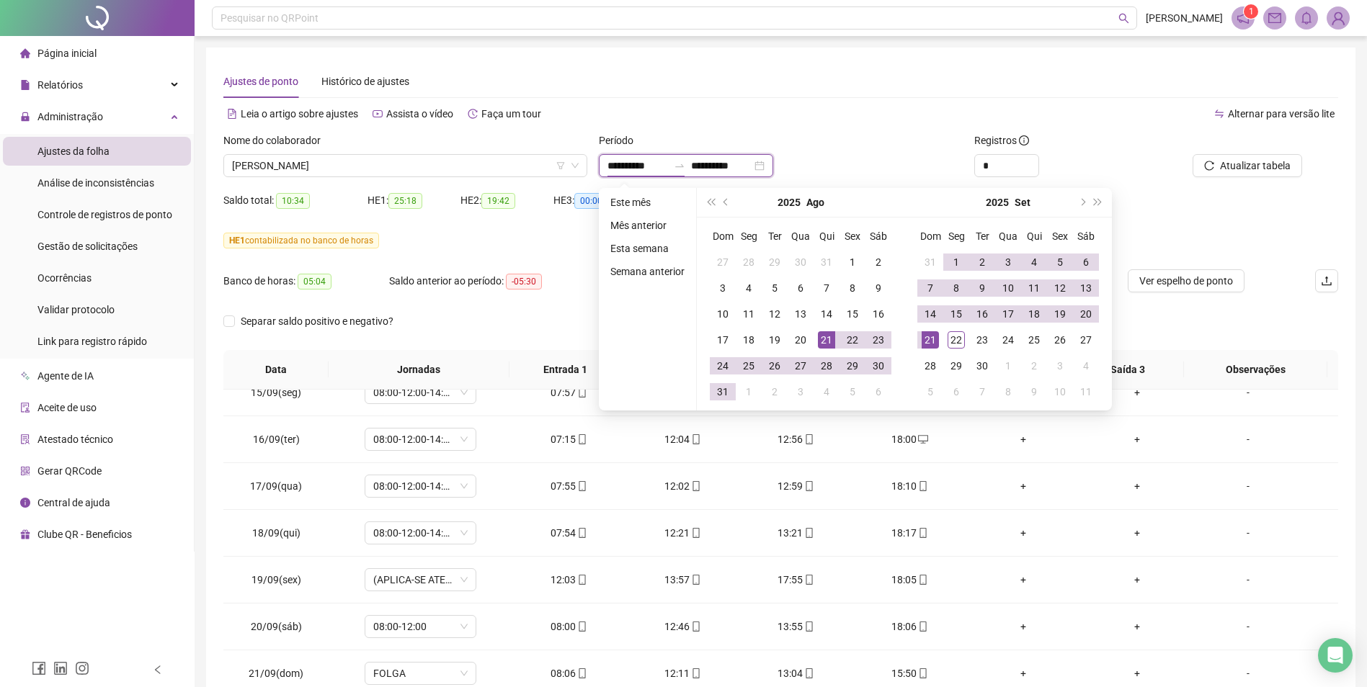
type input "**********"
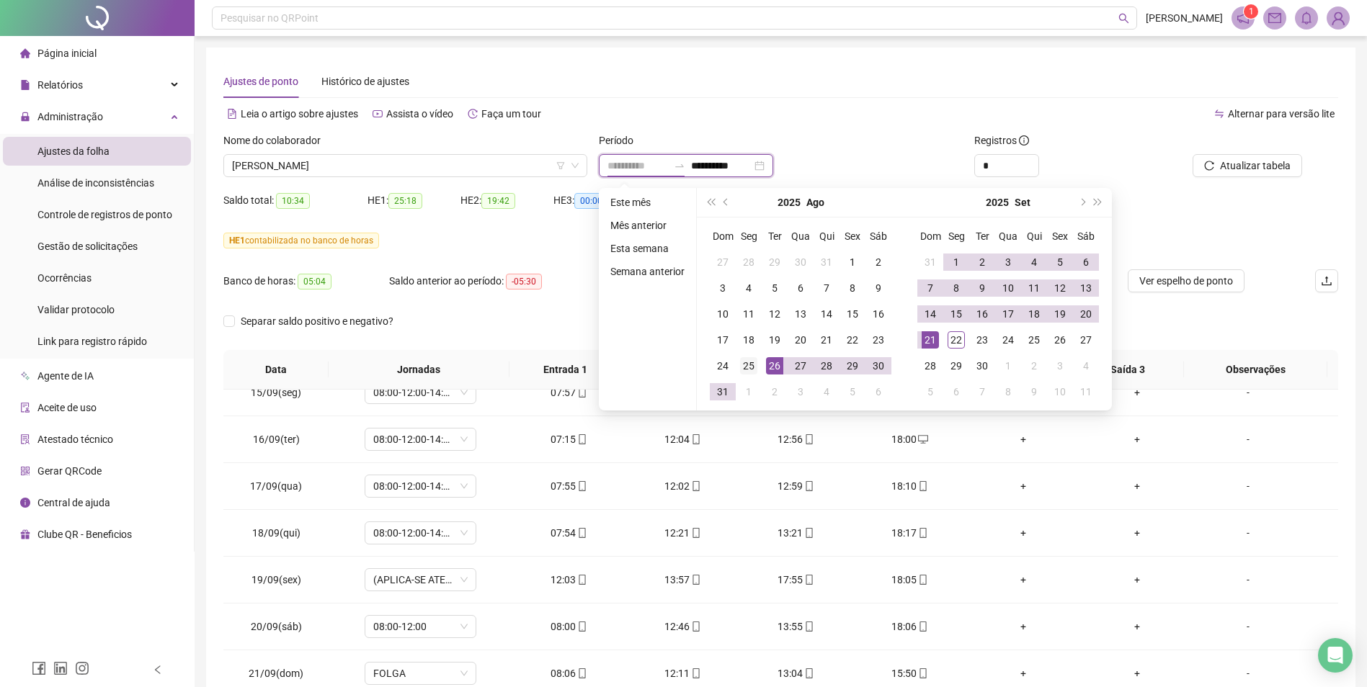
type input "**********"
click at [748, 365] on div "25" at bounding box center [748, 365] width 17 height 17
type input "**********"
click at [956, 339] on div "22" at bounding box center [956, 339] width 17 height 17
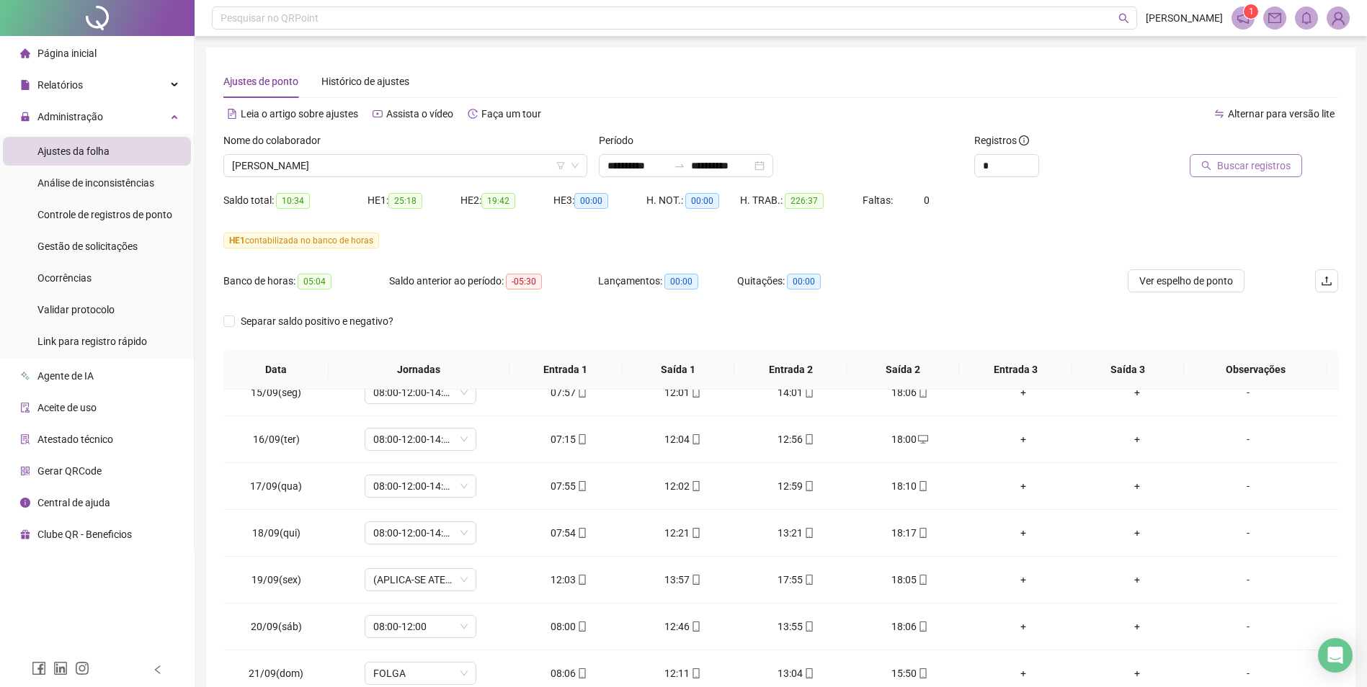
click at [1263, 166] on span "Buscar registros" at bounding box center [1254, 166] width 74 height 16
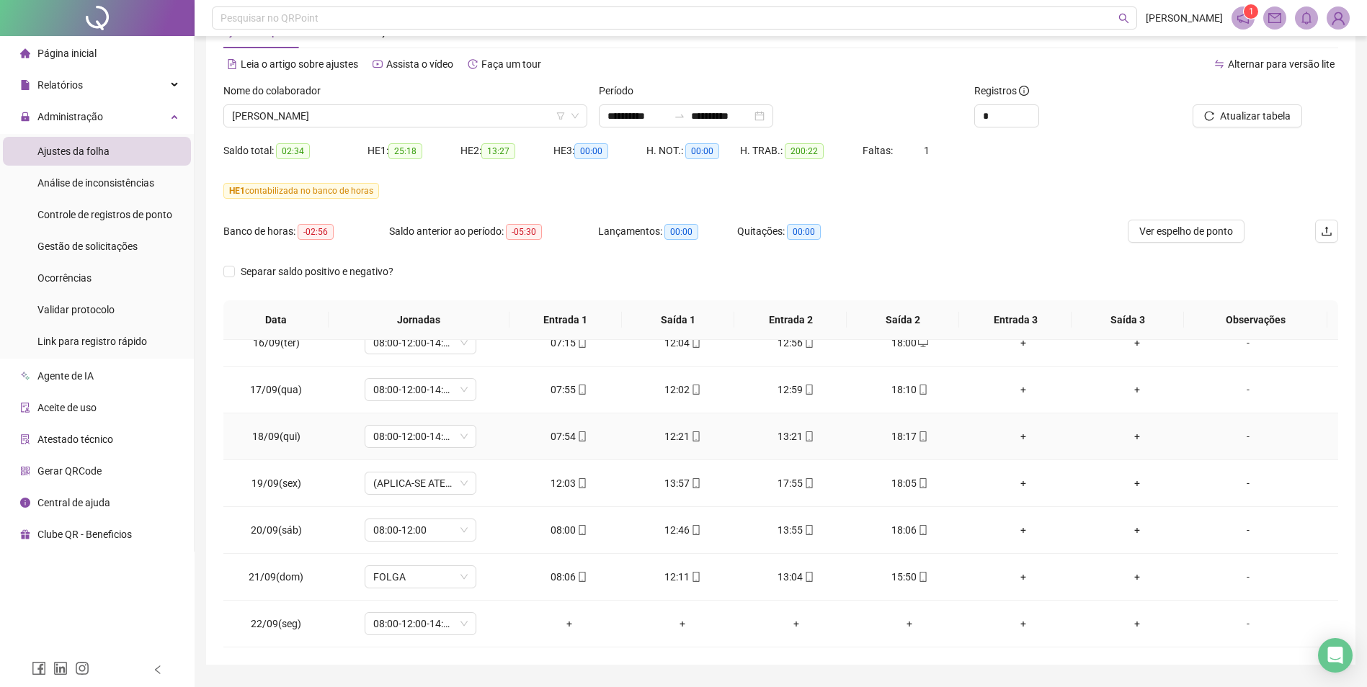
scroll to position [89, 0]
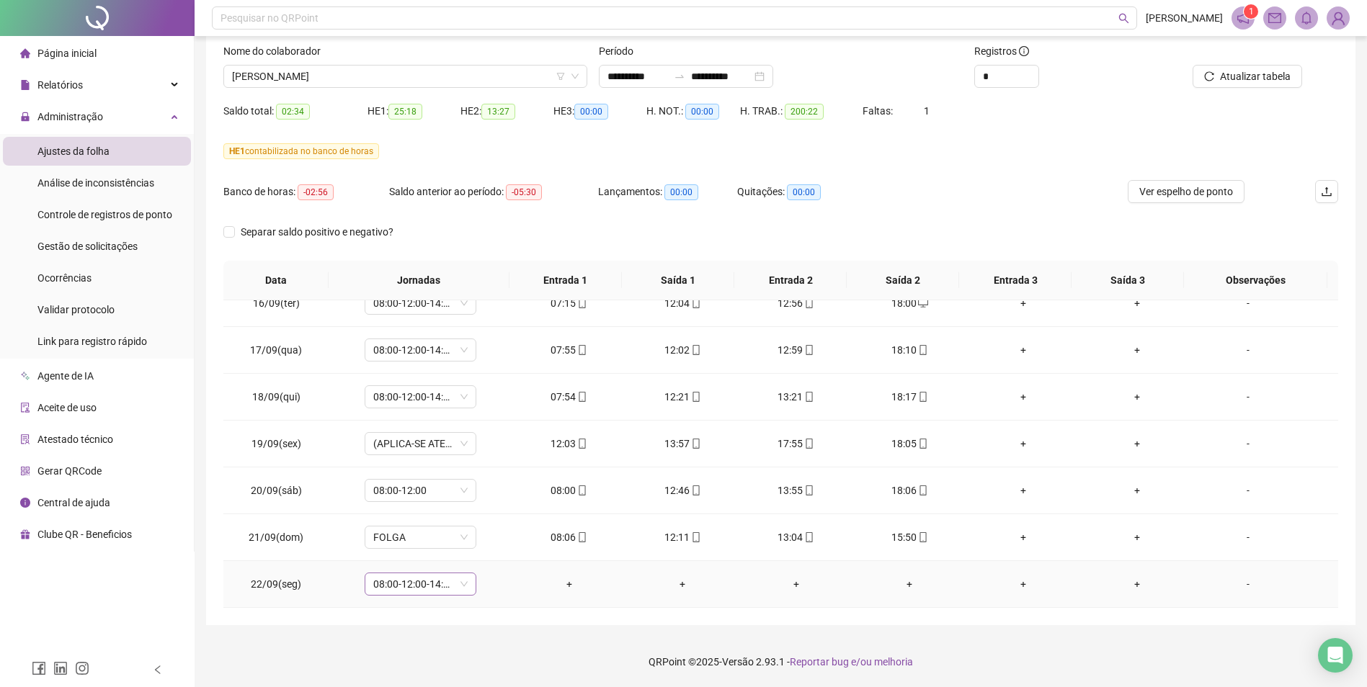
click at [460, 584] on span "08:00-12:00-14:00-18:00" at bounding box center [420, 585] width 94 height 22
click at [450, 504] on div "Folga compensatória" at bounding box center [444, 508] width 122 height 16
click at [486, 548] on span "Sim" at bounding box center [487, 547] width 17 height 16
click at [1259, 76] on span "Atualizar tabela" at bounding box center [1255, 76] width 71 height 16
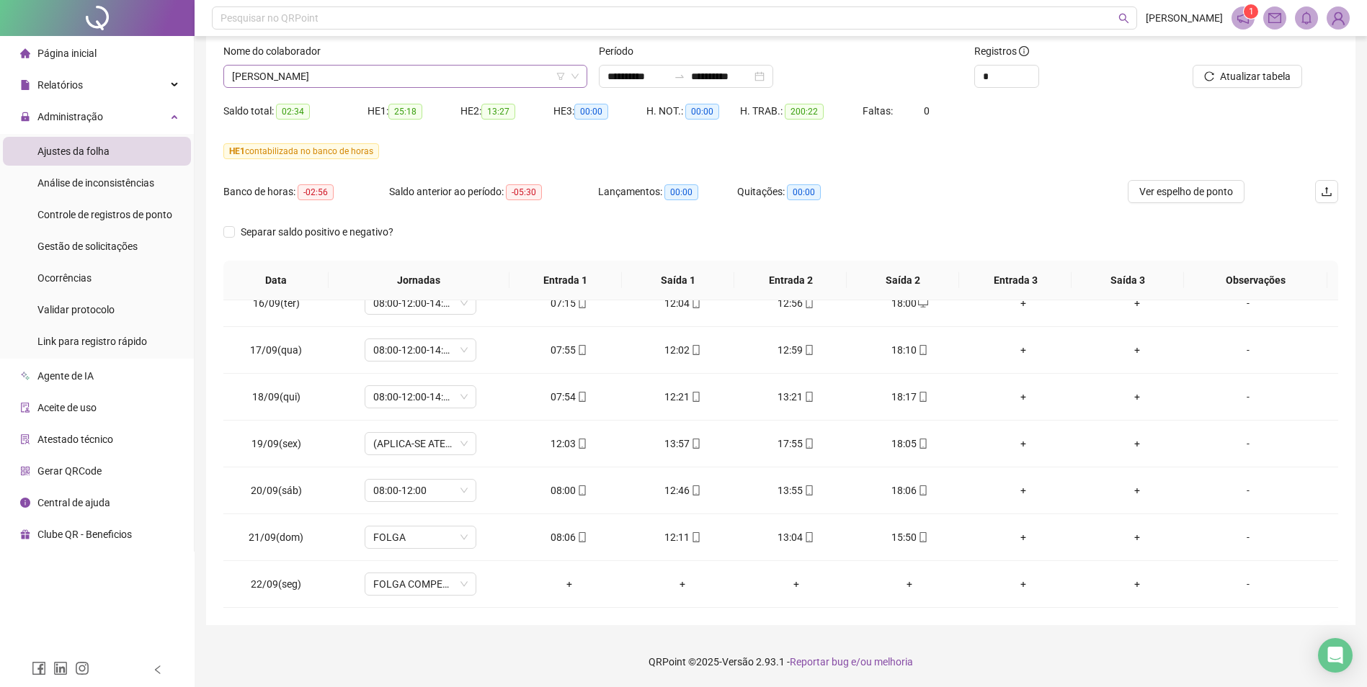
click at [404, 70] on span "[PERSON_NAME]" at bounding box center [405, 77] width 347 height 22
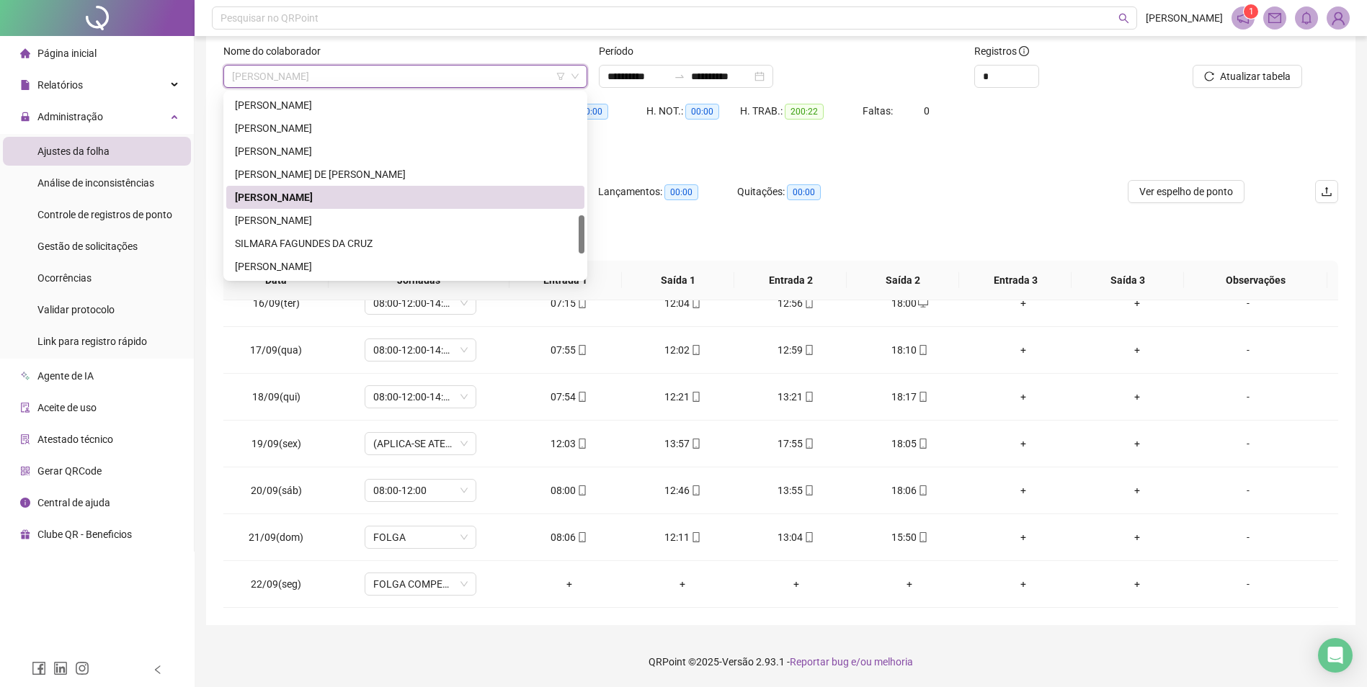
click at [422, 83] on span "[PERSON_NAME]" at bounding box center [405, 77] width 347 height 22
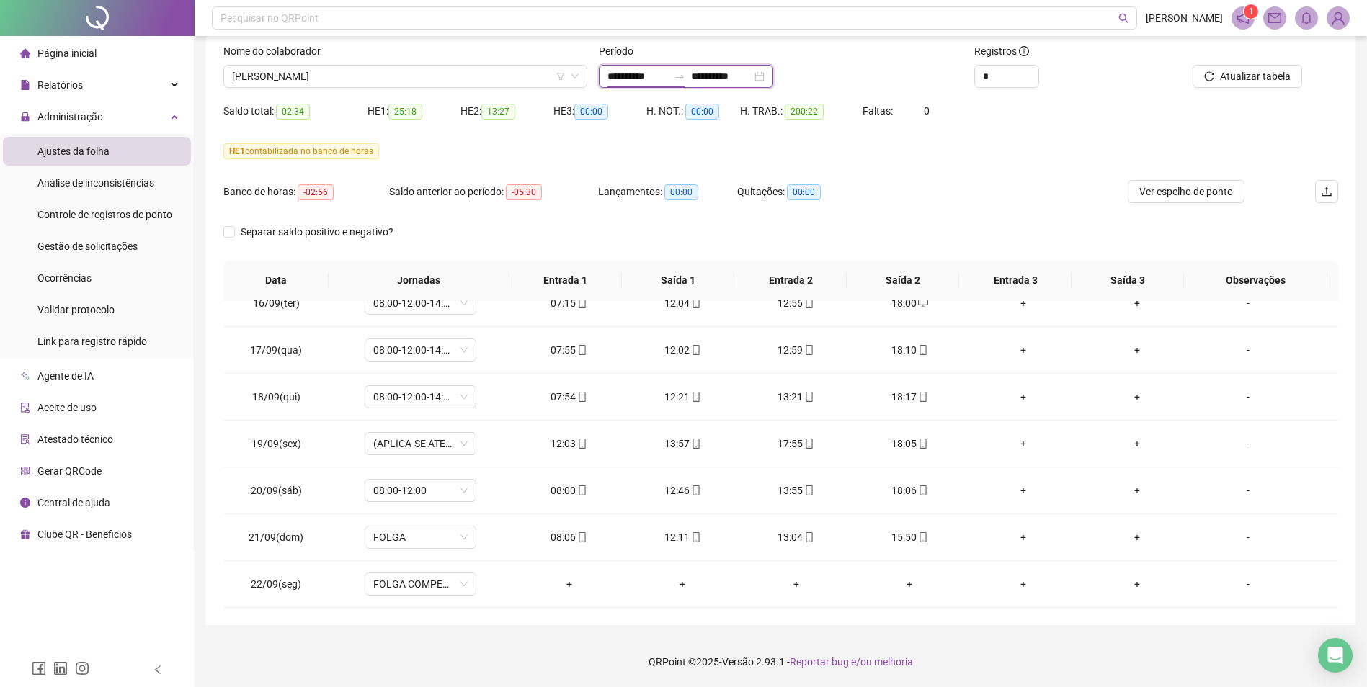
click at [646, 76] on input "**********" at bounding box center [638, 76] width 61 height 16
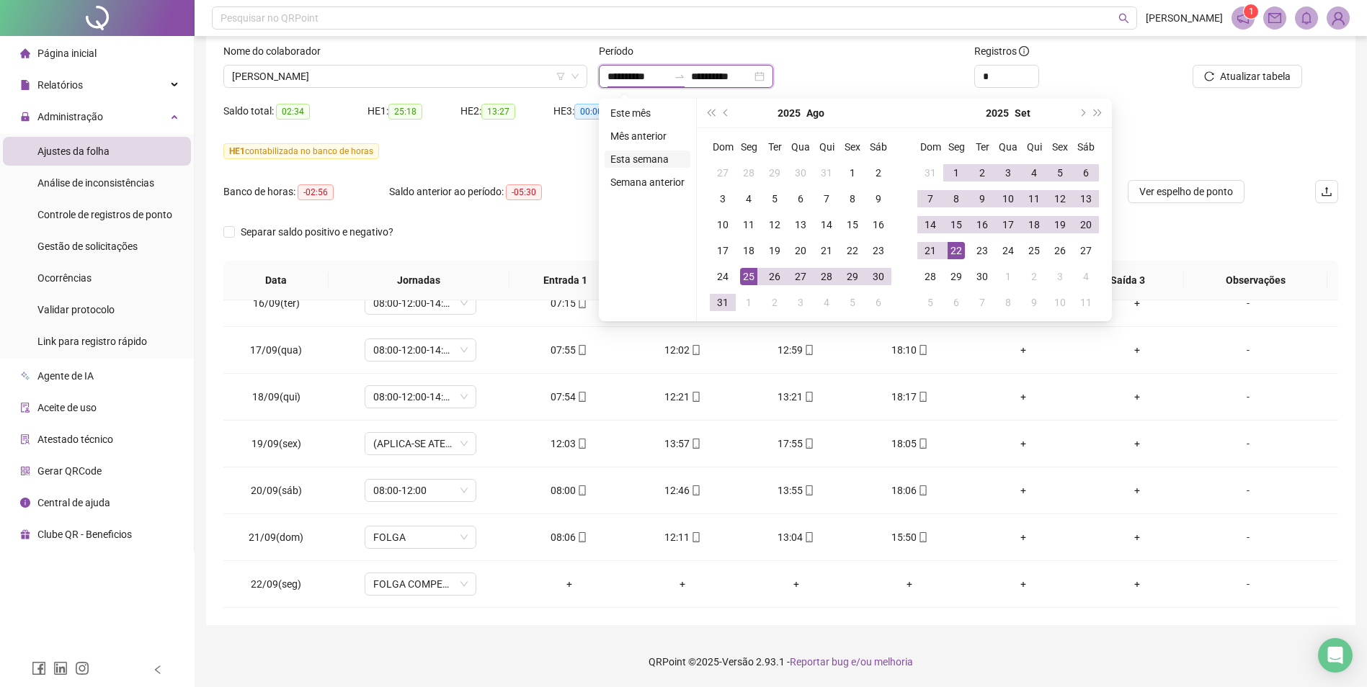
type input "**********"
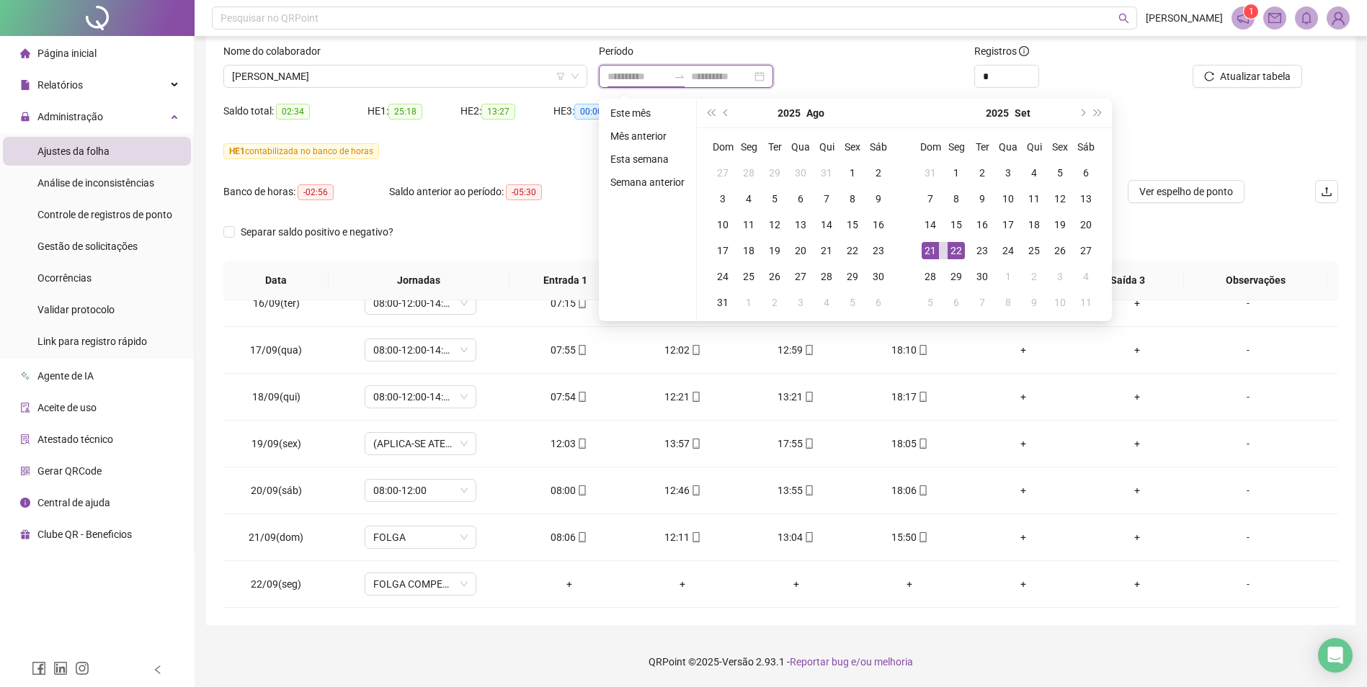
type input "**********"
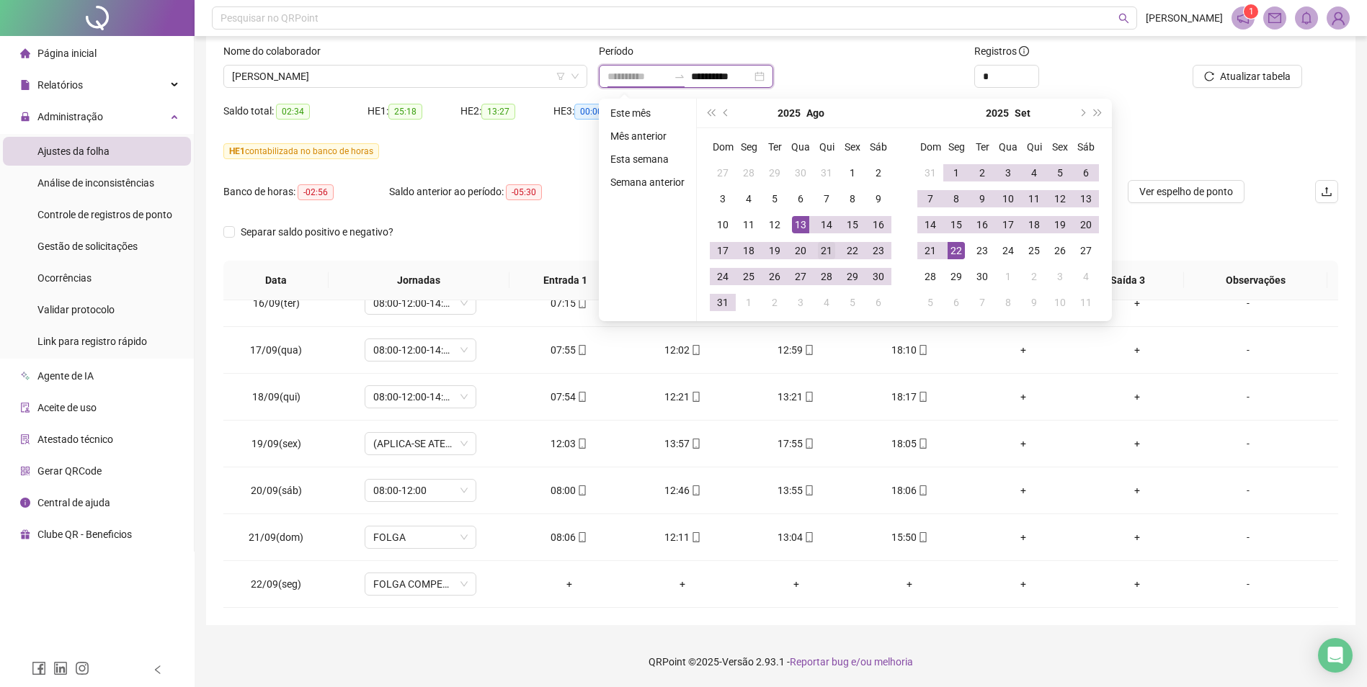
type input "**********"
click at [822, 246] on div "21" at bounding box center [826, 250] width 17 height 17
type input "**********"
click at [1088, 221] on div "20" at bounding box center [1085, 224] width 17 height 17
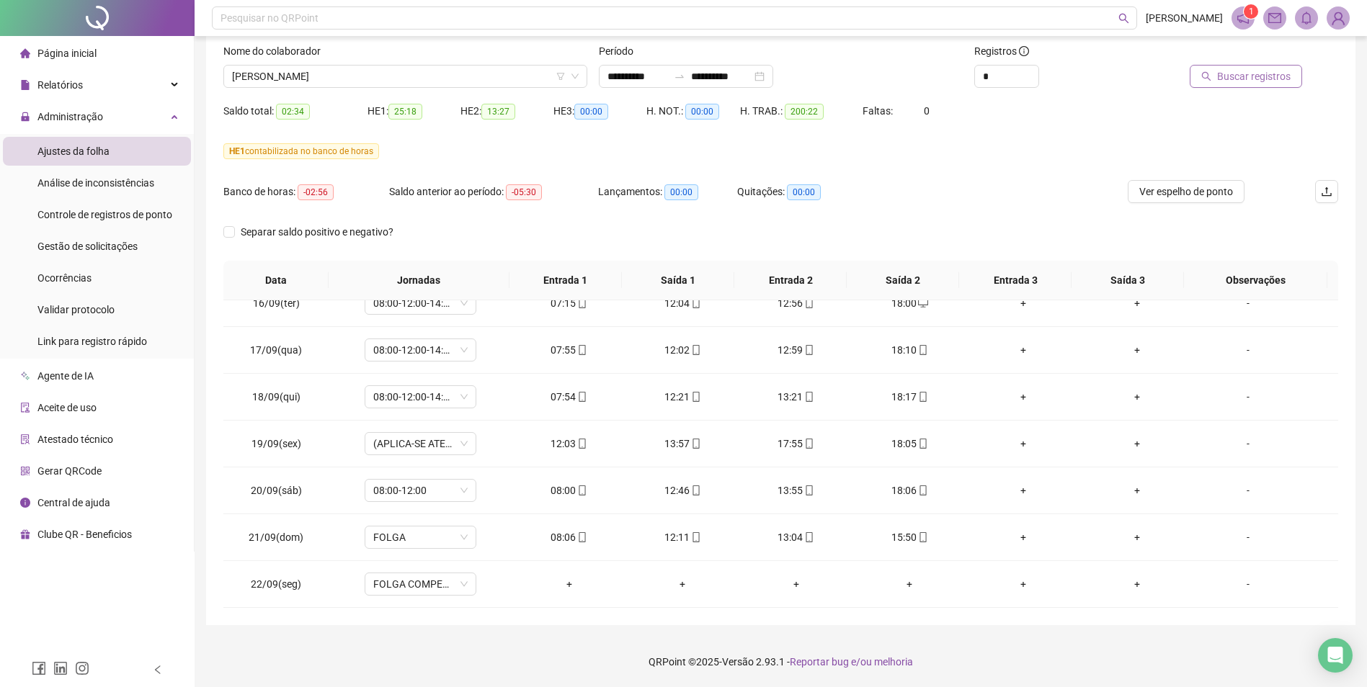
click at [1253, 76] on span "Buscar registros" at bounding box center [1254, 76] width 74 height 16
click at [374, 76] on span "[PERSON_NAME]" at bounding box center [405, 77] width 347 height 22
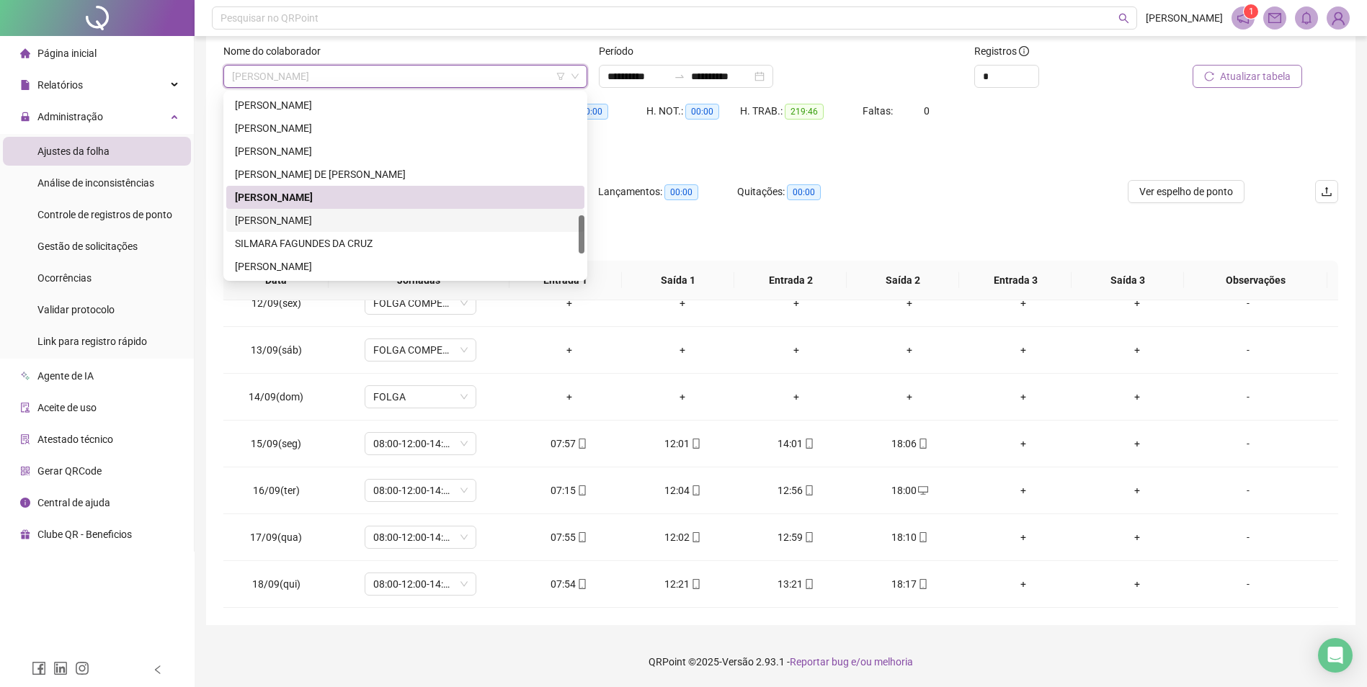
scroll to position [649, 0]
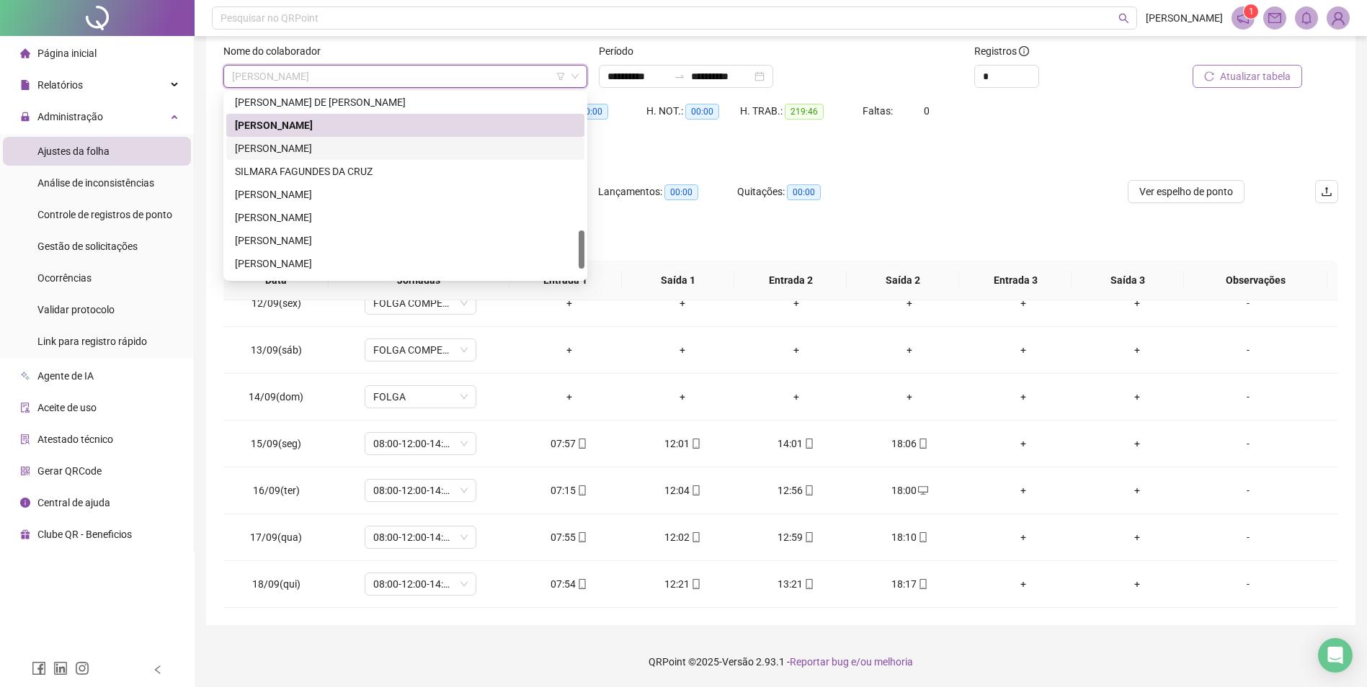
click at [317, 143] on div "[PERSON_NAME]" at bounding box center [405, 149] width 341 height 16
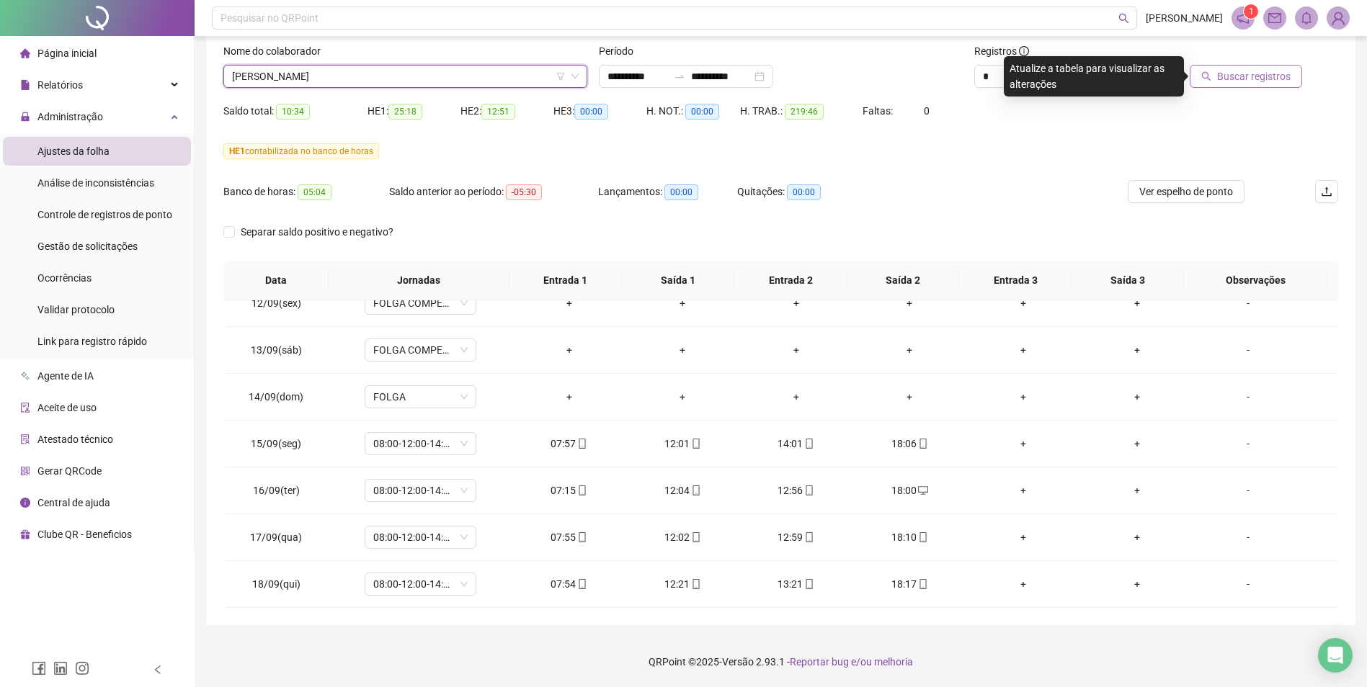
click at [1275, 70] on span "Buscar registros" at bounding box center [1254, 76] width 74 height 16
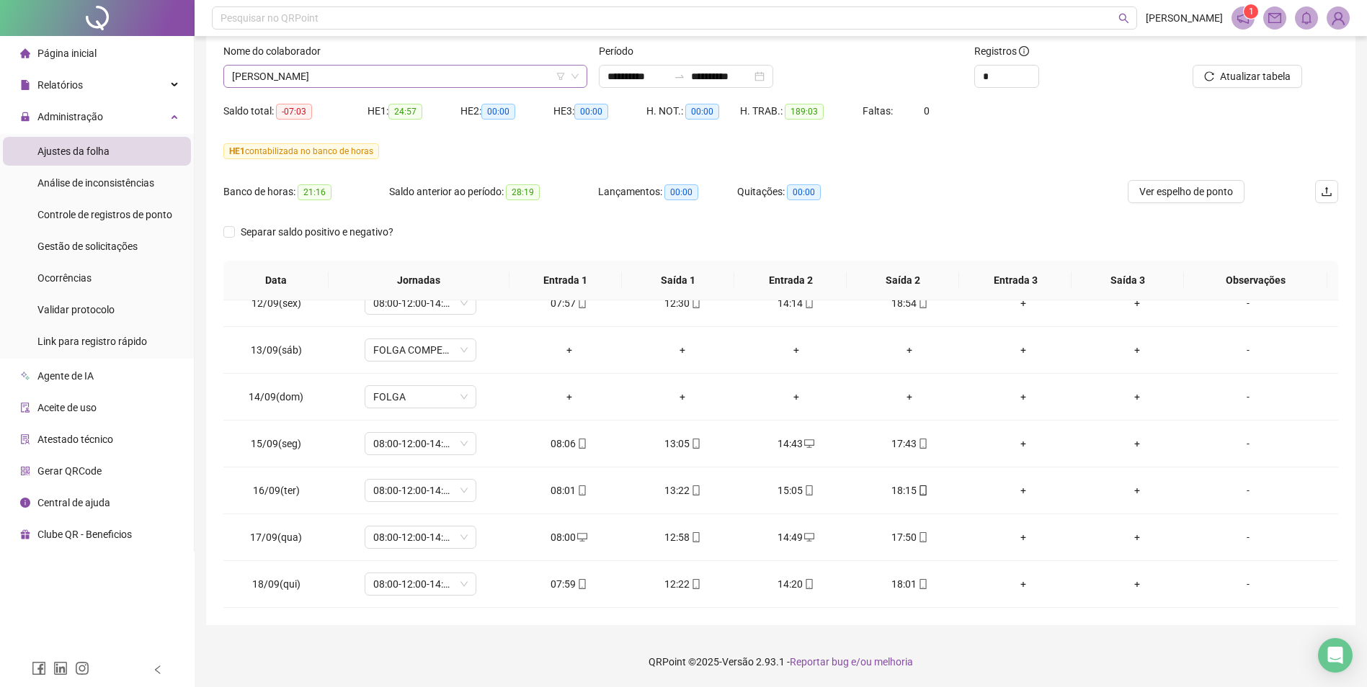
click at [401, 76] on span "[PERSON_NAME]" at bounding box center [405, 77] width 347 height 22
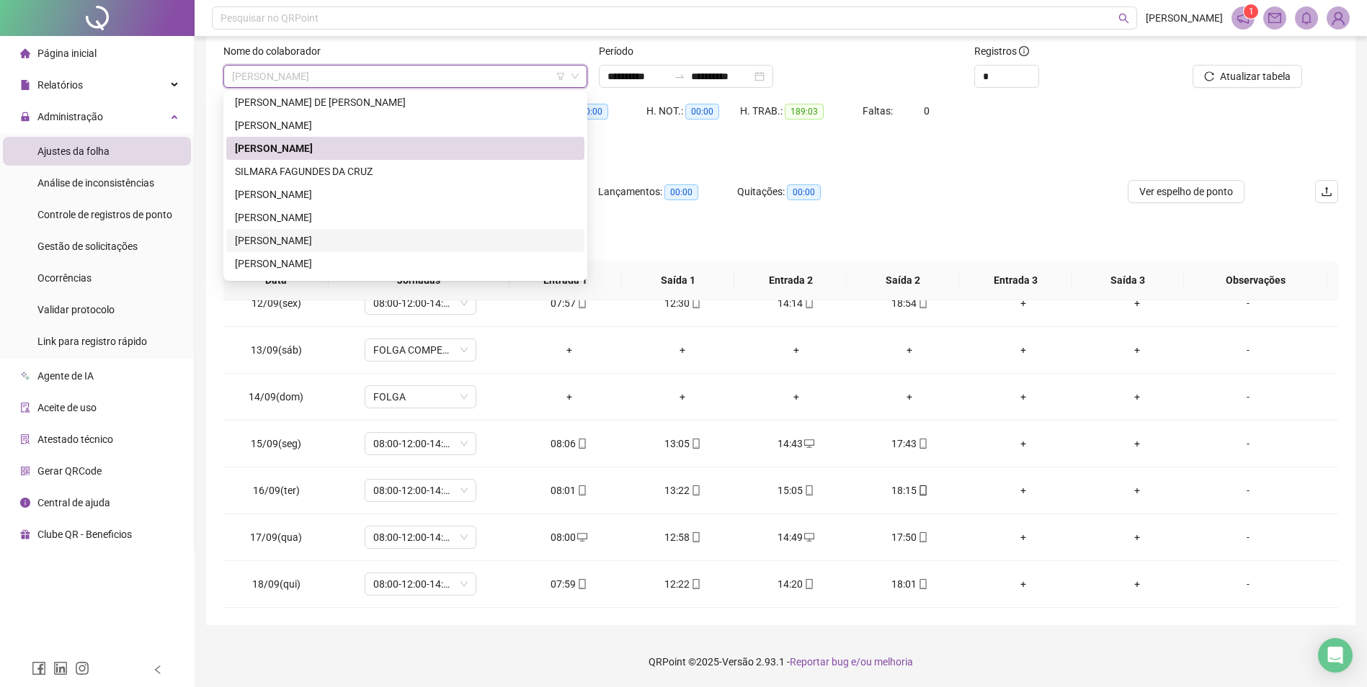
click at [304, 240] on div "[PERSON_NAME]" at bounding box center [405, 241] width 341 height 16
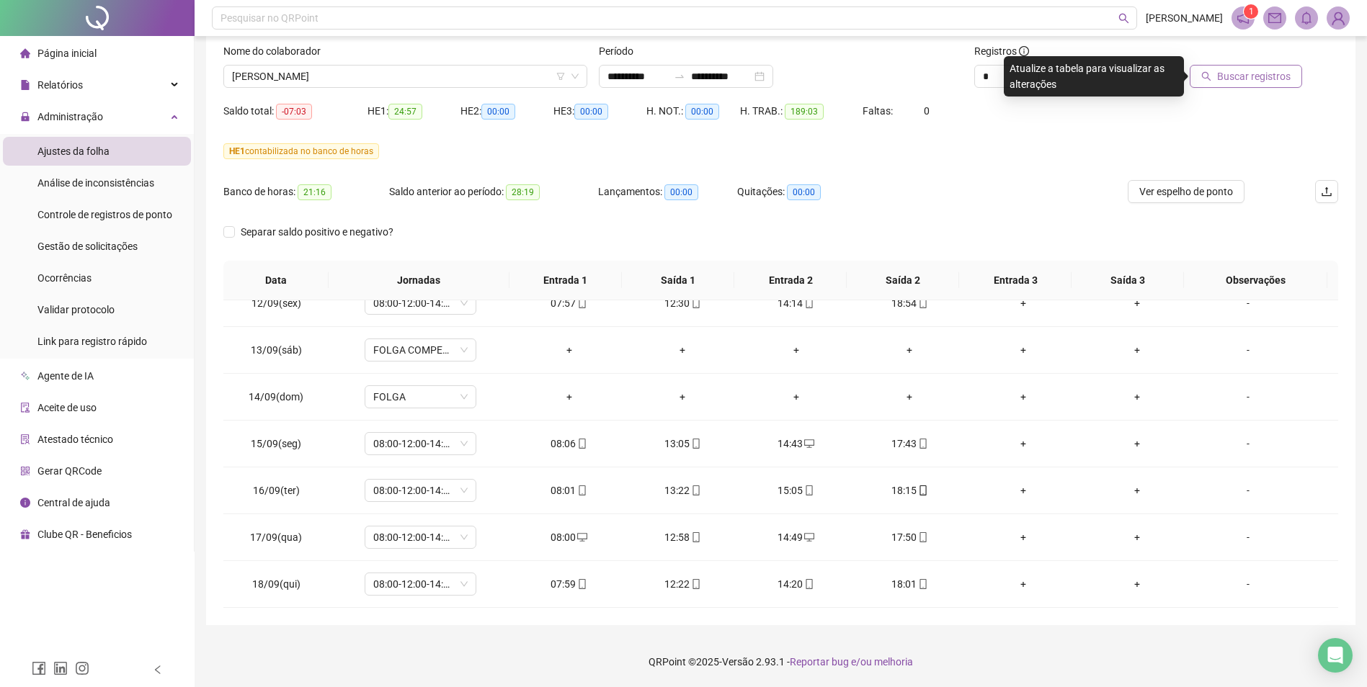
click at [1250, 71] on span "Buscar registros" at bounding box center [1254, 76] width 74 height 16
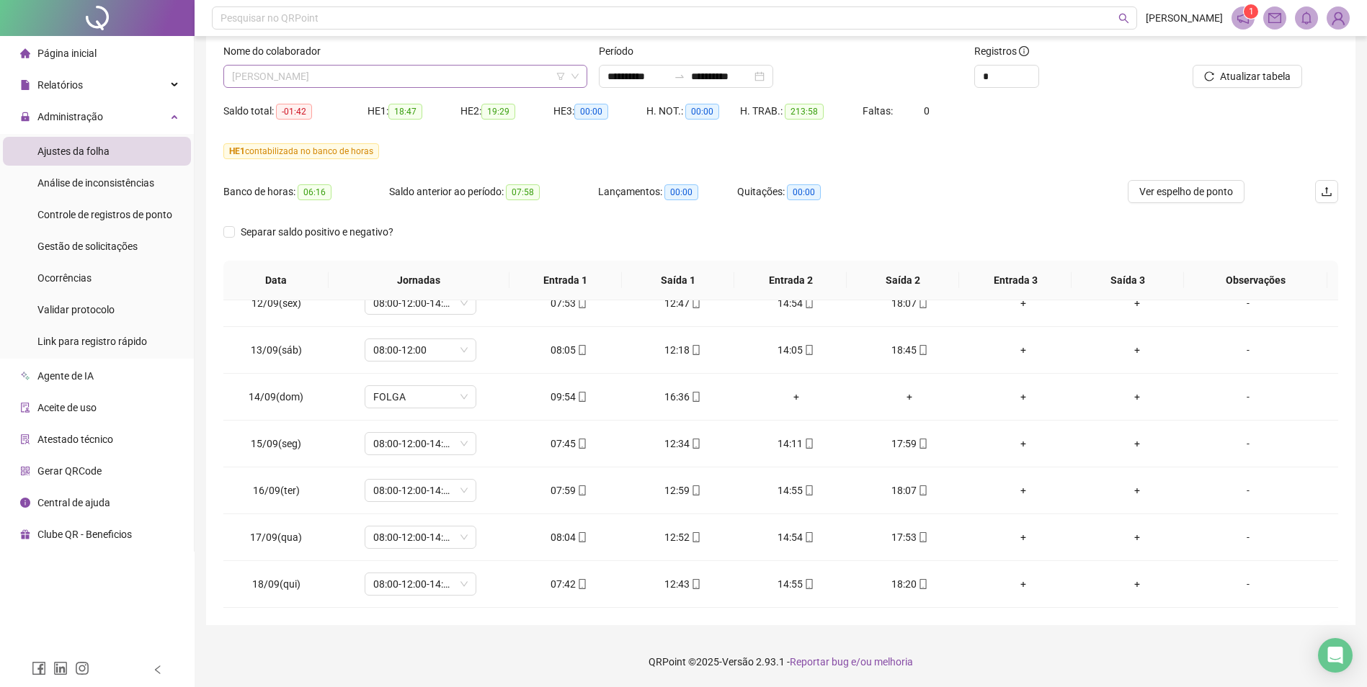
click at [413, 76] on span "[PERSON_NAME]" at bounding box center [405, 77] width 347 height 22
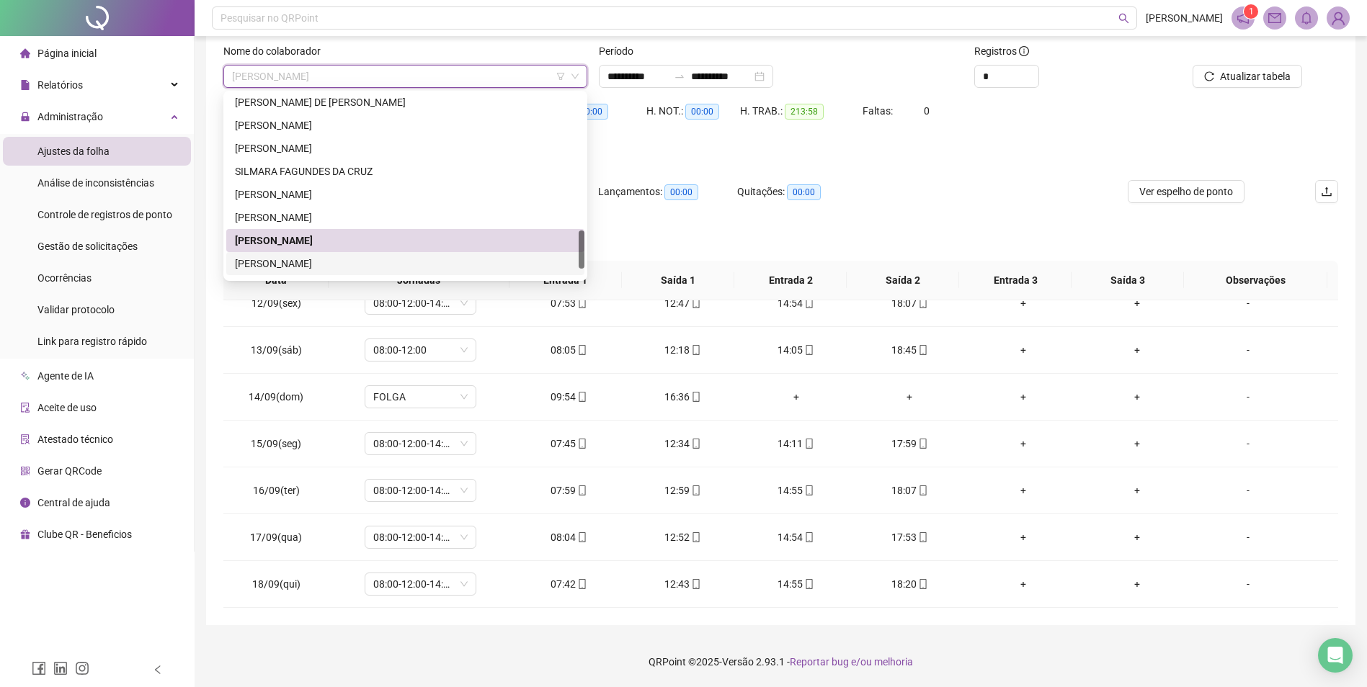
click at [324, 263] on div "[PERSON_NAME]" at bounding box center [405, 264] width 341 height 16
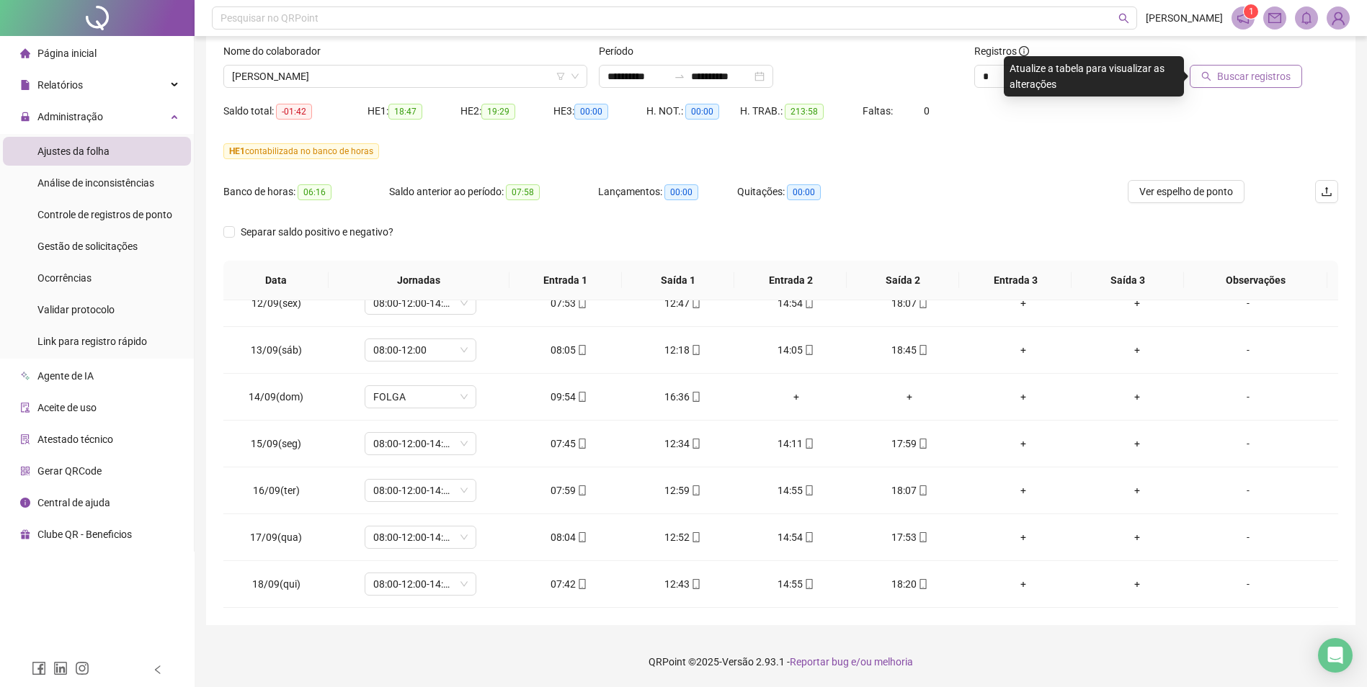
click at [1242, 76] on span "Buscar registros" at bounding box center [1254, 76] width 74 height 16
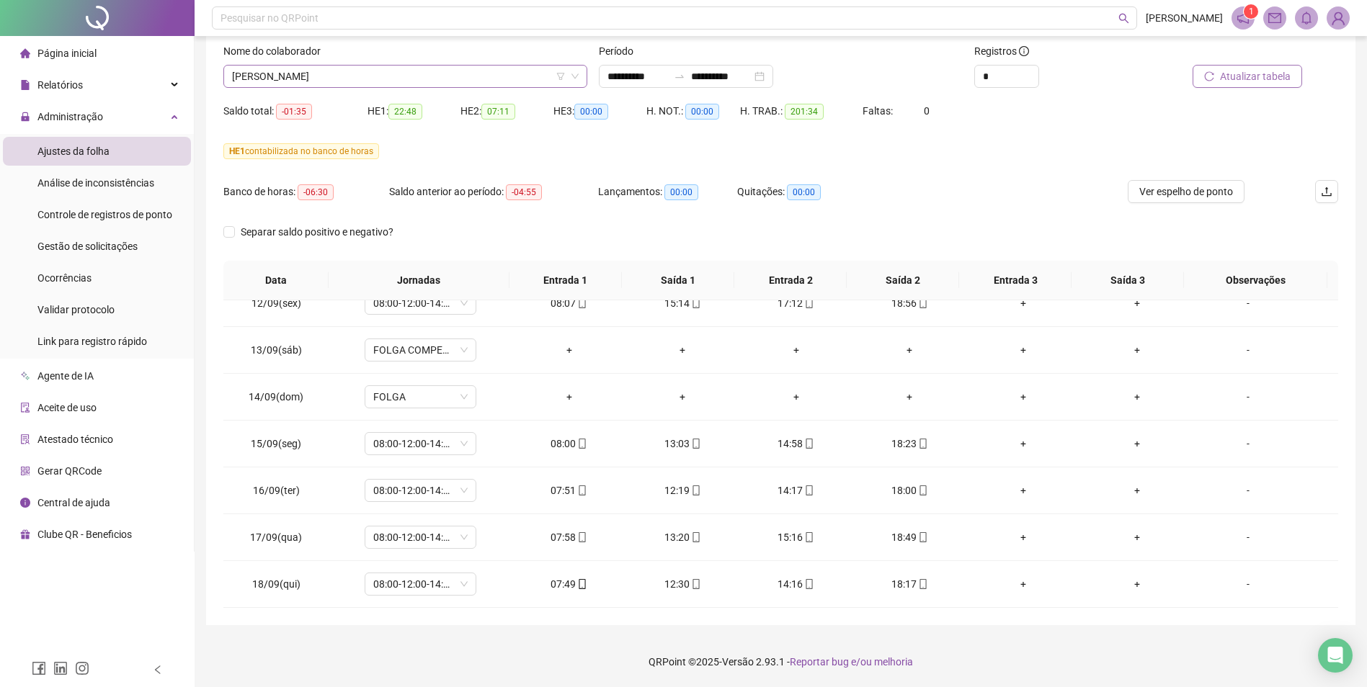
click at [356, 73] on span "[PERSON_NAME]" at bounding box center [405, 77] width 347 height 22
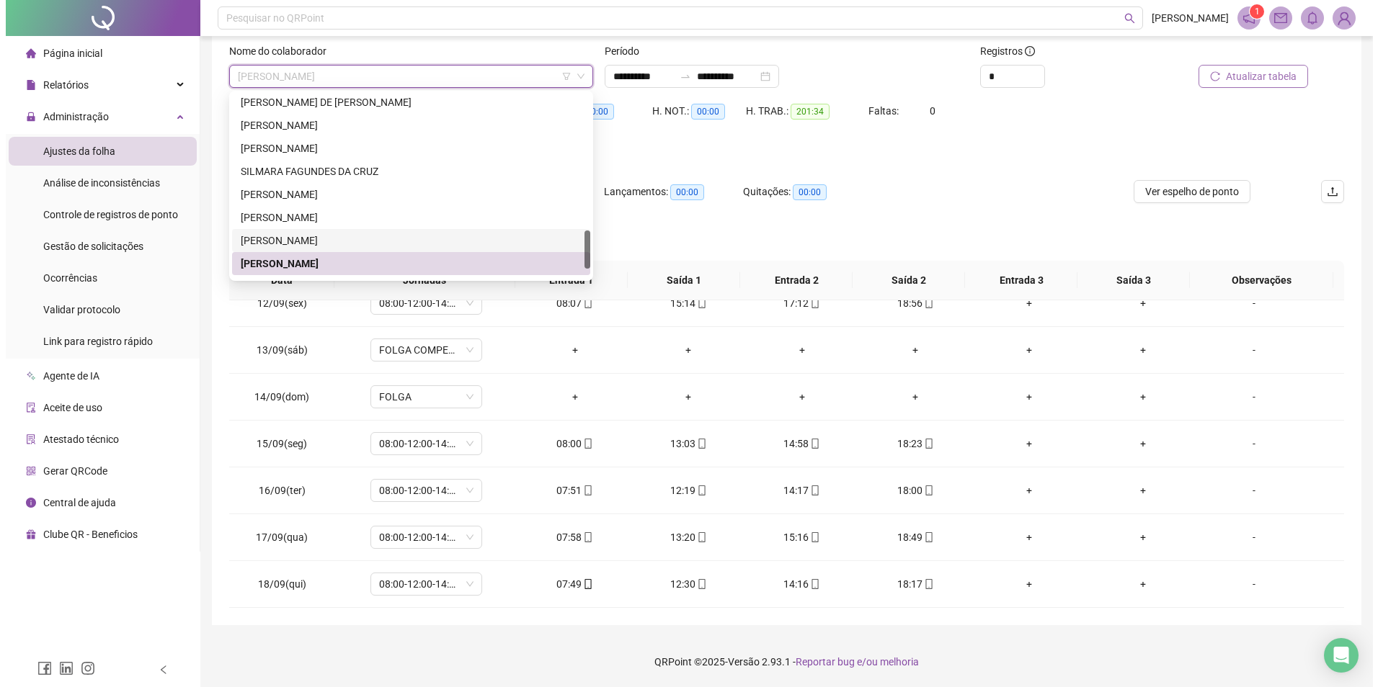
scroll to position [692, 0]
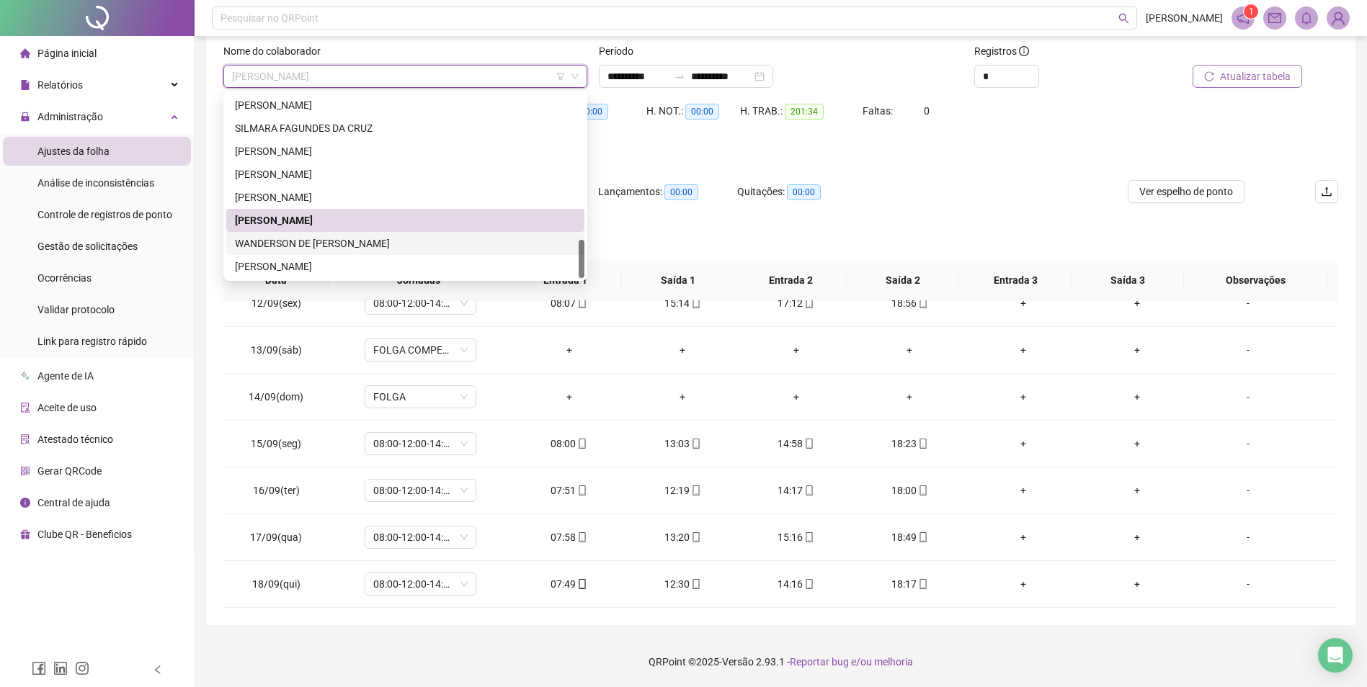
click at [340, 242] on div "WANDERSON DE [PERSON_NAME]" at bounding box center [405, 244] width 341 height 16
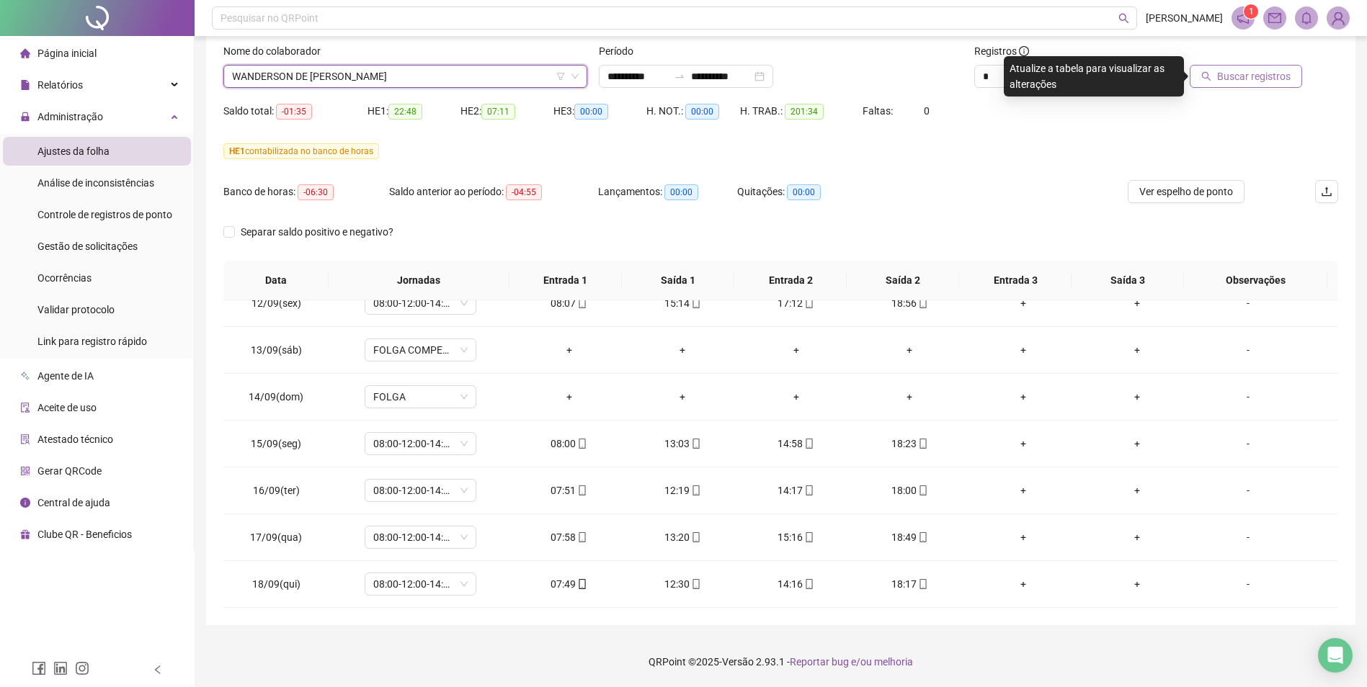
click at [1253, 79] on span "Buscar registros" at bounding box center [1254, 76] width 74 height 16
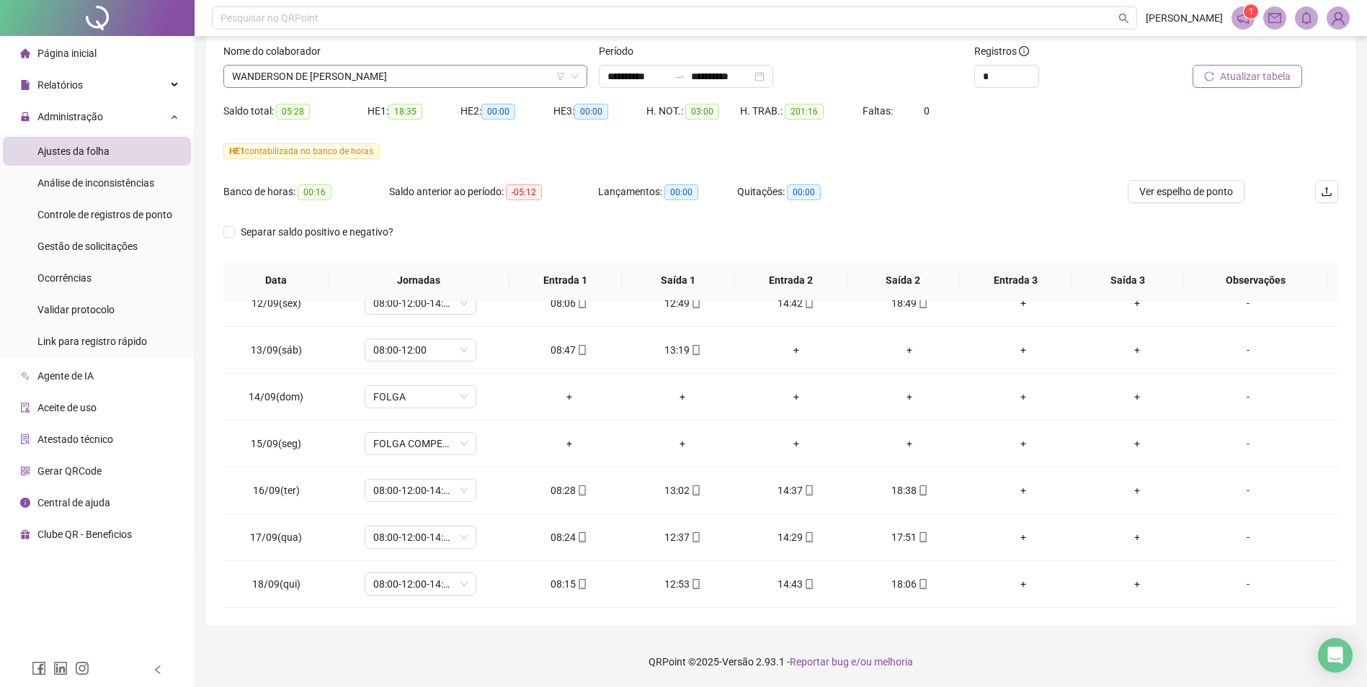
click at [323, 76] on span "WANDERSON DE [PERSON_NAME]" at bounding box center [405, 77] width 347 height 22
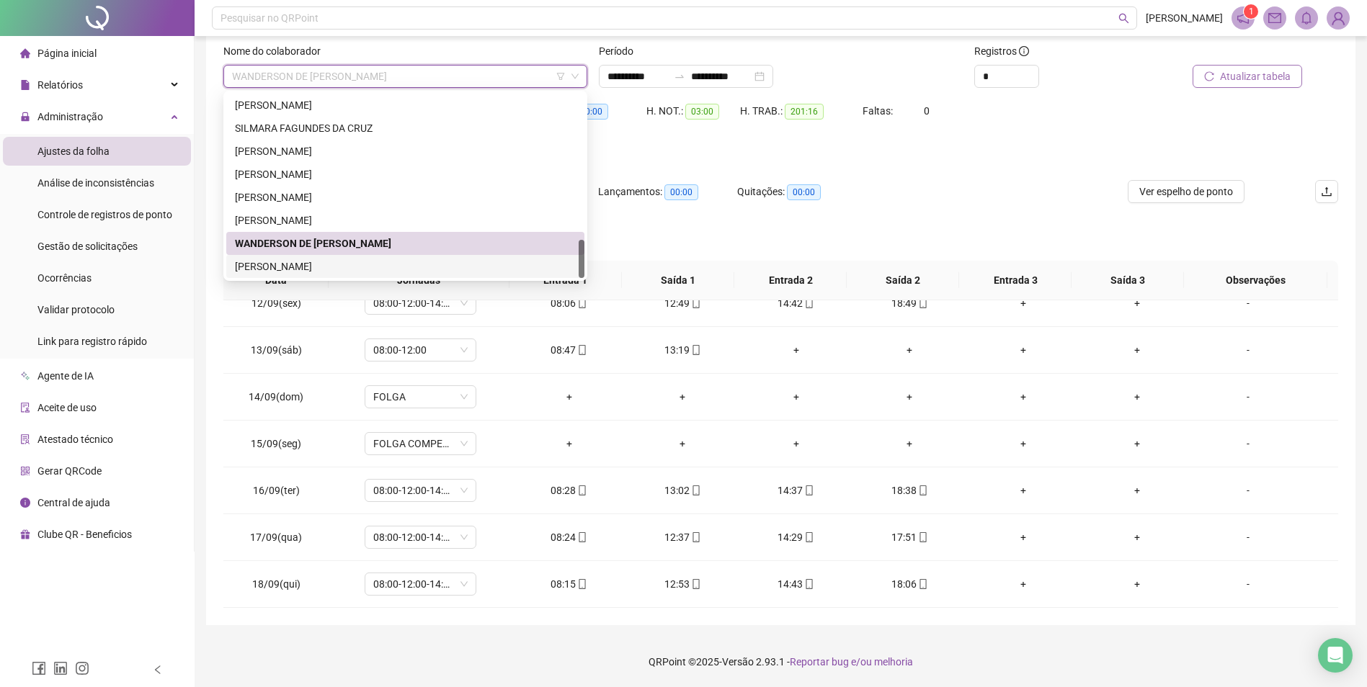
click at [319, 267] on div "[PERSON_NAME]" at bounding box center [405, 267] width 341 height 16
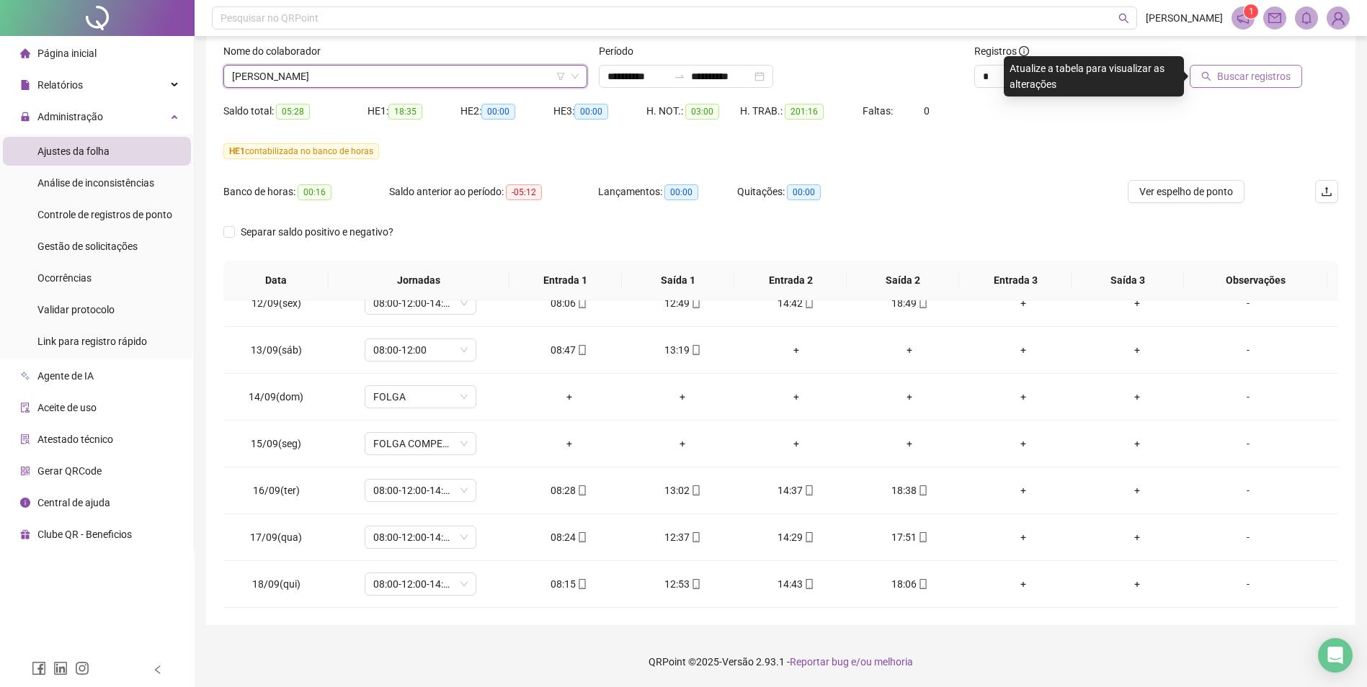
click at [1278, 79] on span "Buscar registros" at bounding box center [1254, 76] width 74 height 16
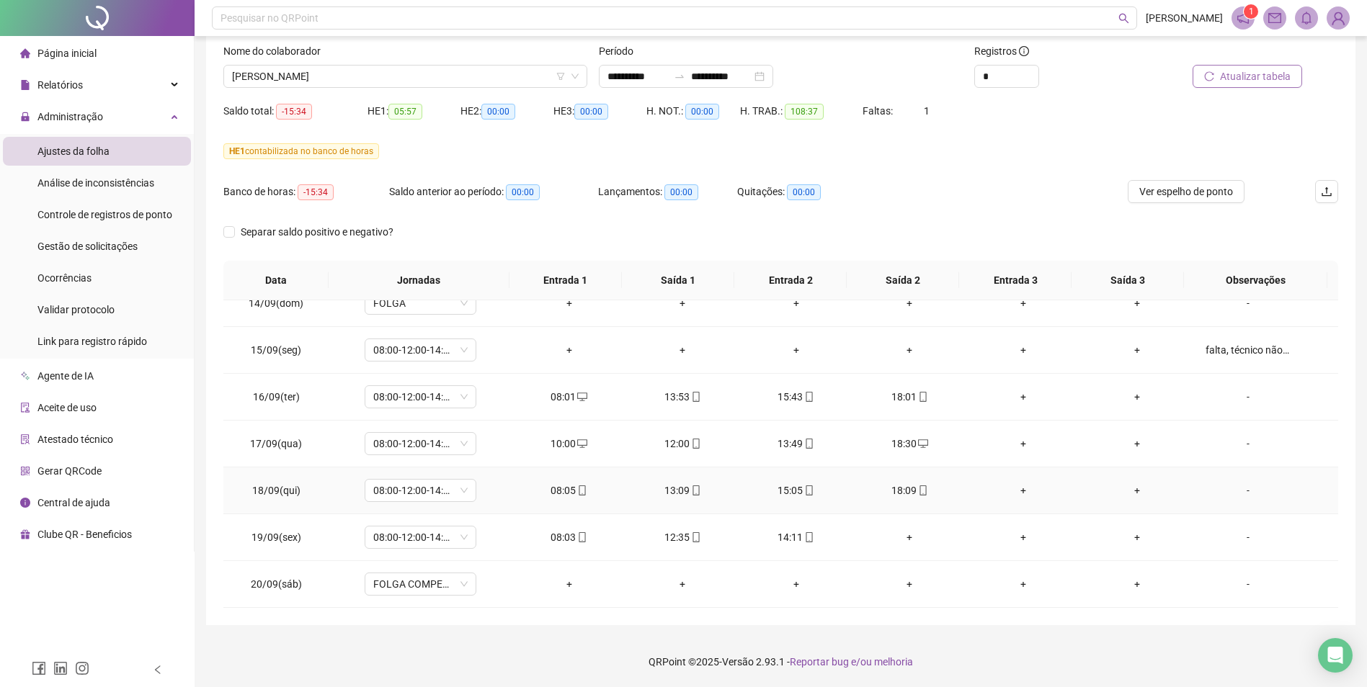
scroll to position [510, 0]
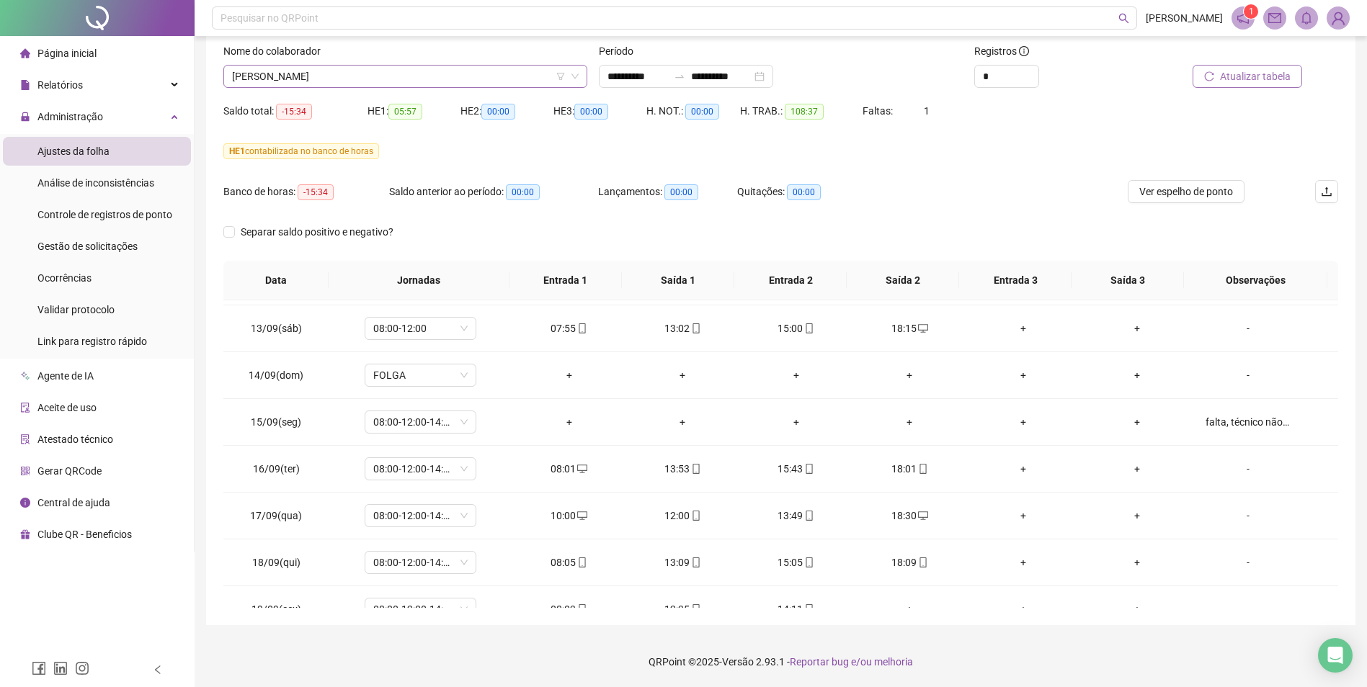
click at [487, 76] on span "[PERSON_NAME]" at bounding box center [405, 77] width 347 height 22
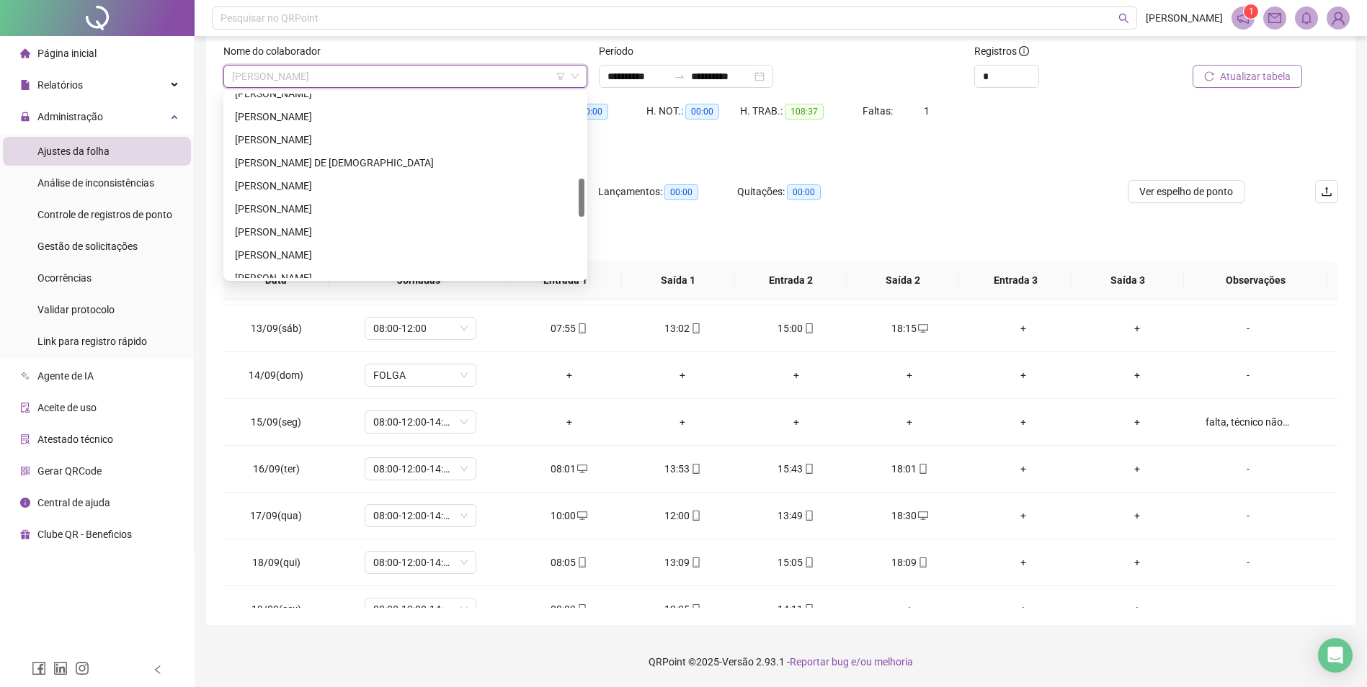
scroll to position [331, 0]
click at [308, 159] on div "[PERSON_NAME]" at bounding box center [405, 166] width 341 height 16
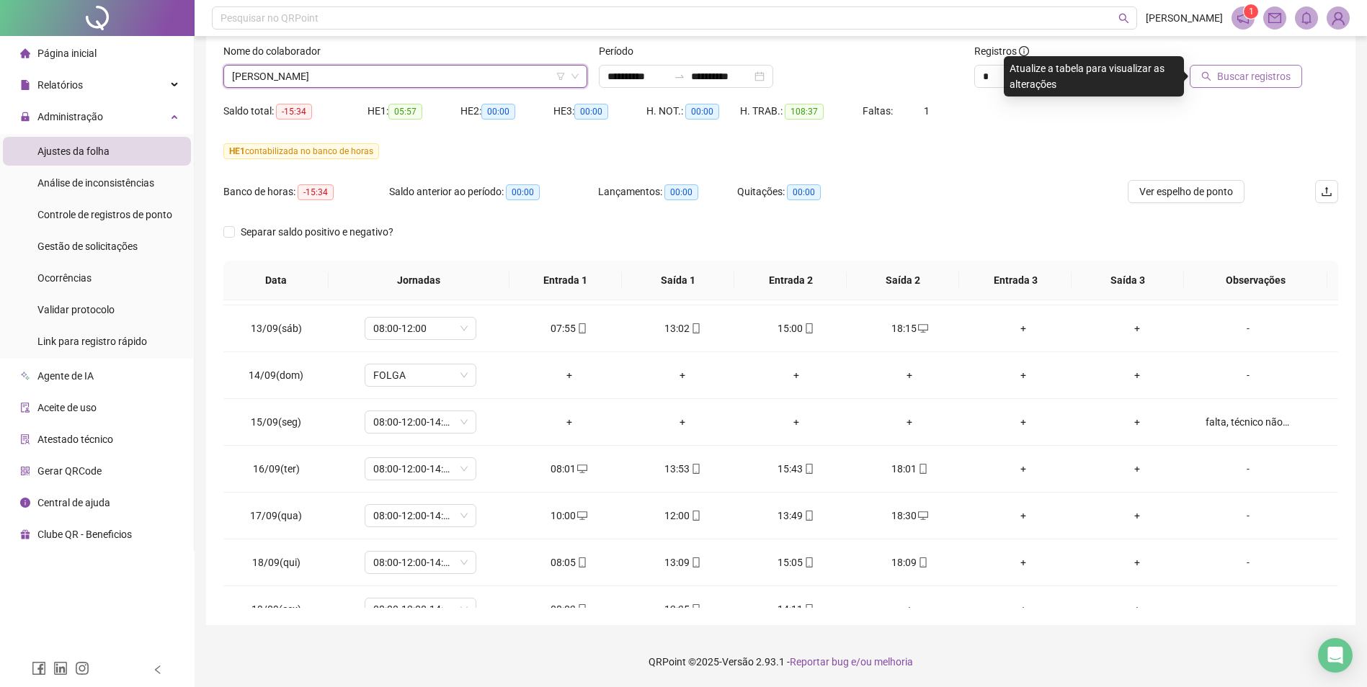
click at [1266, 78] on span "Buscar registros" at bounding box center [1254, 76] width 74 height 16
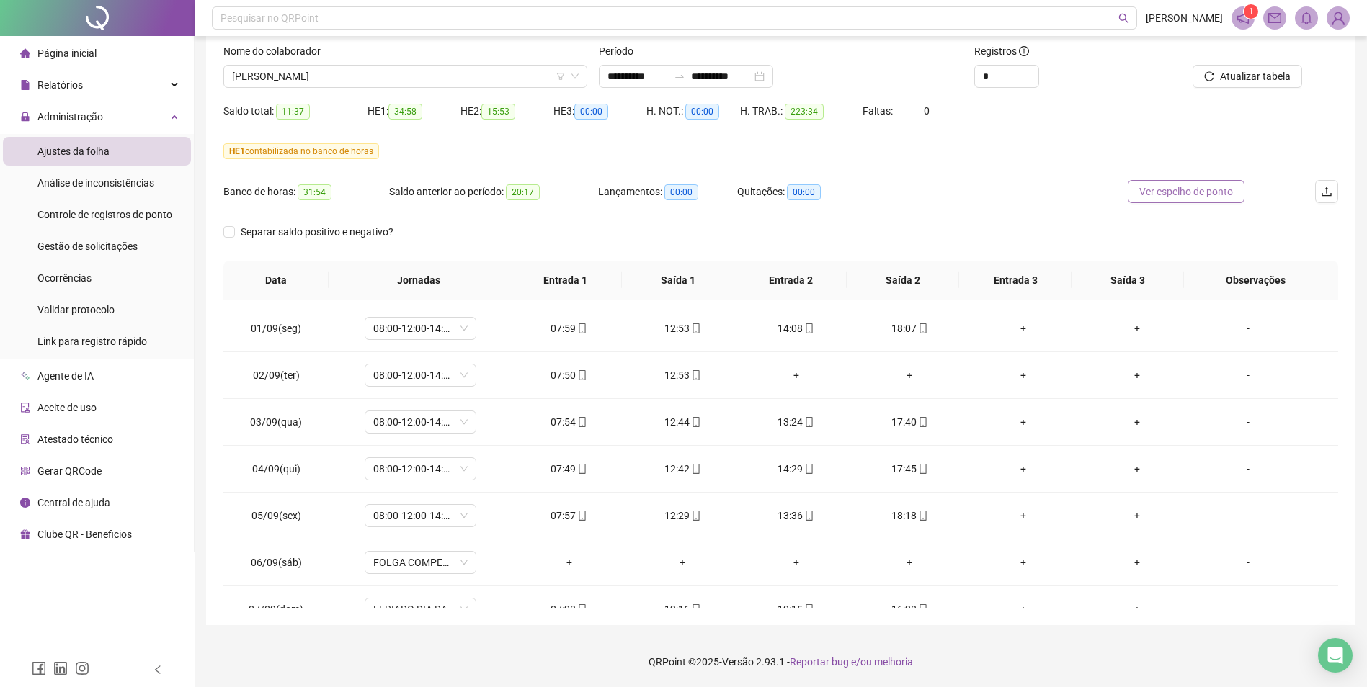
click at [1203, 190] on span "Ver espelho de ponto" at bounding box center [1186, 192] width 94 height 16
click at [405, 76] on span "[PERSON_NAME]" at bounding box center [405, 77] width 347 height 22
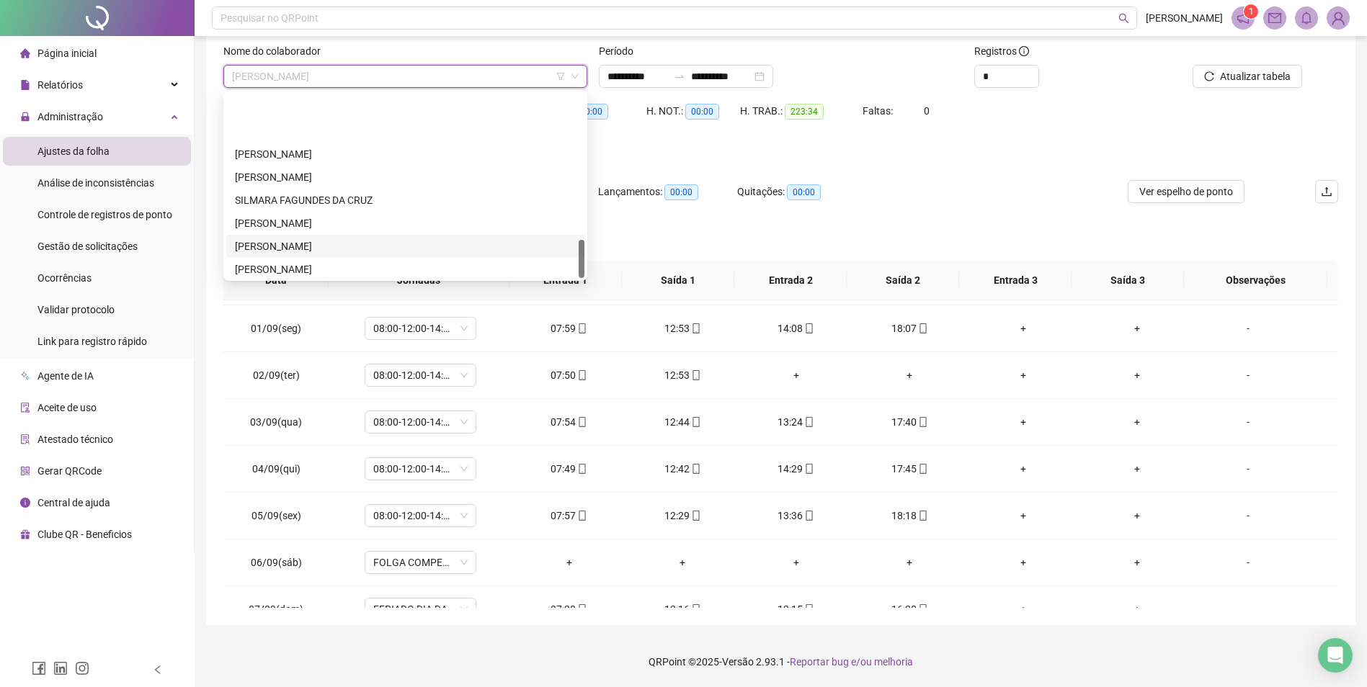
scroll to position [692, 0]
click at [350, 264] on div "[PERSON_NAME]" at bounding box center [405, 267] width 341 height 16
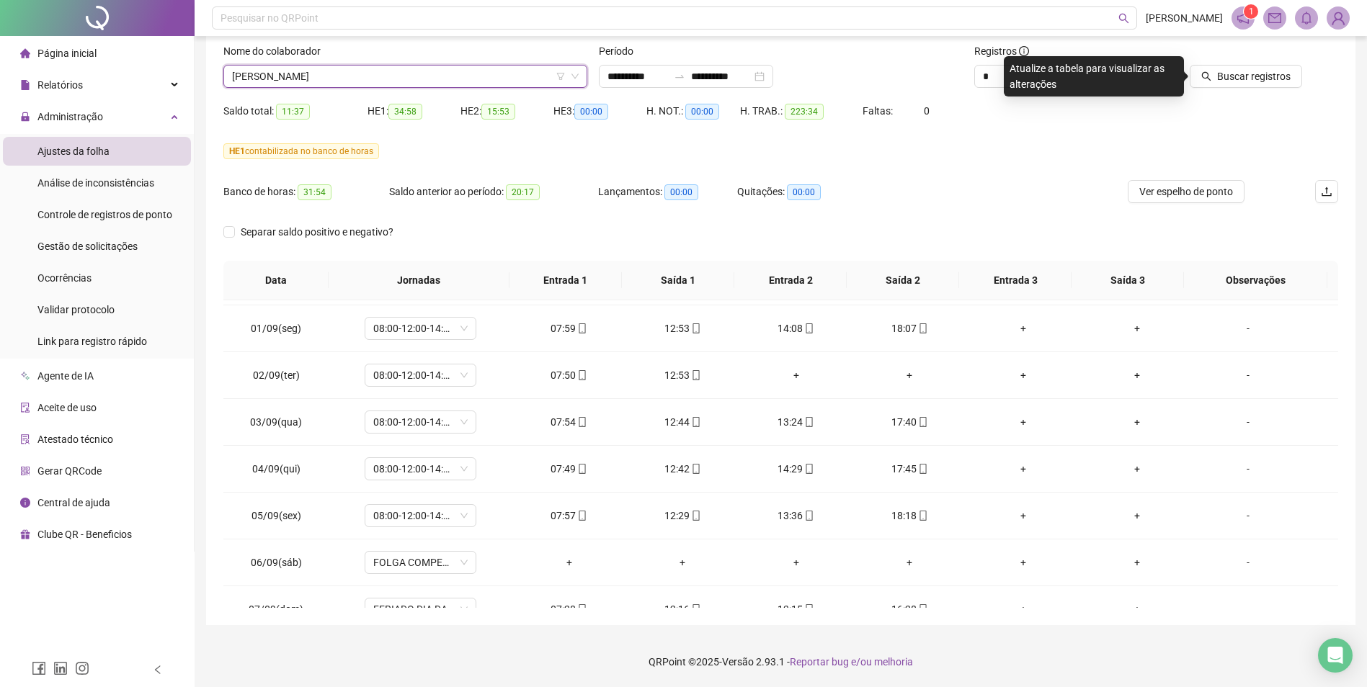
click at [391, 77] on span "[PERSON_NAME]" at bounding box center [405, 77] width 347 height 22
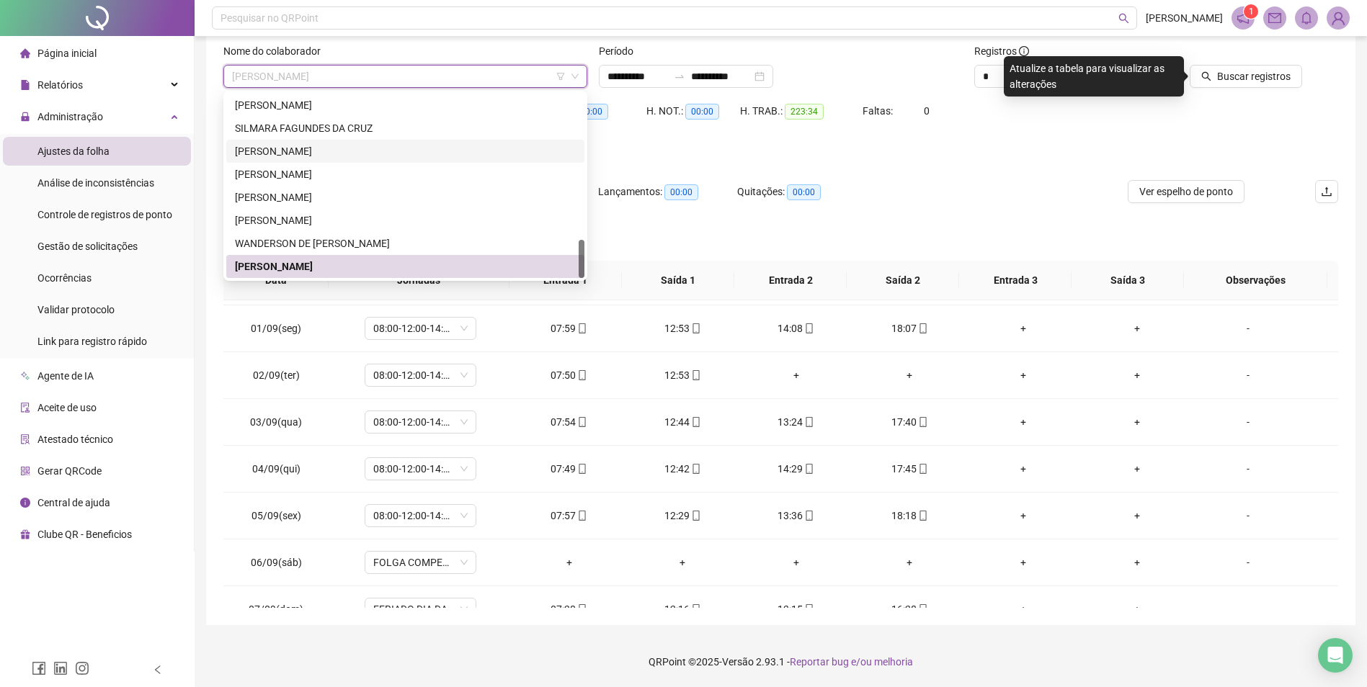
click at [317, 150] on div "[PERSON_NAME]" at bounding box center [405, 151] width 341 height 16
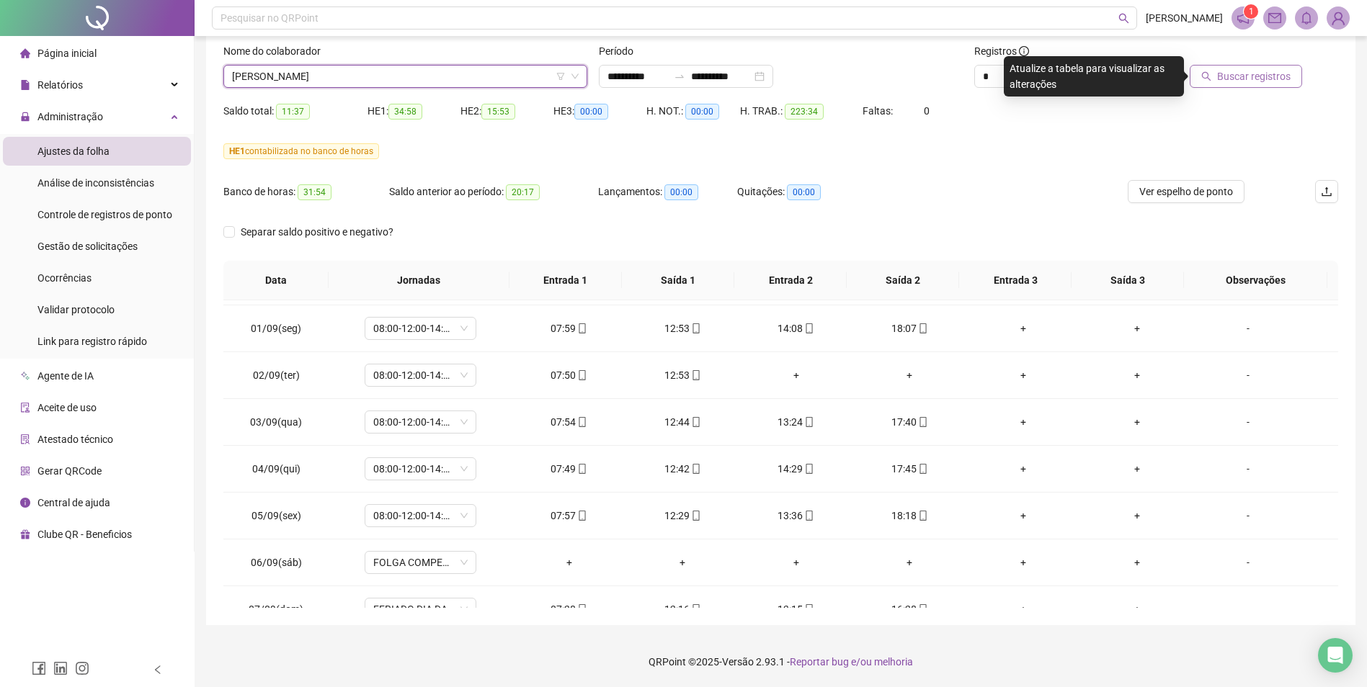
click at [1283, 86] on button "Buscar registros" at bounding box center [1246, 76] width 112 height 23
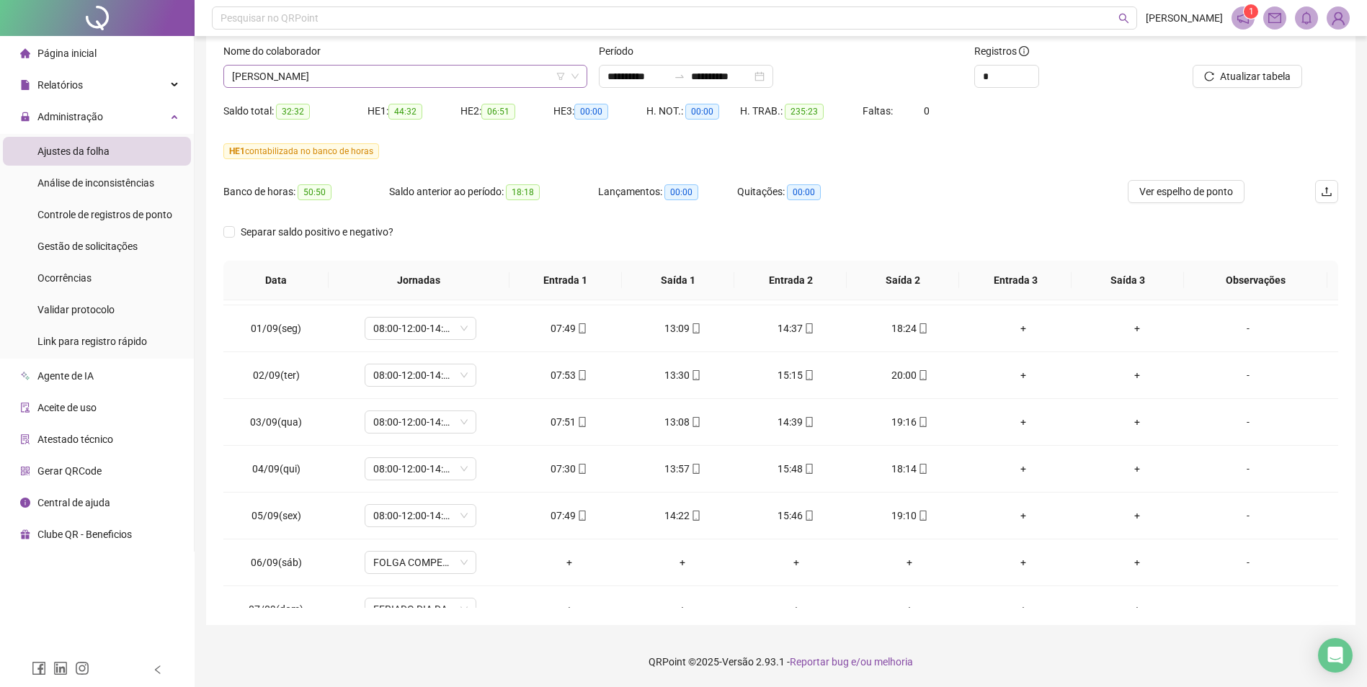
click at [393, 74] on span "[PERSON_NAME]" at bounding box center [405, 77] width 347 height 22
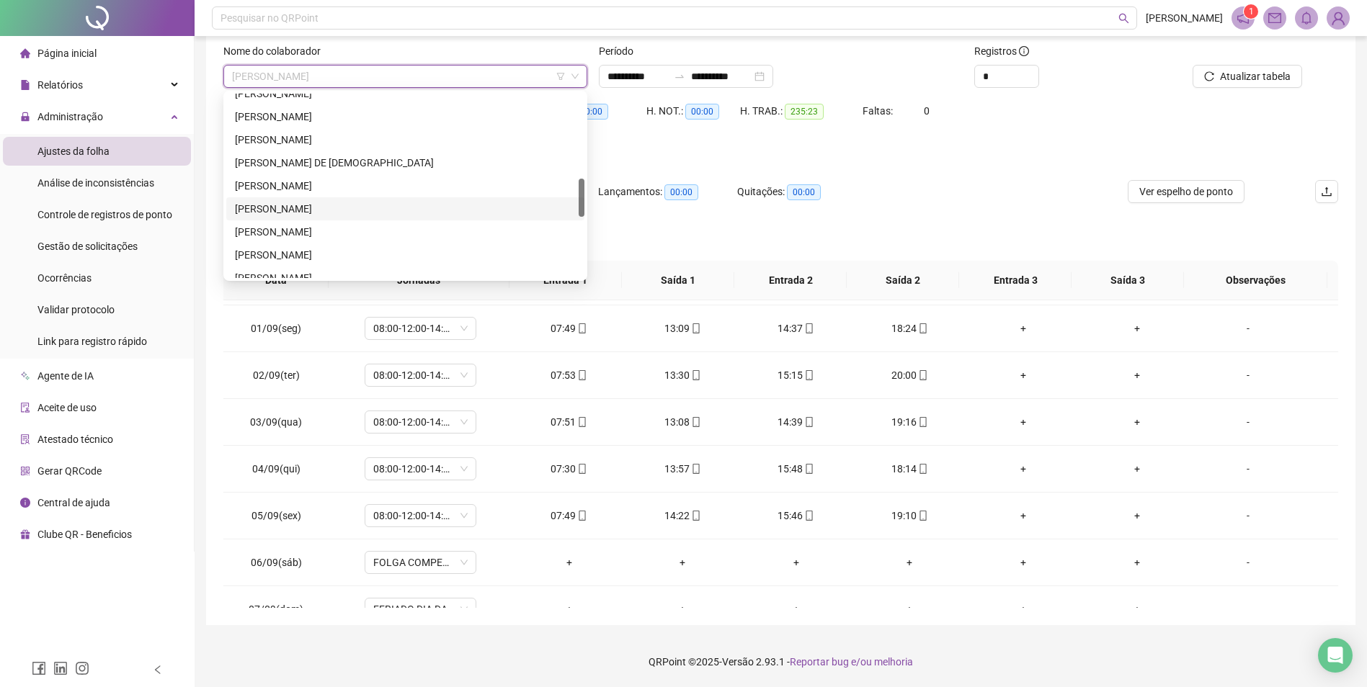
scroll to position [331, 0]
click at [332, 166] on div "[PERSON_NAME]" at bounding box center [405, 166] width 341 height 16
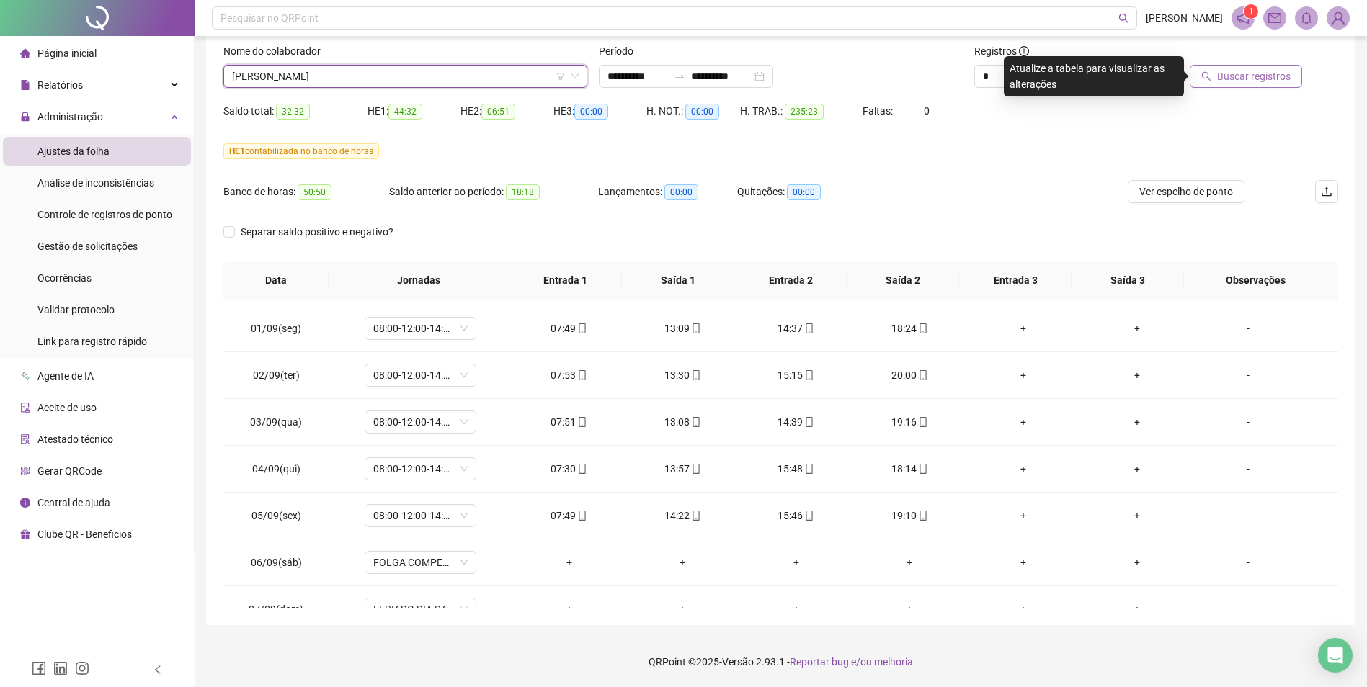
click at [1243, 73] on span "Buscar registros" at bounding box center [1254, 76] width 74 height 16
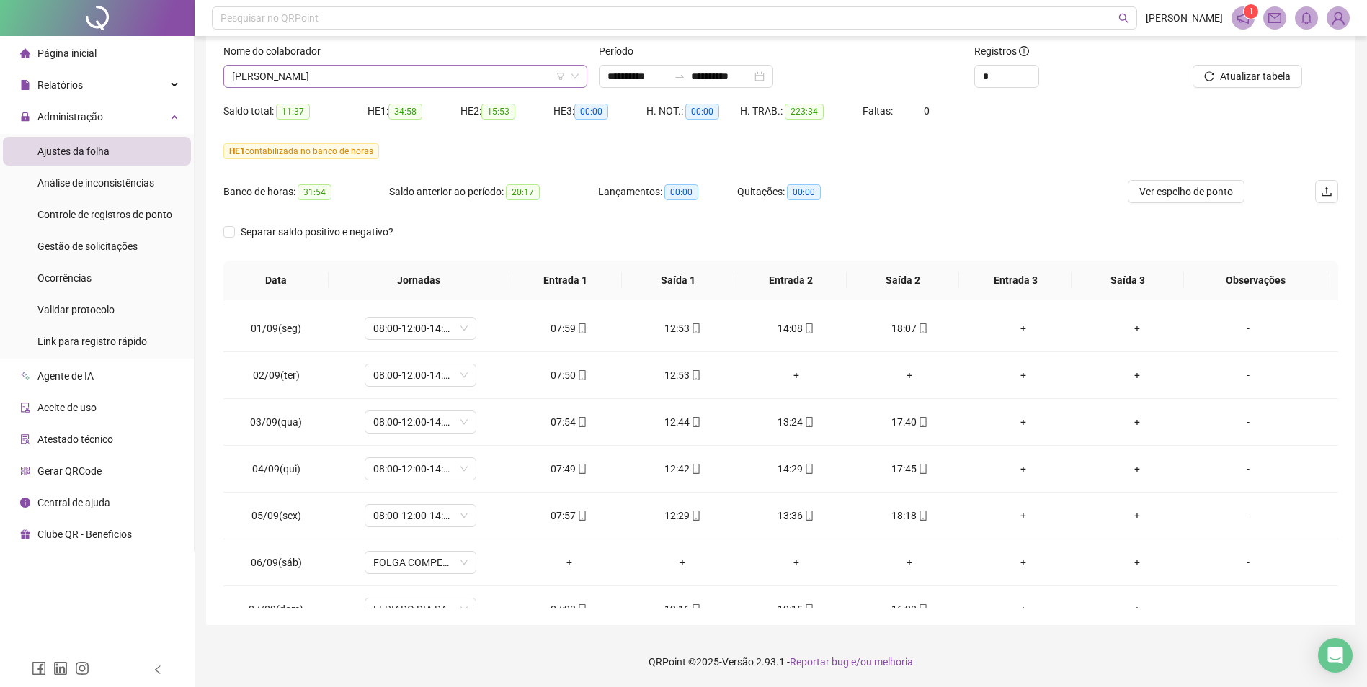
click at [438, 76] on span "[PERSON_NAME]" at bounding box center [405, 77] width 347 height 22
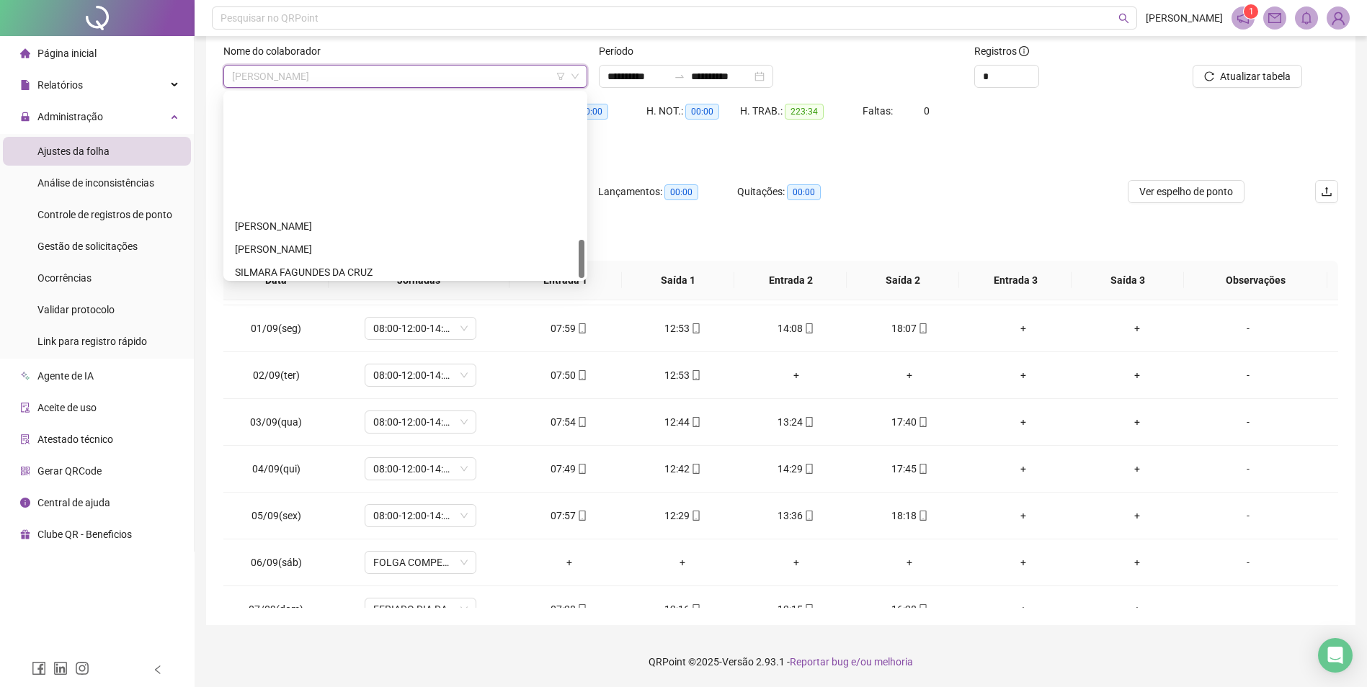
scroll to position [692, 0]
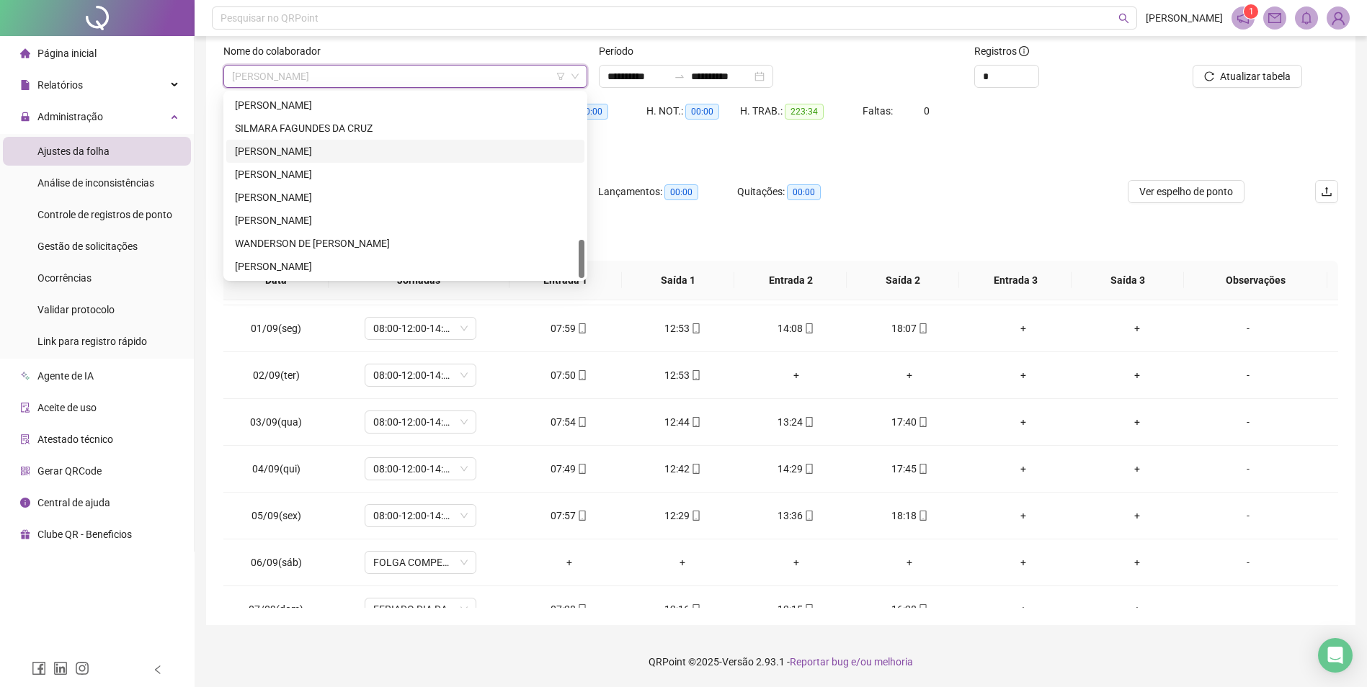
click at [311, 148] on div "[PERSON_NAME]" at bounding box center [405, 151] width 341 height 16
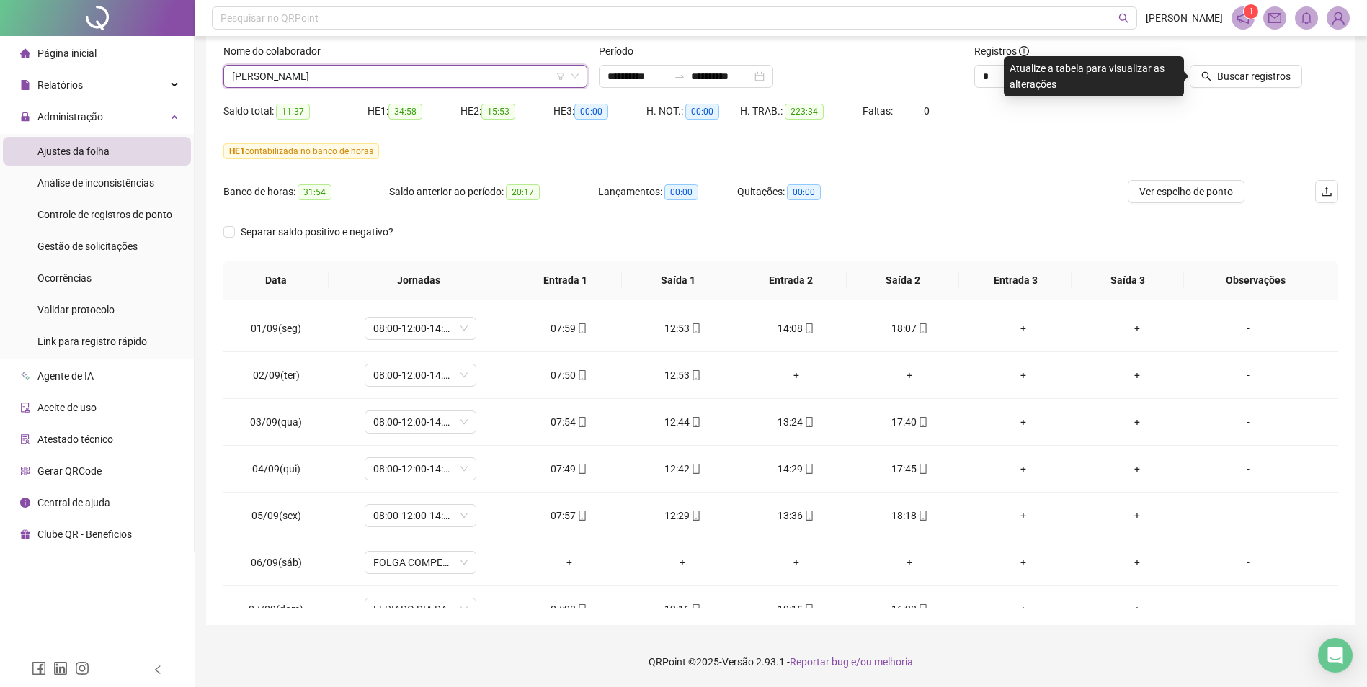
click at [982, 180] on div "Banco de horas: 31:54 Saldo anterior ao período: 20:17 Lançamentos: 00:00 Quita…" at bounding box center [641, 200] width 836 height 40
click at [1267, 72] on span "Buscar registros" at bounding box center [1254, 76] width 74 height 16
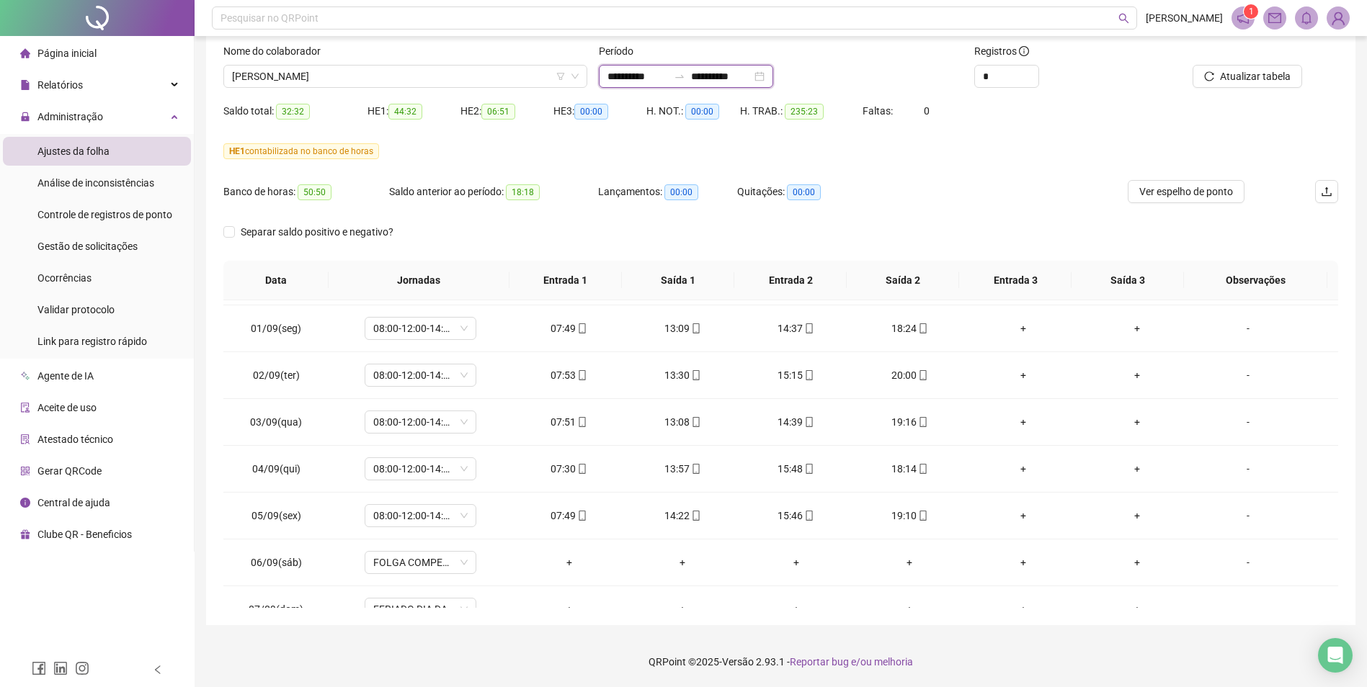
click at [651, 76] on input "**********" at bounding box center [638, 76] width 61 height 16
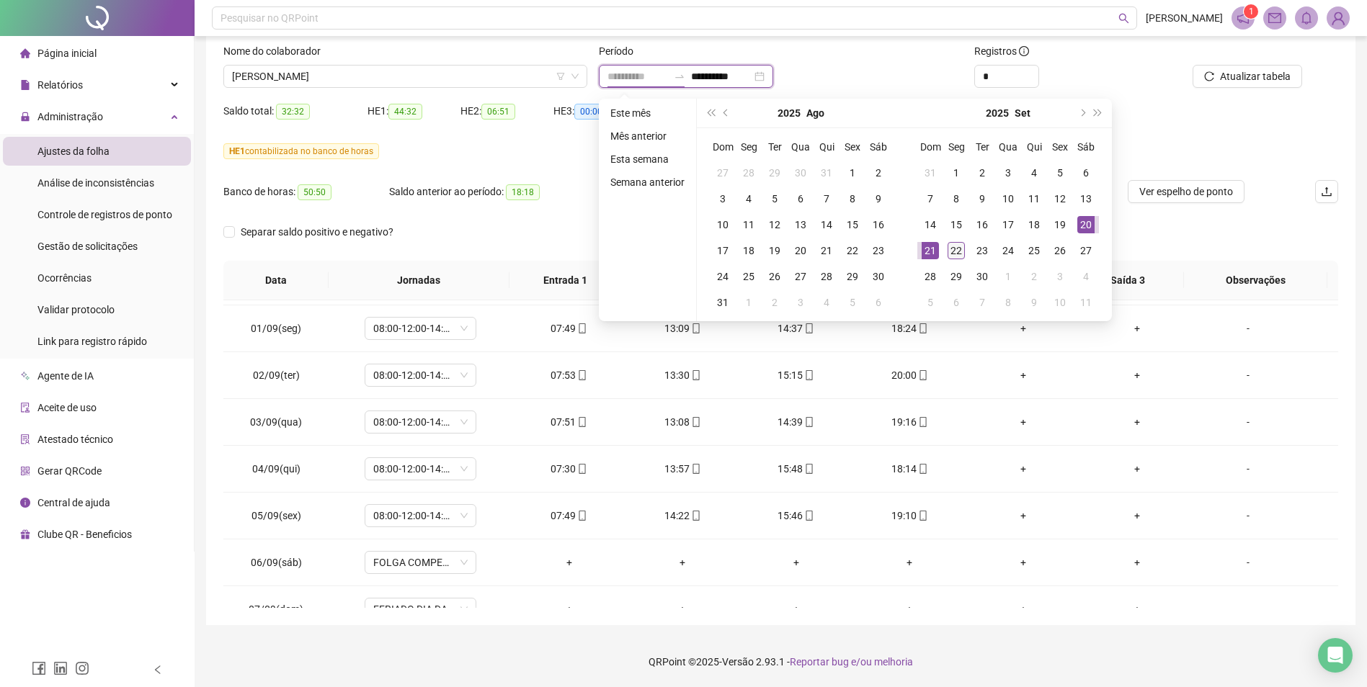
type input "**********"
click at [954, 246] on div "22" at bounding box center [956, 250] width 17 height 17
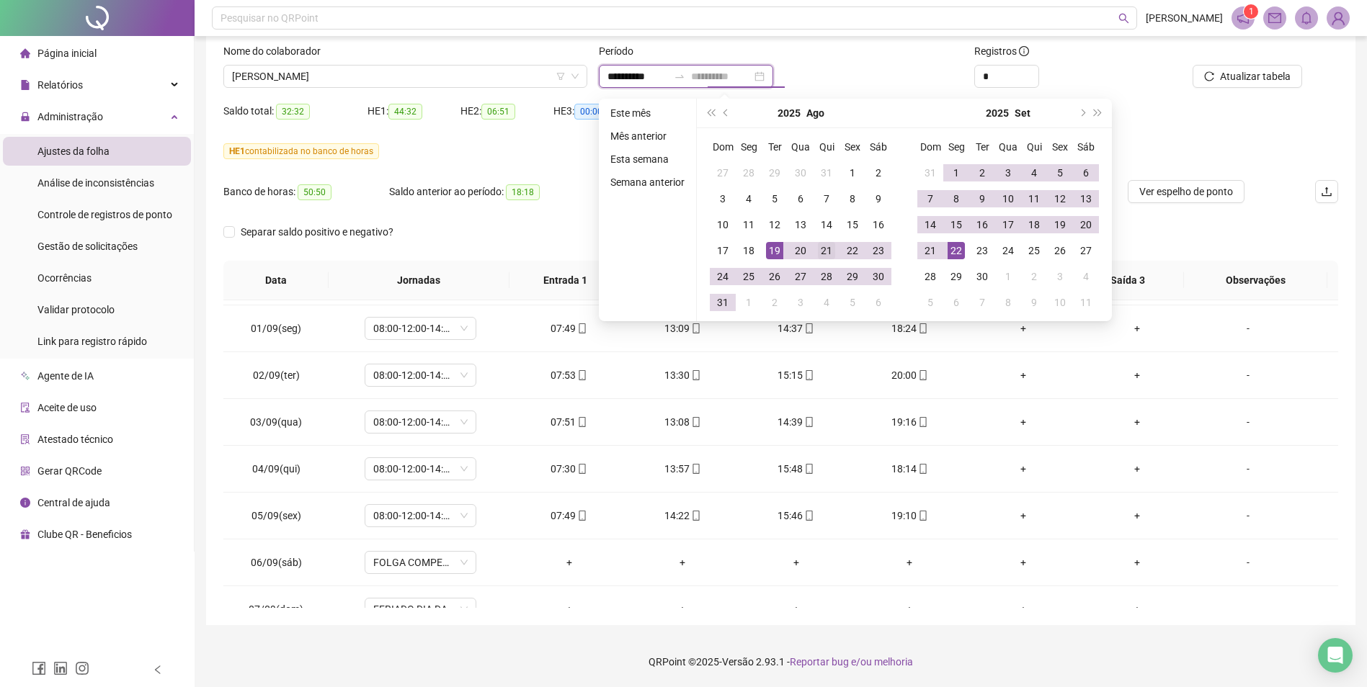
type input "**********"
click at [828, 249] on div "21" at bounding box center [826, 250] width 17 height 17
type input "**********"
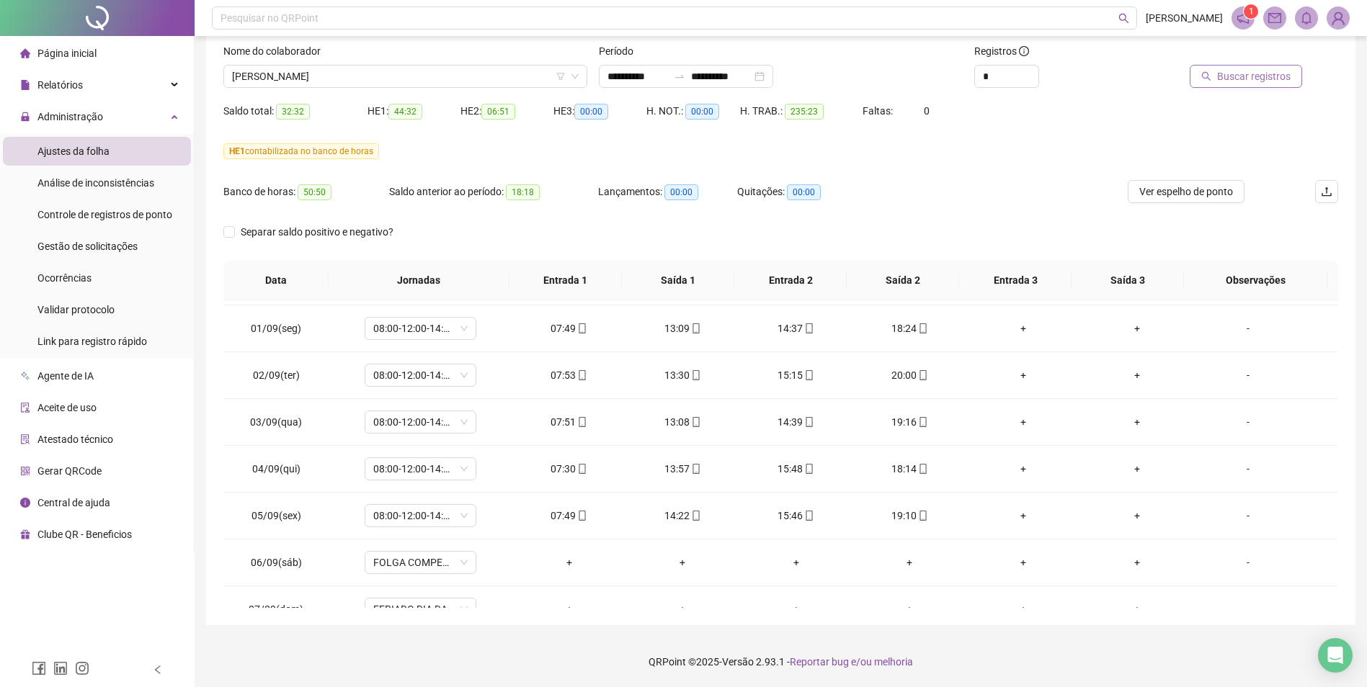
click at [1271, 79] on span "Buscar registros" at bounding box center [1254, 76] width 74 height 16
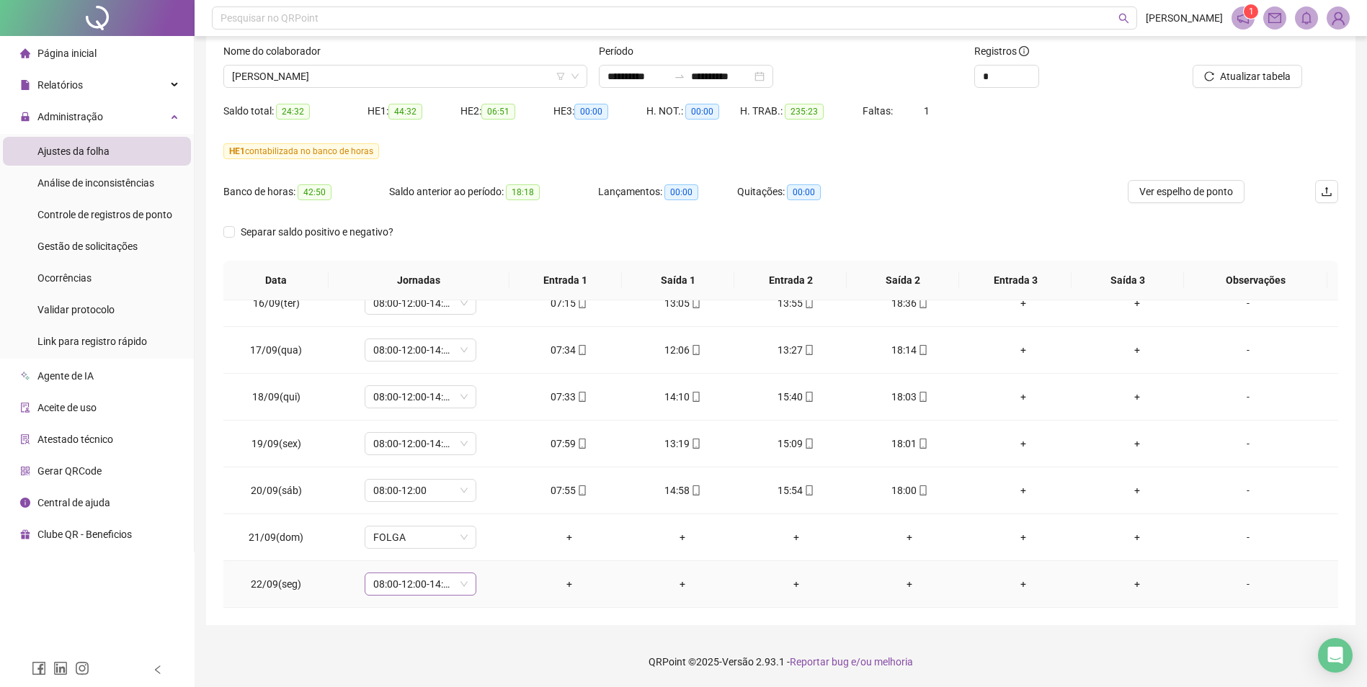
click at [463, 585] on span "08:00-12:00-14:00-18:00" at bounding box center [420, 585] width 94 height 22
click at [450, 509] on div "Folga compensatória" at bounding box center [444, 508] width 122 height 16
click at [486, 546] on span "Sim" at bounding box center [487, 547] width 17 height 16
click at [1271, 76] on span "Atualizar tabela" at bounding box center [1255, 76] width 71 height 16
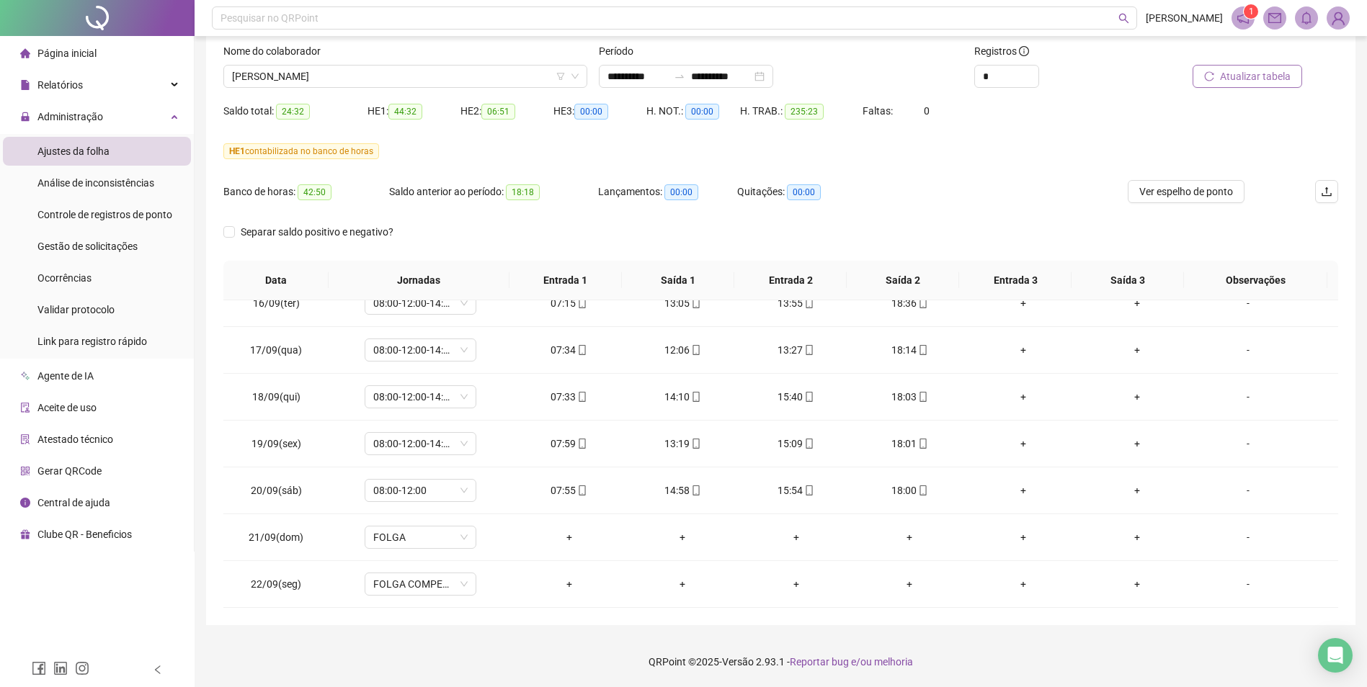
click at [1285, 76] on span "Atualizar tabela" at bounding box center [1255, 76] width 71 height 16
click at [460, 79] on span "[PERSON_NAME]" at bounding box center [405, 77] width 347 height 22
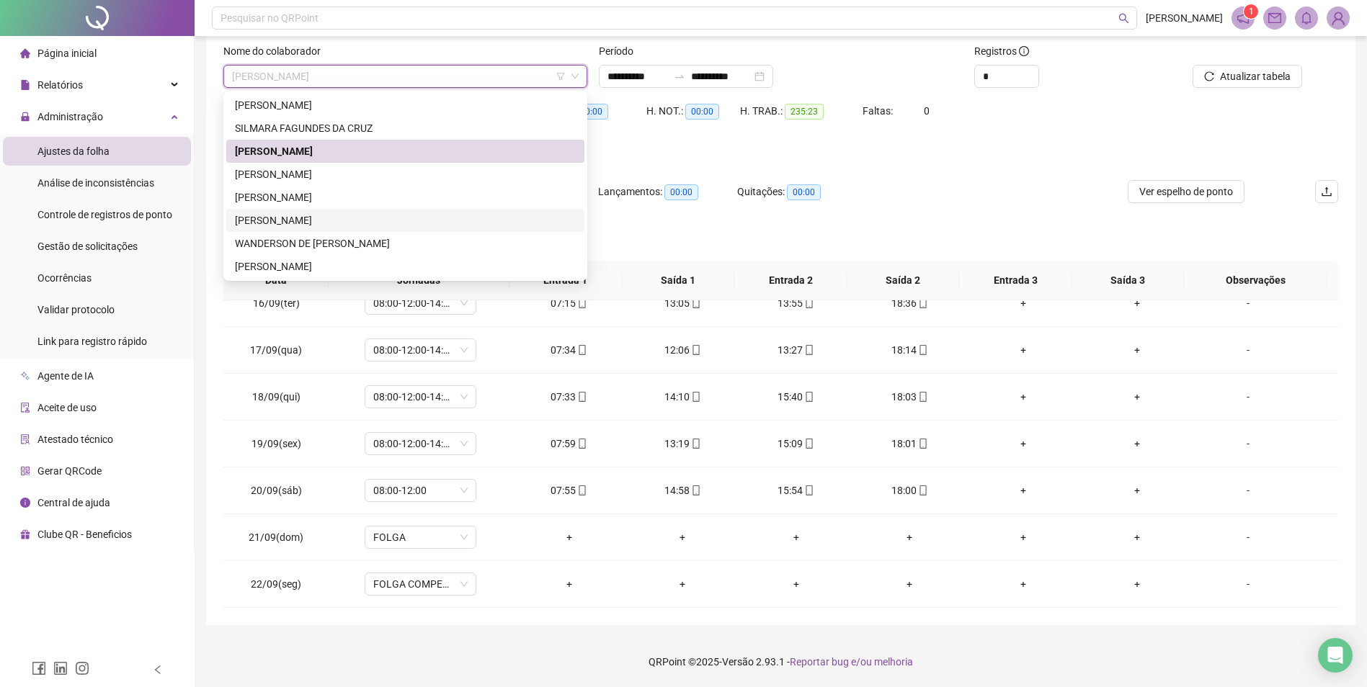
drag, startPoint x: 319, startPoint y: 218, endPoint x: 381, endPoint y: 244, distance: 67.2
click at [319, 218] on div "[PERSON_NAME]" at bounding box center [405, 221] width 341 height 16
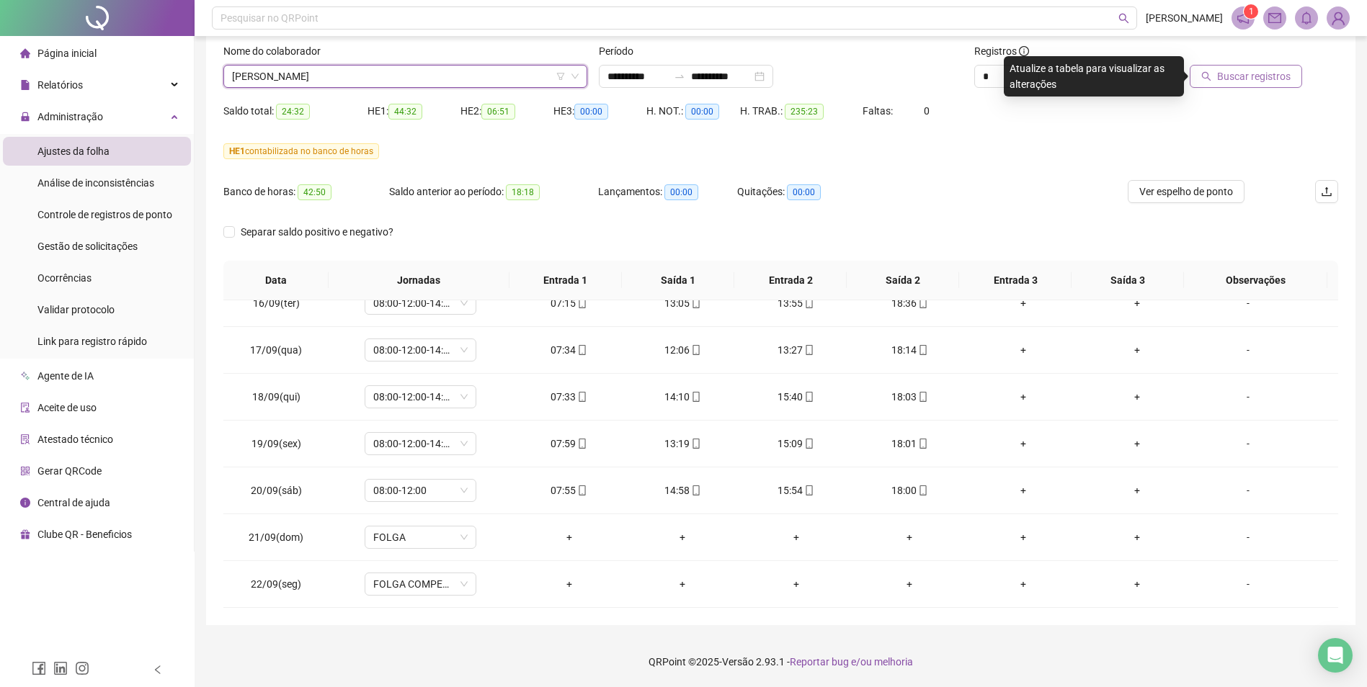
click at [1252, 74] on span "Buscar registros" at bounding box center [1254, 76] width 74 height 16
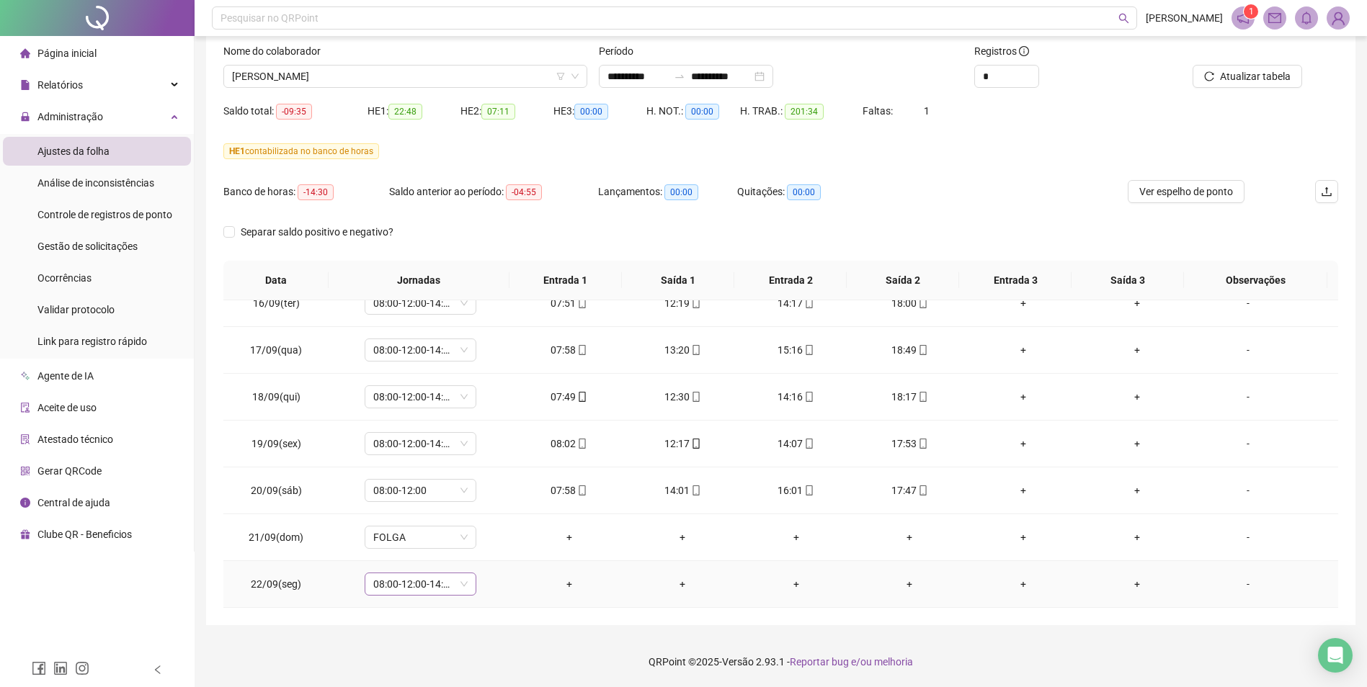
click at [466, 585] on span "08:00-12:00-14:00-18:00" at bounding box center [420, 585] width 94 height 22
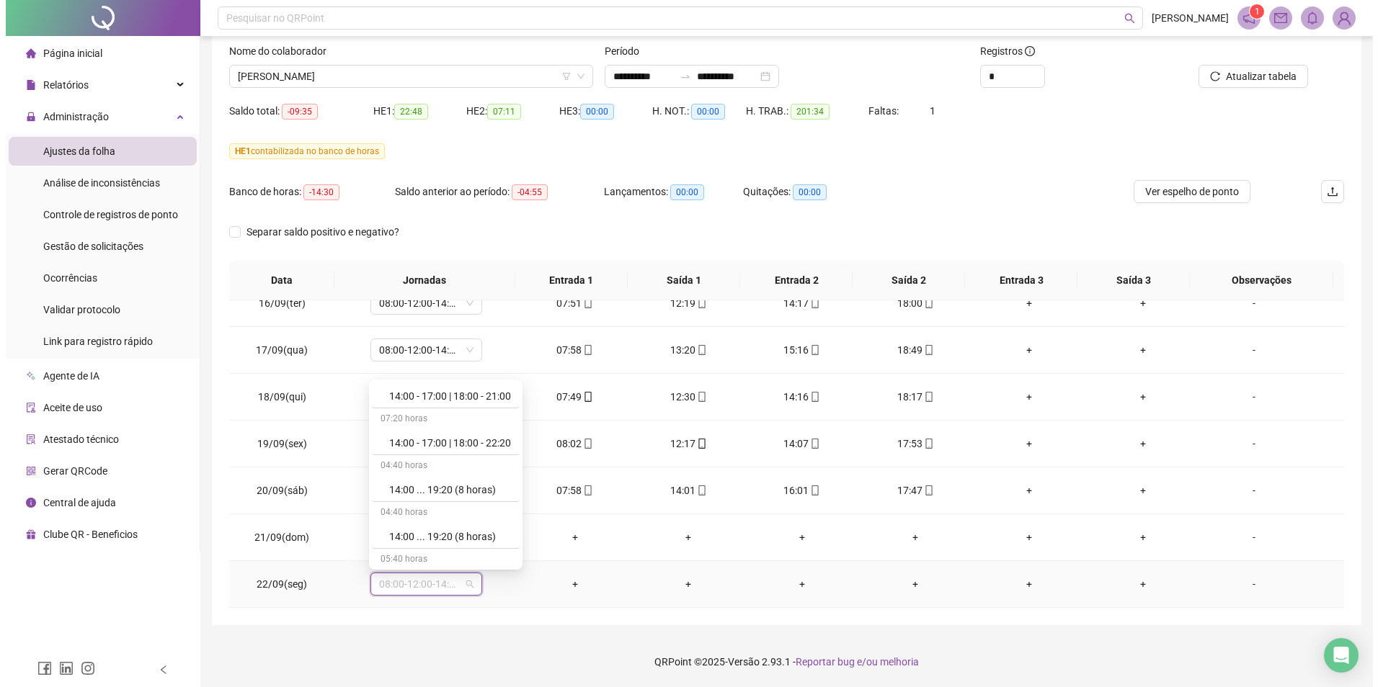
scroll to position [9184, 0]
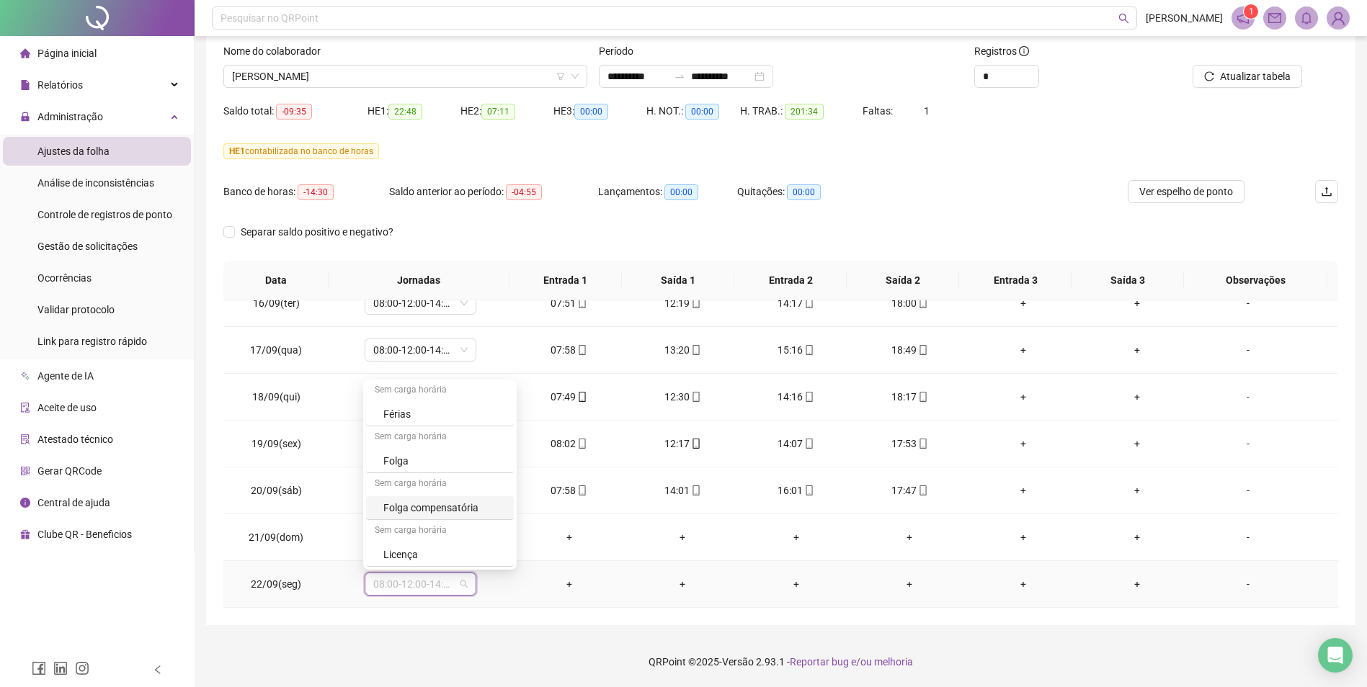
click at [458, 508] on div "Folga compensatória" at bounding box center [444, 508] width 122 height 16
click at [487, 546] on span "Sim" at bounding box center [487, 547] width 17 height 16
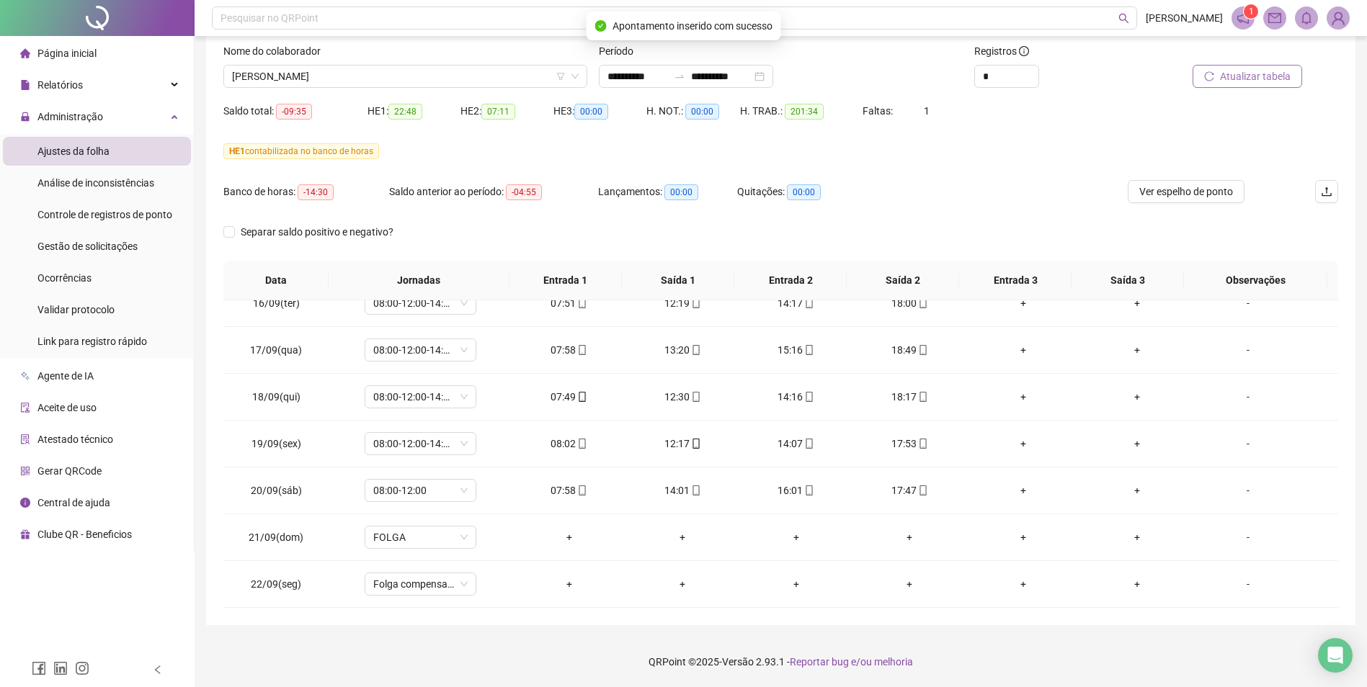
click at [1268, 76] on span "Atualizar tabela" at bounding box center [1255, 76] width 71 height 16
click at [497, 79] on span "[PERSON_NAME]" at bounding box center [405, 77] width 347 height 22
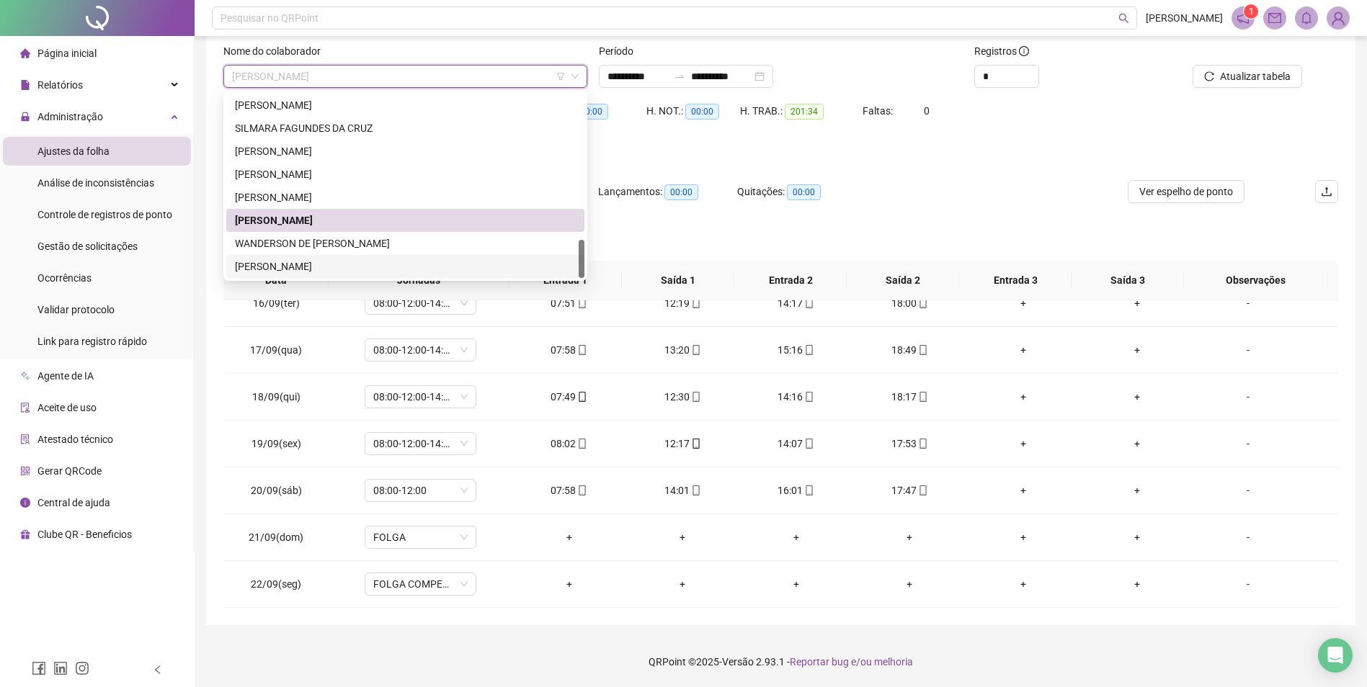
click at [348, 267] on div "[PERSON_NAME]" at bounding box center [405, 267] width 341 height 16
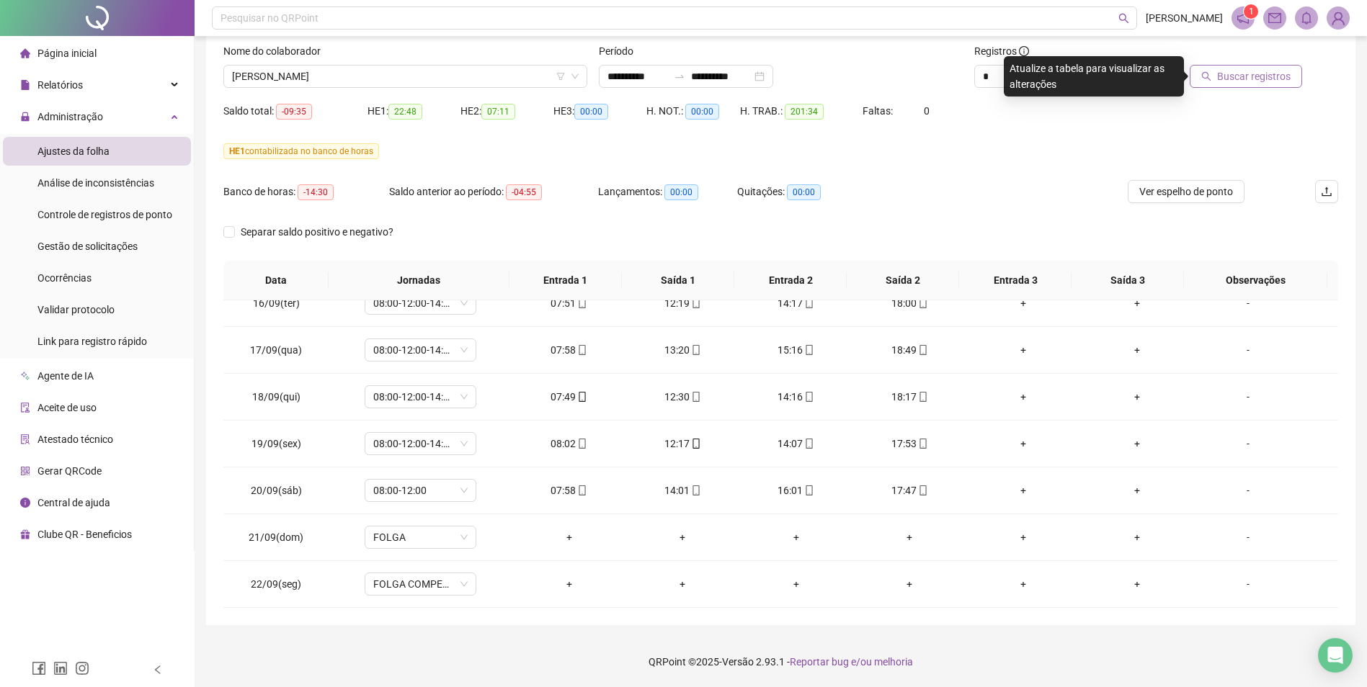
click at [1286, 79] on span "Buscar registros" at bounding box center [1254, 76] width 74 height 16
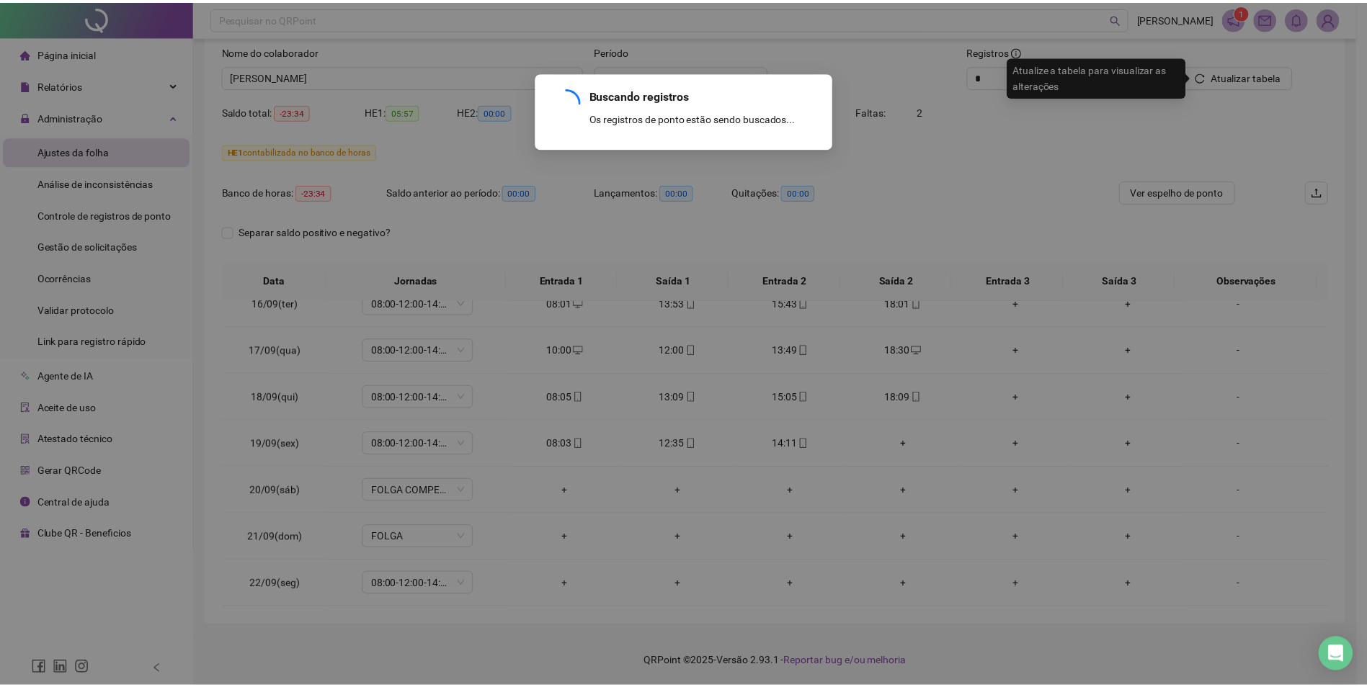
scroll to position [676, 0]
